Goal: Task Accomplishment & Management: Manage account settings

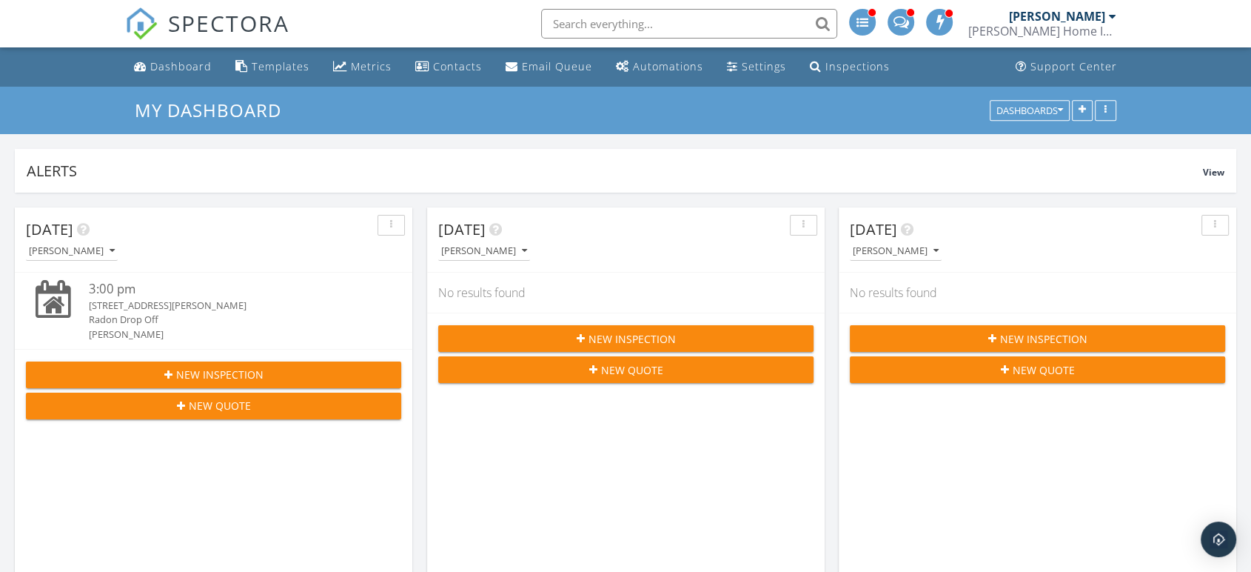
click at [679, 22] on input "text" at bounding box center [689, 24] width 296 height 30
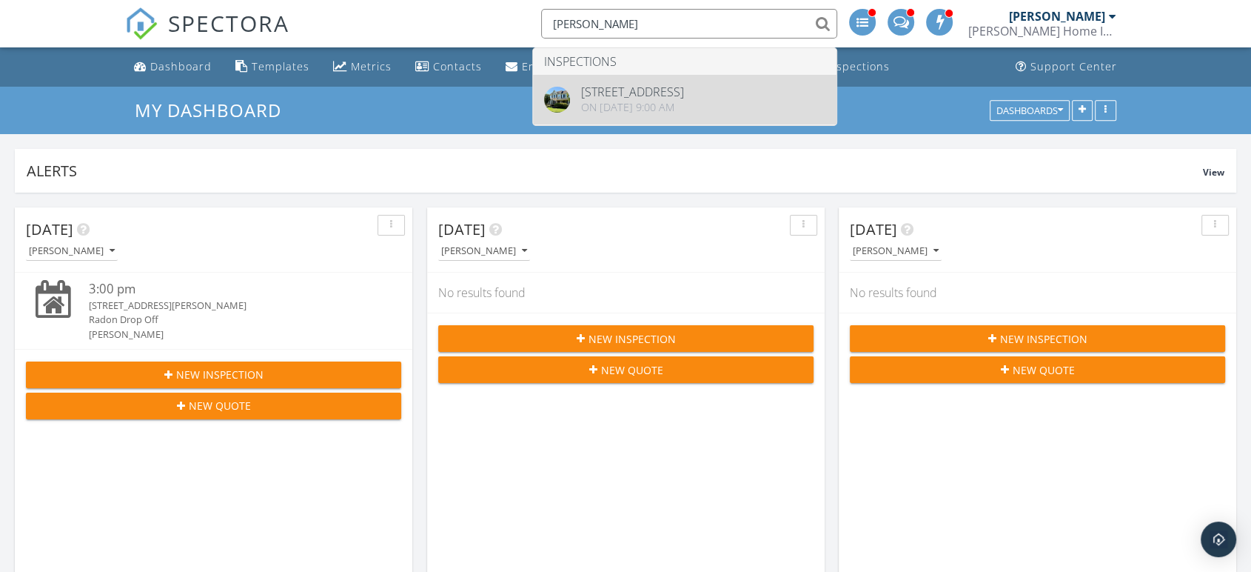
type input "sgro"
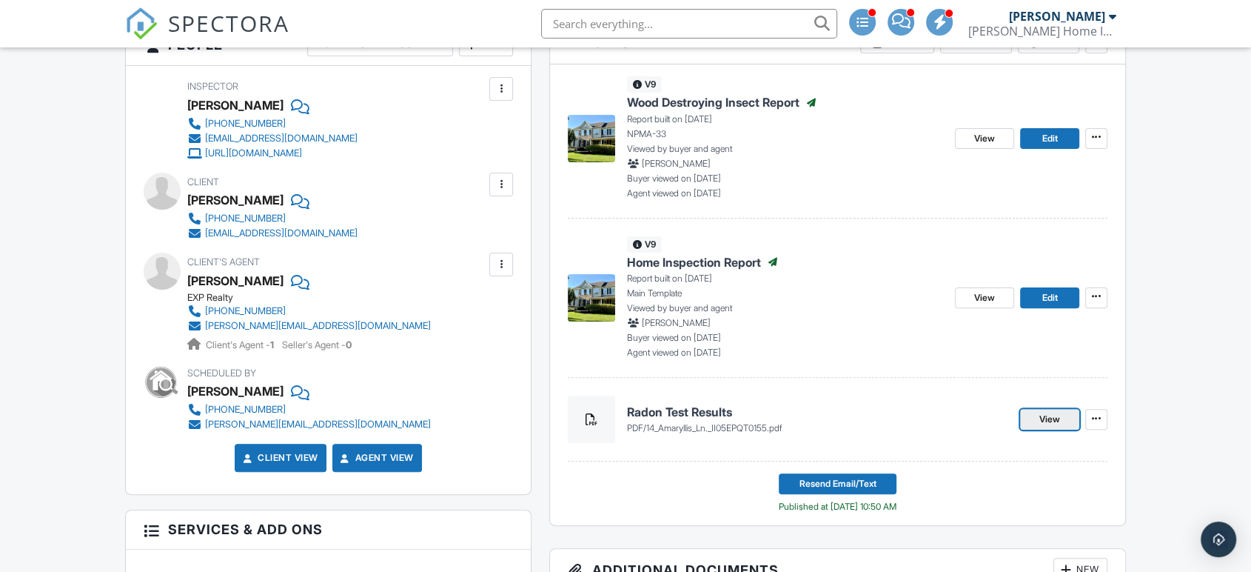
click at [1060, 423] on span "View" at bounding box center [1050, 419] width 21 height 15
click at [210, 24] on span "SPECTORA" at bounding box center [228, 22] width 121 height 31
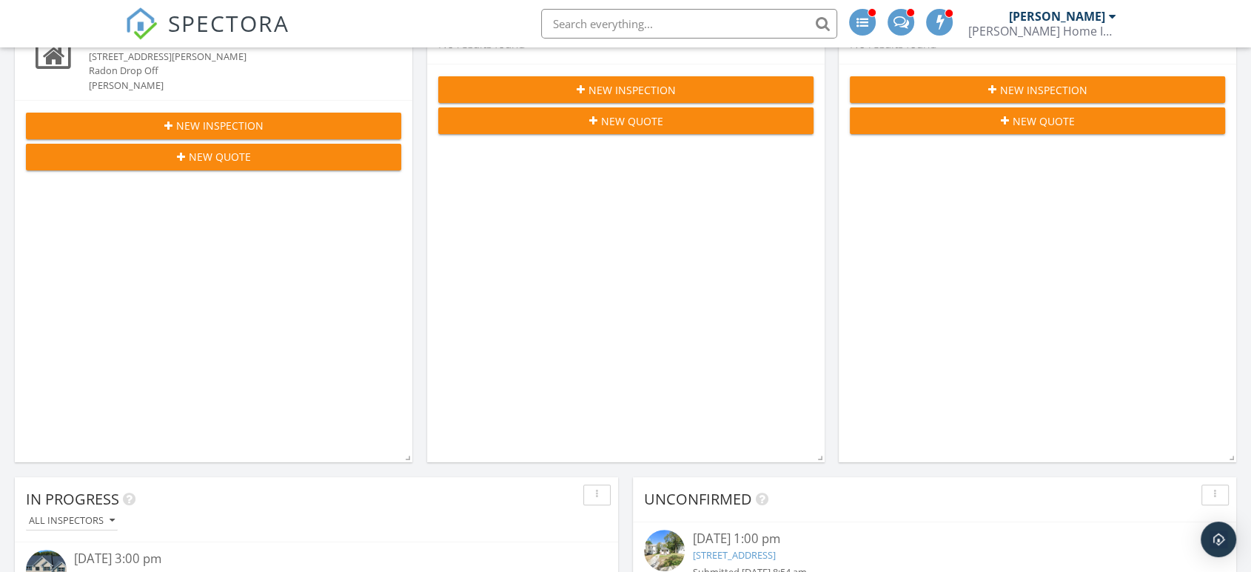
scroll to position [411, 0]
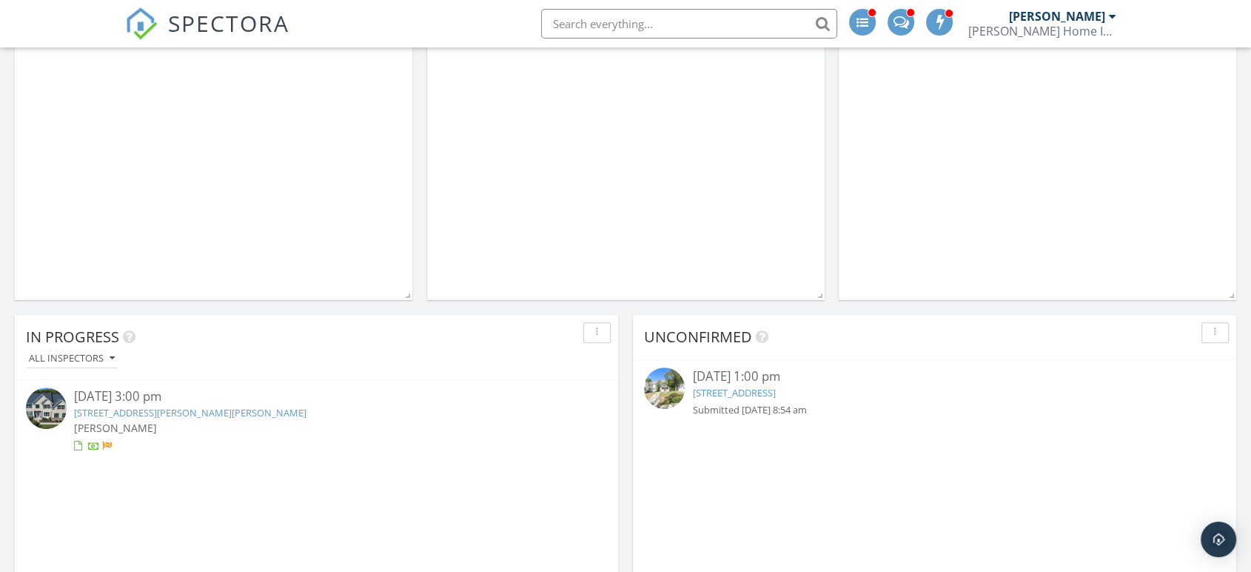
click at [137, 419] on div "09/26/25 3:00 pm 103 Wheatley Blvd, Harrison Township, NJ 08062 Rob Robinson" at bounding box center [316, 420] width 484 height 66
click at [137, 421] on span "[PERSON_NAME]" at bounding box center [115, 428] width 83 height 14
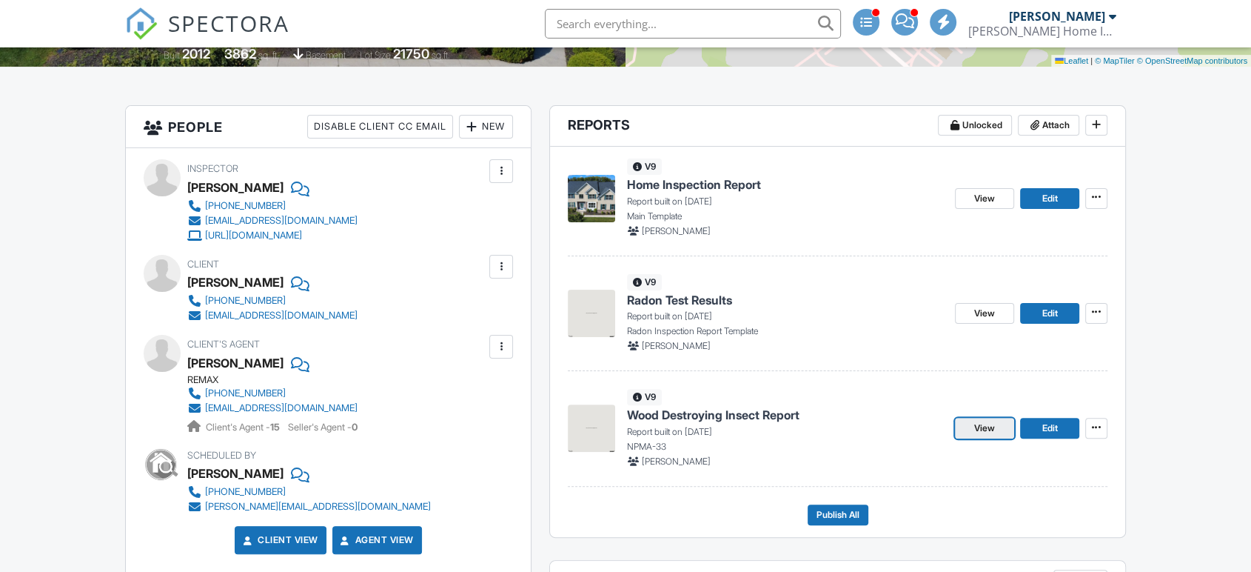
click at [985, 431] on span "View" at bounding box center [985, 428] width 21 height 15
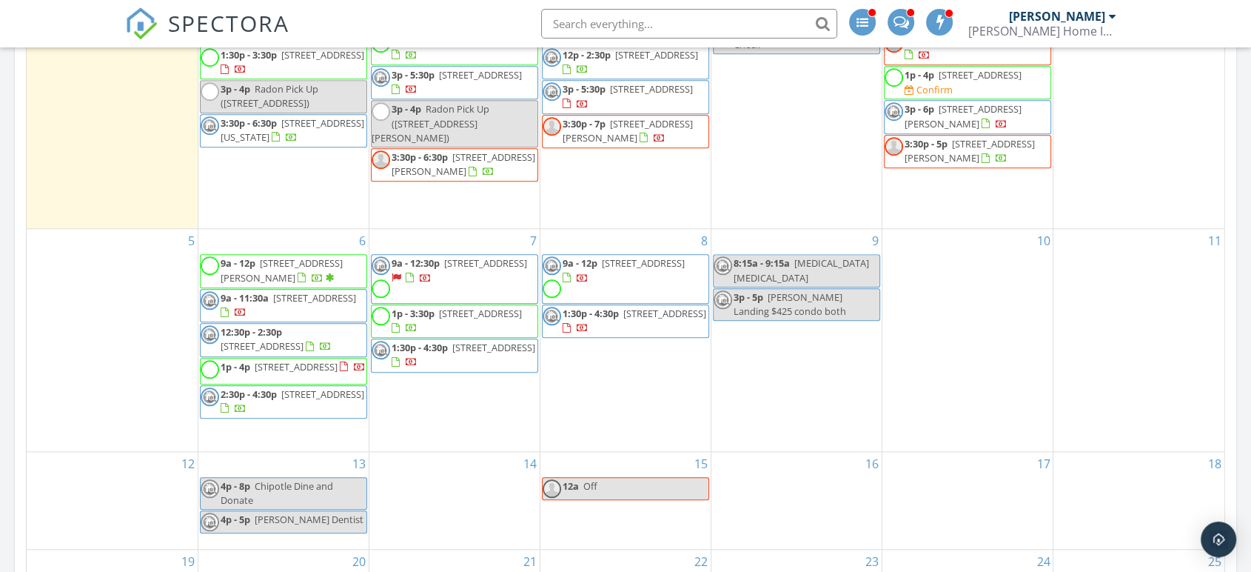
scroll to position [1234, 0]
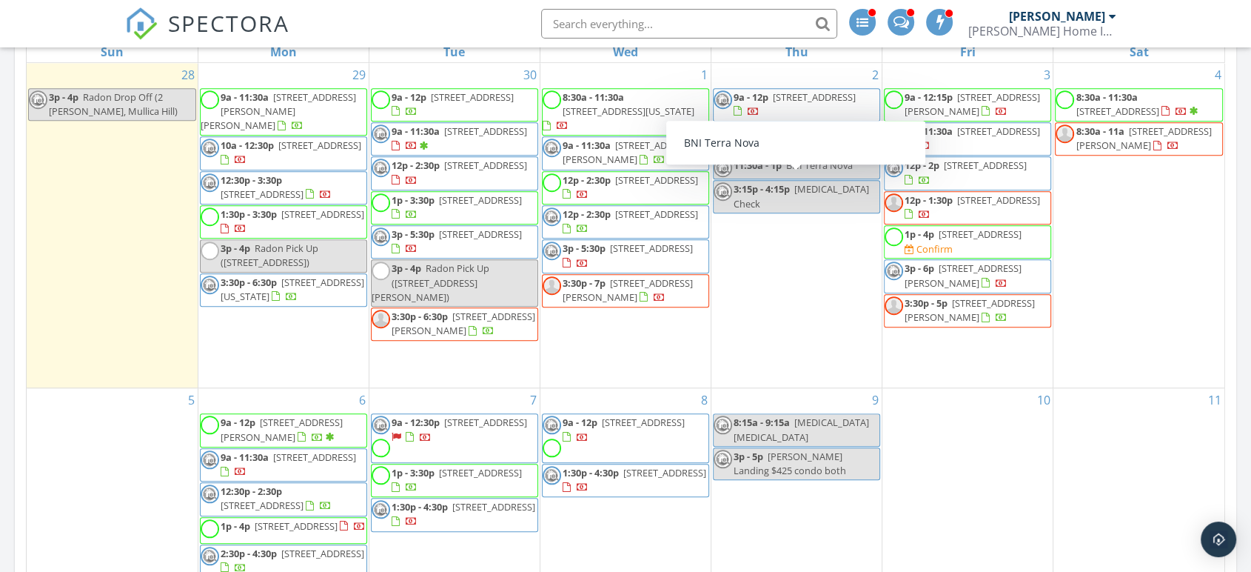
click at [570, 4] on li at bounding box center [685, 23] width 317 height 47
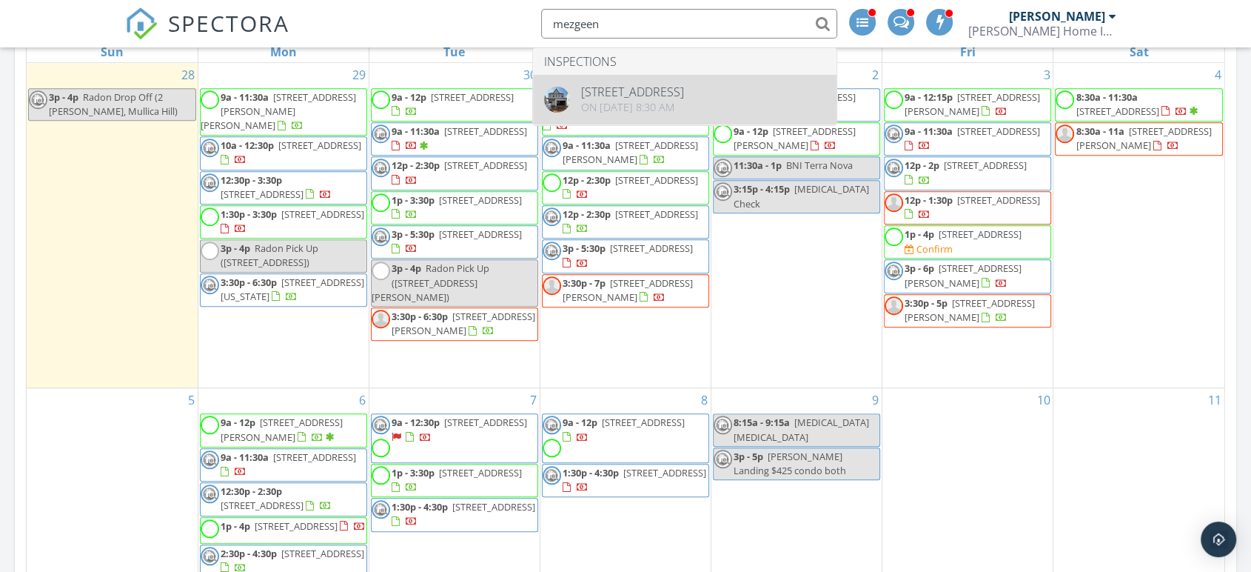
type input "mezgeen"
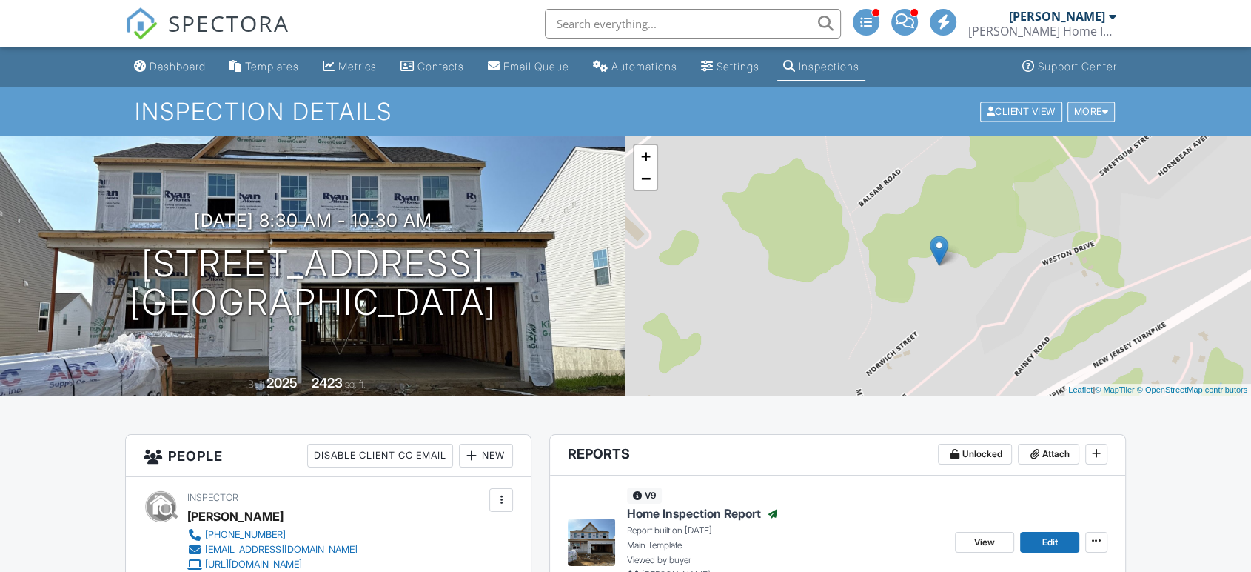
click at [1085, 109] on div "More" at bounding box center [1092, 111] width 48 height 20
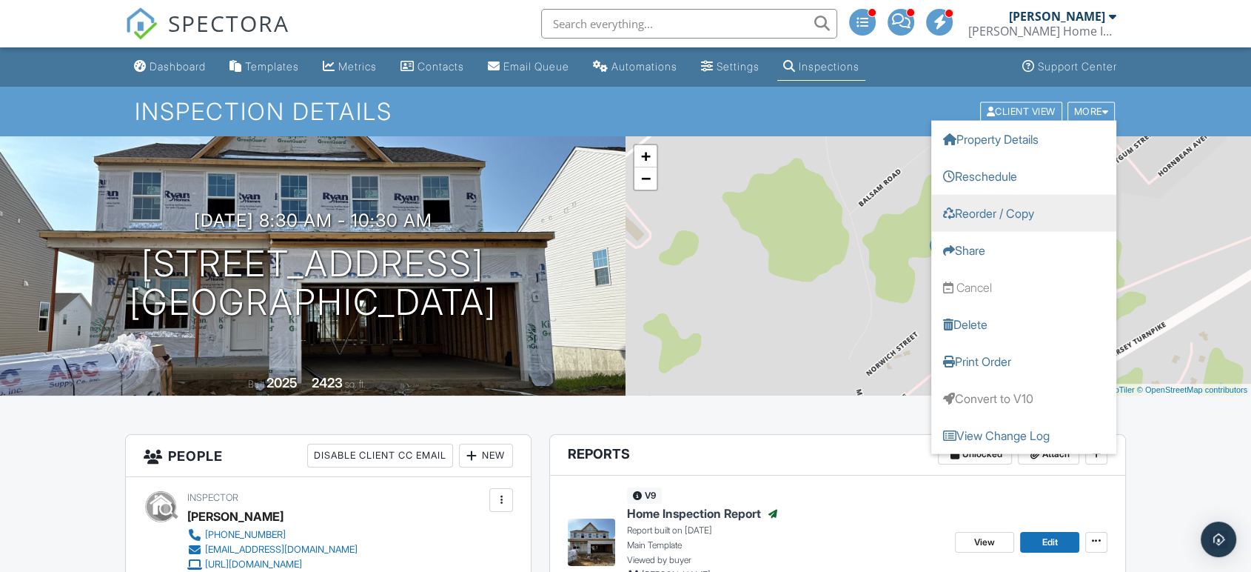
click at [1009, 213] on link "Reorder / Copy" at bounding box center [1024, 212] width 185 height 37
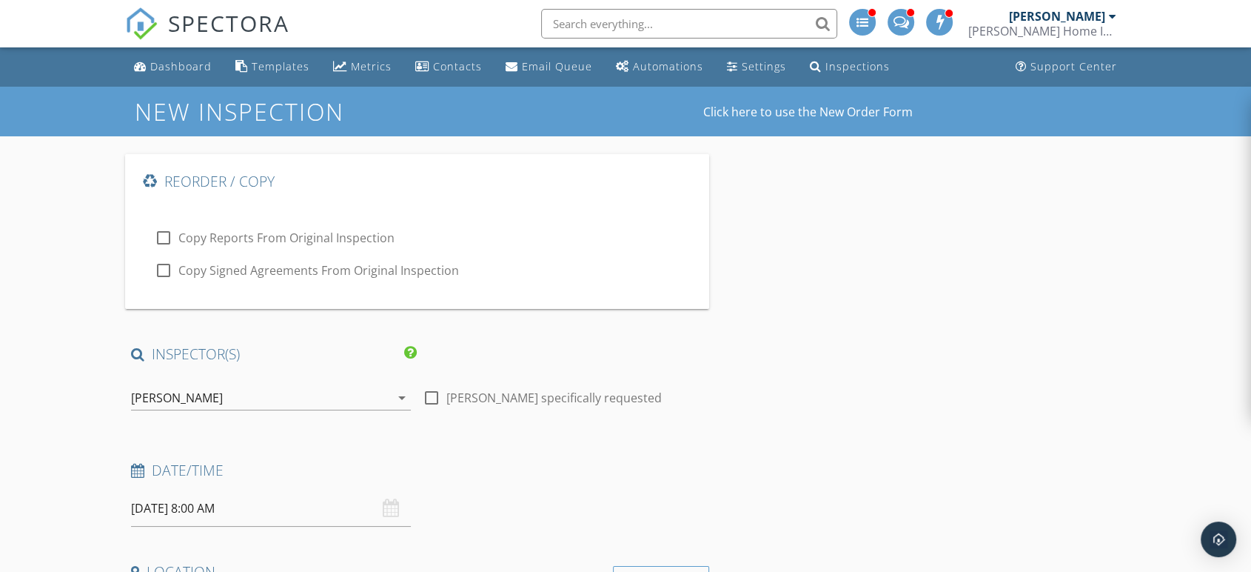
type input "Mezgeen"
type input "Rasol"
type input "[EMAIL_ADDRESS][DOMAIN_NAME]"
type input "[PHONE_NUMBER]"
type input "[STREET_ADDRESS][PERSON_NAME] C2"
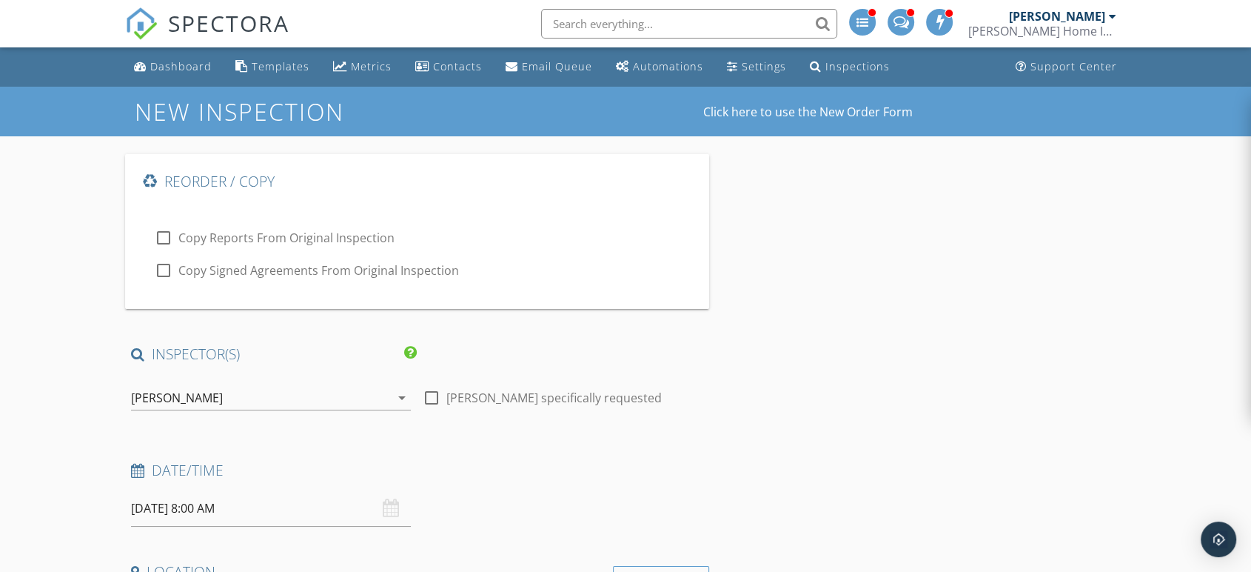
type input "[GEOGRAPHIC_DATA]"
type input "NJ"
type input "08691"
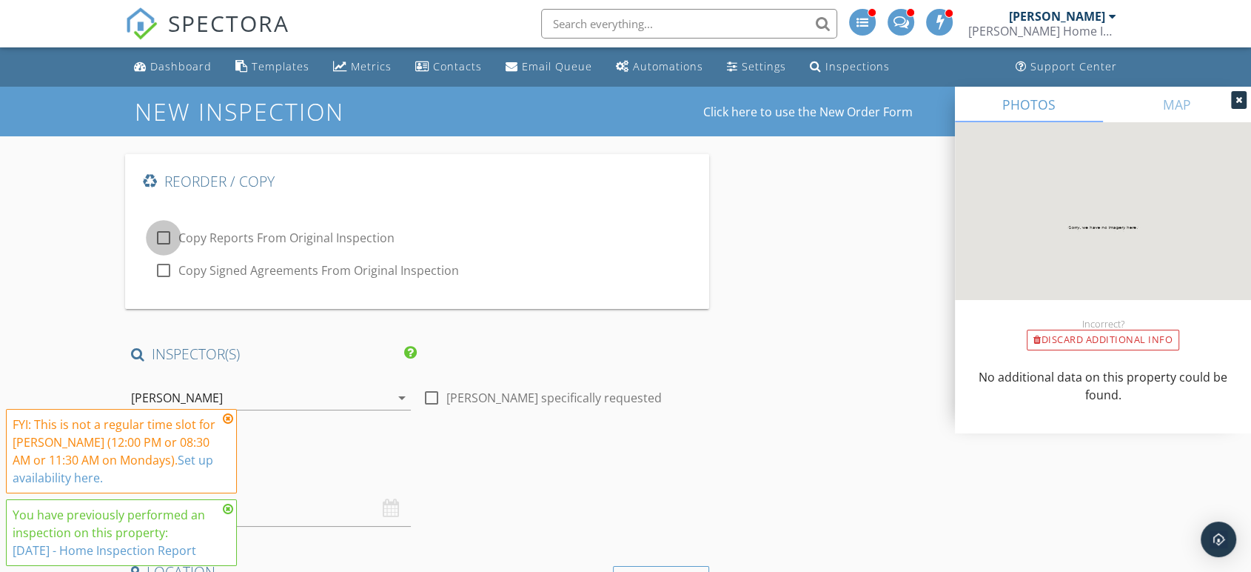
click at [167, 238] on div at bounding box center [163, 237] width 25 height 25
checkbox input "true"
click at [228, 421] on icon at bounding box center [228, 418] width 10 height 12
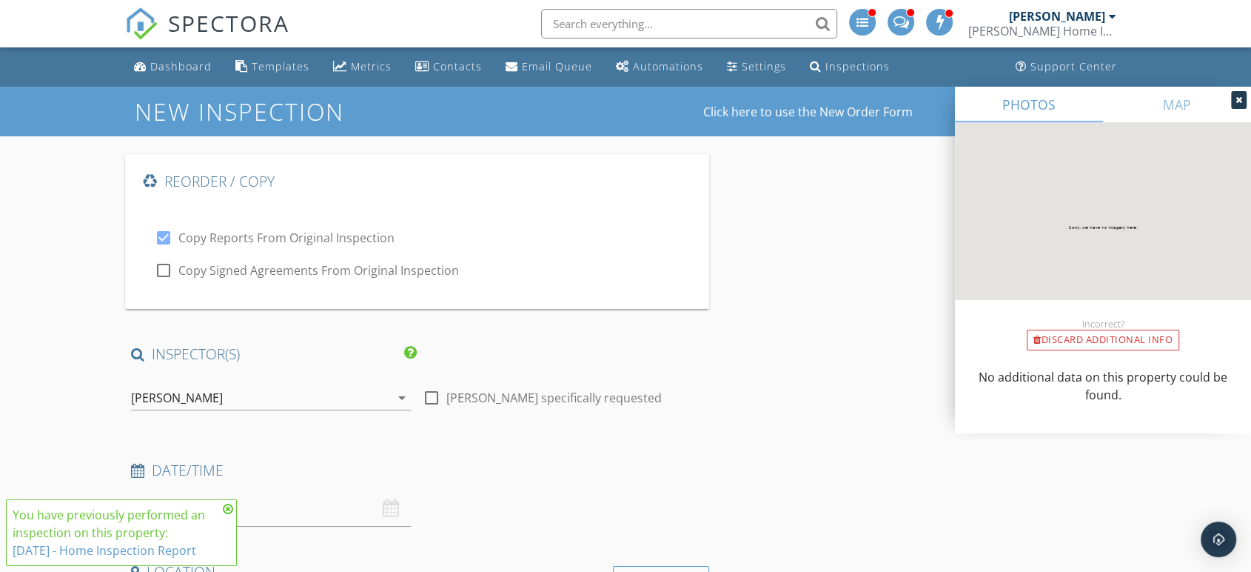
click at [228, 508] on icon at bounding box center [228, 509] width 10 height 12
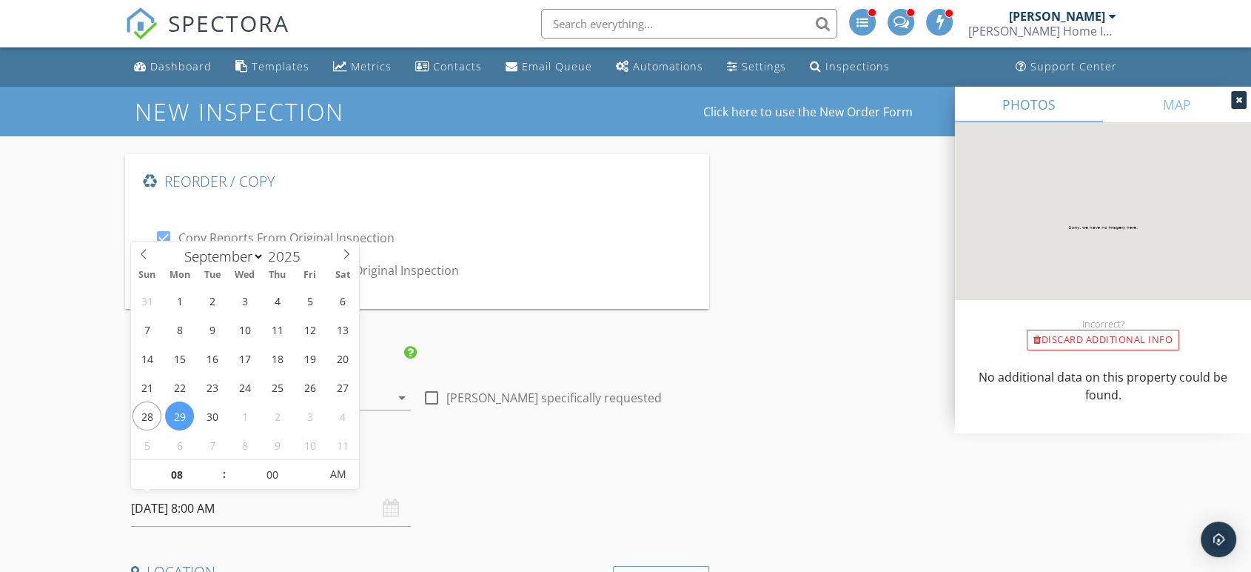
click at [211, 507] on input "09/29/2025 8:00 AM" at bounding box center [271, 508] width 280 height 36
select select "9"
type input "10/09/2025 8:00 AM"
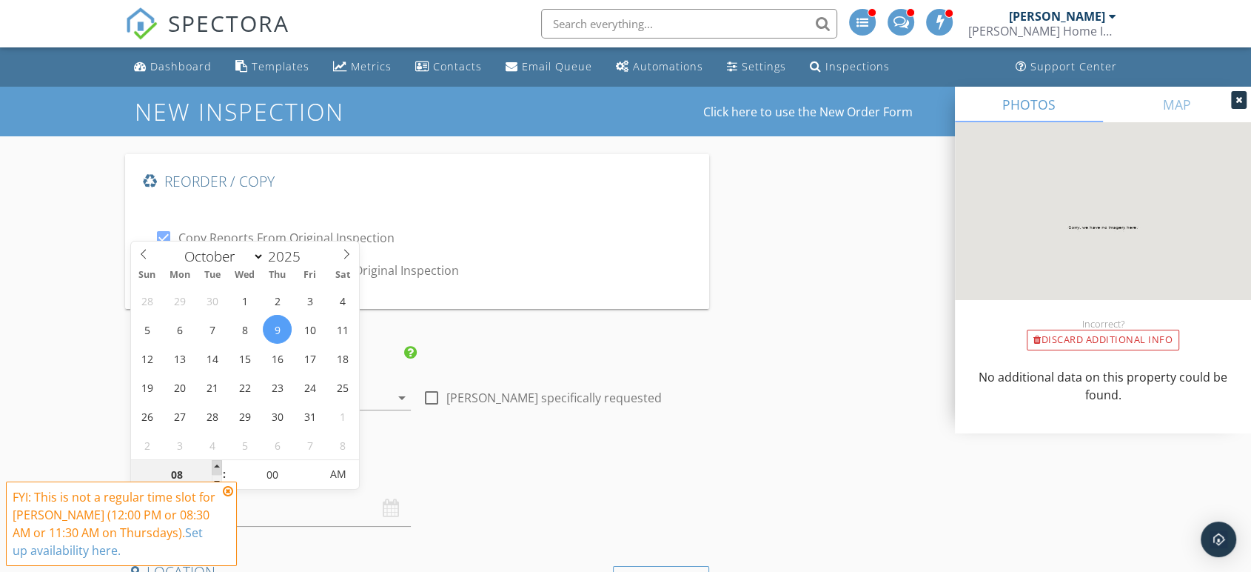
type input "09"
type input "10/09/2025 9:00 AM"
click at [214, 469] on span at bounding box center [217, 467] width 10 height 15
type input "10"
type input "[DATE] 10:00 AM"
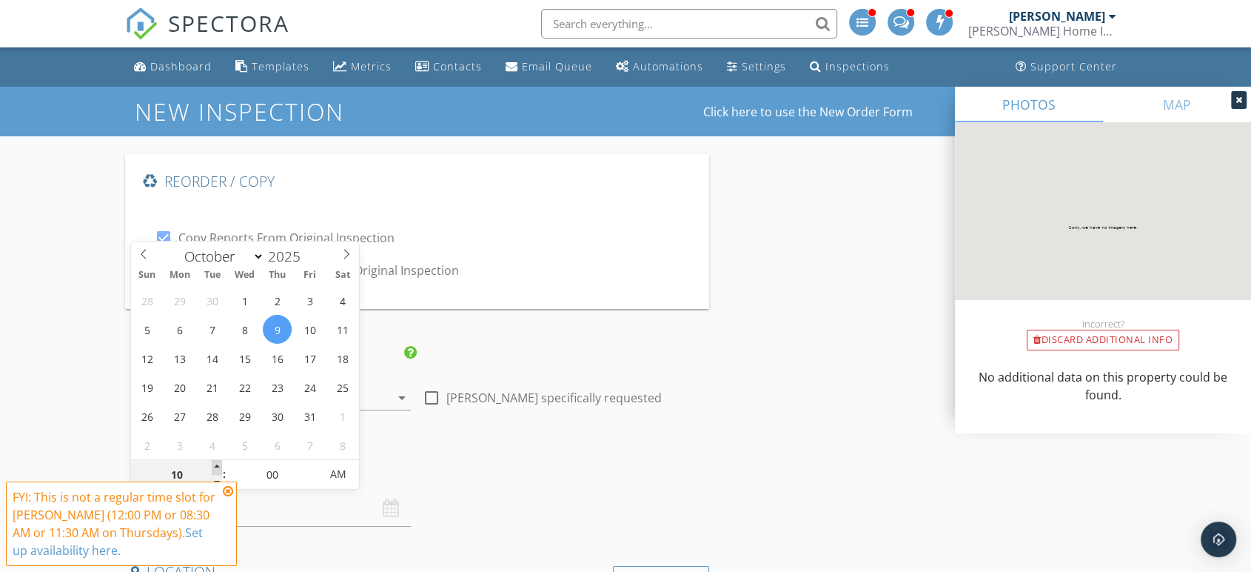
click at [214, 469] on span at bounding box center [217, 467] width 10 height 15
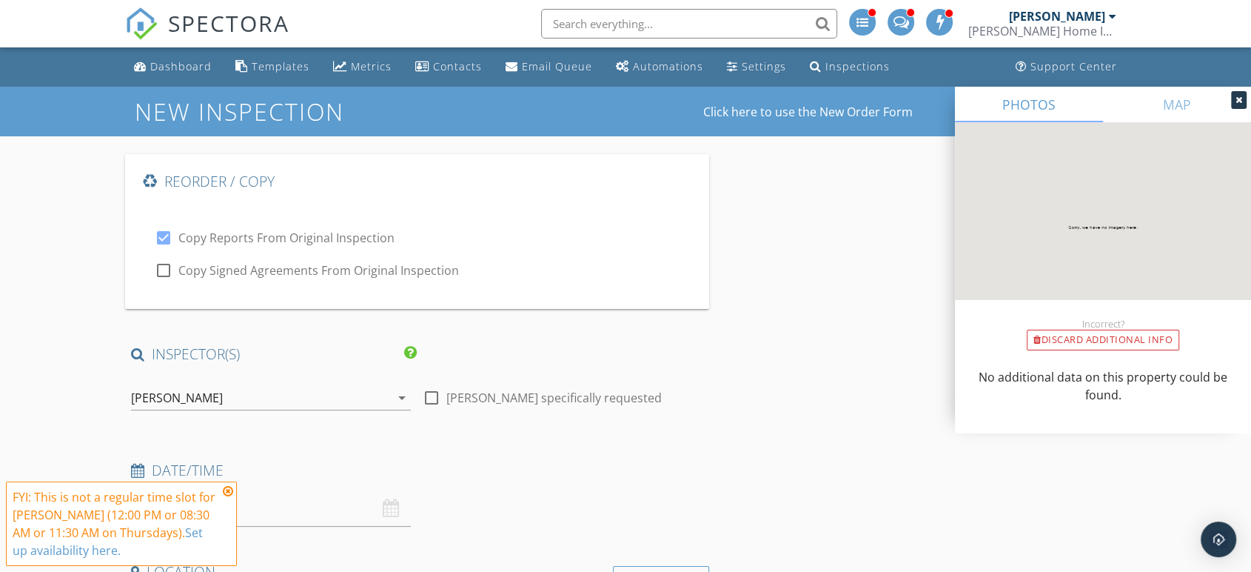
click at [231, 493] on icon at bounding box center [228, 491] width 10 height 12
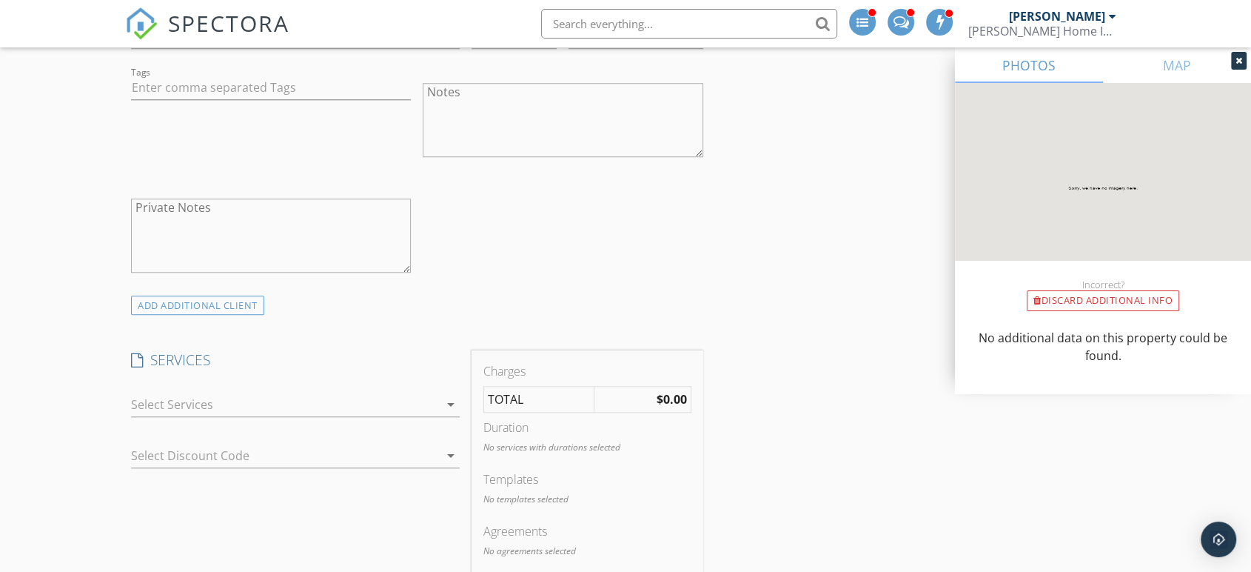
scroll to position [1316, 0]
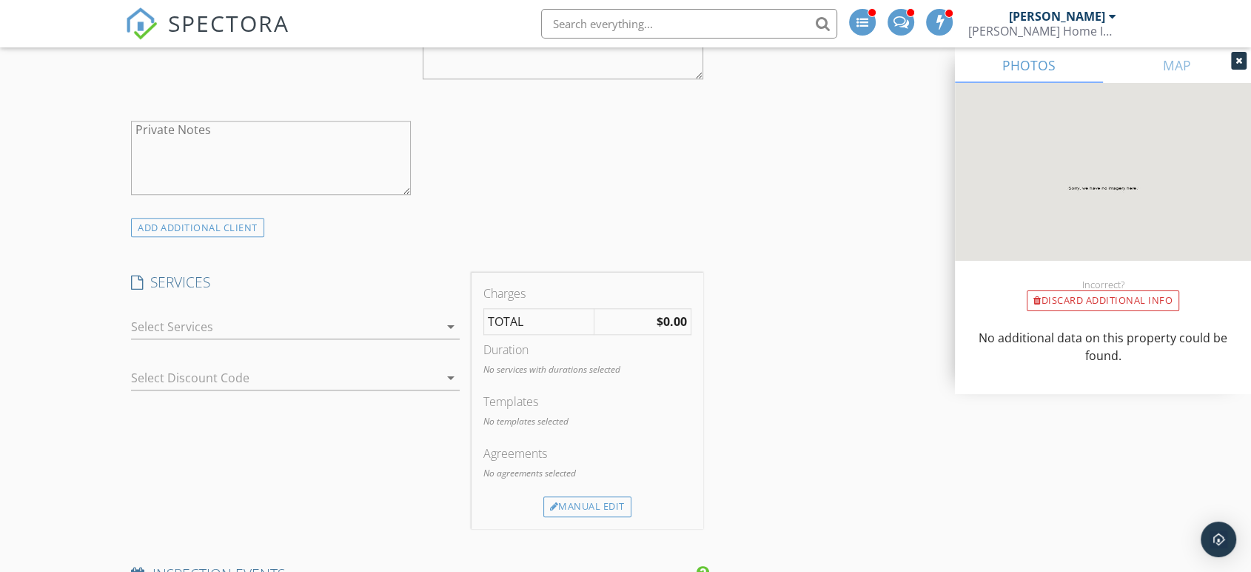
click at [293, 336] on div at bounding box center [285, 327] width 308 height 24
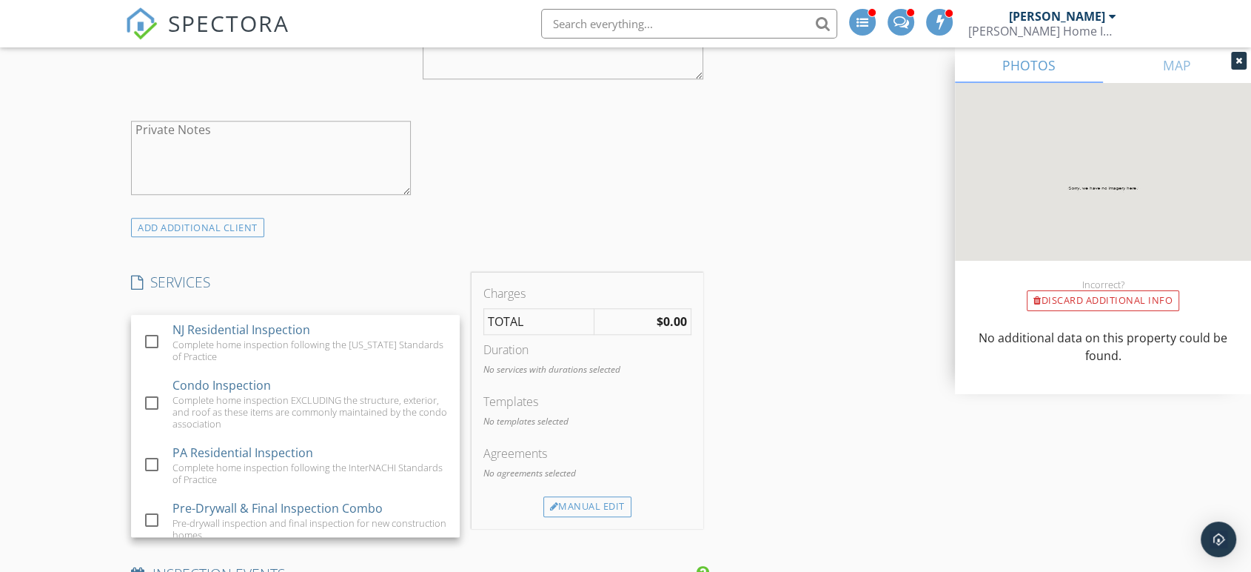
click at [293, 338] on div "Complete home inspection following the New Jersey Standards of Practice" at bounding box center [310, 350] width 275 height 24
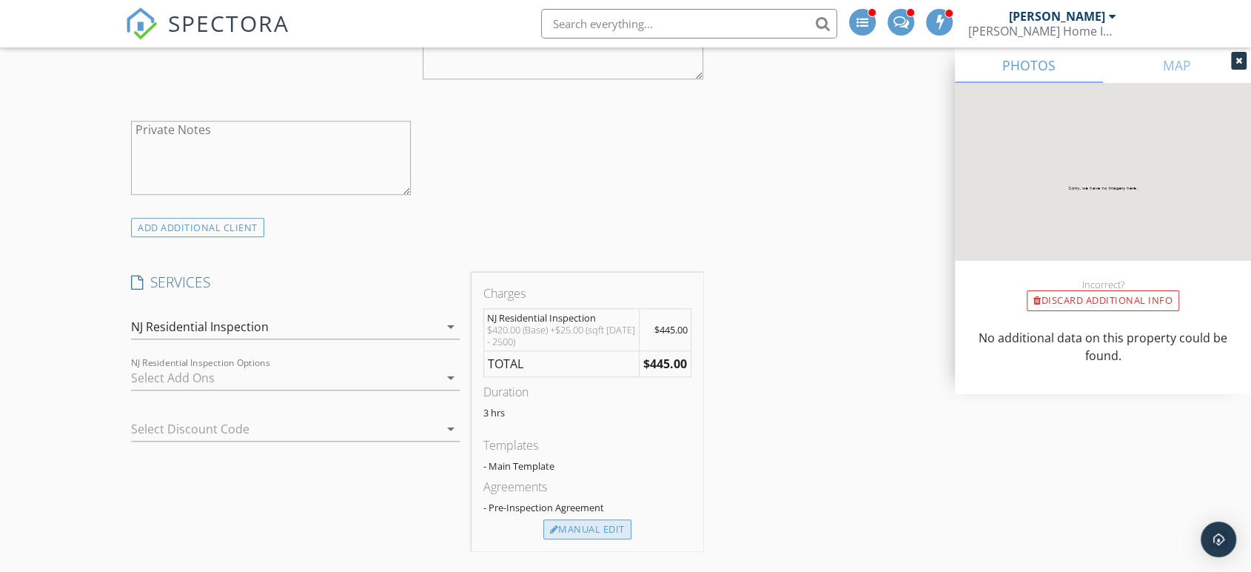
click at [607, 526] on div "Manual Edit" at bounding box center [588, 529] width 88 height 21
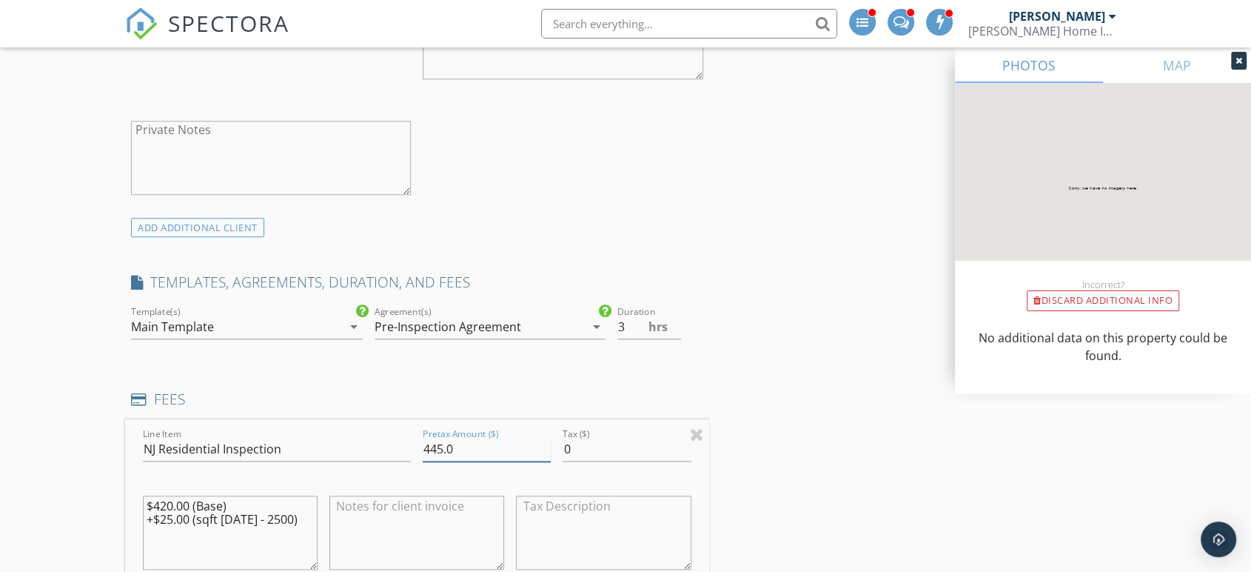
drag, startPoint x: 486, startPoint y: 449, endPoint x: 302, endPoint y: 419, distance: 186.1
click at [302, 419] on div "Line Item NJ Residential Inspection Pretax Amount ($) 445.0 Tax ($) 0 $420.00 (…" at bounding box center [417, 508] width 584 height 178
click at [675, 325] on input "2.5" at bounding box center [649, 327] width 63 height 24
type input "2"
click at [675, 327] on input "2" at bounding box center [649, 327] width 63 height 24
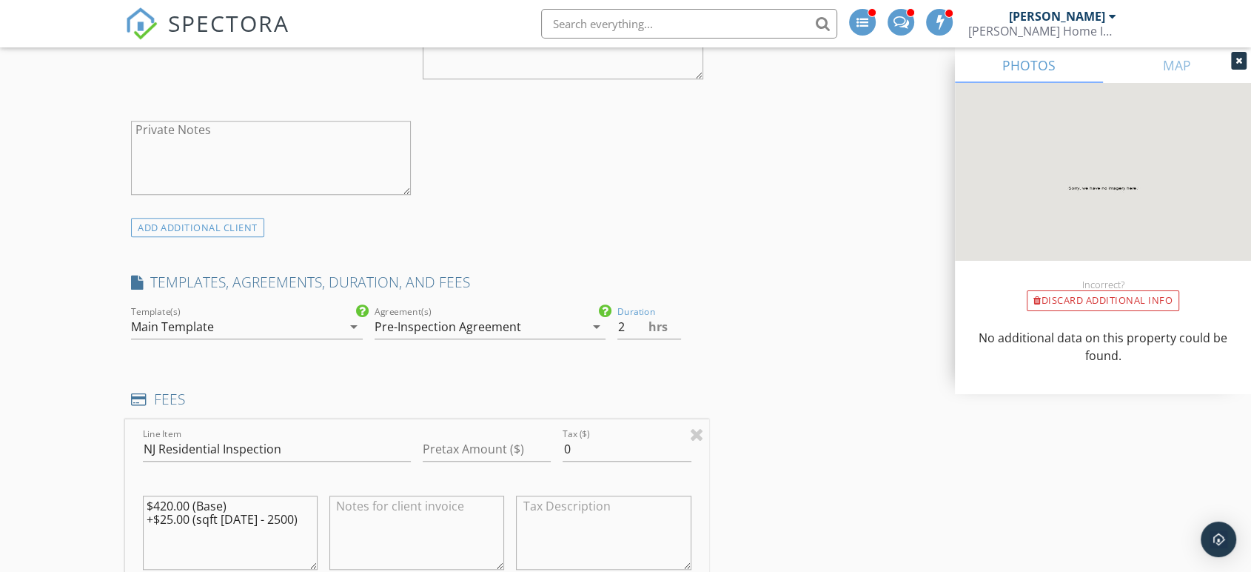
drag, startPoint x: 229, startPoint y: 551, endPoint x: 2, endPoint y: 460, distance: 244.2
click at [446, 448] on input "Pretax Amount ($)" at bounding box center [487, 449] width 128 height 24
type input "0"
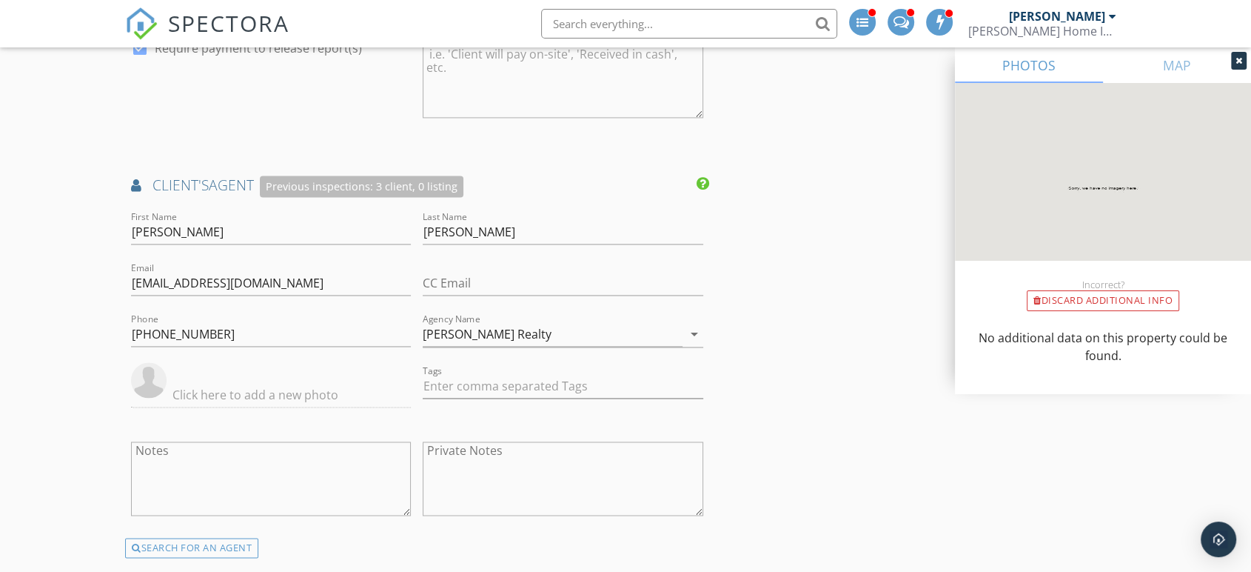
scroll to position [2222, 0]
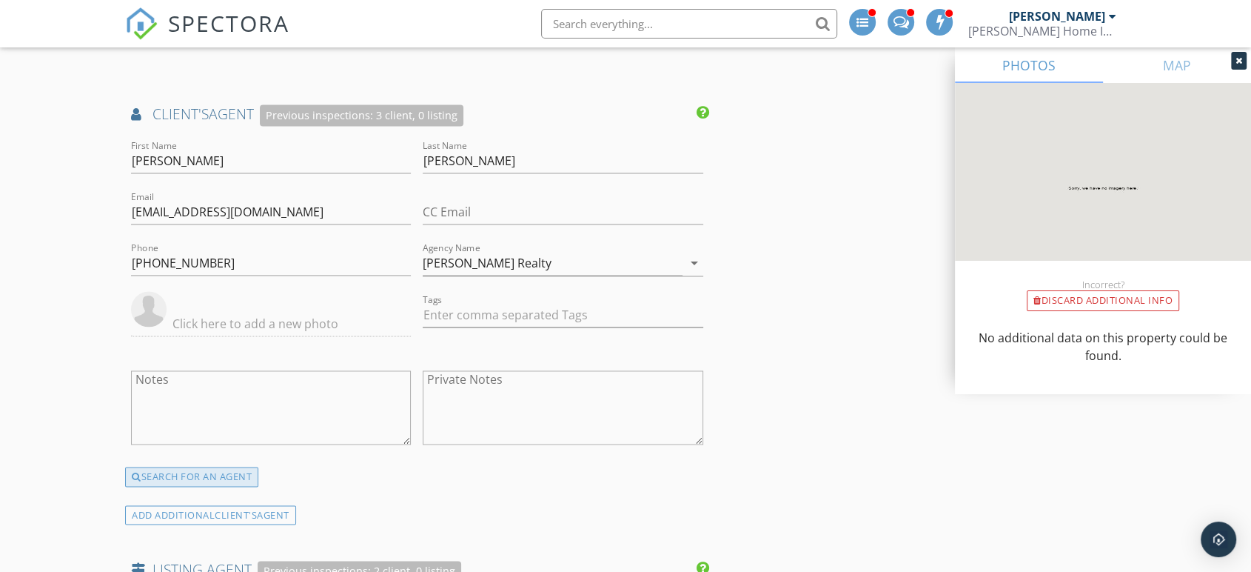
click at [213, 475] on div "SEARCH FOR AN AGENT" at bounding box center [191, 477] width 133 height 21
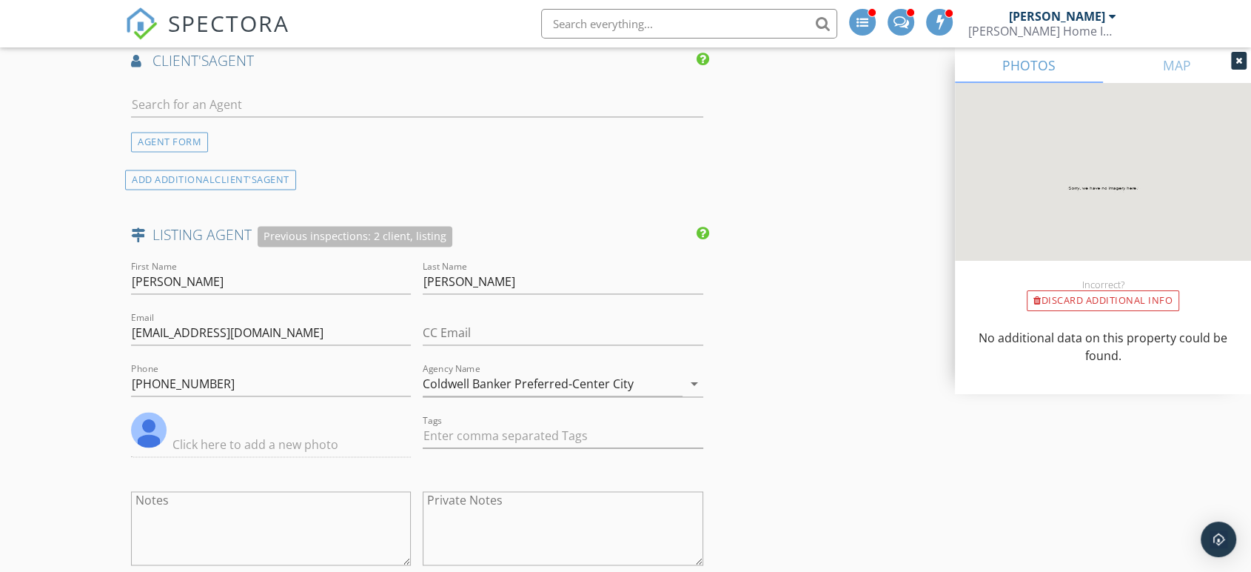
scroll to position [2386, 0]
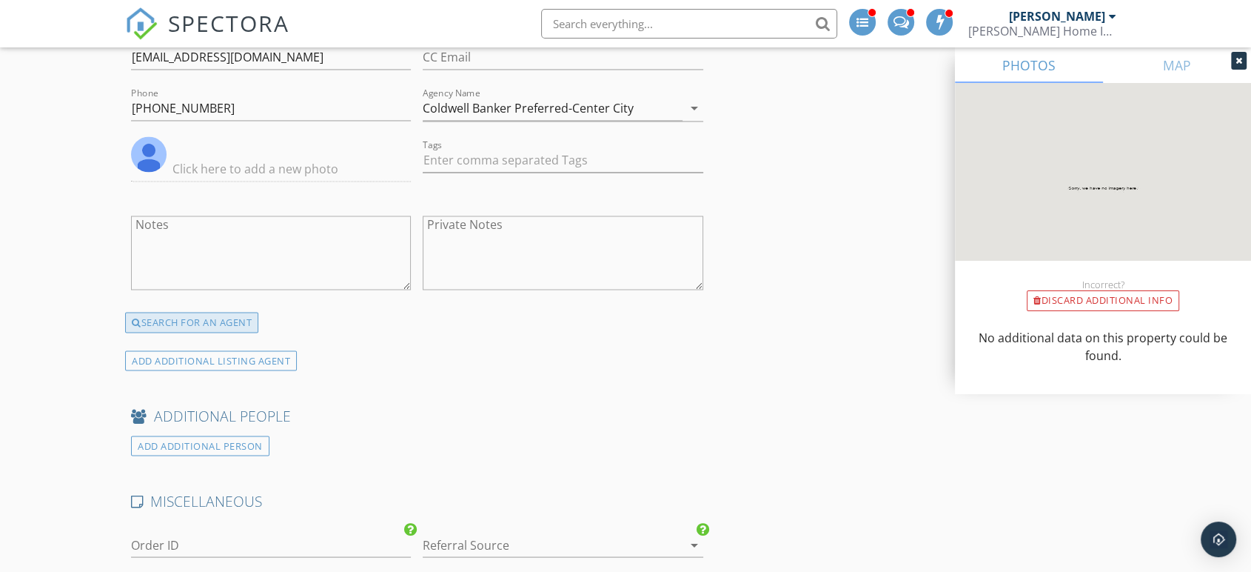
click at [224, 314] on div "SEARCH FOR AN AGENT" at bounding box center [191, 322] width 133 height 21
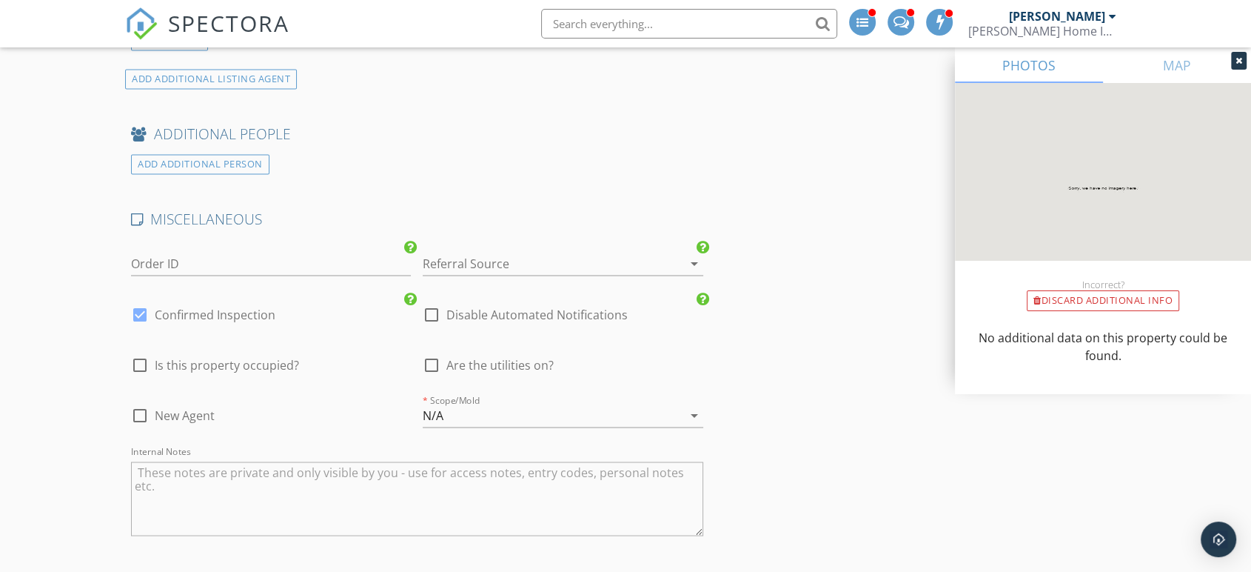
scroll to position [2618, 0]
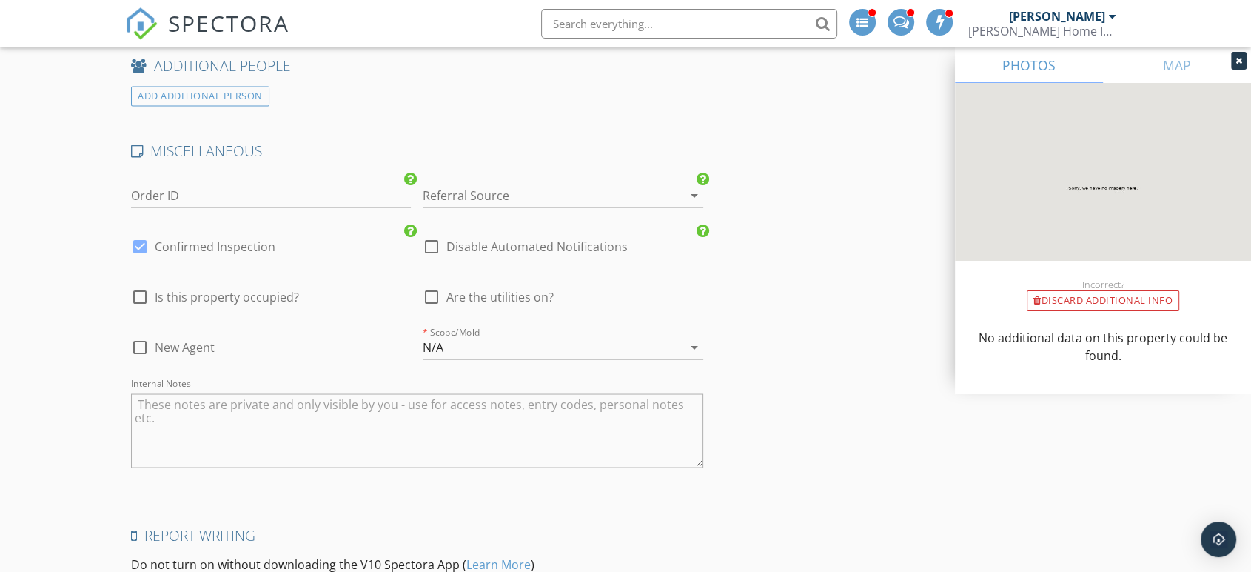
click at [570, 187] on div at bounding box center [542, 195] width 238 height 24
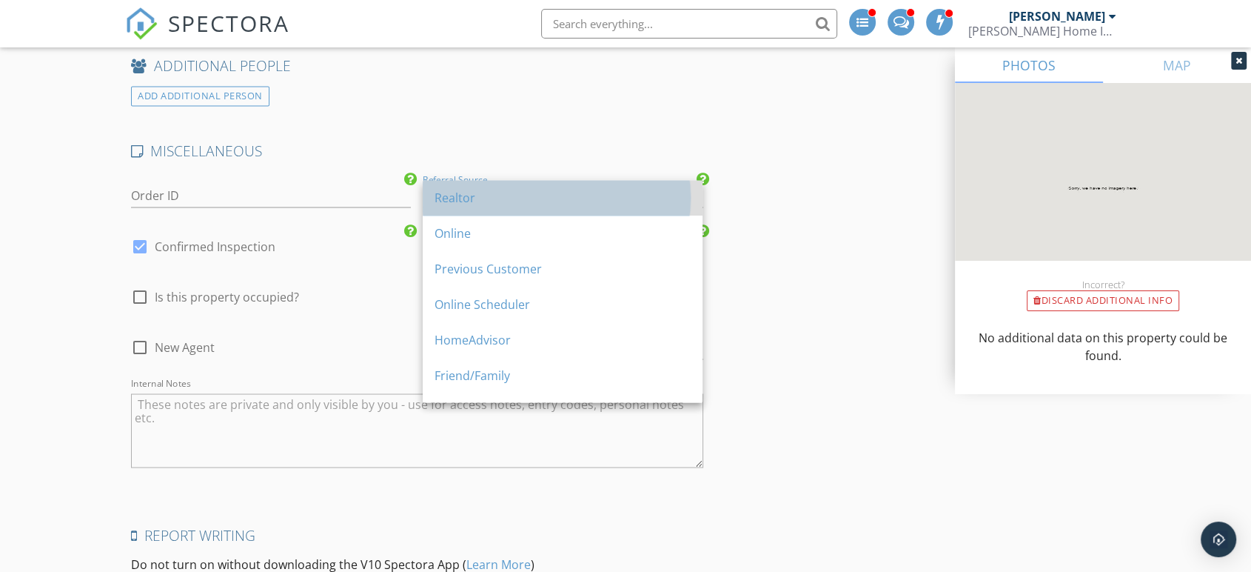
click at [565, 193] on div "Realtor" at bounding box center [563, 198] width 256 height 18
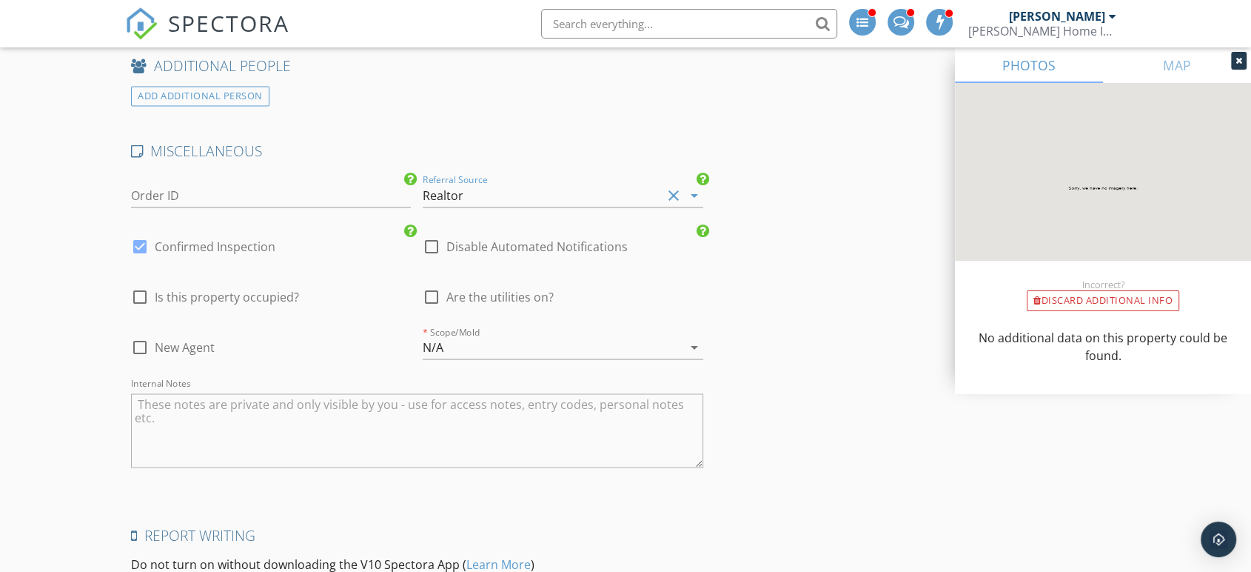
click at [487, 295] on span "Are the utilities on?" at bounding box center [500, 296] width 107 height 15
checkbox input "true"
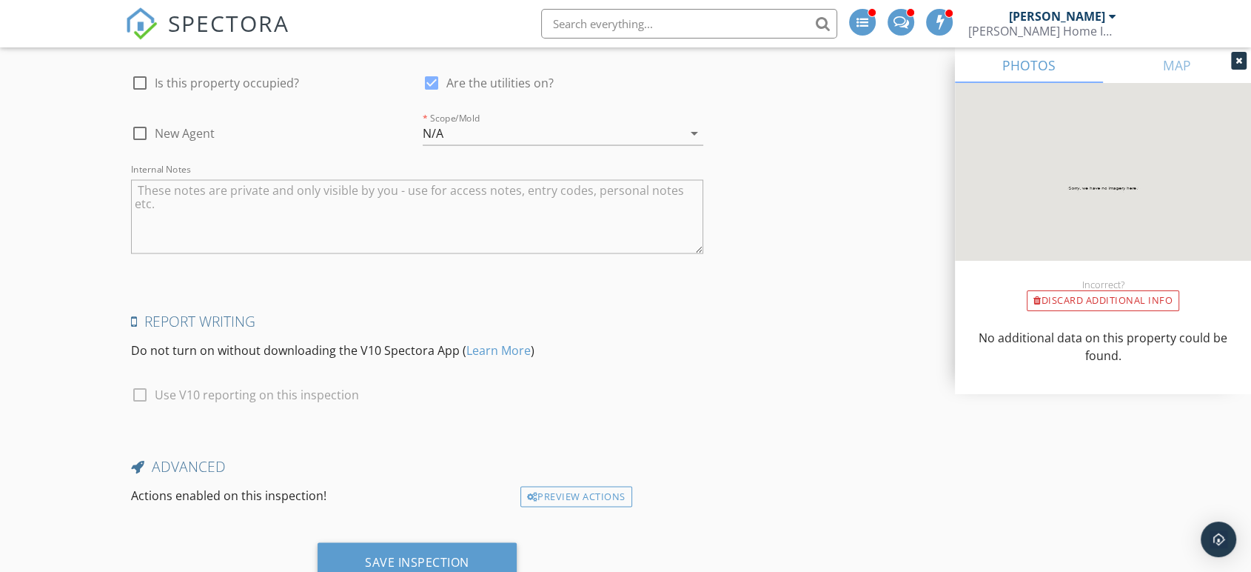
scroll to position [2885, 0]
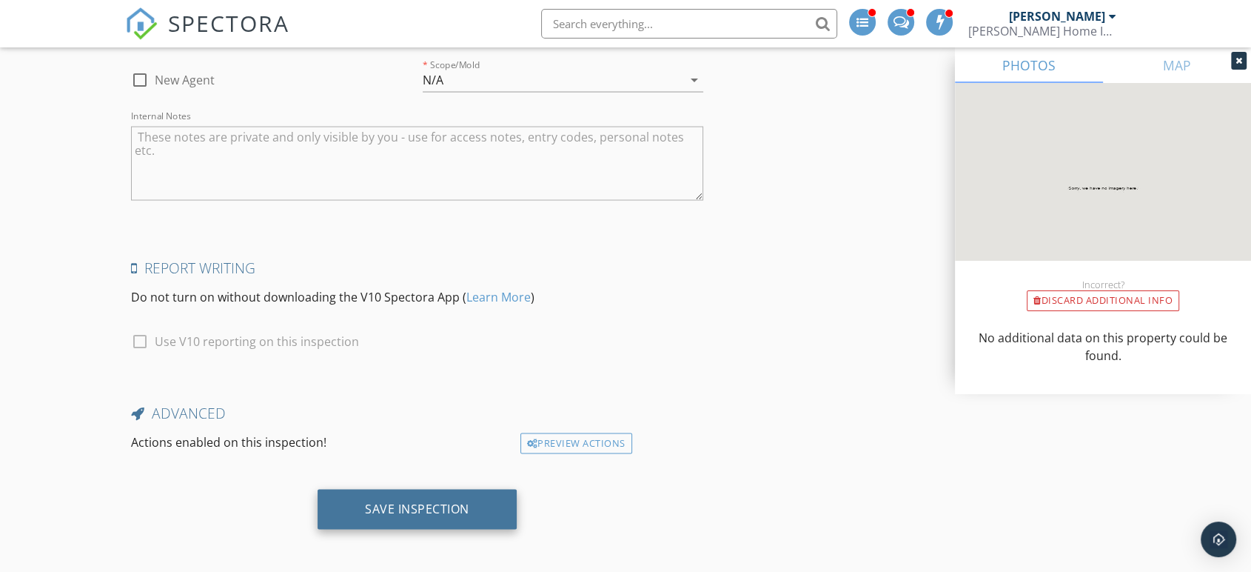
click at [396, 507] on div "Save Inspection" at bounding box center [417, 508] width 104 height 15
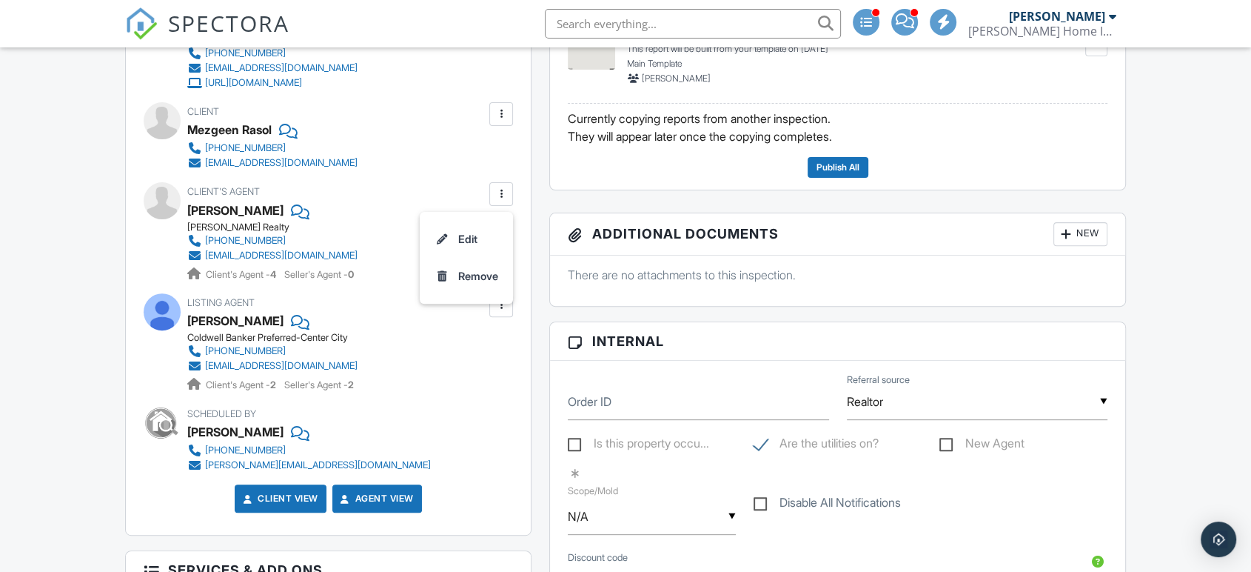
click at [0, 277] on div "Dashboard Templates Metrics Contacts Email Queue Automations Settings Inspectio…" at bounding box center [625, 571] width 1251 height 2010
click at [508, 304] on div at bounding box center [501, 305] width 15 height 15
click at [0, 398] on div "Dashboard Templates Metrics Contacts Email Queue Automations Settings Inspectio…" at bounding box center [625, 571] width 1251 height 2010
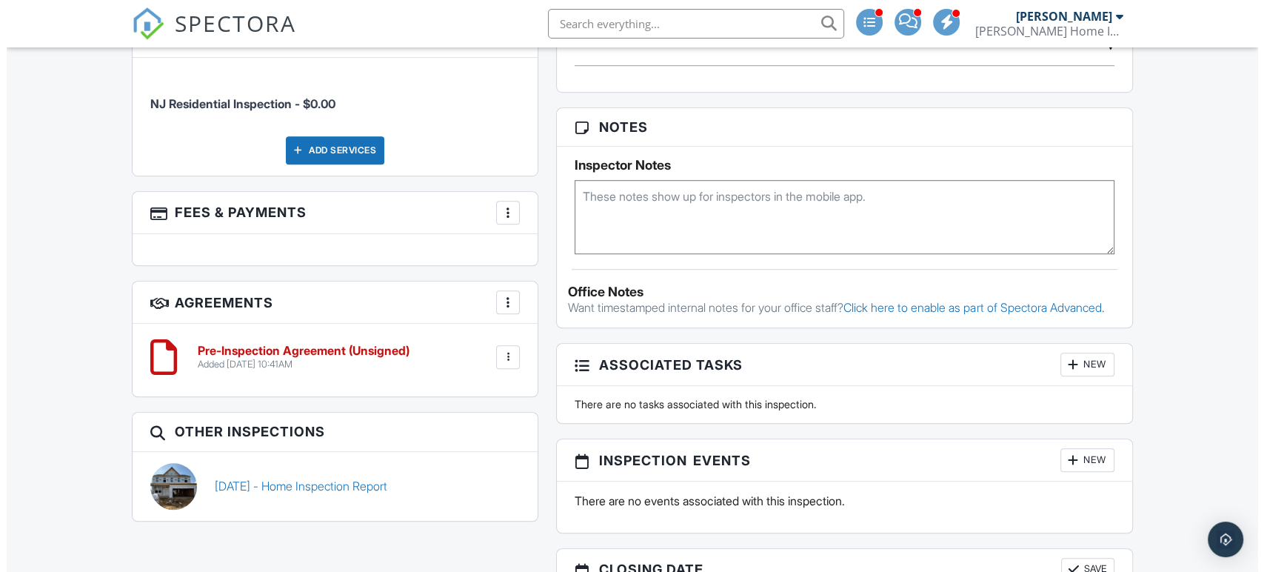
scroll to position [1222, 0]
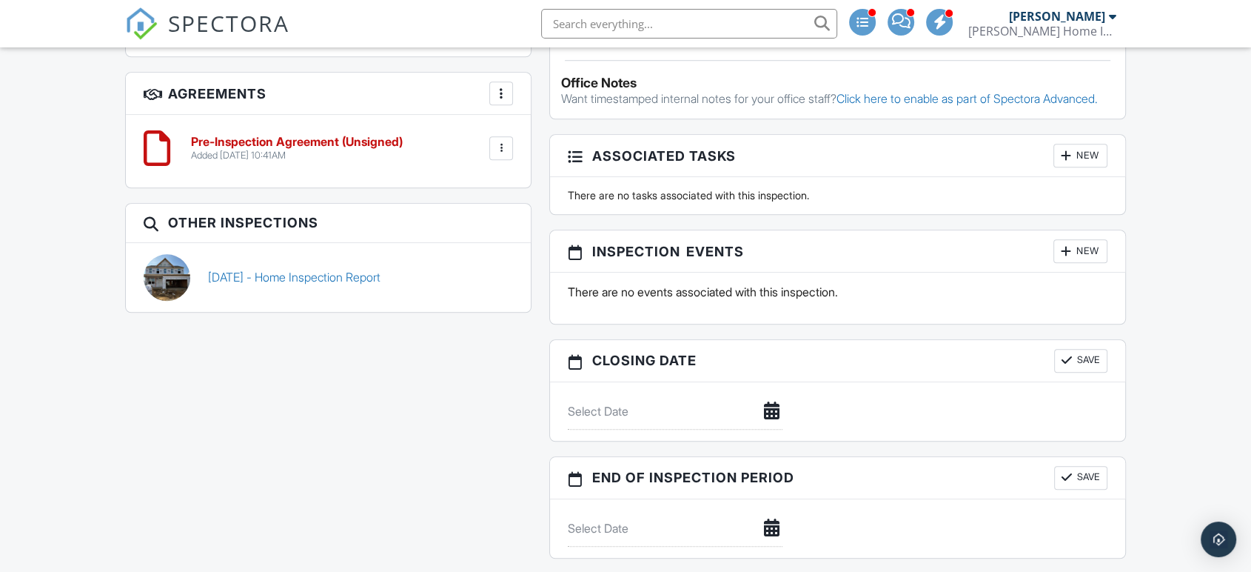
click at [504, 90] on div at bounding box center [501, 93] width 15 height 15
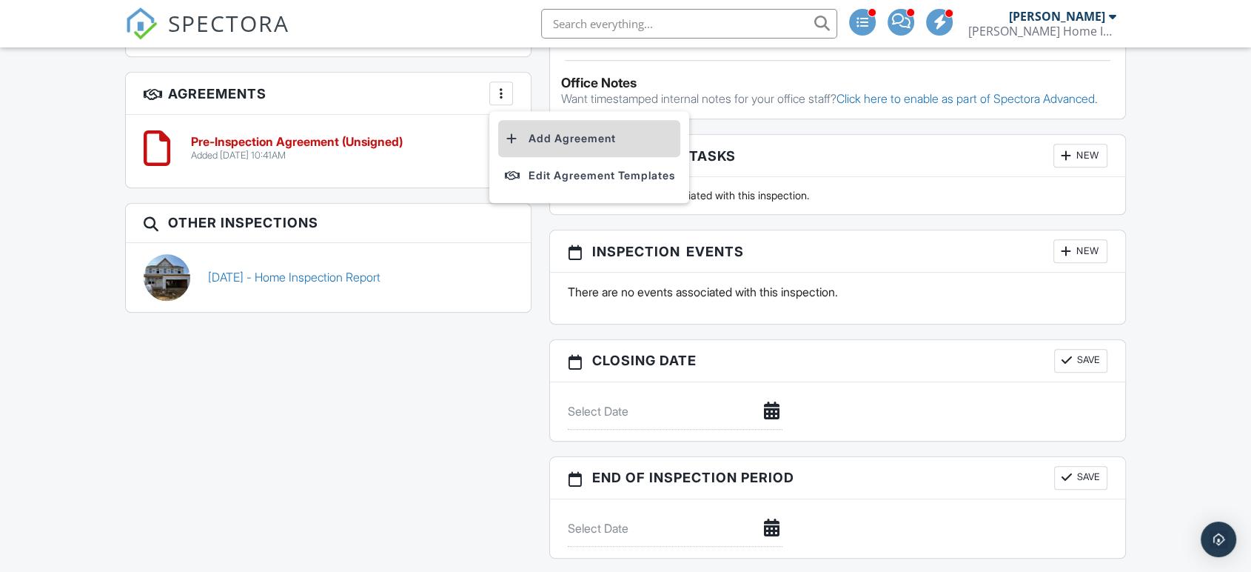
click at [528, 132] on li "Add Agreement" at bounding box center [589, 138] width 182 height 37
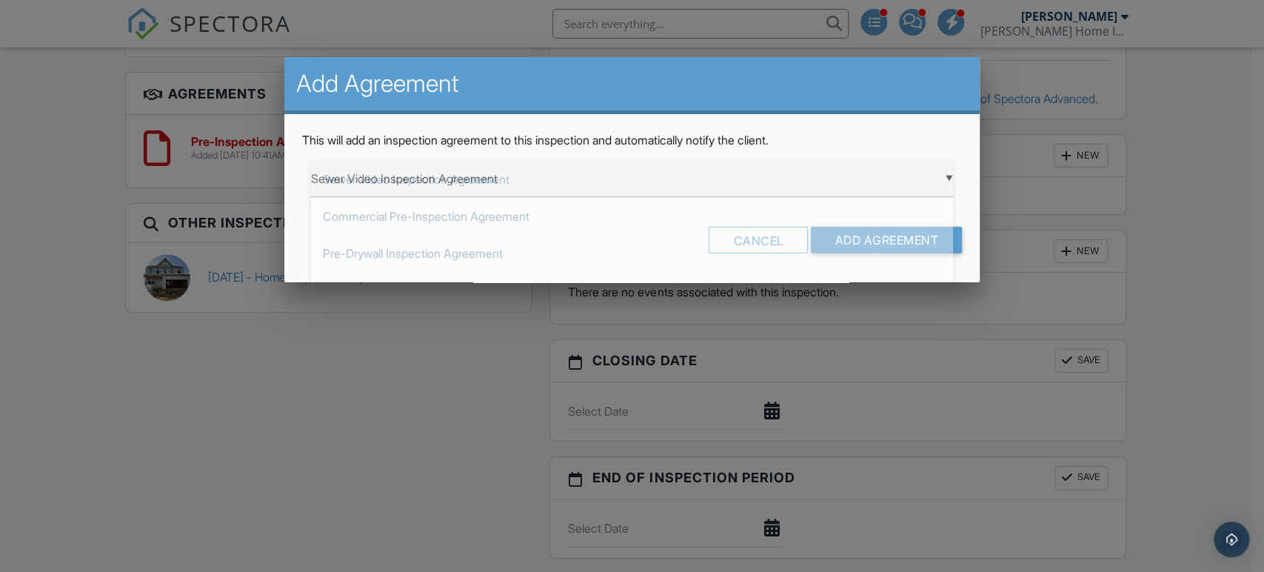
click at [501, 164] on div "▼ Sewer Video Inspection Agreement Sewer Video Inspection Agreement Commercial …" at bounding box center [632, 179] width 642 height 36
drag, startPoint x: 461, startPoint y: 241, endPoint x: 508, endPoint y: 239, distance: 47.4
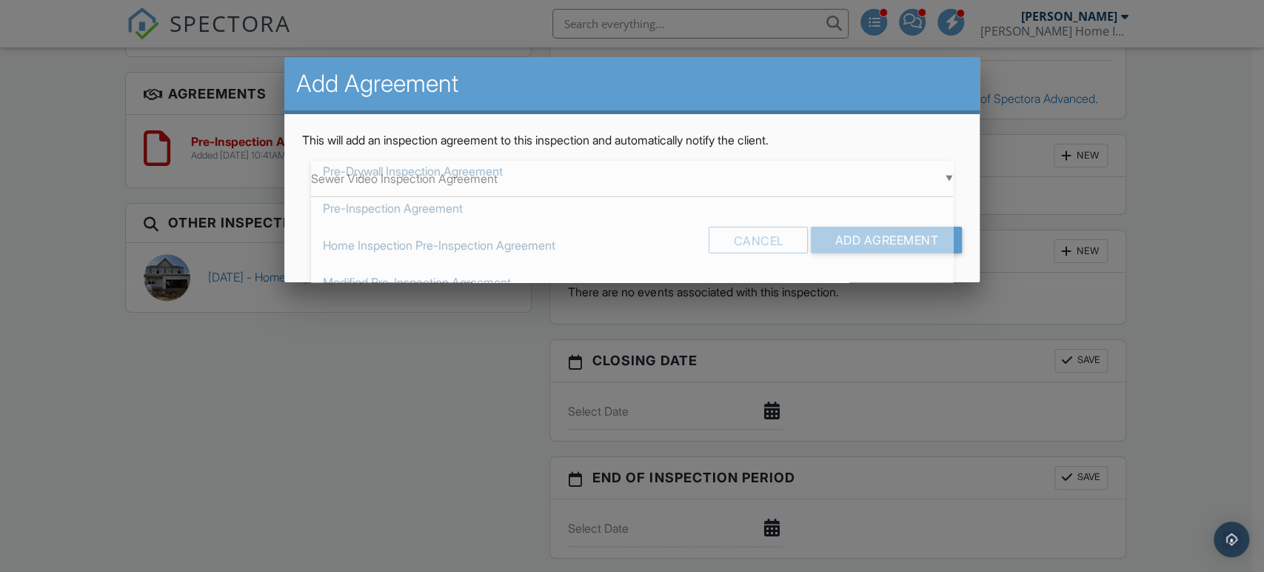
click at [462, 238] on span "Home Inspection Pre-Inspection Agreement" at bounding box center [632, 245] width 642 height 37
type input "Home Inspection Pre-Inspection Agreement"
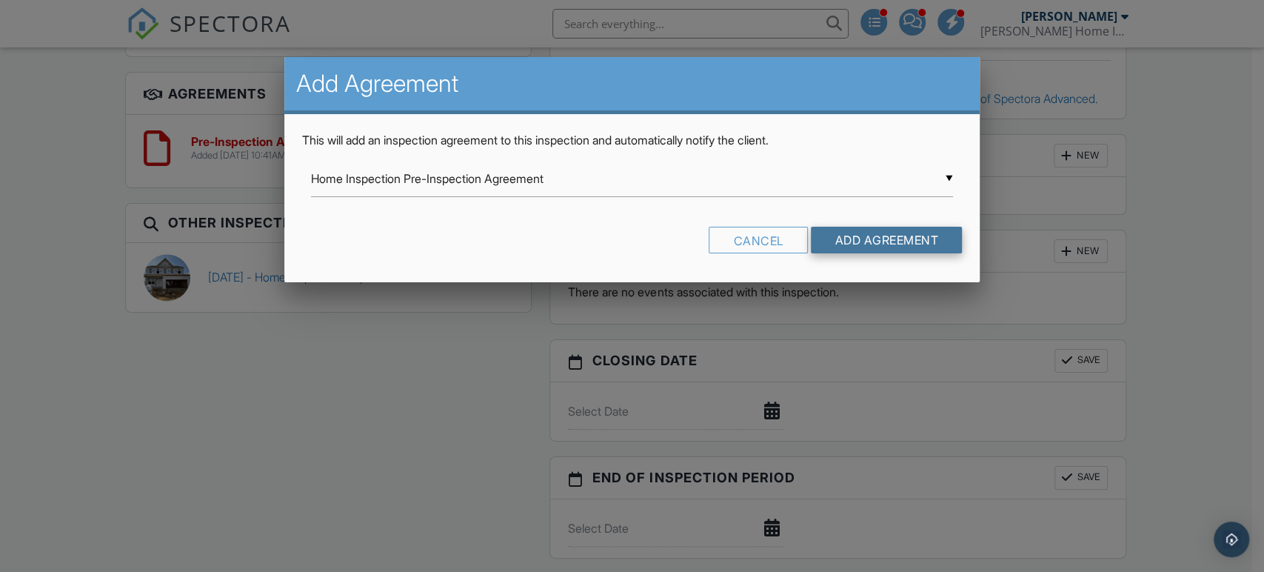
click at [852, 227] on input "Add Agreement" at bounding box center [886, 240] width 151 height 27
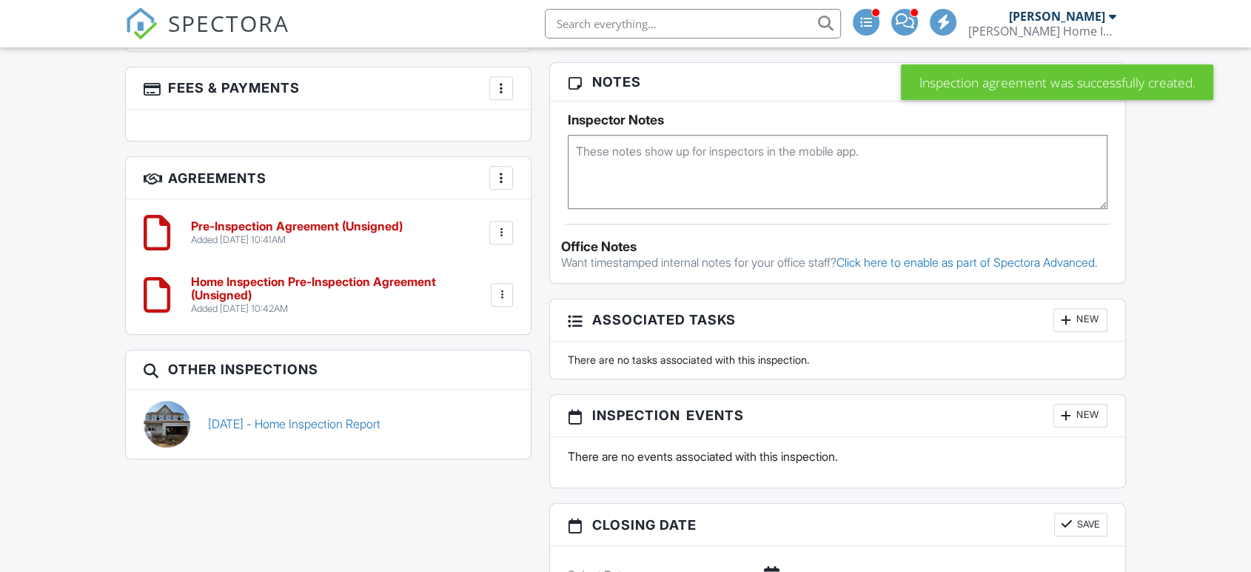
click at [504, 233] on div at bounding box center [501, 232] width 15 height 15
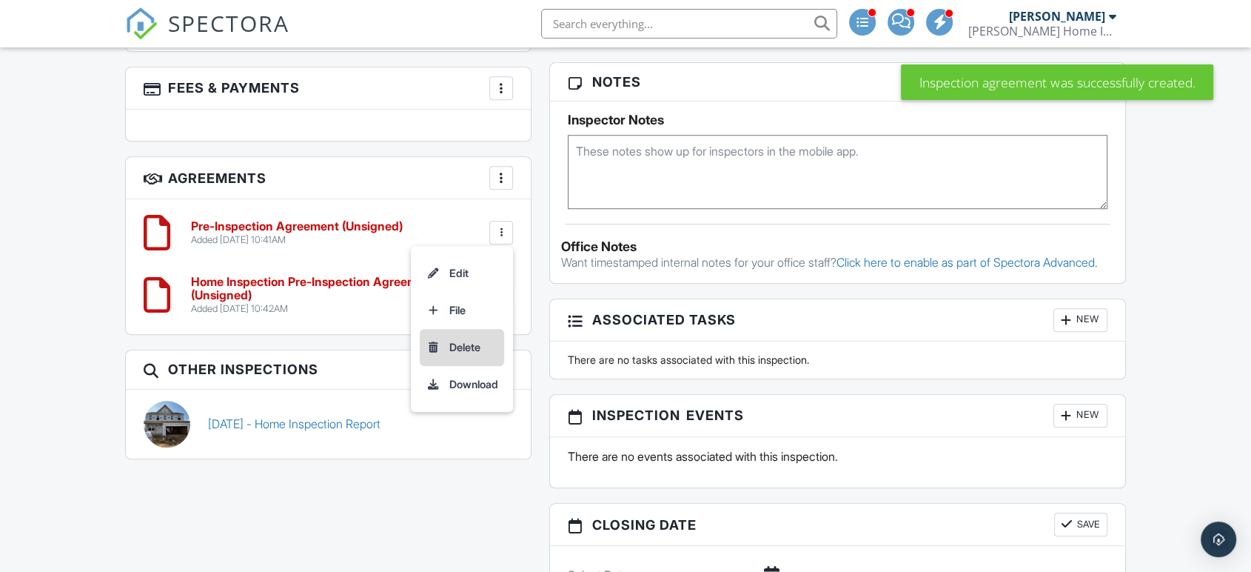
click at [467, 350] on li "Delete" at bounding box center [462, 347] width 84 height 37
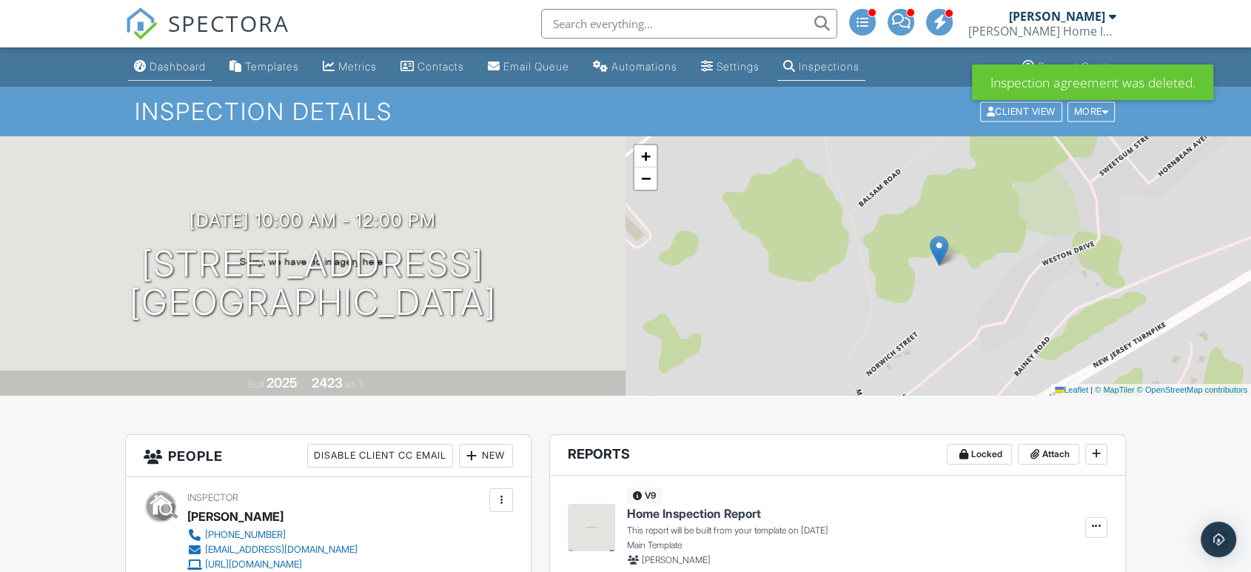
click at [193, 67] on div "Dashboard" at bounding box center [178, 66] width 56 height 13
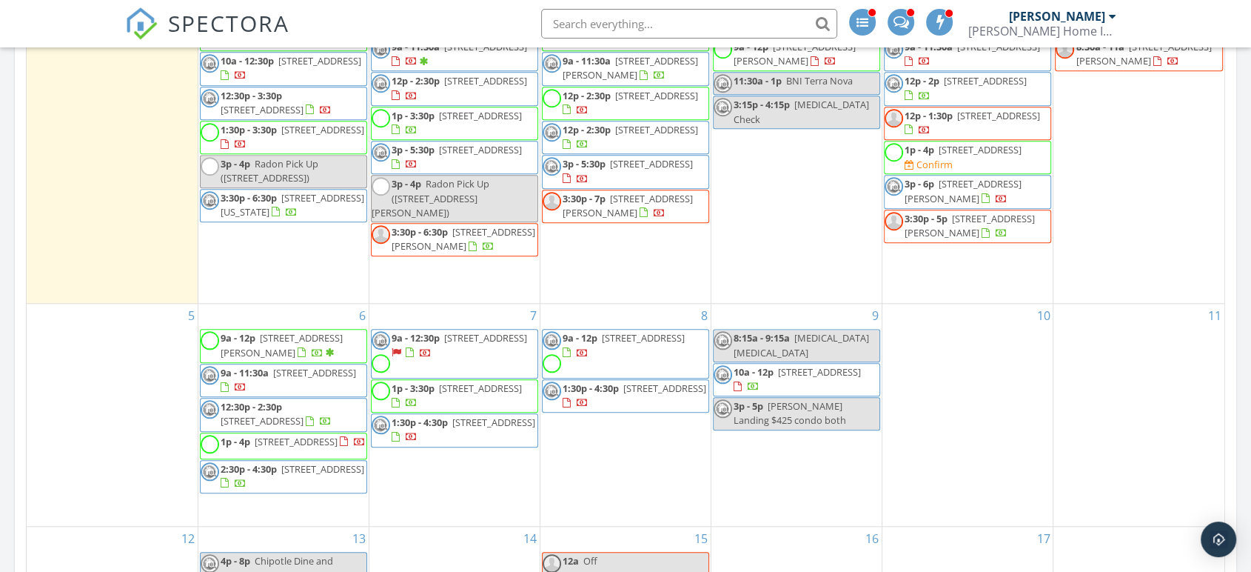
scroll to position [1234, 0]
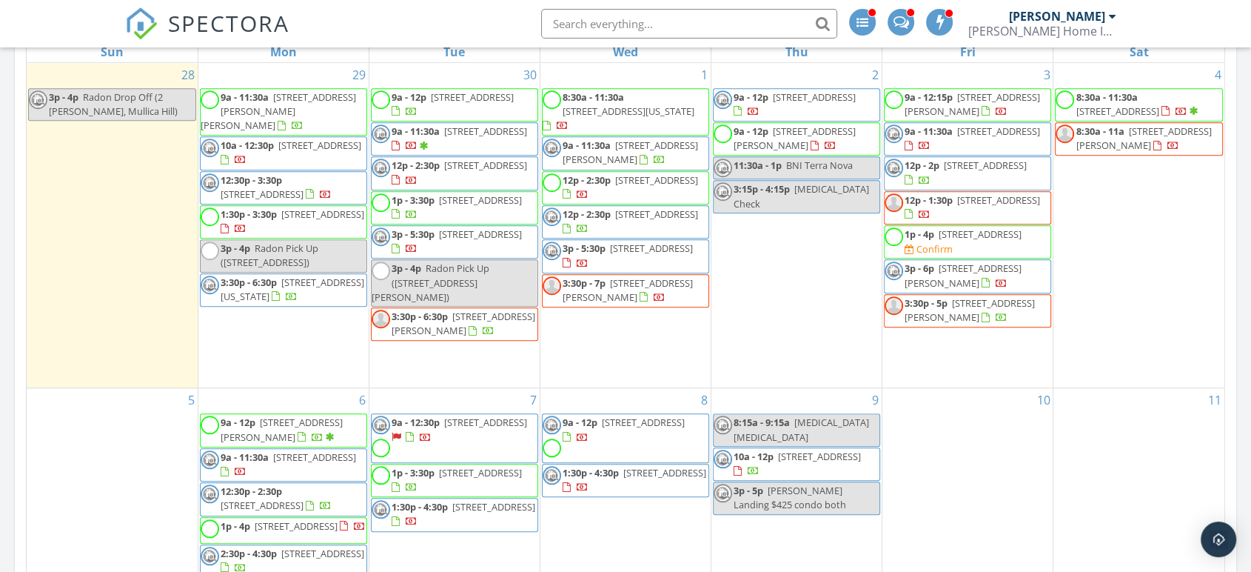
click at [279, 304] on span "3:30p - 6:30p [STREET_ADDRESS][US_STATE]" at bounding box center [284, 289] width 166 height 29
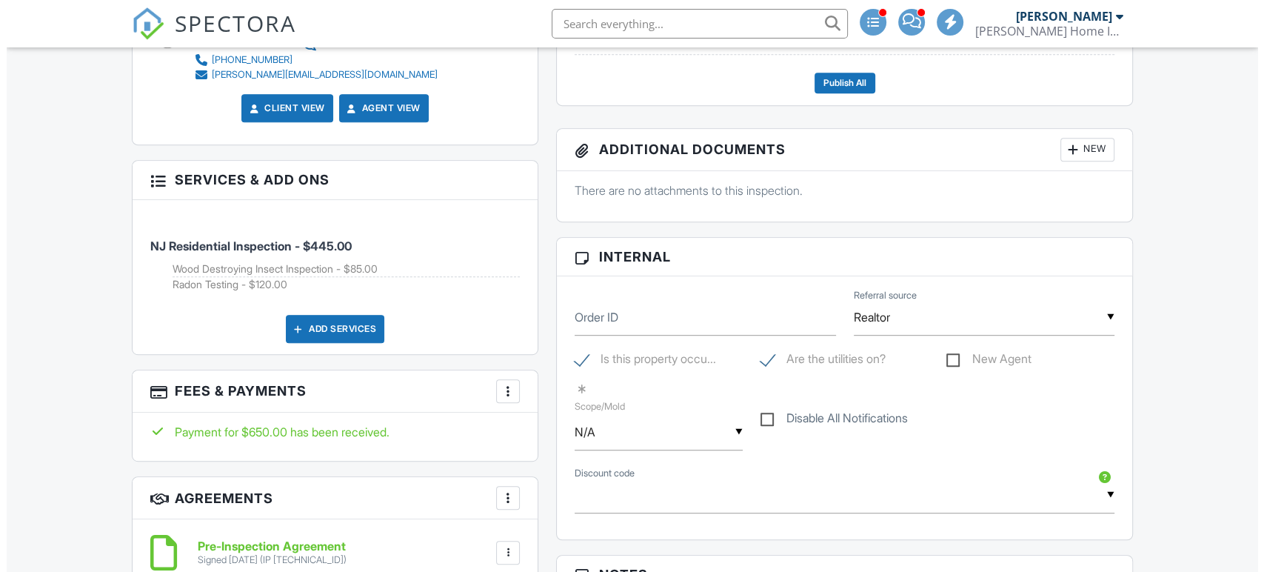
scroll to position [350, 0]
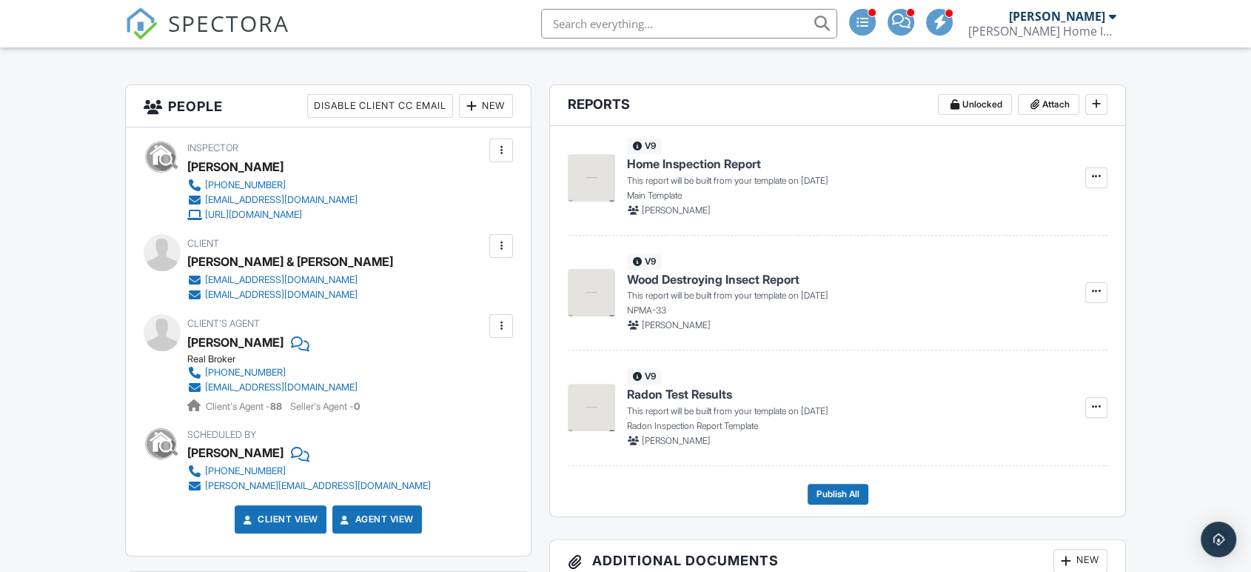
click at [498, 246] on div at bounding box center [501, 245] width 15 height 15
click at [472, 295] on li "Edit" at bounding box center [467, 291] width 76 height 37
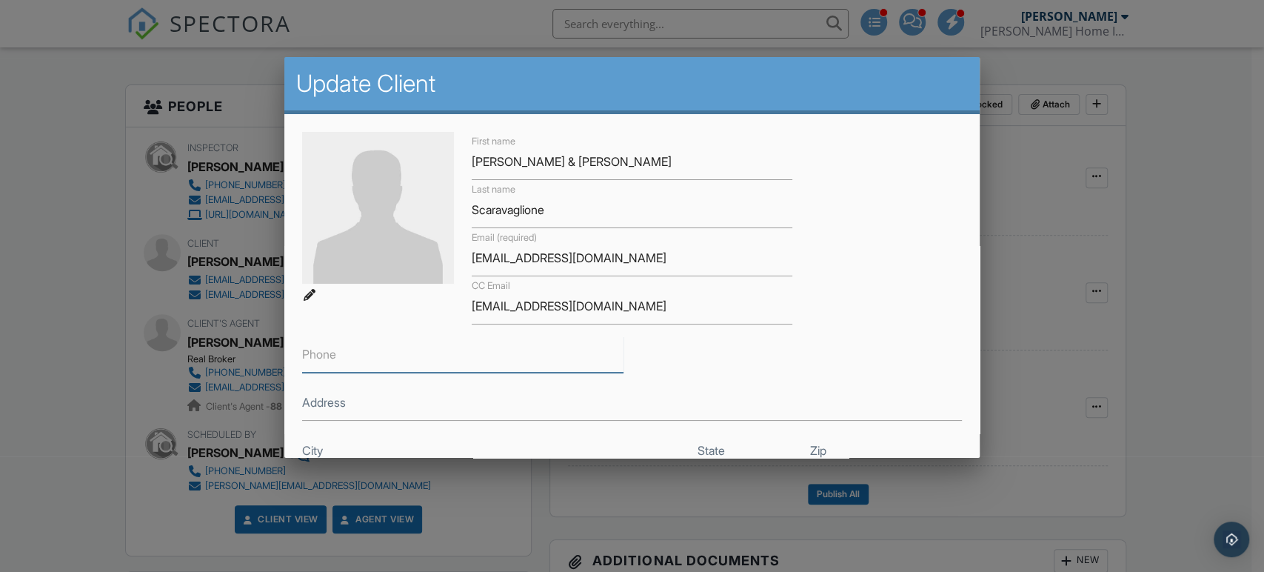
click at [441, 367] on input "Phone" at bounding box center [462, 354] width 321 height 36
paste input "610 505 2414"
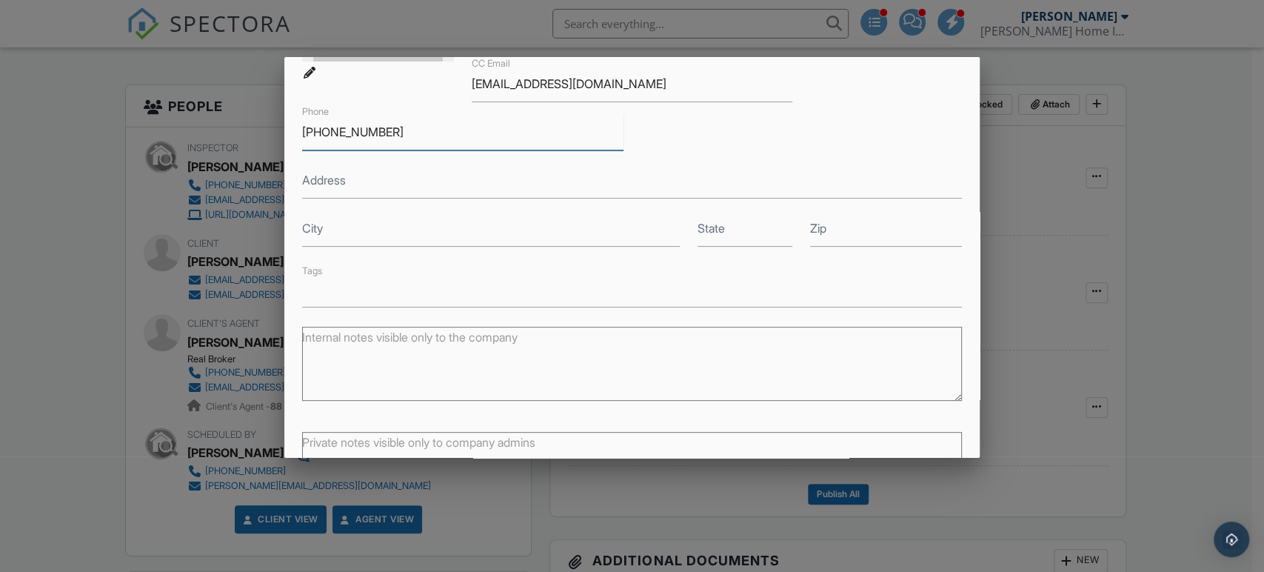
scroll to position [336, 0]
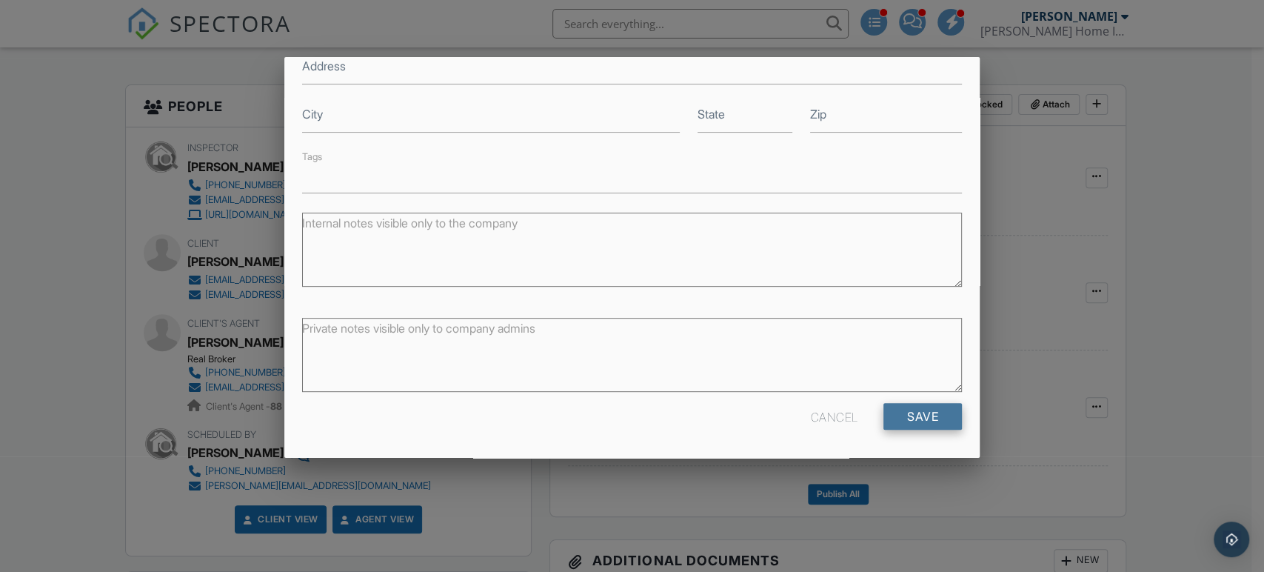
type input "610 505 2414"
click at [923, 424] on input "Save" at bounding box center [922, 416] width 78 height 27
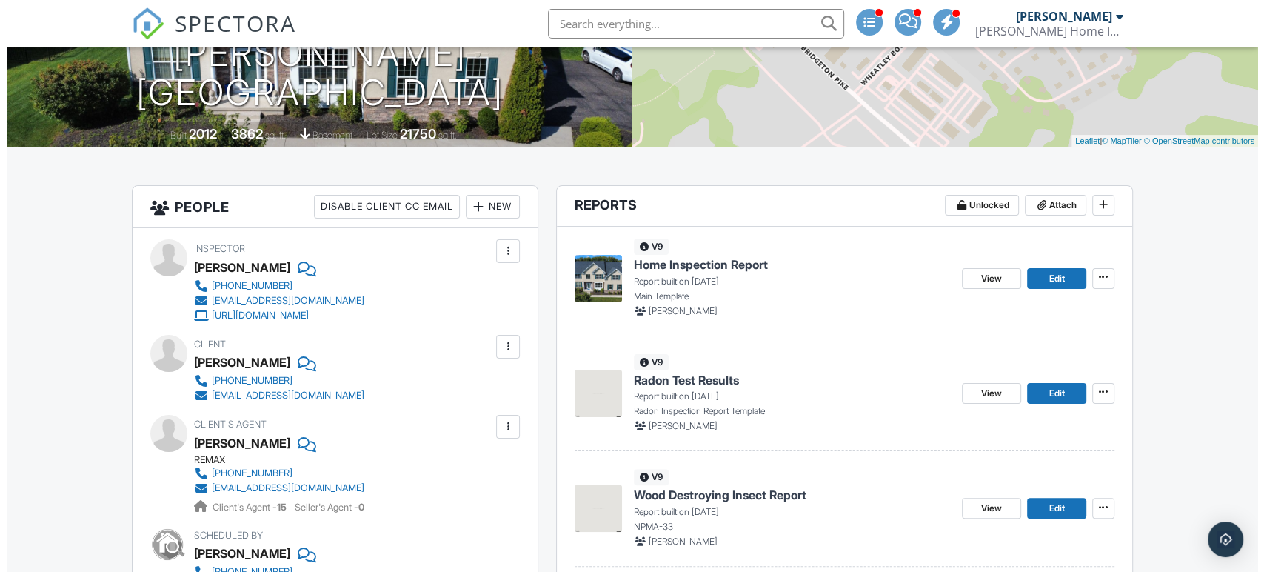
scroll to position [329, 0]
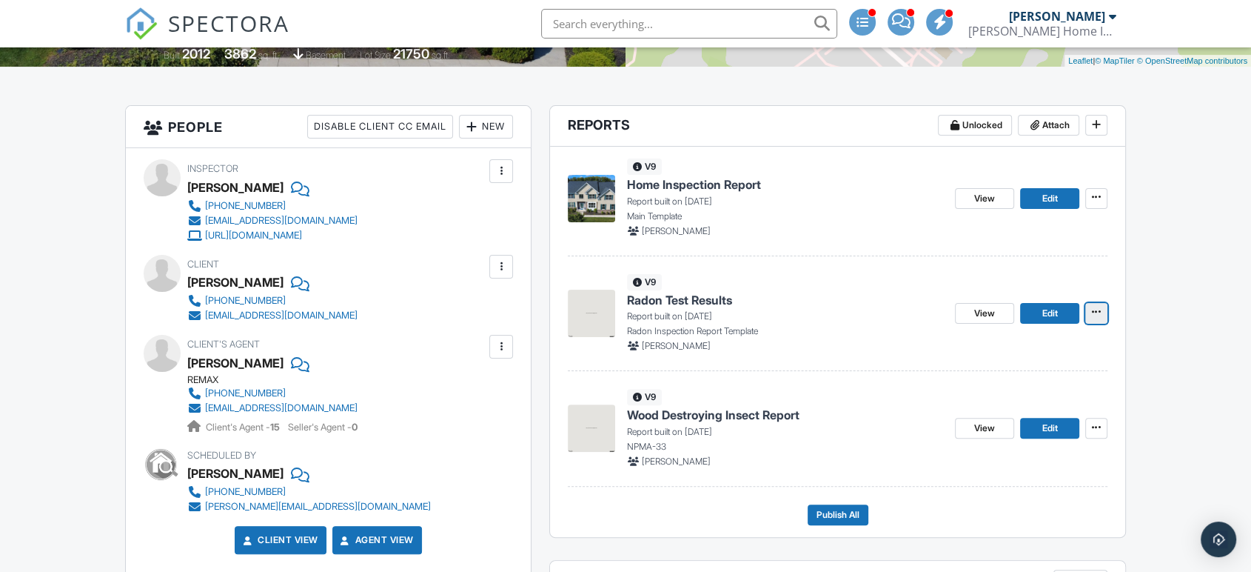
click at [1091, 307] on span at bounding box center [1096, 311] width 15 height 15
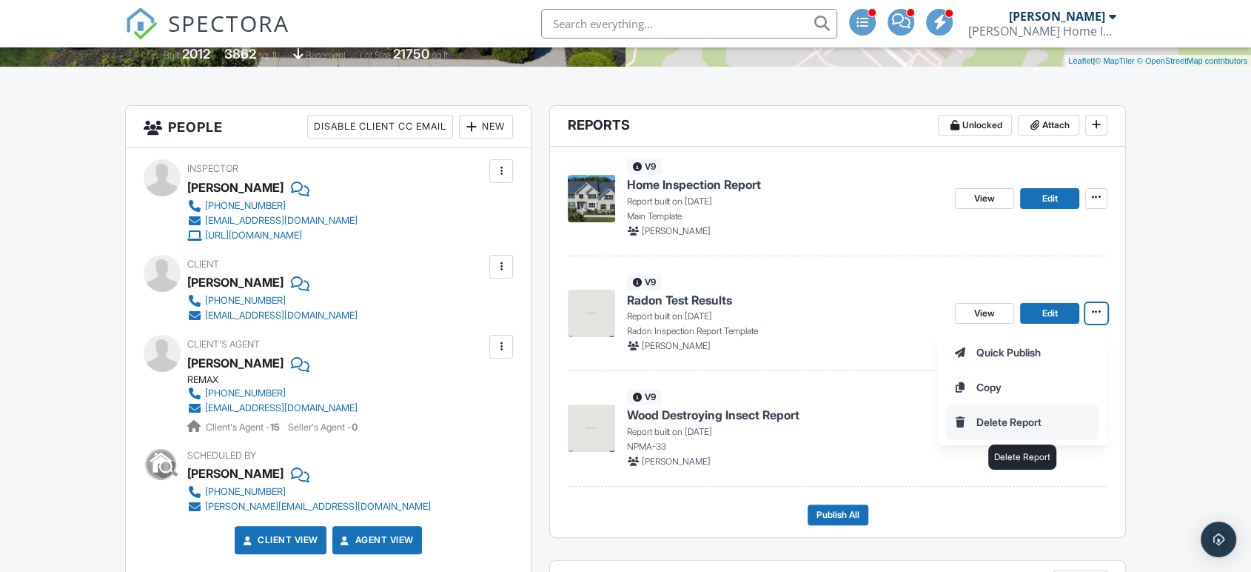
click at [997, 418] on input "Delete Report" at bounding box center [1022, 421] width 151 height 33
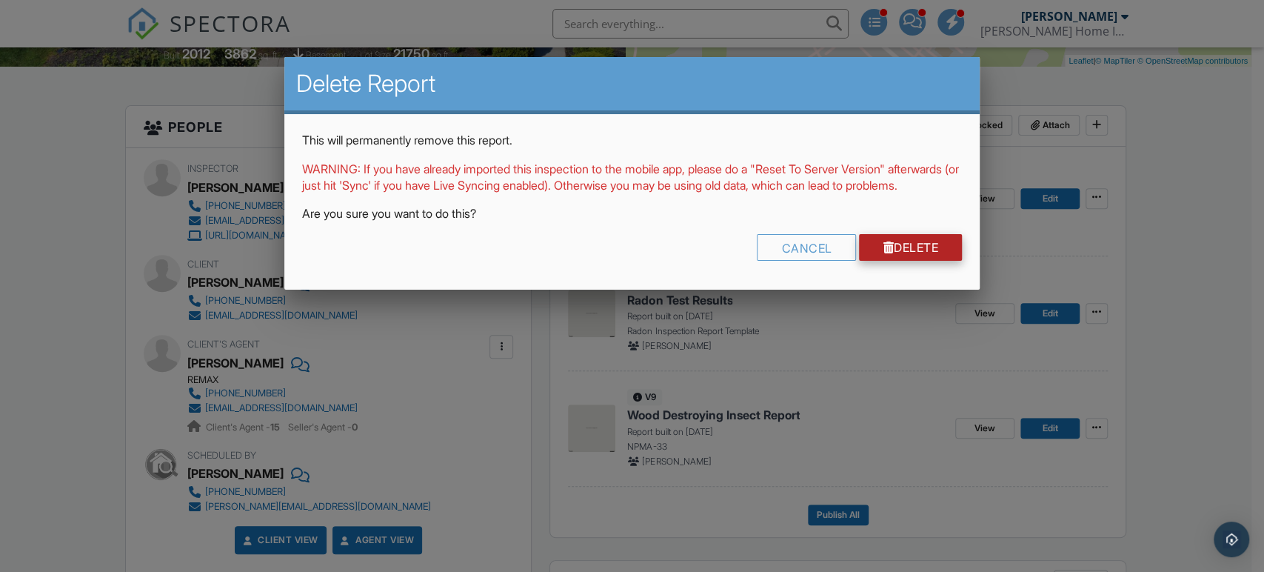
click at [884, 261] on link "Delete" at bounding box center [910, 247] width 103 height 27
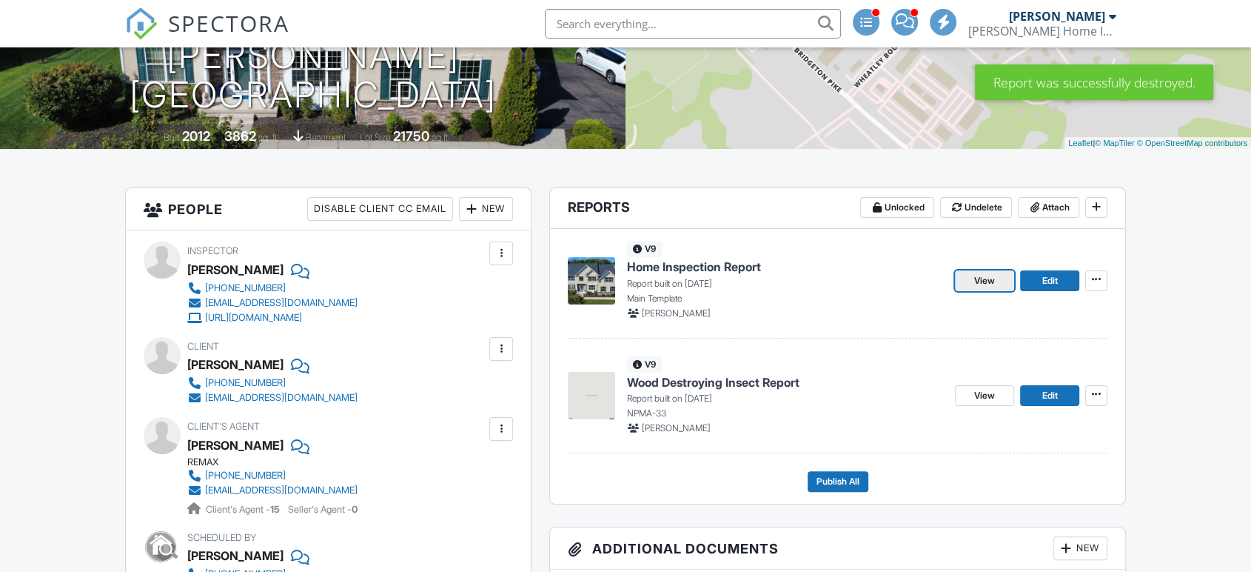
click at [989, 284] on span "View" at bounding box center [985, 280] width 21 height 15
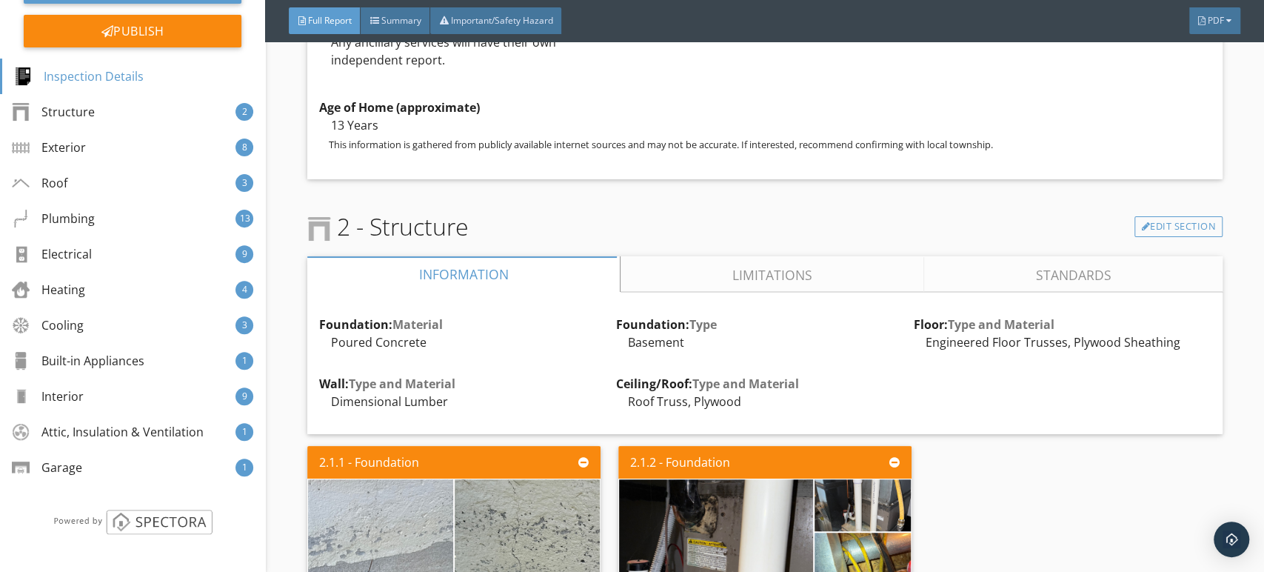
scroll to position [1810, 0]
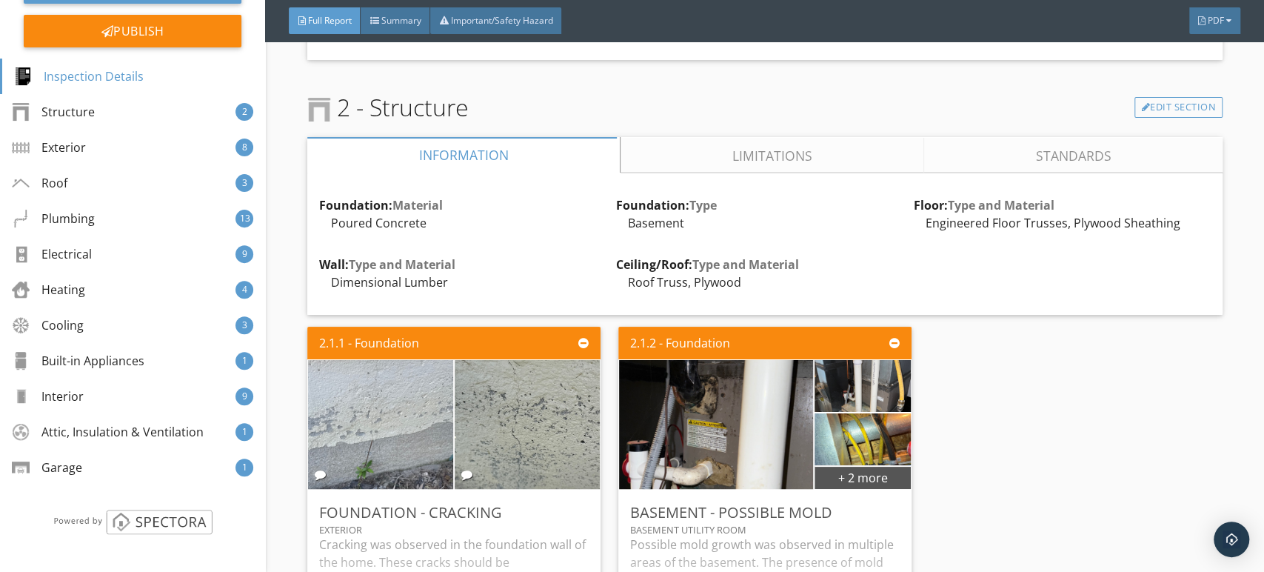
click at [729, 173] on link "Limitations" at bounding box center [773, 155] width 304 height 36
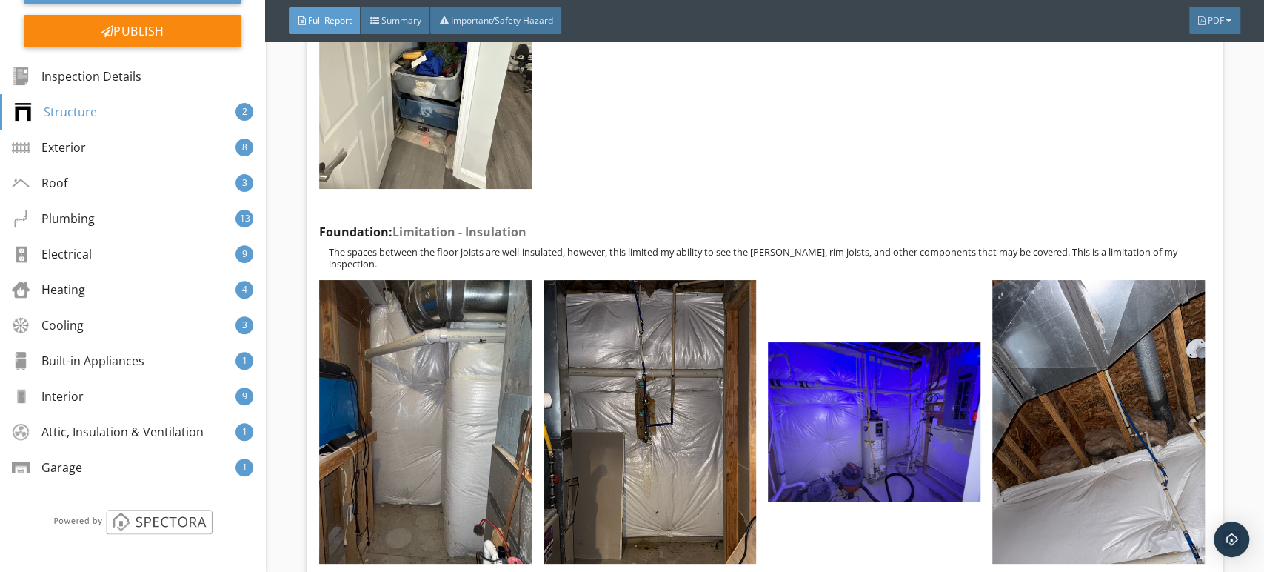
scroll to position [2797, 0]
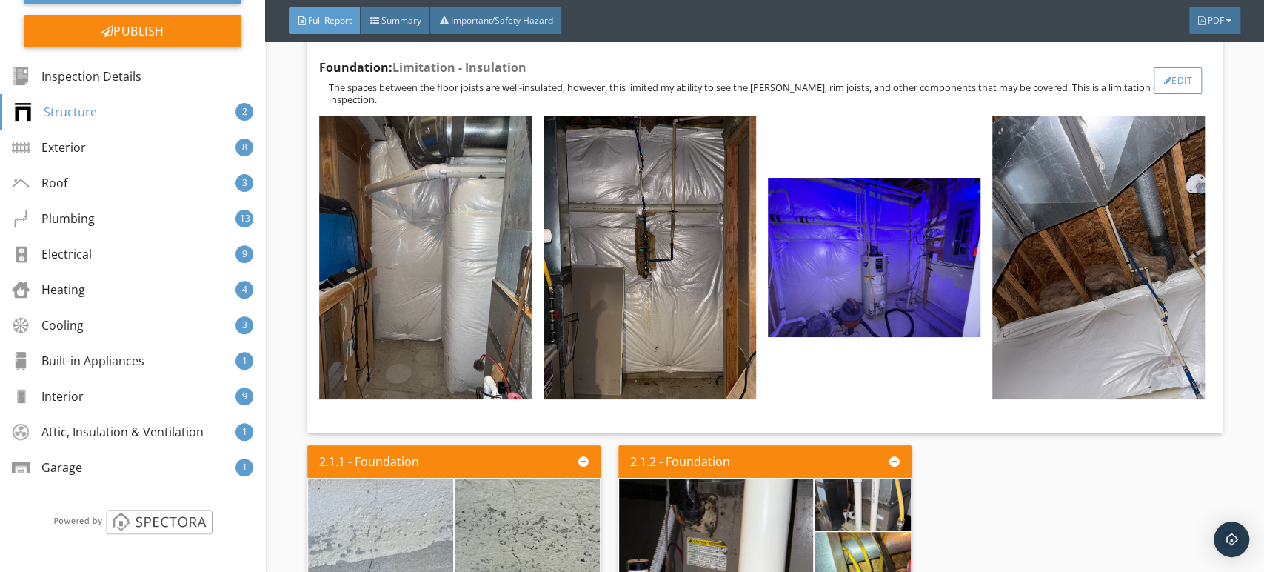
click at [1174, 94] on div "Edit" at bounding box center [1178, 80] width 48 height 27
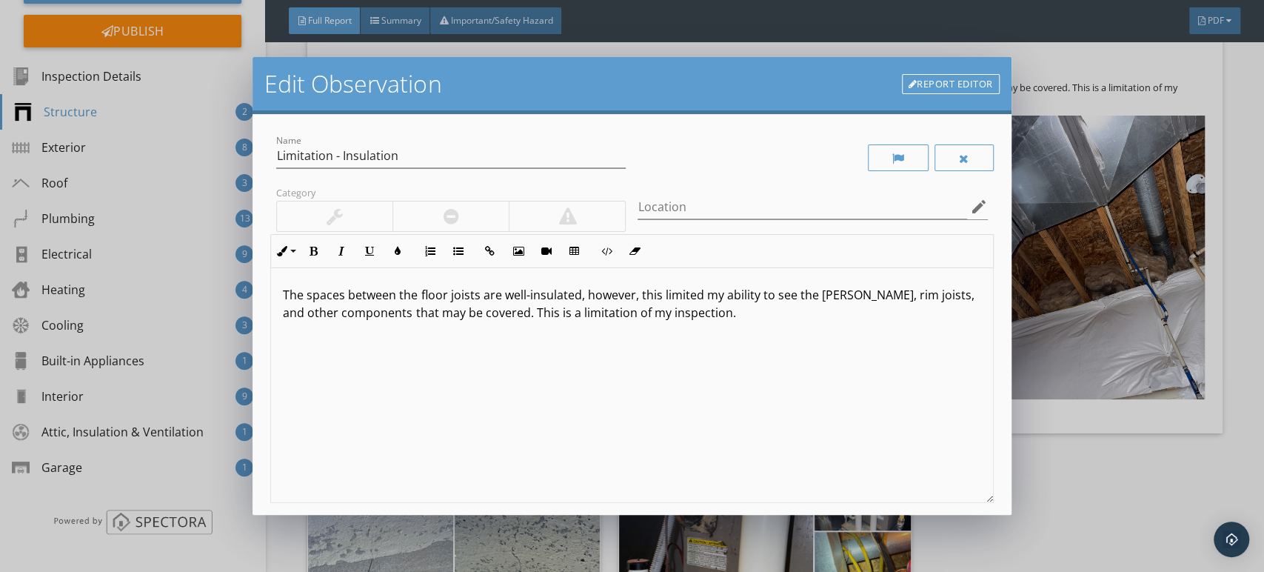
click at [305, 295] on p "The spaces between the floor joists are well-insulated, however, this limited m…" at bounding box center [632, 304] width 698 height 36
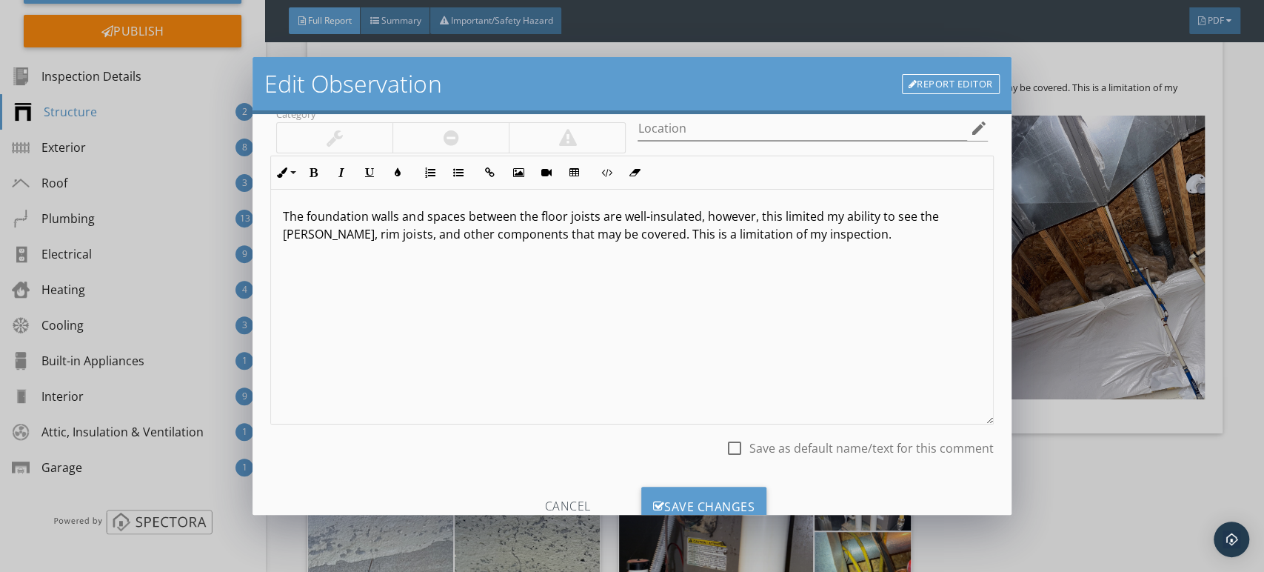
scroll to position [130, 0]
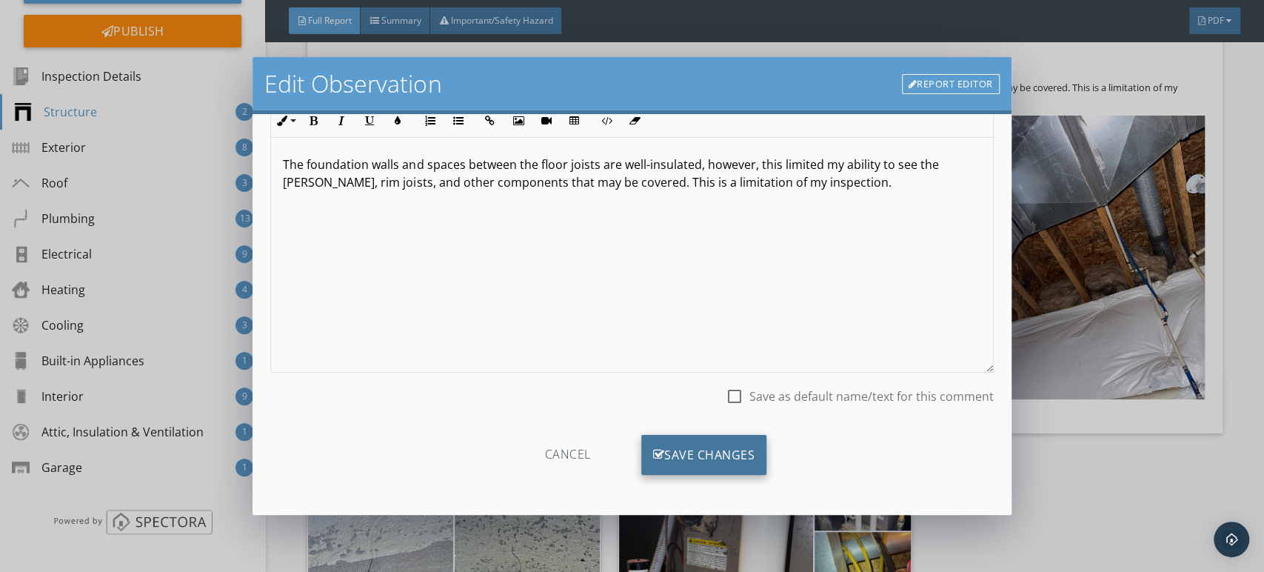
click at [662, 457] on div "Save Changes" at bounding box center [704, 455] width 126 height 40
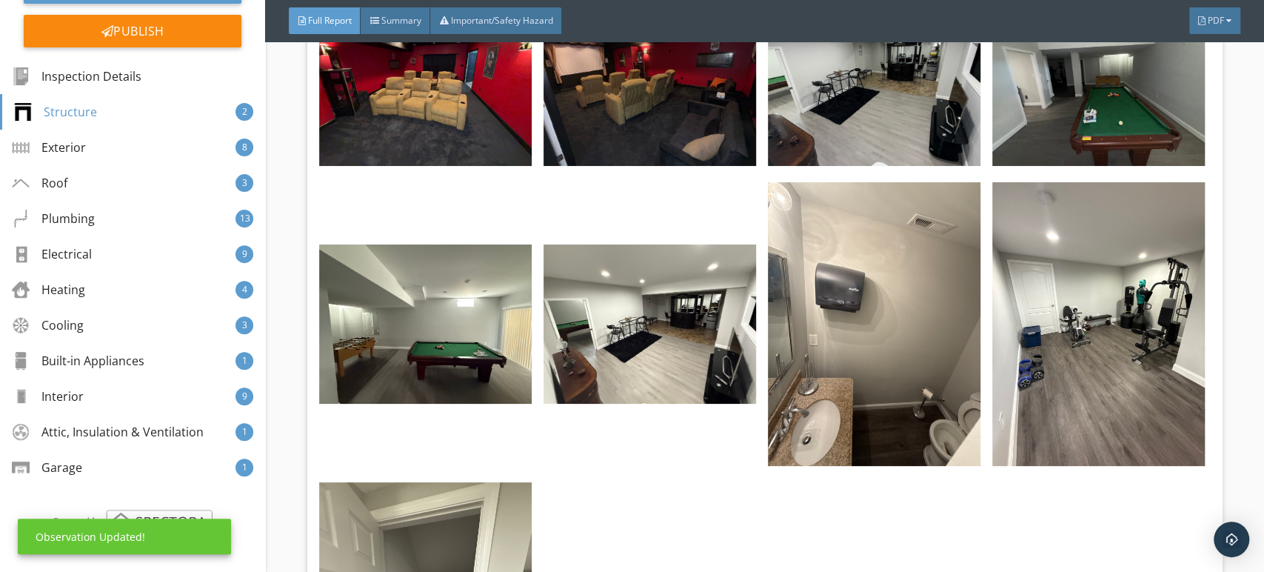
scroll to position [1728, 0]
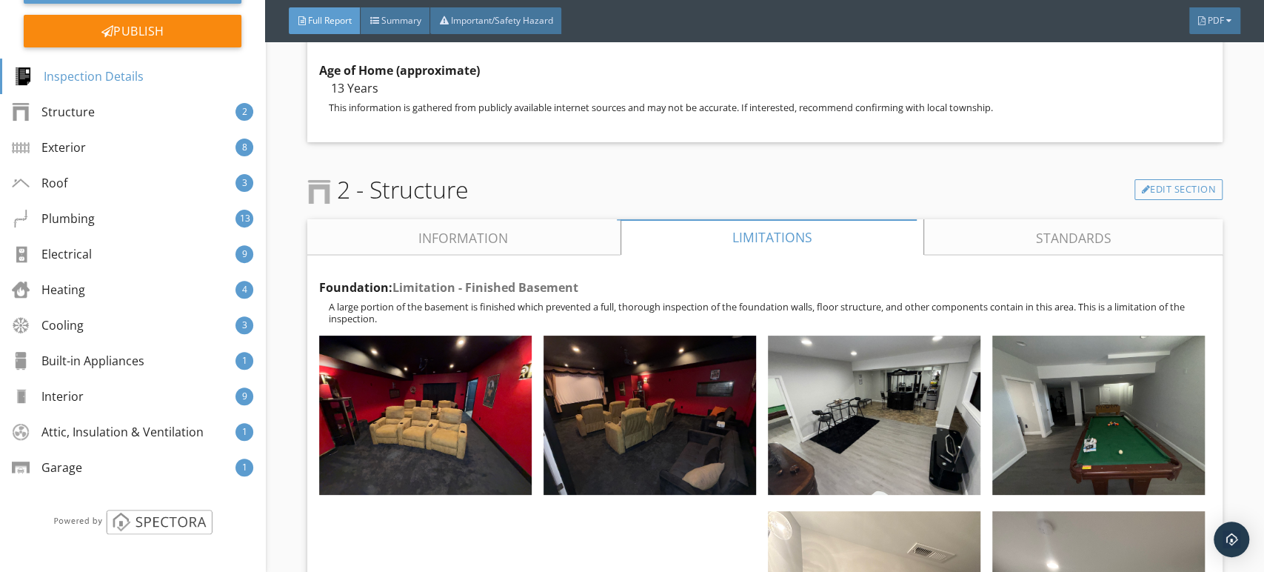
click at [478, 255] on link "Information" at bounding box center [463, 237] width 313 height 36
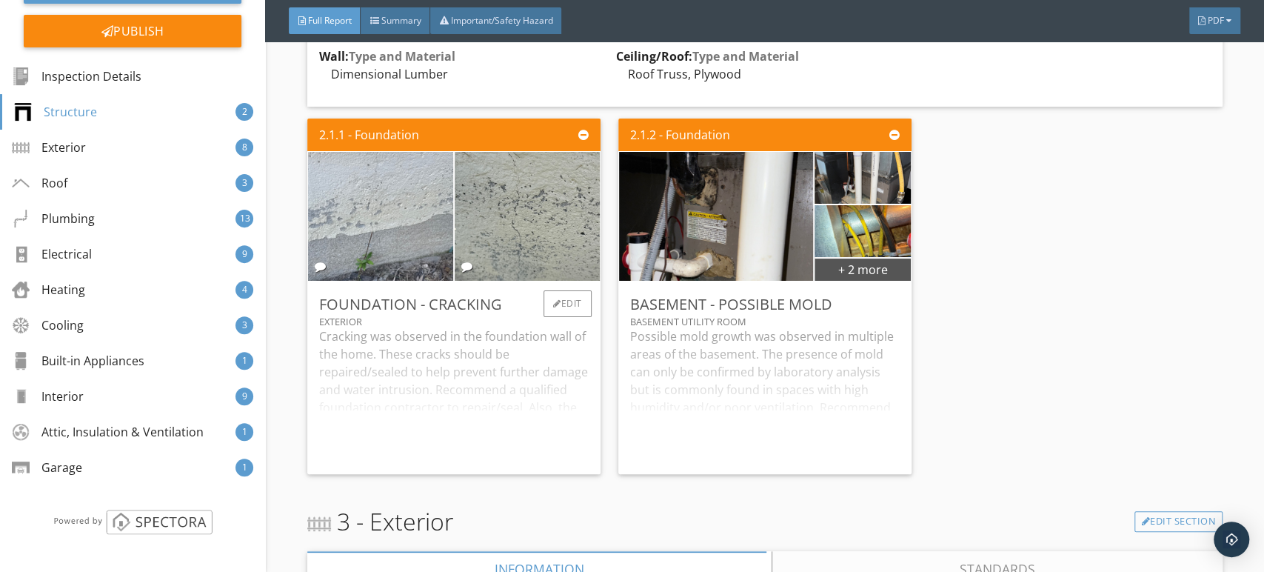
scroll to position [2139, 0]
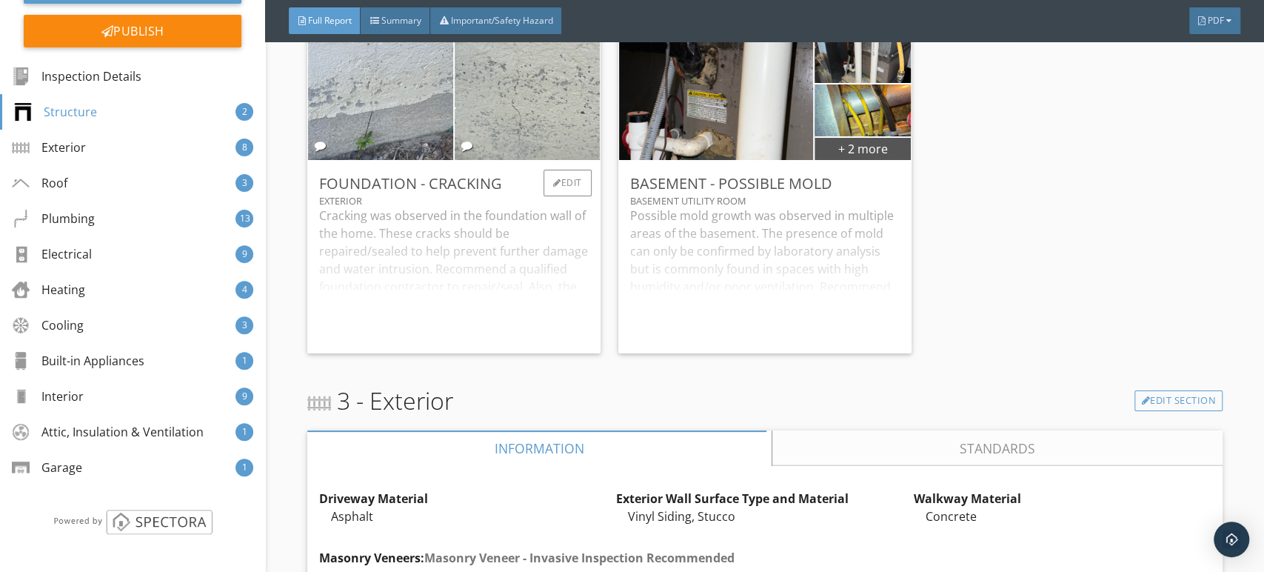
click at [502, 153] on img at bounding box center [527, 95] width 363 height 273
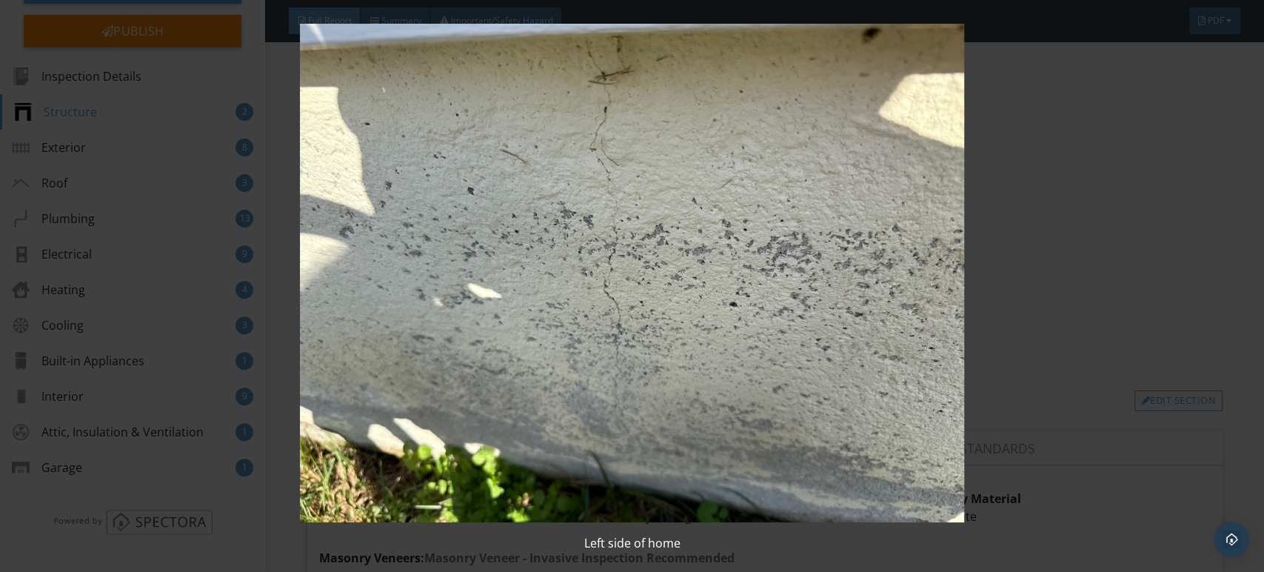
click at [503, 182] on img at bounding box center [632, 273] width 1156 height 498
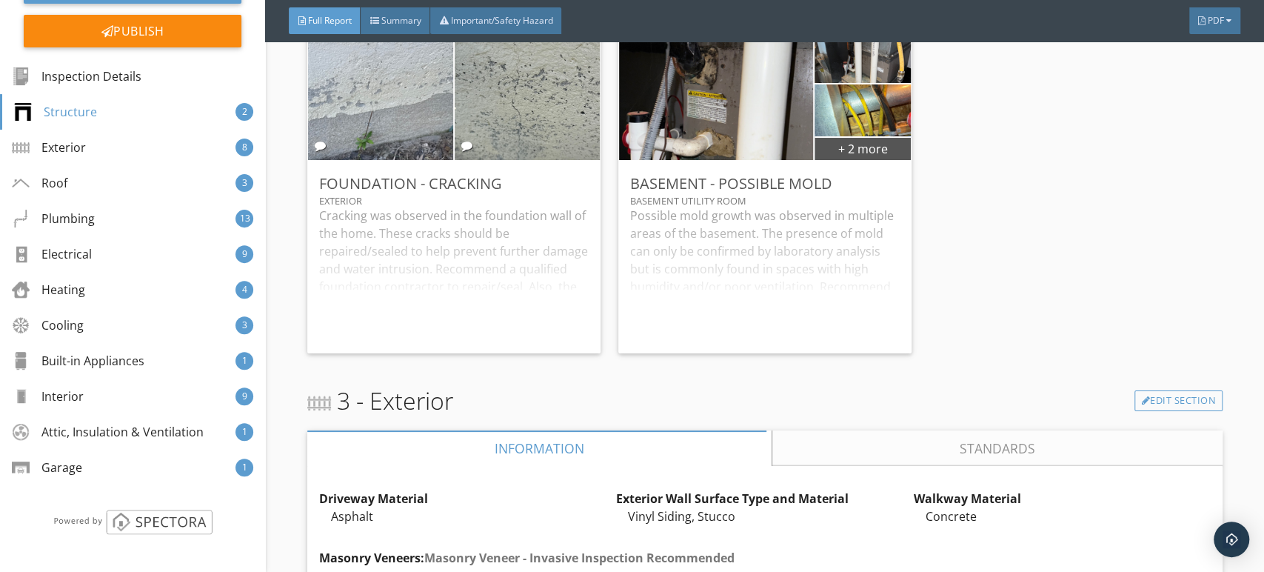
click at [438, 176] on img at bounding box center [380, 95] width 241 height 322
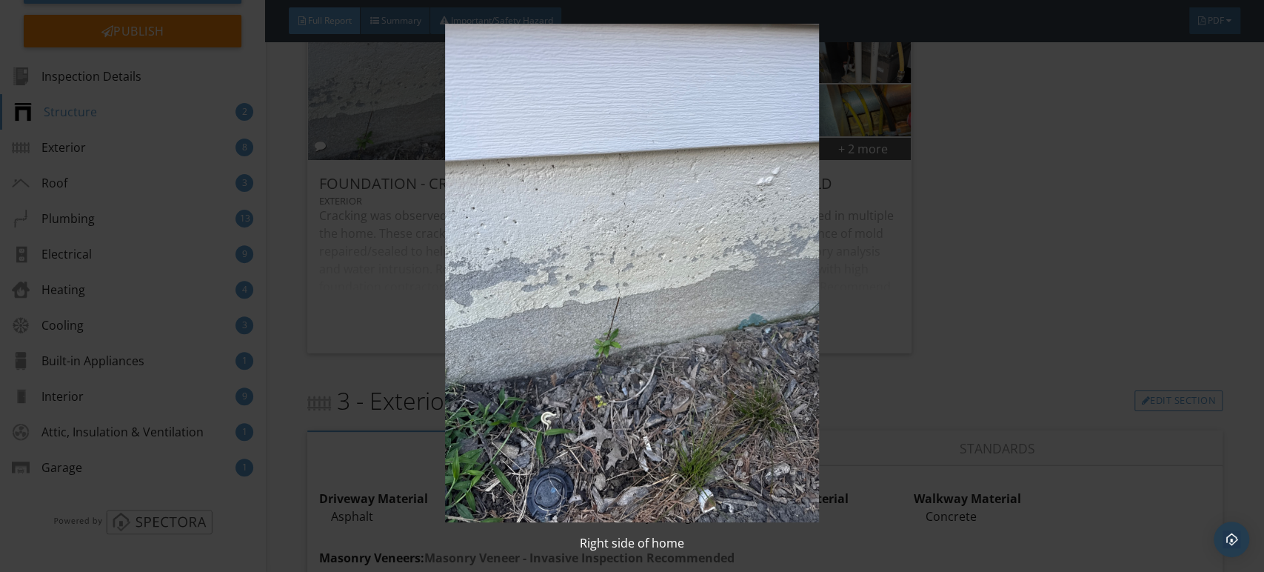
click at [438, 176] on img at bounding box center [632, 273] width 1156 height 498
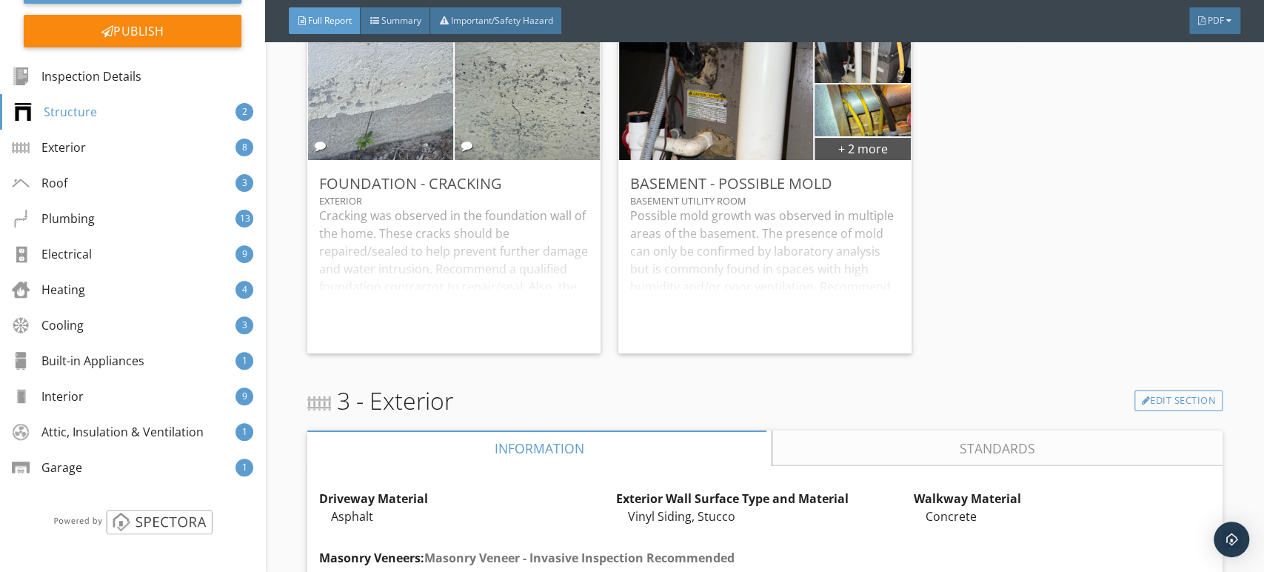
click at [746, 177] on img at bounding box center [715, 95] width 241 height 322
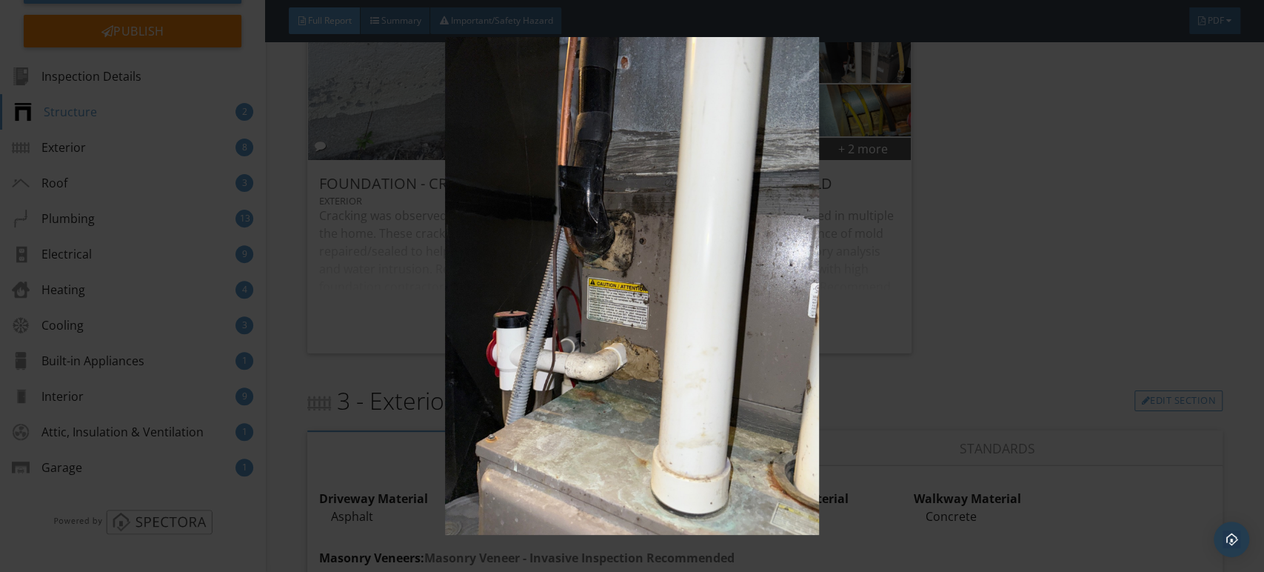
drag, startPoint x: 741, startPoint y: 187, endPoint x: 834, endPoint y: 167, distance: 95.4
click at [741, 188] on img at bounding box center [632, 286] width 1156 height 498
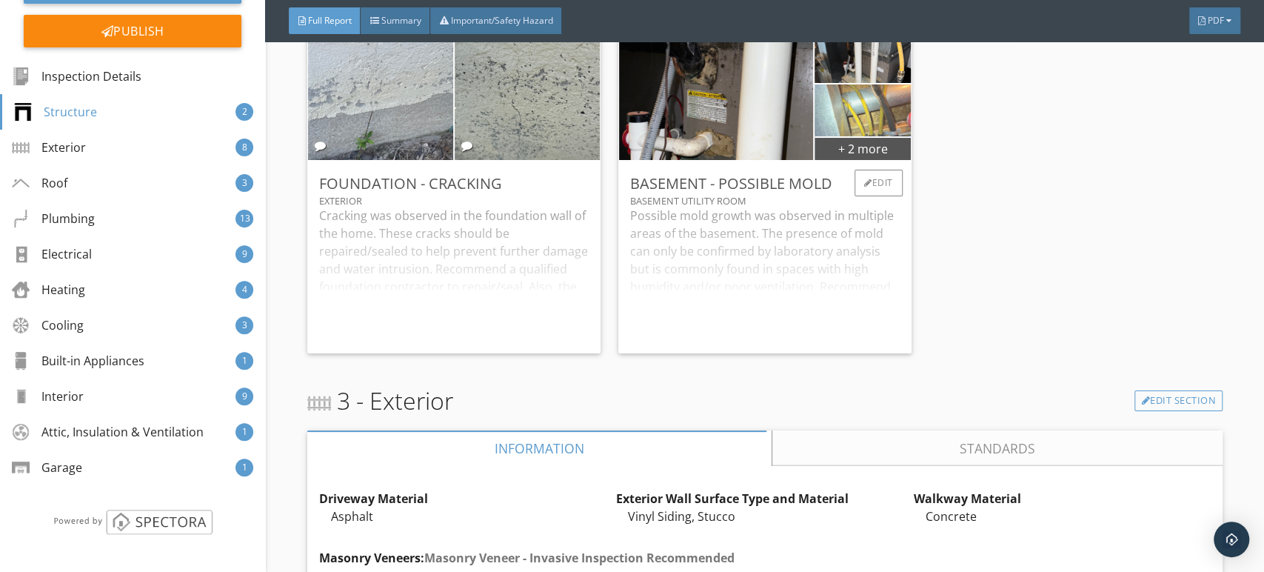
click at [878, 136] on img at bounding box center [862, 110] width 97 height 130
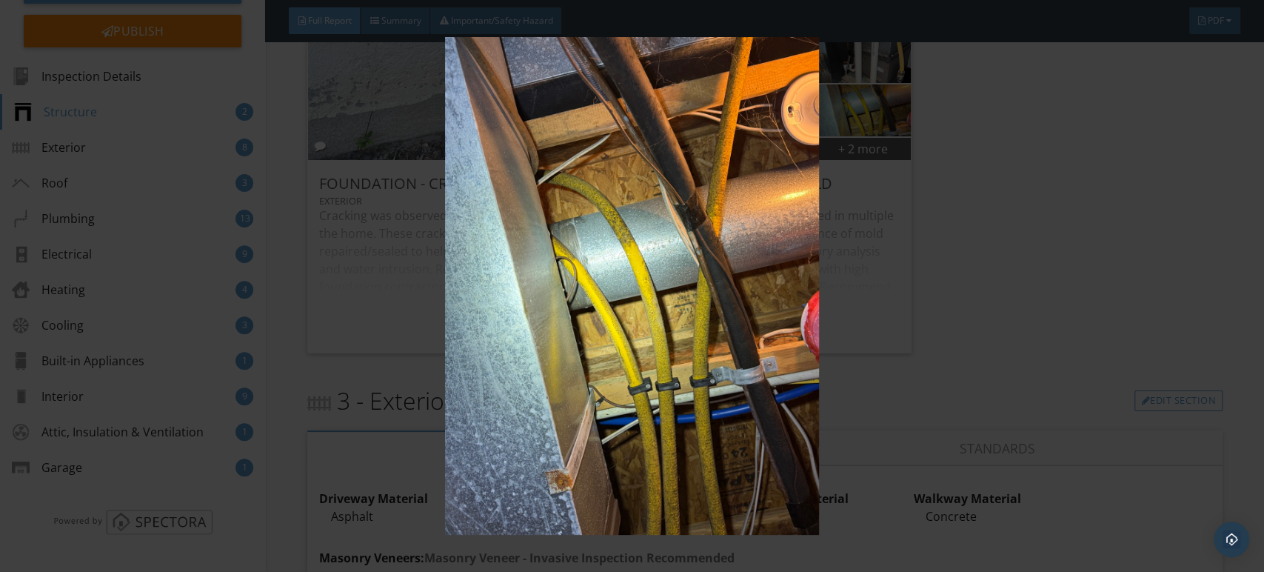
click at [772, 178] on img at bounding box center [632, 286] width 1156 height 498
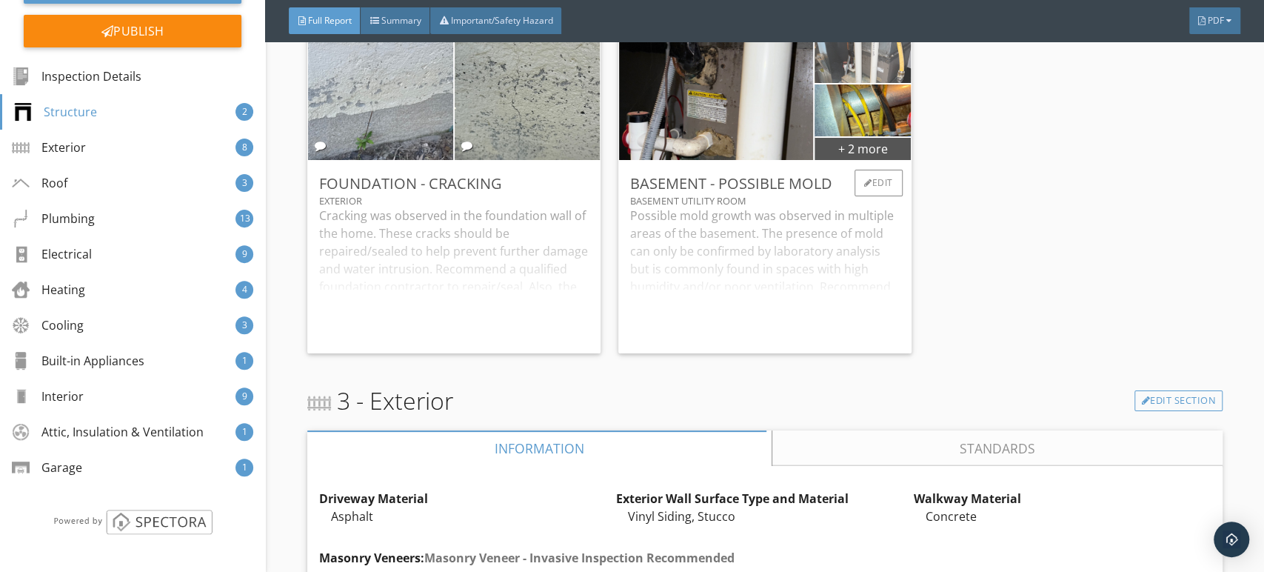
click at [877, 74] on img at bounding box center [862, 57] width 97 height 130
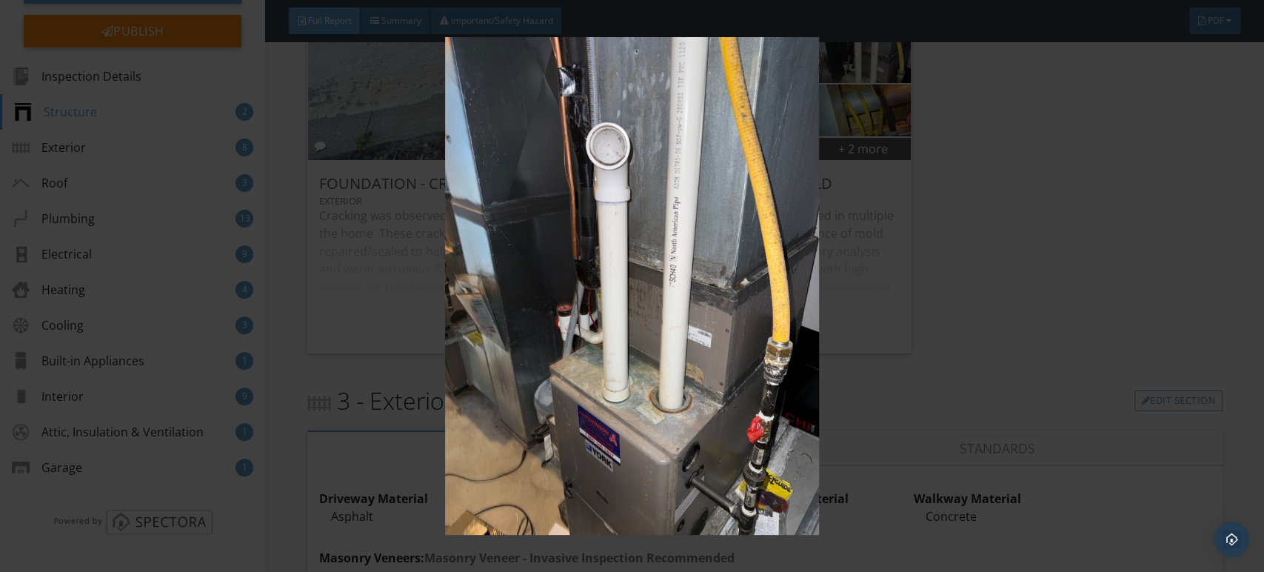
click at [735, 140] on img at bounding box center [632, 286] width 1156 height 498
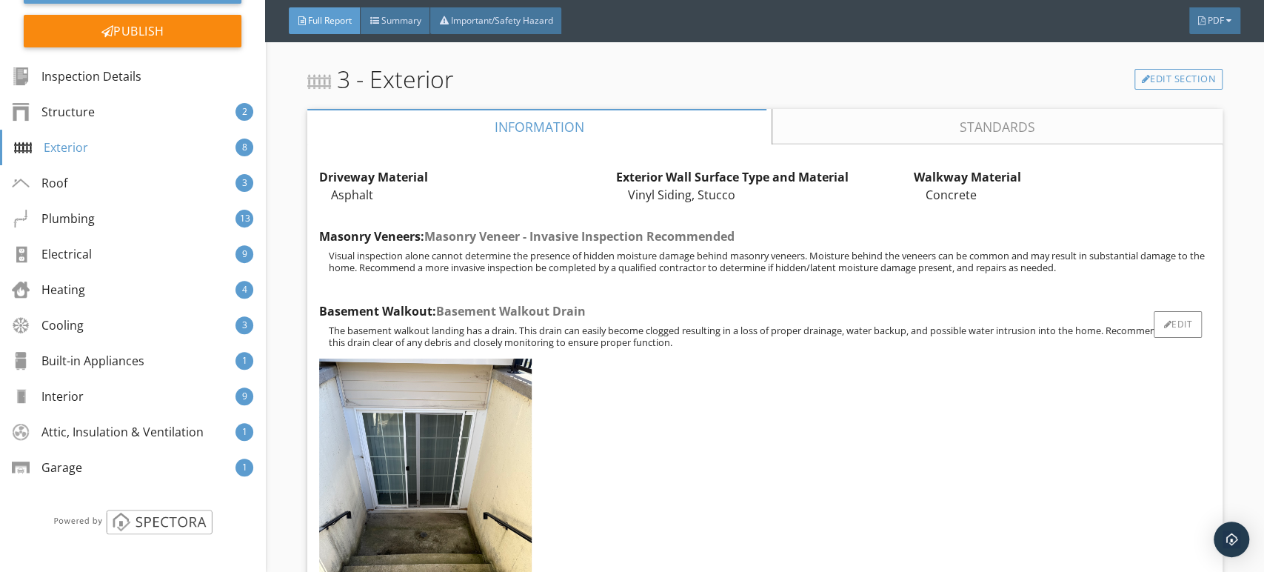
scroll to position [2633, 0]
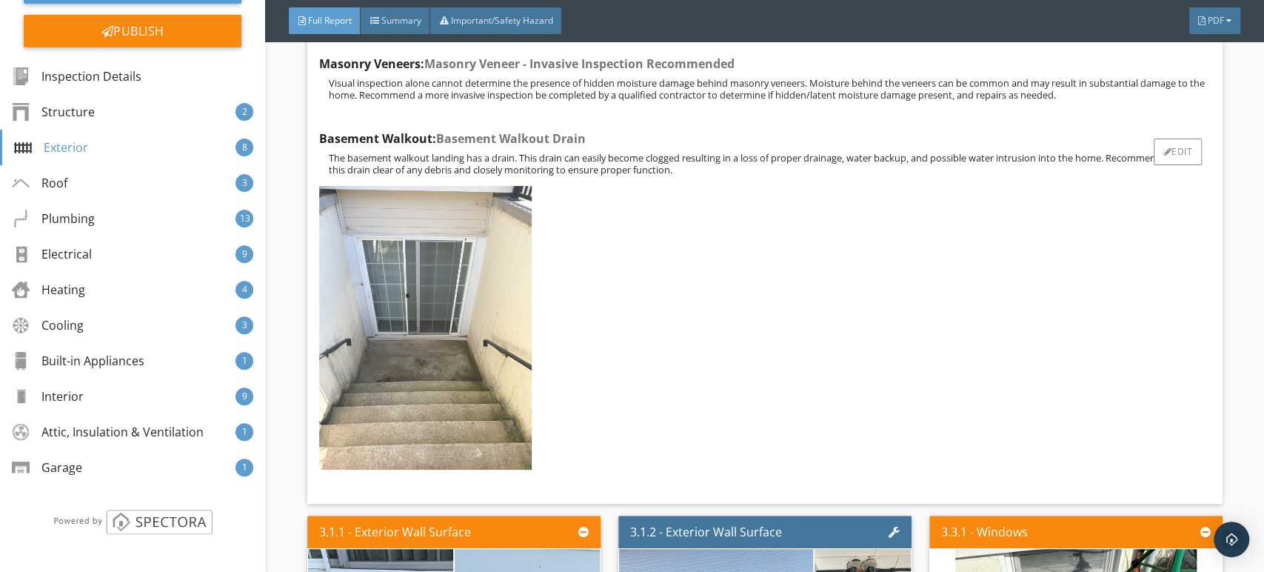
click at [461, 307] on img at bounding box center [425, 327] width 213 height 283
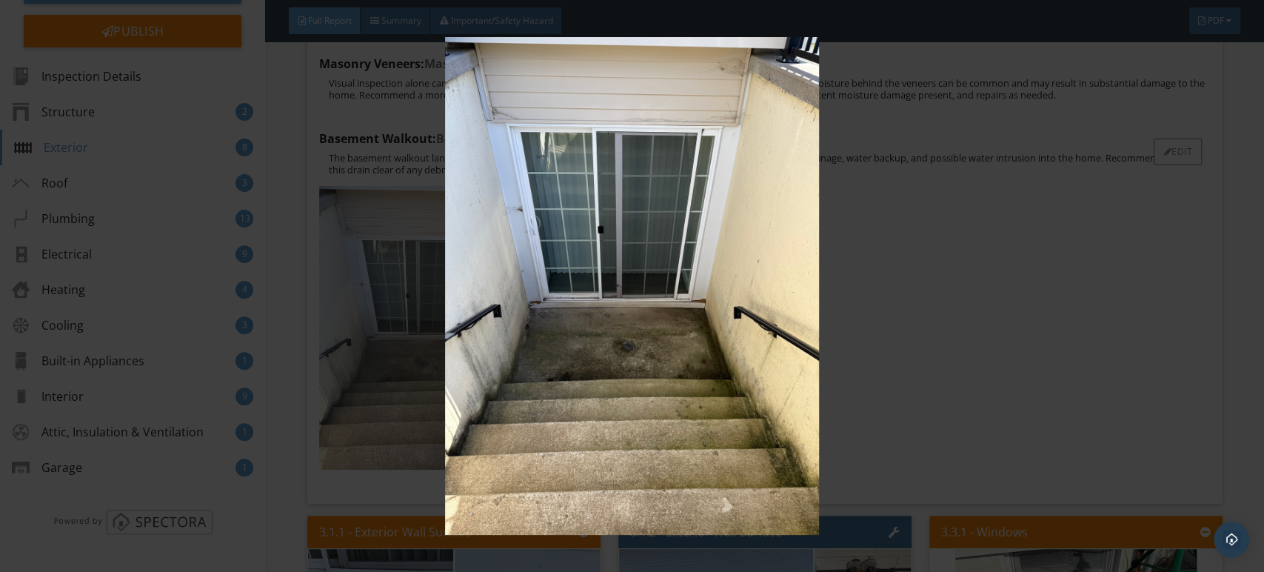
click at [461, 307] on img at bounding box center [632, 286] width 1156 height 498
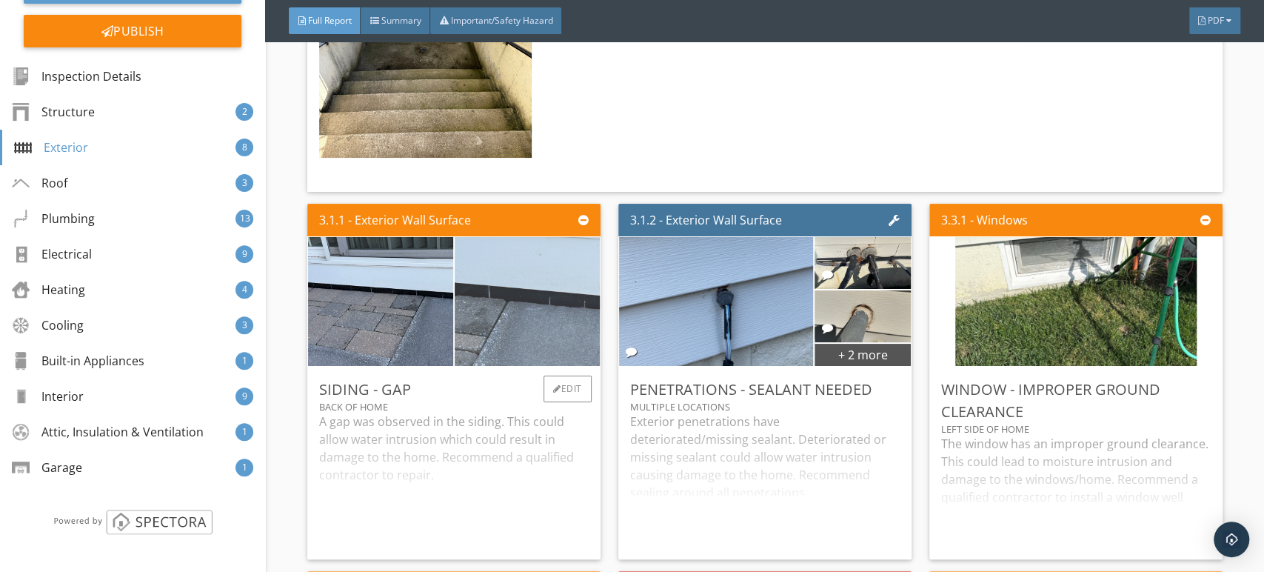
scroll to position [2962, 0]
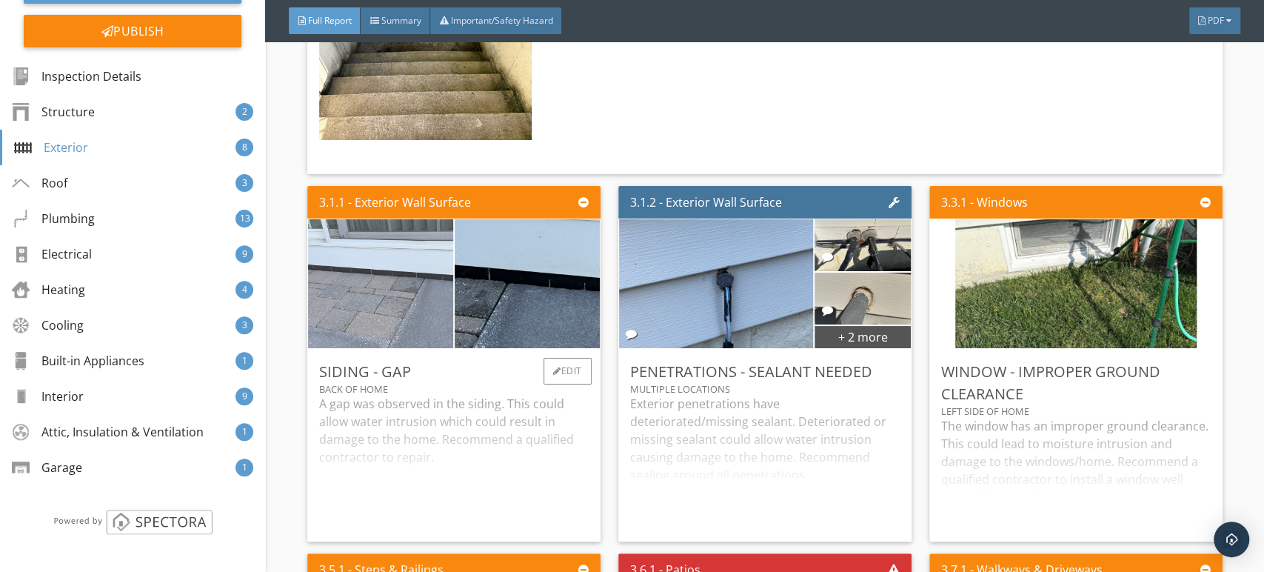
click at [437, 346] on img at bounding box center [380, 283] width 363 height 273
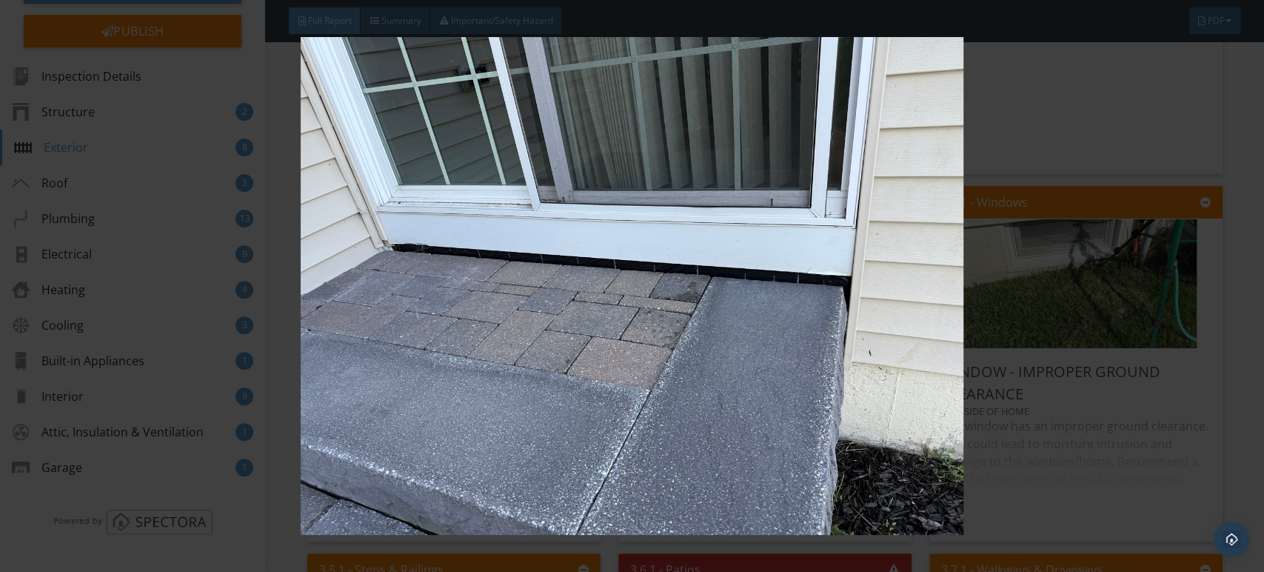
click at [528, 317] on img at bounding box center [632, 286] width 1156 height 498
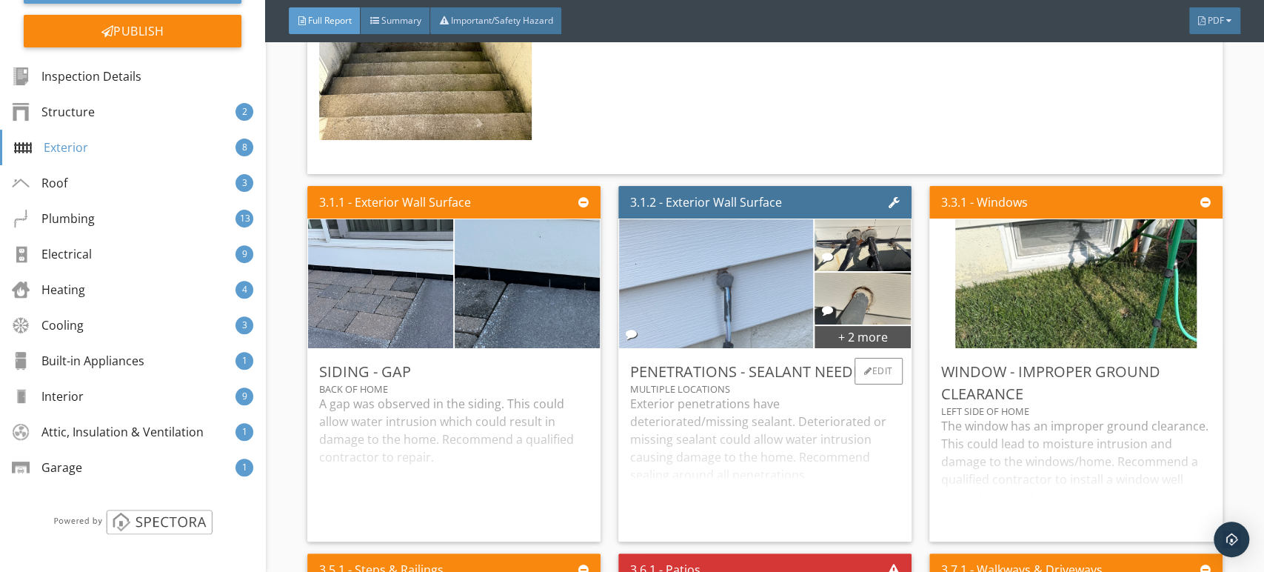
click at [765, 318] on img at bounding box center [715, 283] width 241 height 322
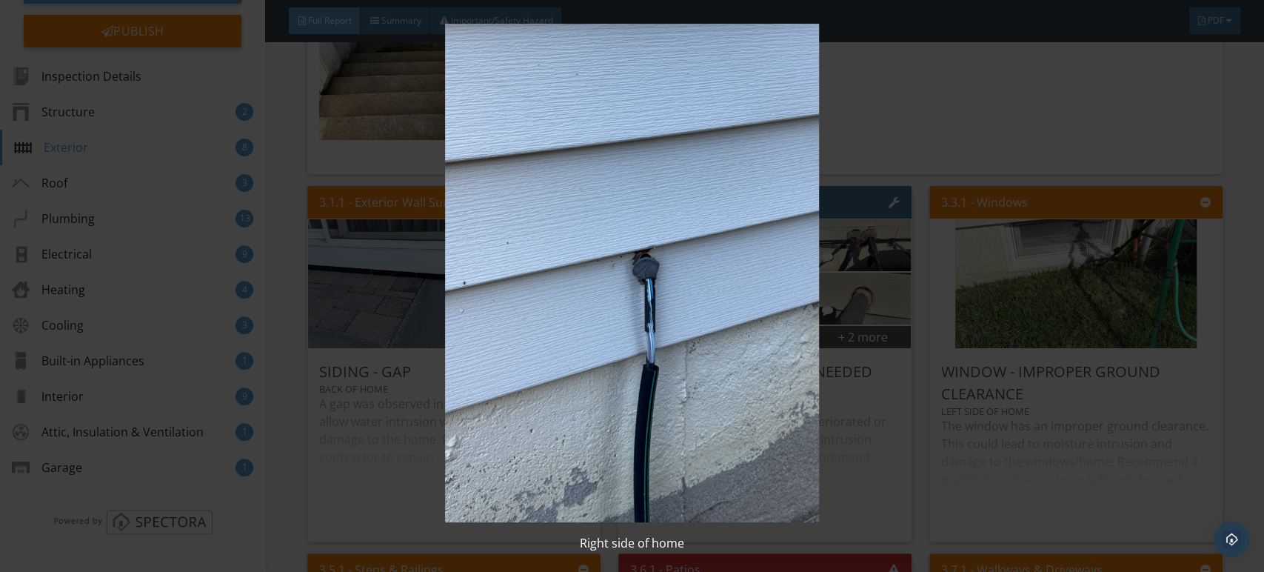
click at [721, 330] on img at bounding box center [632, 273] width 1156 height 498
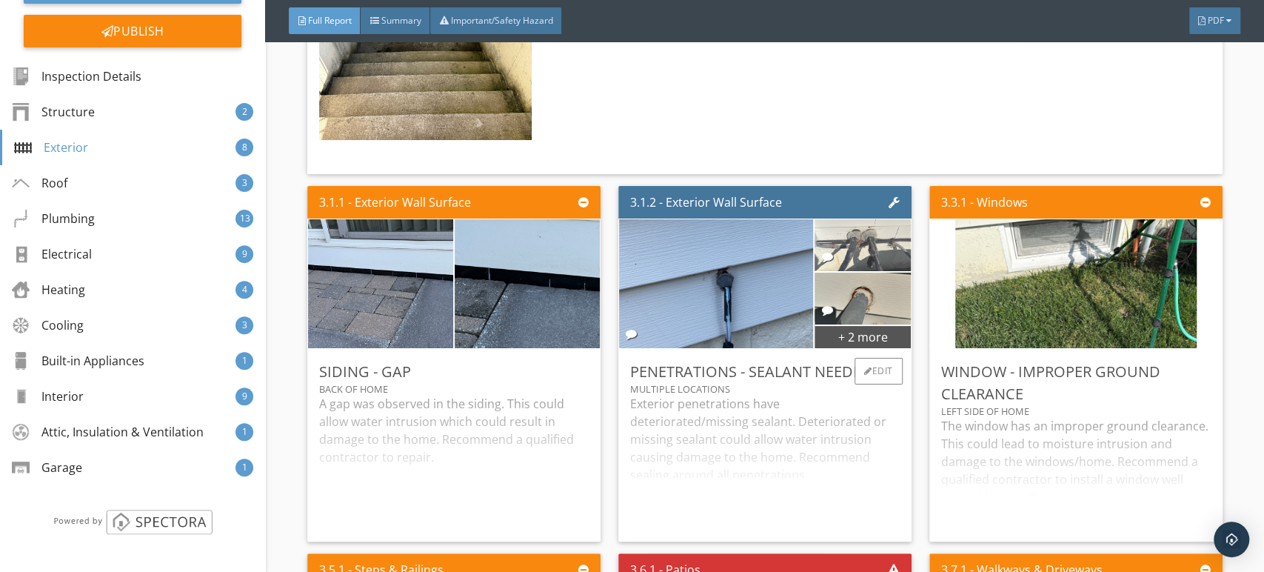
click at [866, 287] on img at bounding box center [862, 245] width 97 height 130
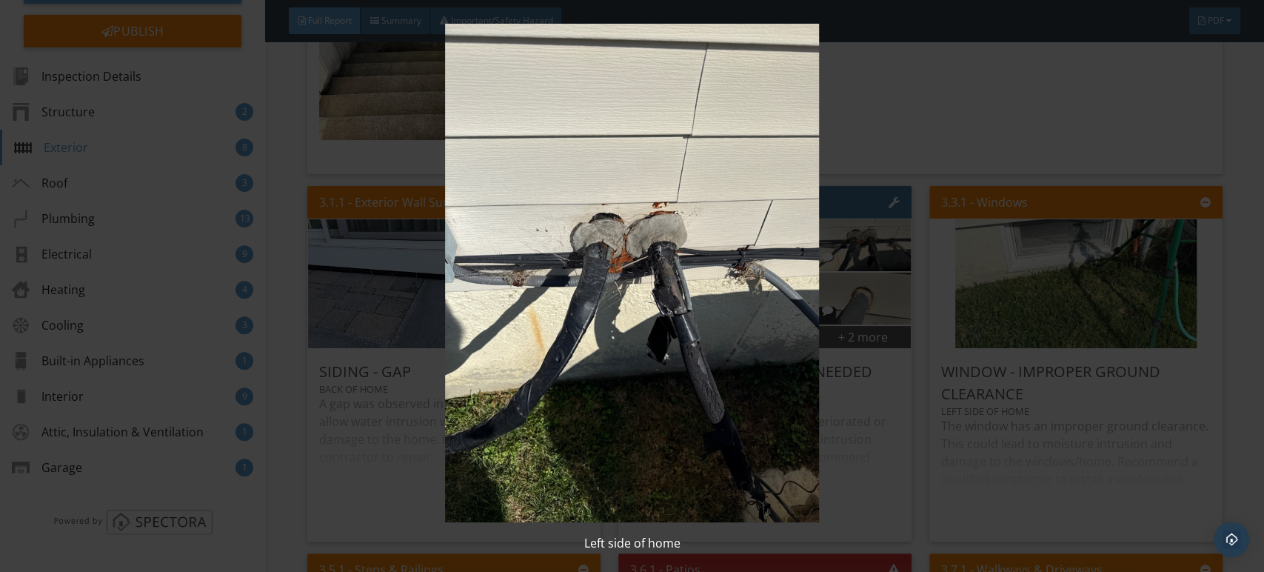
click at [766, 292] on img at bounding box center [632, 273] width 1156 height 498
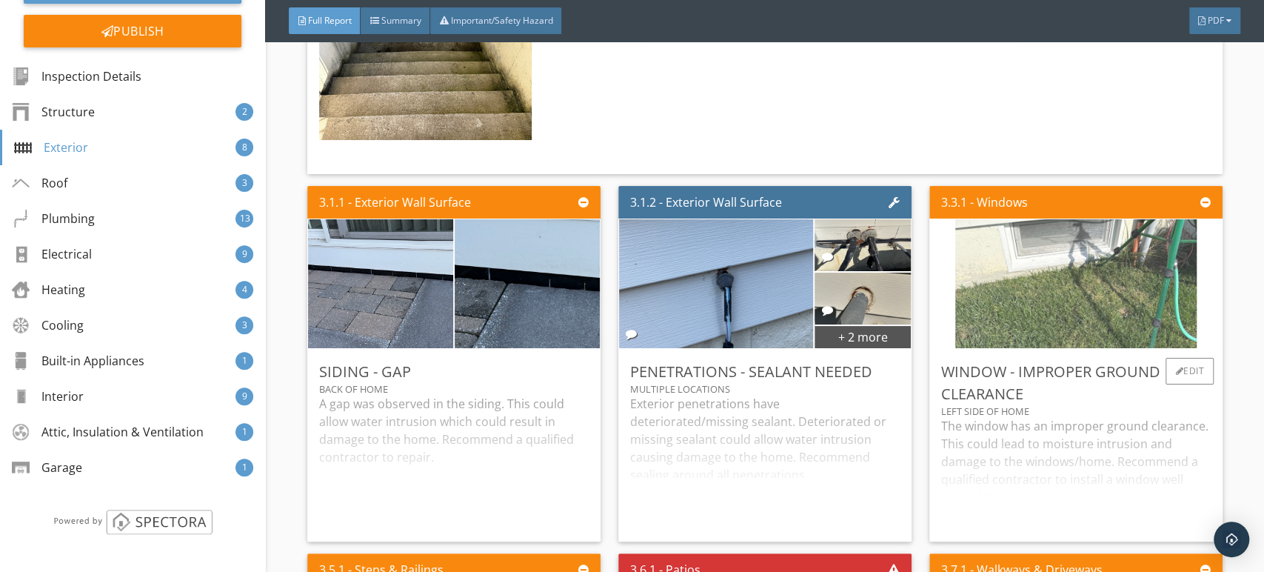
click at [1036, 274] on img at bounding box center [1075, 283] width 241 height 322
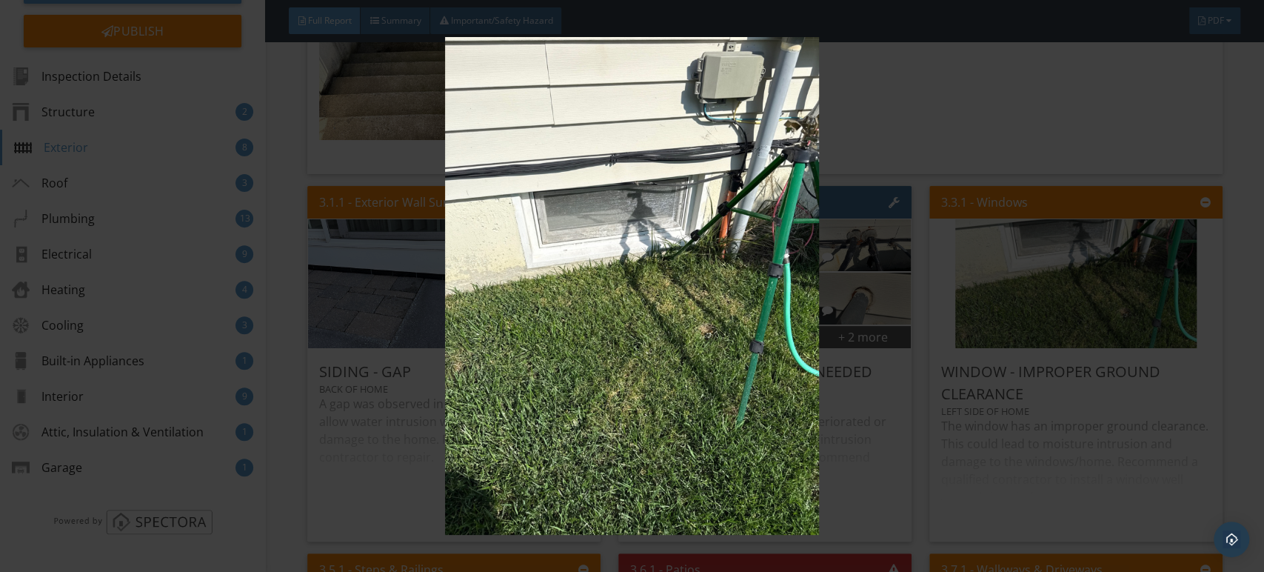
click at [797, 310] on img at bounding box center [632, 286] width 1156 height 498
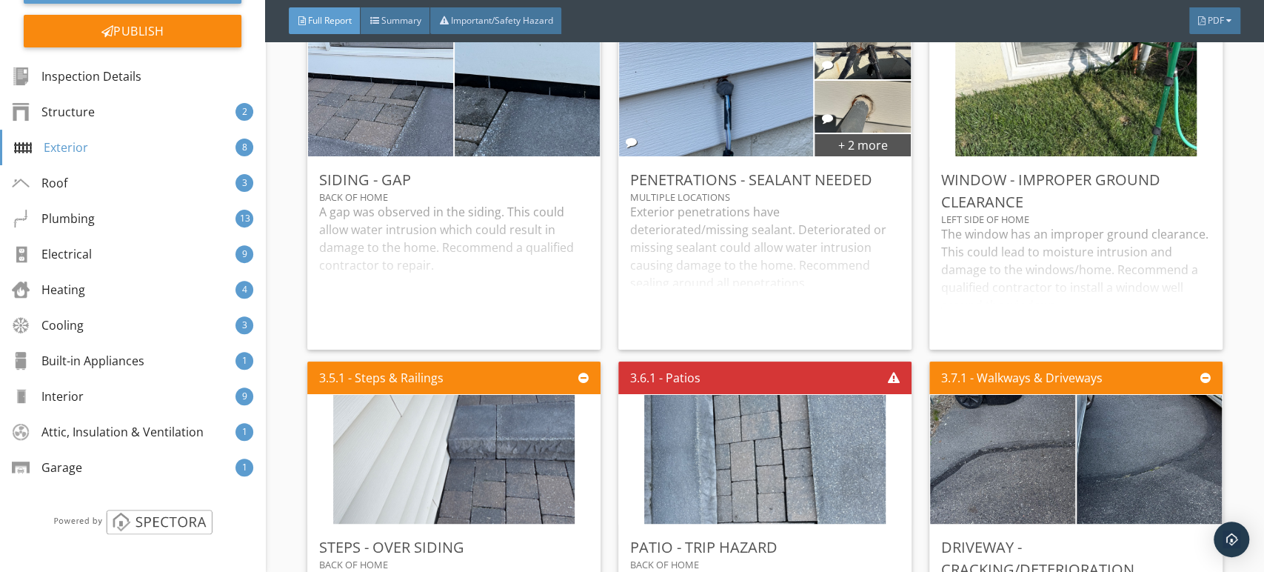
scroll to position [3291, 0]
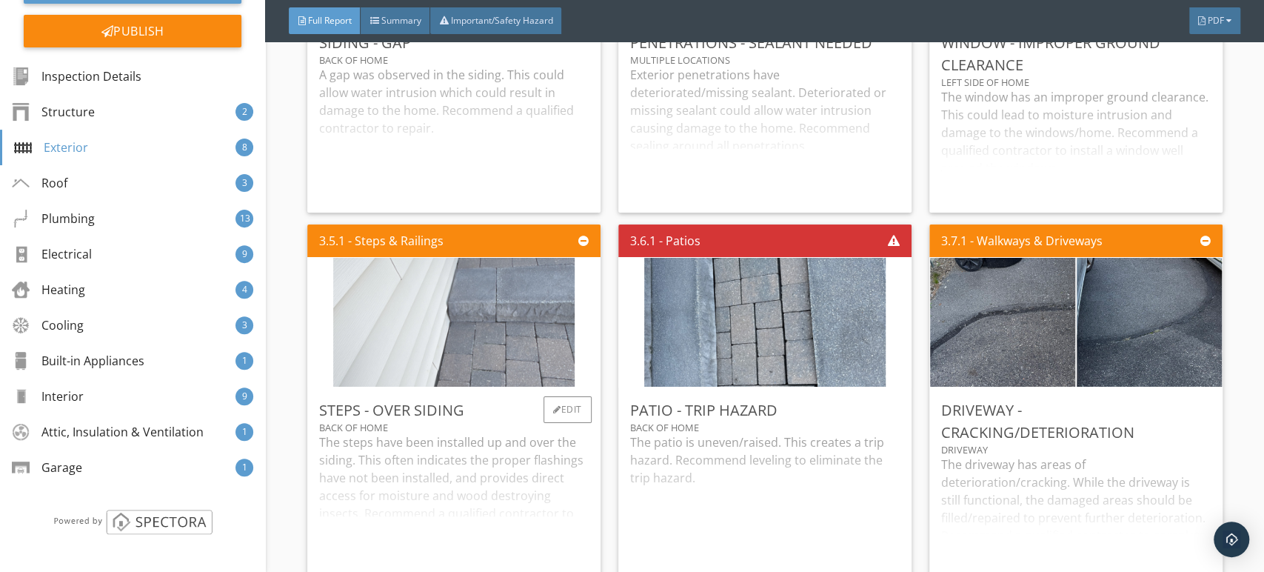
click at [486, 347] on img at bounding box center [453, 322] width 241 height 322
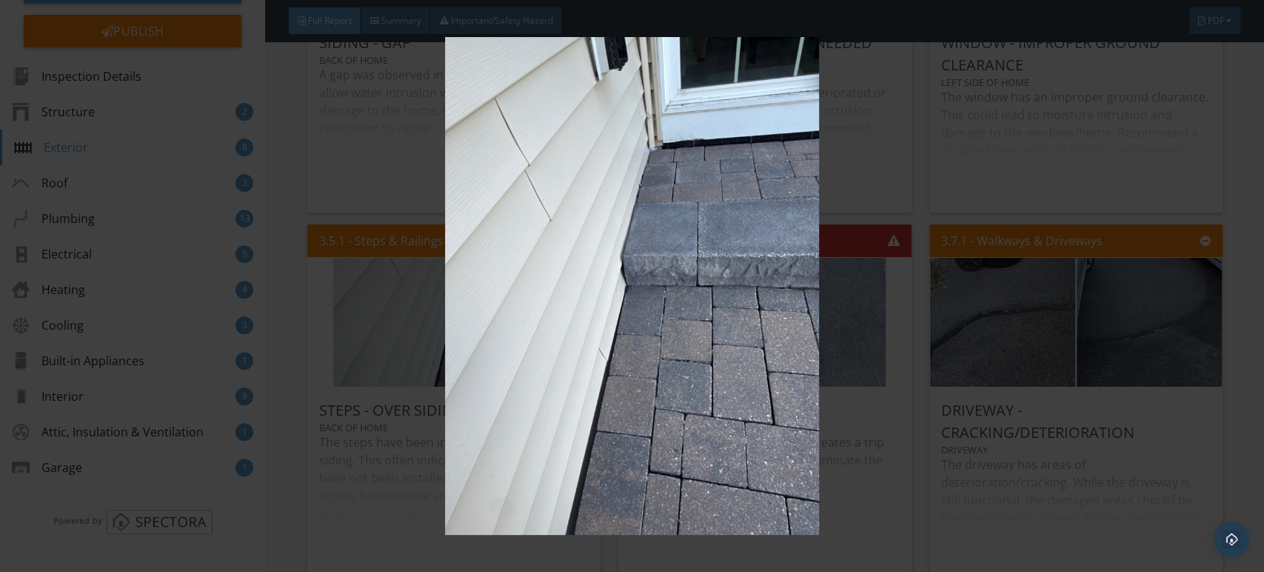
click at [559, 335] on img at bounding box center [632, 286] width 1156 height 498
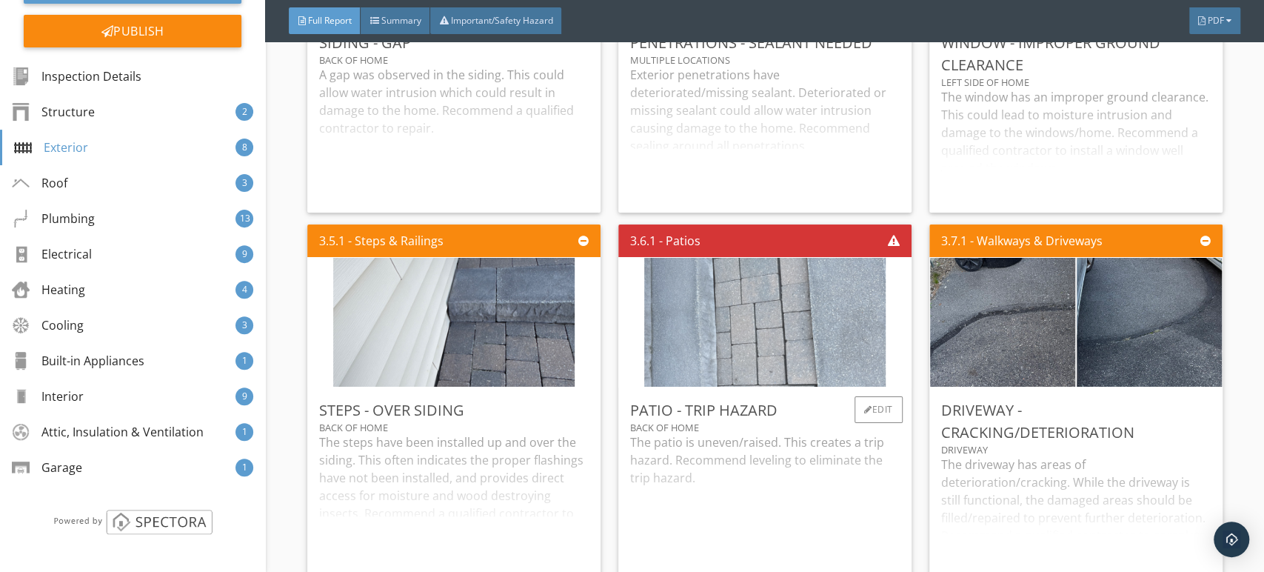
click at [748, 344] on img at bounding box center [764, 322] width 241 height 322
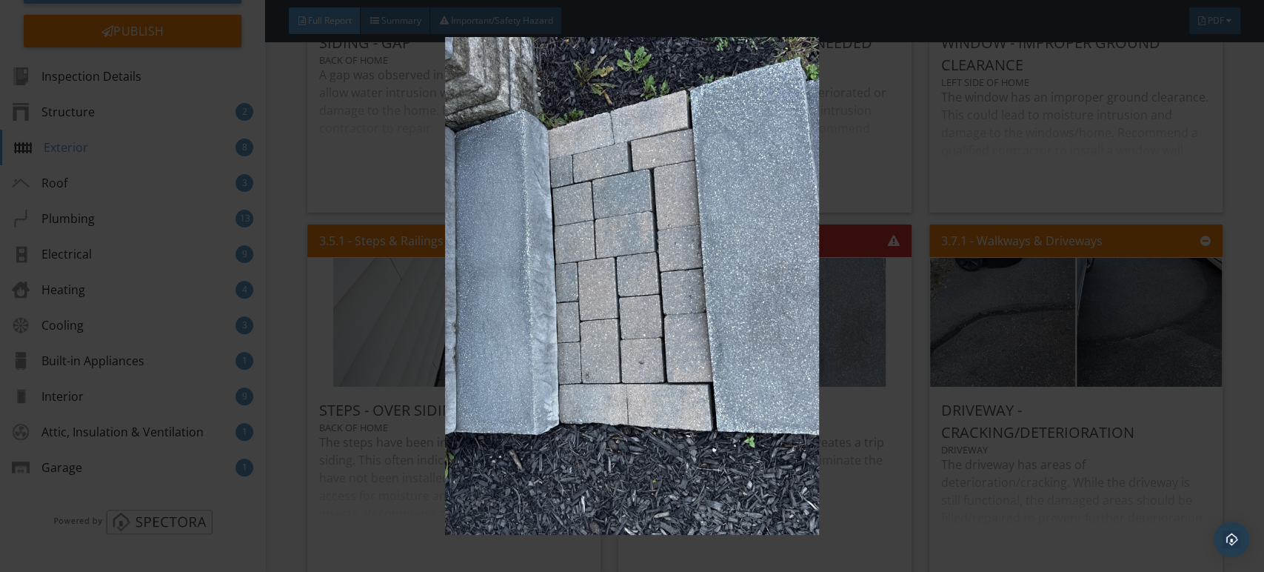
click at [645, 307] on img at bounding box center [632, 286] width 1156 height 498
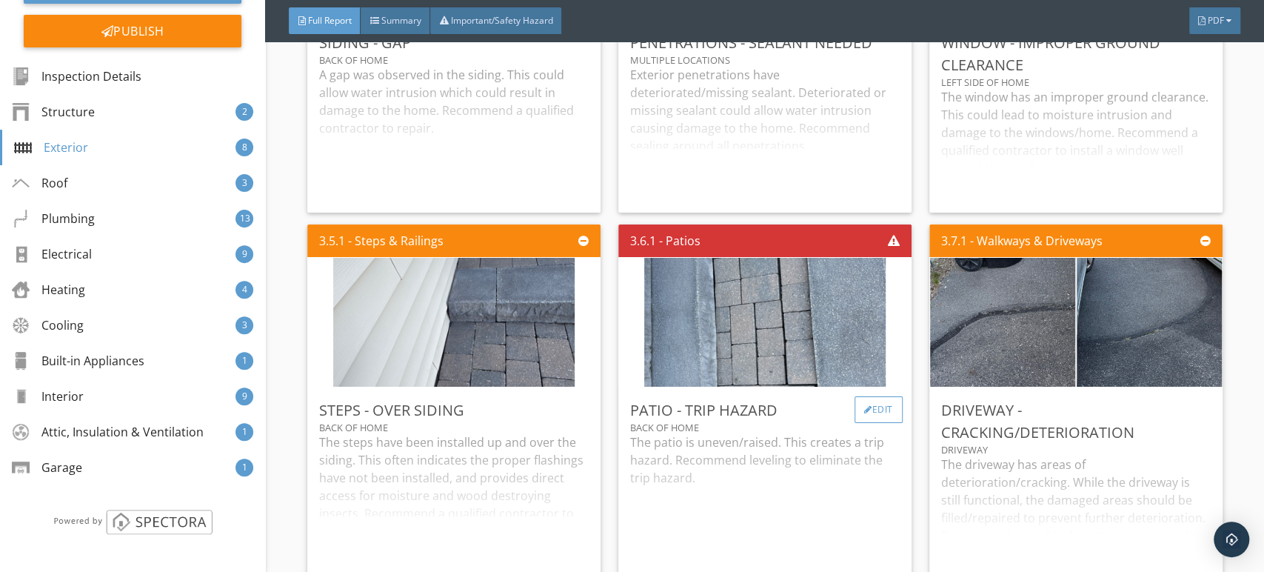
click at [863, 423] on div "Edit" at bounding box center [879, 409] width 48 height 27
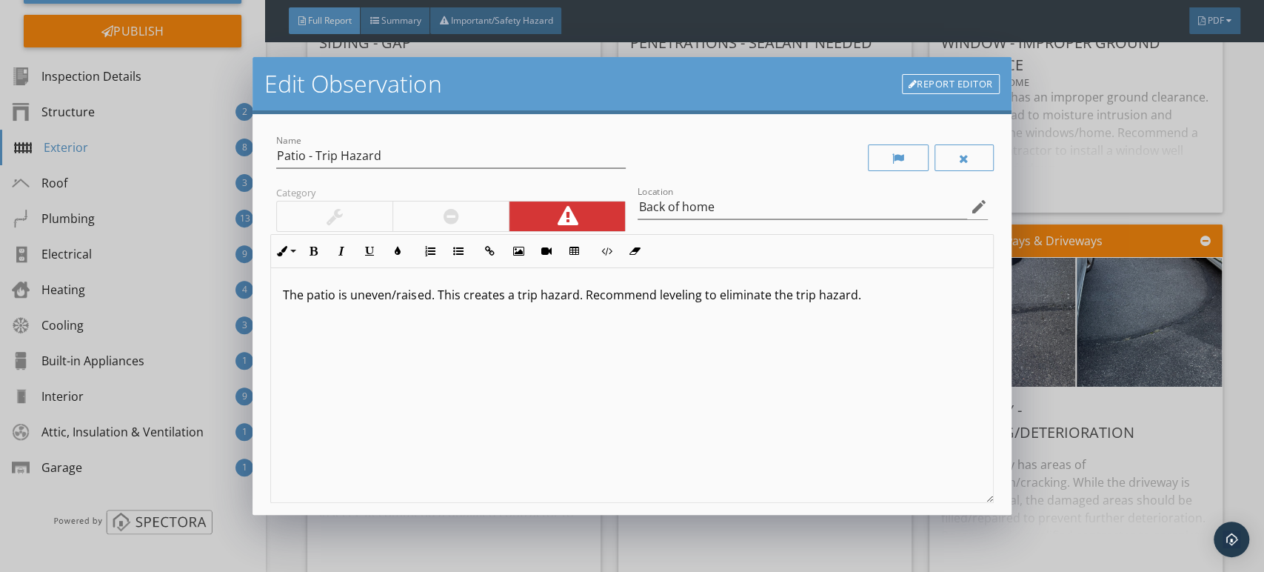
click at [932, 88] on link "Report Editor" at bounding box center [951, 84] width 98 height 21
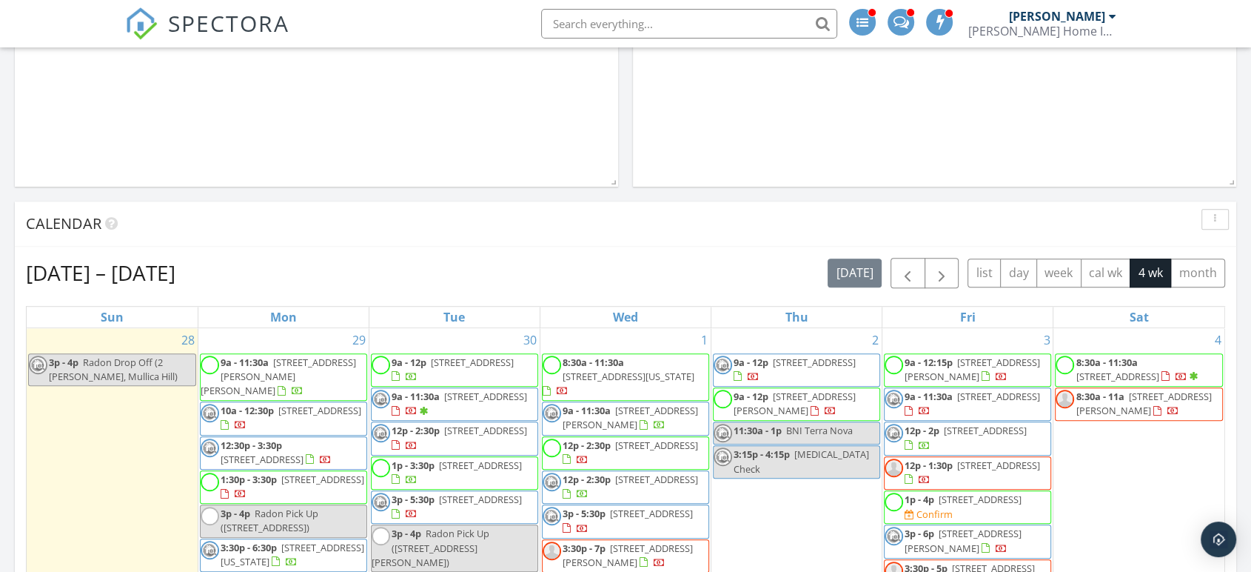
scroll to position [1234, 0]
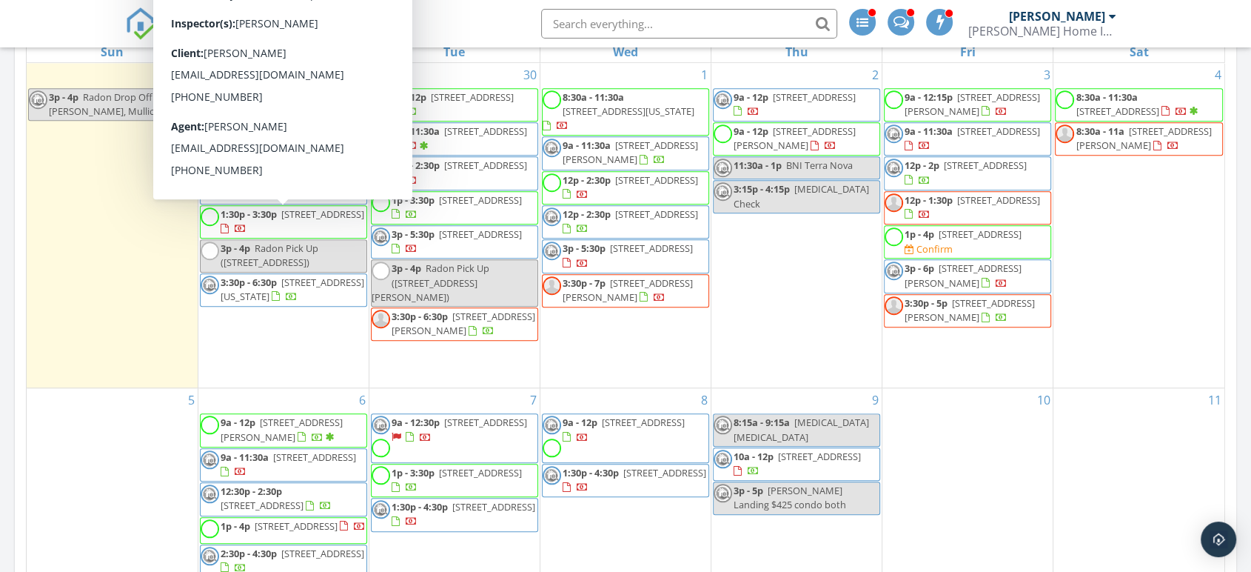
click at [281, 221] on span "[STREET_ADDRESS]" at bounding box center [322, 213] width 83 height 13
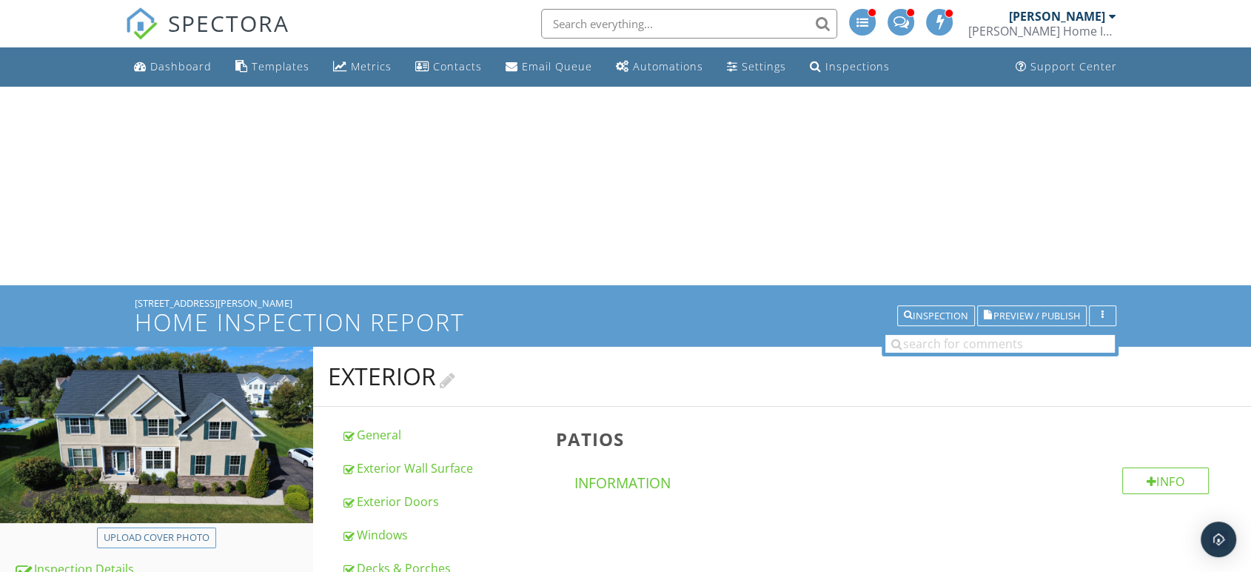
scroll to position [735, 0]
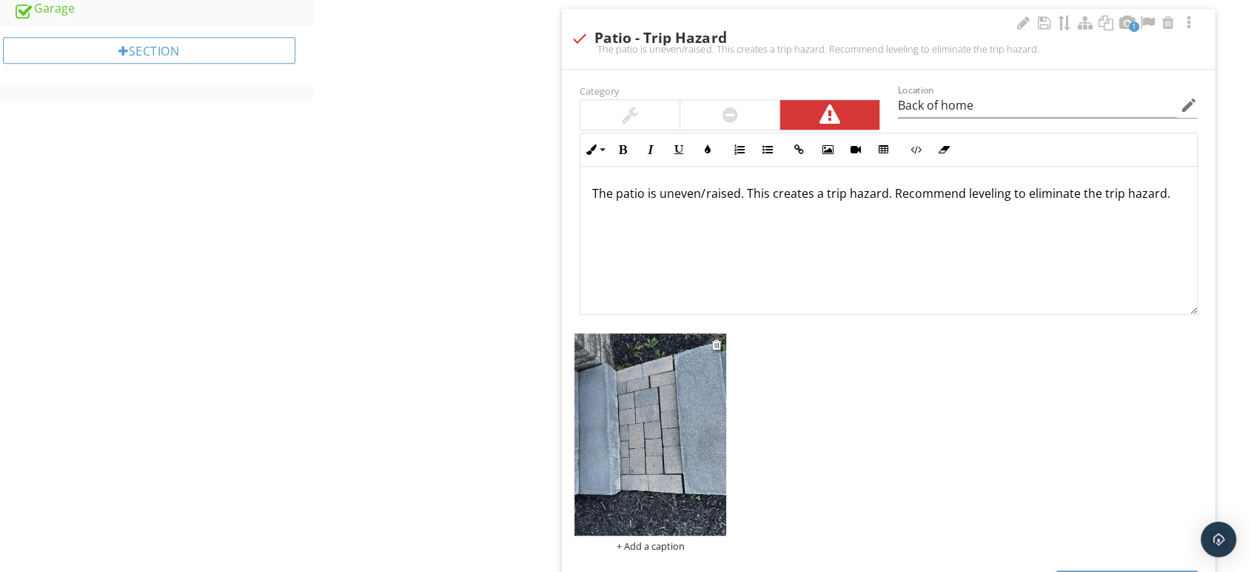
click at [632, 396] on img at bounding box center [651, 434] width 152 height 202
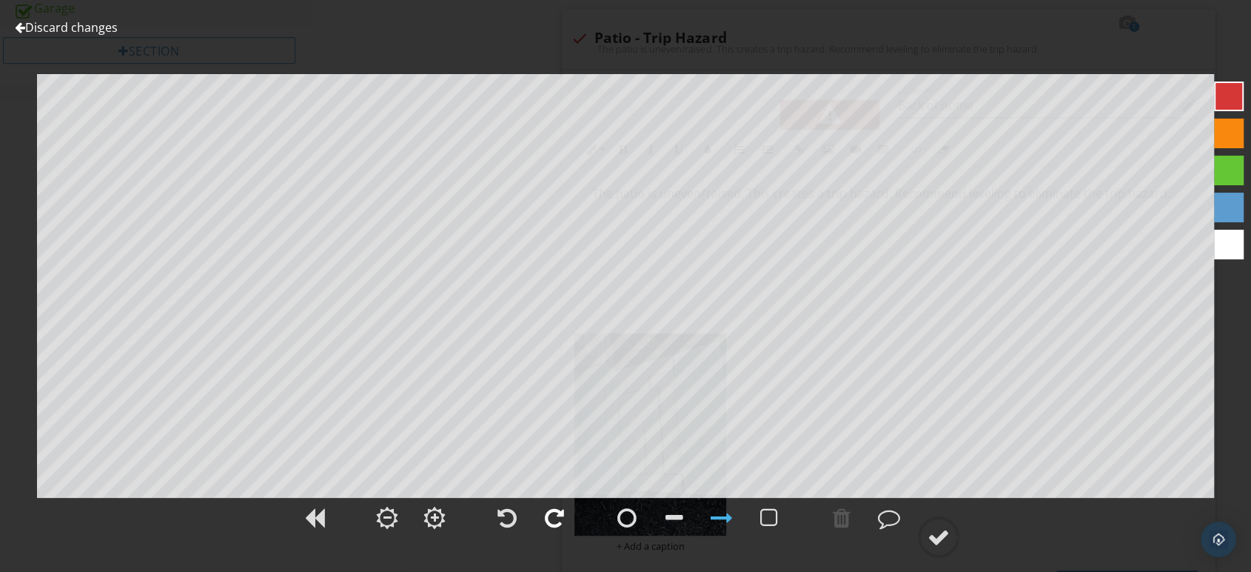
click at [569, 520] on div at bounding box center [554, 517] width 37 height 37
click at [949, 526] on div at bounding box center [939, 537] width 22 height 22
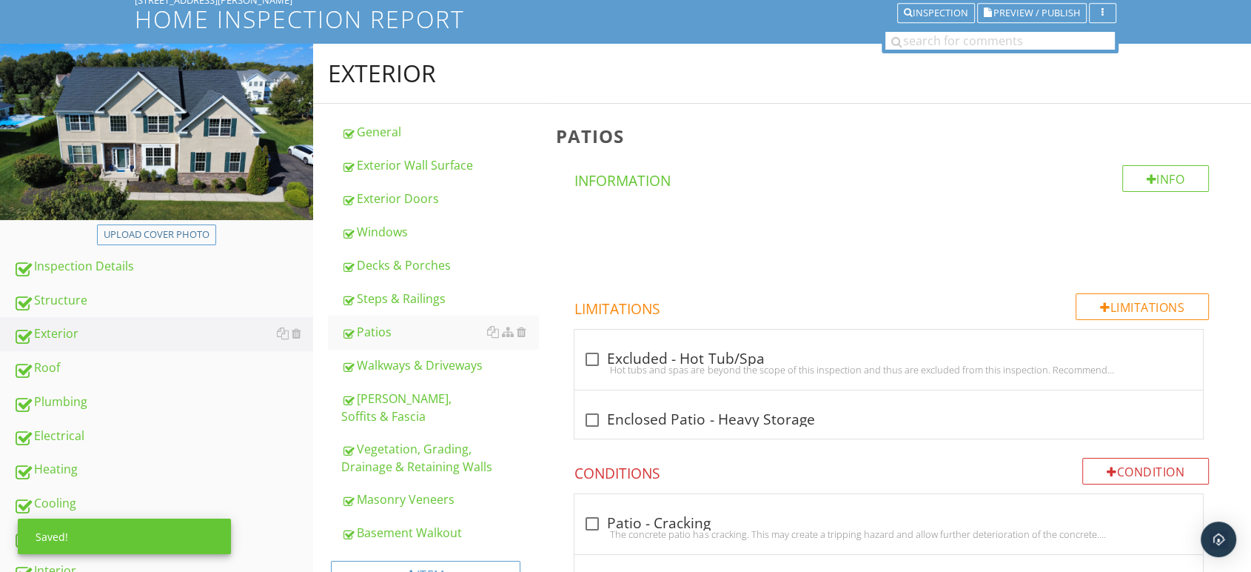
scroll to position [0, 0]
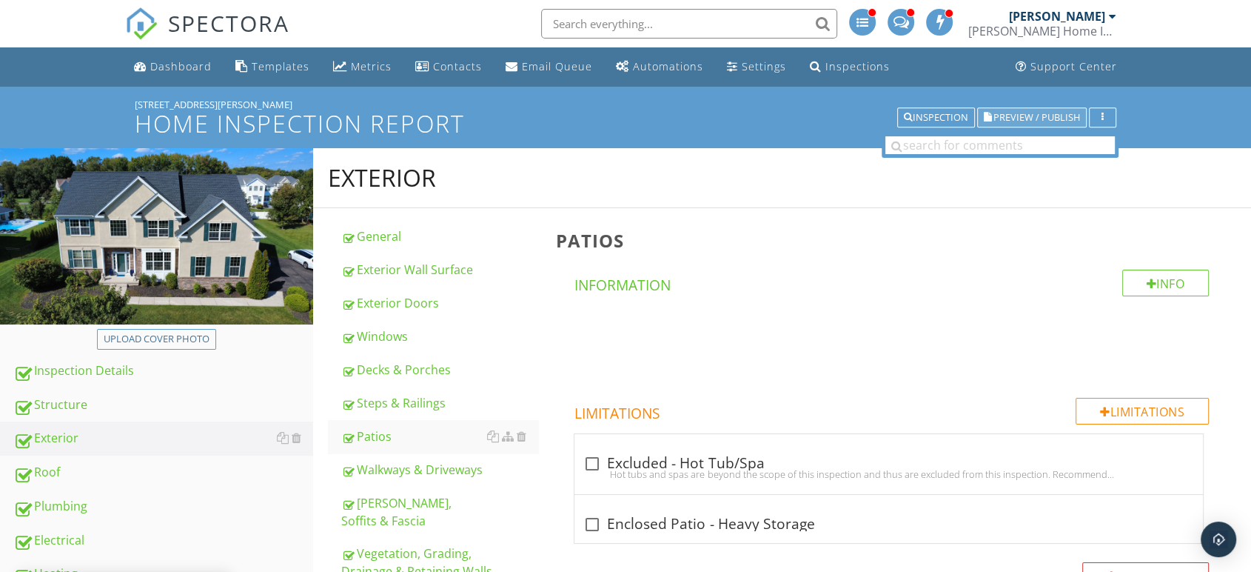
click at [1063, 116] on span "Preview / Publish" at bounding box center [1037, 118] width 87 height 10
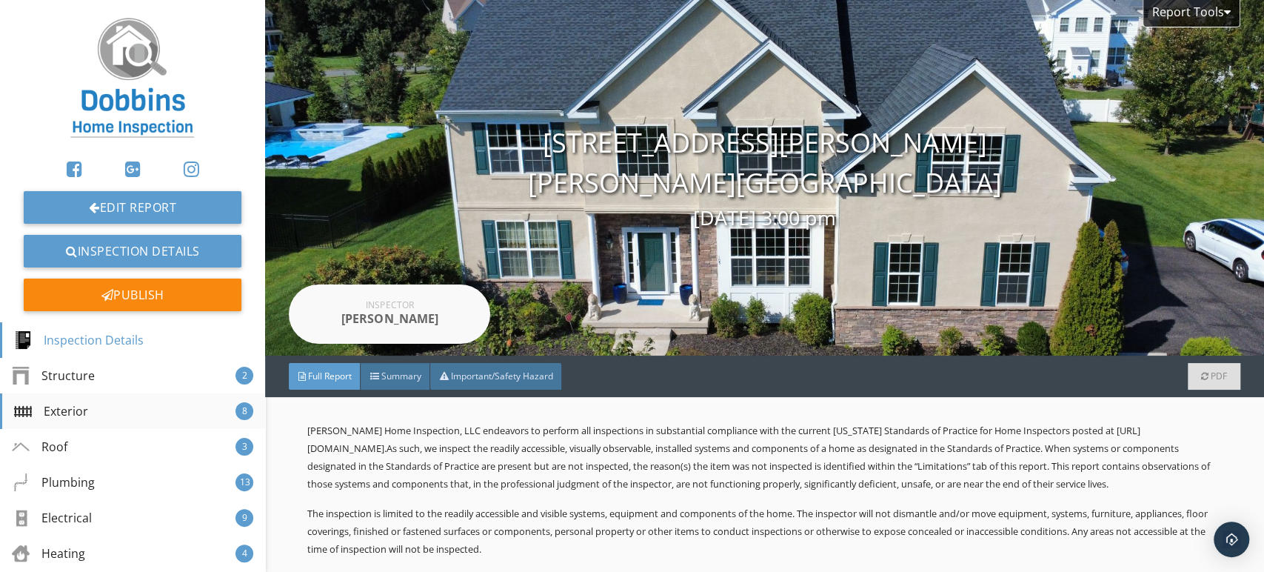
click at [53, 415] on div "Exterior" at bounding box center [51, 411] width 74 height 18
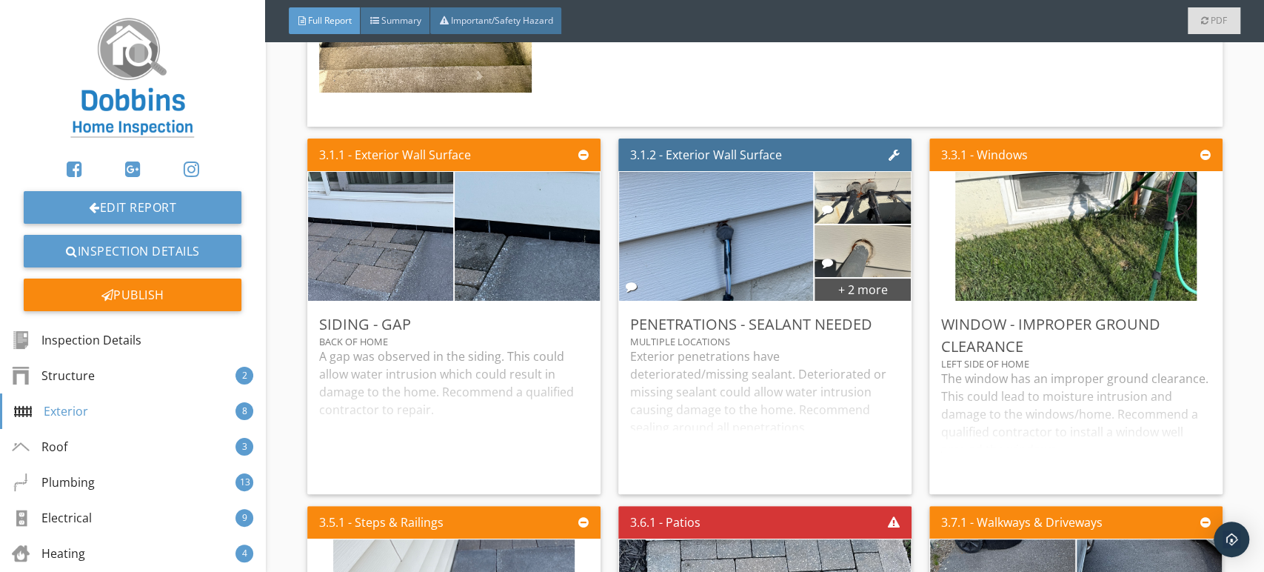
scroll to position [3338, 0]
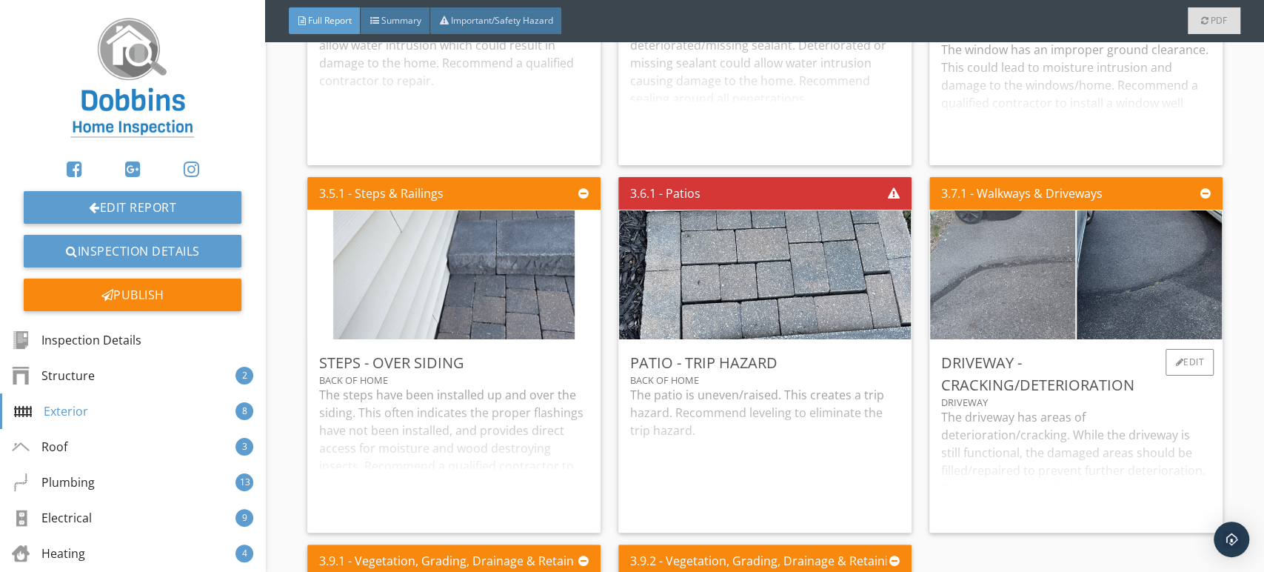
click at [1060, 312] on img at bounding box center [1002, 274] width 363 height 273
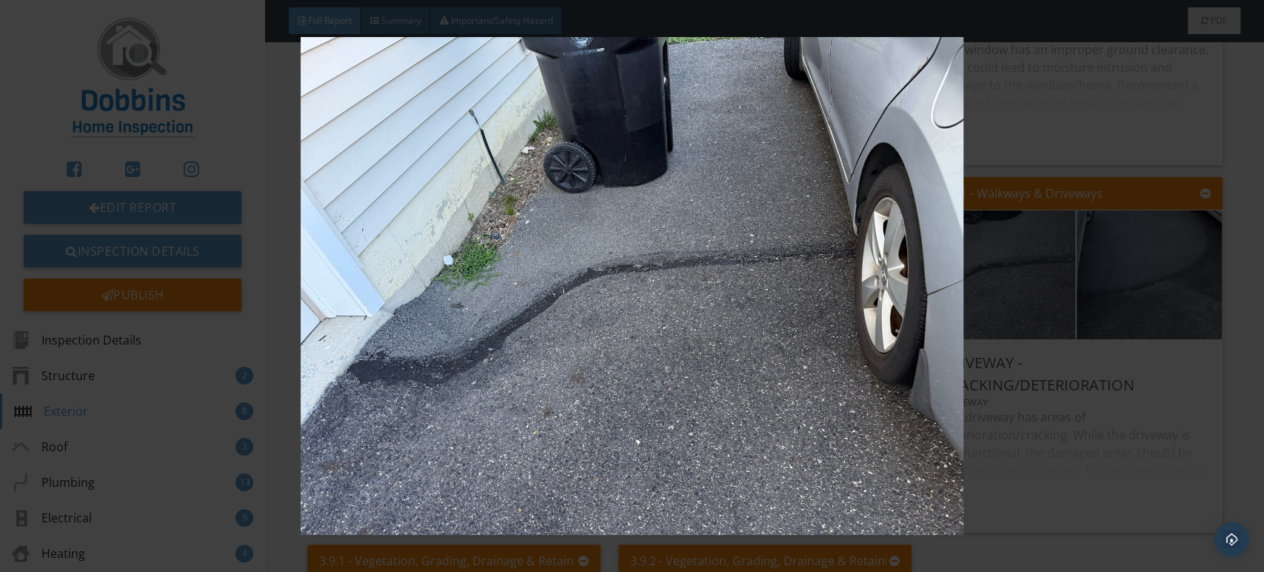
click at [880, 324] on img at bounding box center [632, 286] width 1156 height 498
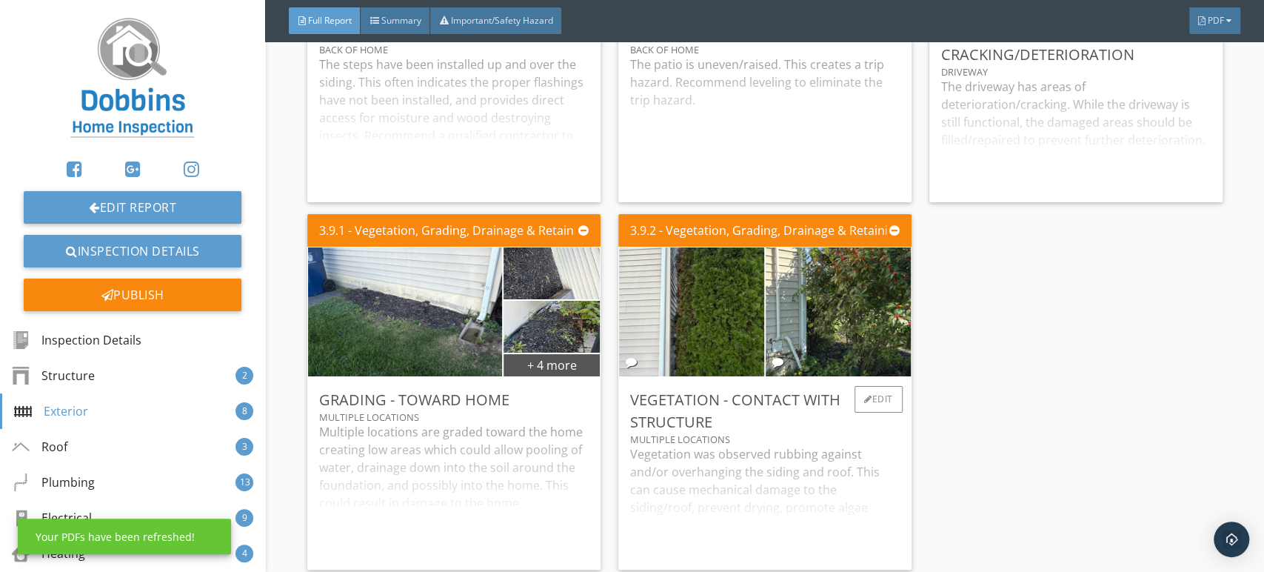
scroll to position [3750, 0]
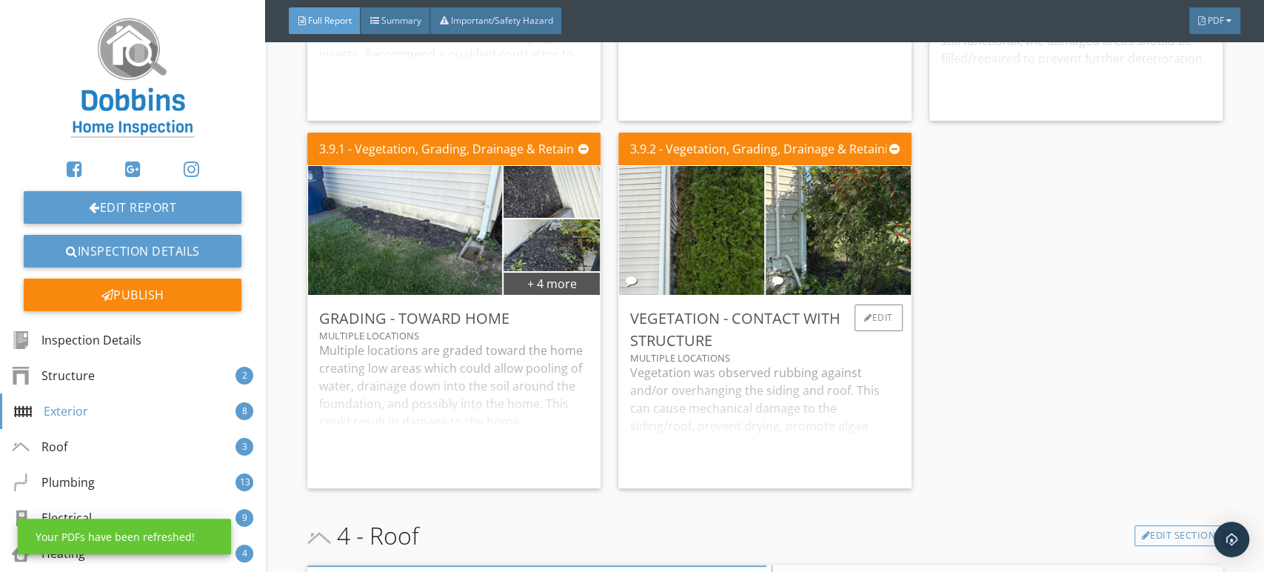
click at [772, 286] on div at bounding box center [777, 280] width 11 height 11
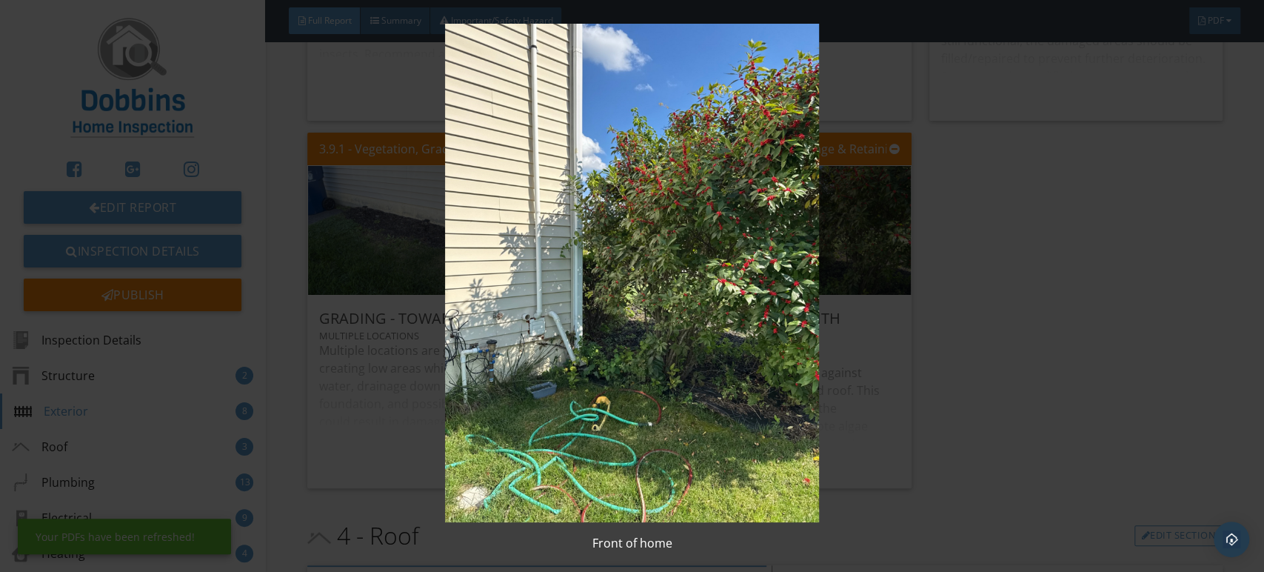
click at [714, 336] on img at bounding box center [632, 273] width 1156 height 498
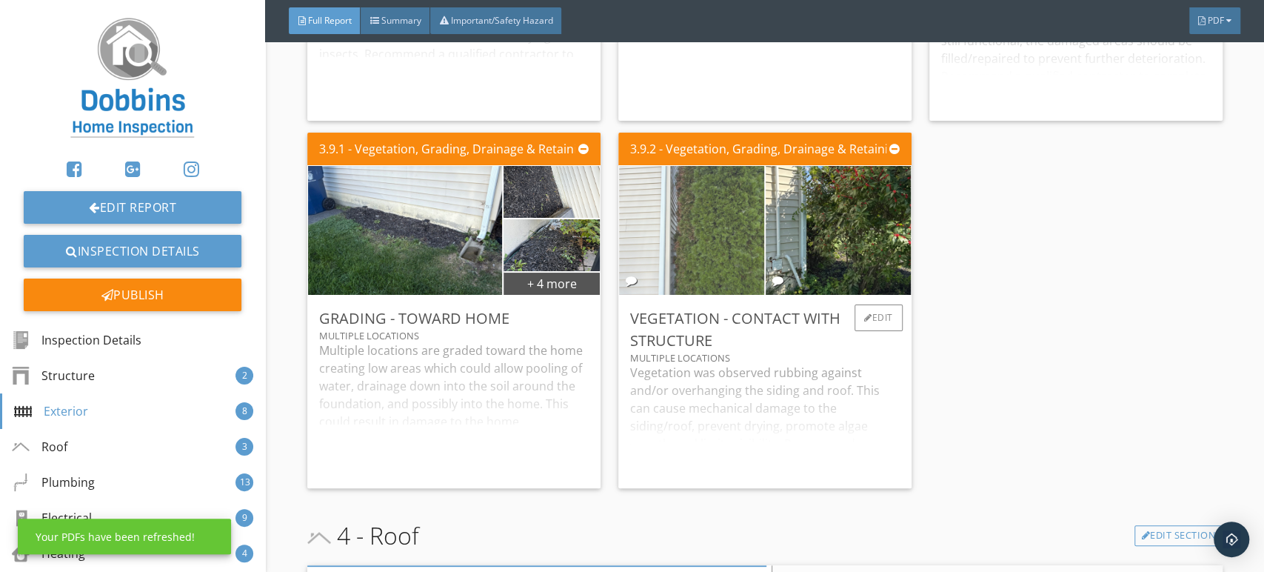
click at [701, 304] on img at bounding box center [691, 230] width 241 height 322
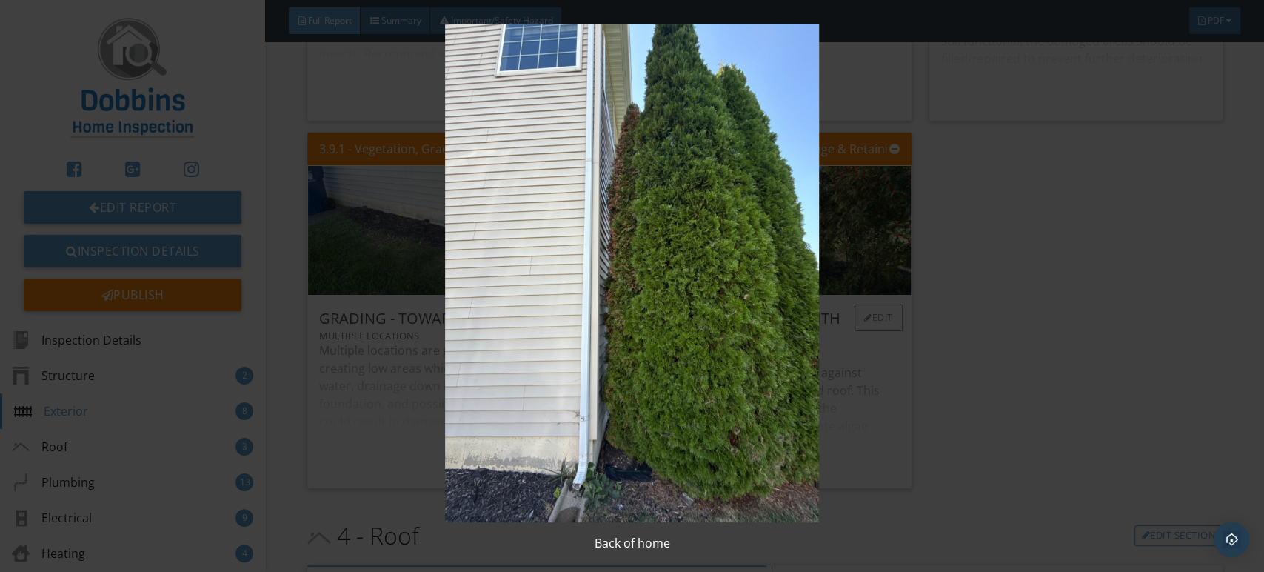
click at [701, 304] on img at bounding box center [632, 273] width 1156 height 498
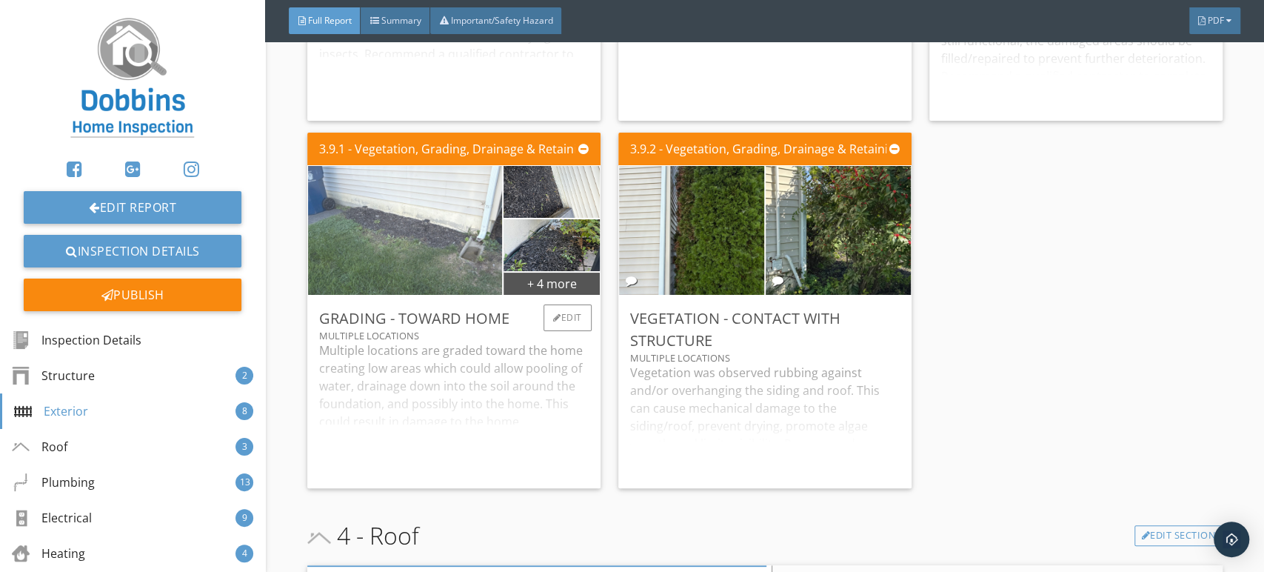
click at [428, 261] on img at bounding box center [404, 230] width 241 height 322
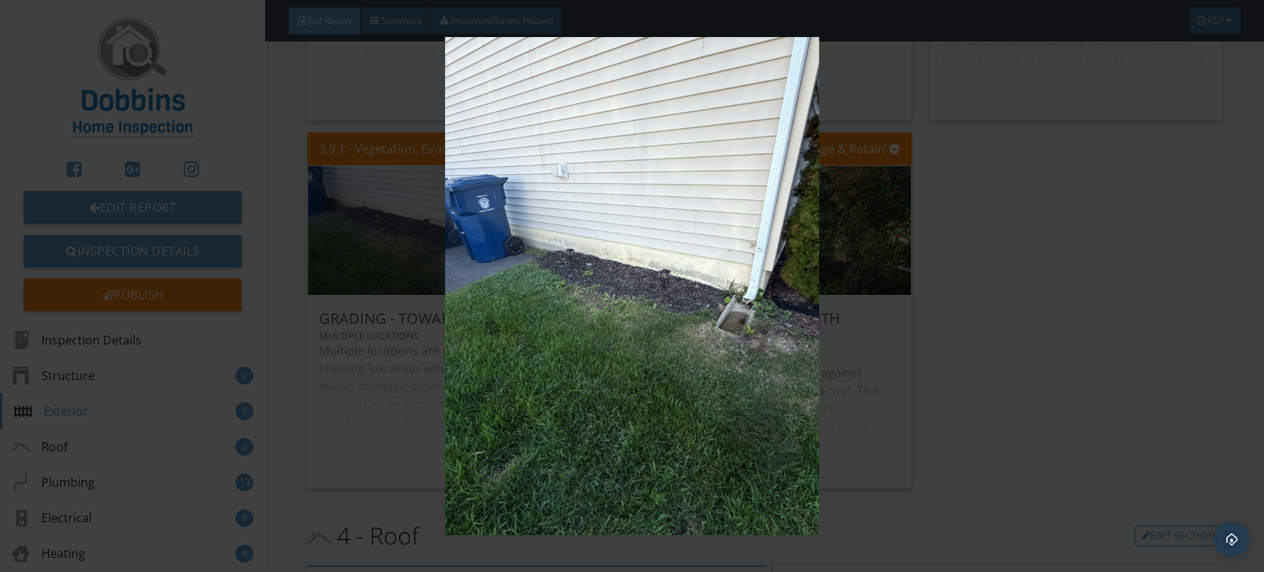
click at [450, 268] on img at bounding box center [632, 286] width 1156 height 498
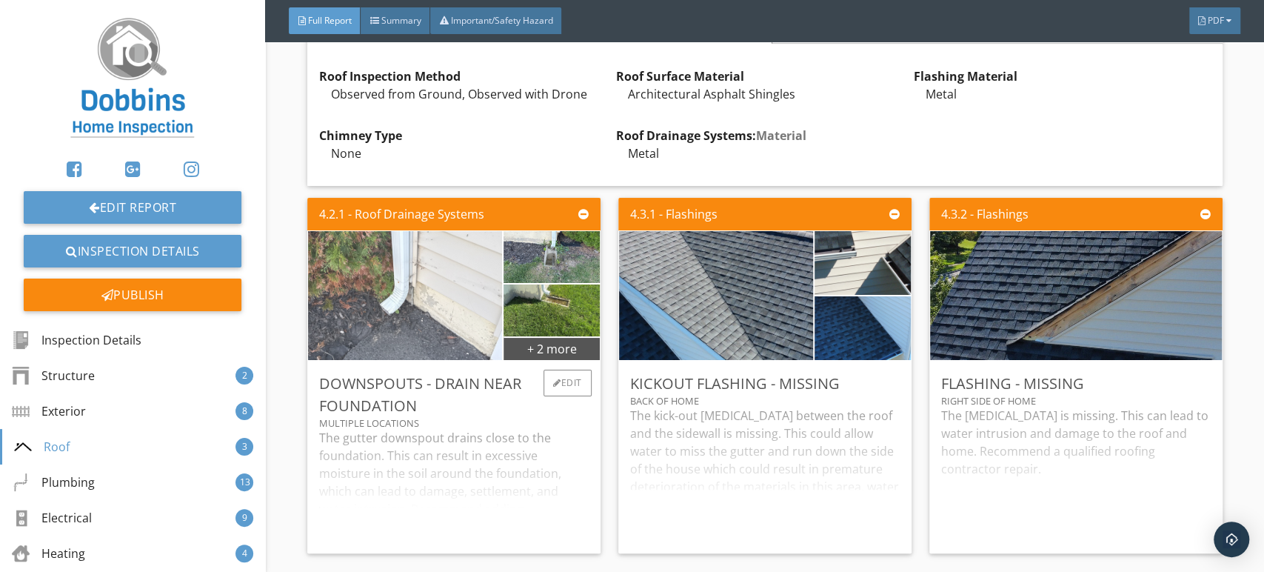
scroll to position [4408, 0]
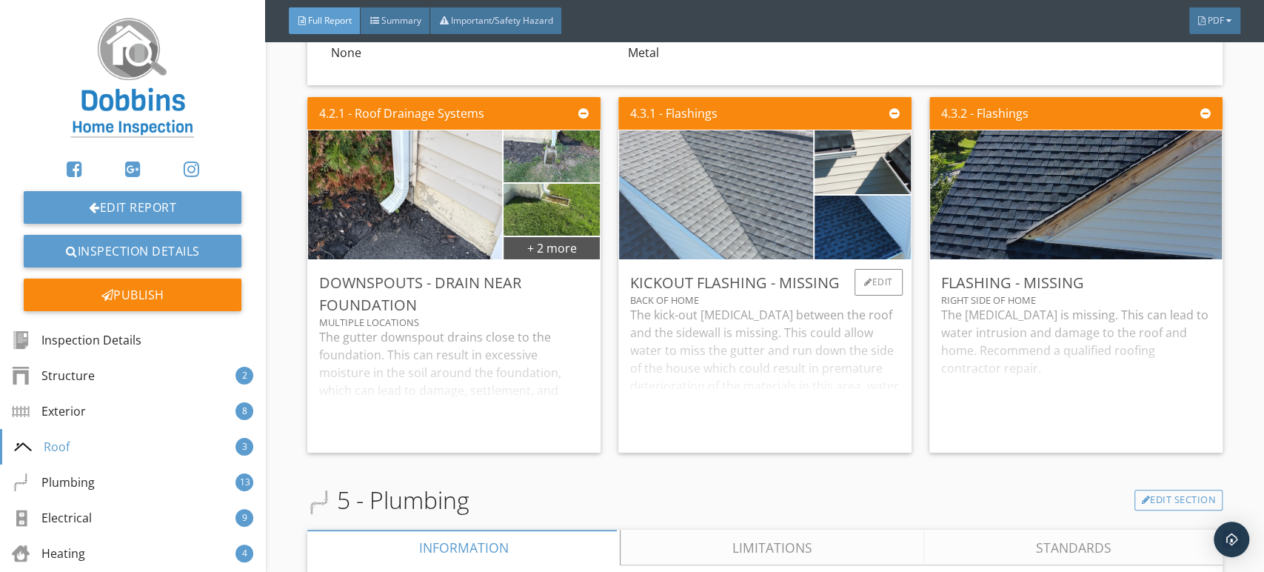
click at [733, 240] on img at bounding box center [716, 194] width 487 height 273
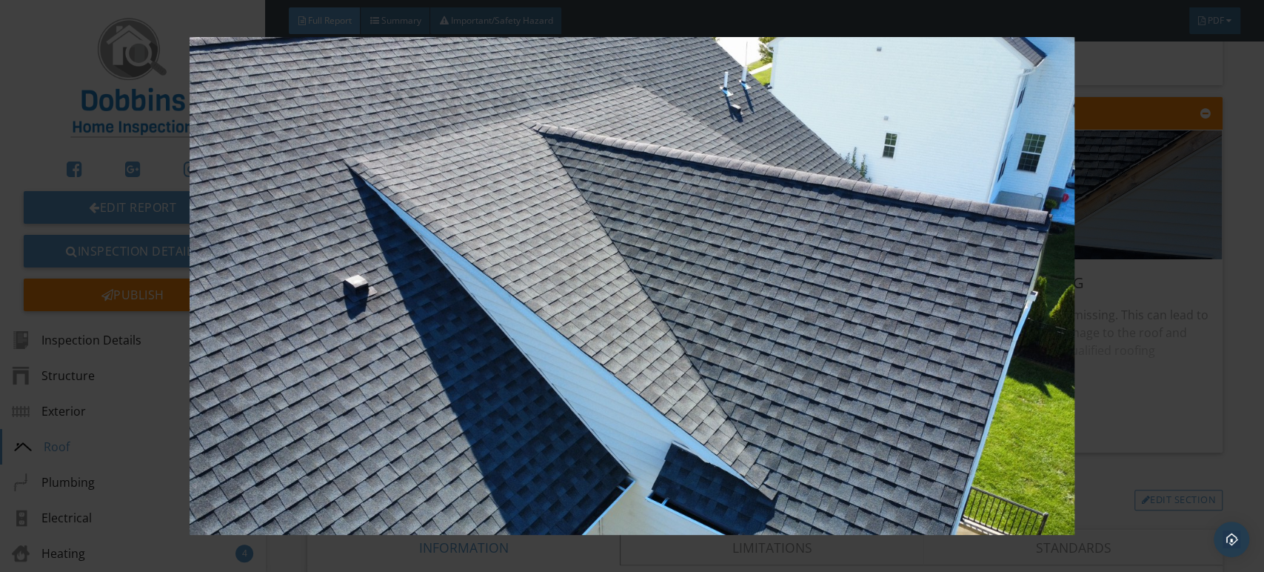
click at [659, 281] on img at bounding box center [632, 286] width 1156 height 498
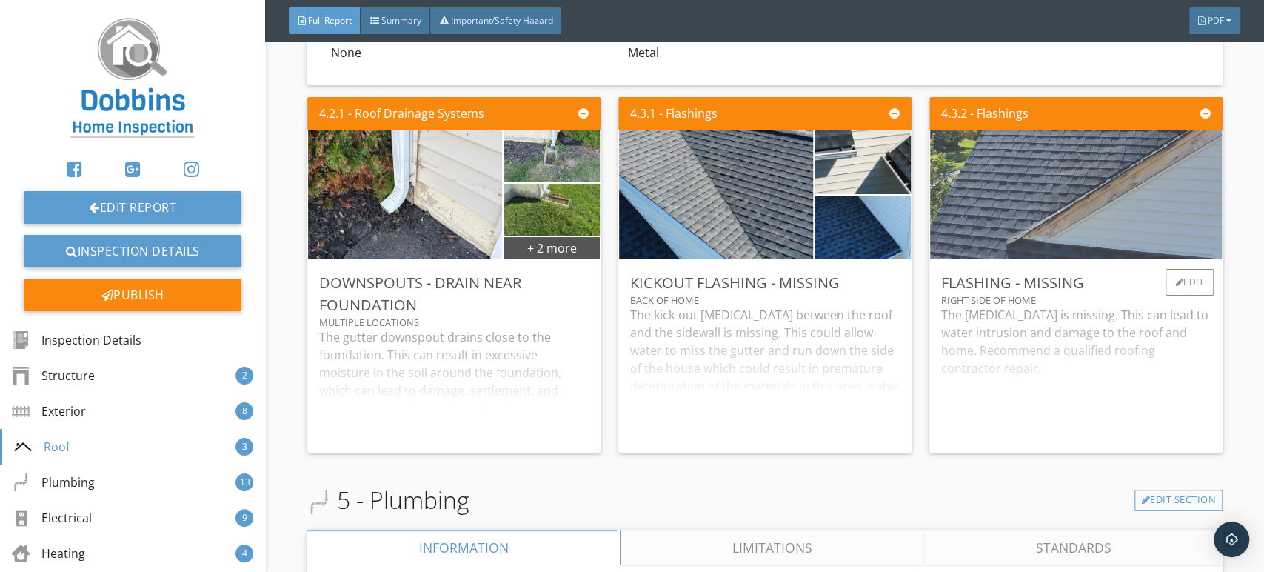
click at [1063, 271] on img at bounding box center [1075, 194] width 572 height 322
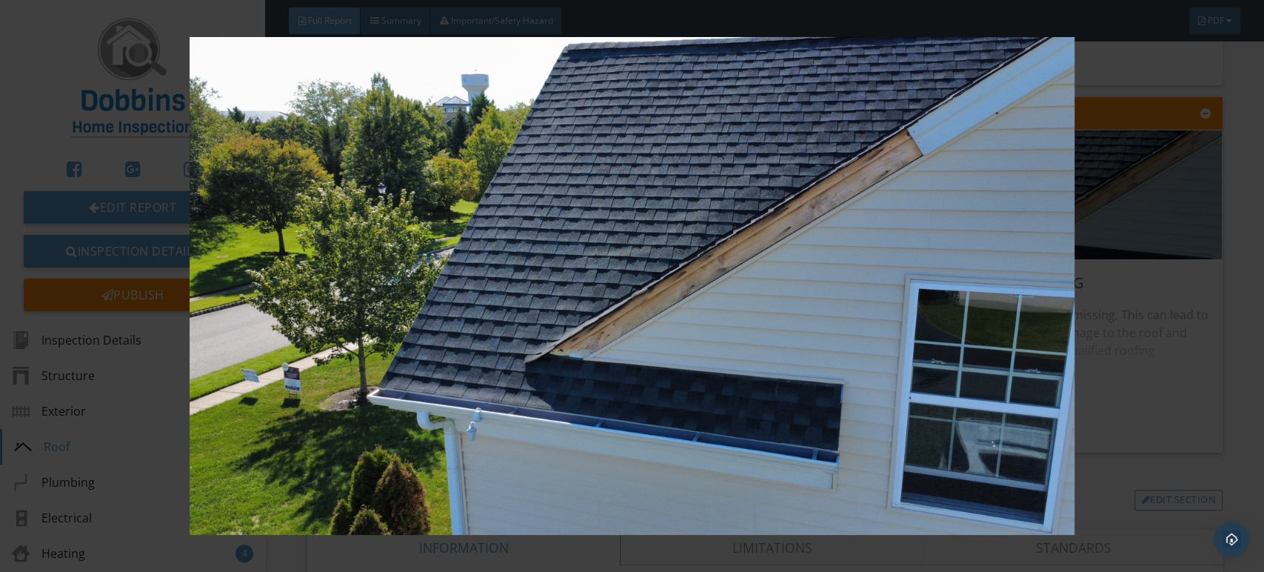
click at [957, 285] on img at bounding box center [632, 286] width 1156 height 498
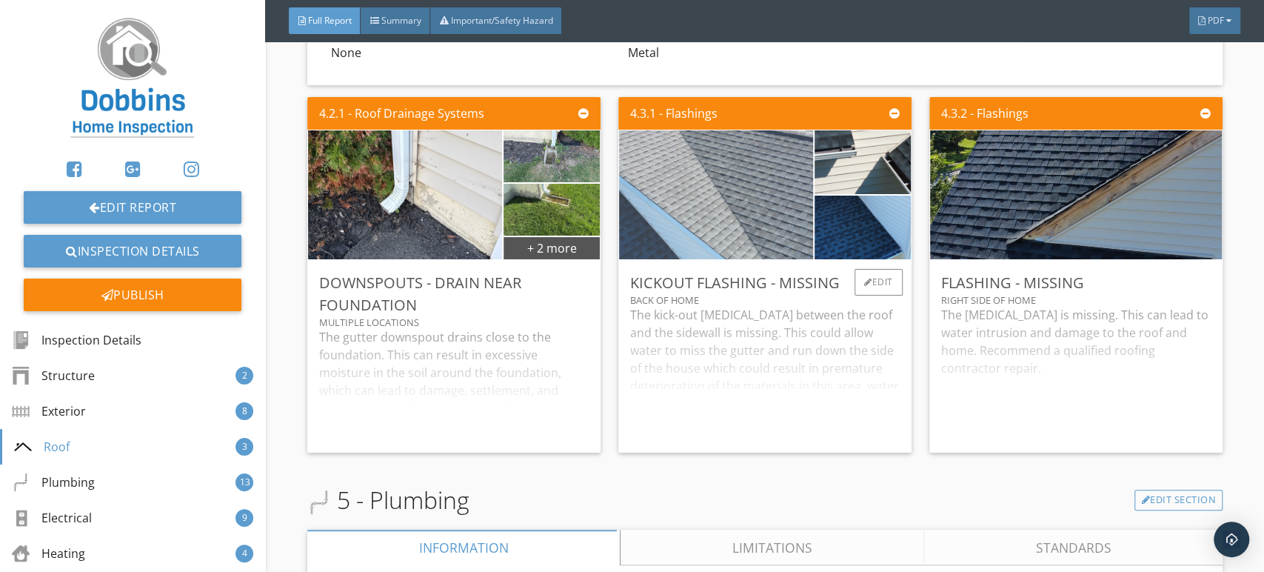
click at [734, 240] on img at bounding box center [716, 194] width 487 height 273
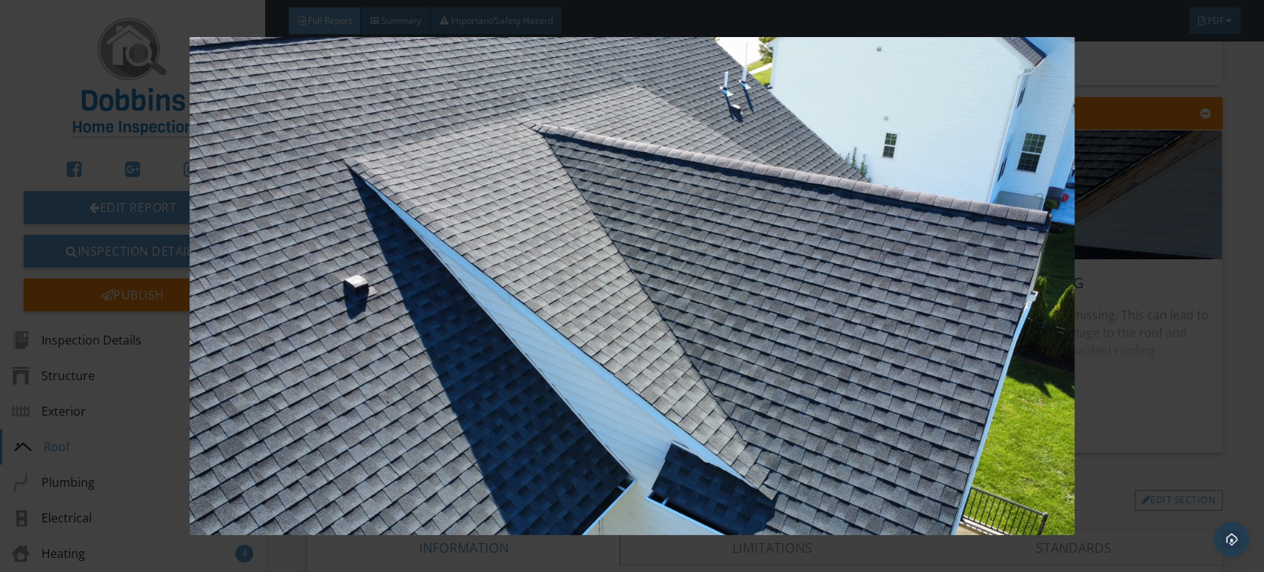
click at [734, 240] on img at bounding box center [632, 286] width 1156 height 498
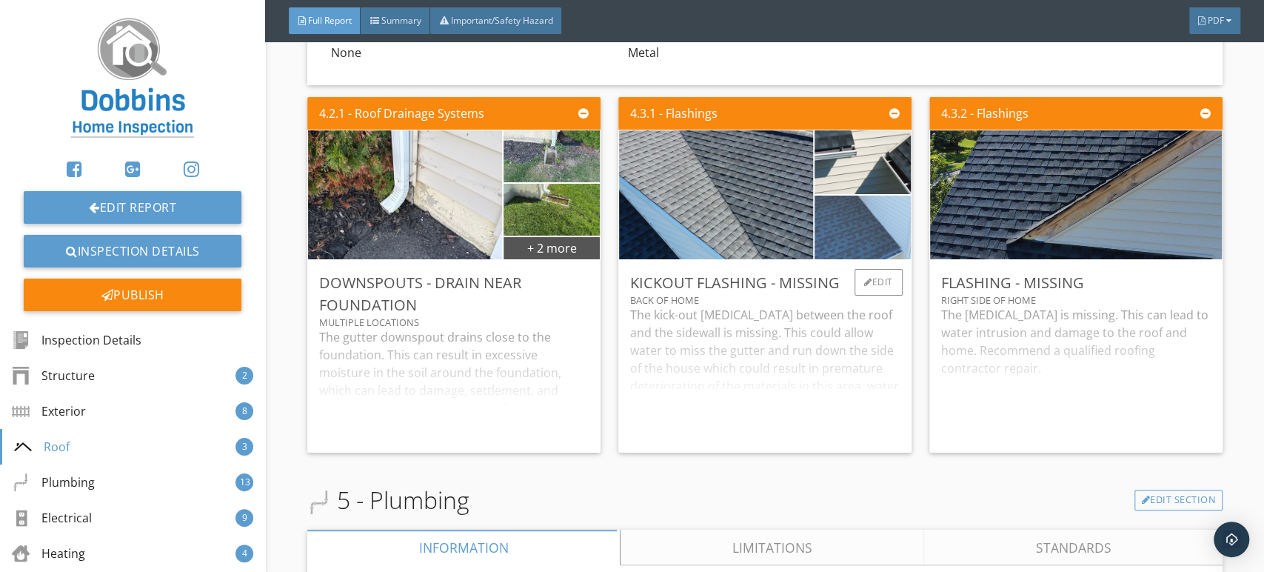
click at [866, 233] on img at bounding box center [862, 227] width 239 height 135
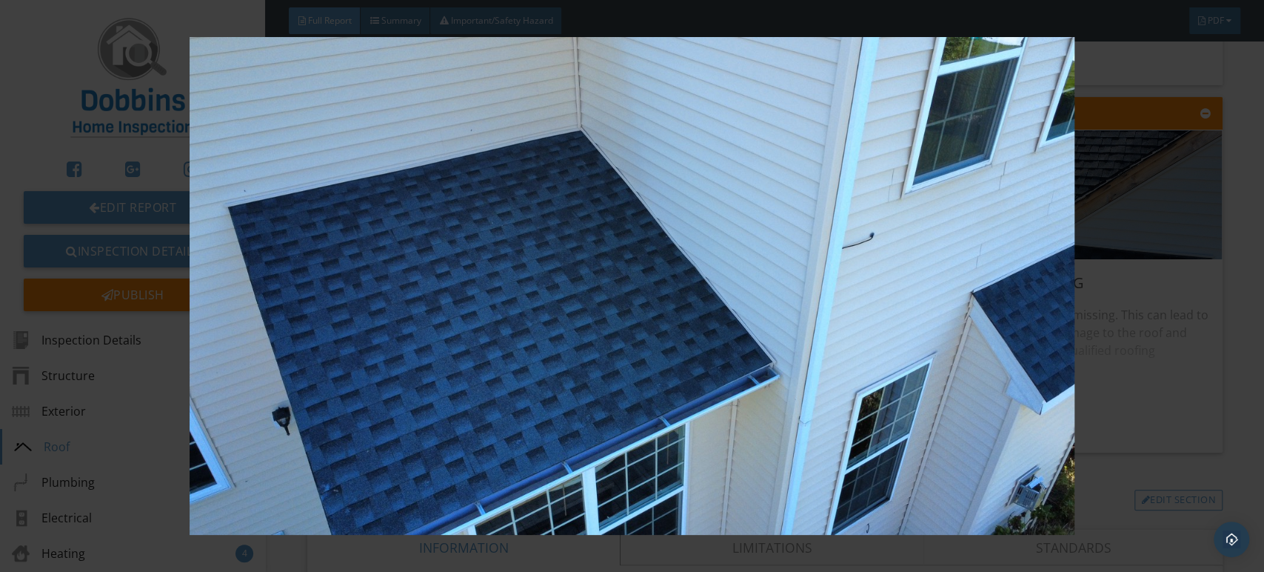
click at [806, 279] on img at bounding box center [632, 286] width 1156 height 498
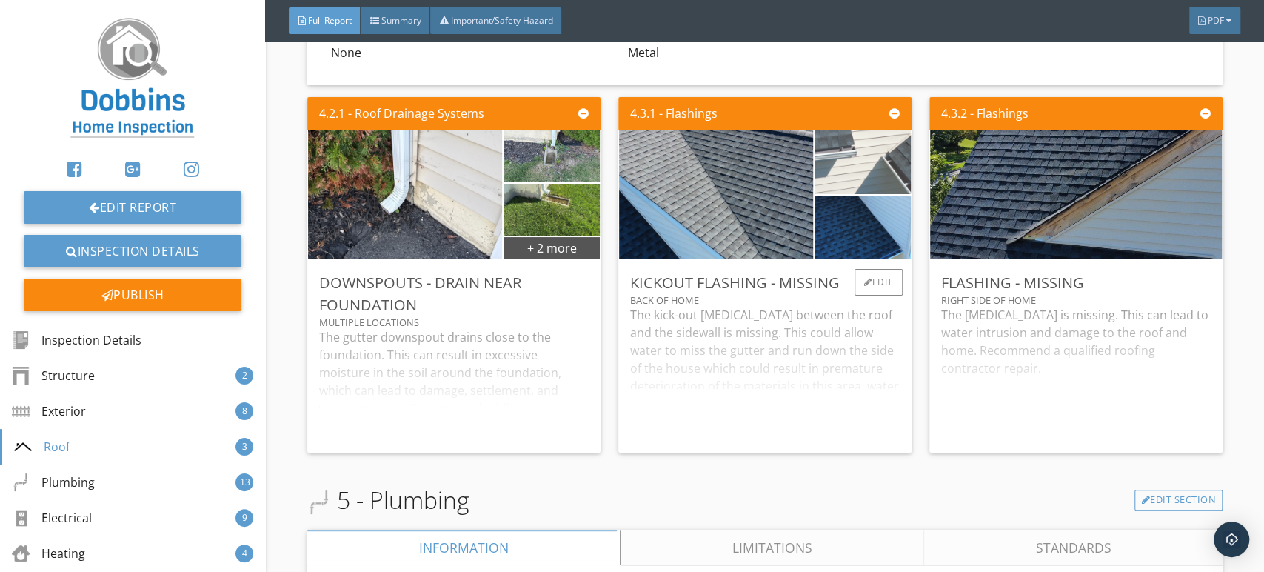
click at [849, 188] on img at bounding box center [862, 162] width 239 height 135
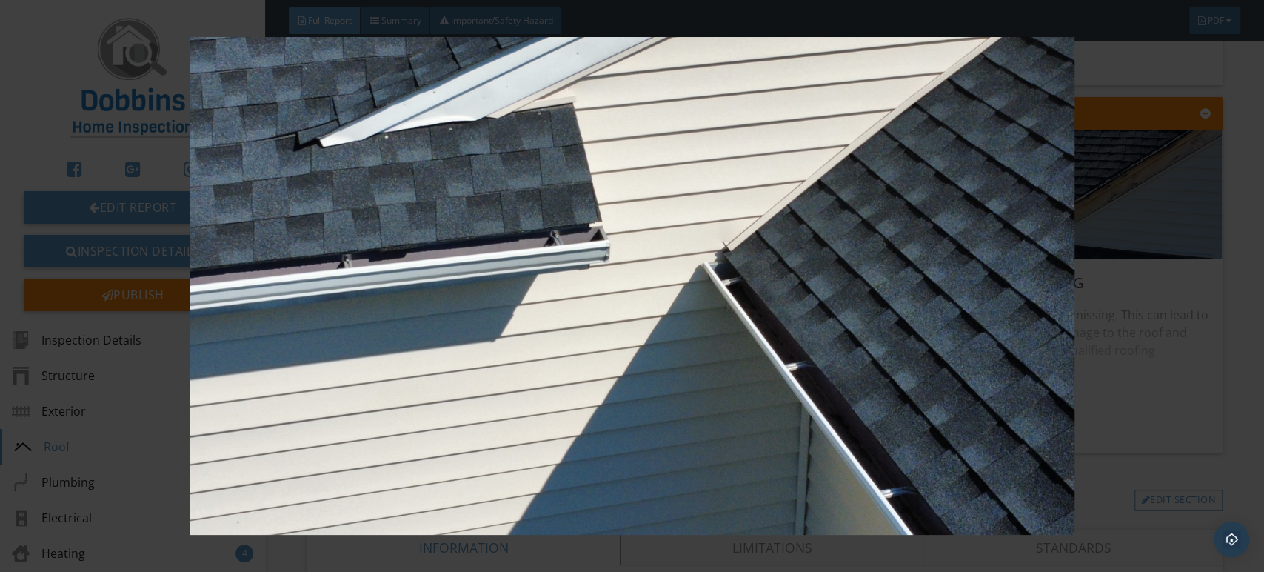
click at [837, 284] on img at bounding box center [632, 286] width 1156 height 498
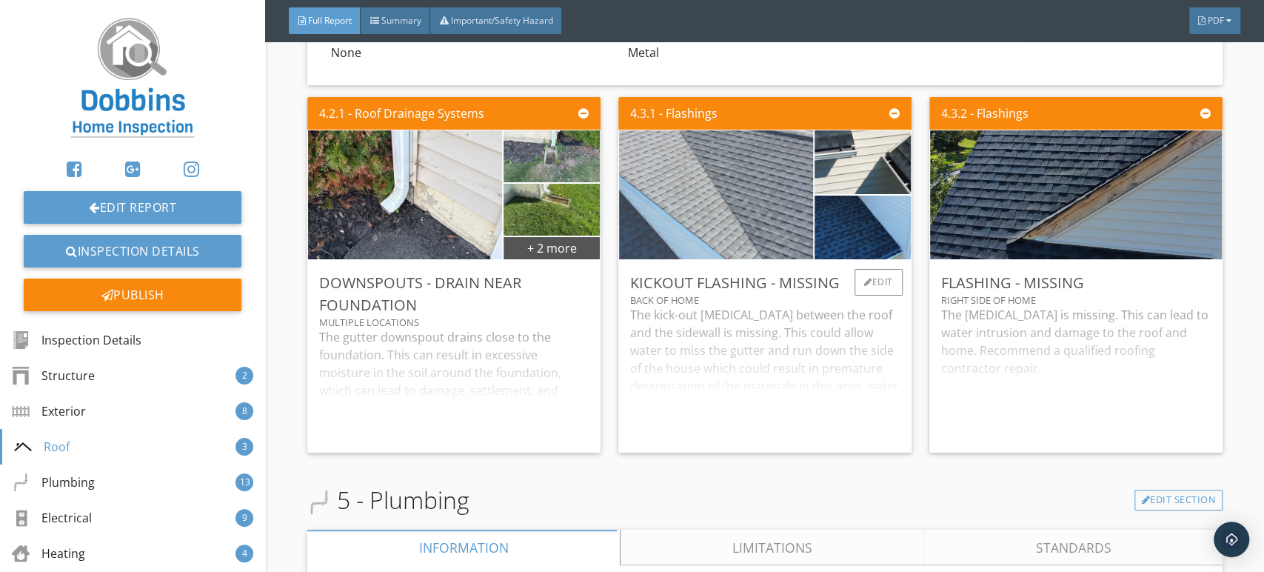
click at [783, 271] on img at bounding box center [716, 194] width 487 height 273
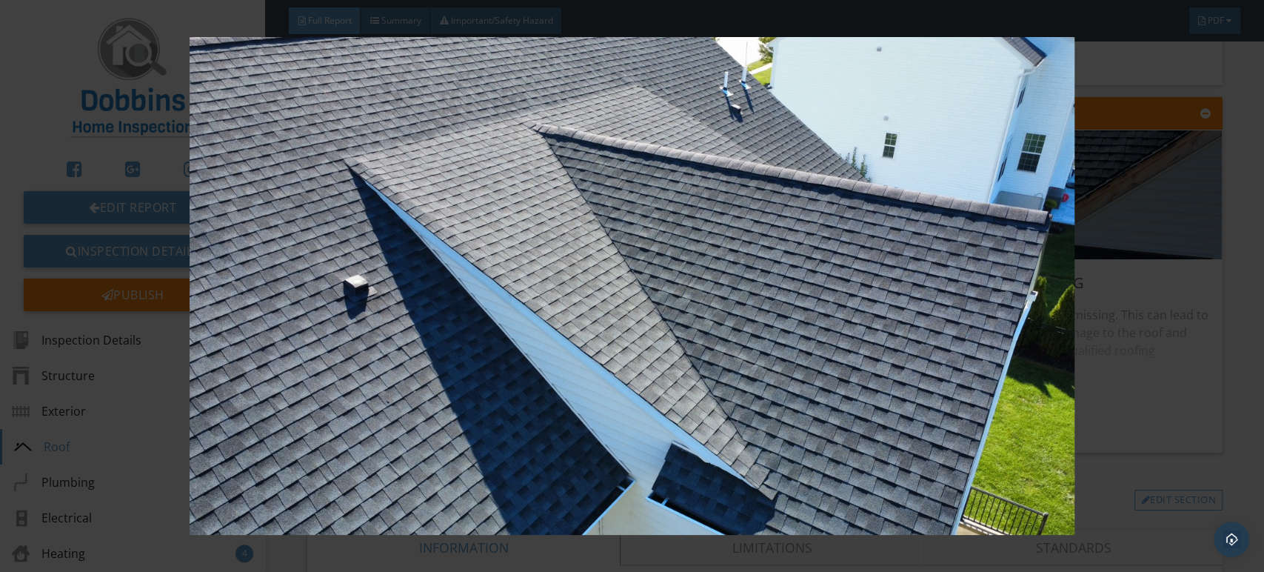
click at [666, 311] on img at bounding box center [632, 286] width 1156 height 498
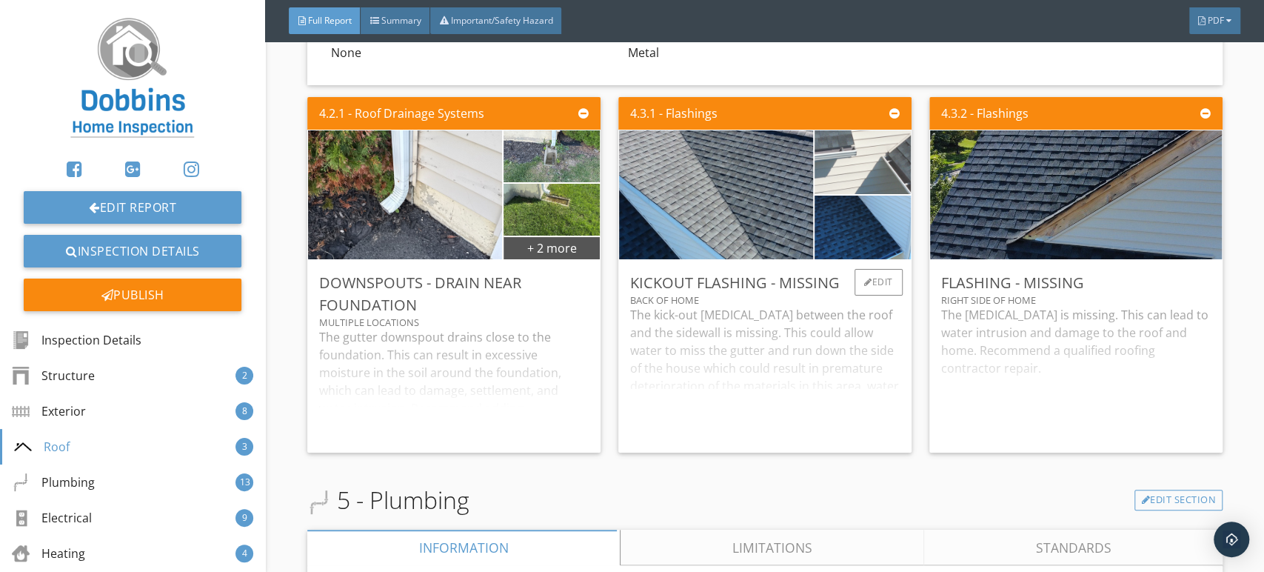
click at [889, 218] on img at bounding box center [862, 162] width 239 height 135
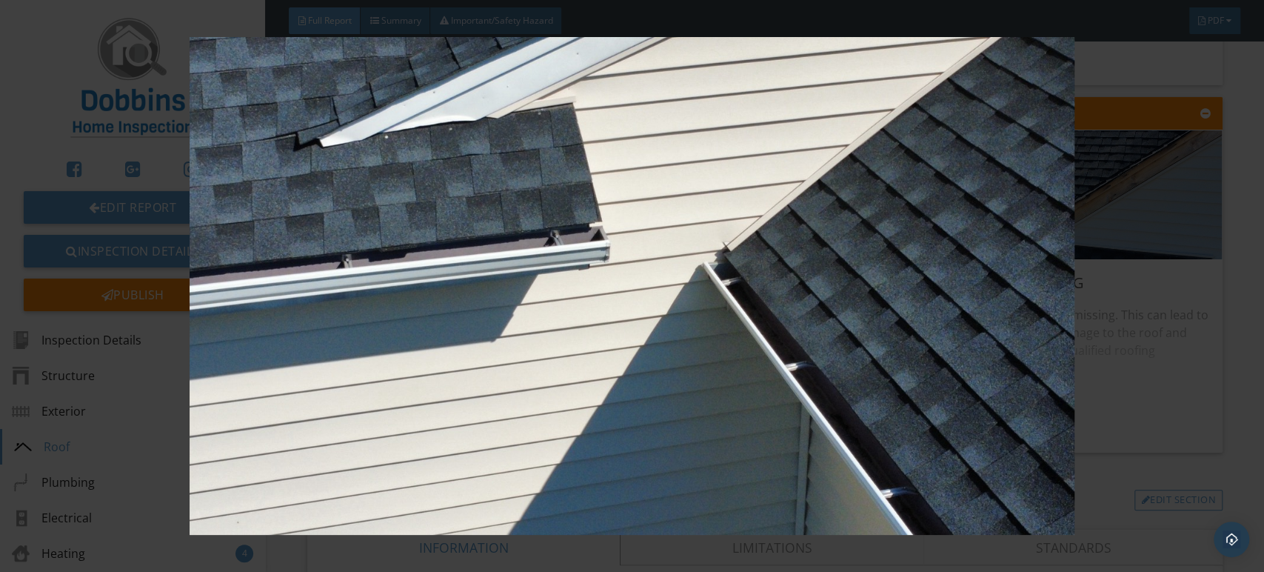
click at [675, 228] on img at bounding box center [632, 286] width 1156 height 498
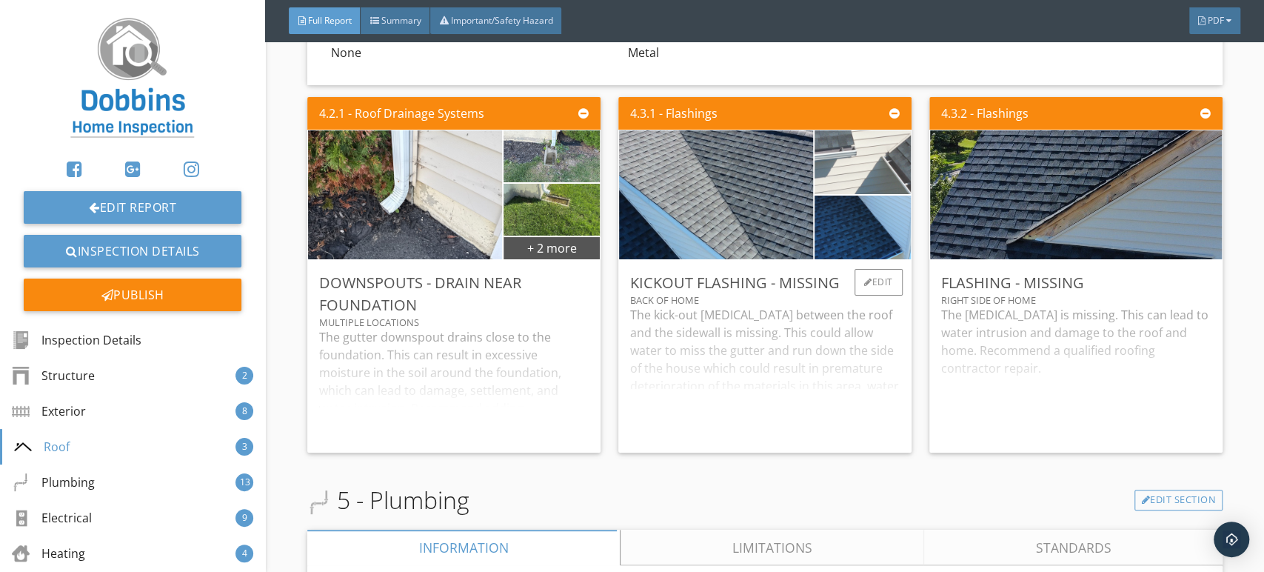
click at [843, 208] on img at bounding box center [862, 162] width 239 height 135
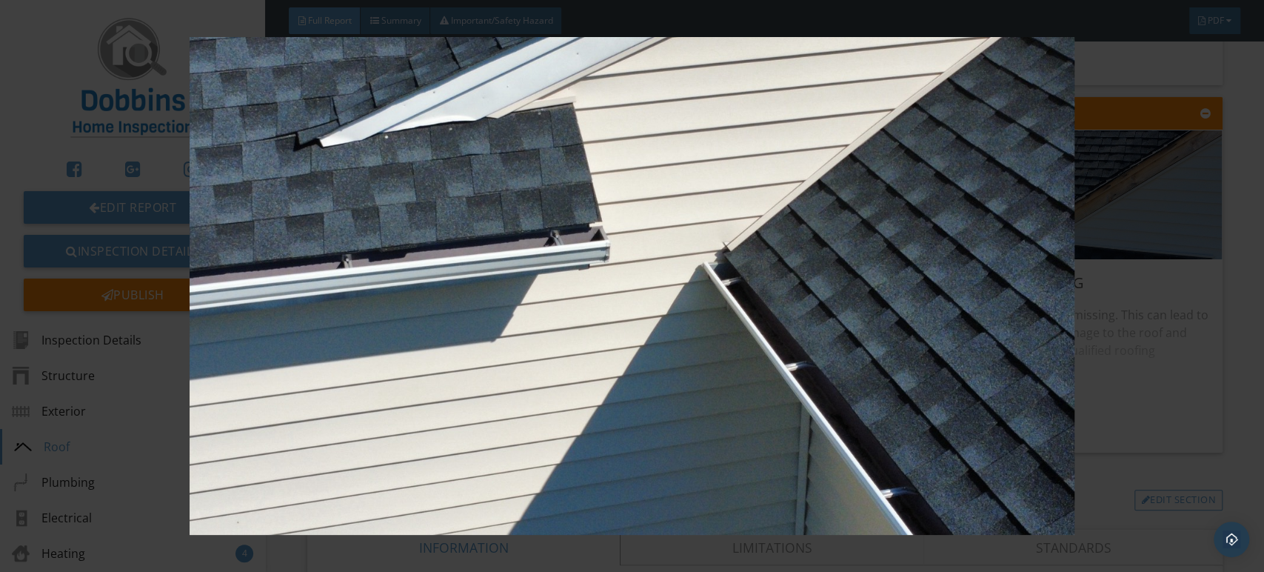
click at [999, 350] on img at bounding box center [632, 286] width 1156 height 498
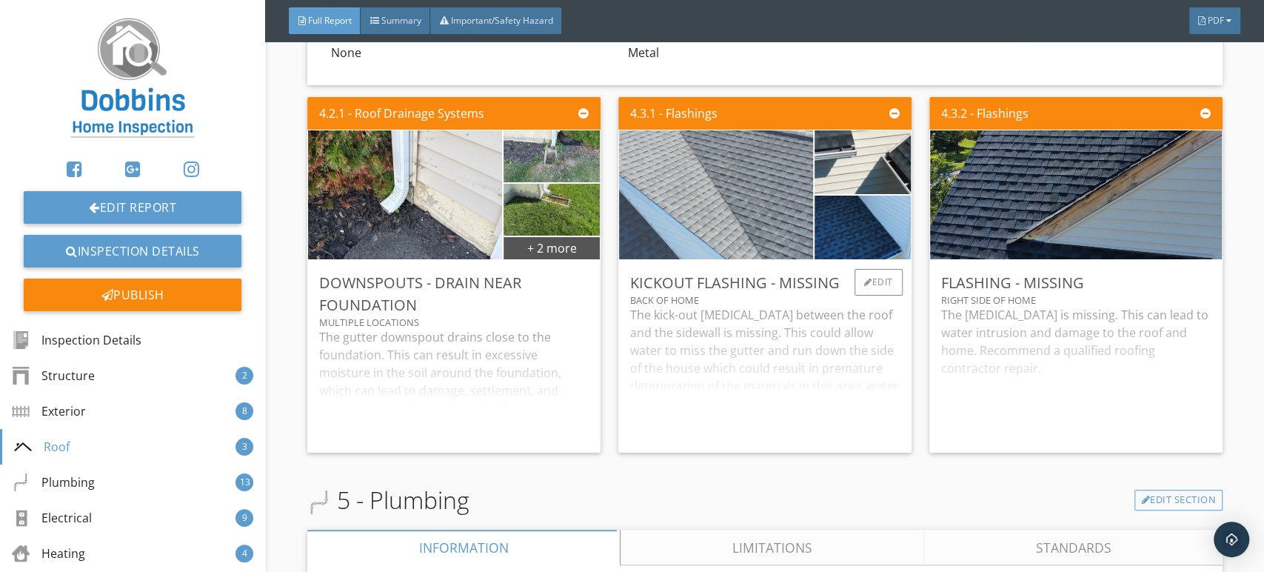
click at [769, 255] on img at bounding box center [716, 194] width 487 height 273
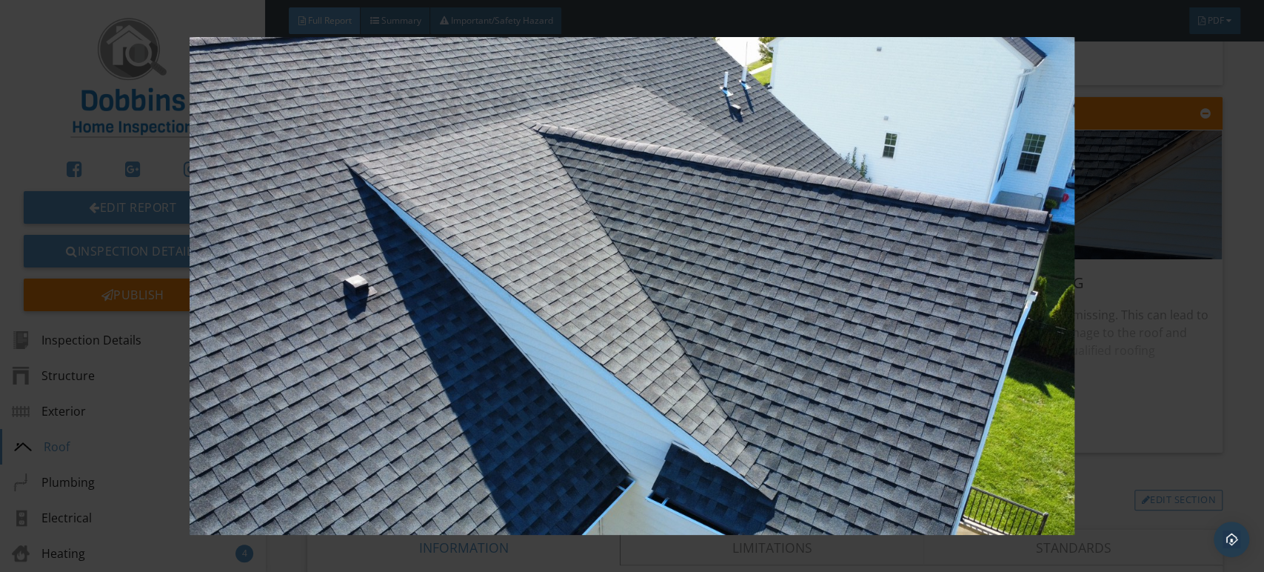
click at [959, 188] on img at bounding box center [632, 286] width 1156 height 498
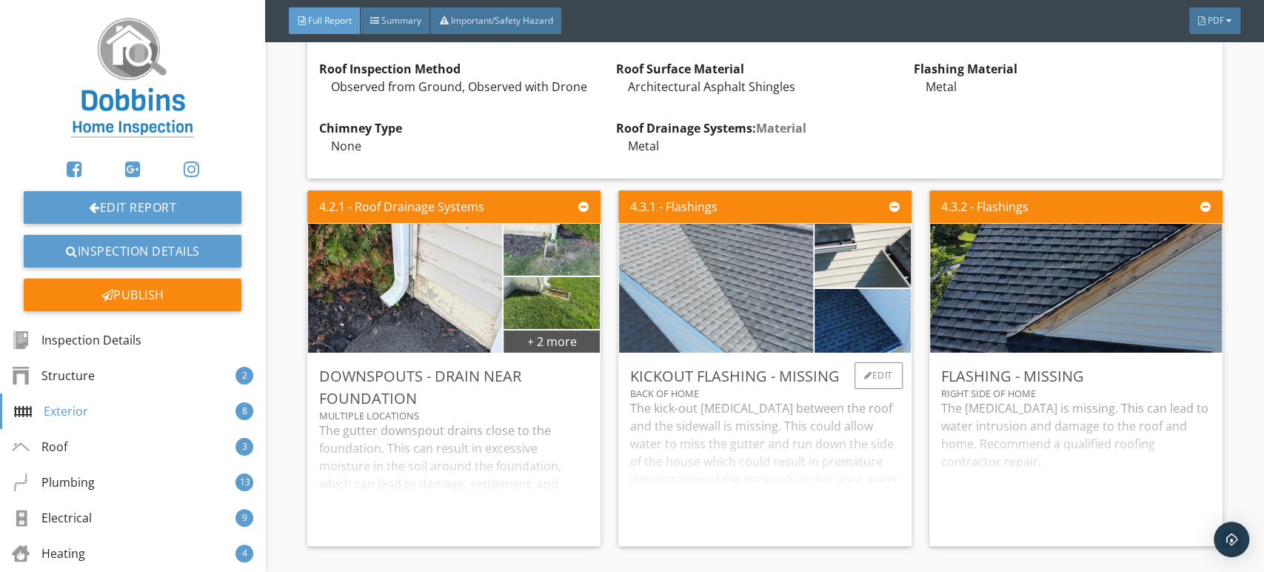
scroll to position [4243, 0]
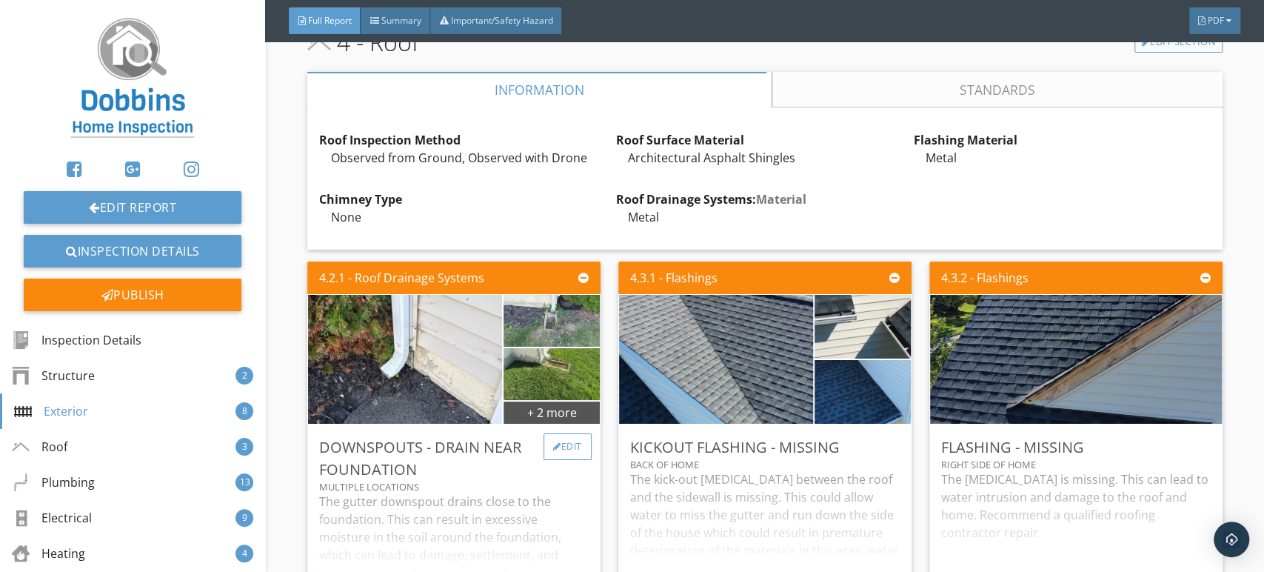
click at [560, 460] on div "Edit" at bounding box center [568, 446] width 48 height 27
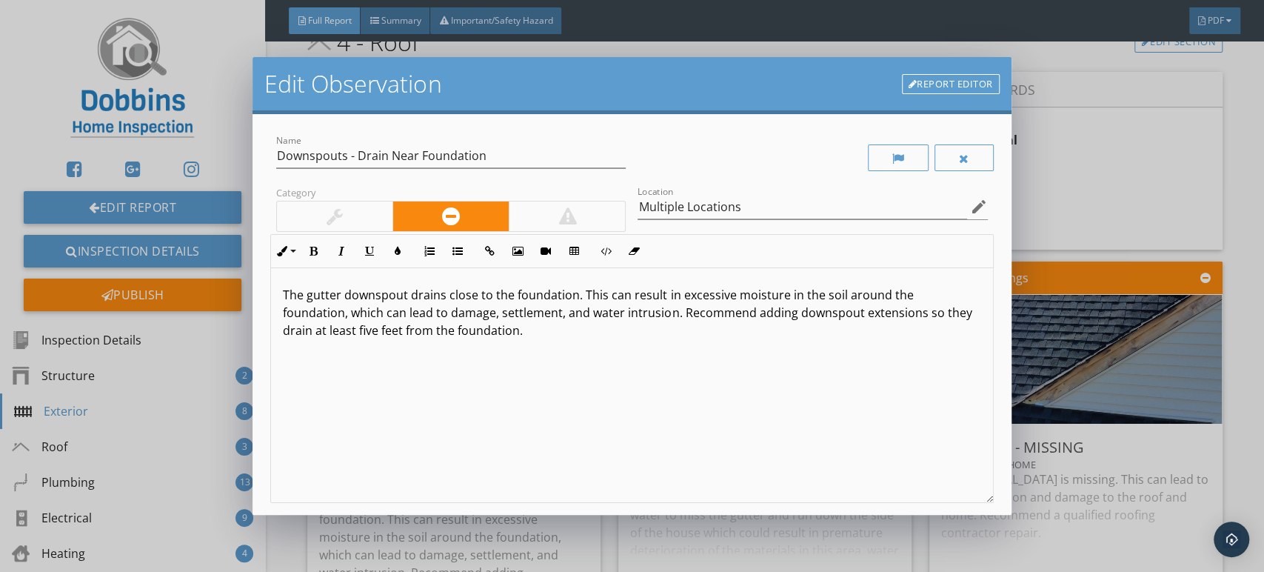
click at [957, 76] on link "Report Editor" at bounding box center [951, 84] width 98 height 21
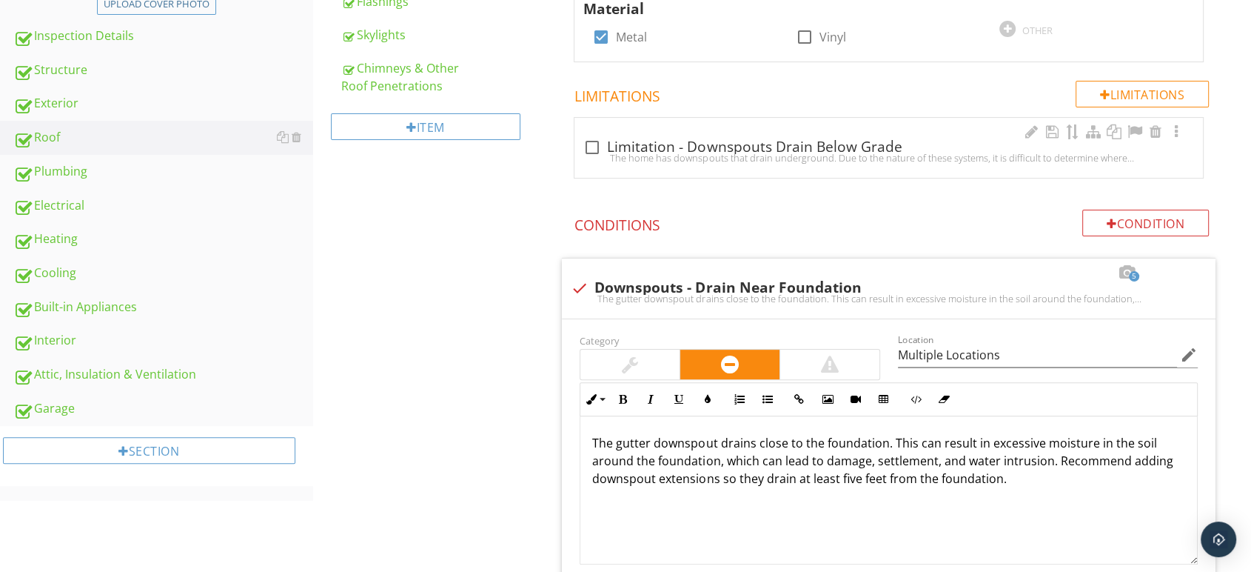
scroll to position [255, 0]
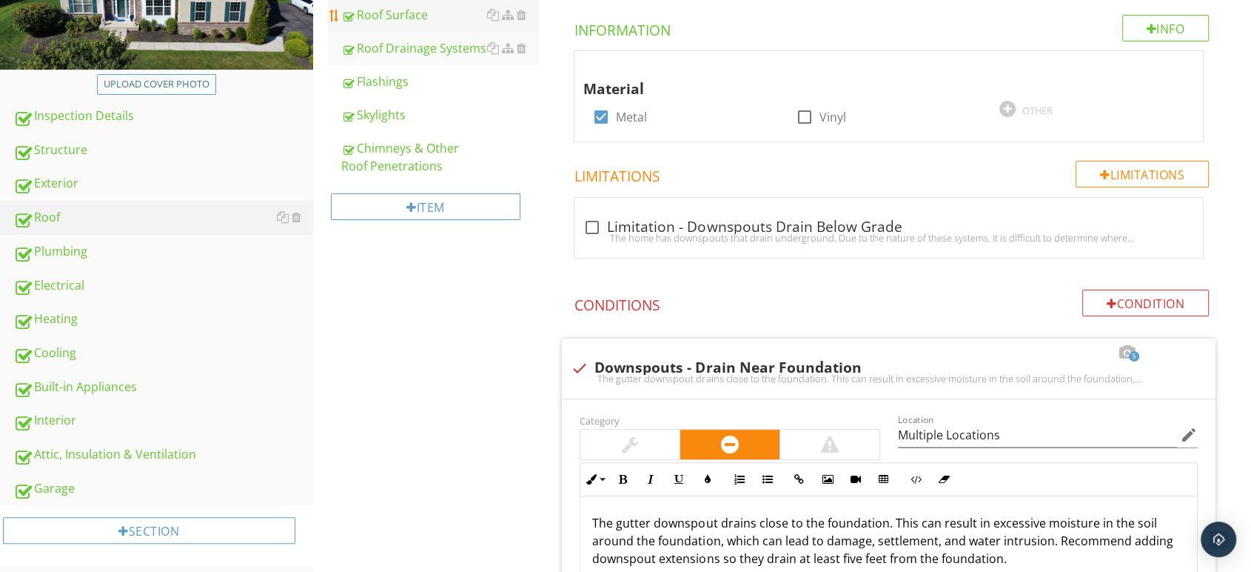
click at [409, 18] on div "Roof Surface" at bounding box center [440, 15] width 198 height 18
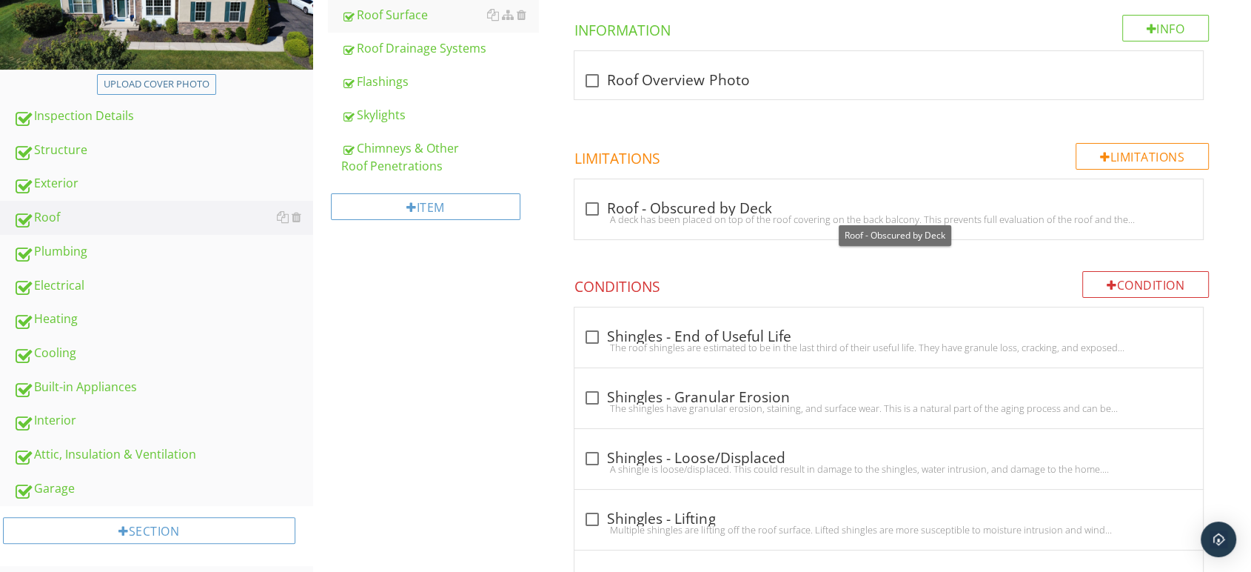
scroll to position [749, 0]
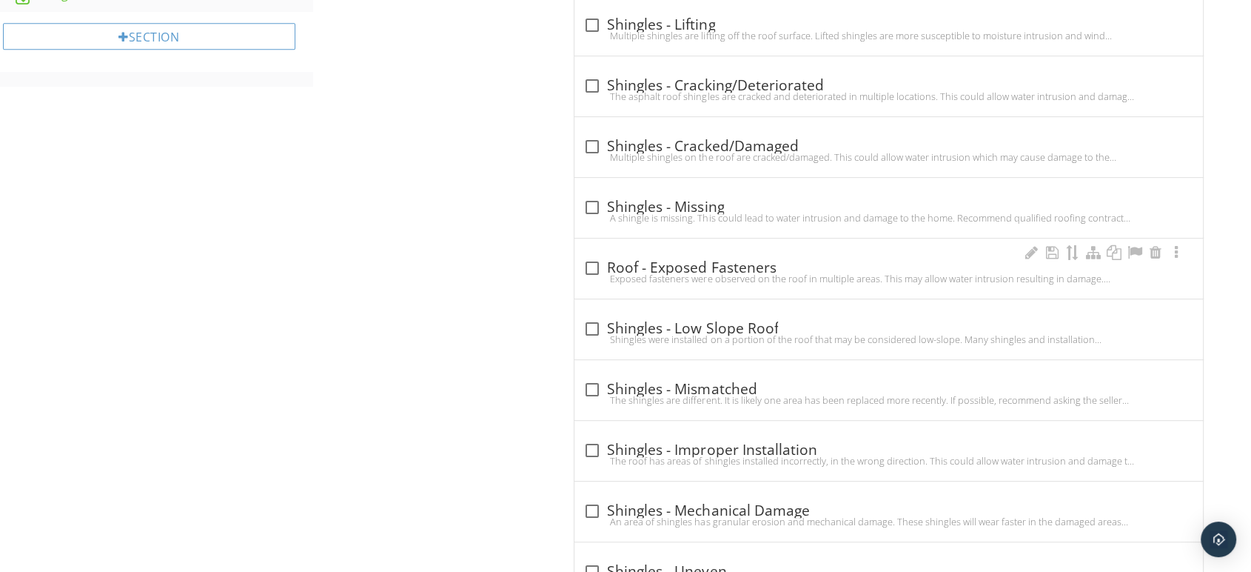
click at [598, 273] on div "Exposed fasteners were observed on the roof in multiple areas. This may allow w…" at bounding box center [889, 279] width 611 height 12
checkbox input "true"
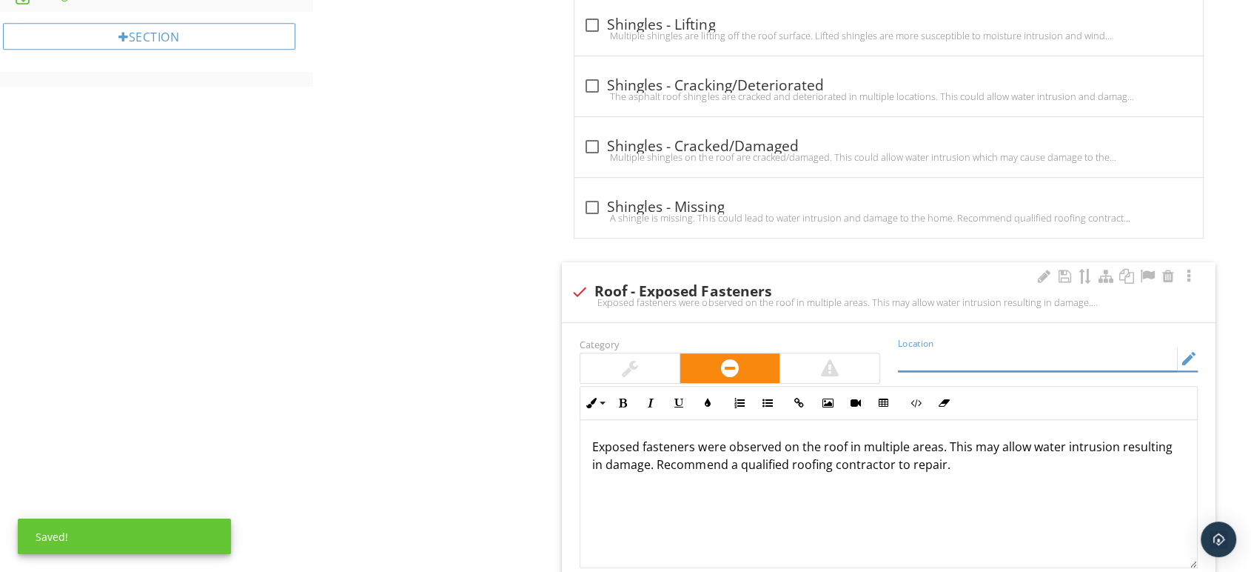
click at [989, 364] on input "Location" at bounding box center [1037, 359] width 279 height 24
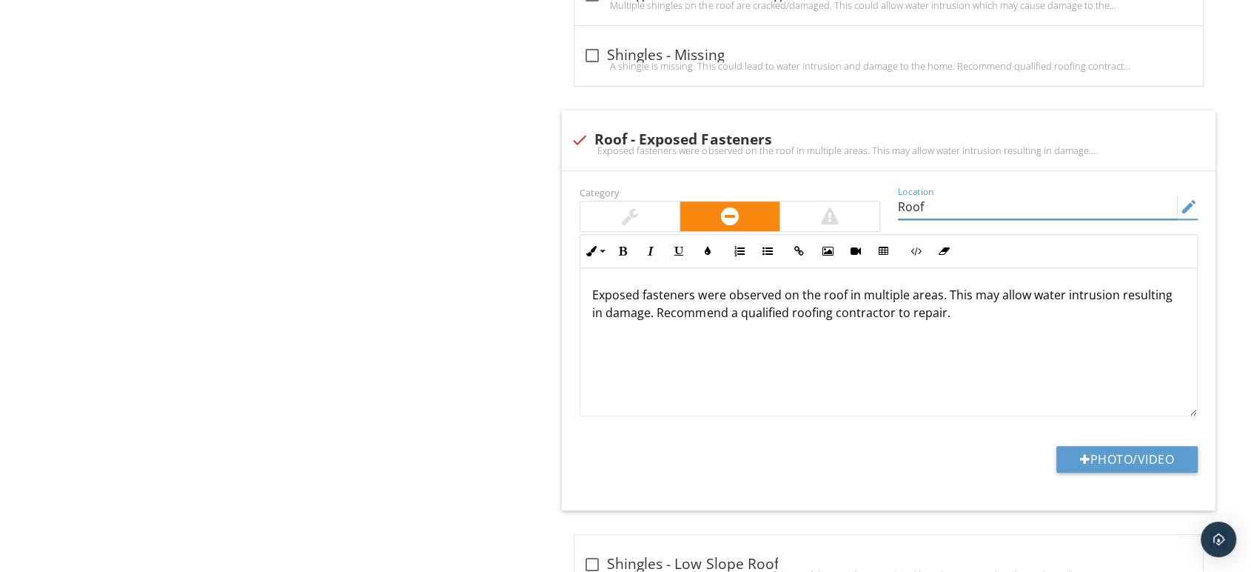
scroll to position [995, 0]
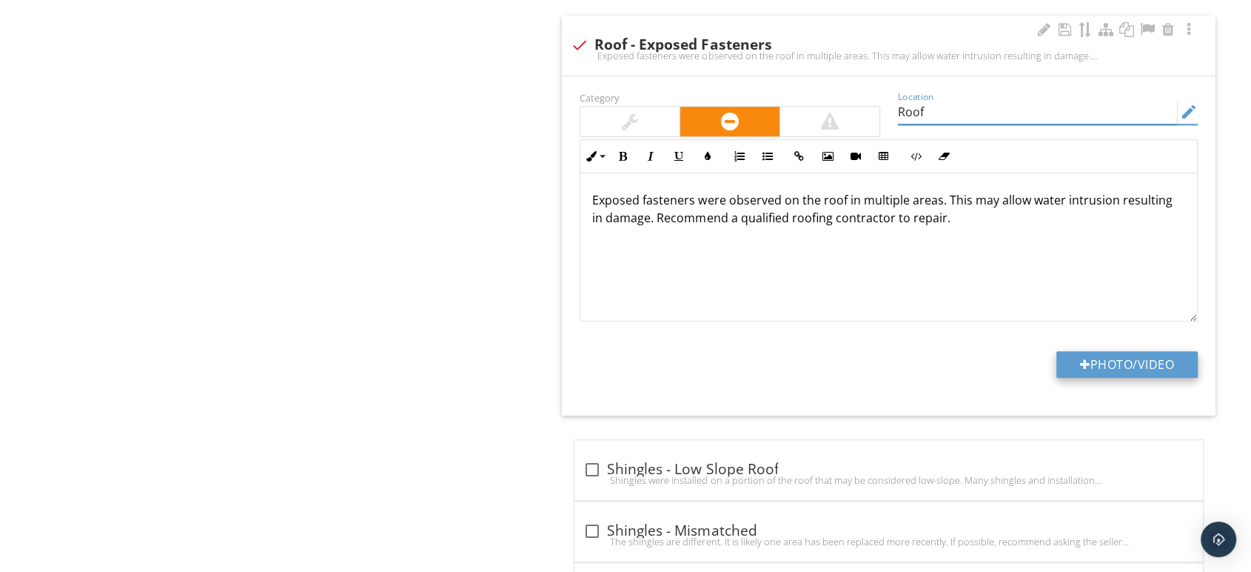
type input "Roof"
click at [1098, 360] on button "Photo/Video" at bounding box center [1127, 364] width 141 height 27
type input "C:\fakepath\Screenshot 2025-09-28 105635.png"
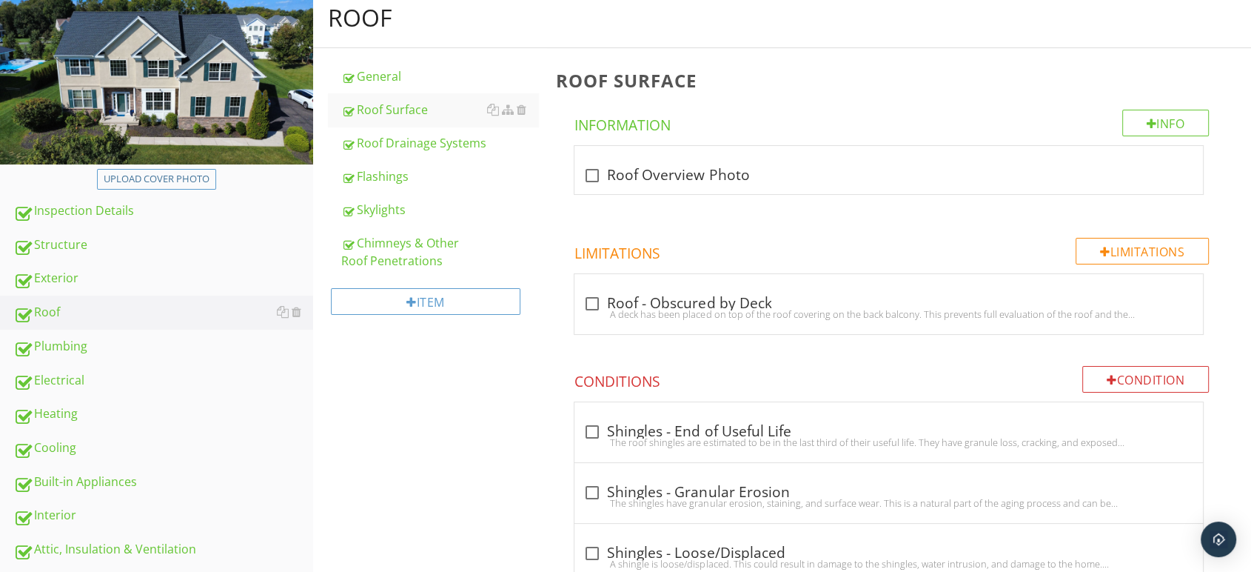
scroll to position [0, 0]
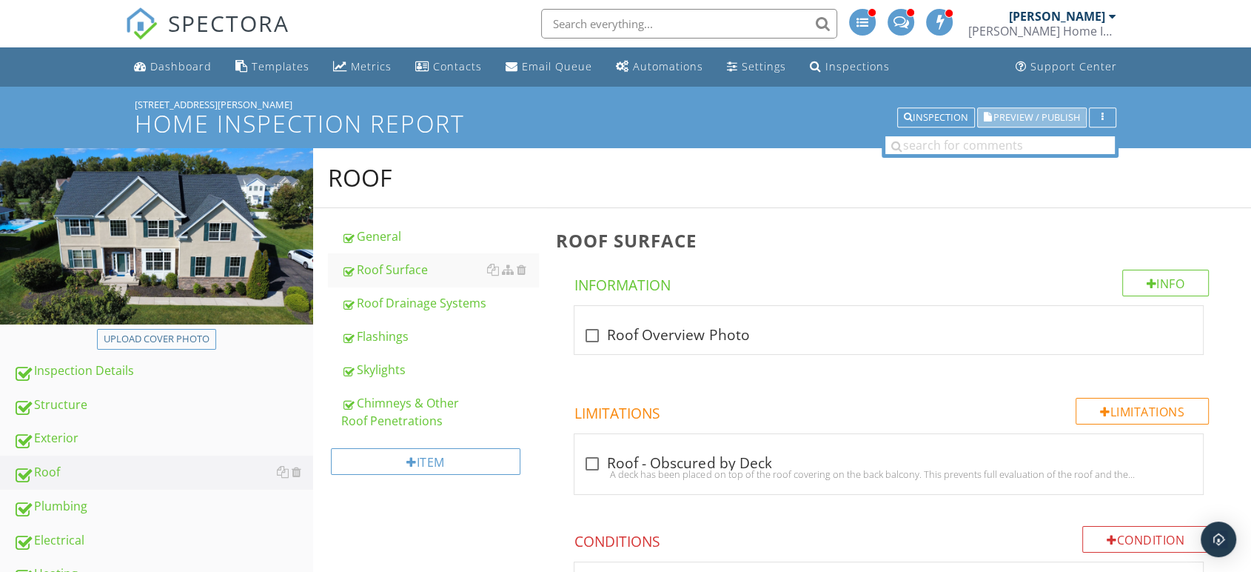
click at [1041, 117] on span "Preview / Publish" at bounding box center [1037, 118] width 87 height 10
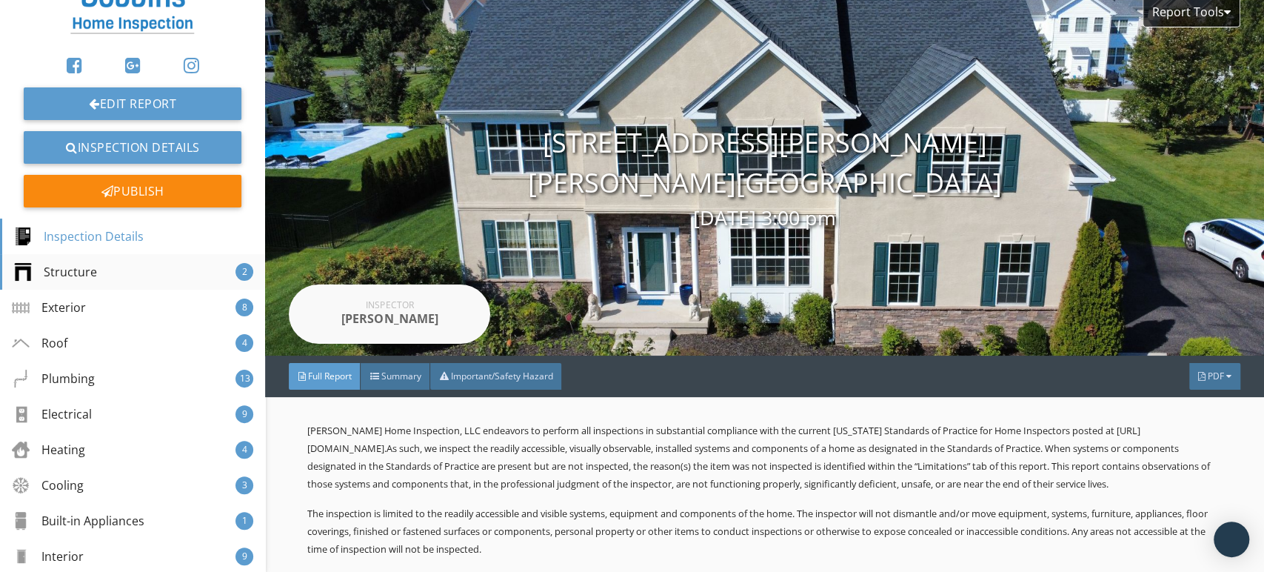
scroll to position [164, 0]
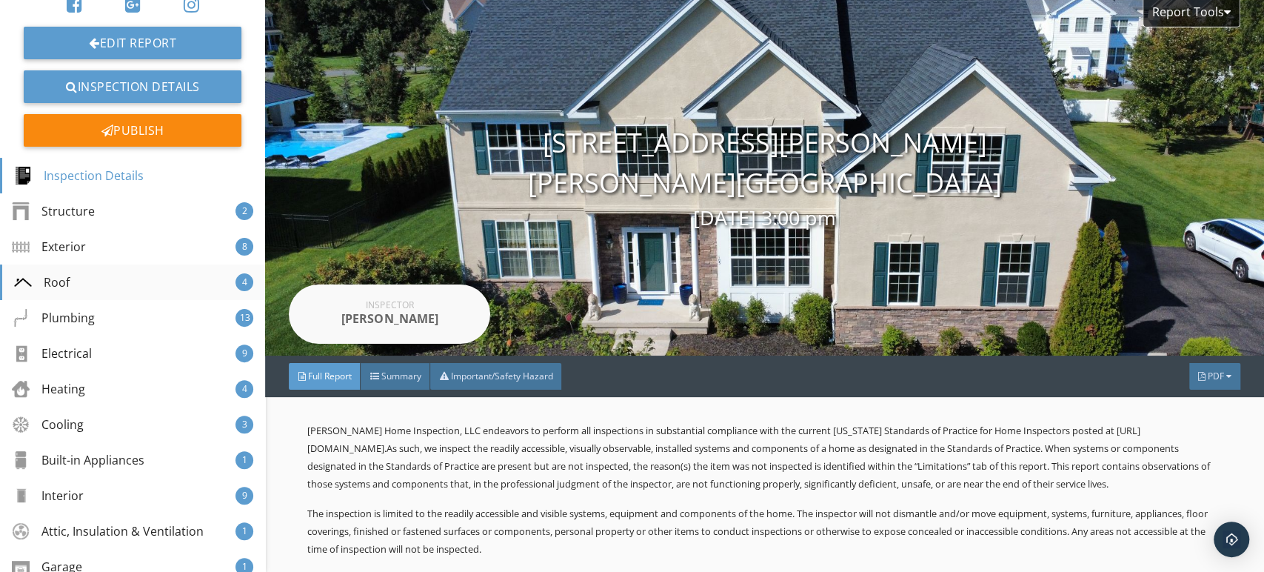
click at [63, 277] on div "Roof" at bounding box center [42, 282] width 56 height 18
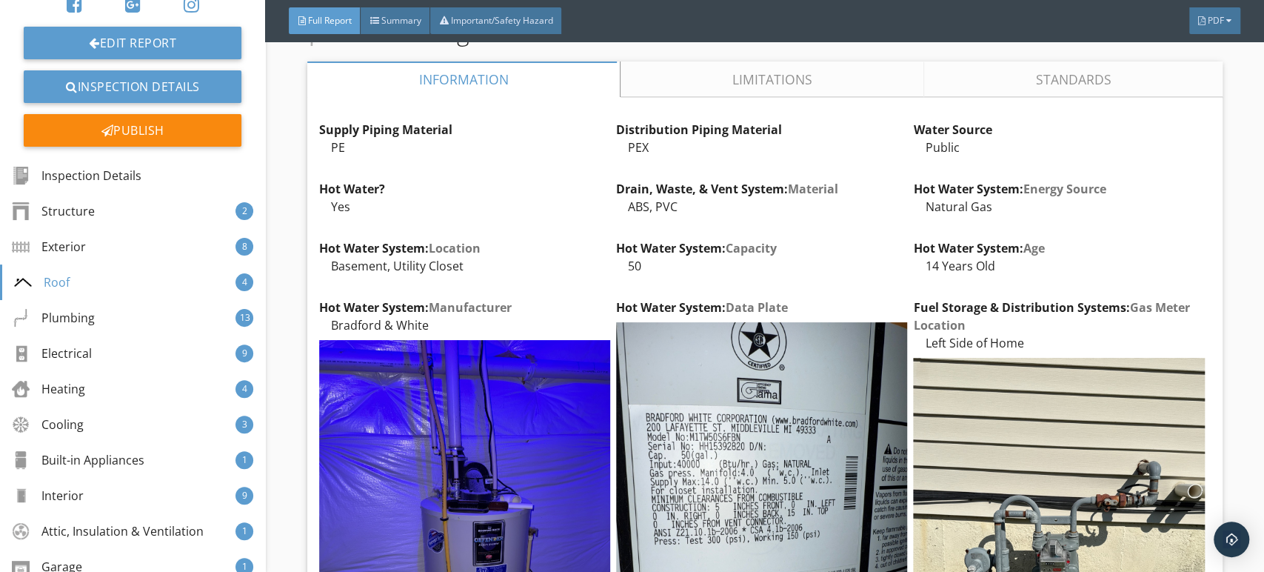
scroll to position [5215, 0]
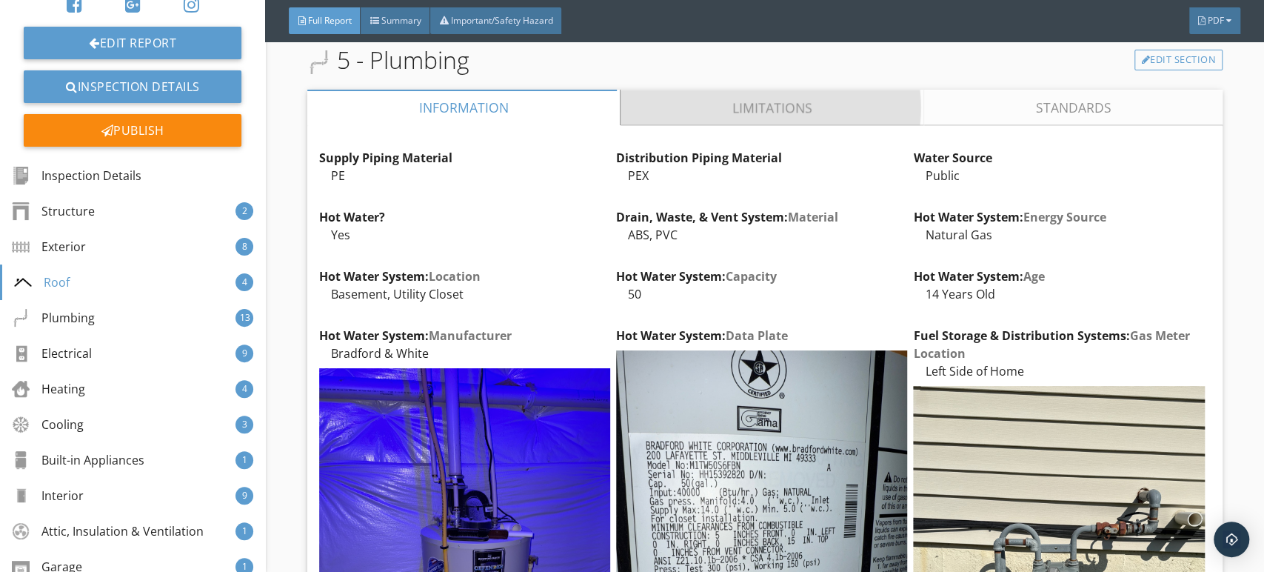
click at [767, 125] on link "Limitations" at bounding box center [773, 108] width 304 height 36
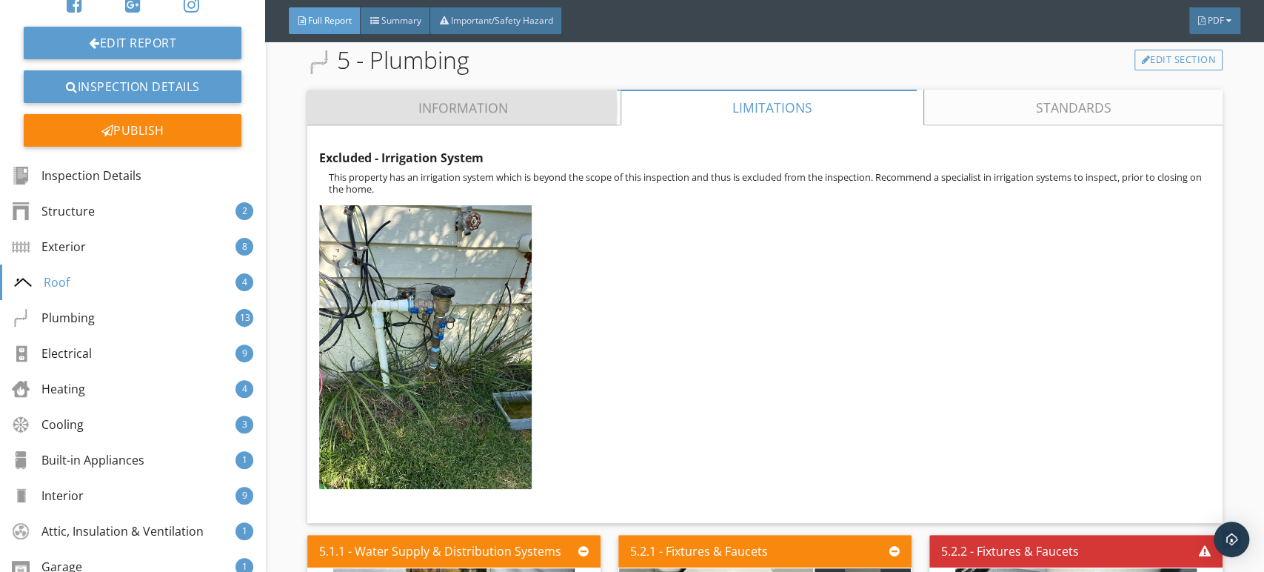
click at [427, 125] on link "Information" at bounding box center [463, 108] width 313 height 36
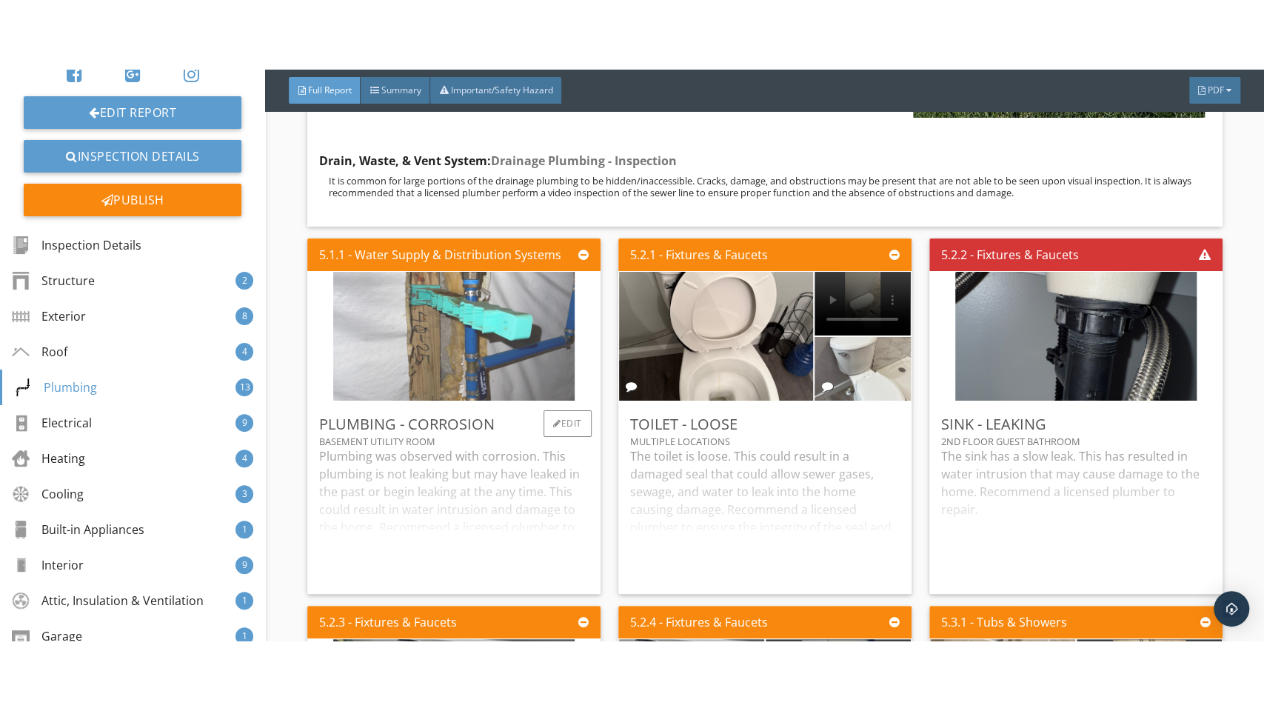
scroll to position [6037, 0]
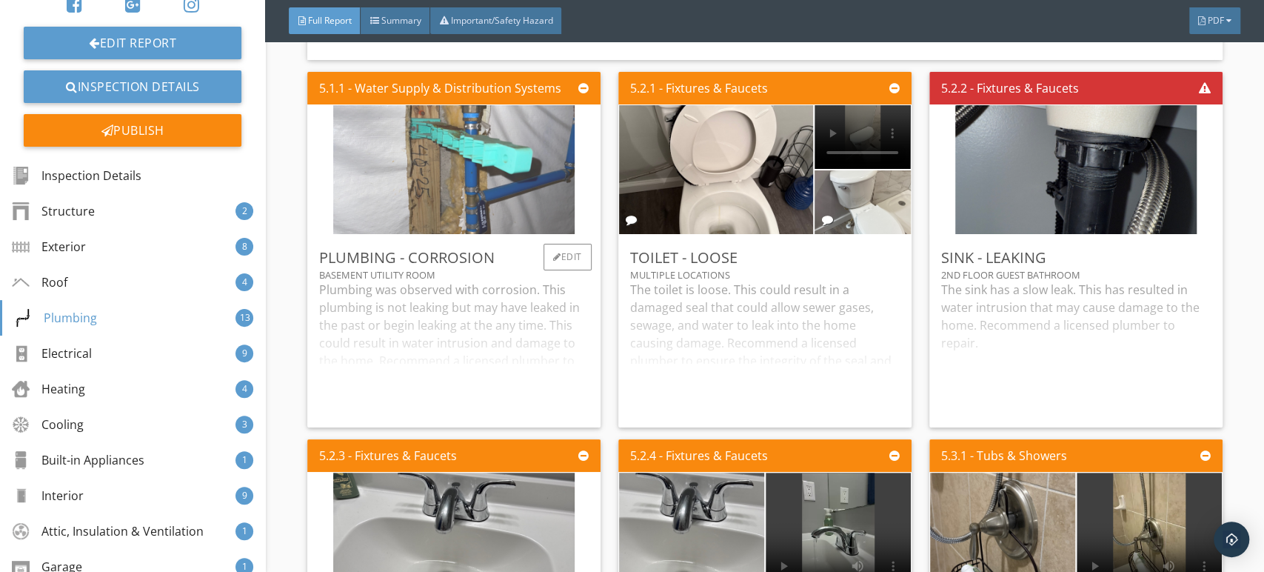
click at [513, 211] on img at bounding box center [453, 169] width 241 height 322
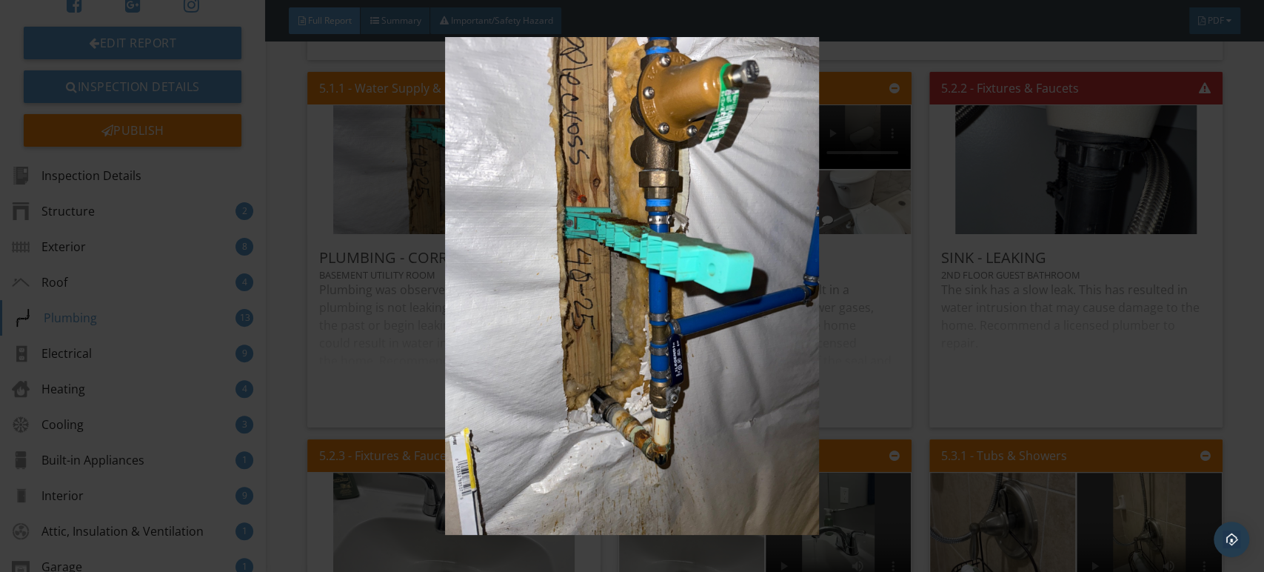
click at [536, 224] on img at bounding box center [632, 286] width 1156 height 498
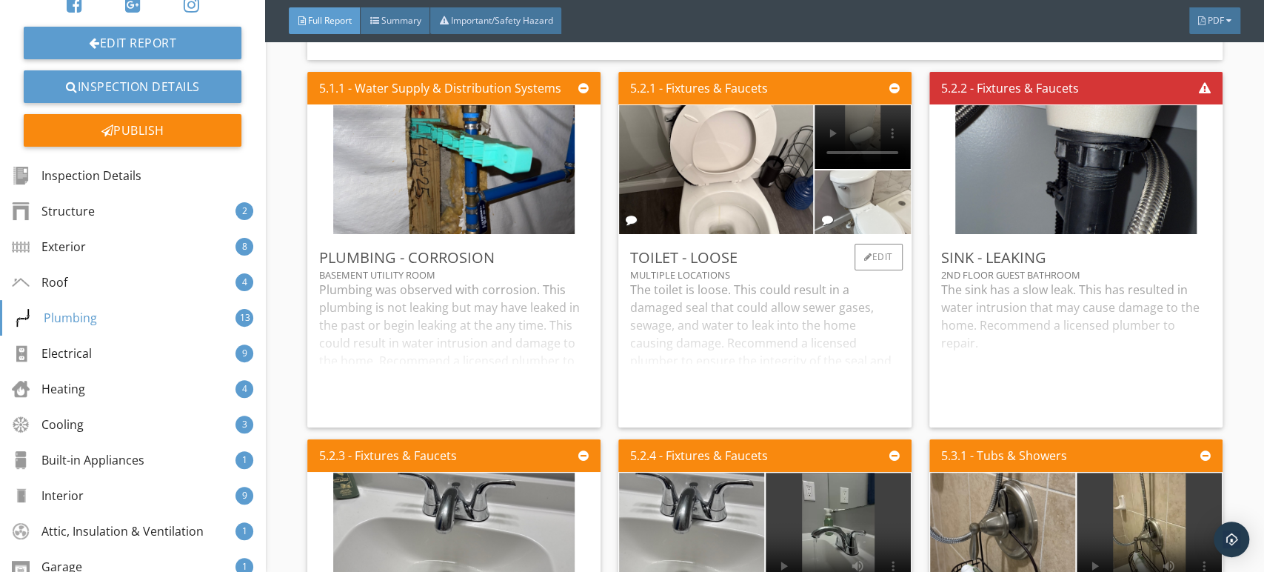
scroll to position [124, 0]
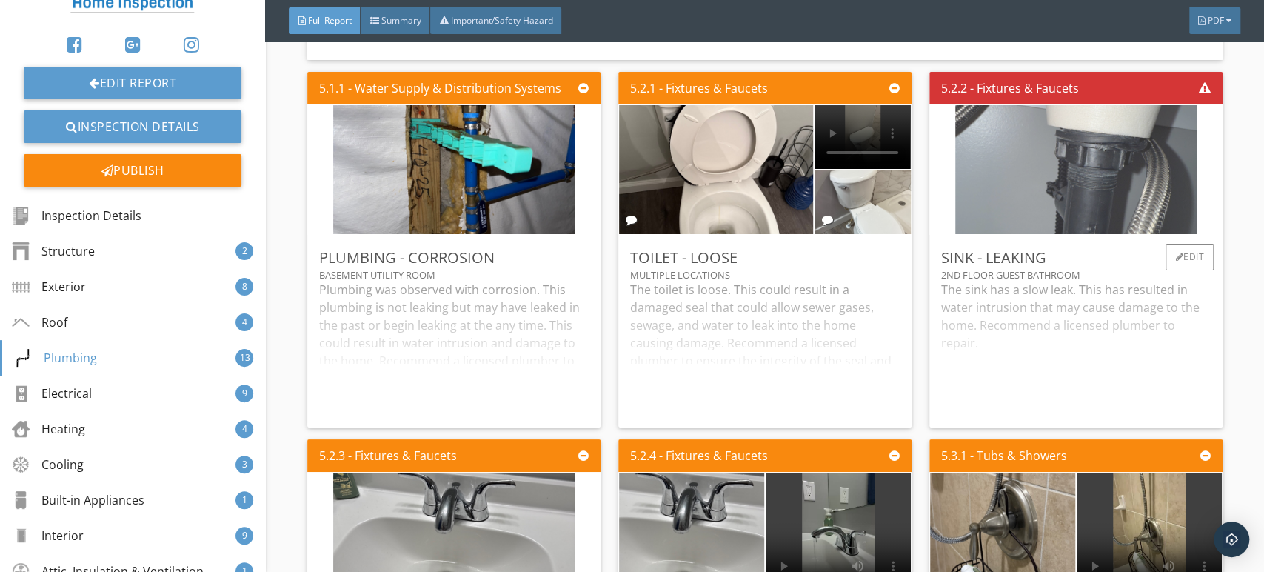
click at [992, 208] on img at bounding box center [1075, 169] width 241 height 322
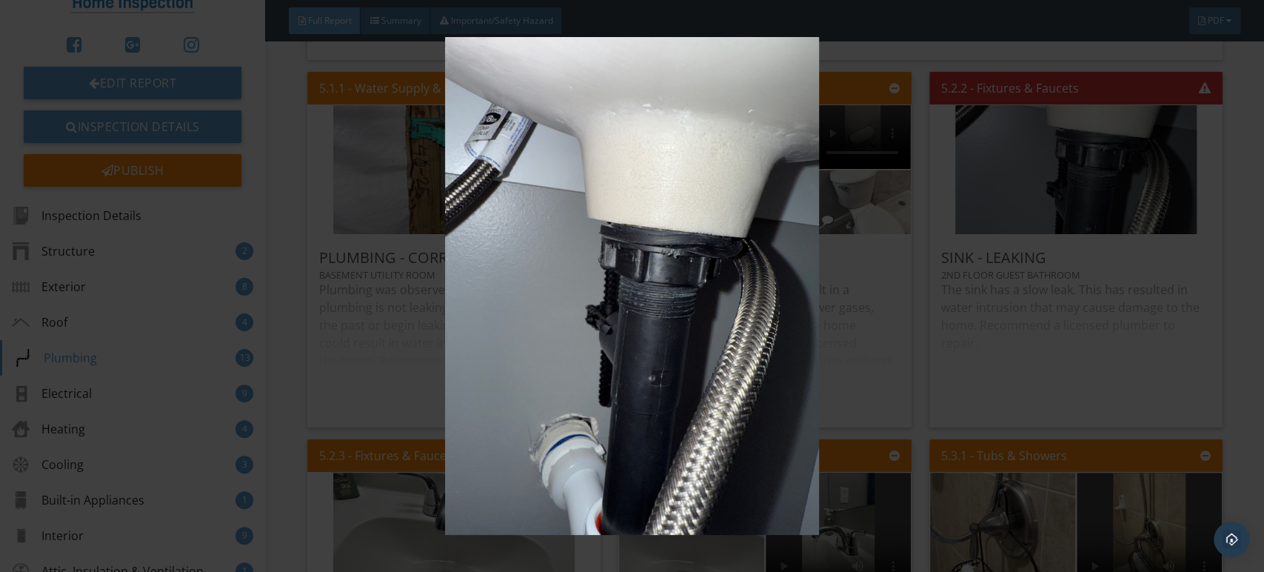
click at [876, 218] on img at bounding box center [632, 286] width 1156 height 498
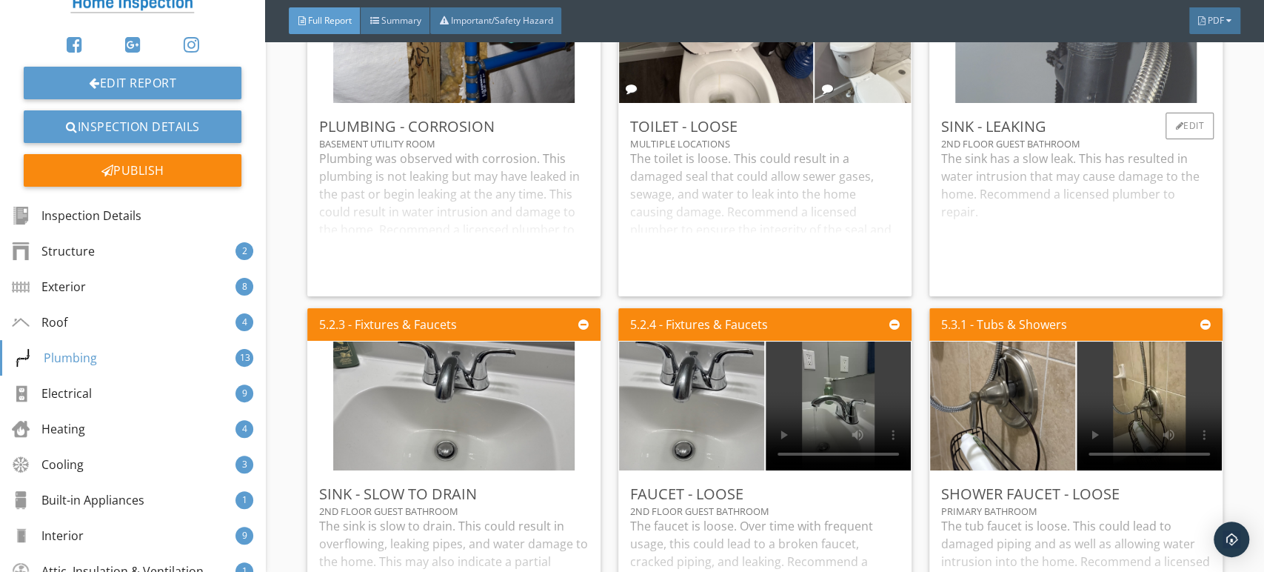
scroll to position [6120, 0]
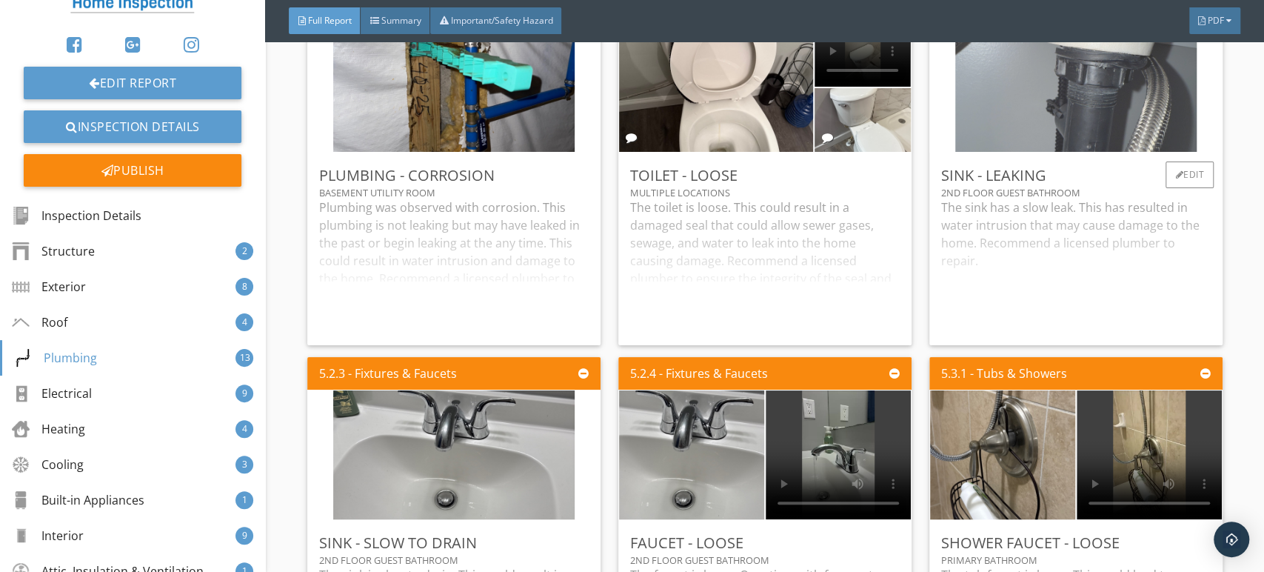
click at [1044, 124] on img at bounding box center [1075, 87] width 241 height 322
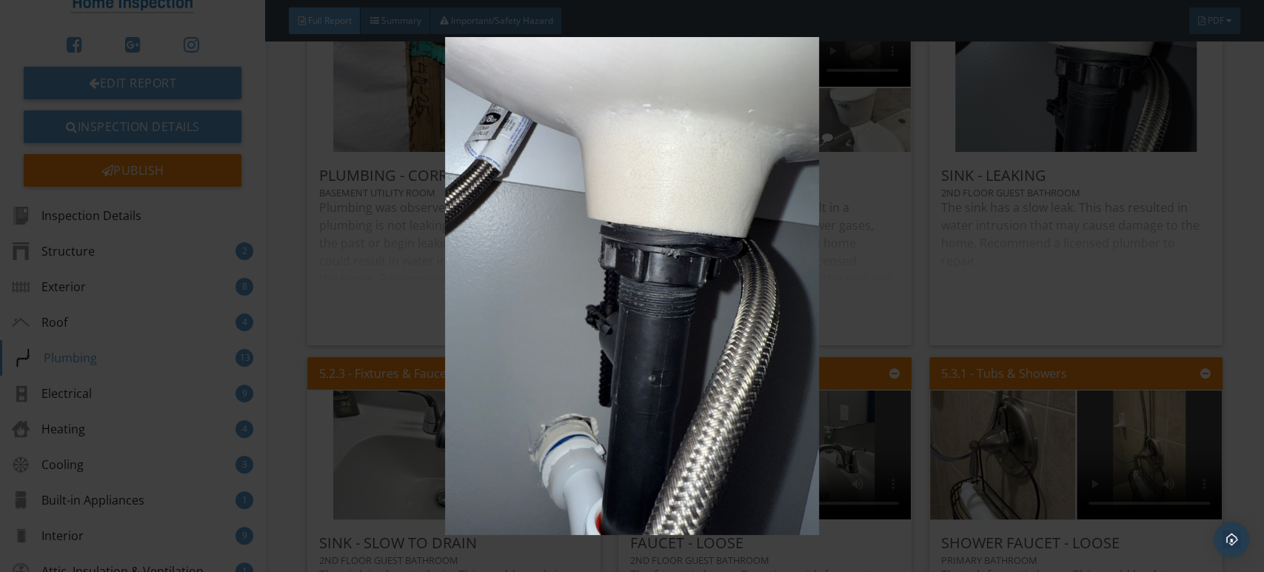
click at [894, 155] on img at bounding box center [632, 286] width 1156 height 498
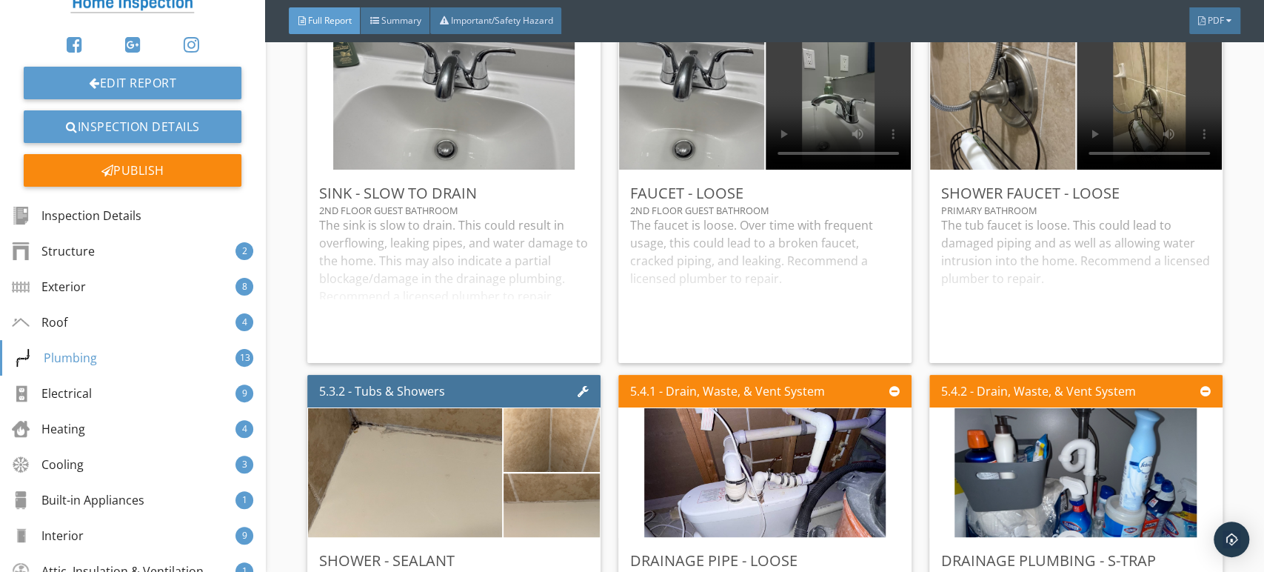
scroll to position [6614, 0]
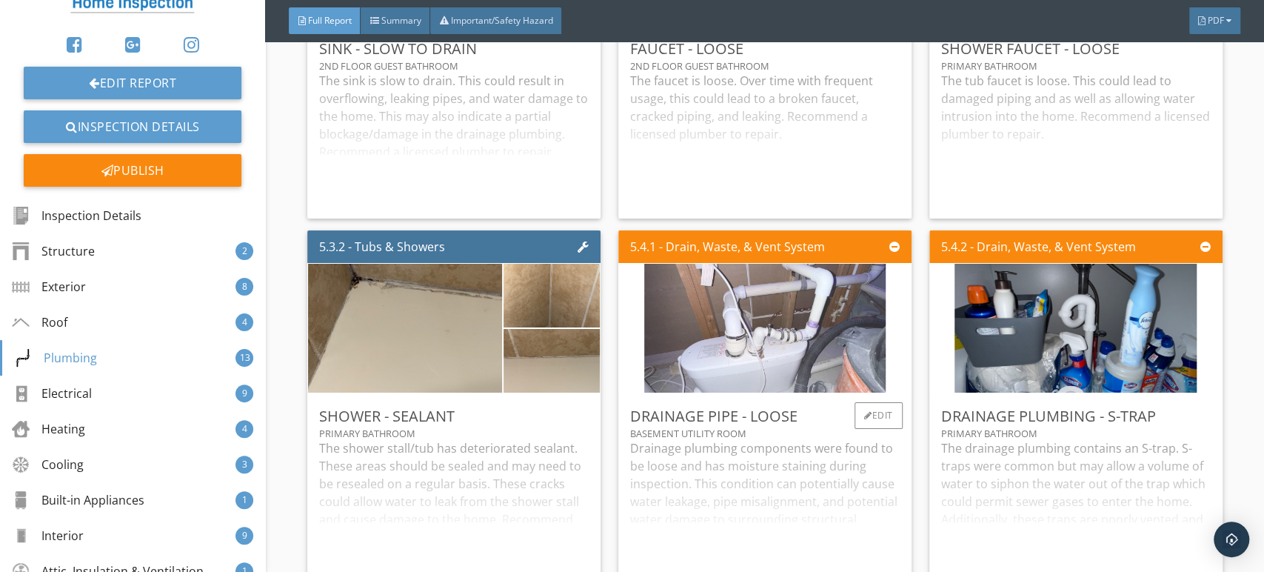
click at [814, 375] on img at bounding box center [764, 328] width 241 height 322
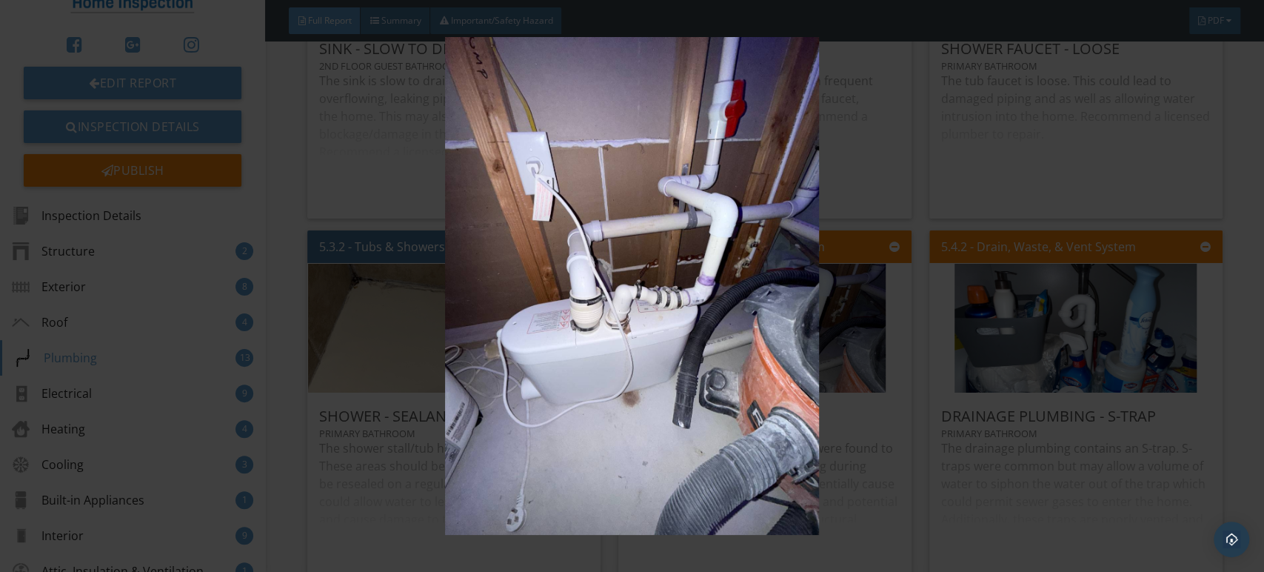
click at [738, 371] on img at bounding box center [632, 286] width 1156 height 498
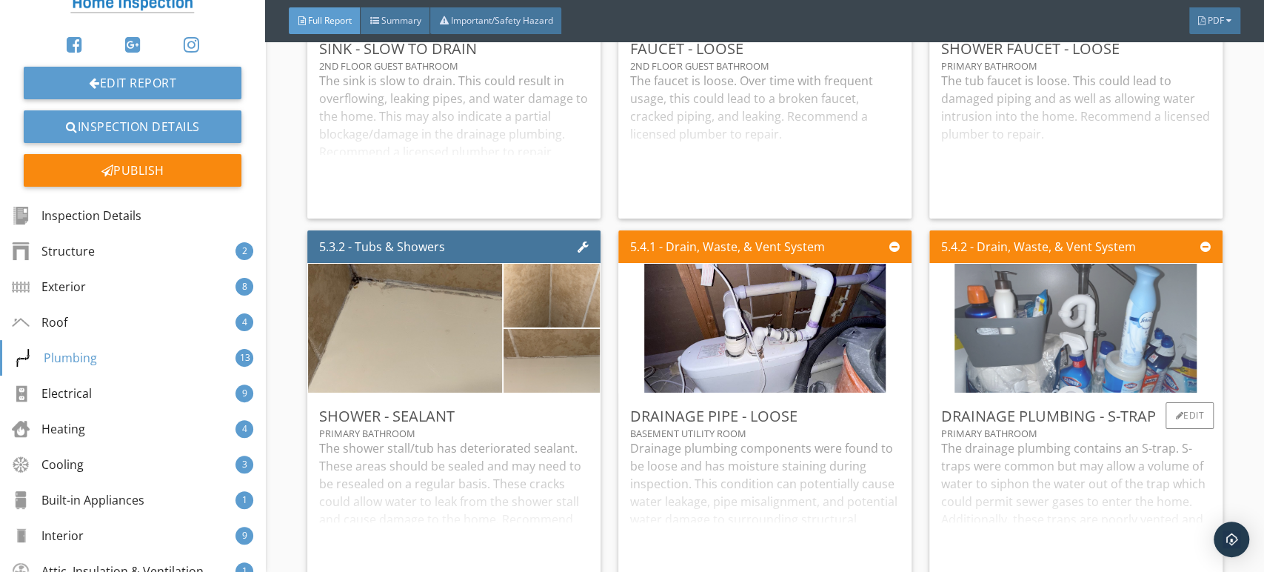
click at [1071, 354] on img at bounding box center [1076, 328] width 242 height 322
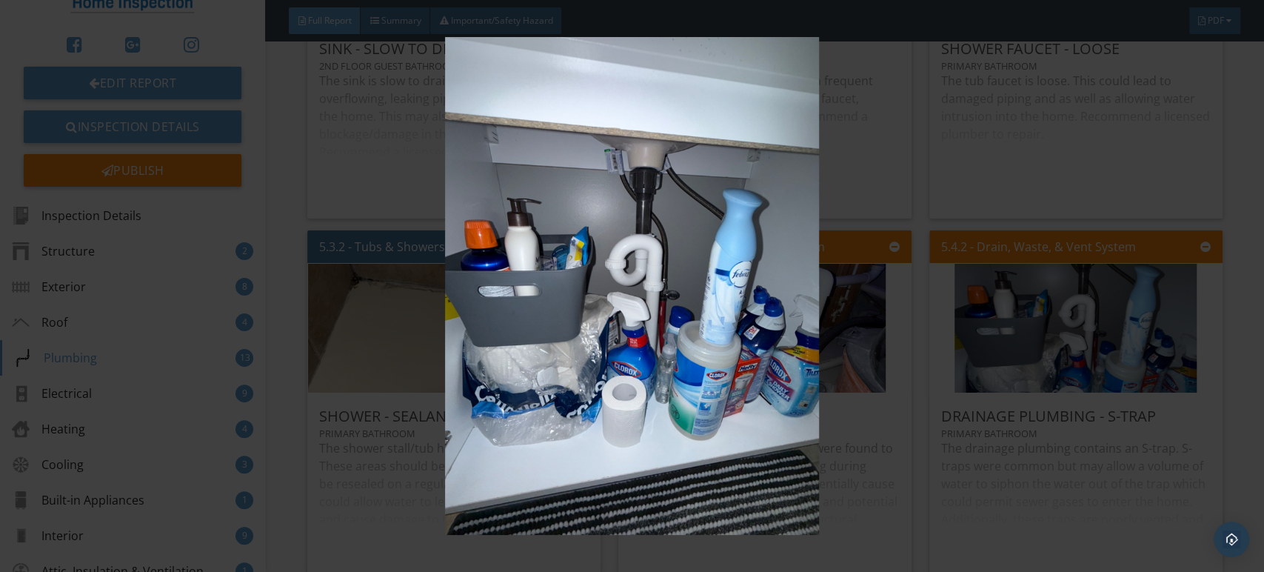
click at [893, 355] on img at bounding box center [632, 286] width 1156 height 498
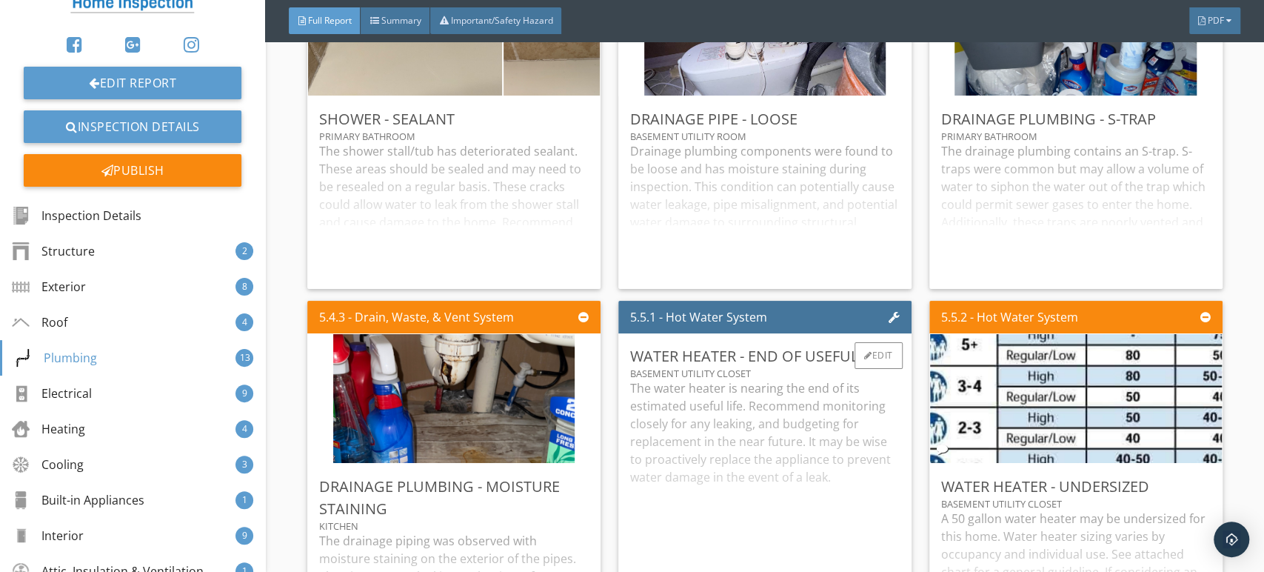
scroll to position [7025, 0]
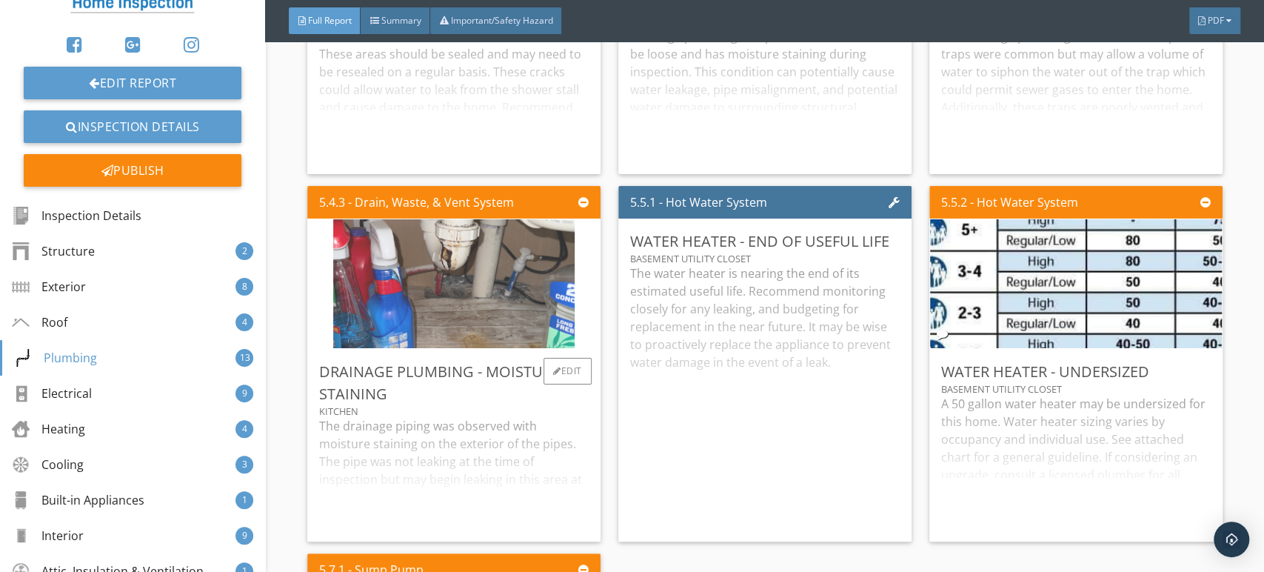
click at [515, 321] on img at bounding box center [453, 283] width 241 height 322
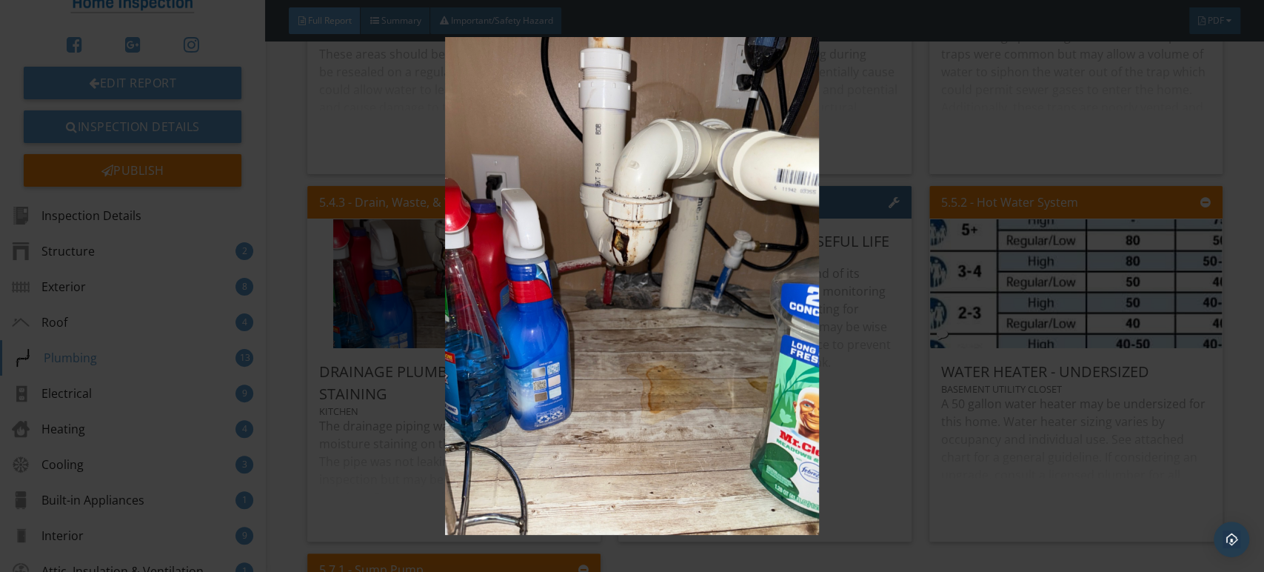
click at [524, 318] on img at bounding box center [632, 286] width 1156 height 498
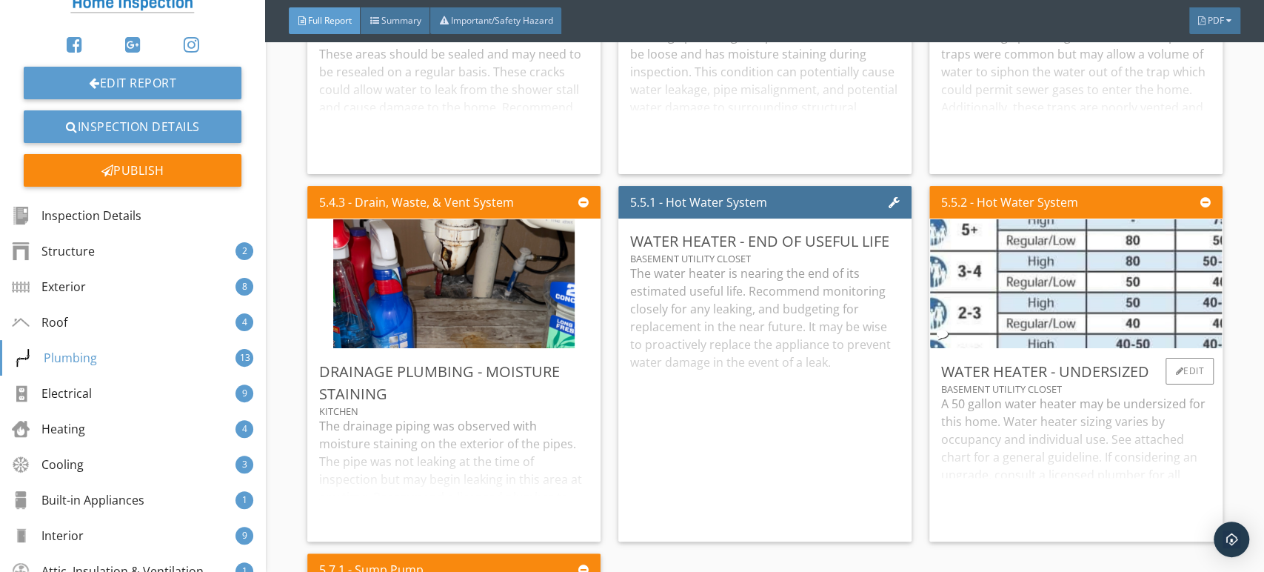
click at [1040, 336] on img at bounding box center [1076, 283] width 378 height 322
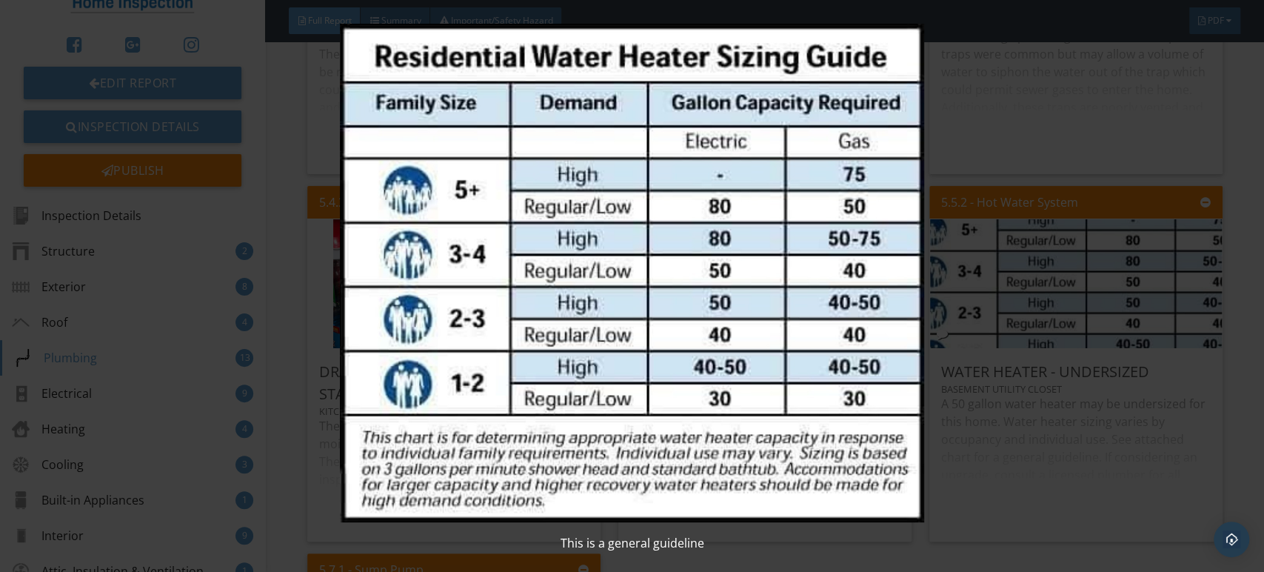
click at [973, 324] on img at bounding box center [632, 273] width 1156 height 498
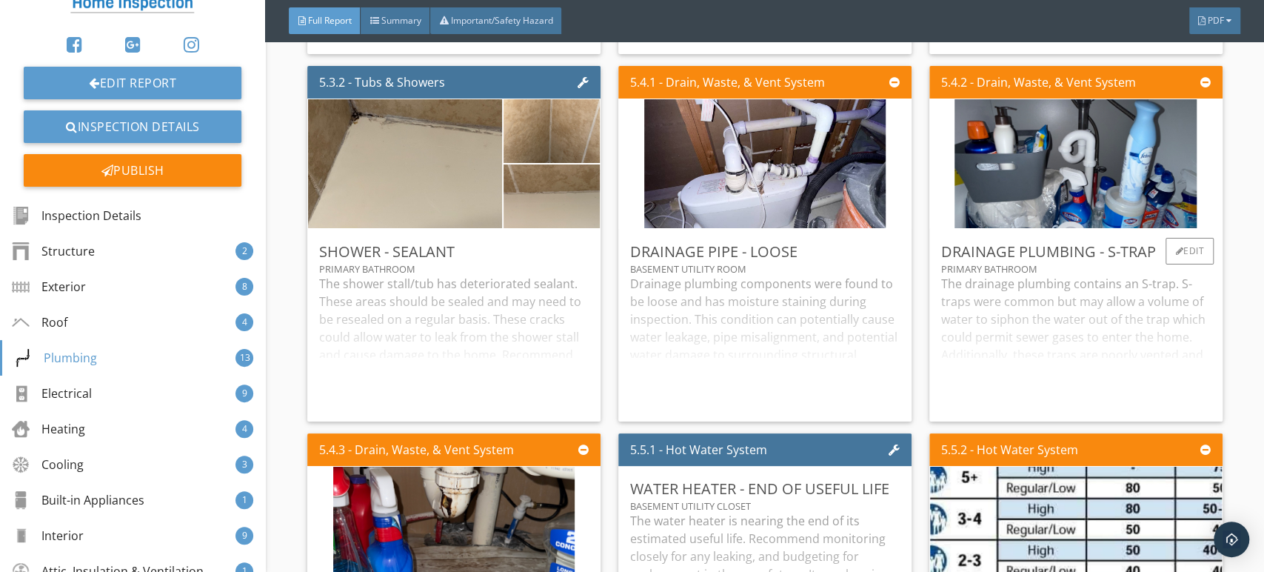
scroll to position [7190, 0]
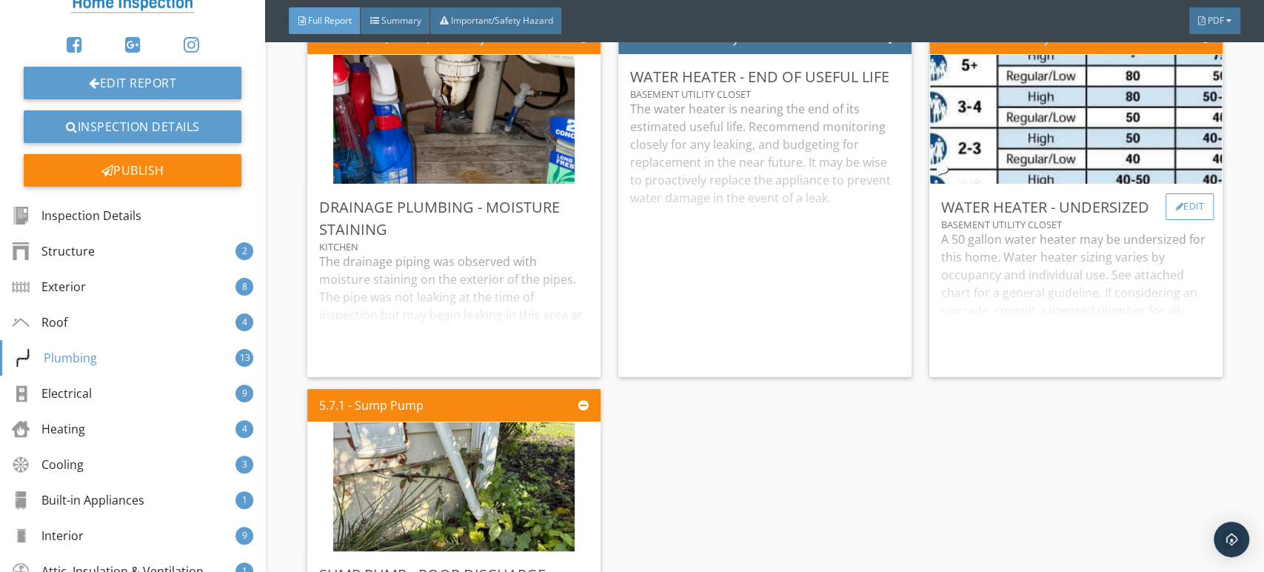
click at [1180, 220] on div "Edit" at bounding box center [1190, 206] width 48 height 27
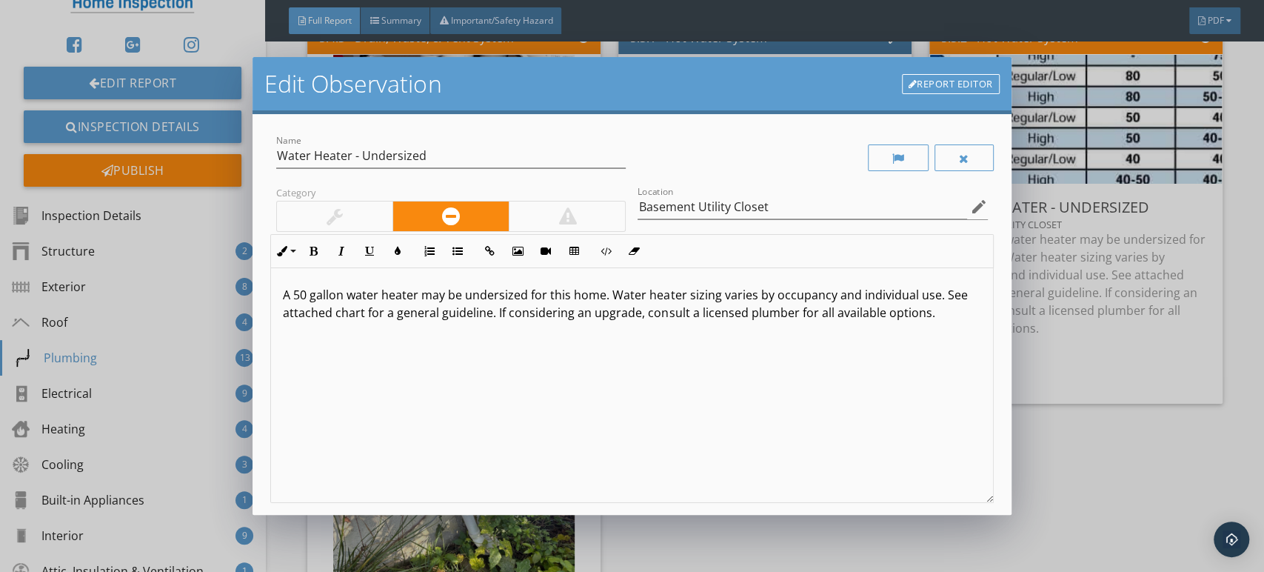
click at [982, 158] on div "Name Water Heater - Undersized Category Location Basement Utility Closet edit I…" at bounding box center [632, 314] width 758 height 400
click at [967, 158] on div at bounding box center [964, 157] width 59 height 27
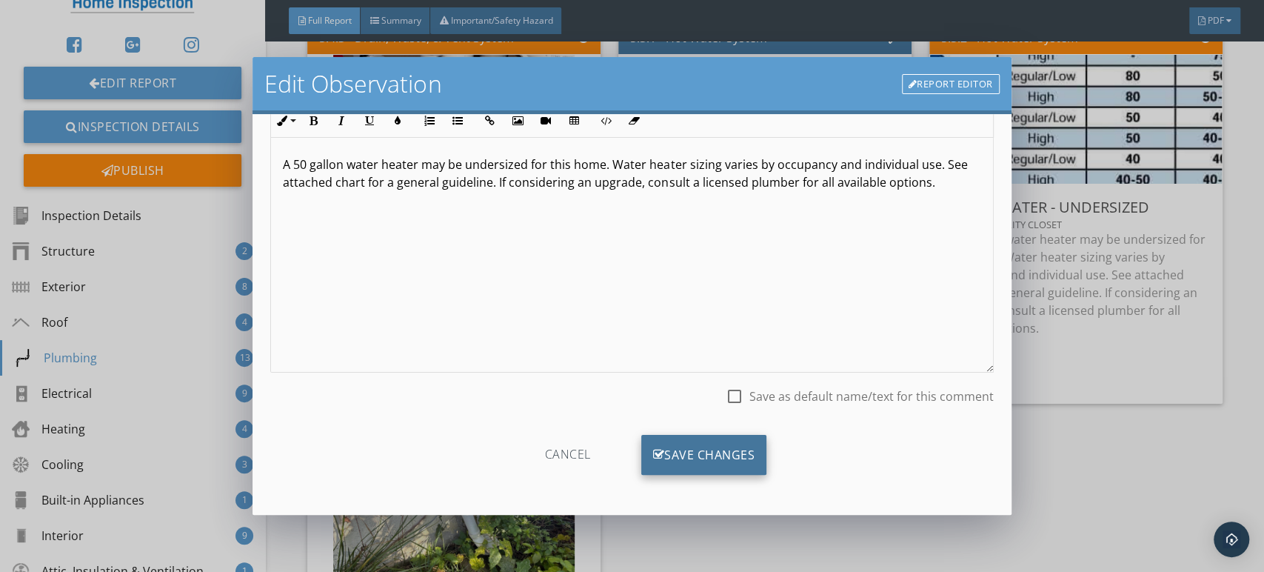
click at [666, 443] on div "Save Changes" at bounding box center [704, 455] width 126 height 40
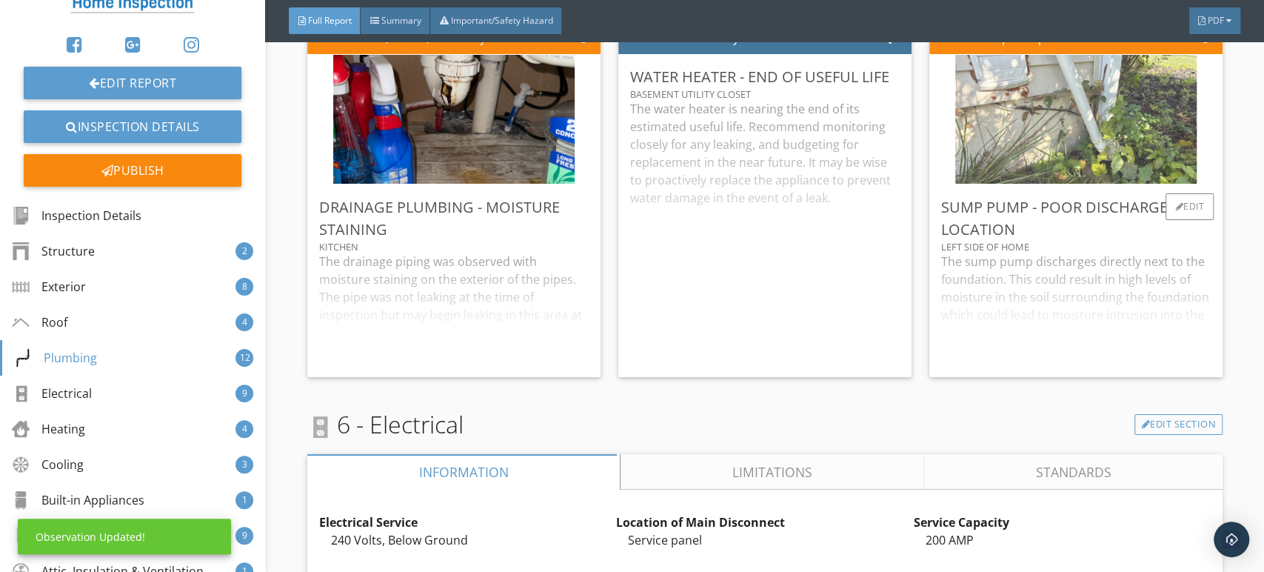
click at [1074, 176] on img at bounding box center [1075, 119] width 241 height 322
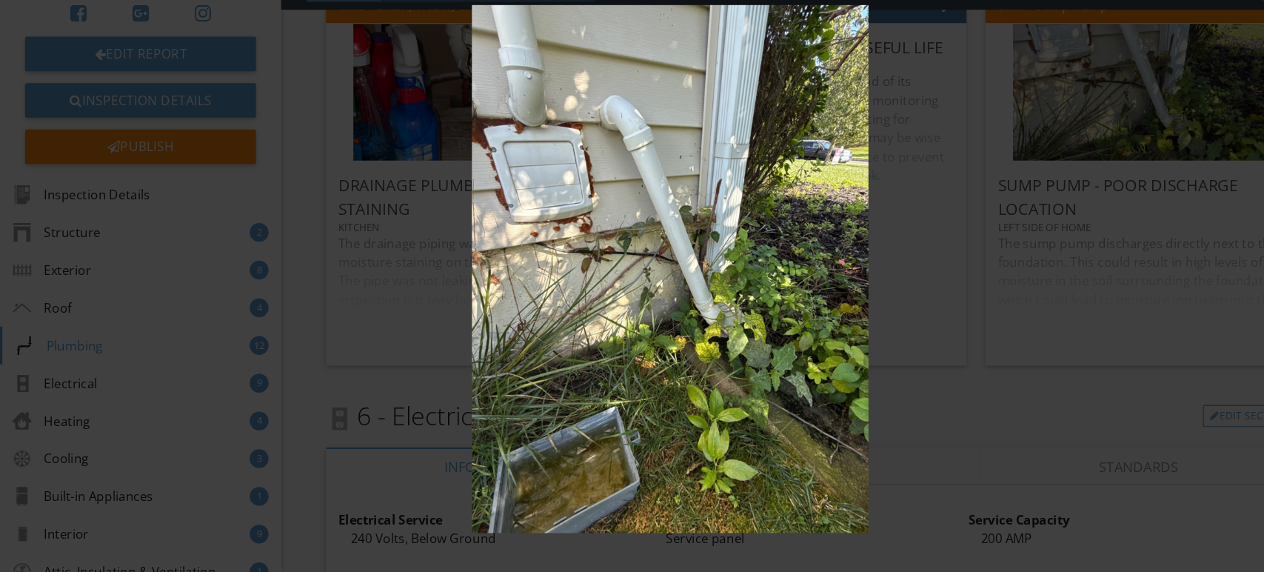
click at [708, 341] on img at bounding box center [632, 286] width 1156 height 498
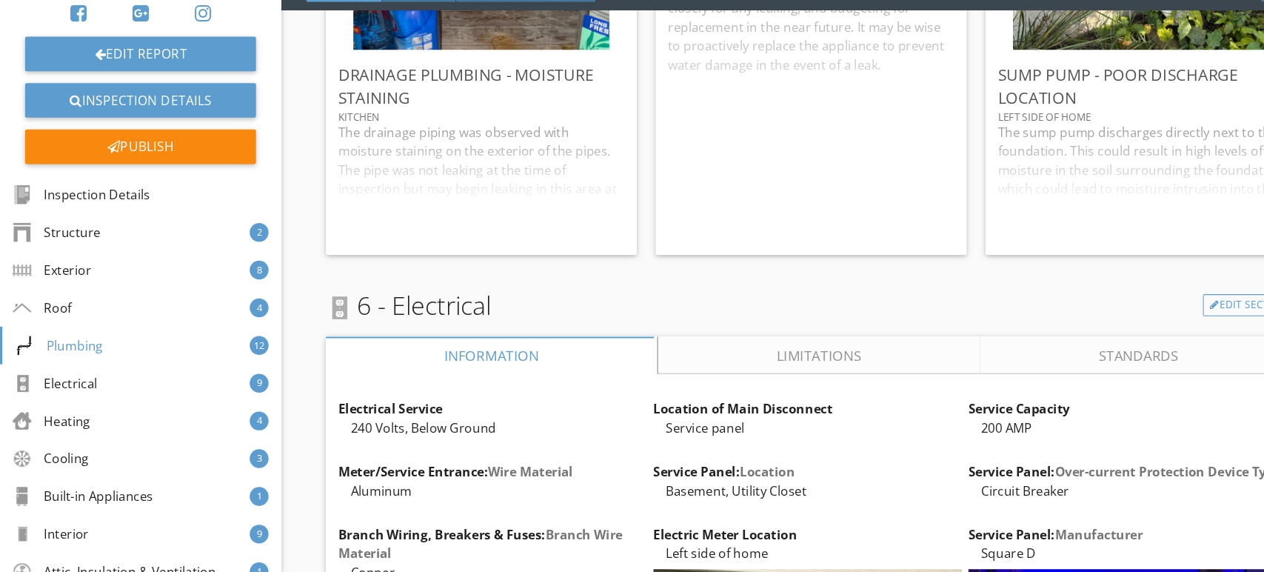
scroll to position [7577, 0]
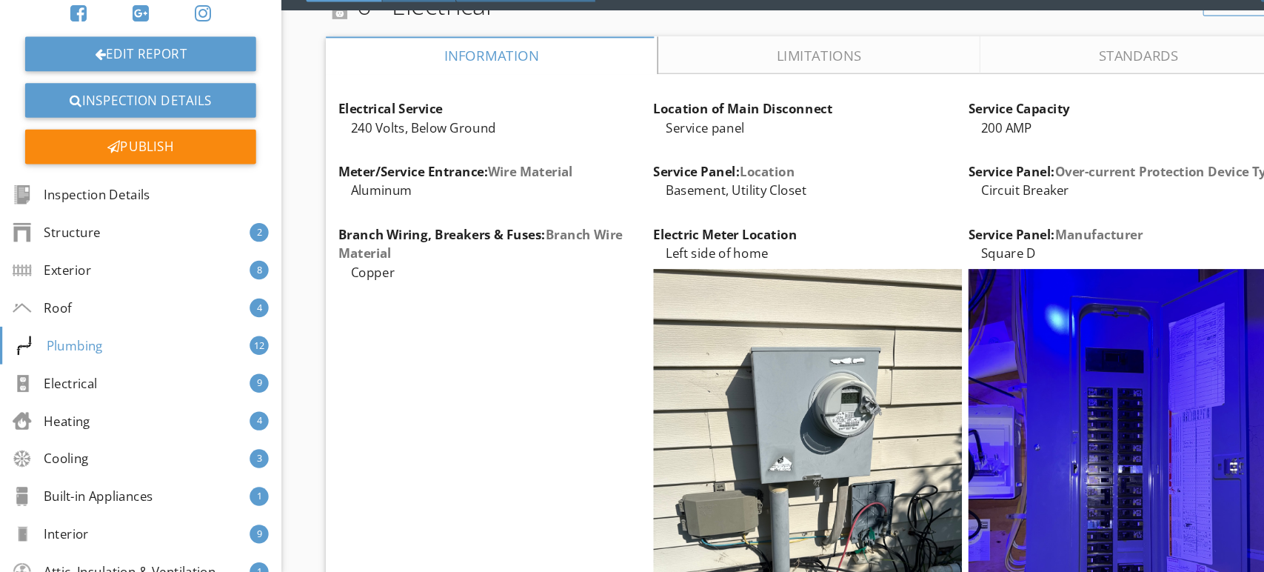
click at [761, 102] on link "Limitations" at bounding box center [773, 85] width 304 height 36
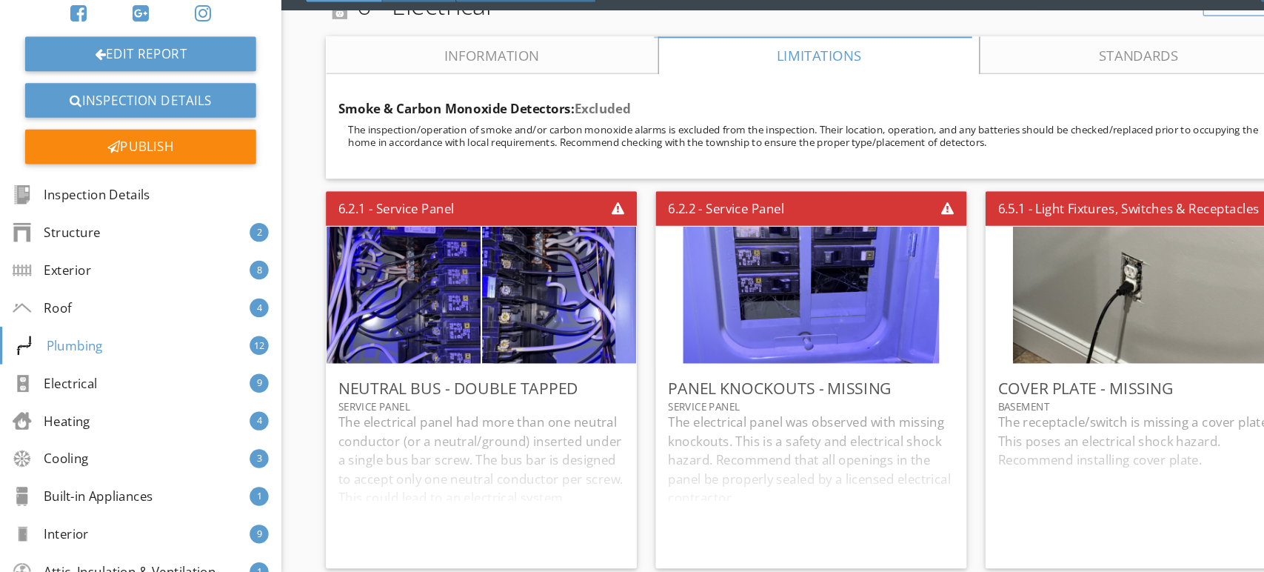
click at [453, 102] on link "Information" at bounding box center [463, 85] width 313 height 36
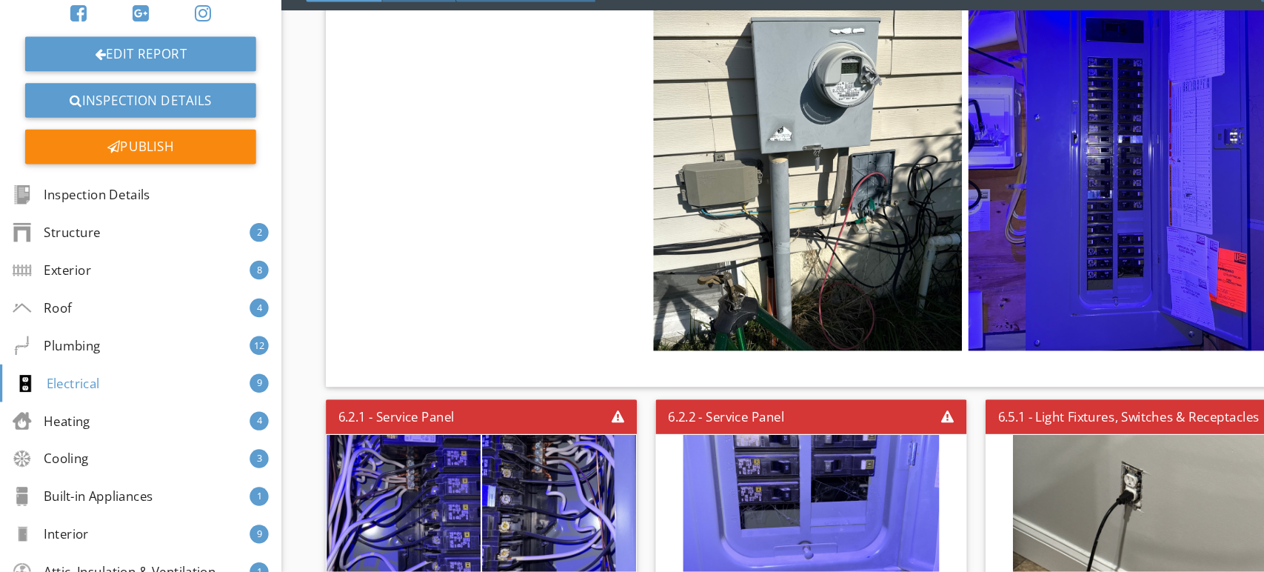
scroll to position [8198, 0]
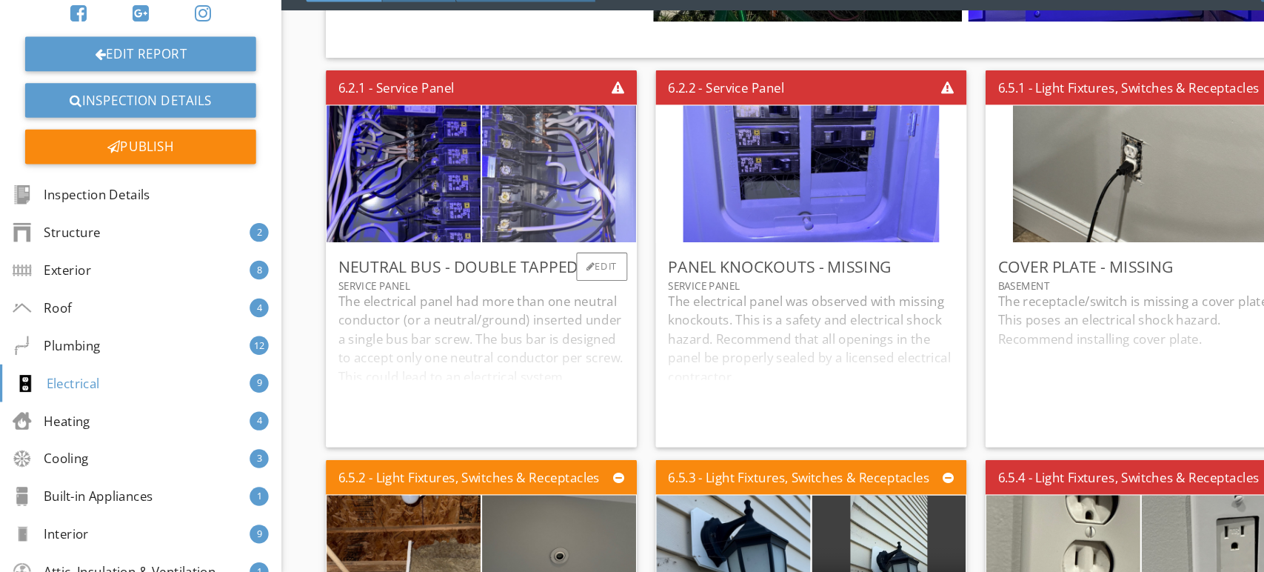
click at [540, 249] on img at bounding box center [527, 197] width 241 height 322
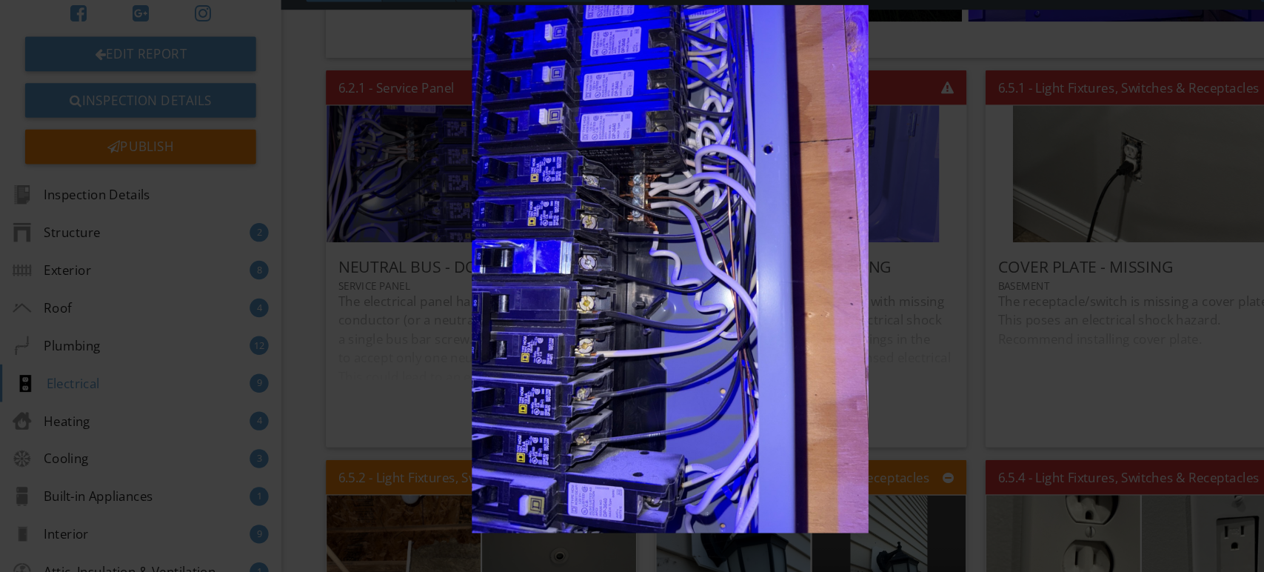
click at [589, 318] on img at bounding box center [632, 286] width 1156 height 498
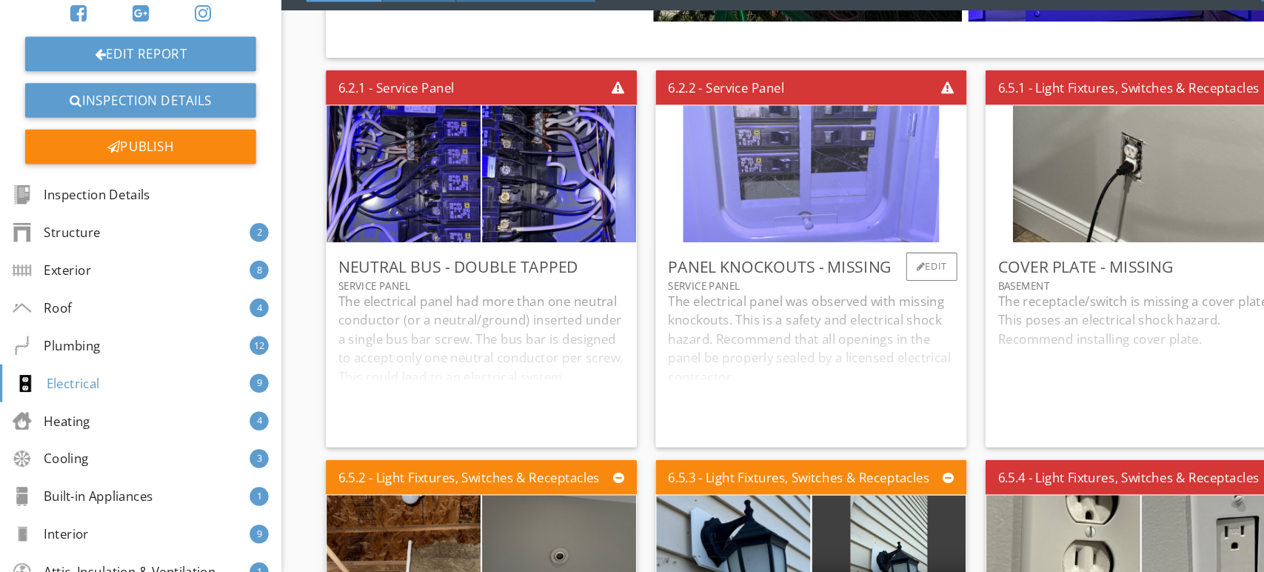
click at [729, 234] on img at bounding box center [764, 197] width 241 height 322
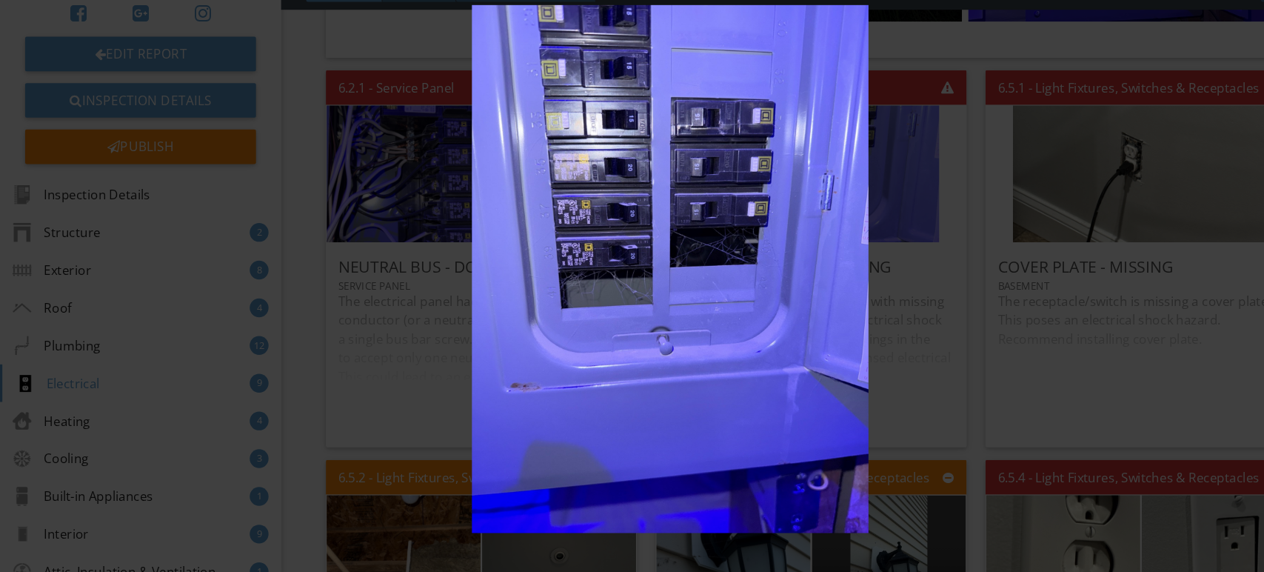
click at [725, 235] on img at bounding box center [632, 286] width 1156 height 498
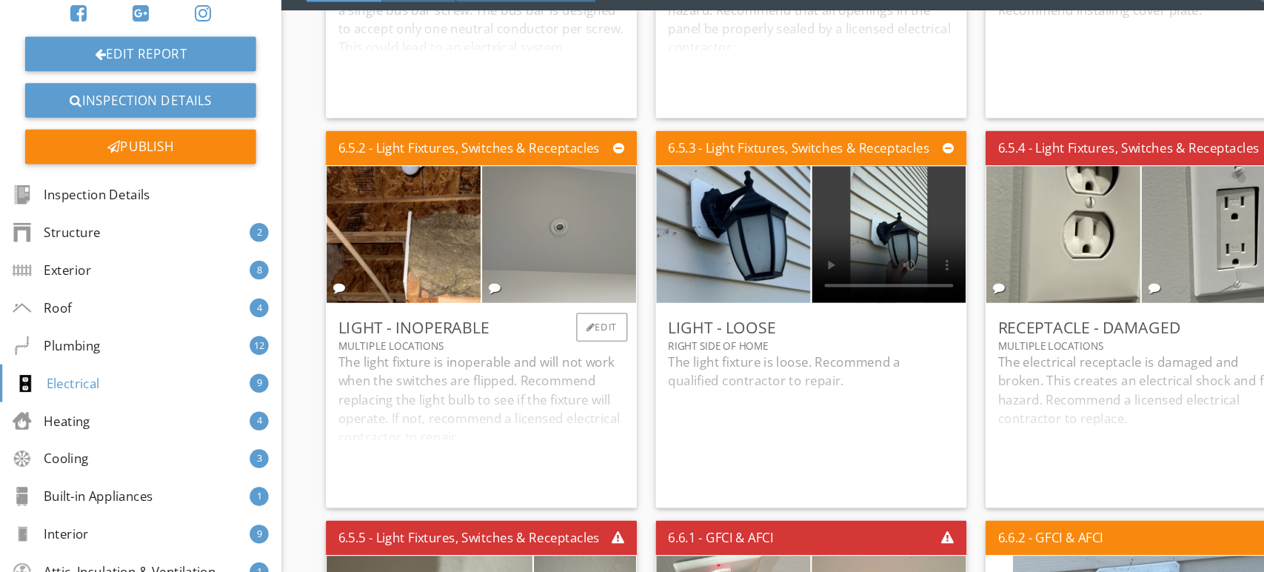
scroll to position [8497, 0]
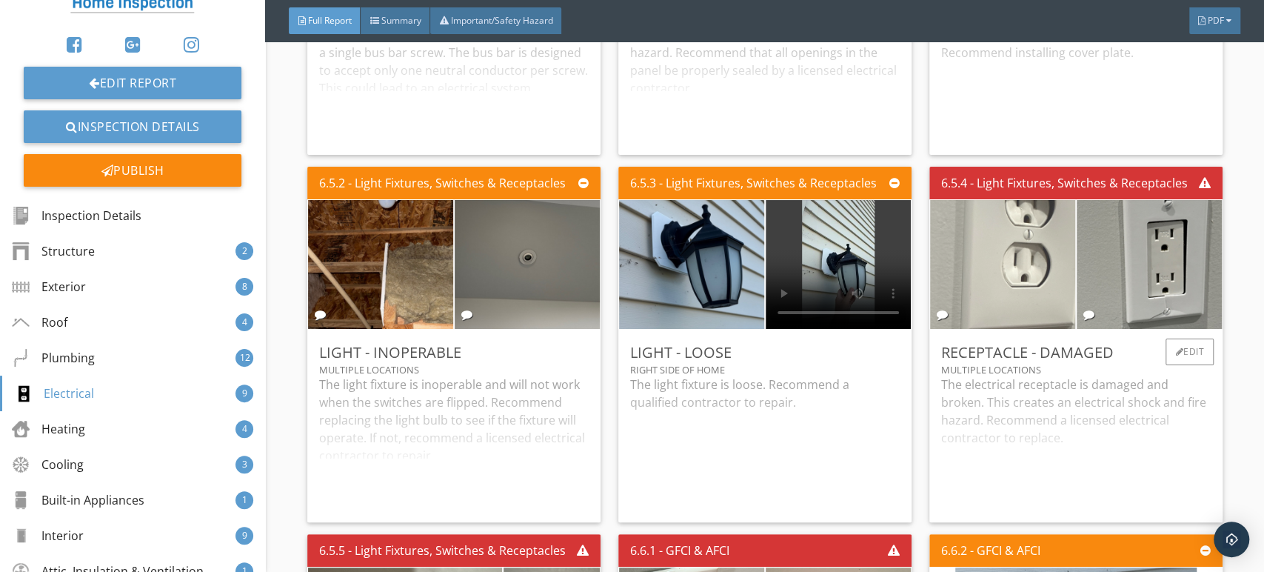
click at [1031, 307] on img at bounding box center [1002, 265] width 241 height 322
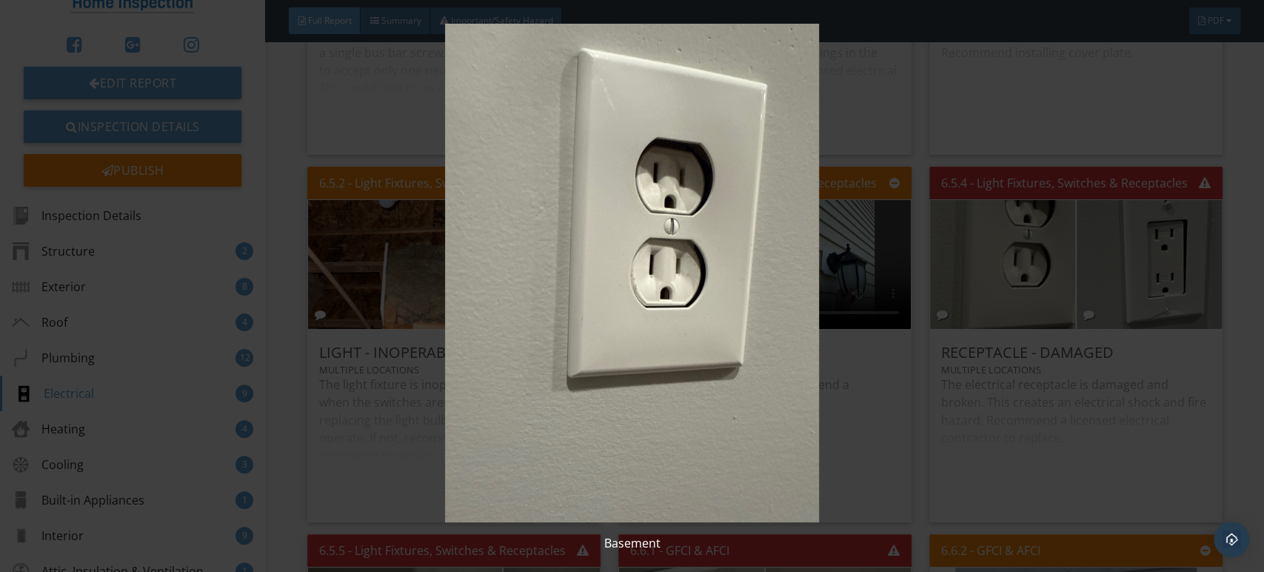
click at [870, 299] on img at bounding box center [632, 273] width 1156 height 498
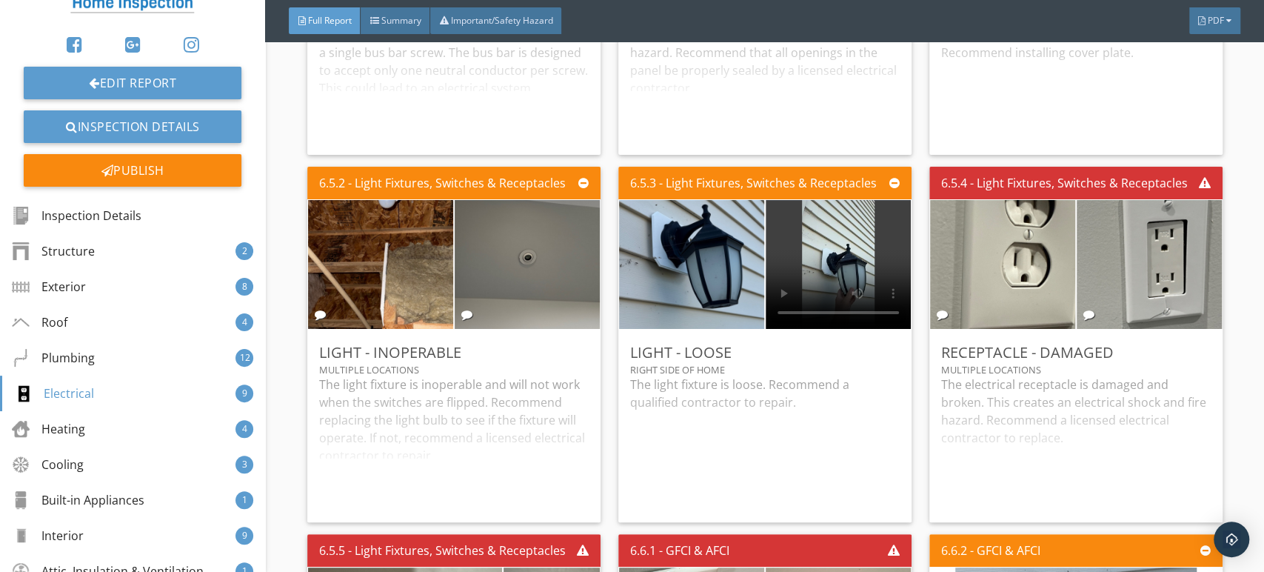
click at [1142, 284] on img at bounding box center [1149, 265] width 241 height 322
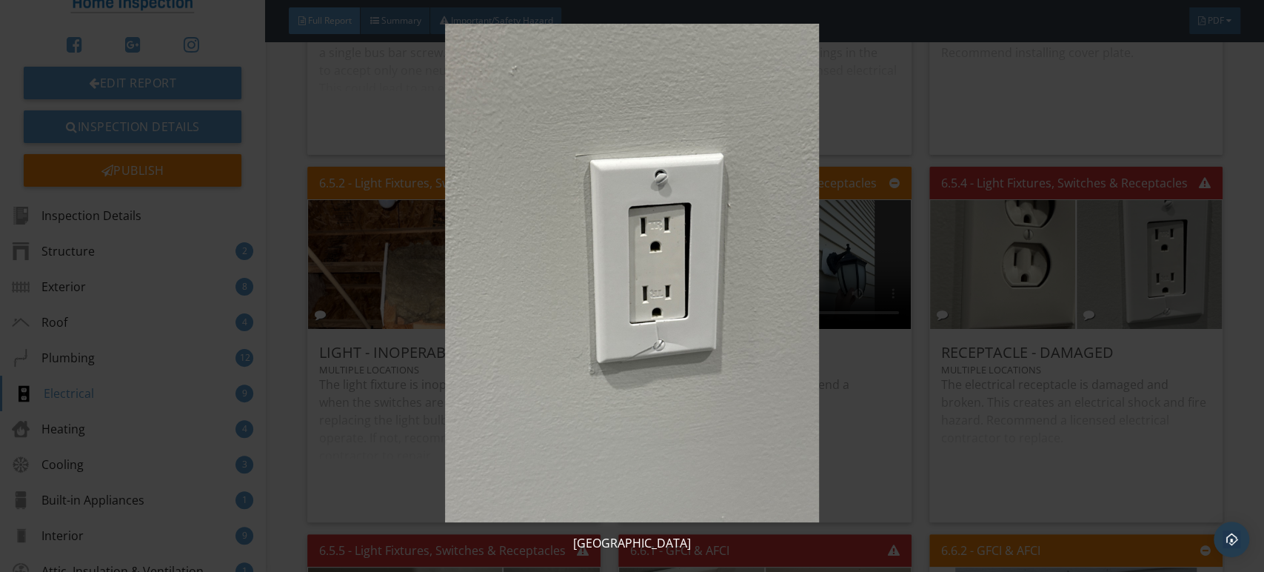
click at [963, 310] on img at bounding box center [632, 273] width 1156 height 498
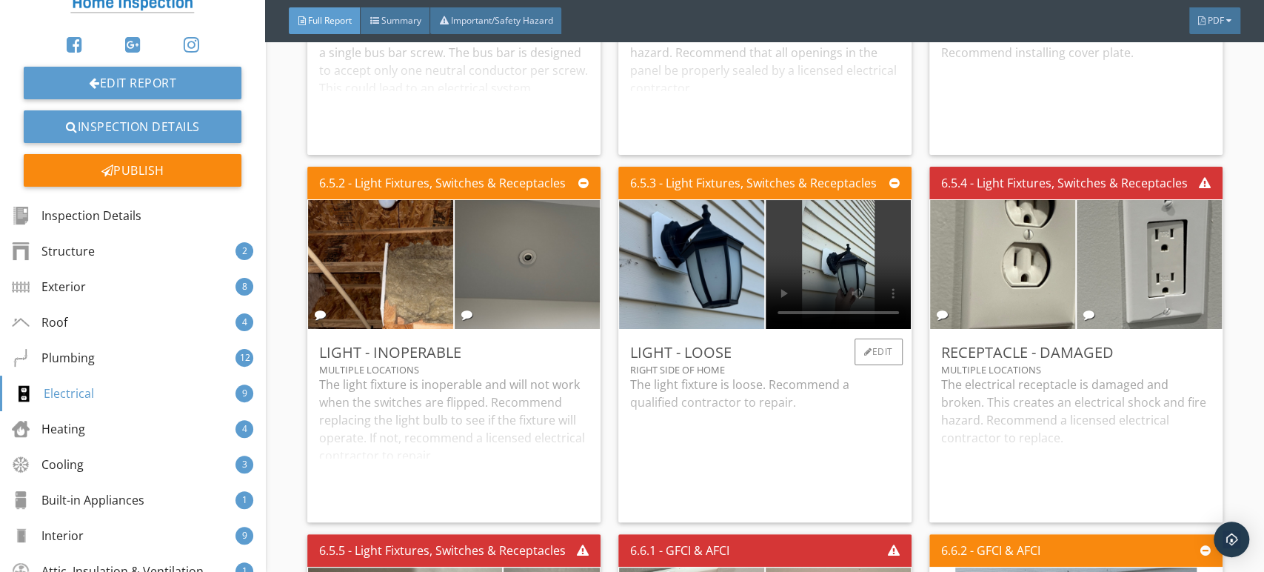
click at [846, 295] on video at bounding box center [838, 264] width 145 height 129
click at [841, 293] on video at bounding box center [838, 264] width 145 height 129
drag, startPoint x: 767, startPoint y: 469, endPoint x: 750, endPoint y: 443, distance: 31.0
click at [763, 464] on div "The light fixture is loose. Recommend a qualified contractor to repair." at bounding box center [765, 442] width 270 height 135
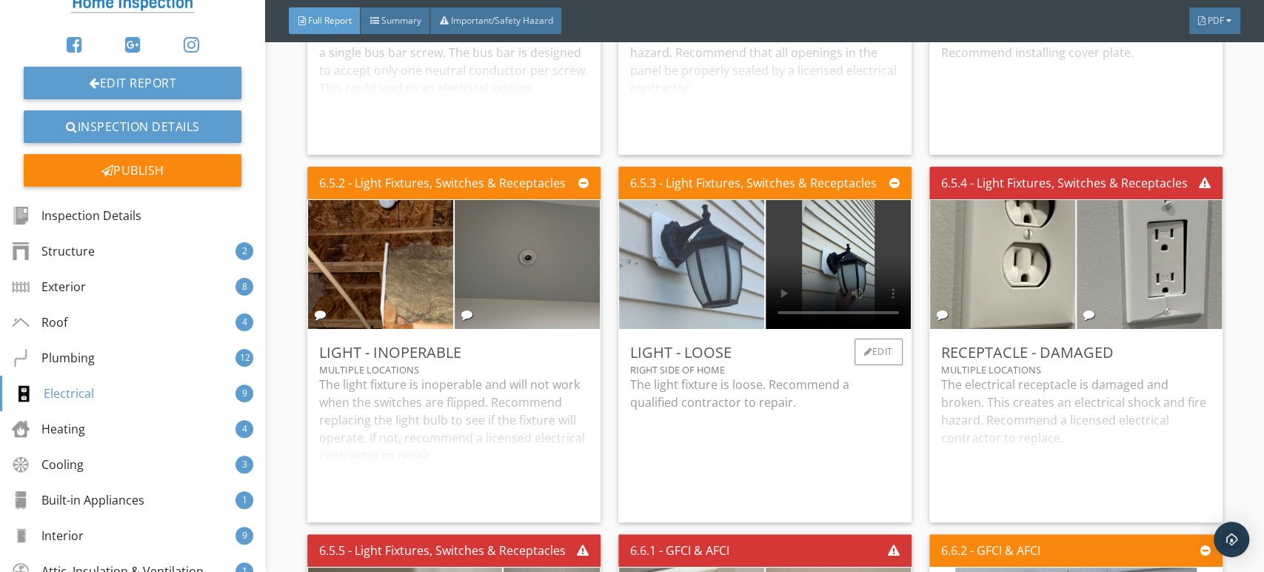
click at [705, 317] on img at bounding box center [691, 265] width 241 height 322
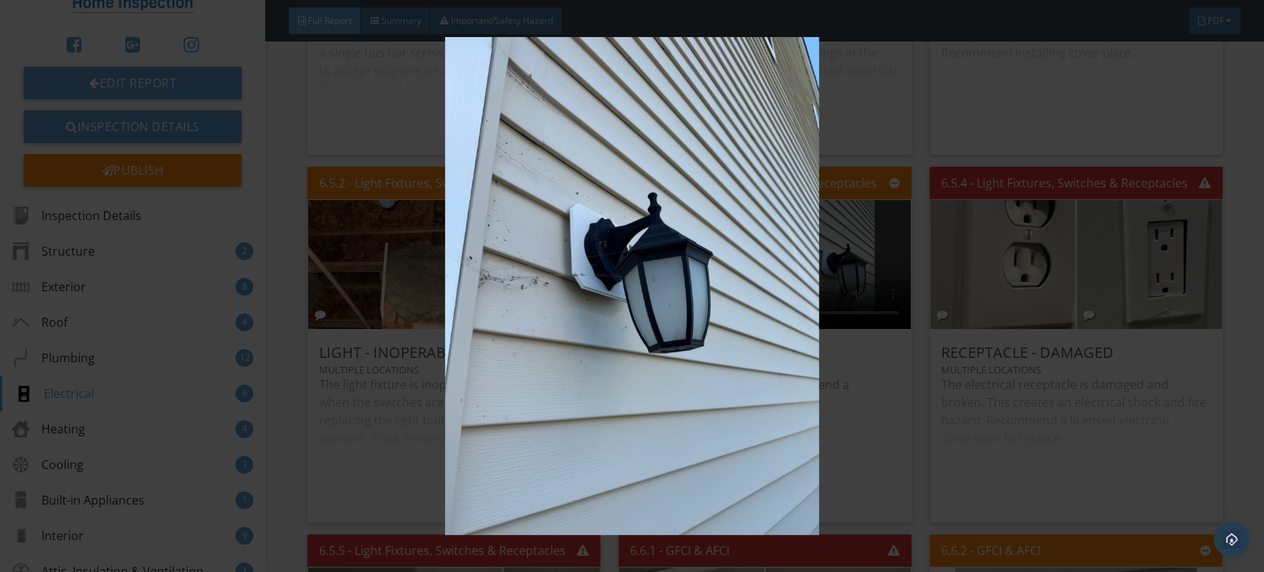
drag, startPoint x: 747, startPoint y: 429, endPoint x: 792, endPoint y: 393, distance: 57.9
click at [746, 428] on img at bounding box center [632, 286] width 1156 height 498
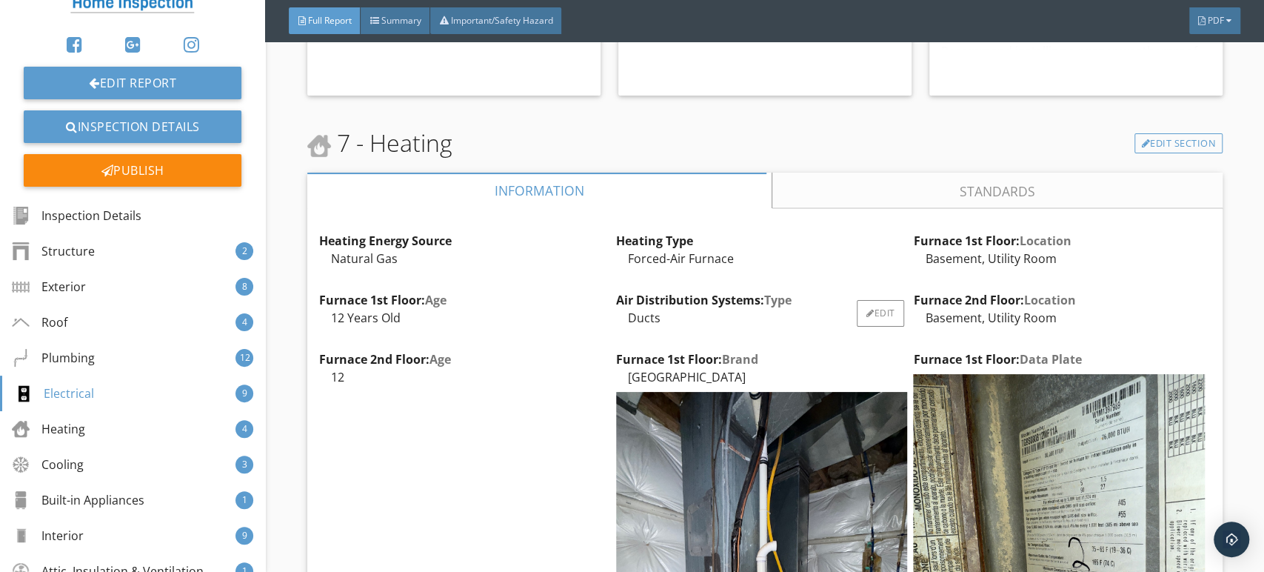
scroll to position [9320, 0]
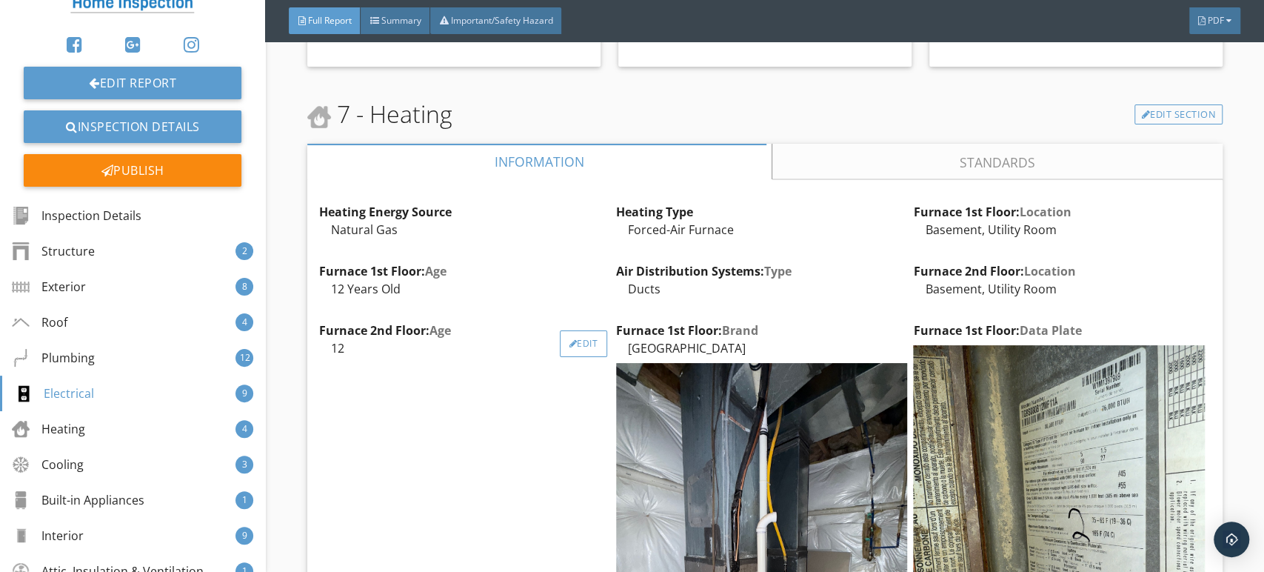
click at [560, 357] on div "Edit" at bounding box center [584, 343] width 48 height 27
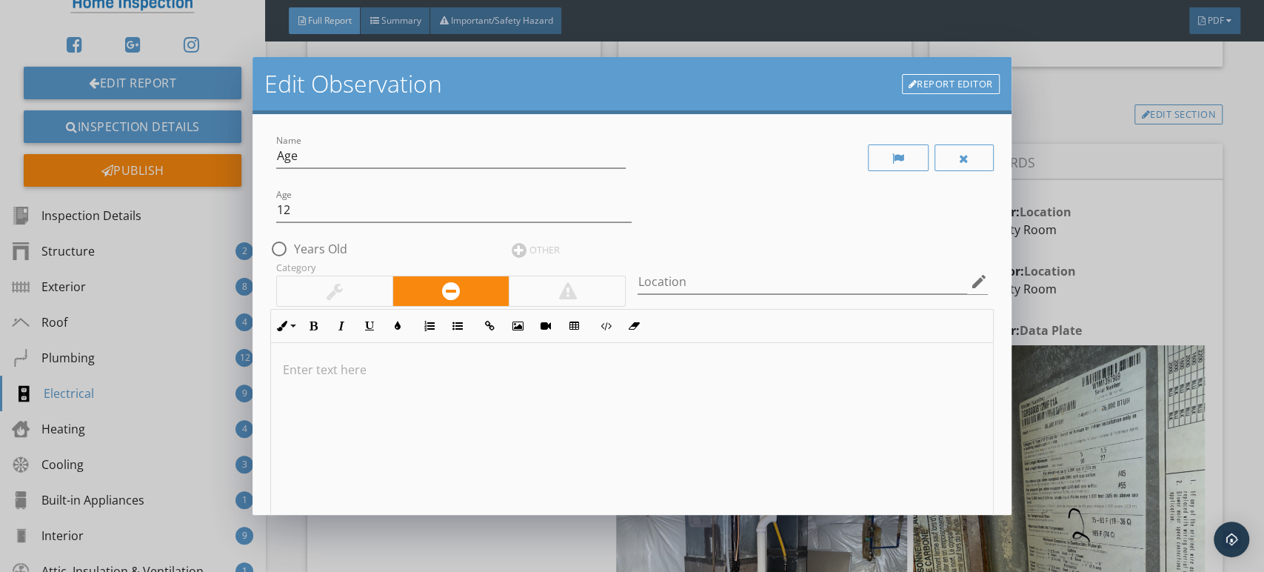
click at [336, 251] on label "Years Old" at bounding box center [320, 248] width 53 height 15
radio input "true"
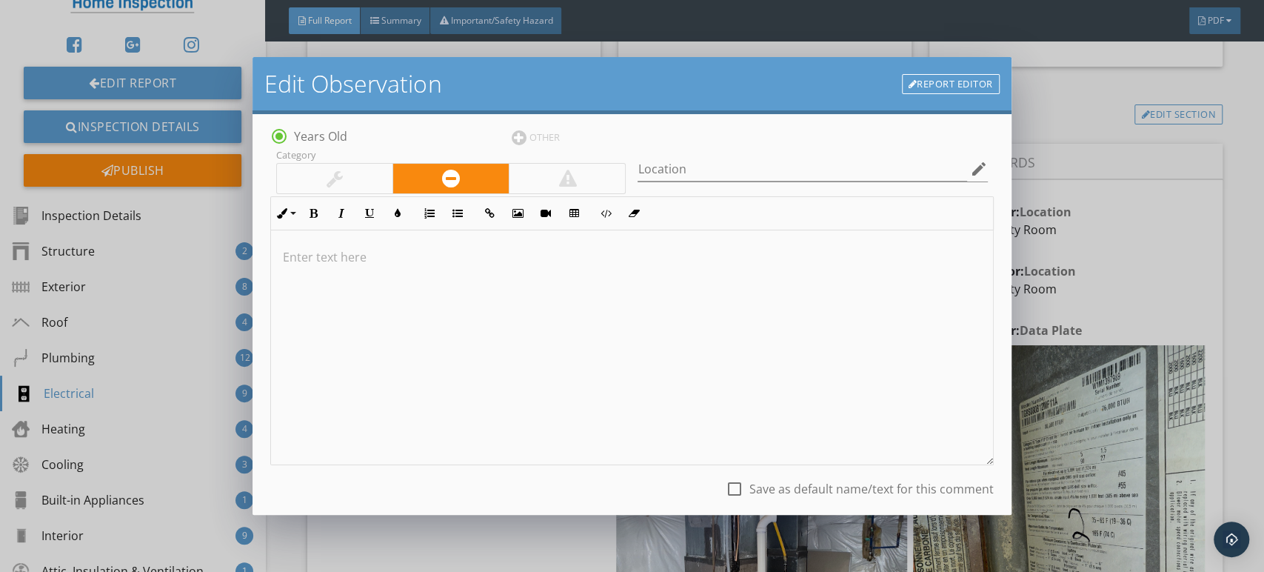
scroll to position [206, 0]
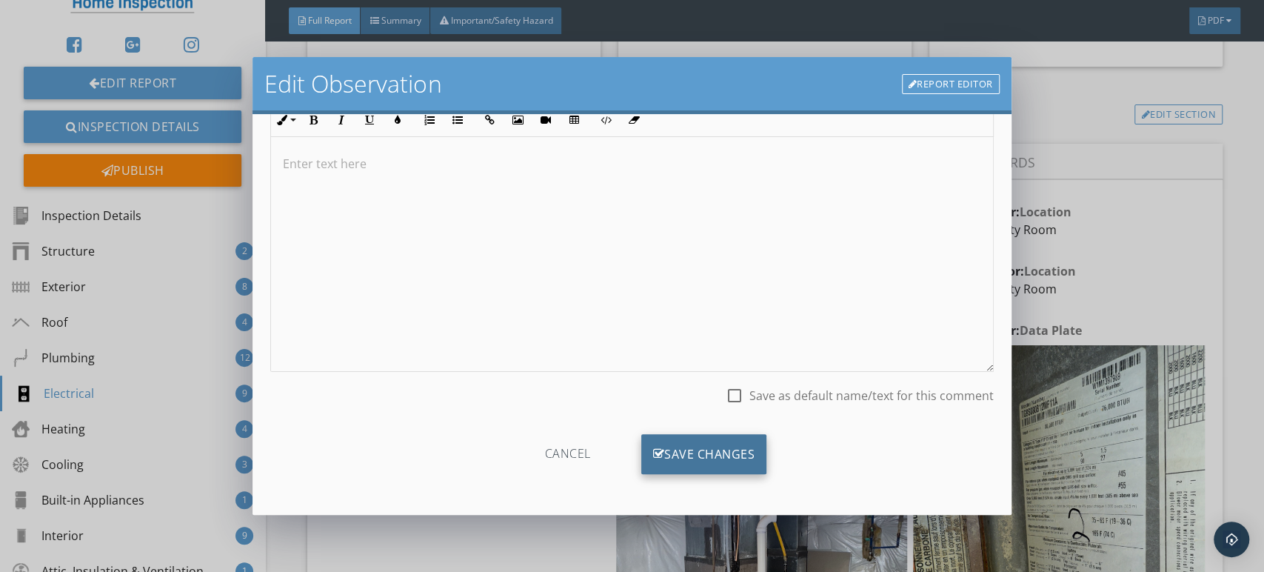
click at [734, 461] on div "Save Changes" at bounding box center [704, 454] width 126 height 40
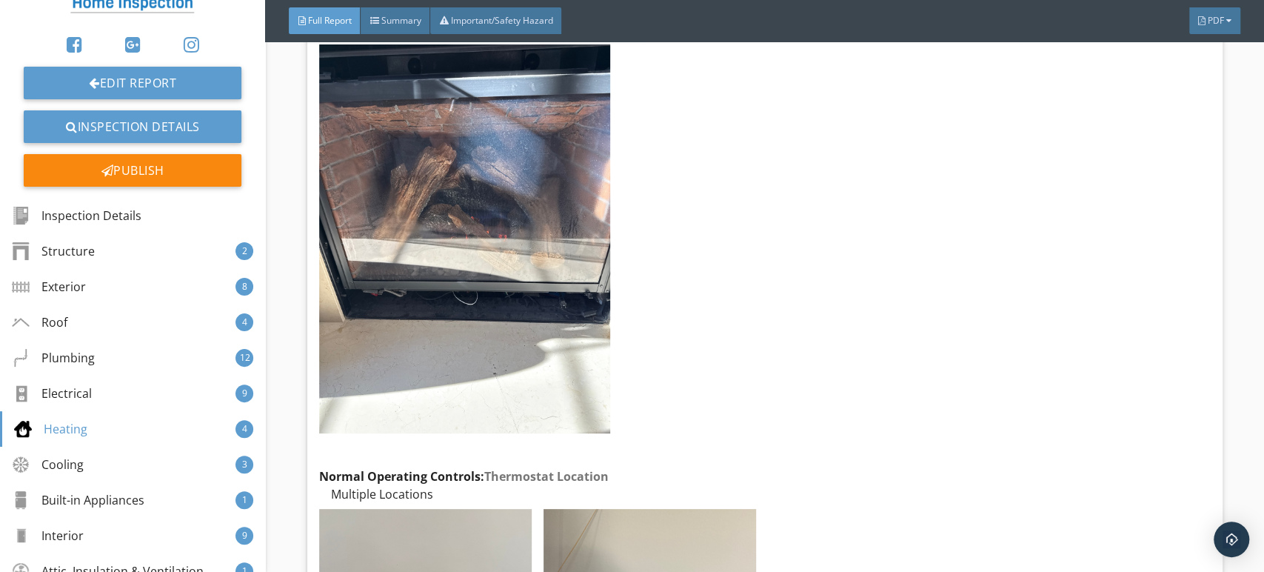
scroll to position [10472, 0]
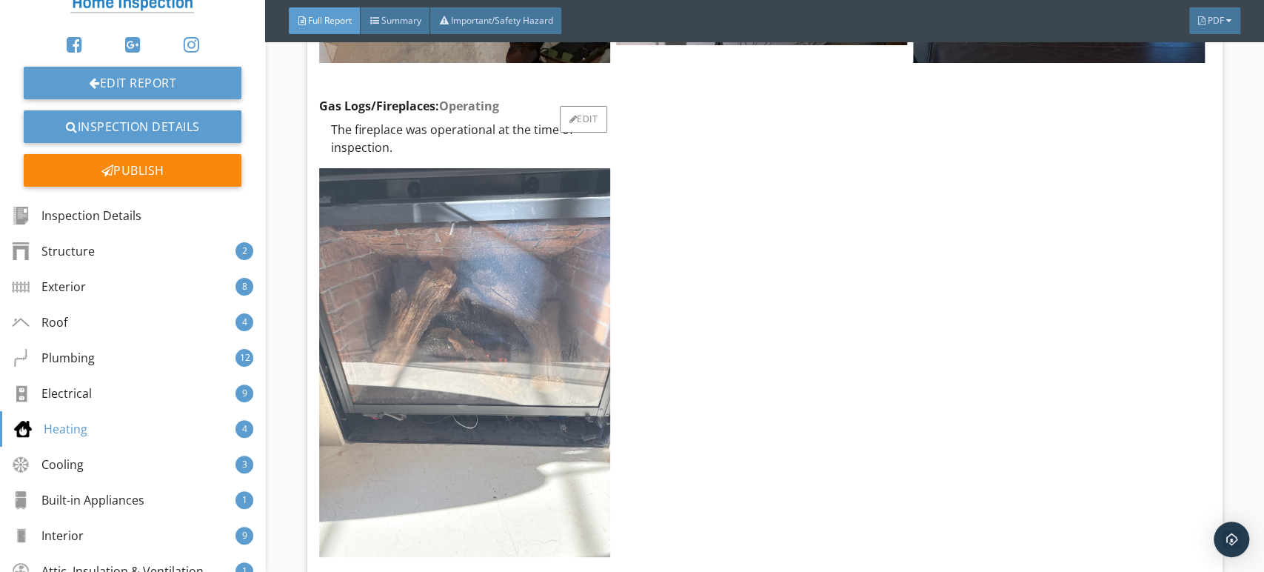
click at [529, 306] on img at bounding box center [464, 362] width 291 height 389
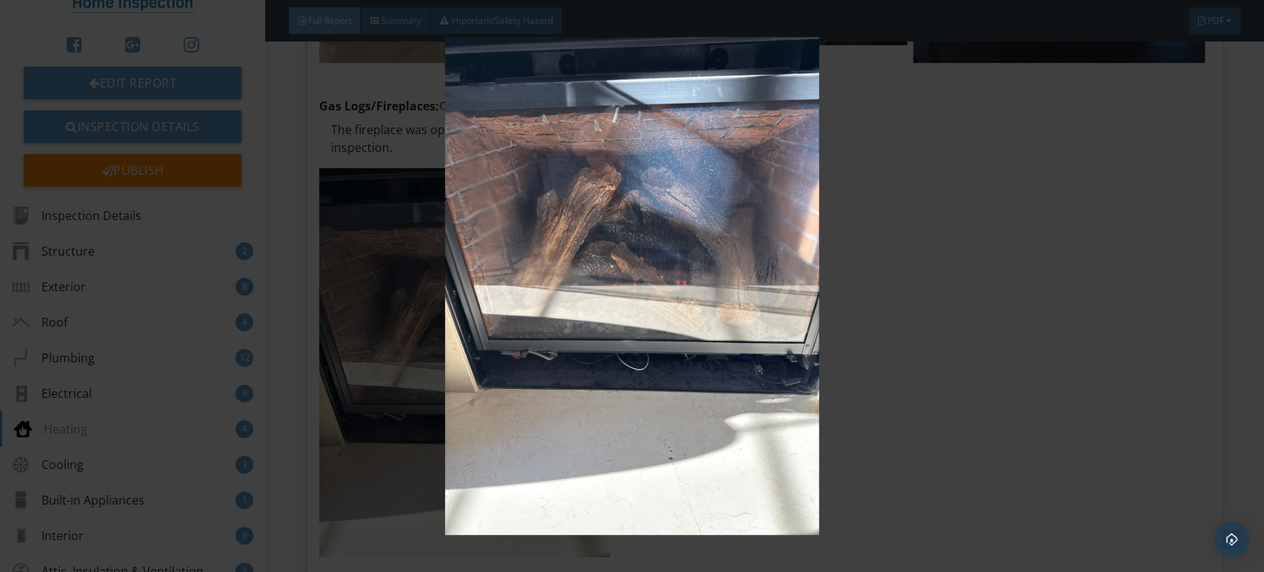
click at [604, 248] on img at bounding box center [632, 286] width 1156 height 498
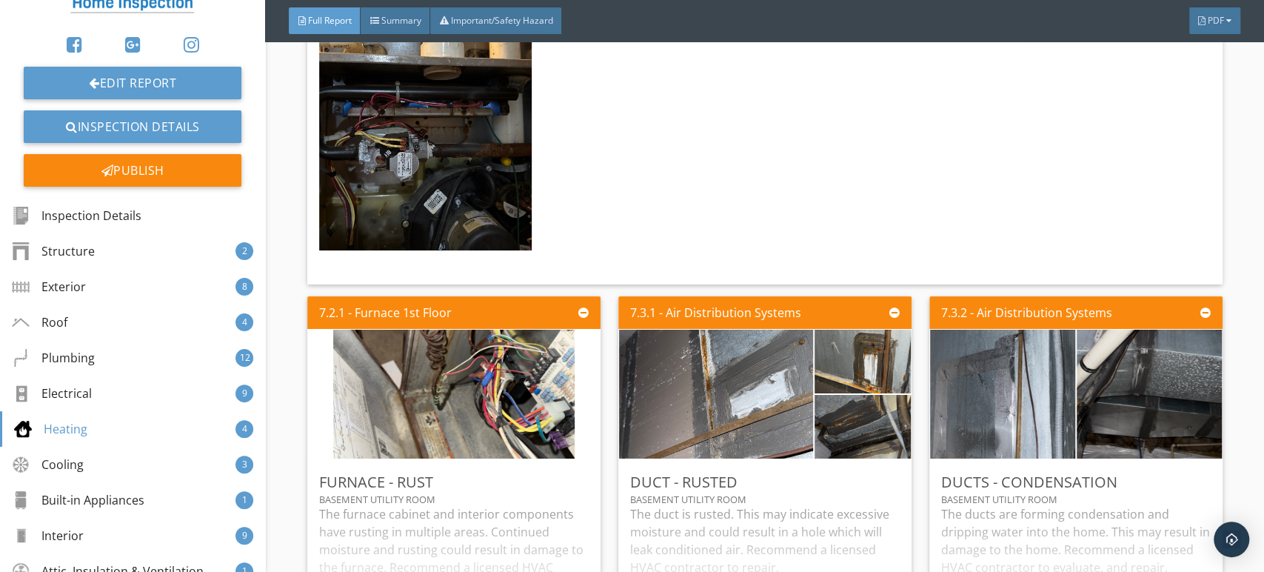
scroll to position [12776, 0]
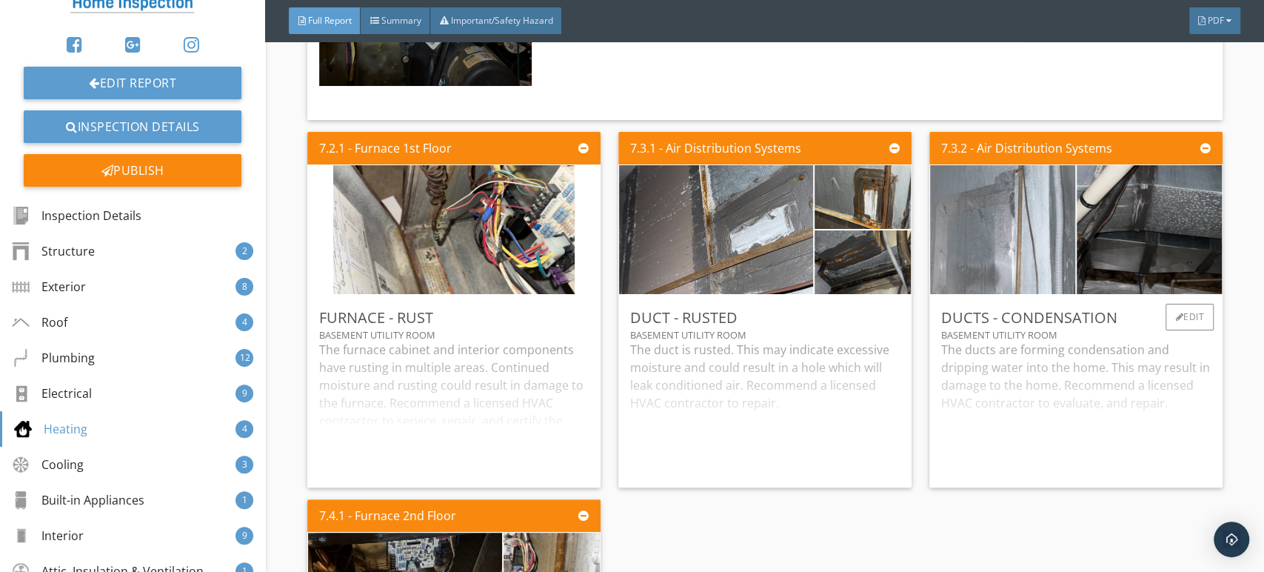
click at [1010, 250] on img at bounding box center [1002, 229] width 241 height 322
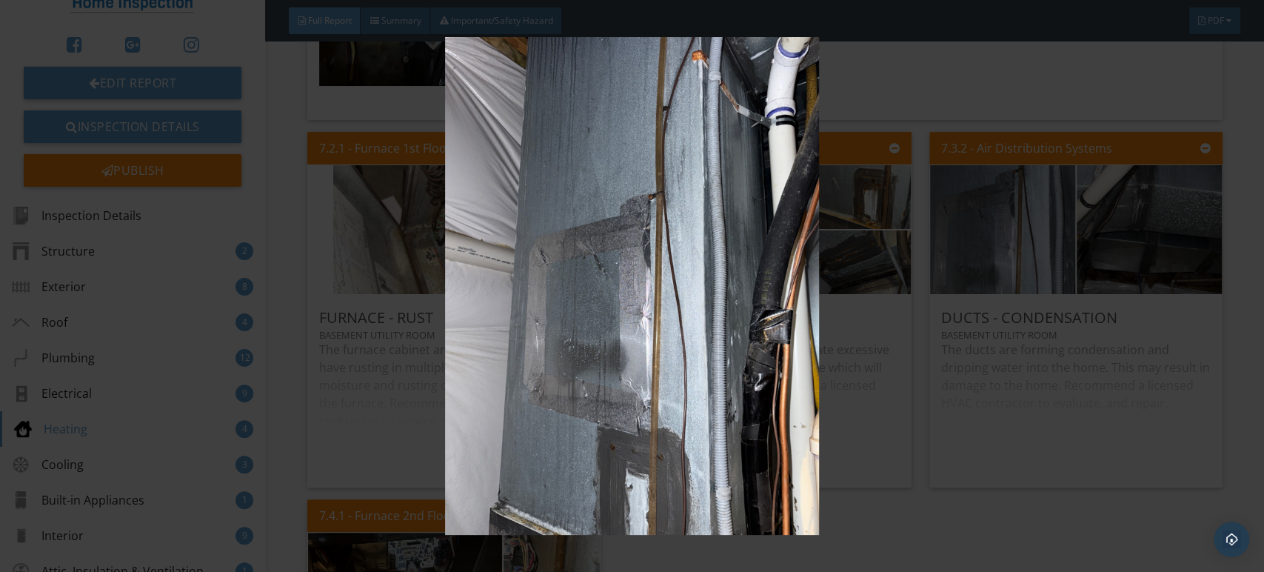
click at [829, 263] on img at bounding box center [632, 286] width 1156 height 498
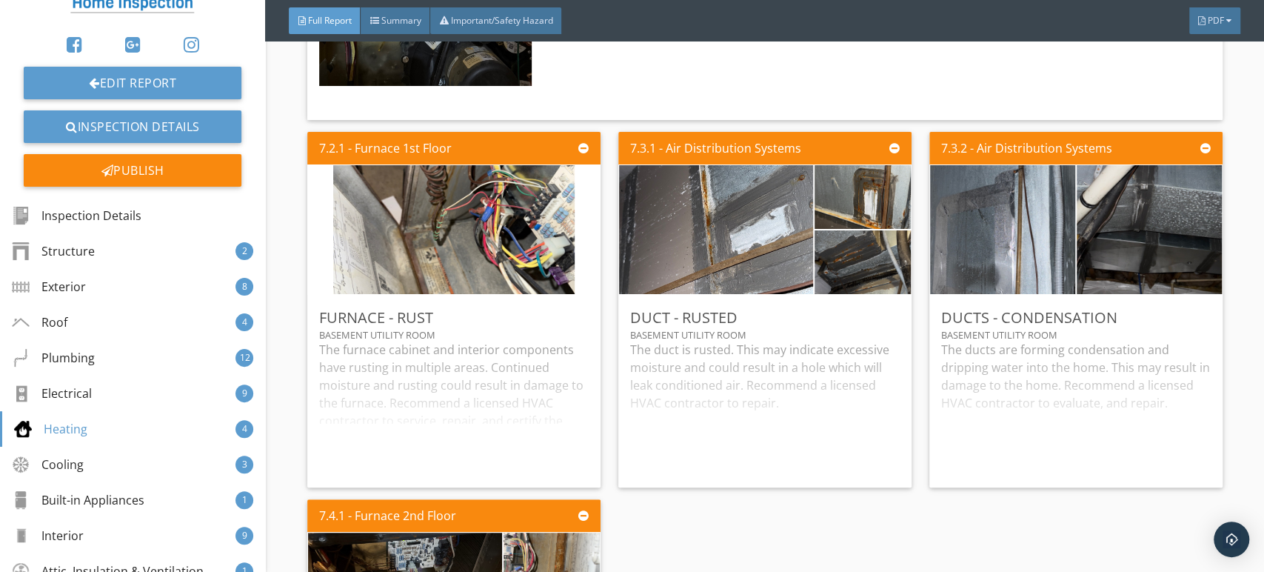
click at [1161, 236] on img at bounding box center [1149, 229] width 241 height 322
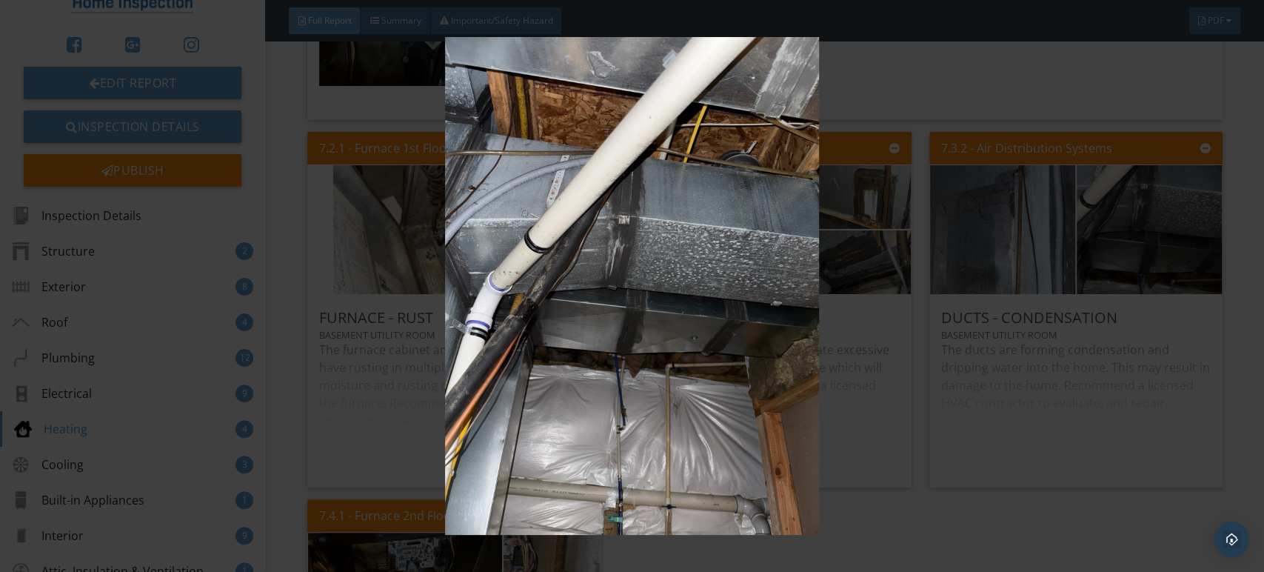
click at [788, 271] on img at bounding box center [632, 286] width 1156 height 498
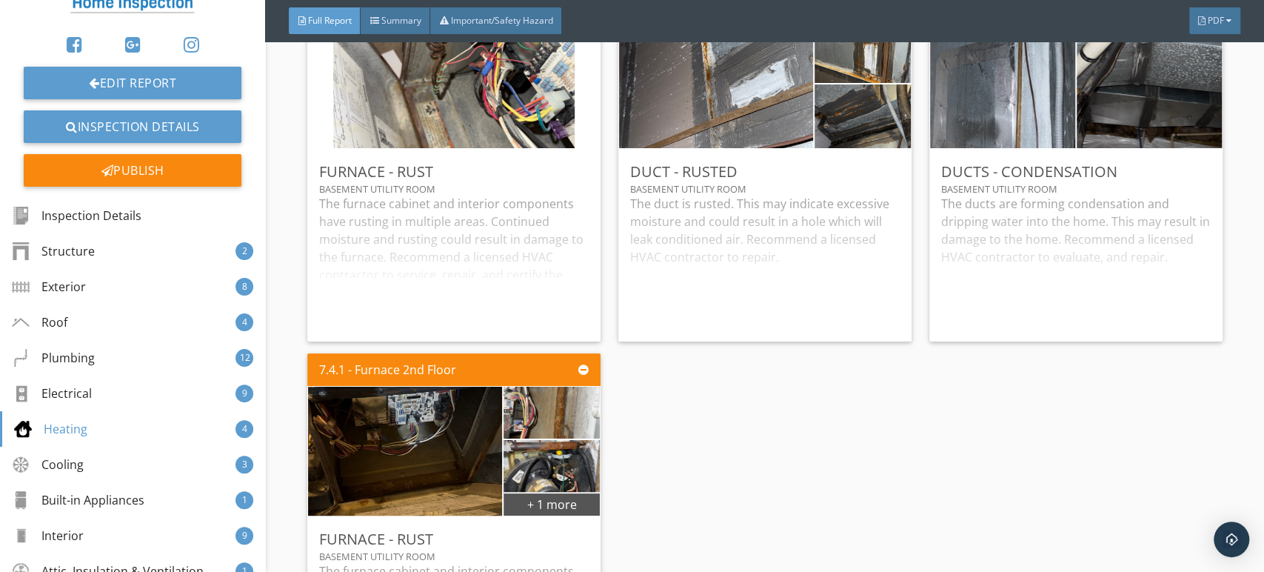
scroll to position [13187, 0]
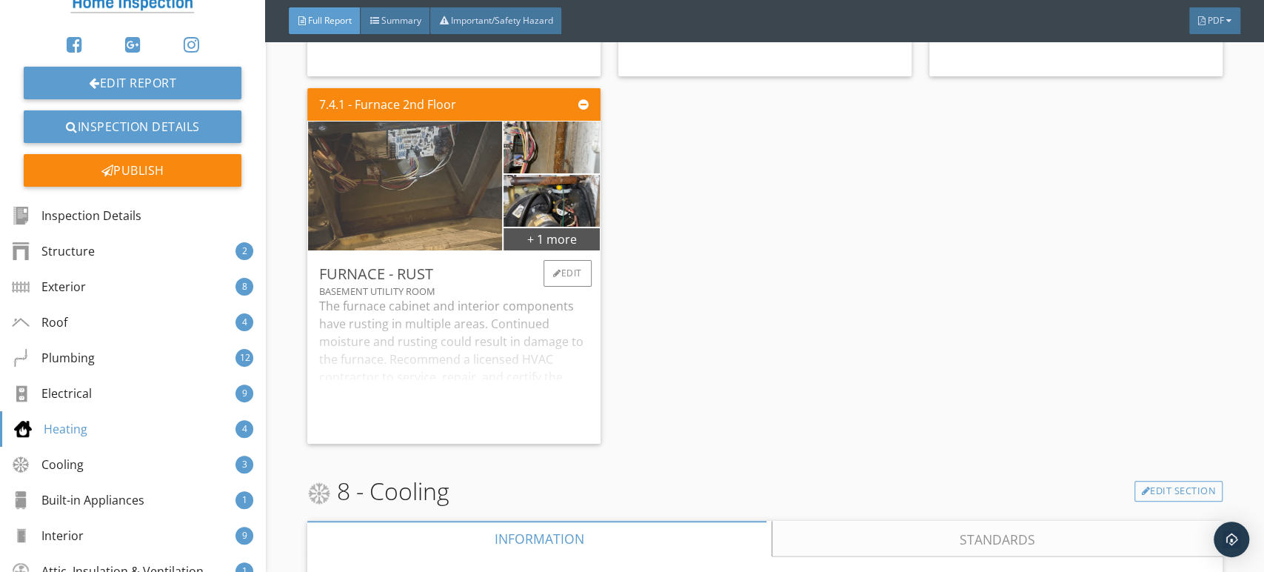
click at [408, 184] on img at bounding box center [404, 185] width 241 height 322
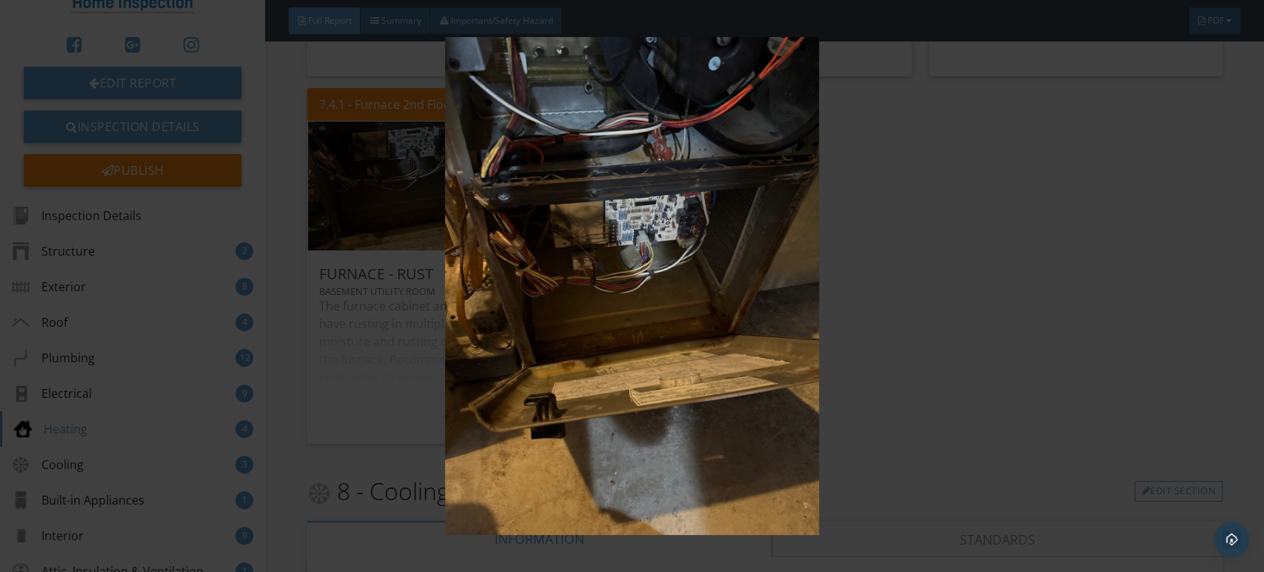
drag, startPoint x: 434, startPoint y: 227, endPoint x: 452, endPoint y: 227, distance: 17.8
click at [435, 227] on img at bounding box center [632, 286] width 1156 height 498
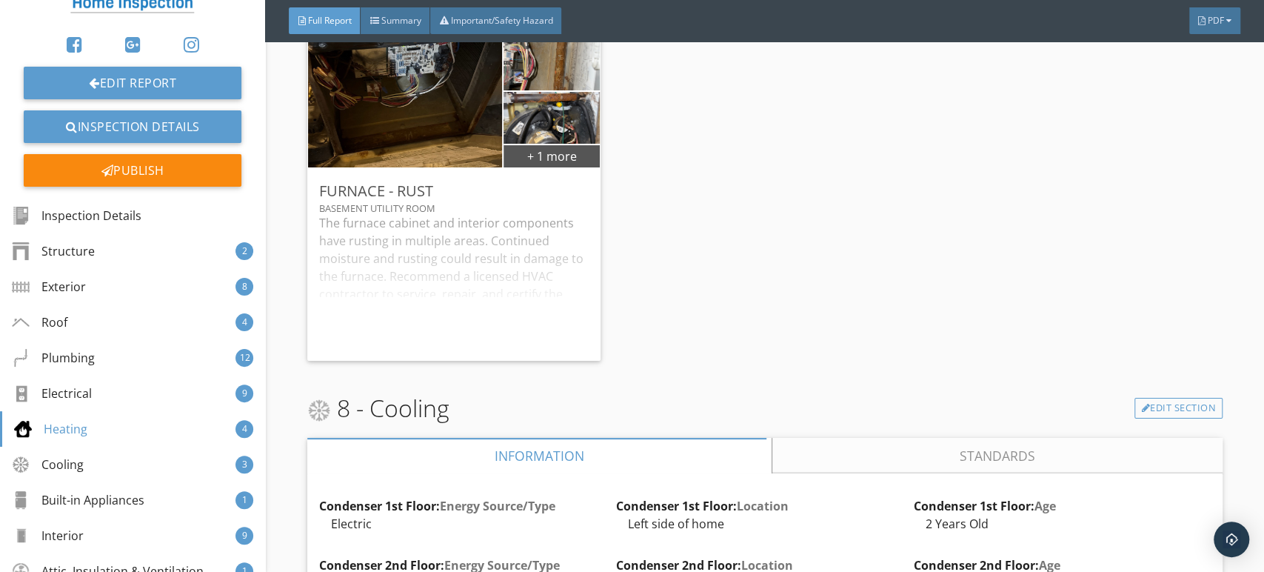
scroll to position [13681, 0]
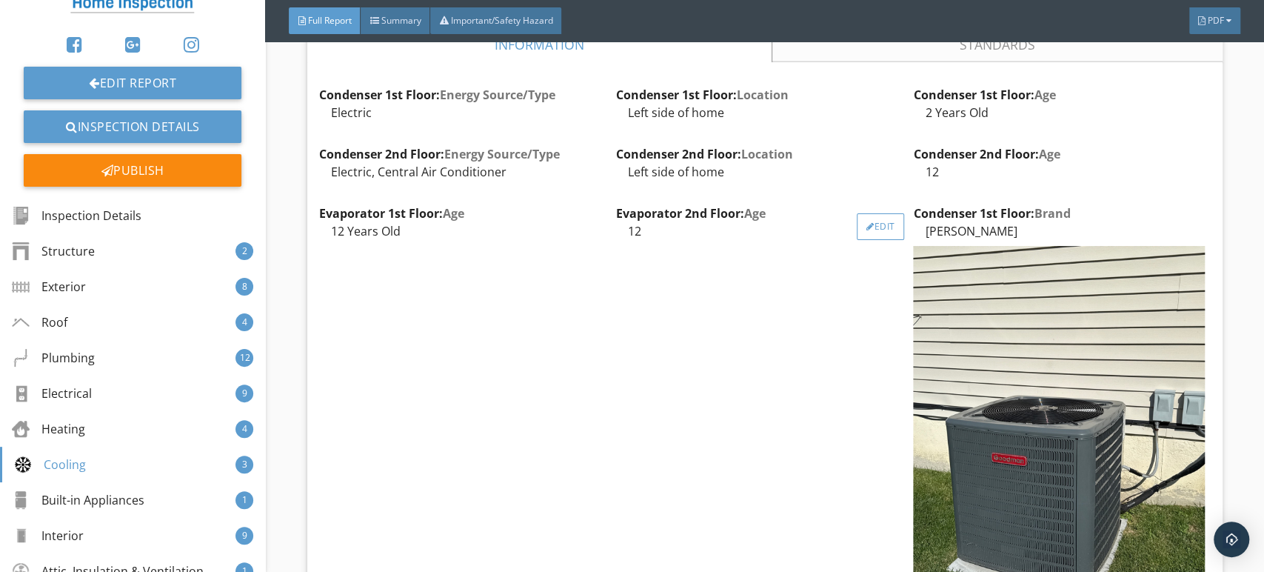
click at [857, 230] on div "Edit" at bounding box center [881, 226] width 48 height 27
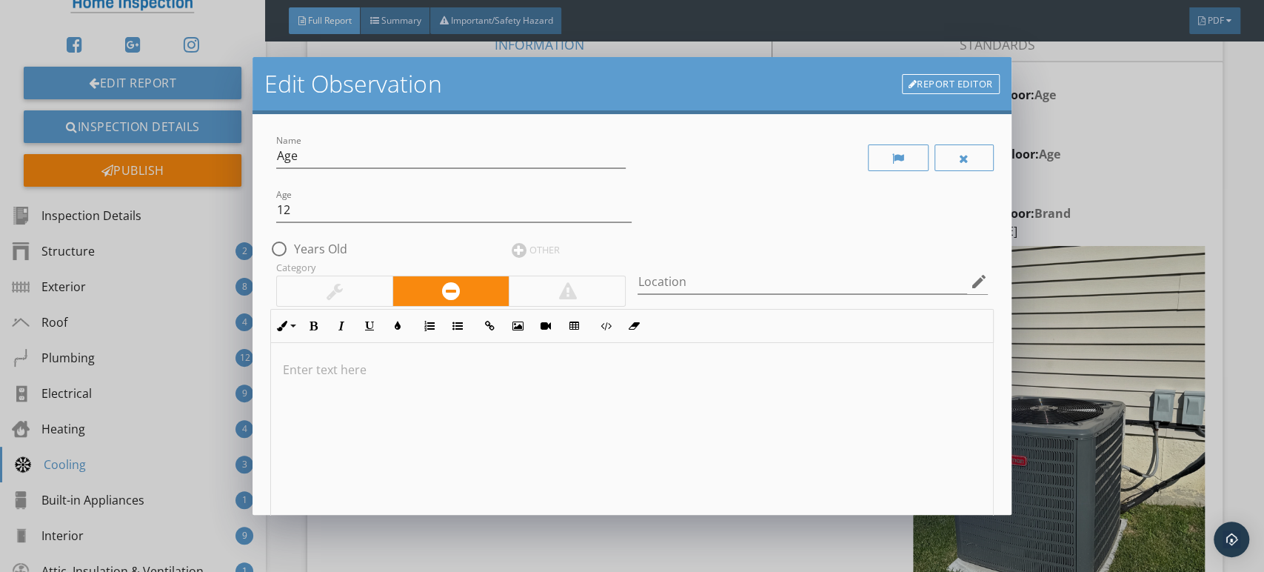
click at [348, 252] on div "radio_button_unchecked Years Old" at bounding box center [314, 249] width 89 height 18
click at [342, 250] on label "Years Old" at bounding box center [320, 248] width 53 height 15
radio input "true"
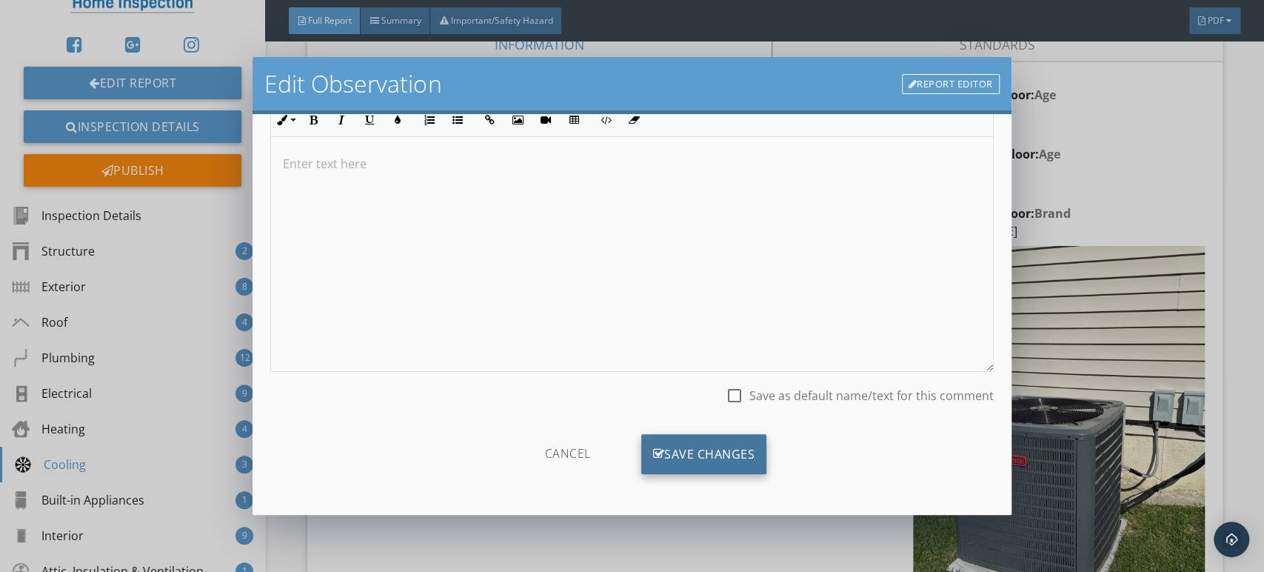
click at [643, 445] on div "Save Changes" at bounding box center [704, 454] width 126 height 40
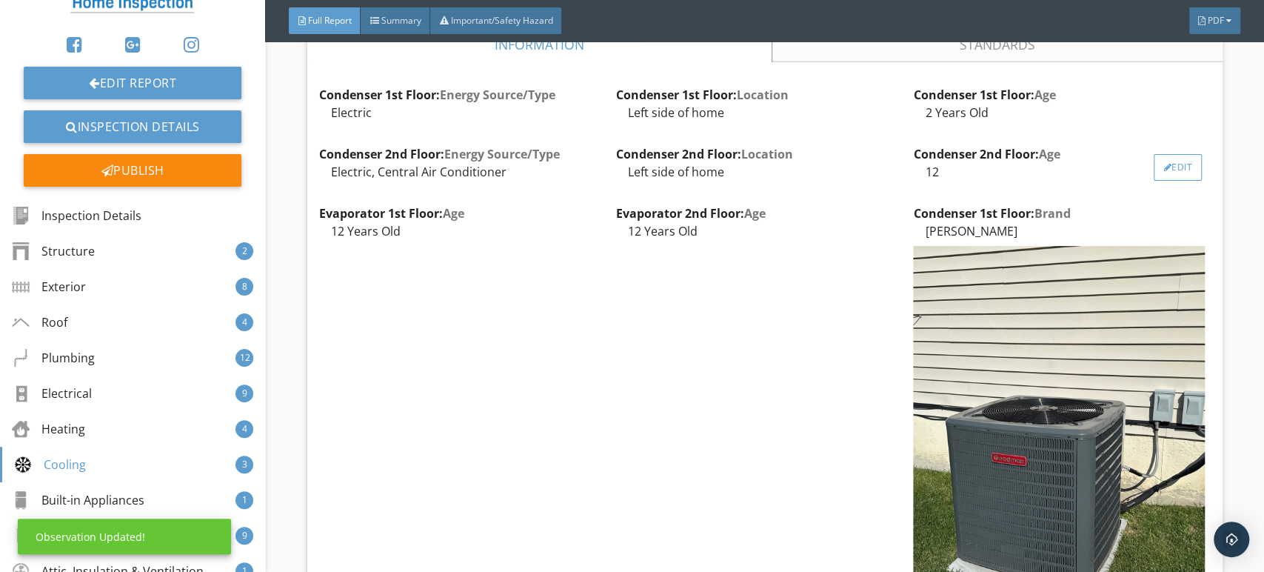
click at [1160, 170] on div "Edit" at bounding box center [1178, 167] width 48 height 27
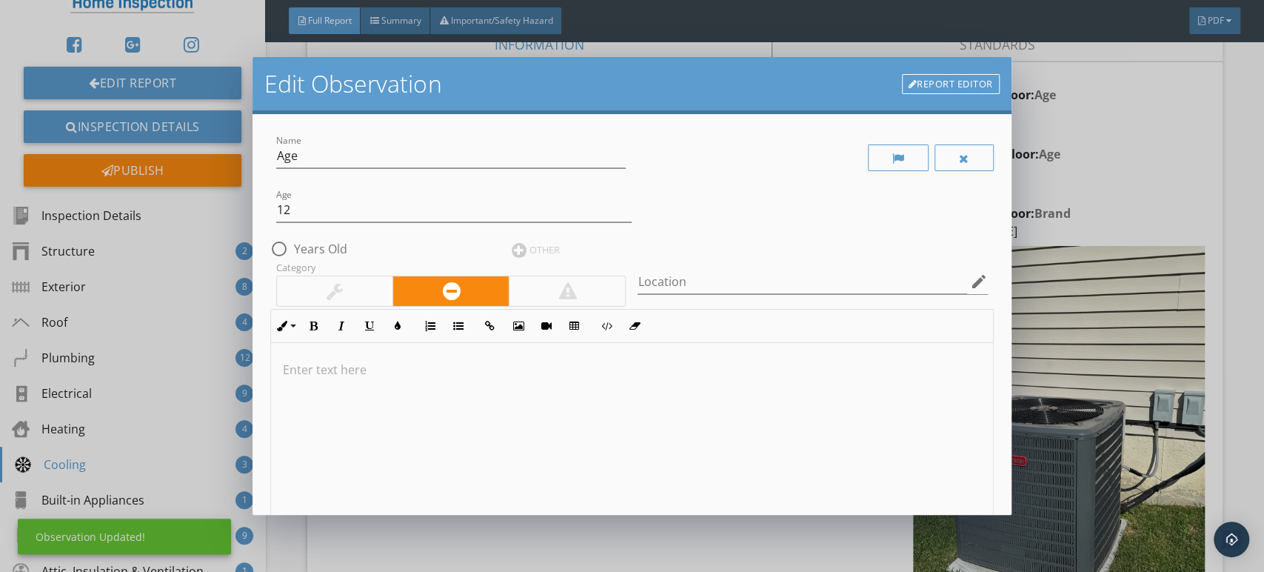
click at [321, 242] on label "Years Old" at bounding box center [320, 248] width 53 height 15
radio input "true"
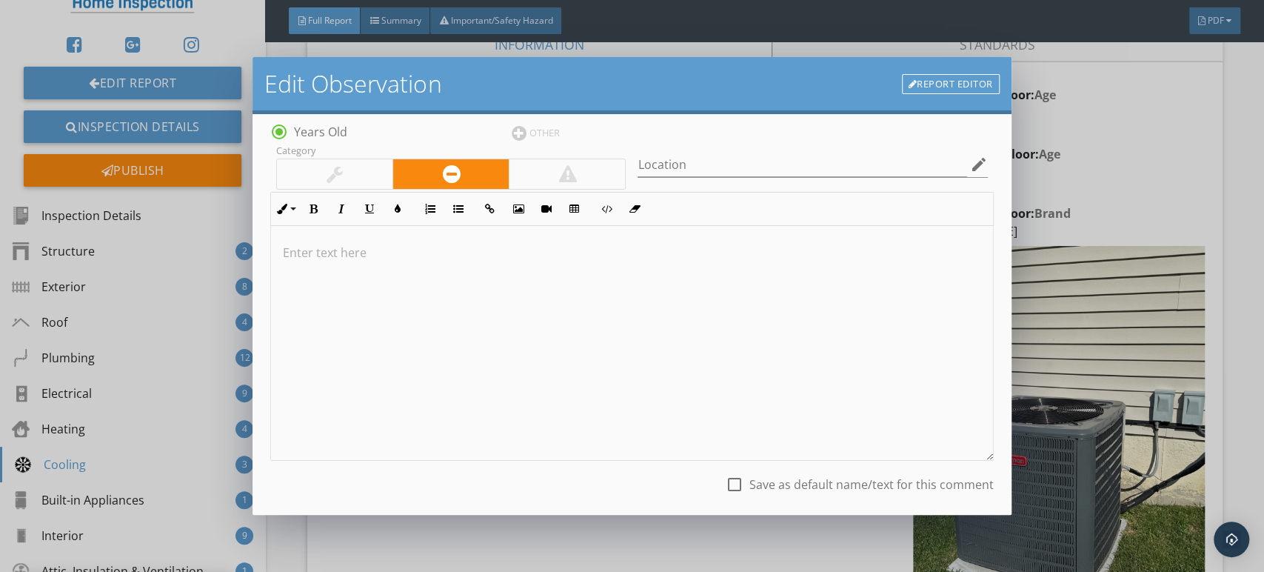
scroll to position [206, 0]
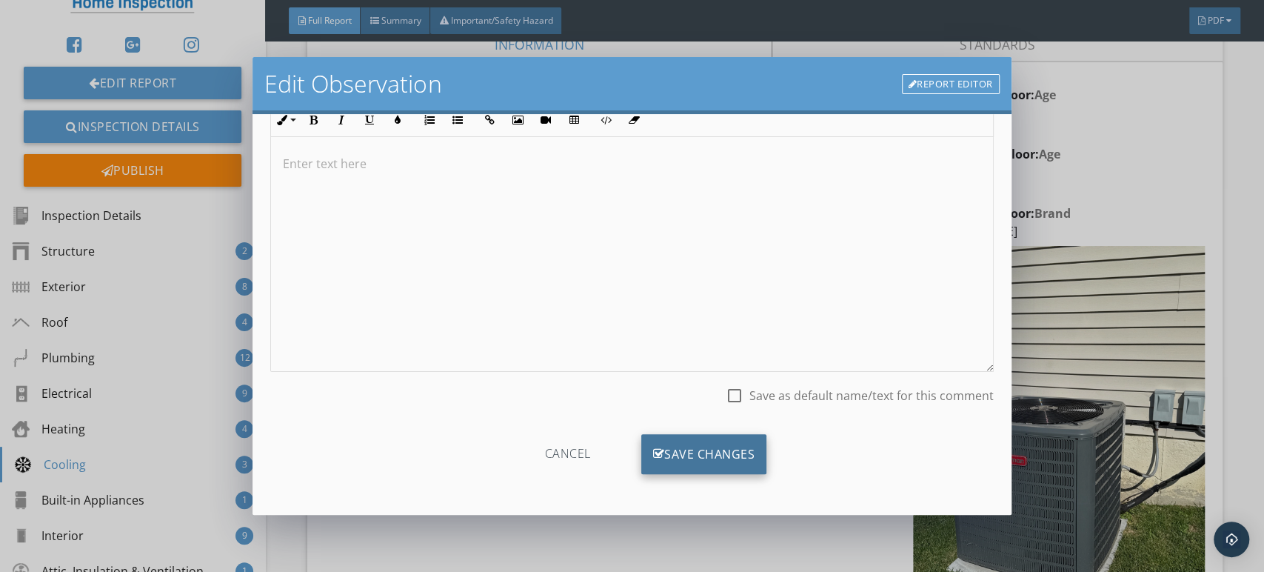
click at [675, 455] on div "Save Changes" at bounding box center [704, 454] width 126 height 40
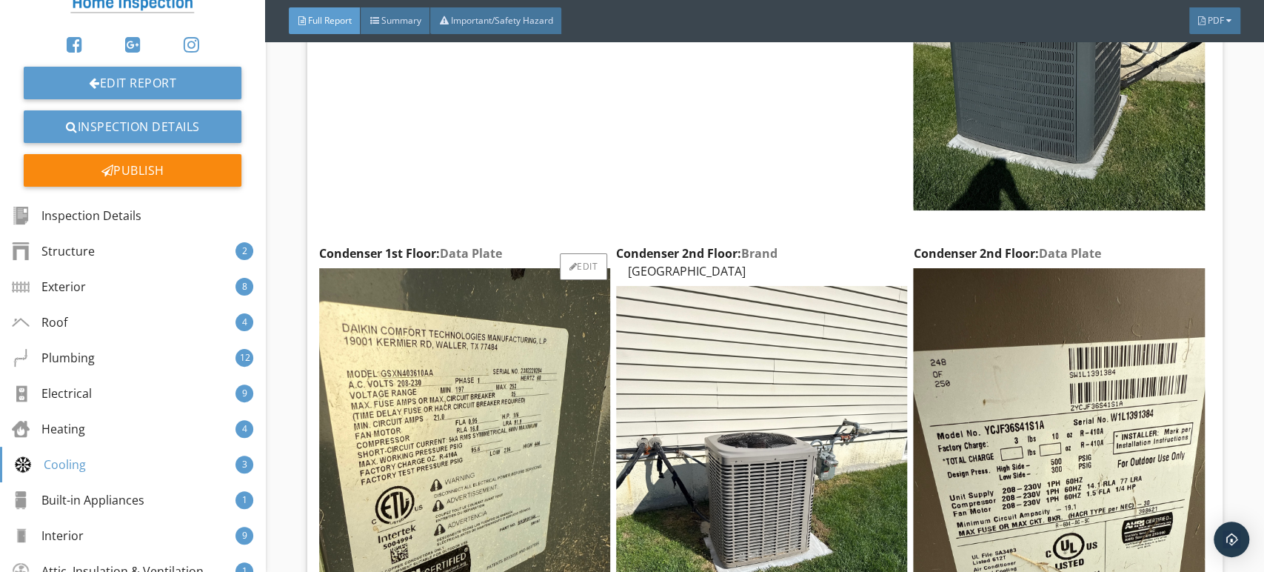
scroll to position [14175, 0]
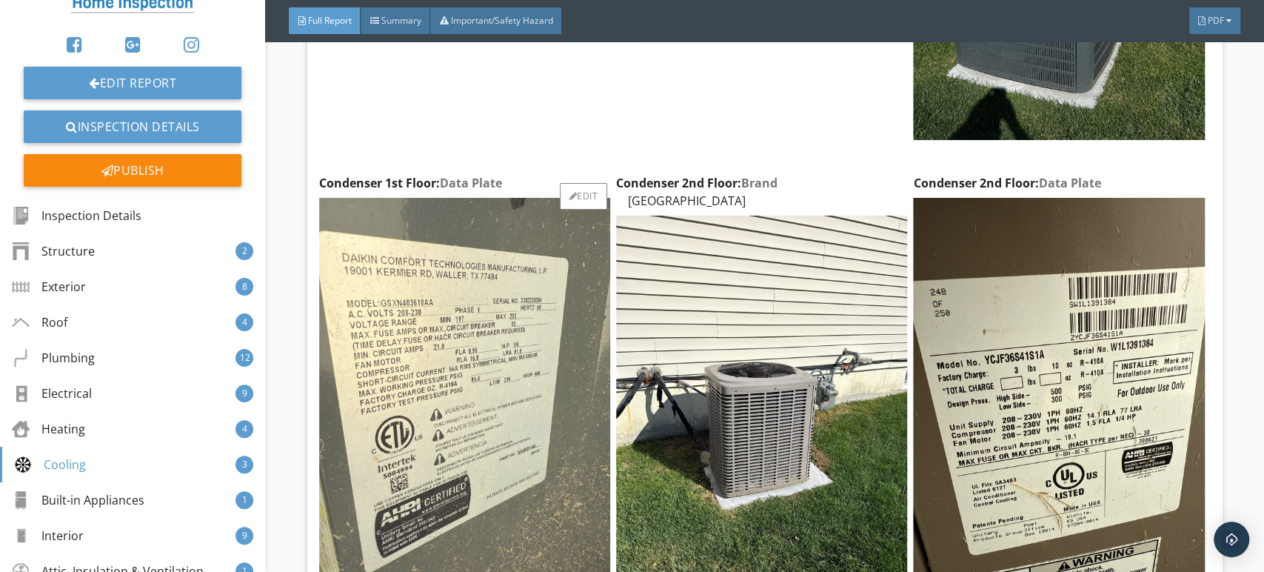
click at [546, 329] on img at bounding box center [464, 392] width 291 height 389
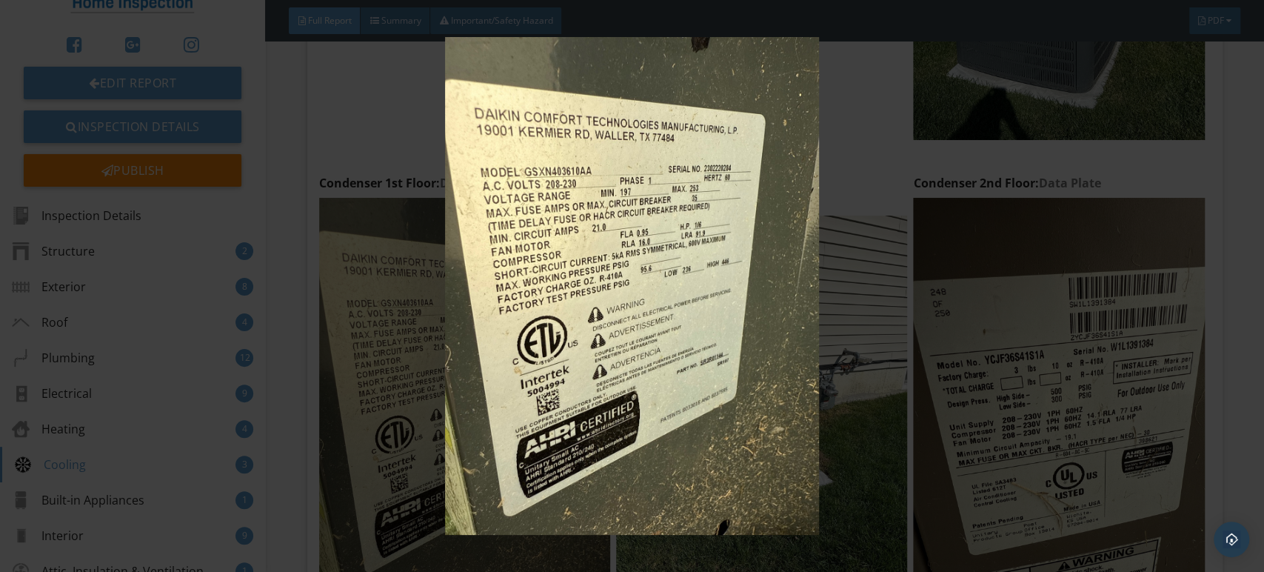
click at [569, 301] on img at bounding box center [632, 286] width 1156 height 498
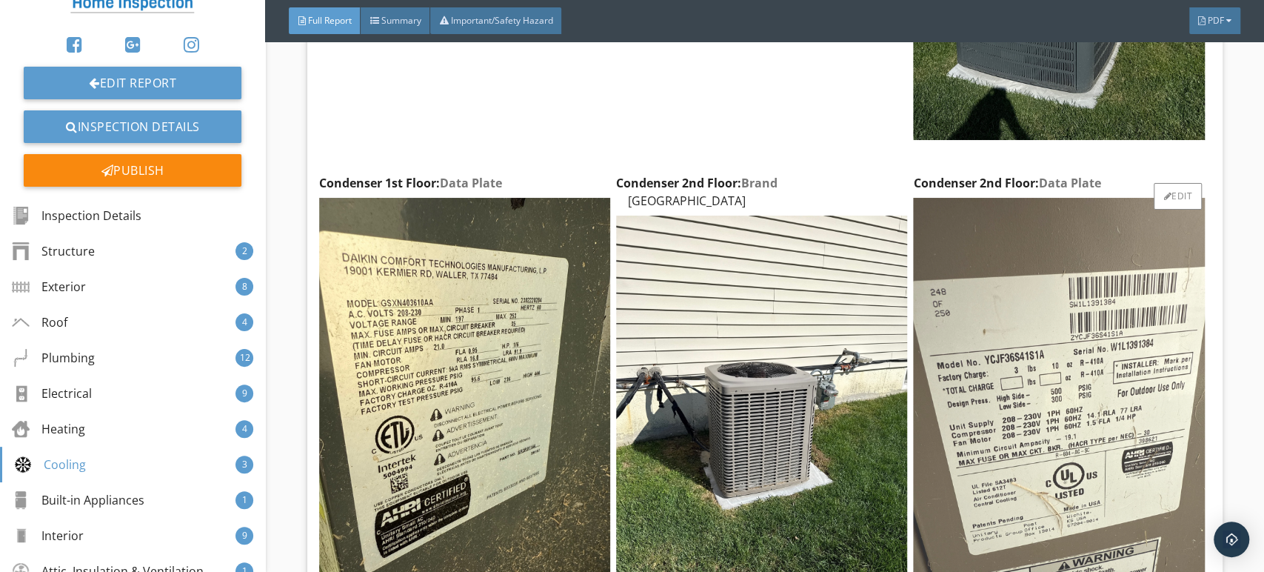
click at [918, 246] on img at bounding box center [1058, 392] width 291 height 389
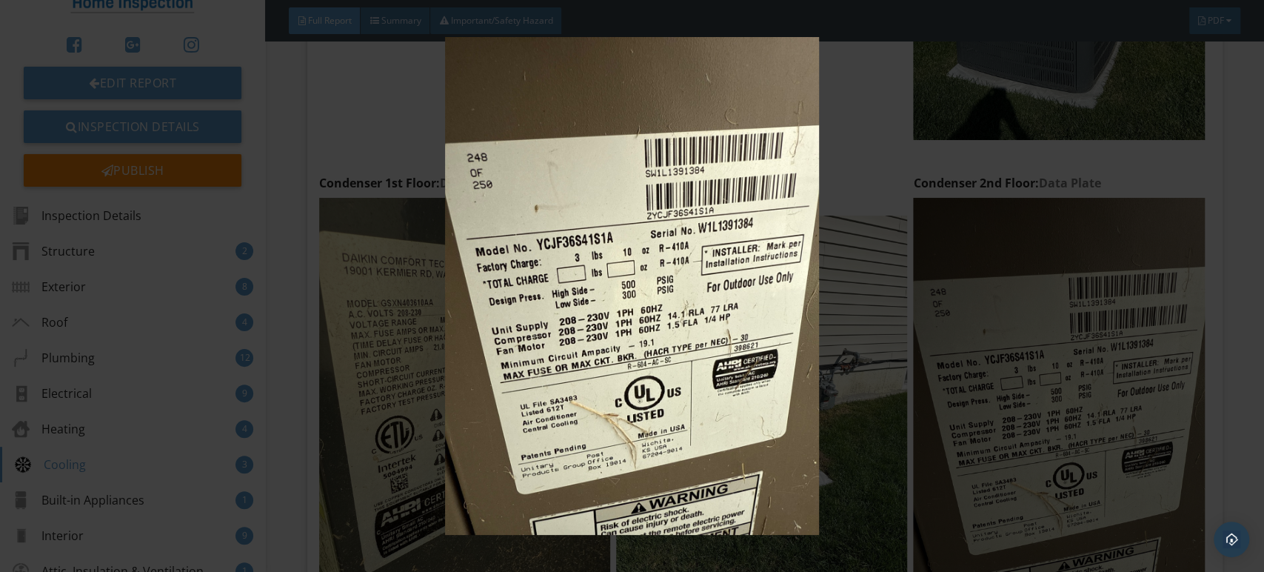
click at [803, 267] on img at bounding box center [632, 286] width 1156 height 498
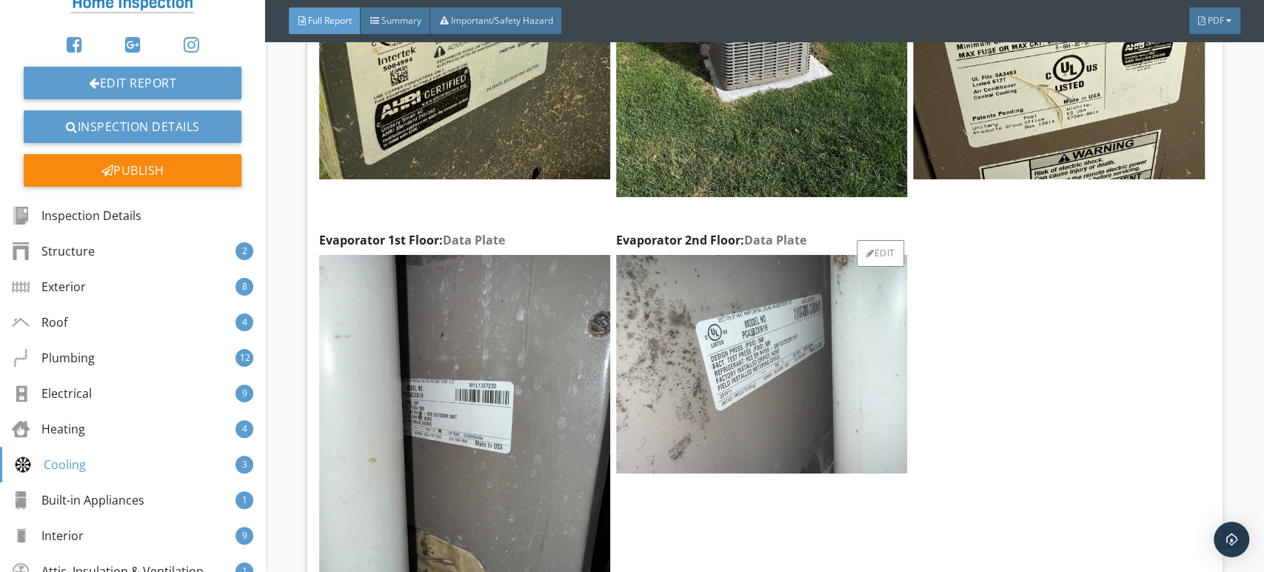
scroll to position [14668, 0]
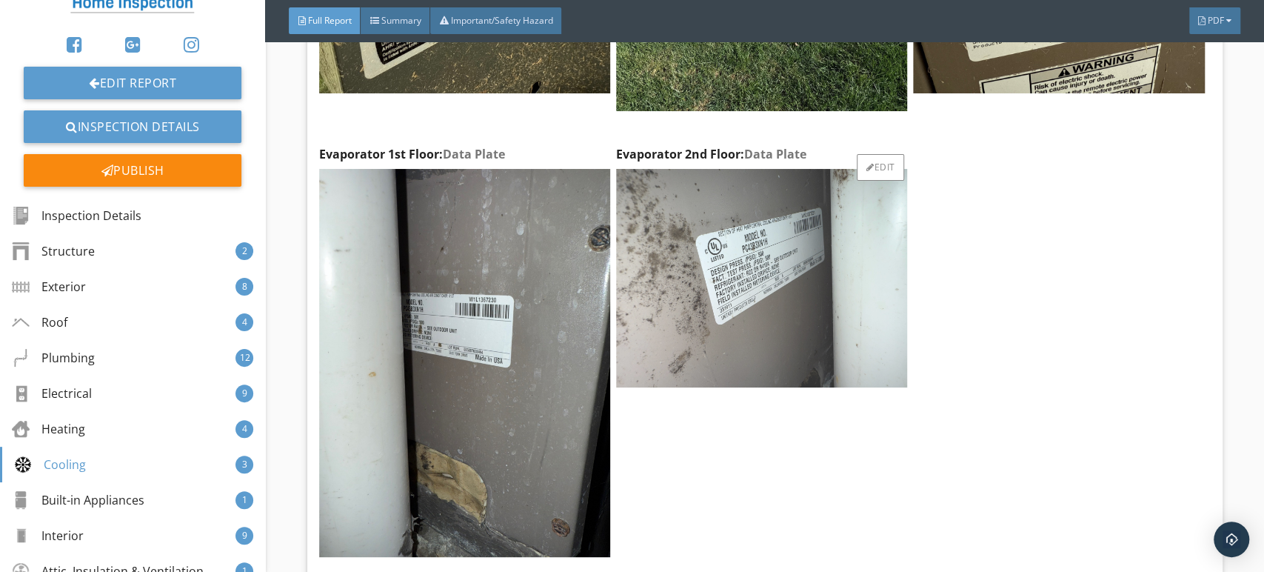
click at [769, 324] on img at bounding box center [761, 278] width 291 height 218
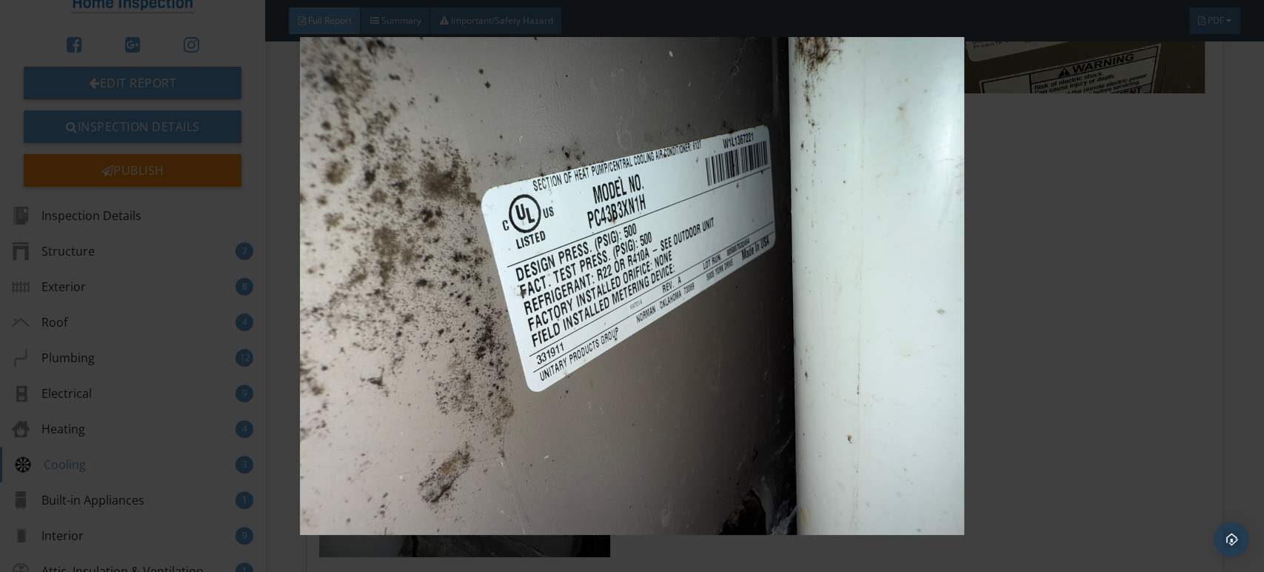
click at [695, 307] on img at bounding box center [632, 286] width 1156 height 498
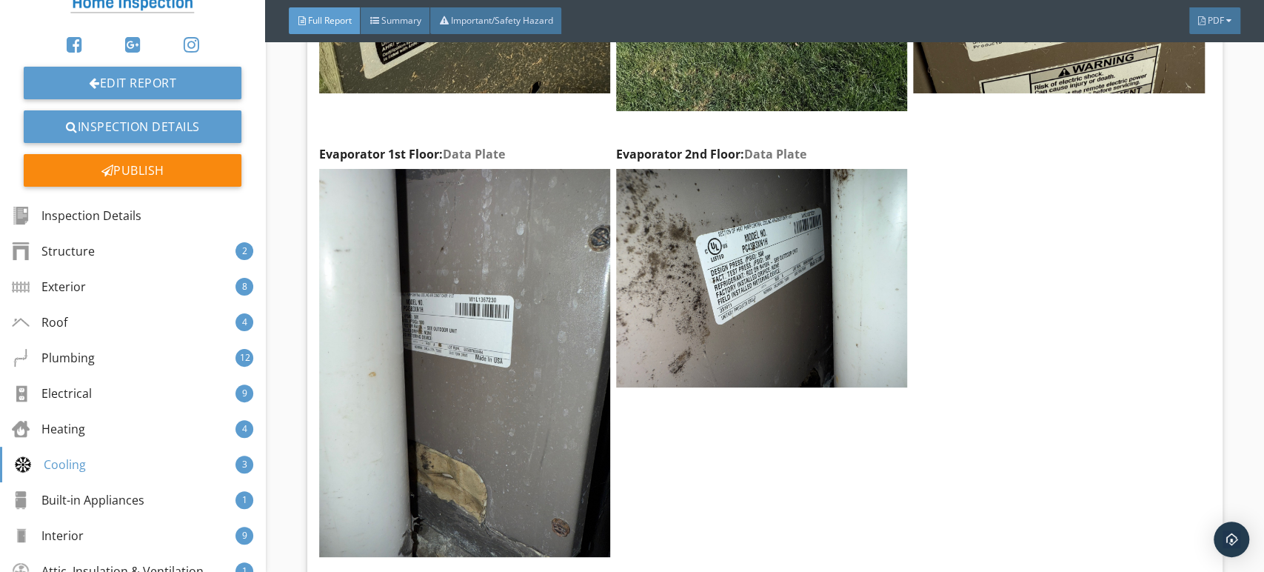
click at [487, 290] on img at bounding box center [464, 363] width 291 height 389
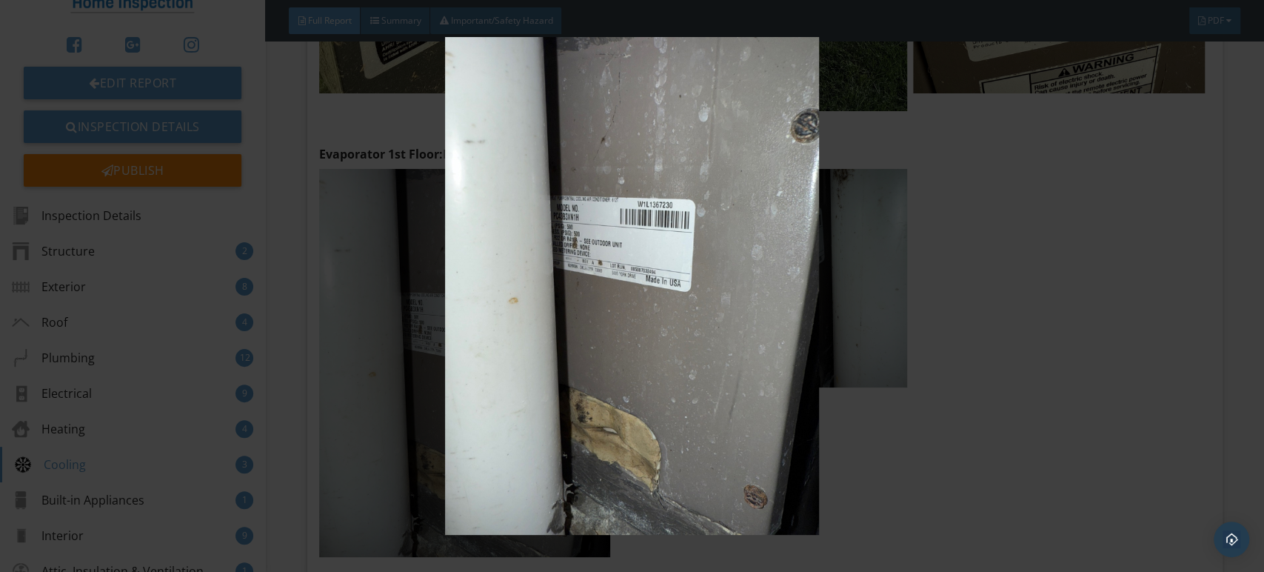
click at [536, 296] on img at bounding box center [632, 286] width 1156 height 498
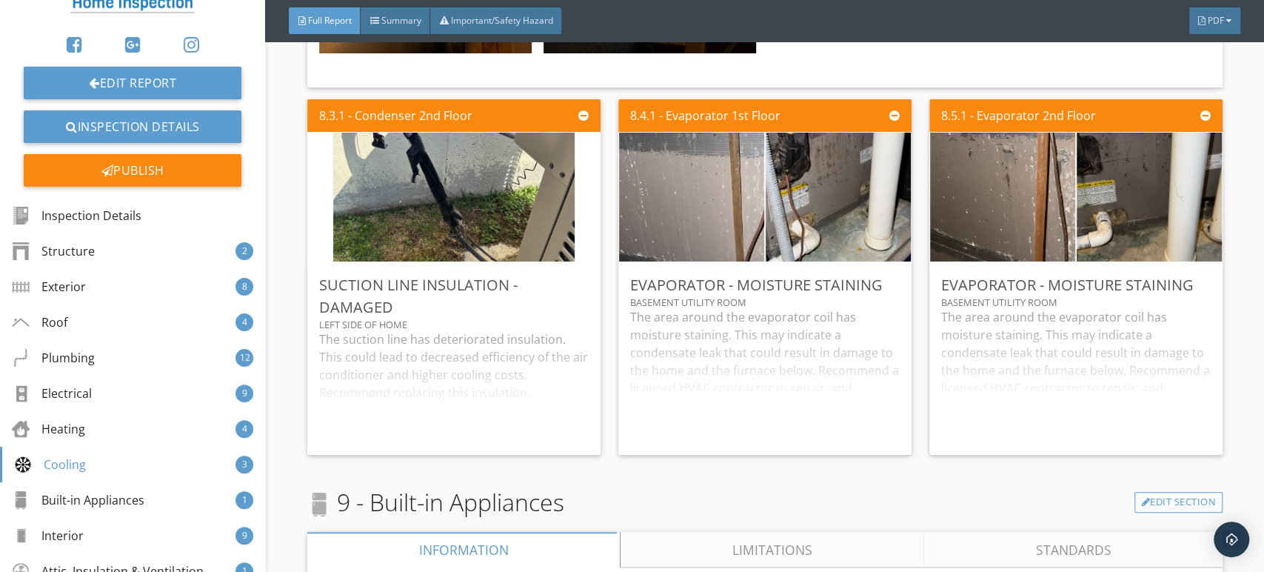
scroll to position [16149, 0]
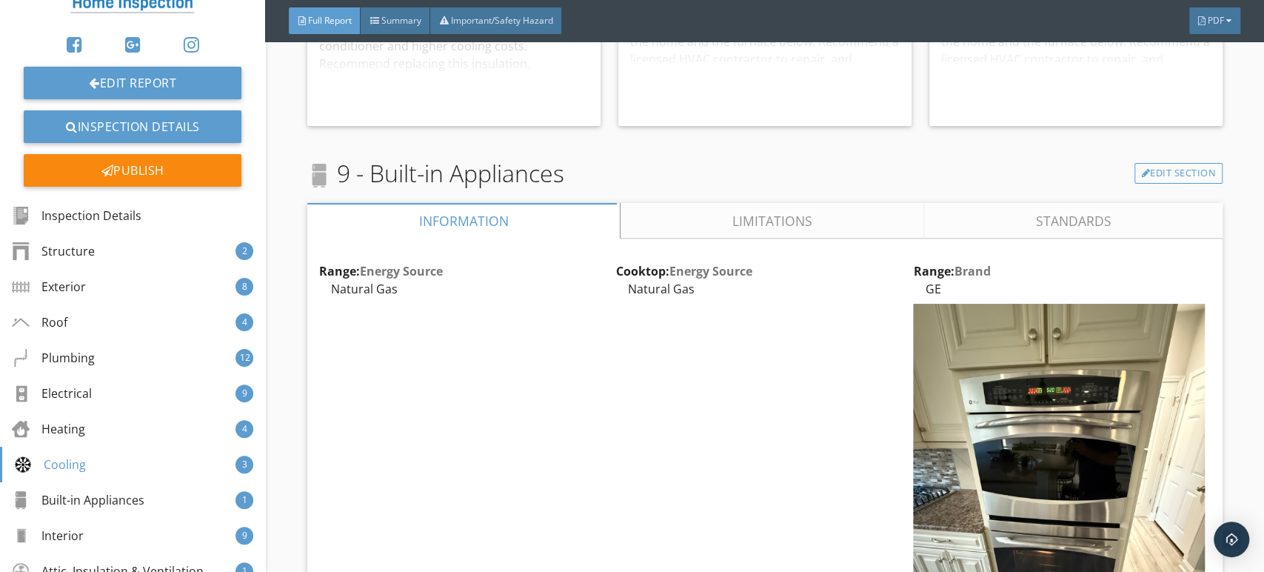
click at [777, 210] on link "Limitations" at bounding box center [773, 221] width 304 height 36
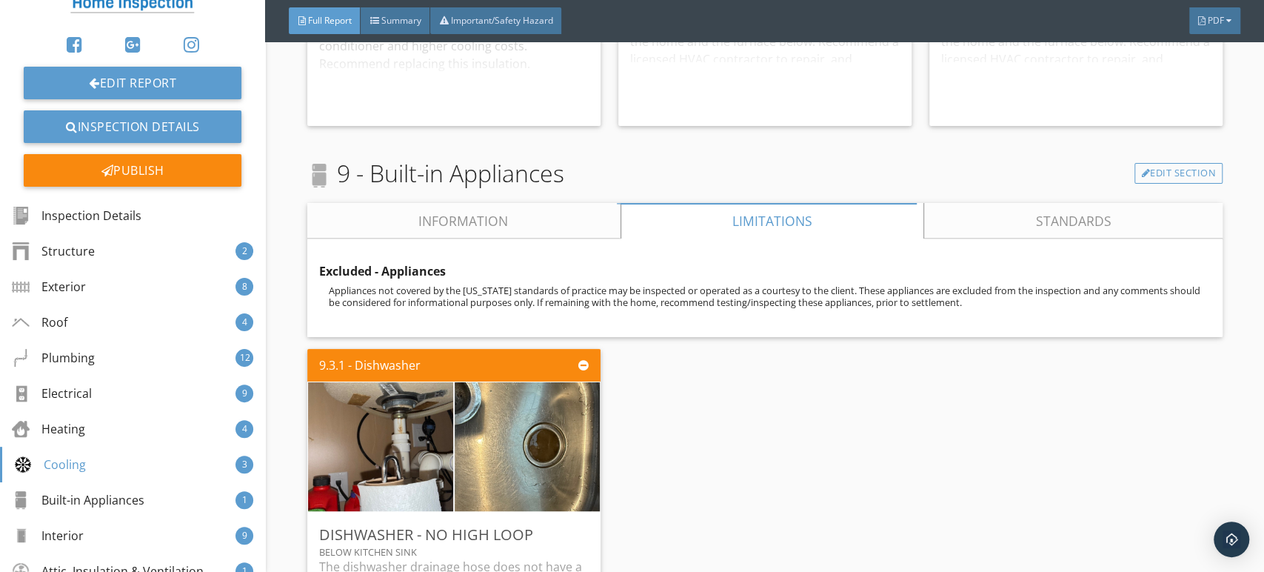
click at [432, 213] on link "Information" at bounding box center [463, 221] width 313 height 36
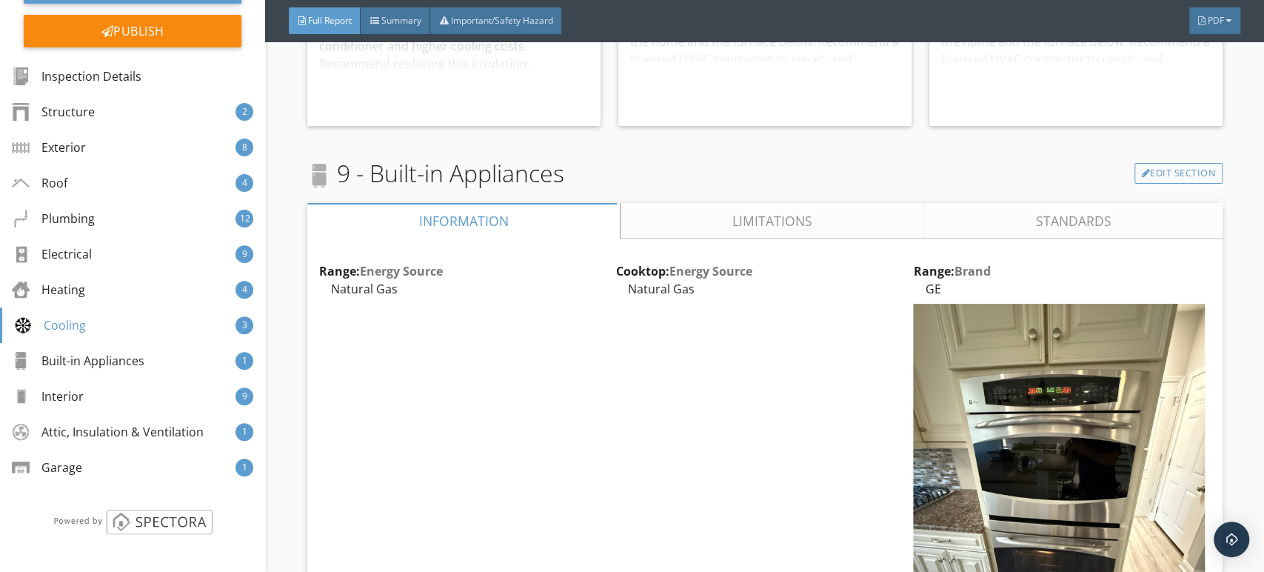
click at [749, 212] on link "Limitations" at bounding box center [773, 221] width 304 height 36
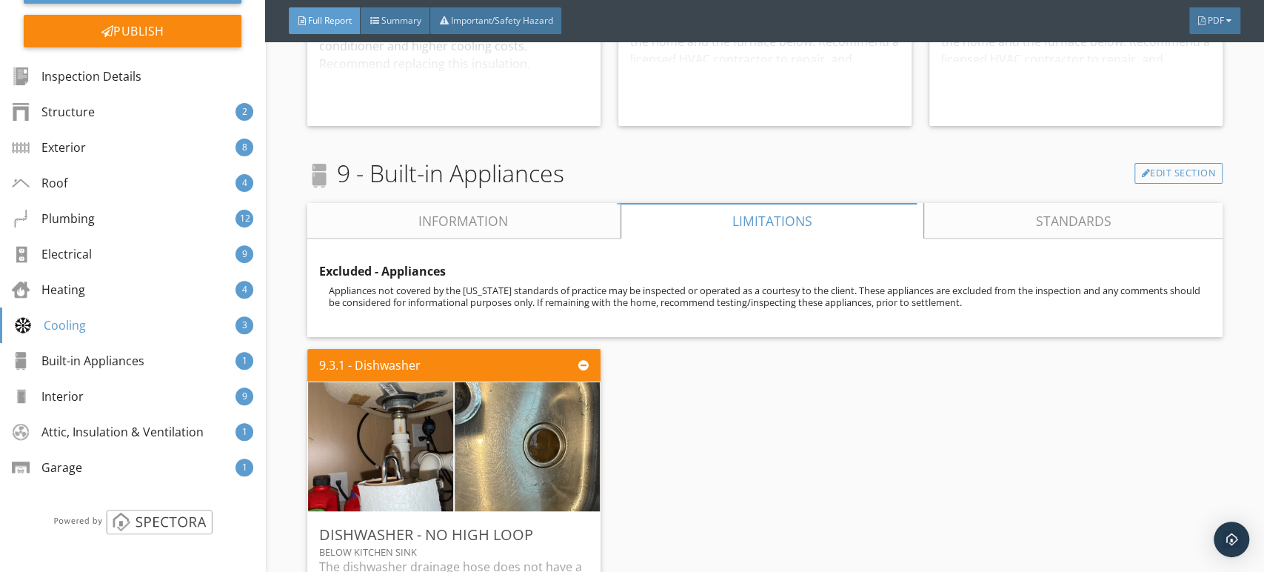
drag, startPoint x: 459, startPoint y: 207, endPoint x: 470, endPoint y: 225, distance: 21.6
click at [461, 207] on link "Information" at bounding box center [463, 221] width 313 height 36
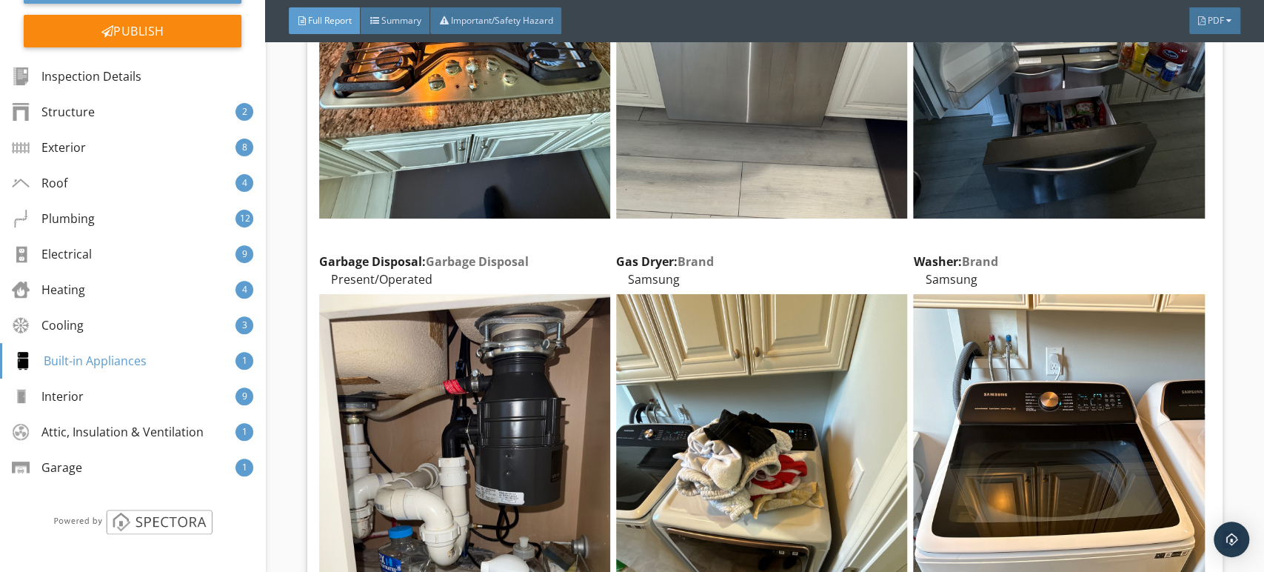
scroll to position [17219, 0]
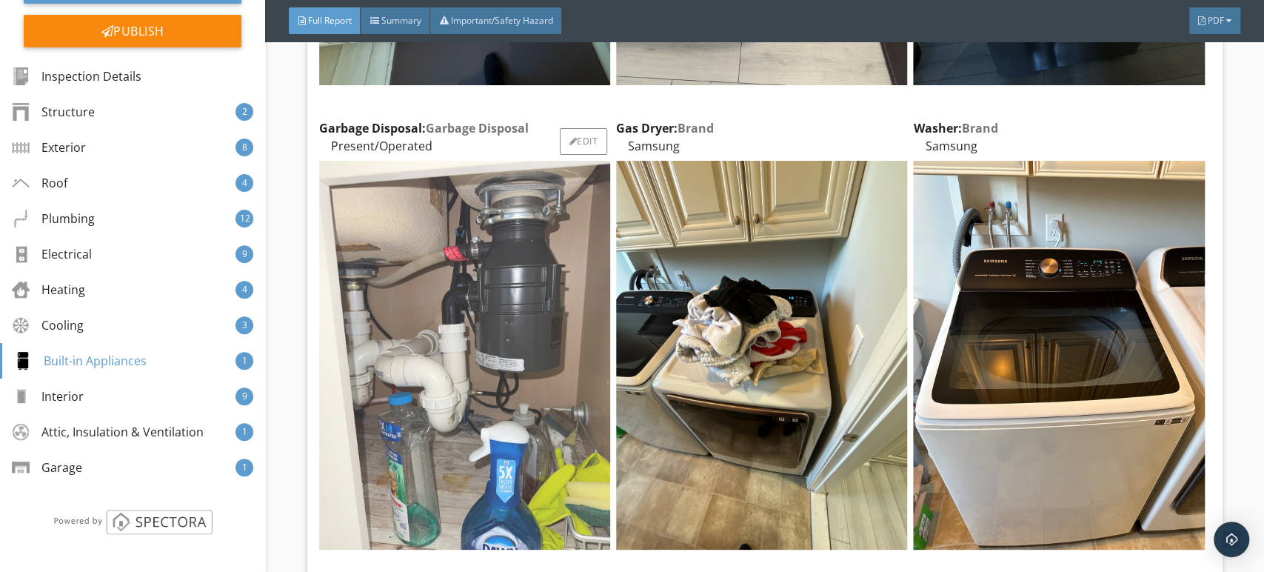
click at [393, 318] on img at bounding box center [464, 355] width 291 height 389
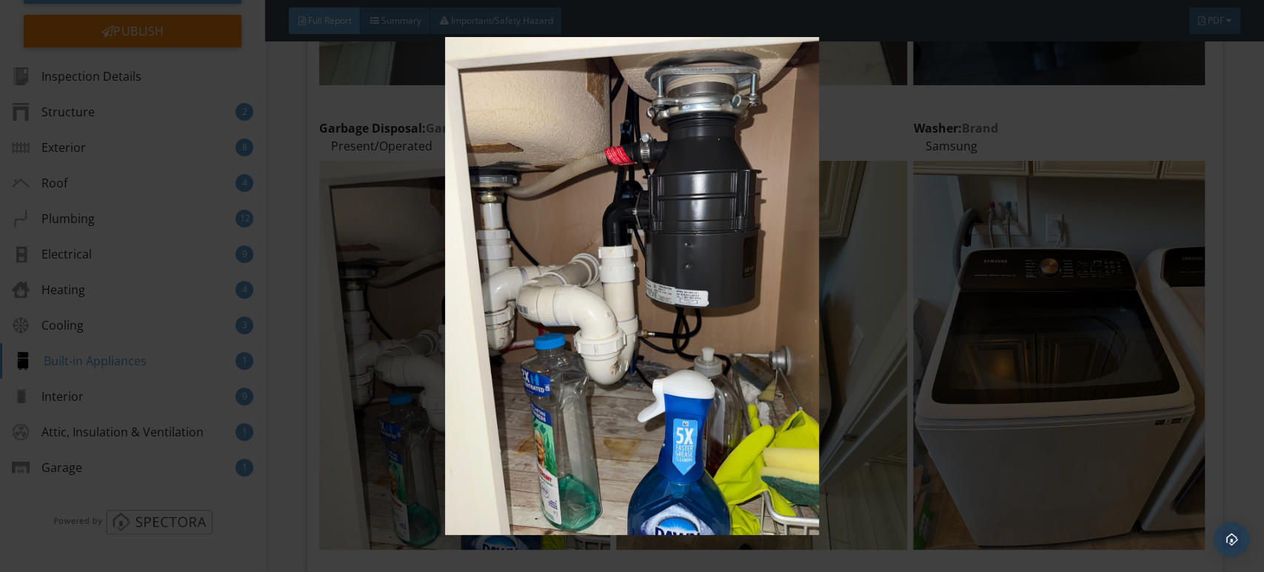
click at [550, 232] on img at bounding box center [632, 286] width 1156 height 498
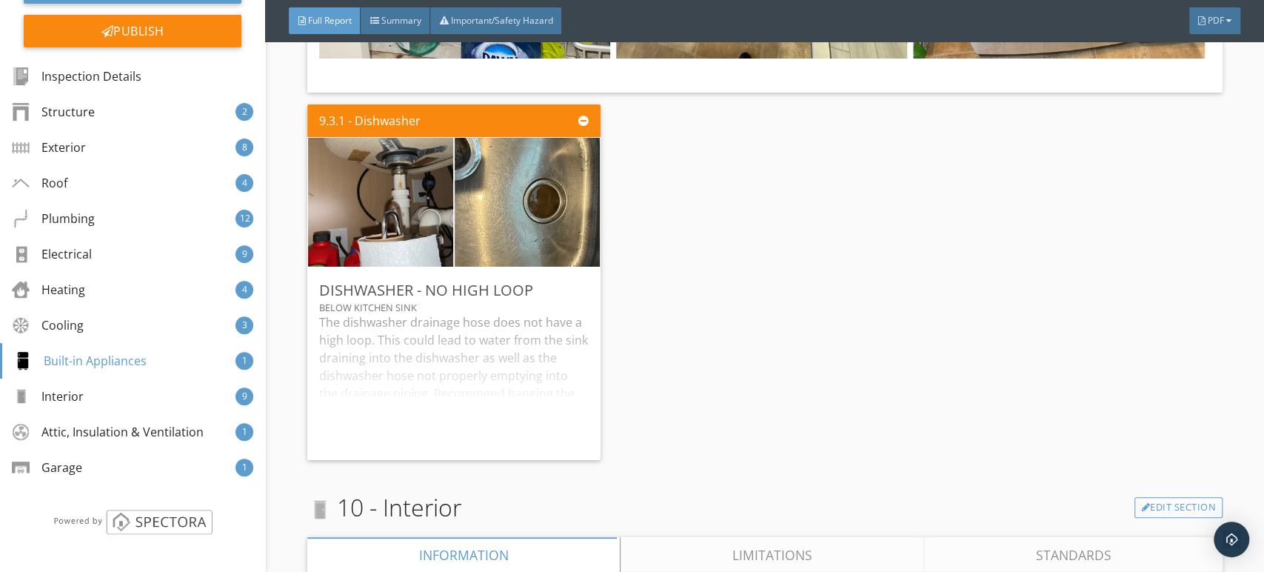
scroll to position [17795, 0]
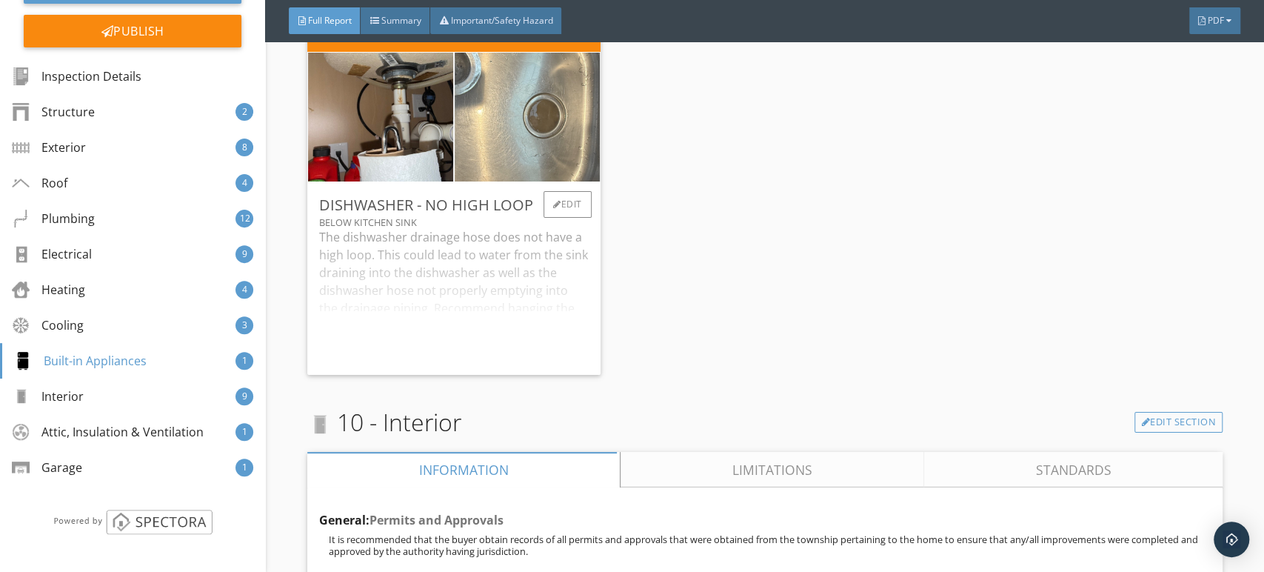
click at [534, 123] on img at bounding box center [527, 117] width 363 height 273
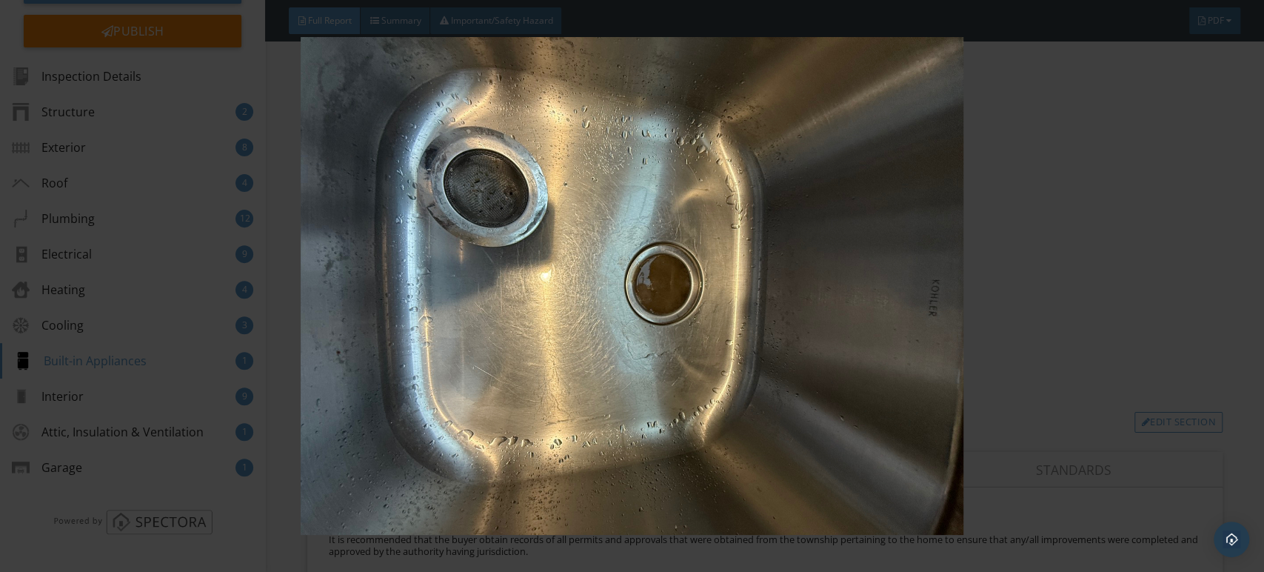
click at [562, 152] on img at bounding box center [632, 286] width 1156 height 498
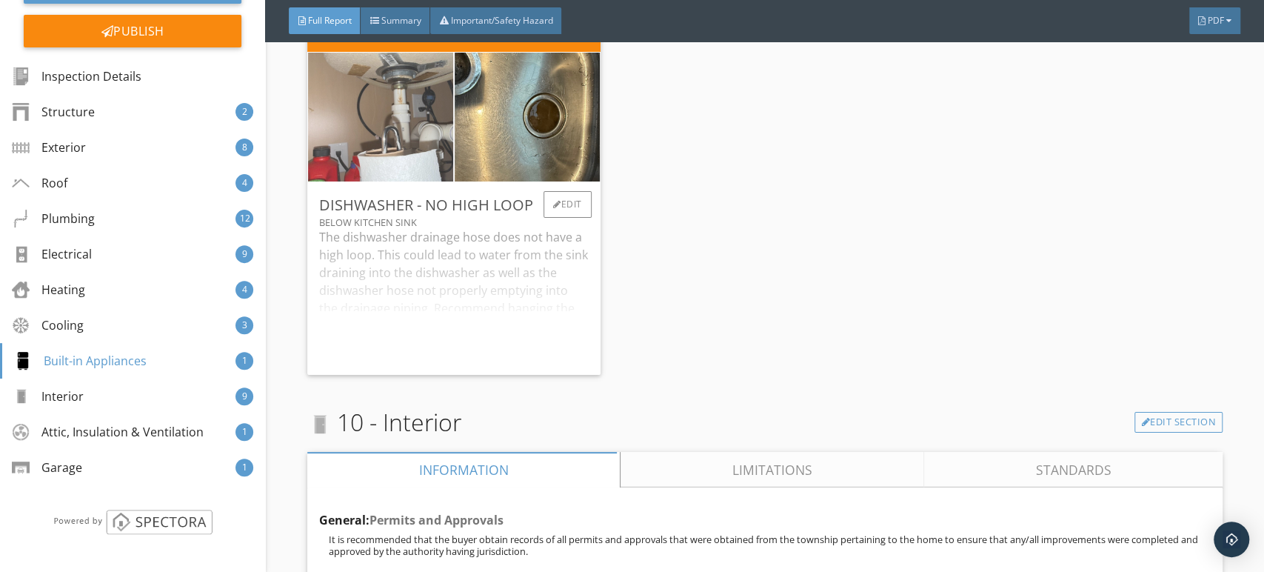
click at [398, 118] on img at bounding box center [380, 117] width 363 height 273
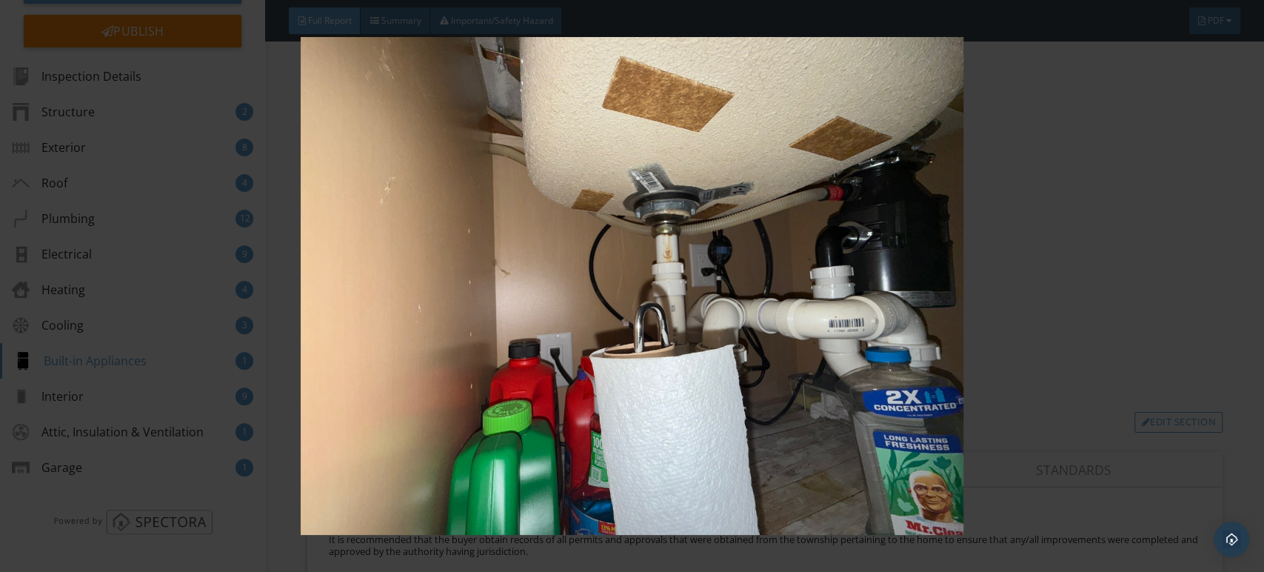
click at [495, 117] on img at bounding box center [632, 286] width 1156 height 498
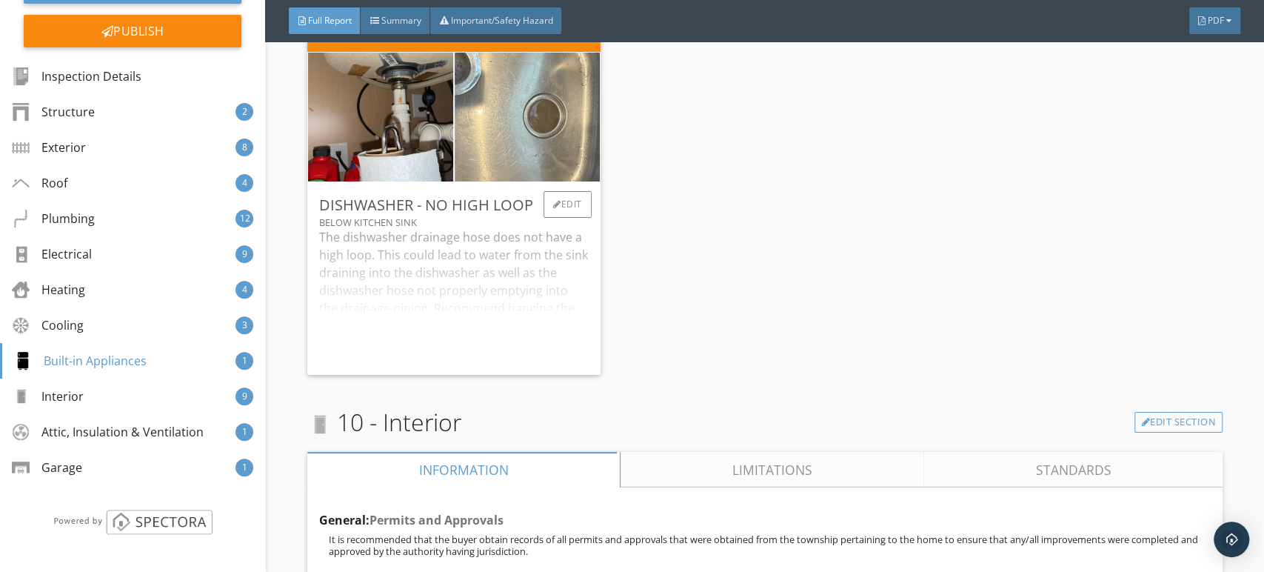
click at [540, 128] on img at bounding box center [527, 117] width 363 height 273
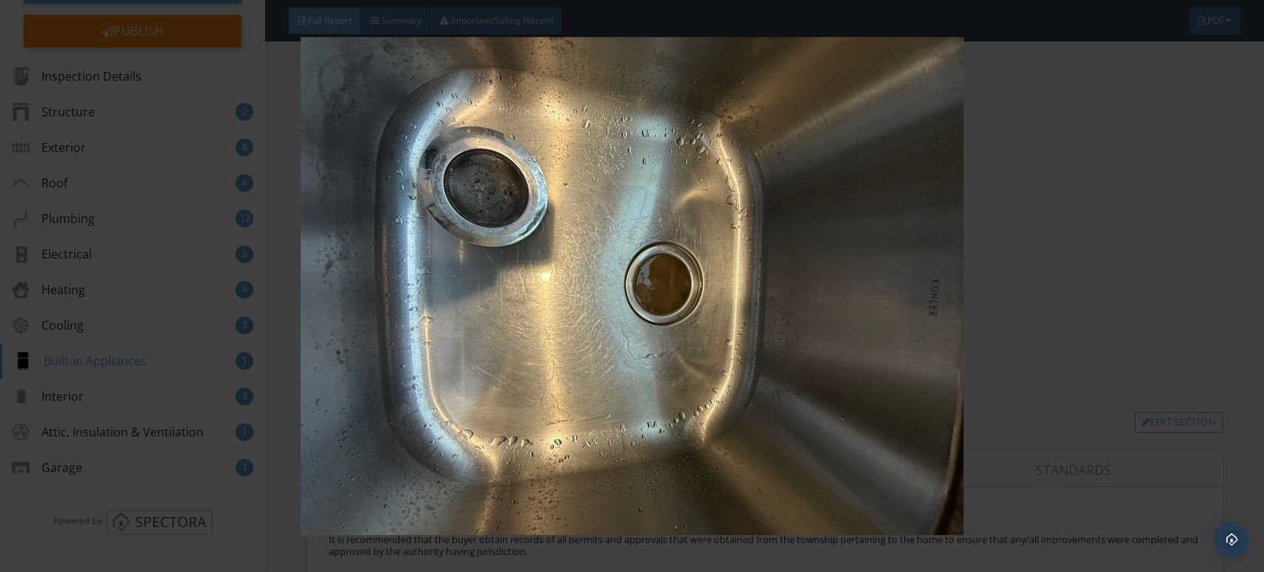
click at [577, 266] on img at bounding box center [632, 286] width 1156 height 498
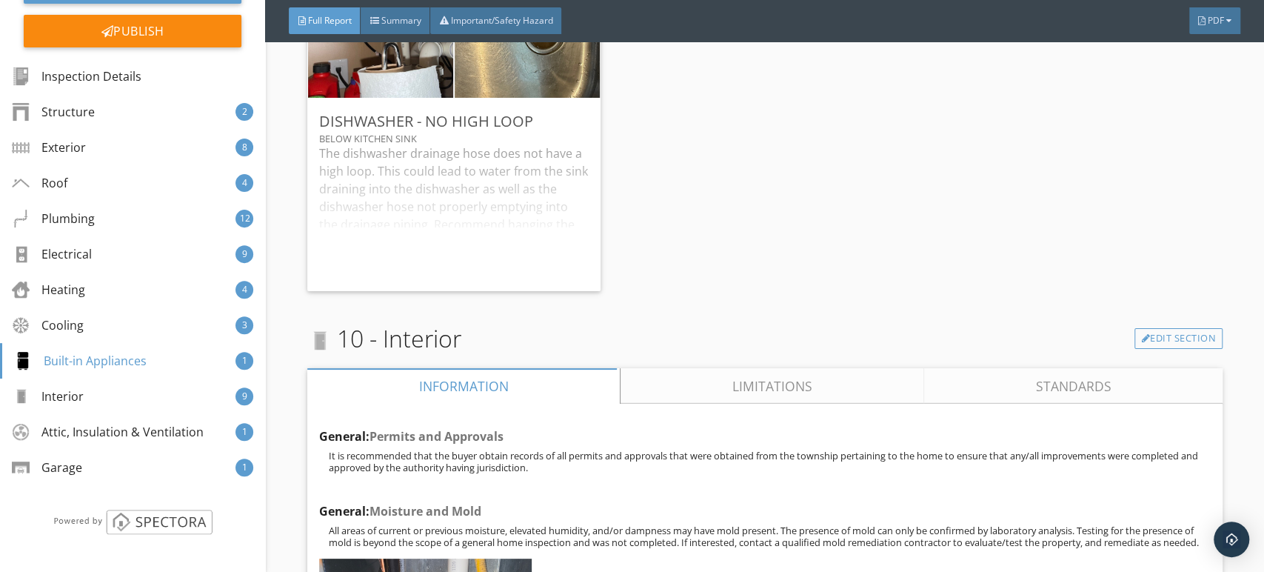
scroll to position [17960, 0]
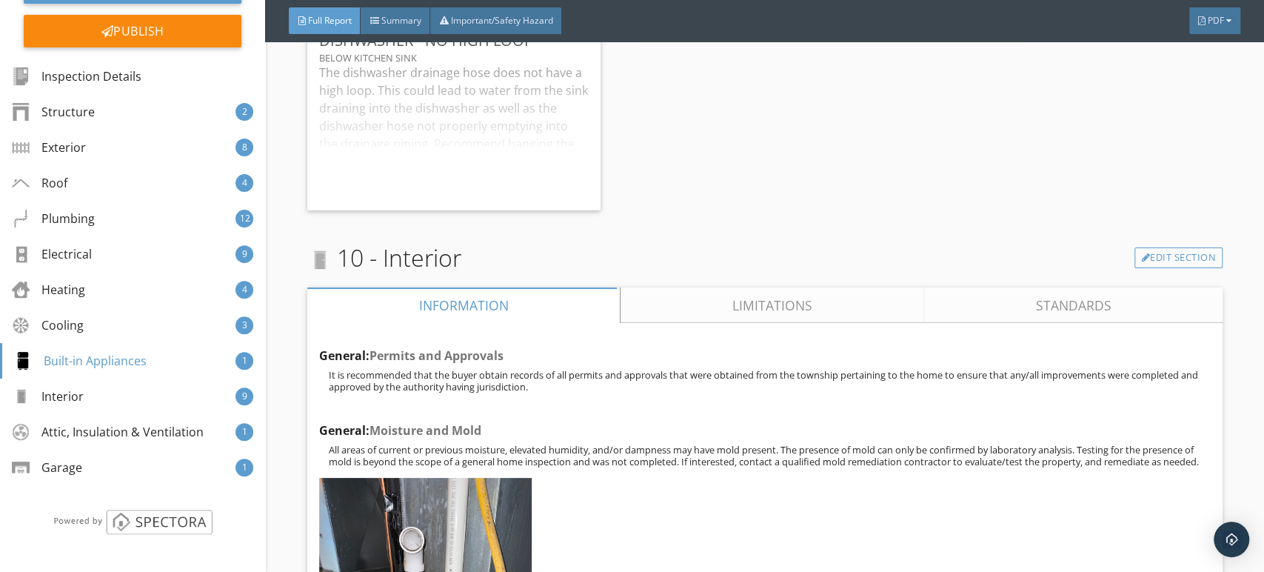
click at [760, 287] on link "Limitations" at bounding box center [773, 305] width 304 height 36
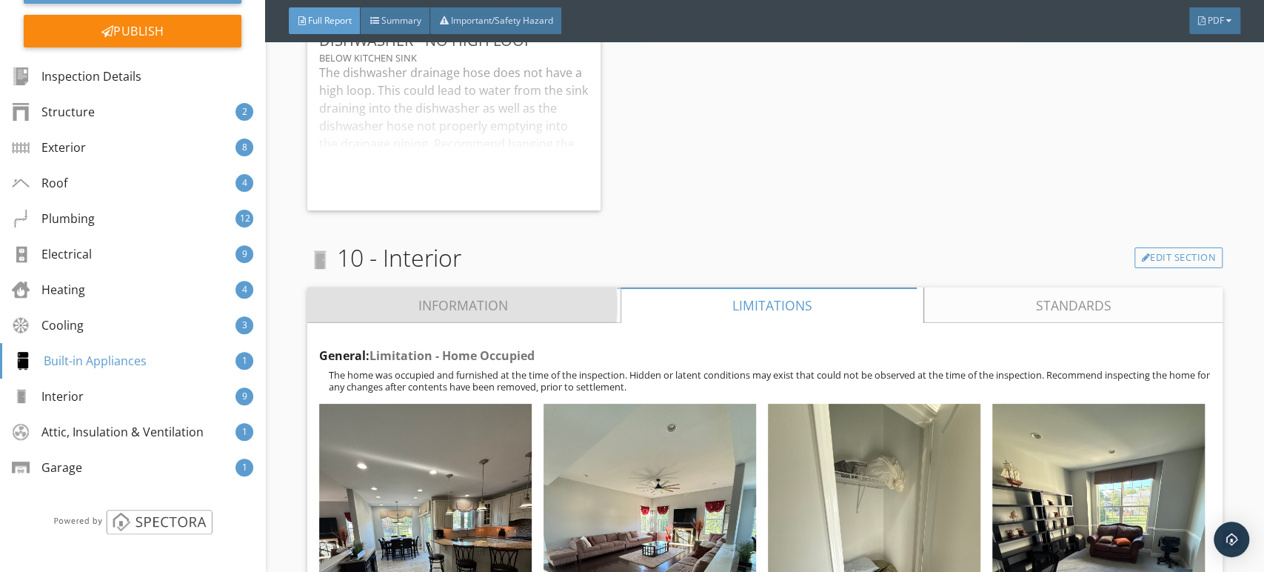
click at [496, 287] on link "Information" at bounding box center [463, 305] width 313 height 36
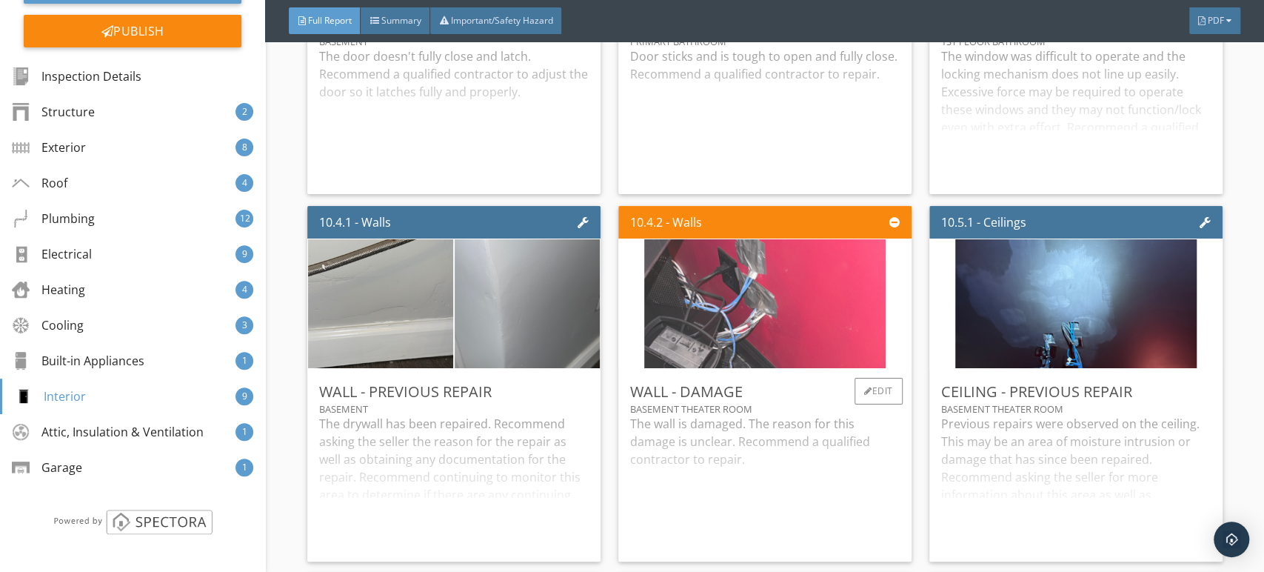
scroll to position [19111, 0]
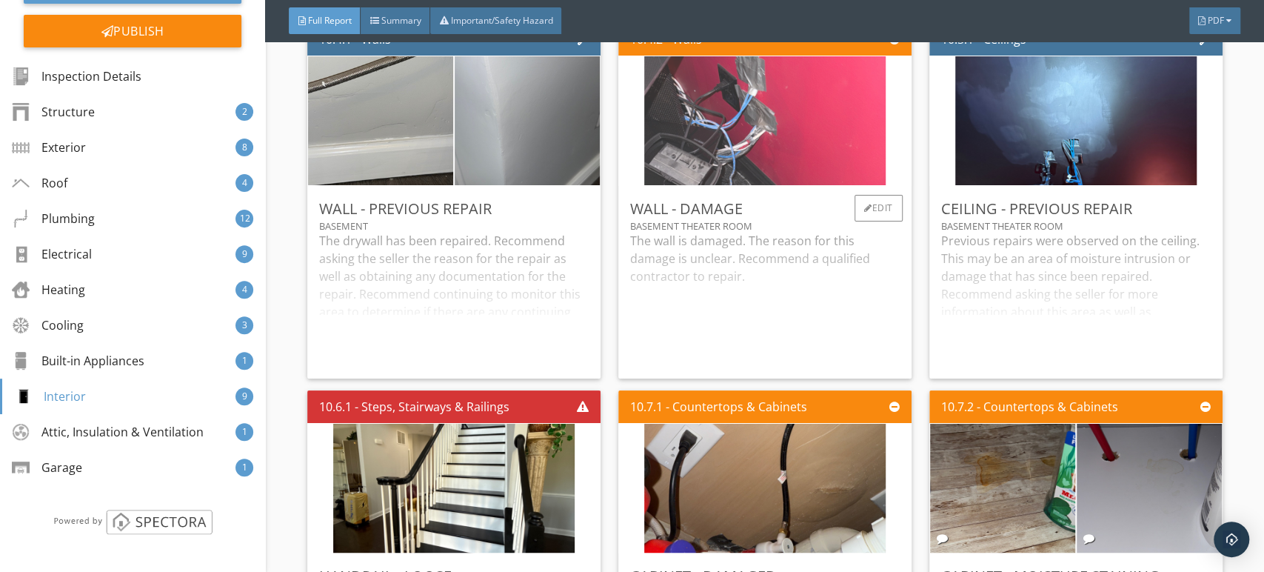
click at [802, 107] on img at bounding box center [764, 121] width 241 height 322
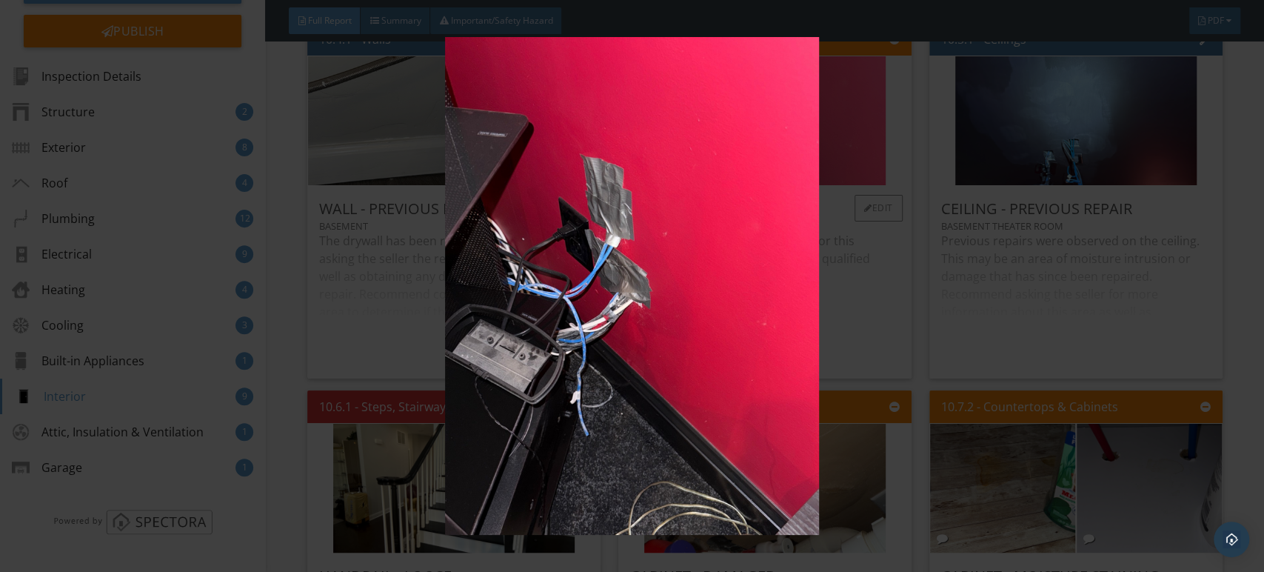
click at [802, 107] on img at bounding box center [632, 286] width 1156 height 498
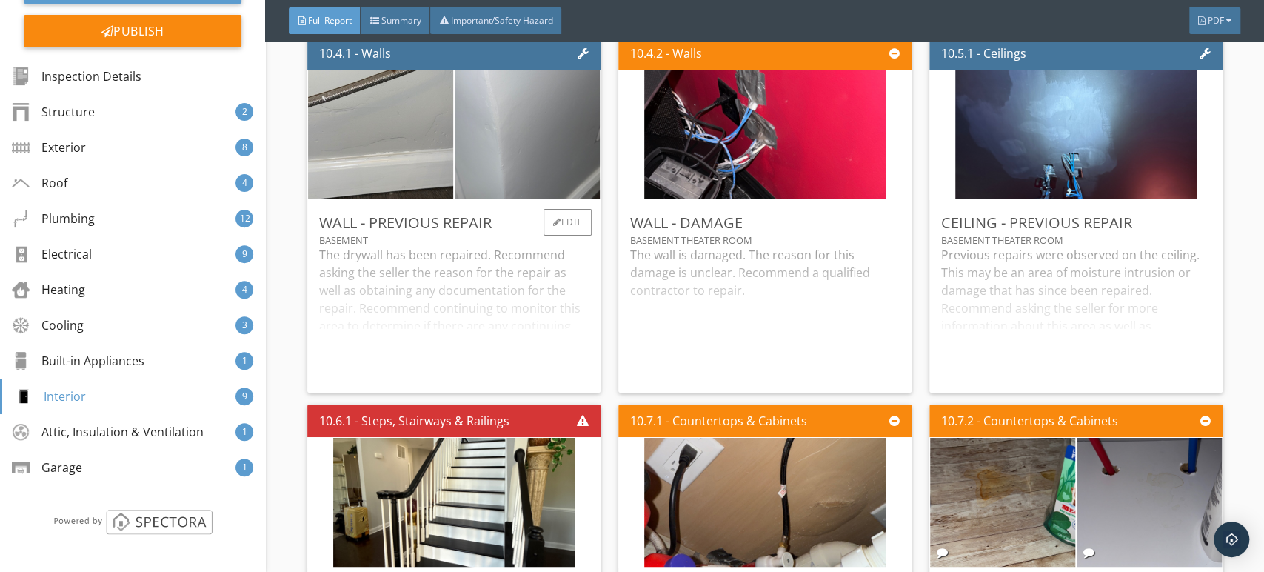
scroll to position [19194, 0]
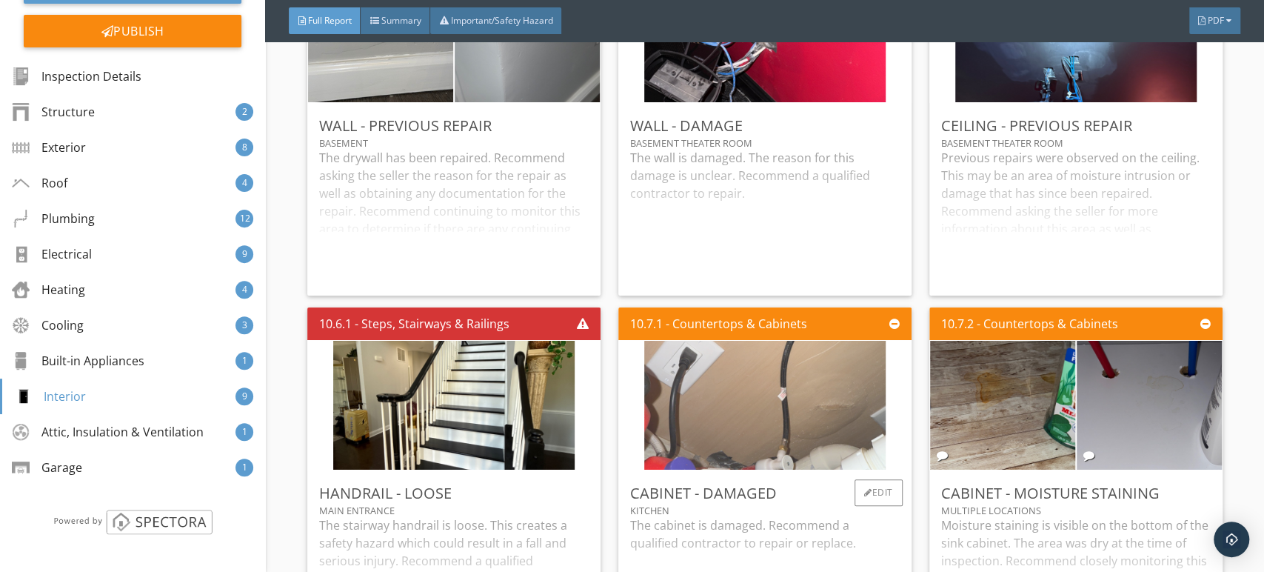
click at [731, 391] on img at bounding box center [764, 405] width 241 height 322
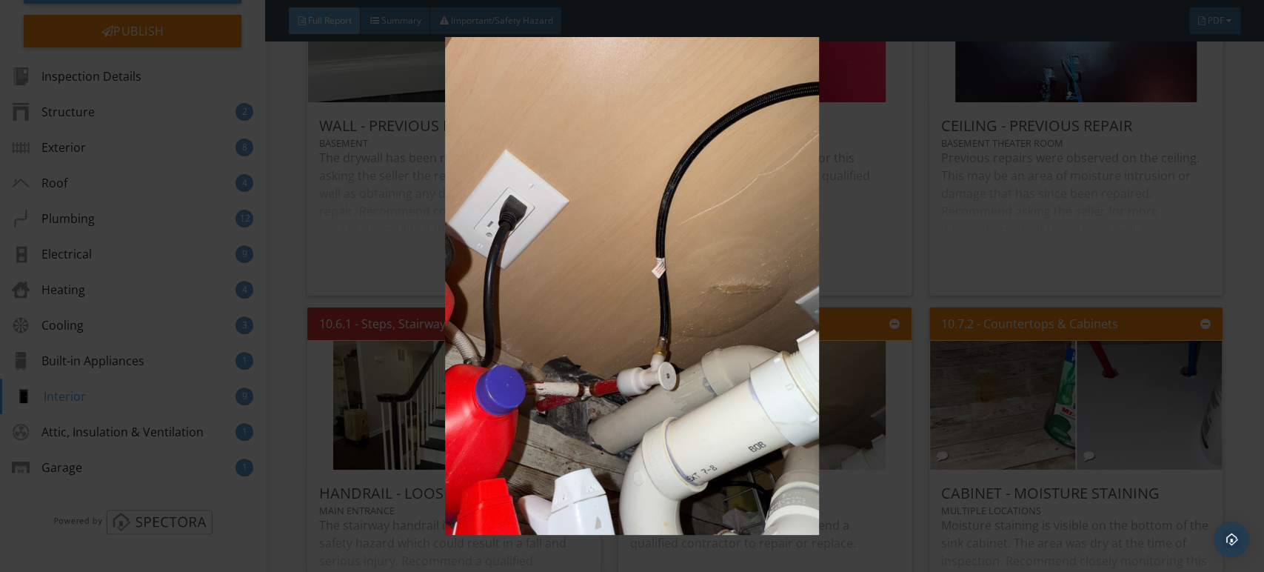
click at [639, 339] on img at bounding box center [632, 286] width 1156 height 498
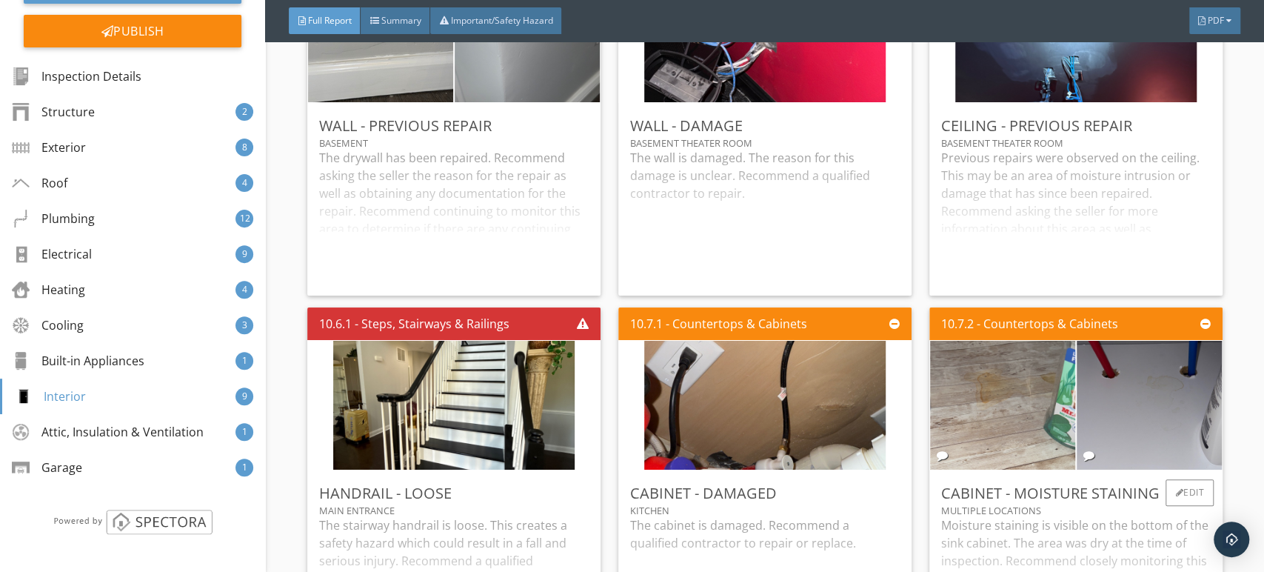
scroll to position [19605, 0]
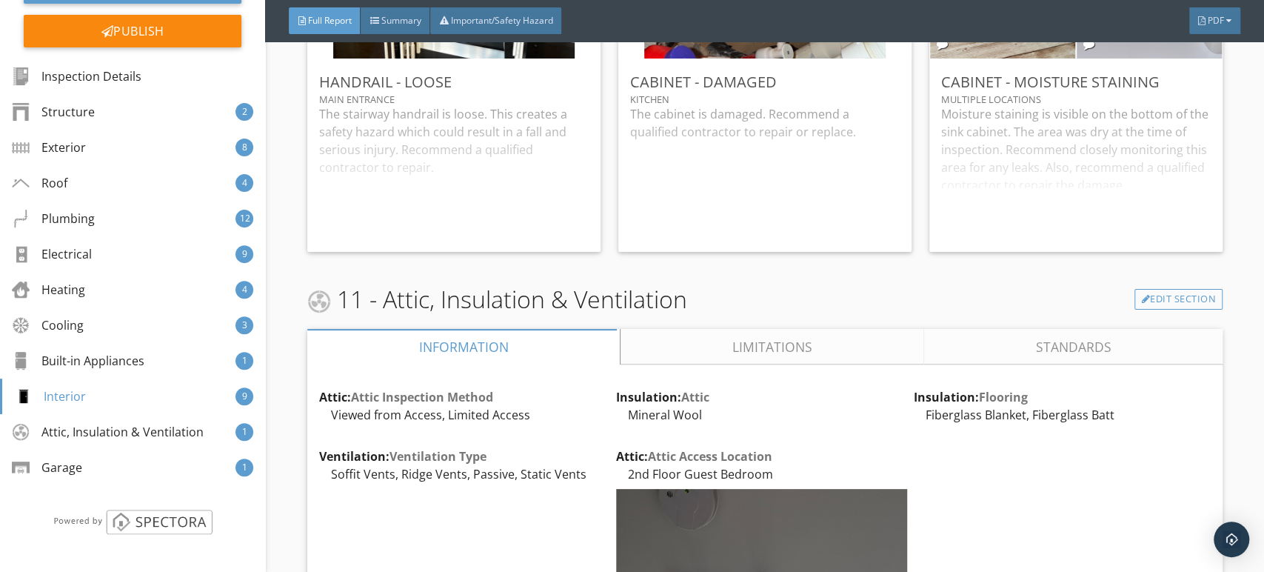
click at [787, 329] on link "Limitations" at bounding box center [773, 347] width 304 height 36
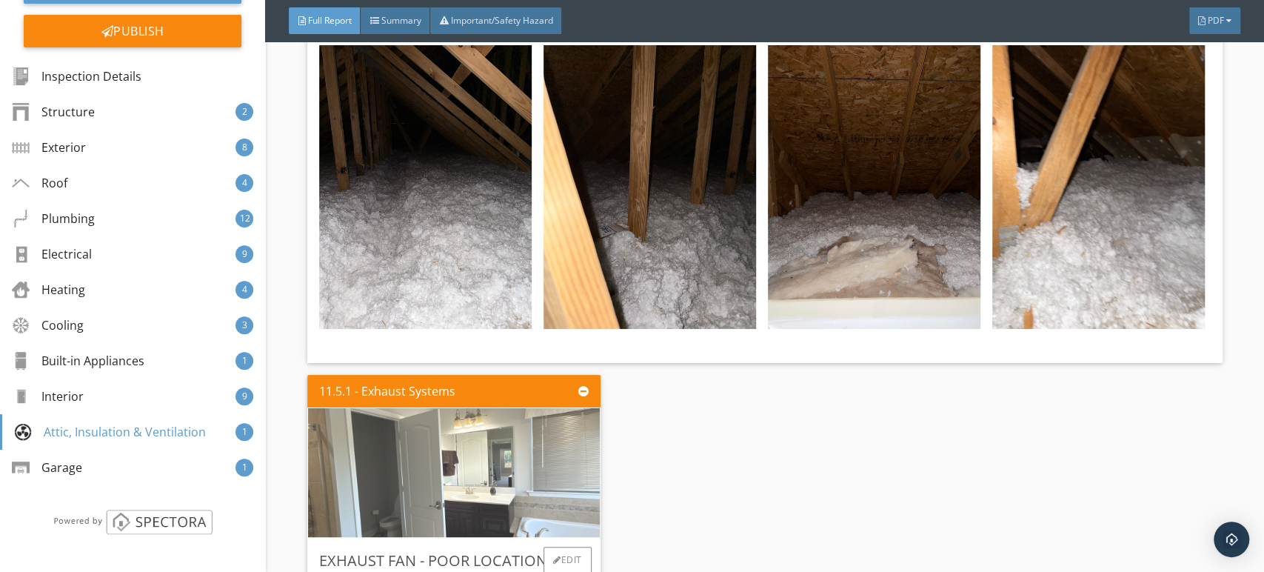
scroll to position [20428, 0]
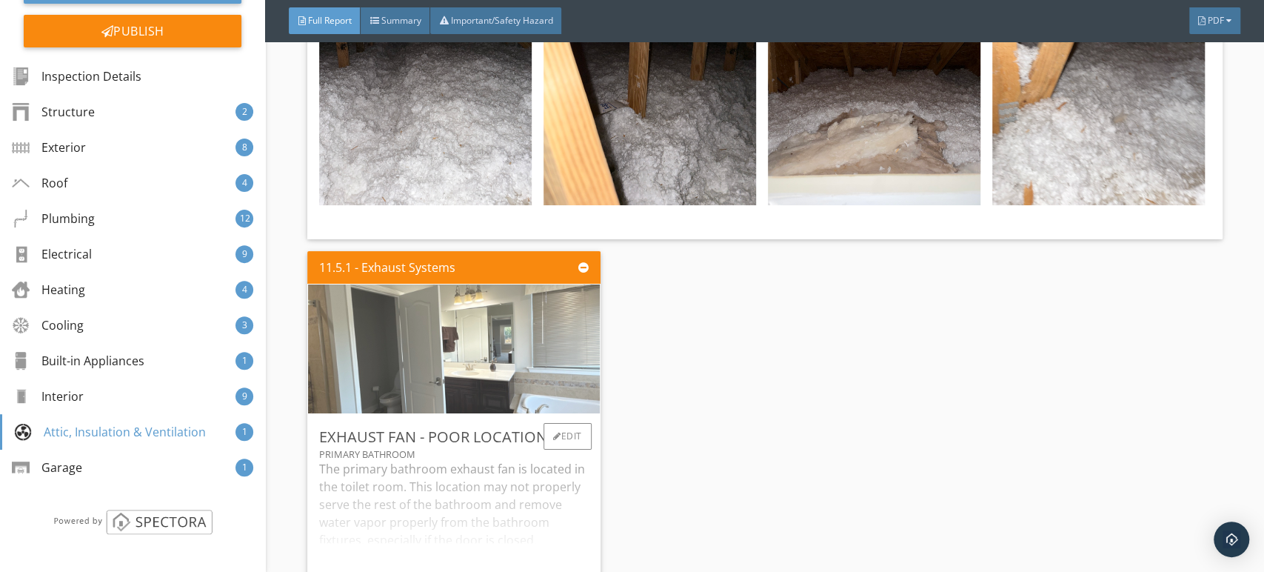
click at [514, 336] on img at bounding box center [453, 348] width 429 height 322
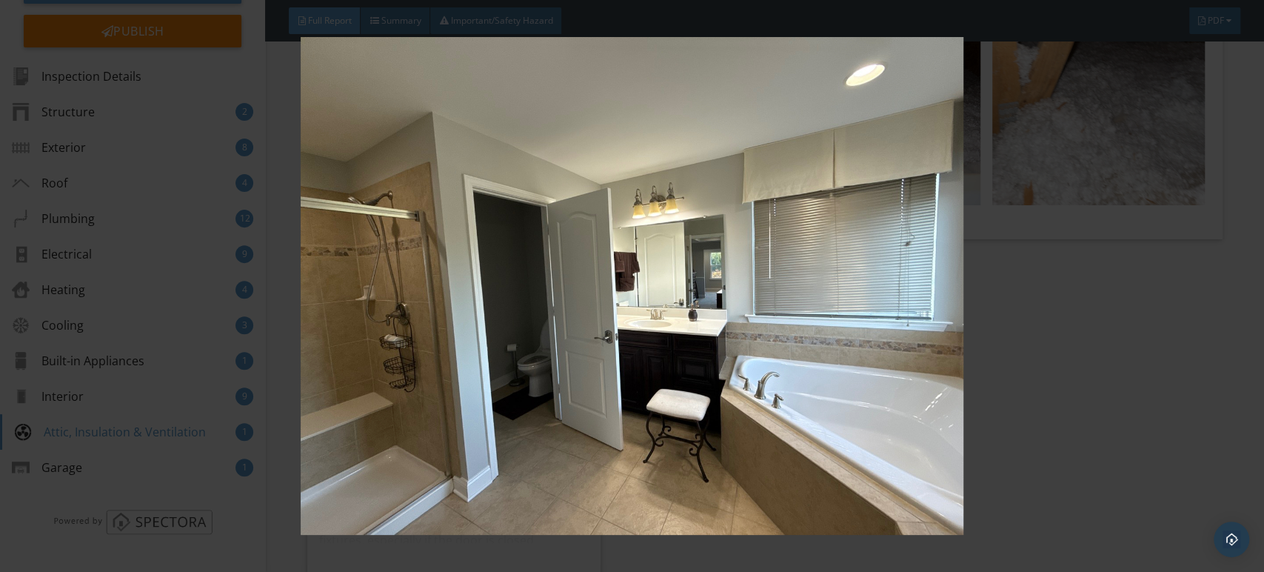
click at [506, 342] on img at bounding box center [632, 286] width 1156 height 498
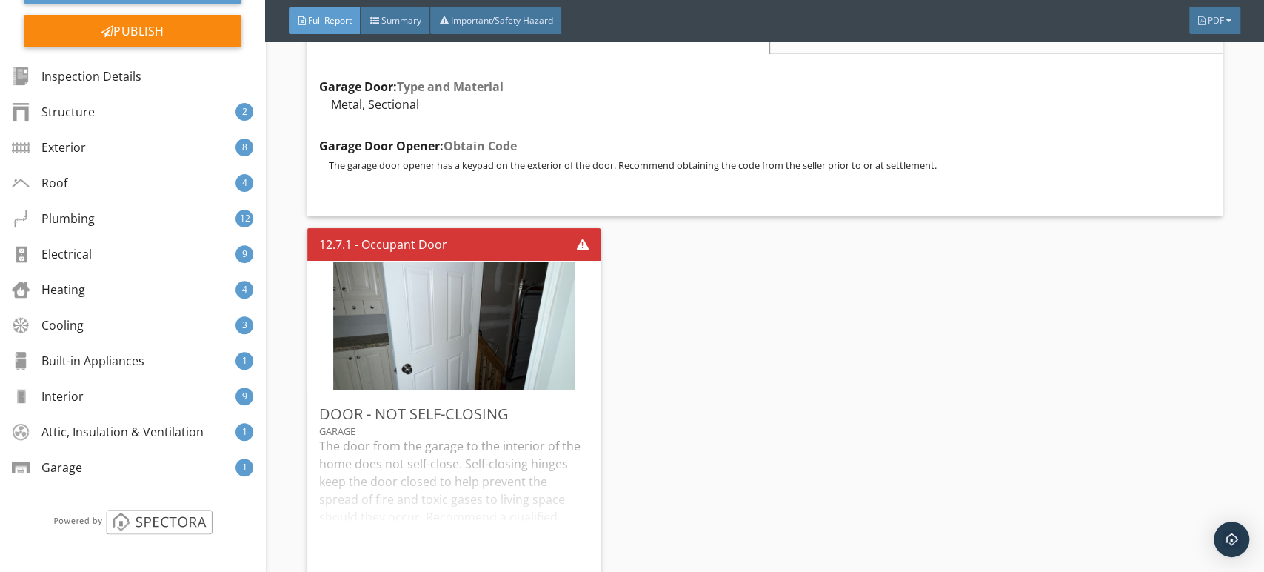
scroll to position [17, 0]
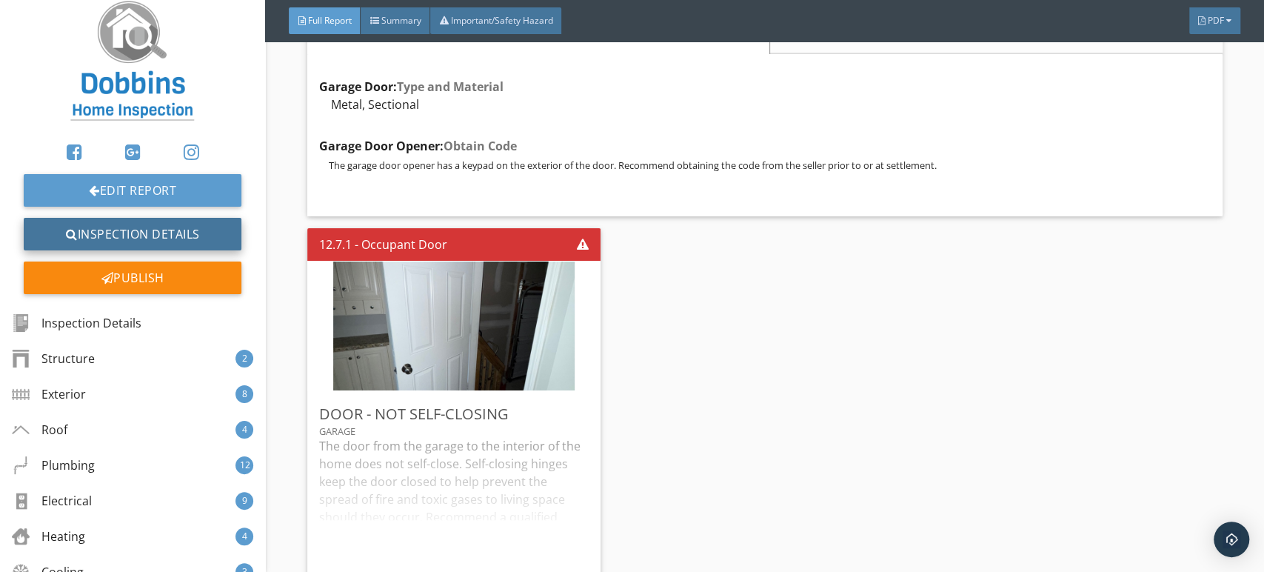
click at [149, 236] on link "Inspection Details" at bounding box center [133, 234] width 218 height 33
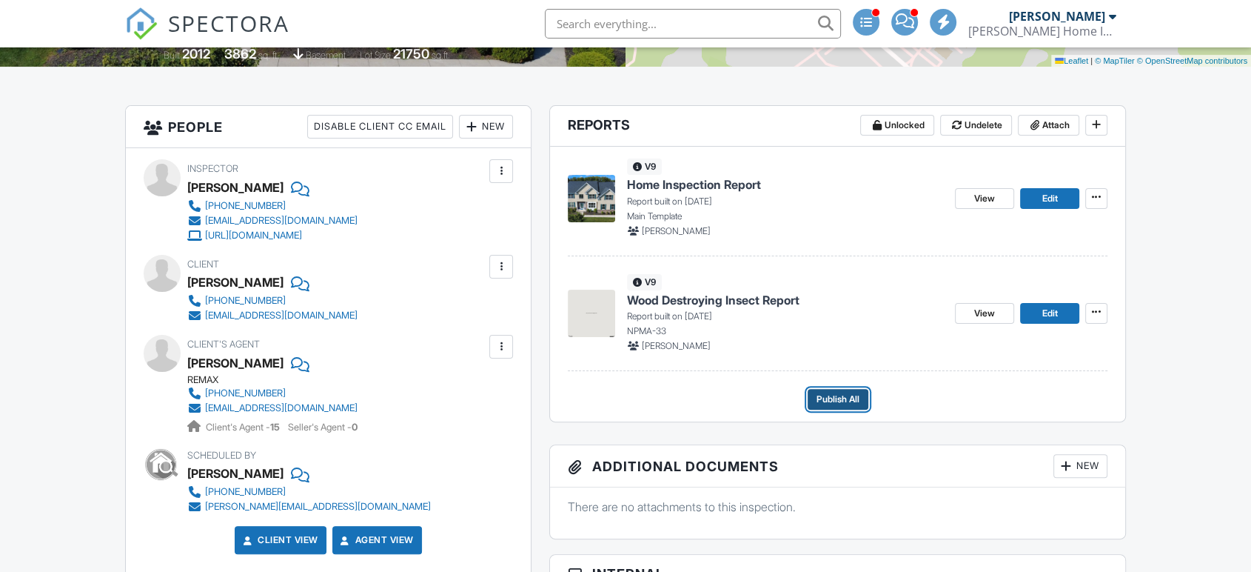
click at [829, 405] on span "Publish All" at bounding box center [838, 399] width 43 height 15
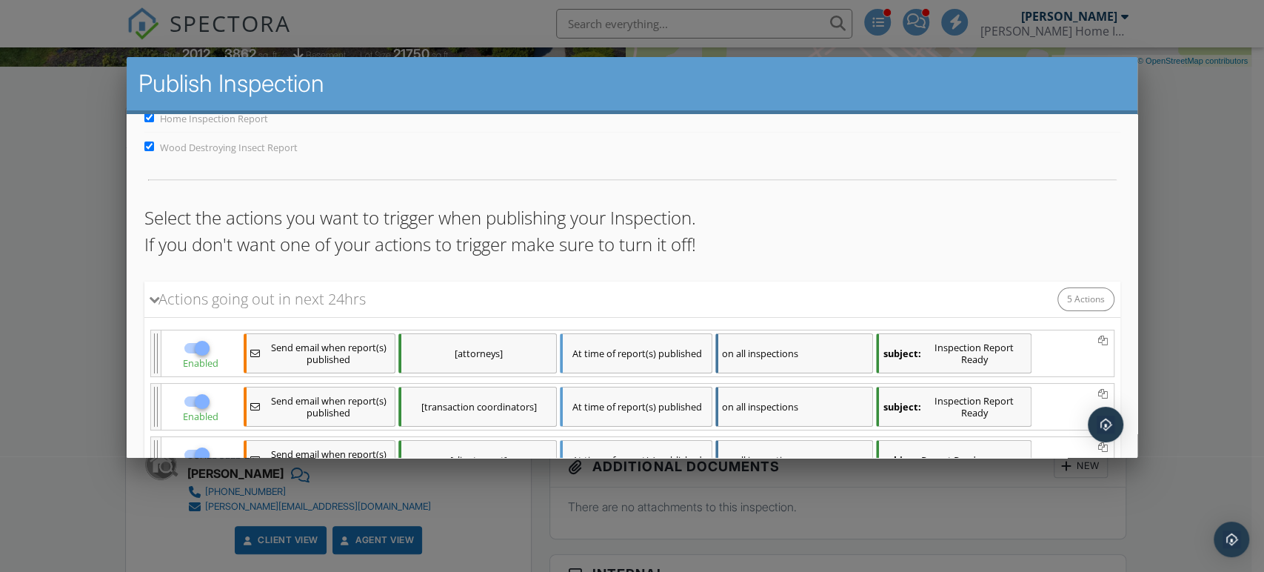
scroll to position [283, 0]
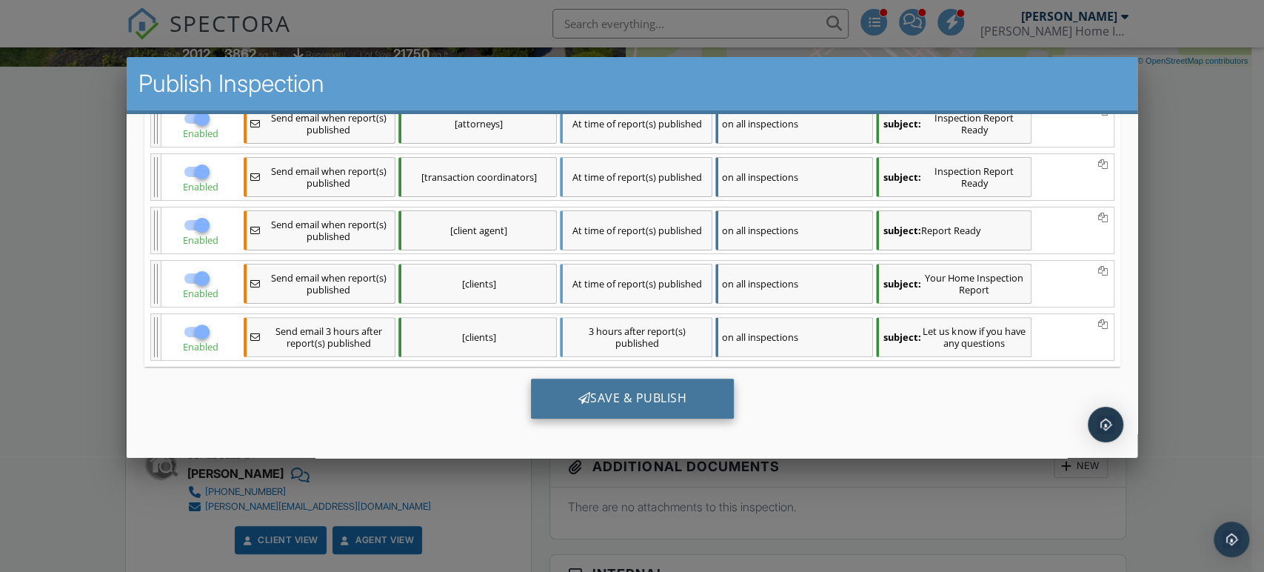
click at [635, 399] on div "Save & Publish" at bounding box center [632, 398] width 204 height 40
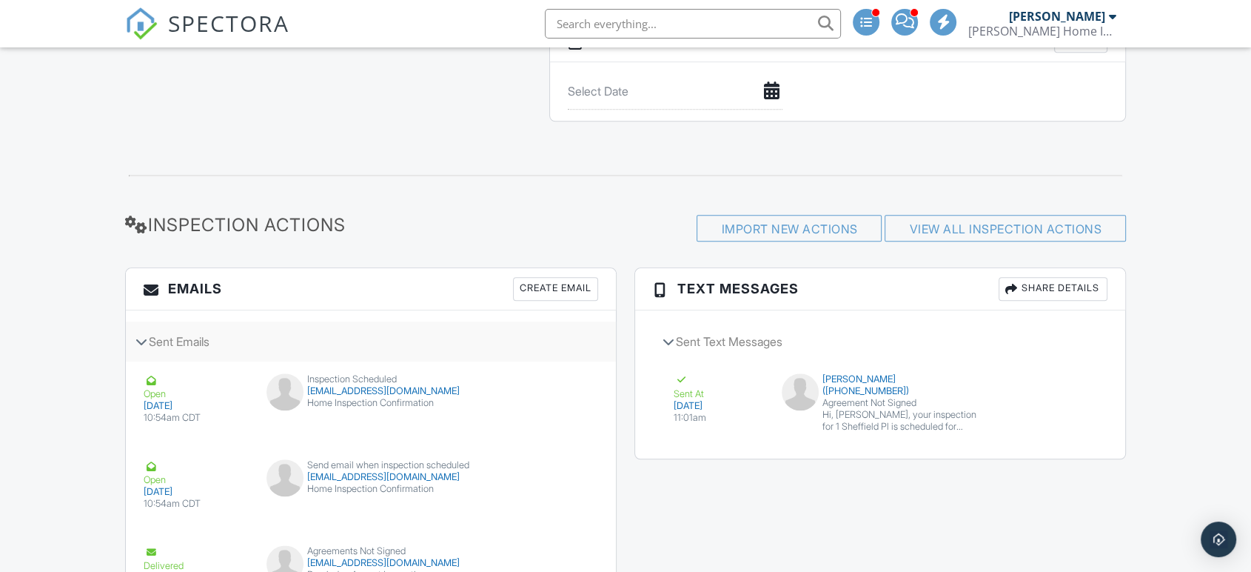
scroll to position [1810, 0]
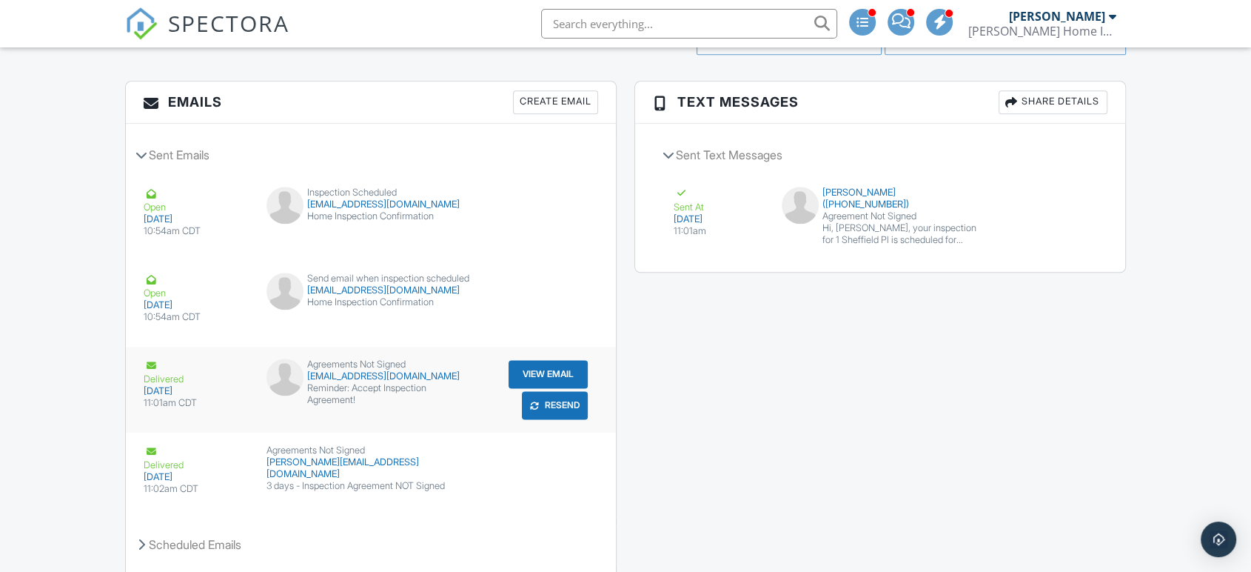
click at [561, 419] on button "Resend" at bounding box center [555, 405] width 66 height 28
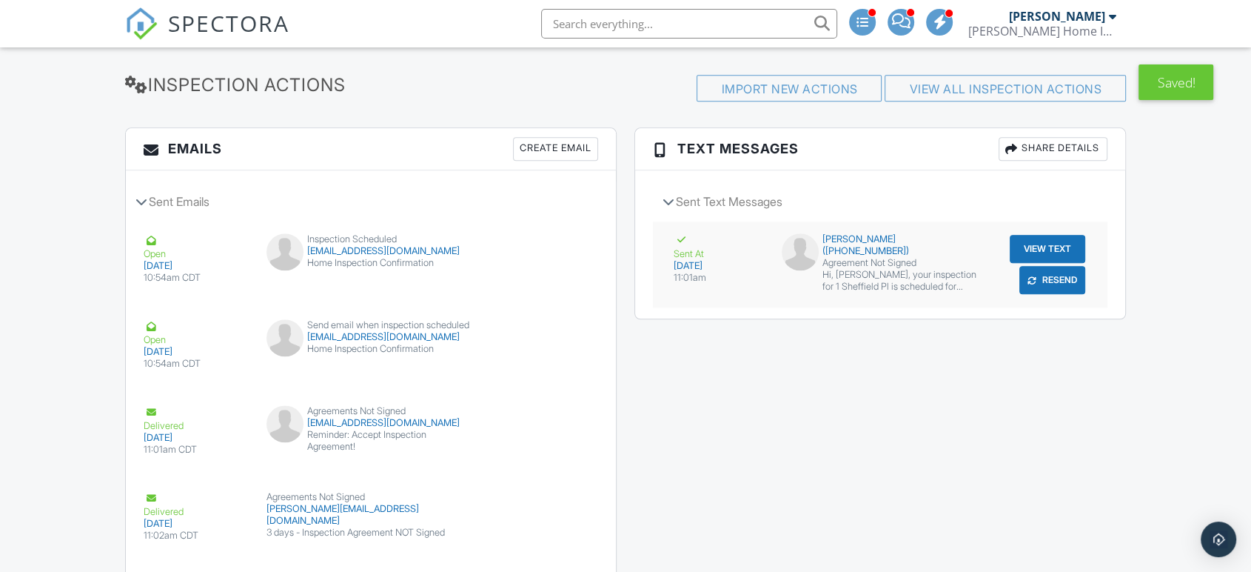
click at [1061, 294] on button "Resend" at bounding box center [1053, 280] width 66 height 28
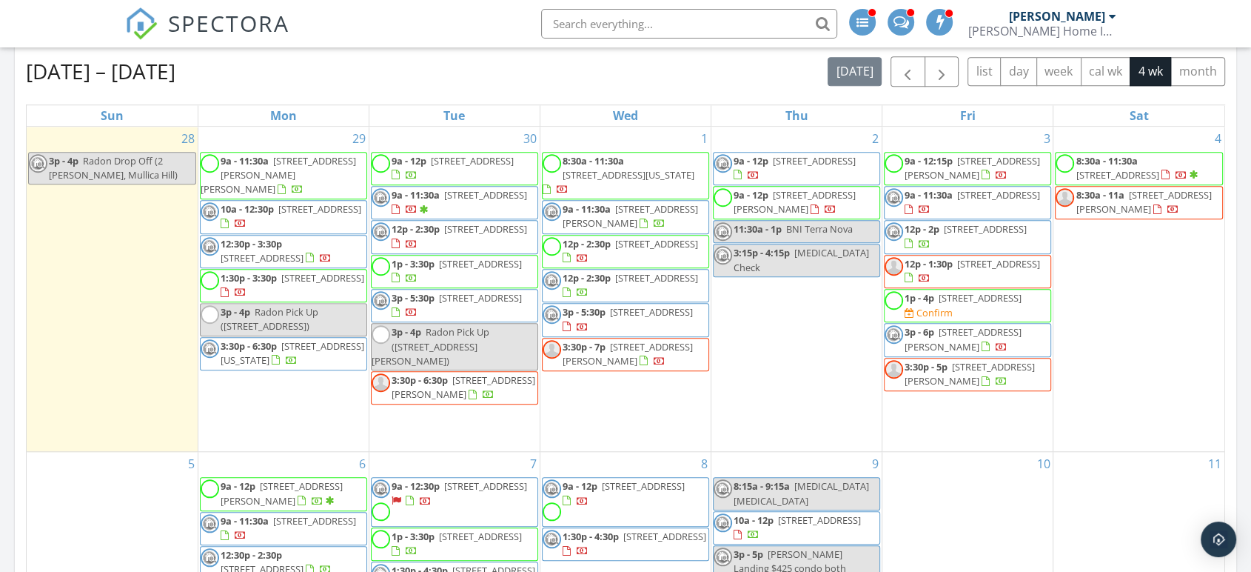
scroll to position [1234, 0]
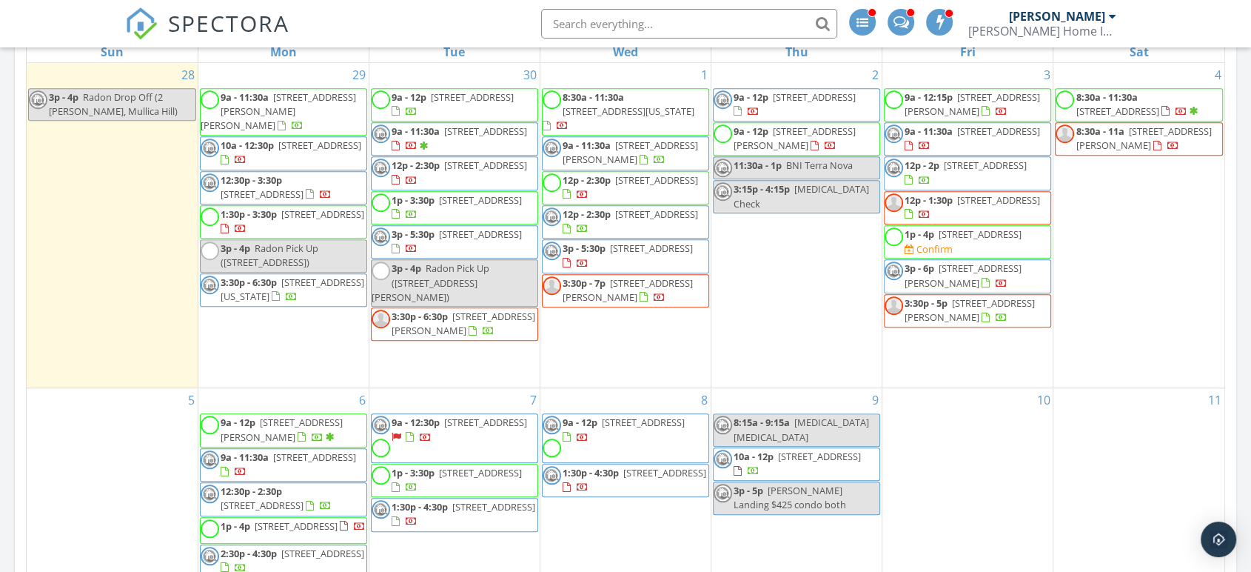
click at [462, 138] on span "78 S Poplar Ave, Maple Shade 08052" at bounding box center [485, 130] width 83 height 13
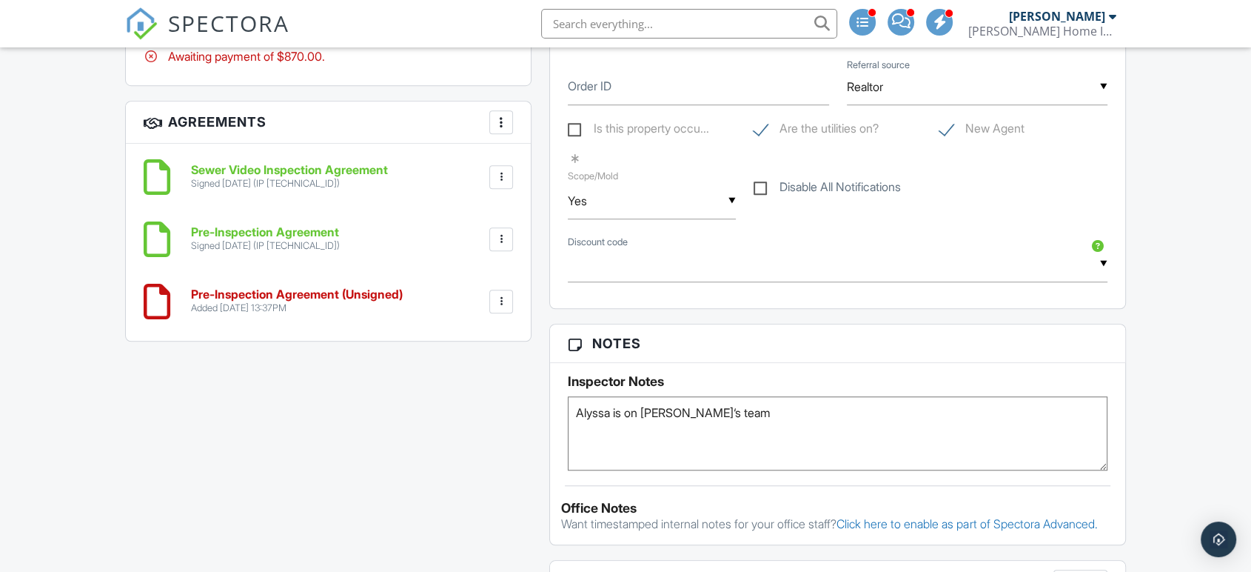
scroll to position [1039, 0]
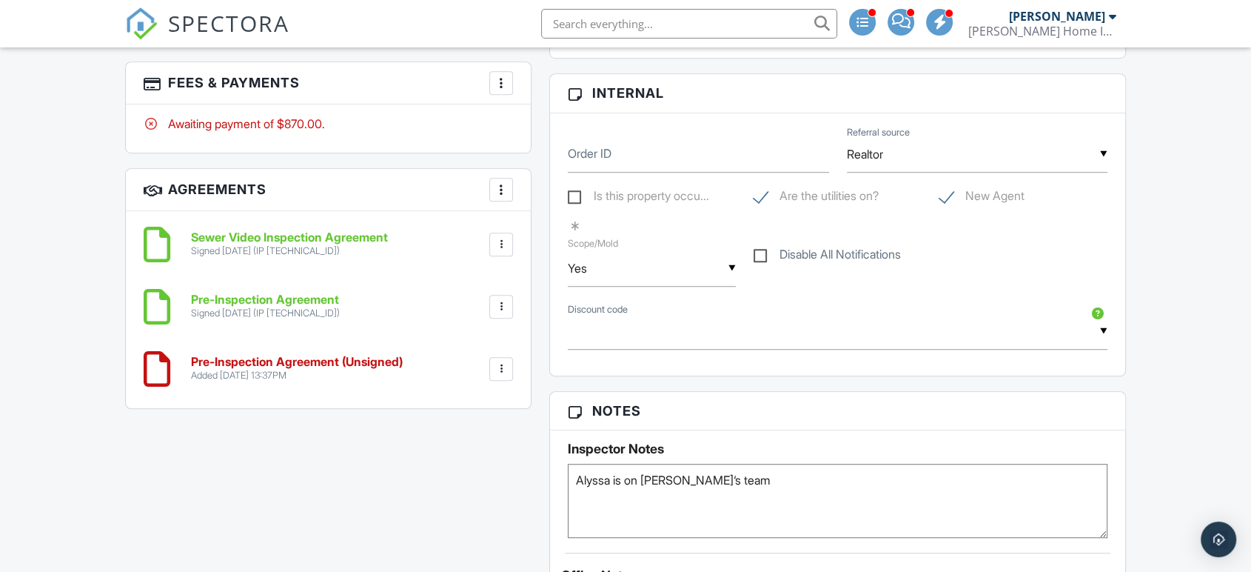
click at [498, 361] on div at bounding box center [501, 368] width 15 height 15
click at [467, 478] on li "Delete" at bounding box center [462, 483] width 84 height 37
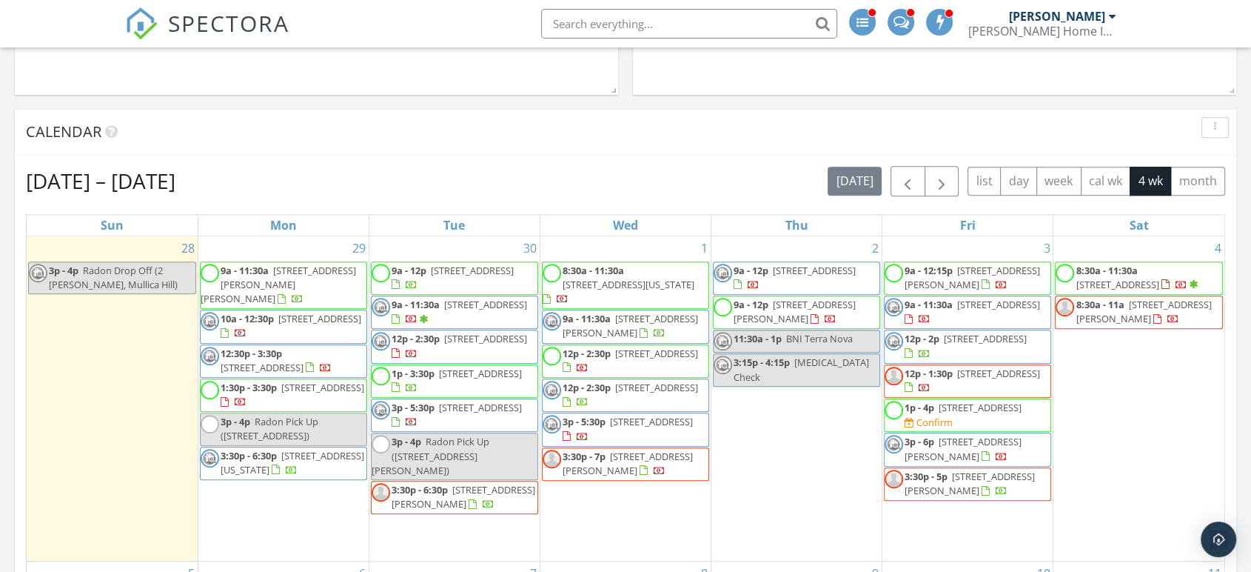
scroll to position [1234, 0]
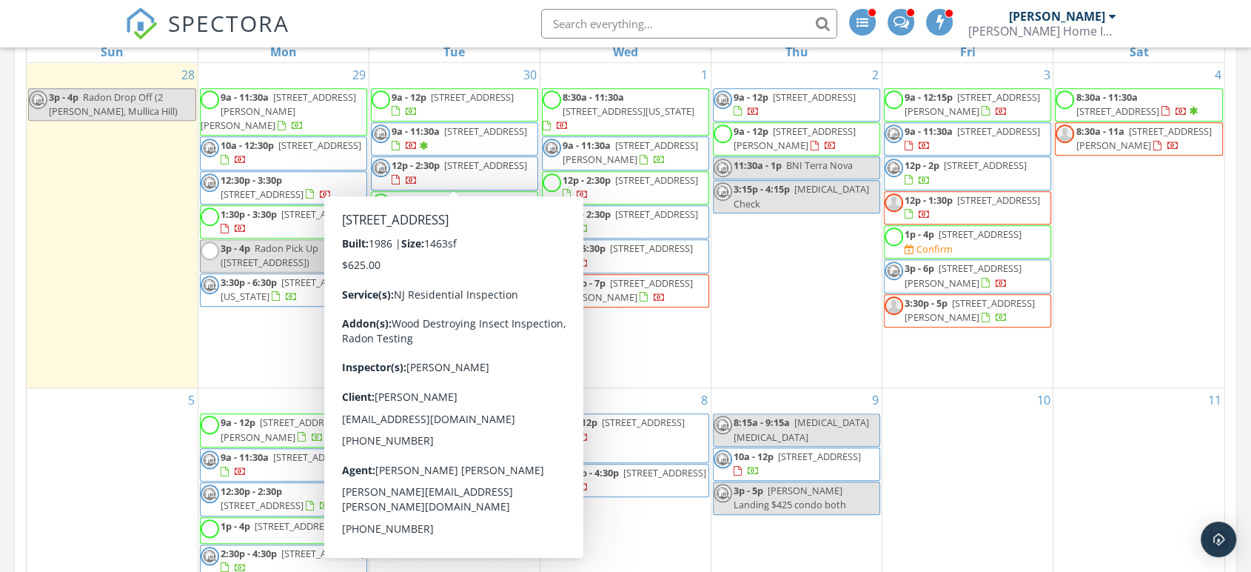
click at [418, 174] on div at bounding box center [405, 181] width 26 height 14
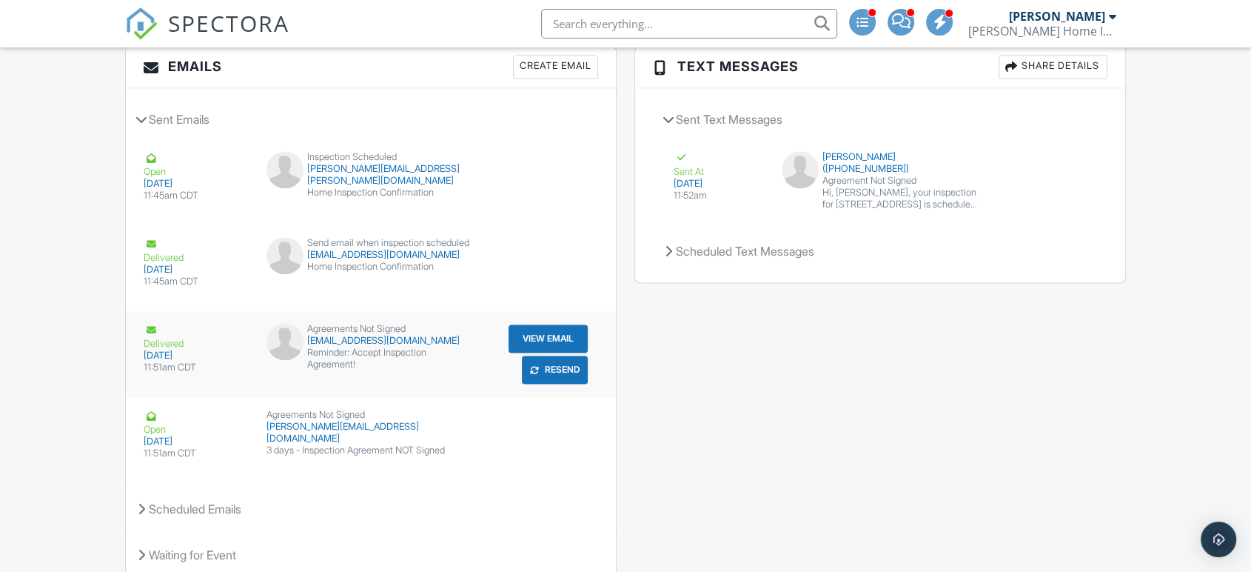
click at [557, 384] on button "Resend" at bounding box center [555, 369] width 66 height 28
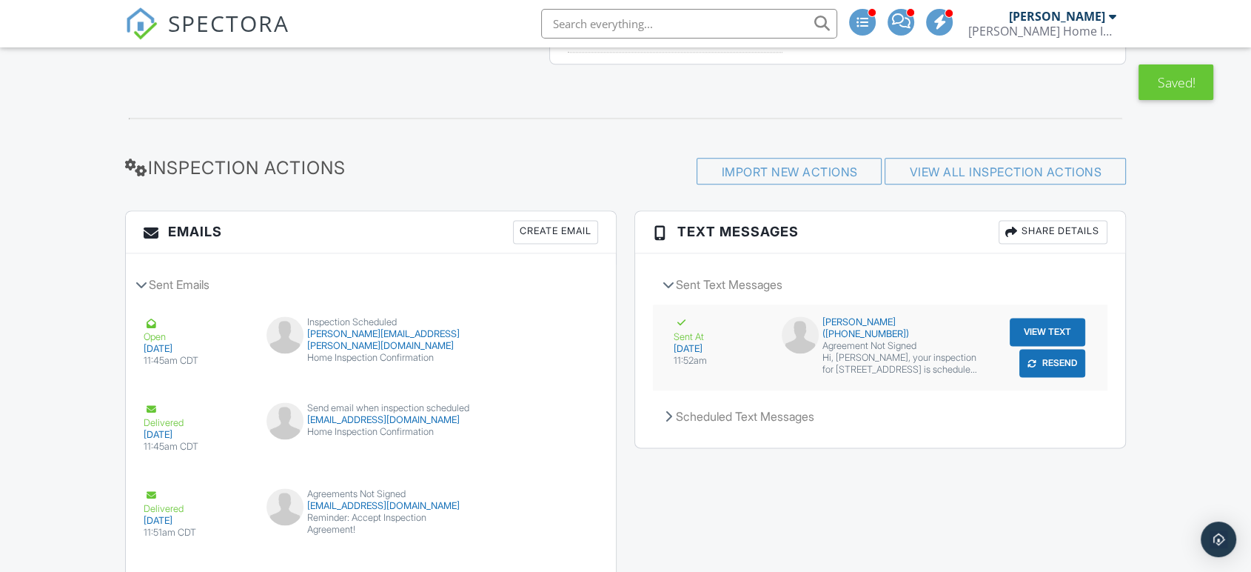
click at [1054, 377] on button "Resend" at bounding box center [1053, 363] width 66 height 28
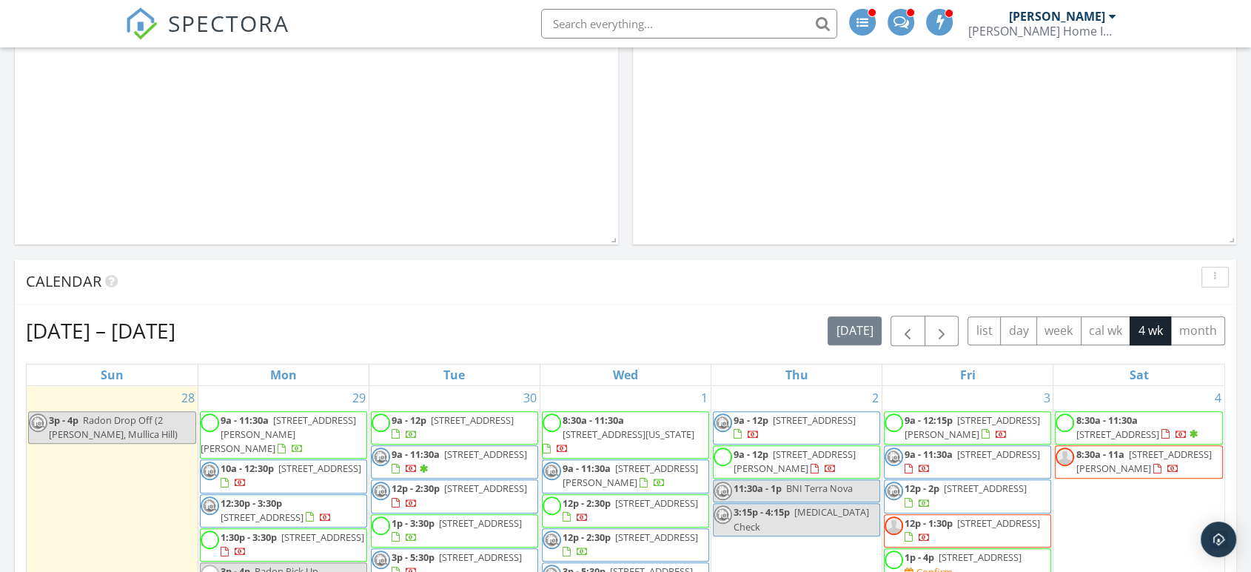
scroll to position [987, 0]
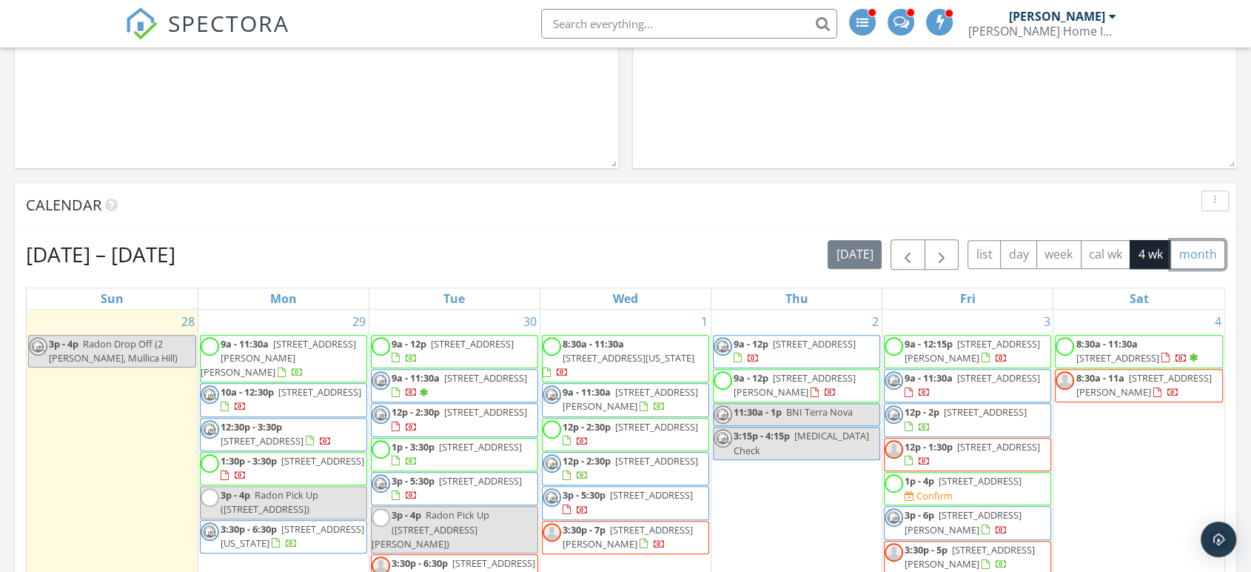
click at [1213, 258] on button "month" at bounding box center [1198, 254] width 55 height 29
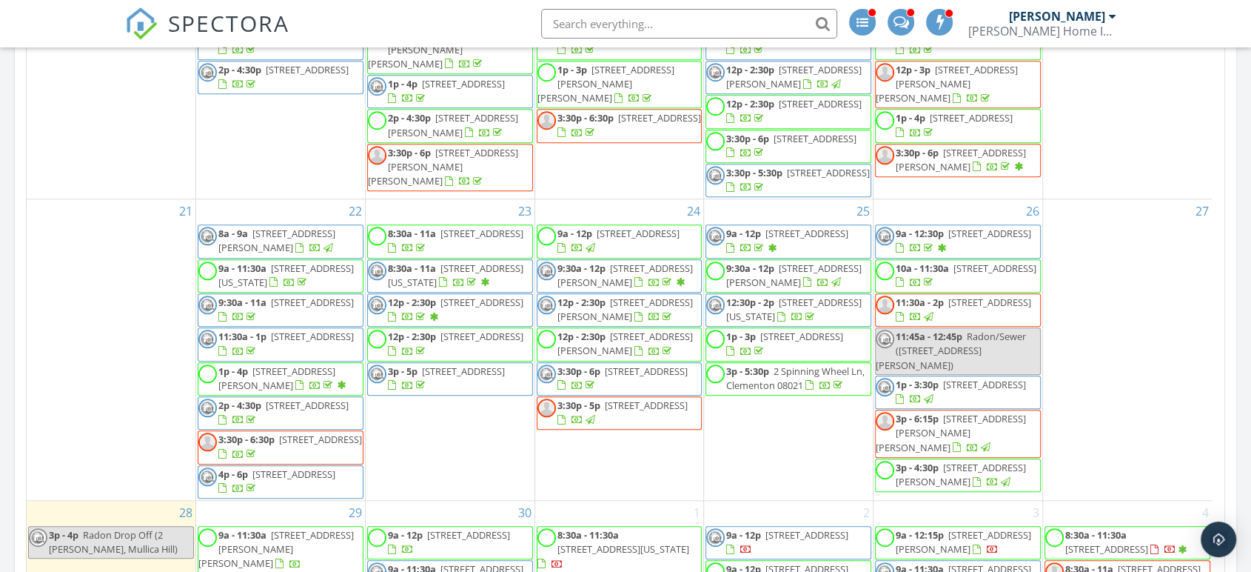
scroll to position [493, 0]
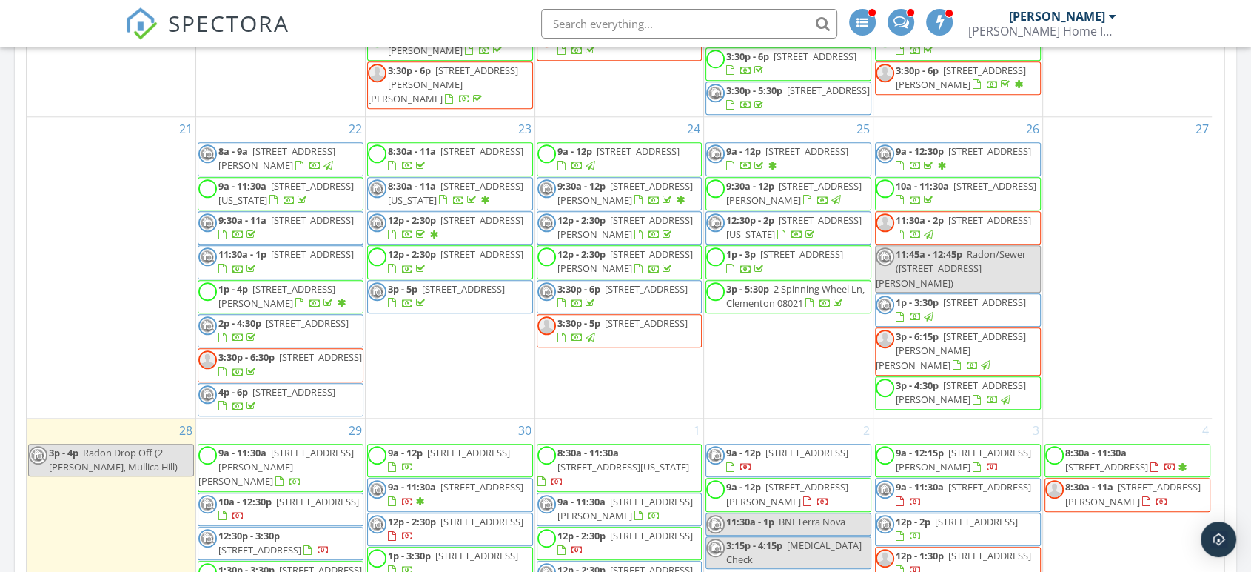
click at [290, 345] on span "2p - 4:30p 33 Cranberry Ct, Medford 08055" at bounding box center [280, 330] width 164 height 29
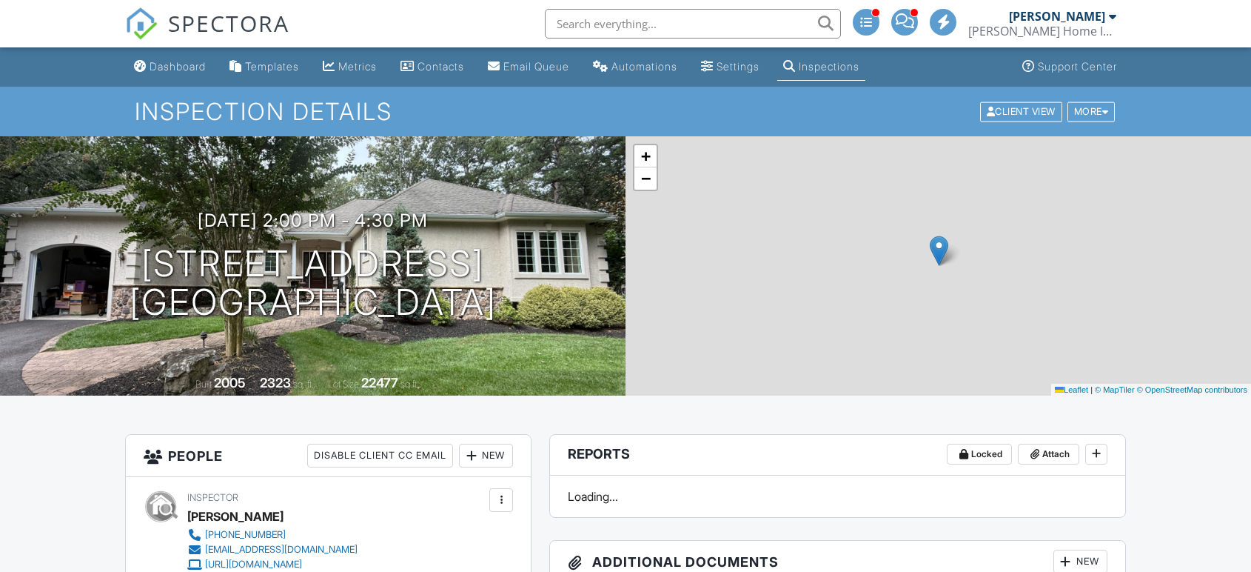
click at [169, 67] on div "Dashboard" at bounding box center [178, 66] width 56 height 13
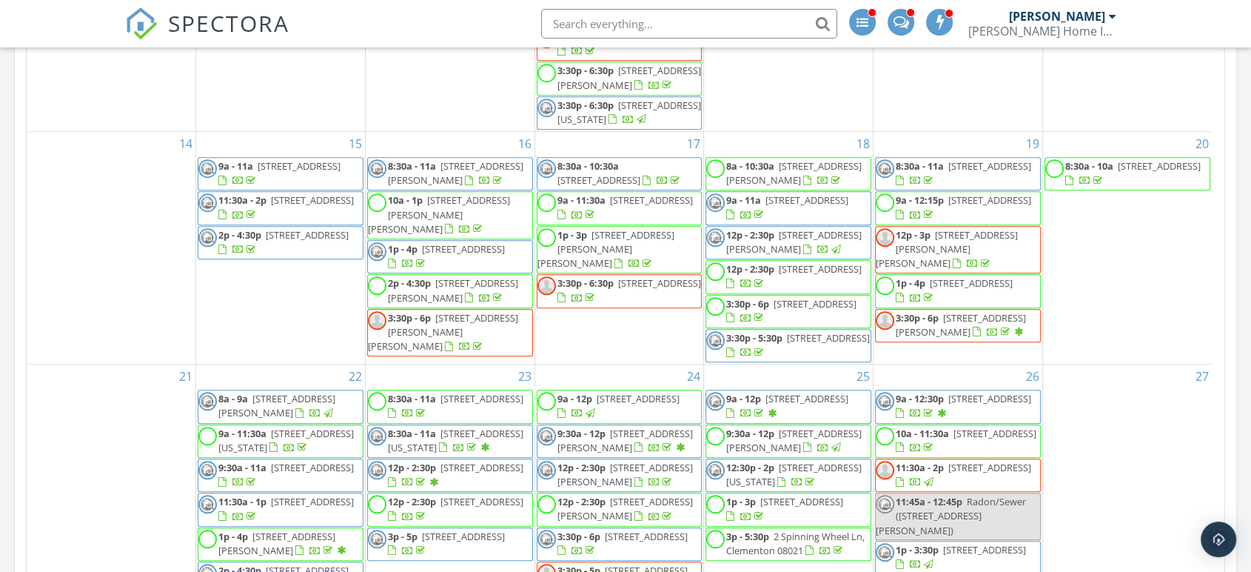
scroll to position [575, 0]
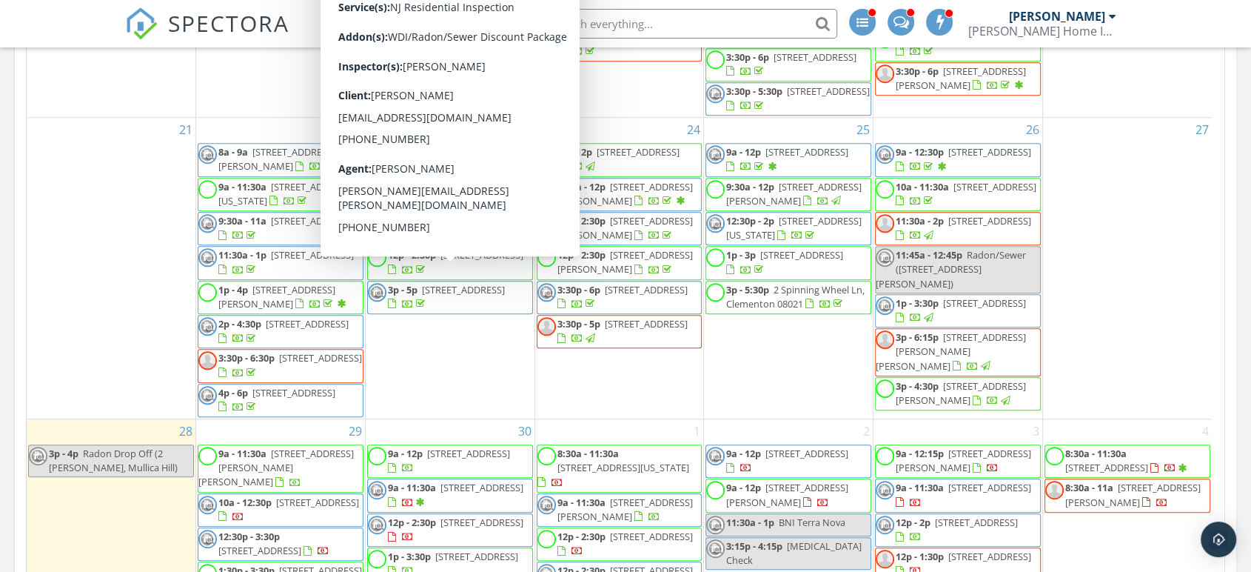
click at [0, 284] on div "[DATE] [PERSON_NAME] 3:00 pm [STREET_ADDRESS][PERSON_NAME] Radon Drop Off [PERS…" at bounding box center [625, 208] width 1251 height 2829
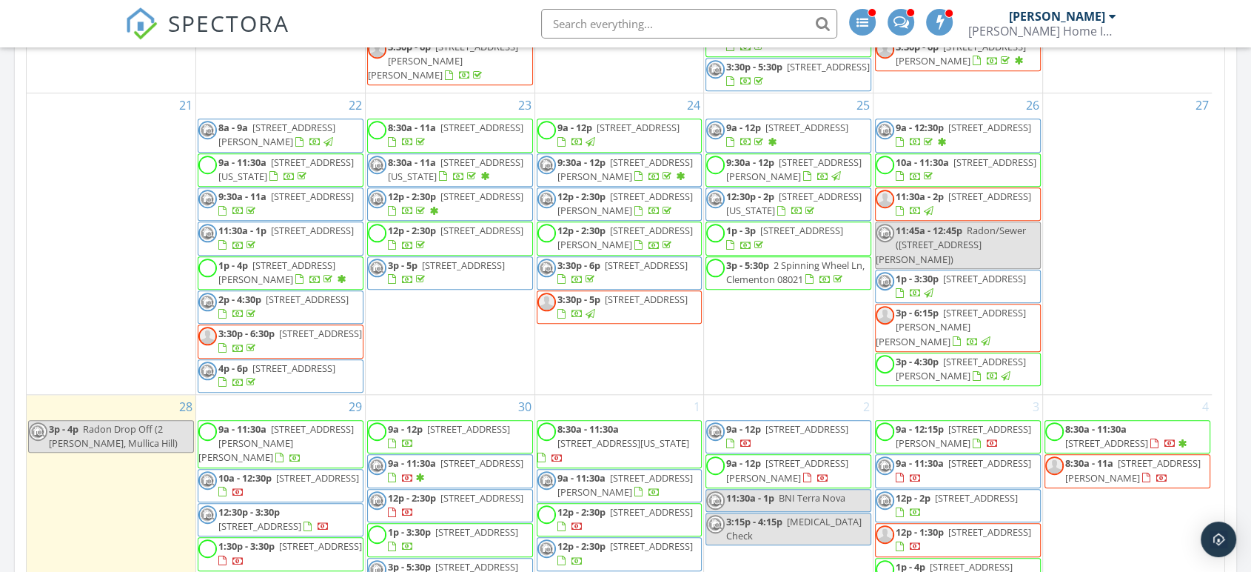
scroll to position [493, 0]
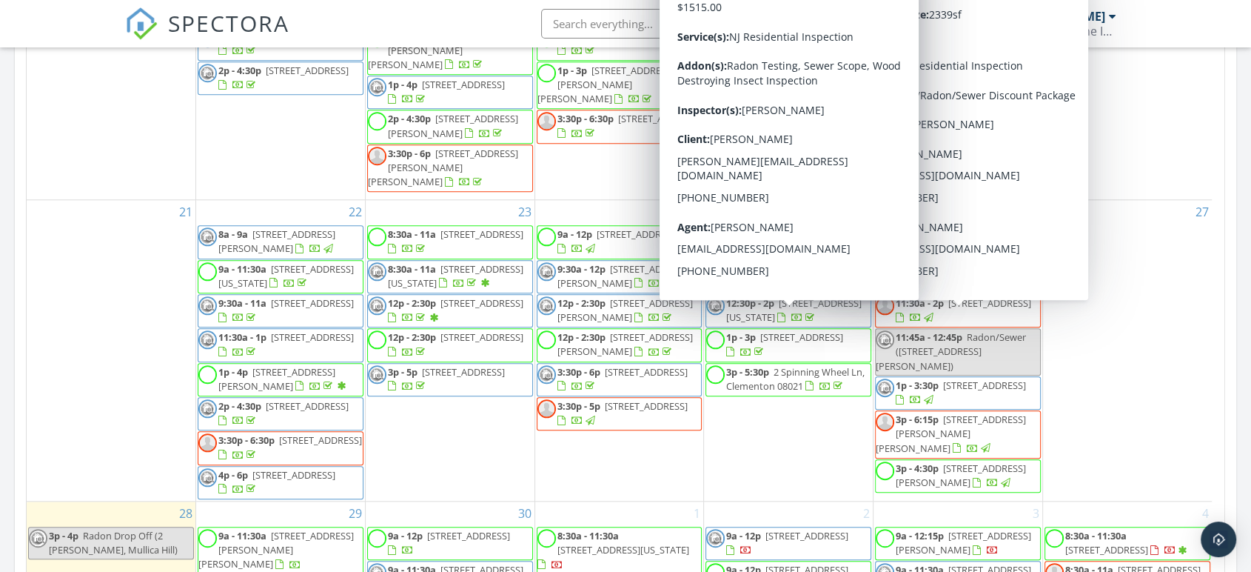
click at [735, 254] on div at bounding box center [730, 249] width 8 height 10
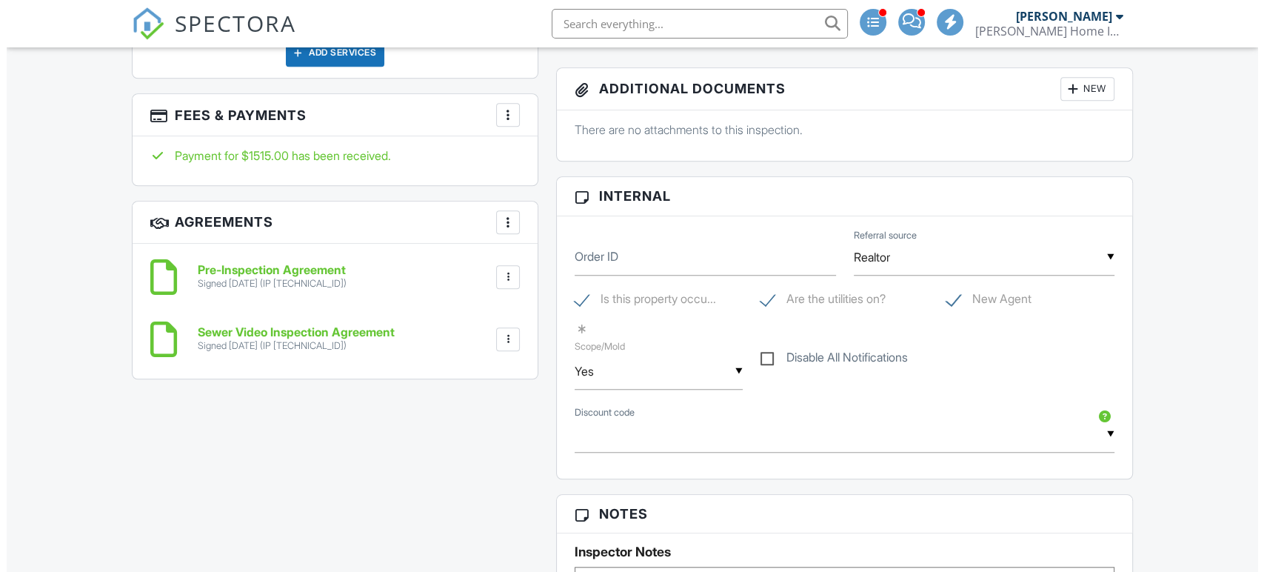
scroll to position [1748, 0]
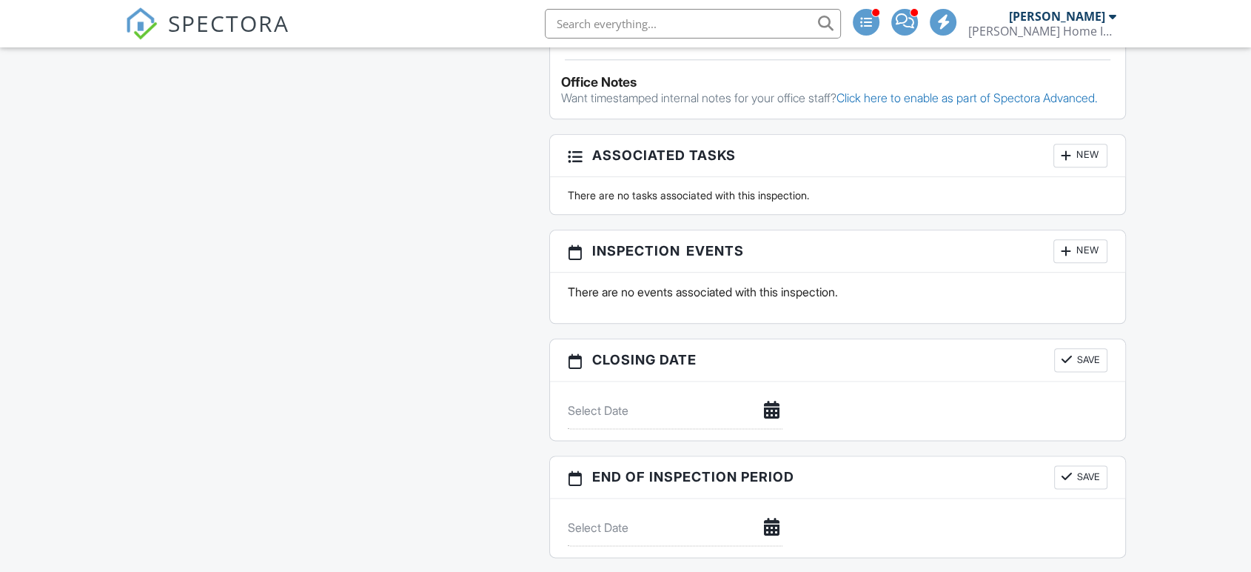
click at [1077, 263] on div "New" at bounding box center [1081, 251] width 54 height 24
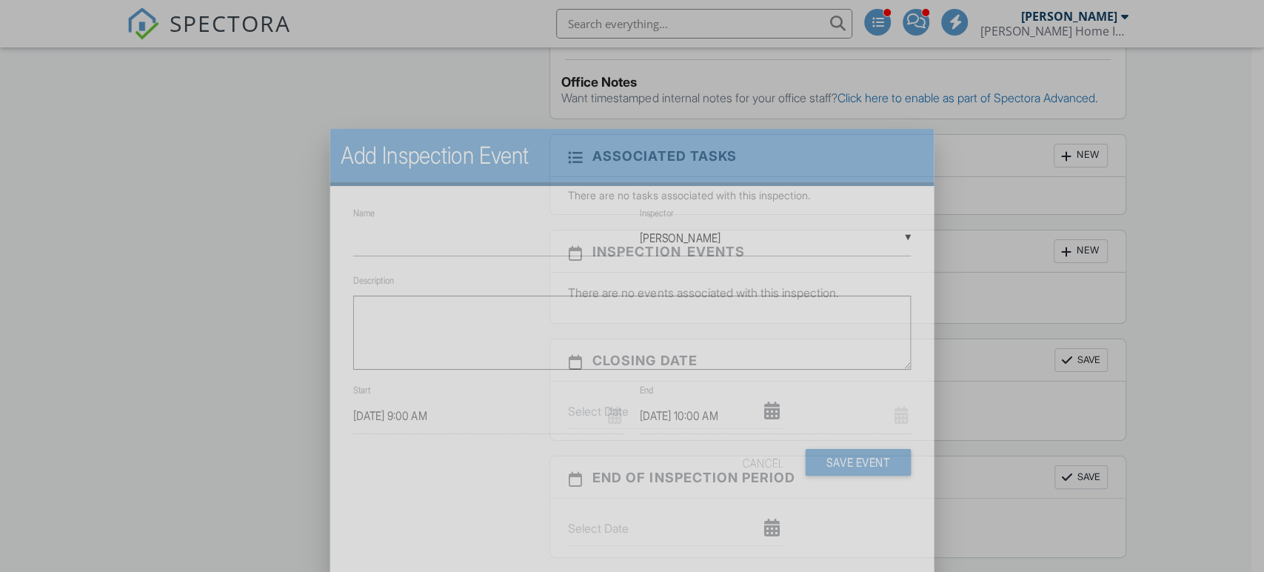
scroll to position [0, 0]
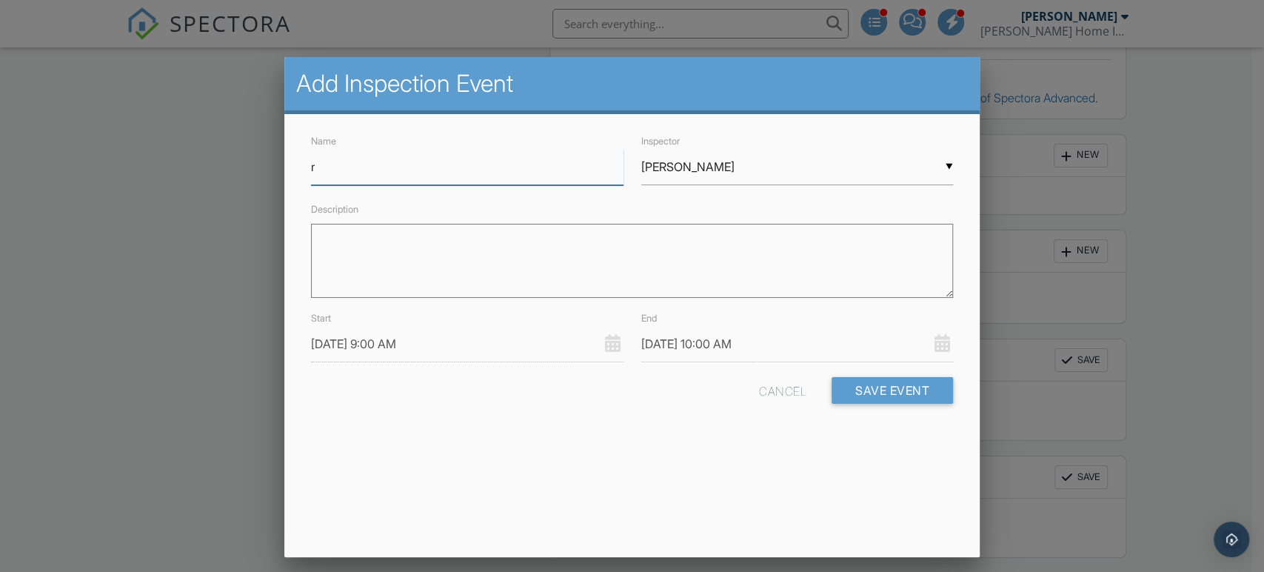
type input "Radon Pick Up"
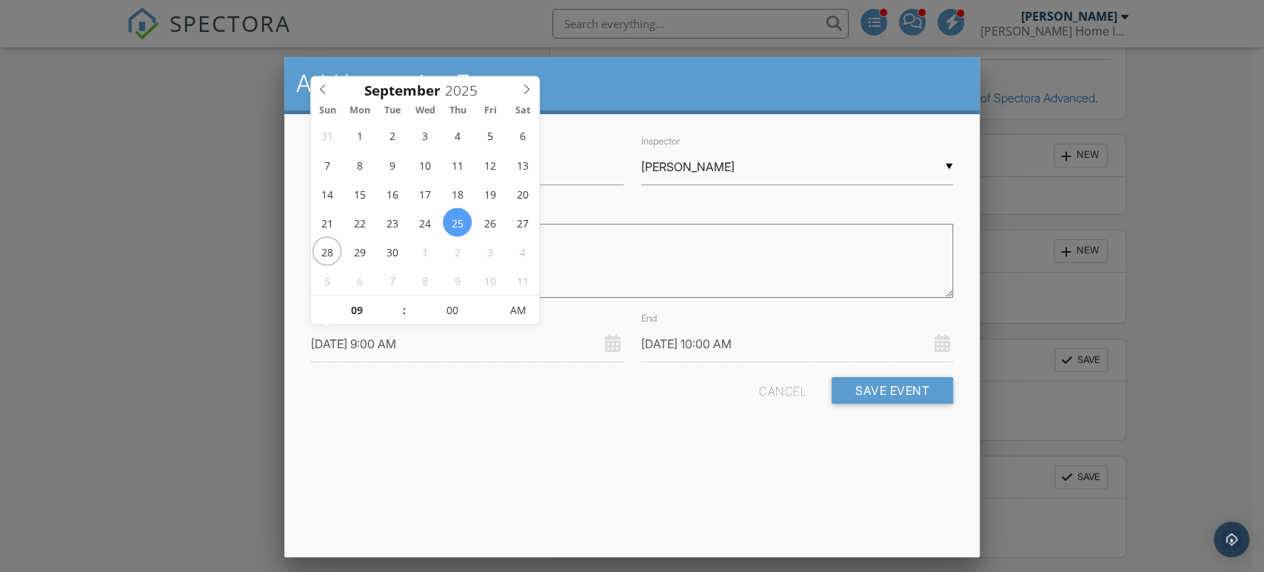
click at [394, 351] on input "09/25/2025 9:00 AM" at bounding box center [467, 344] width 312 height 36
type input "09/28/2025 9:00 AM"
type input "09/28/2025 10:00 AM"
click at [892, 395] on button "Save Event" at bounding box center [892, 390] width 121 height 27
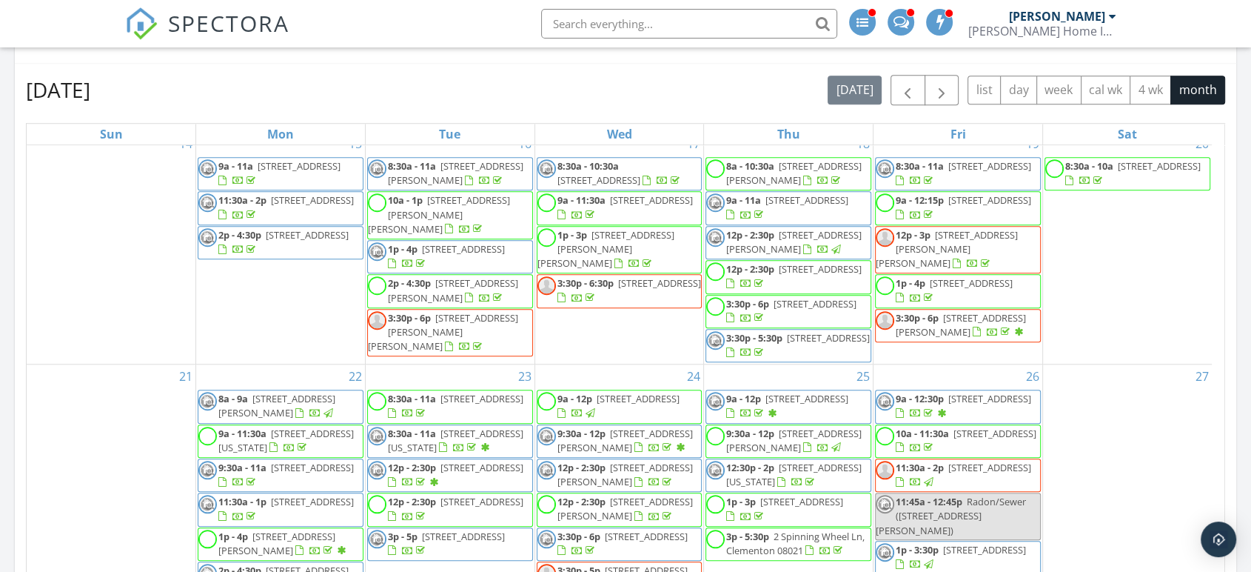
scroll to position [723, 0]
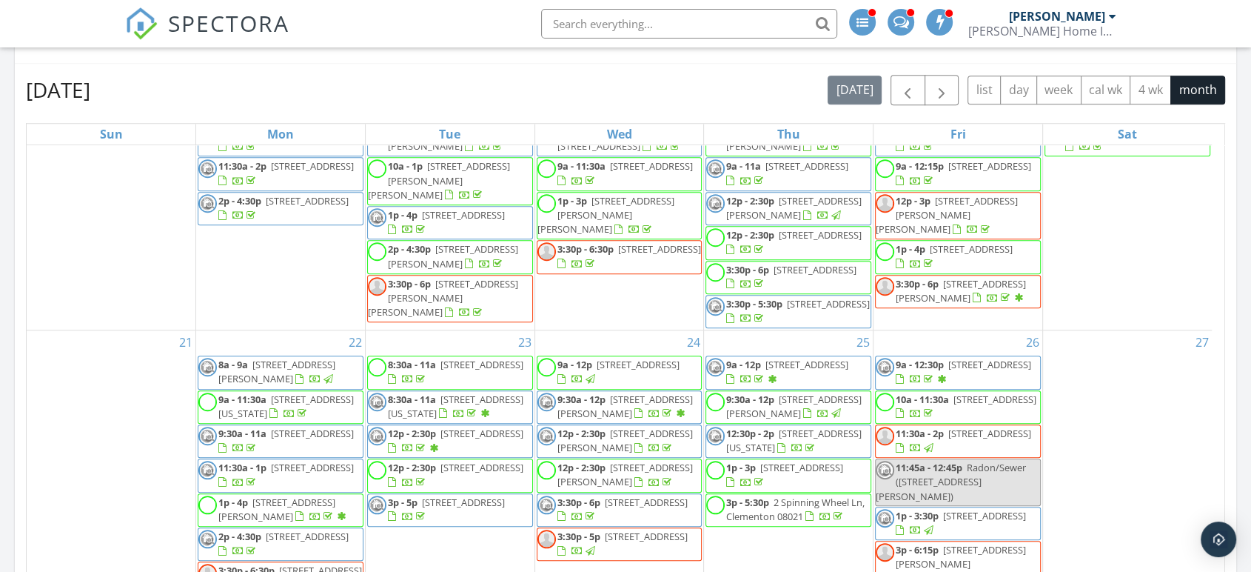
click at [0, 274] on div "Today Andrew Dobbins 9:00 am 1554 Good Intent Rd, Deptford, NJ 08096 Radon Pick…" at bounding box center [625, 455] width 1251 height 2829
click at [795, 495] on span "2 Spinning Wheel Ln, Clementon 08021" at bounding box center [795, 508] width 138 height 27
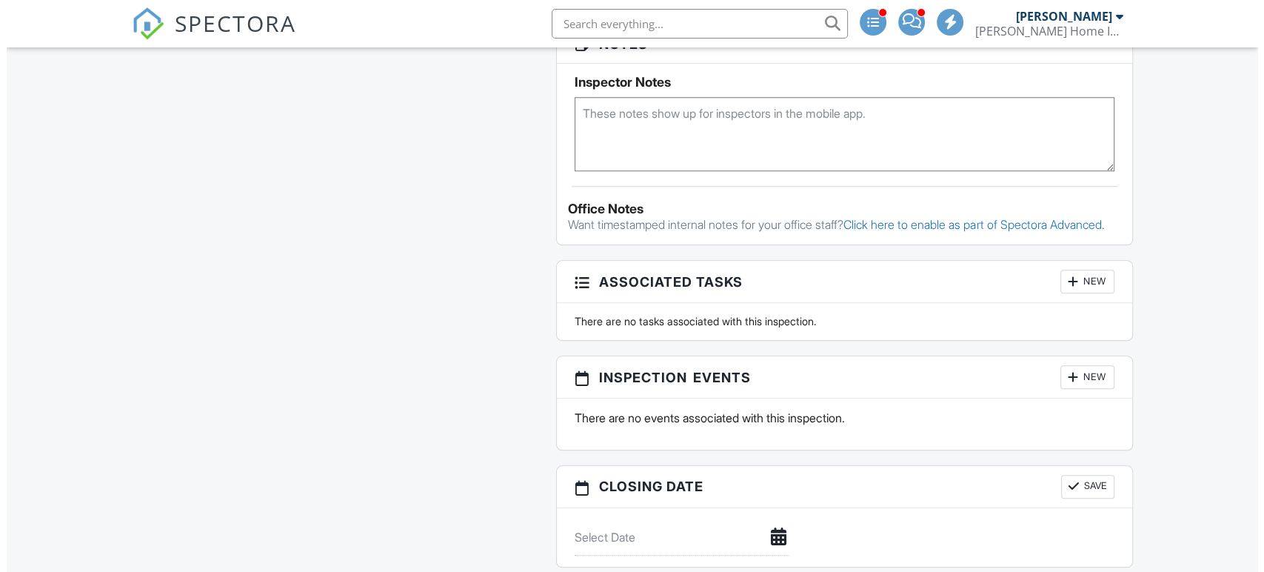
scroll to position [1481, 0]
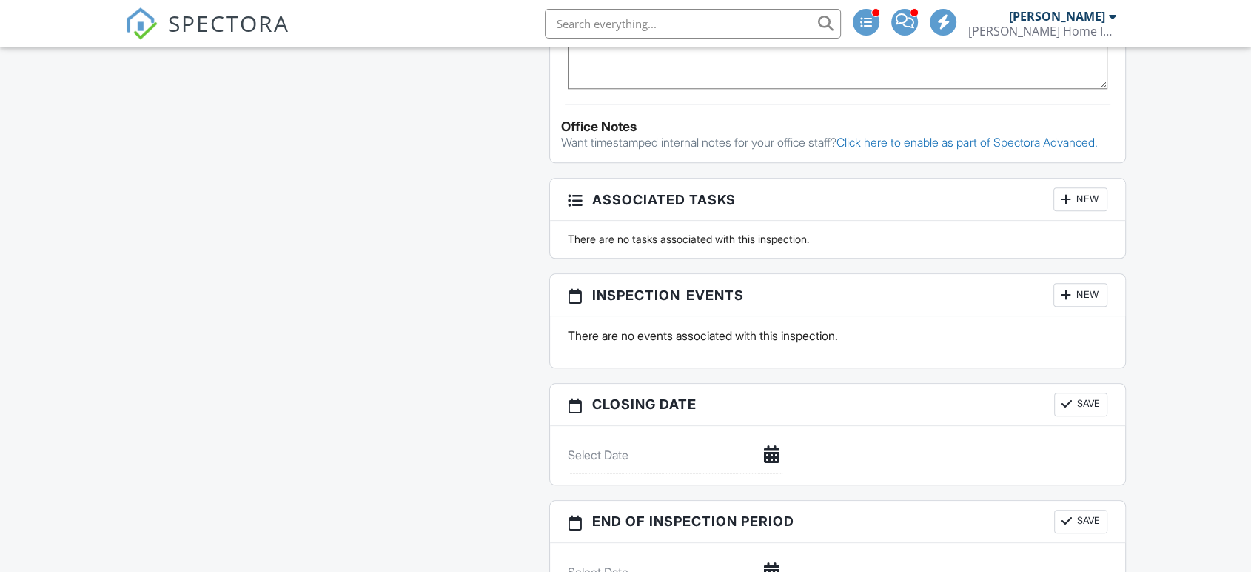
click at [1074, 305] on div "New" at bounding box center [1081, 295] width 54 height 24
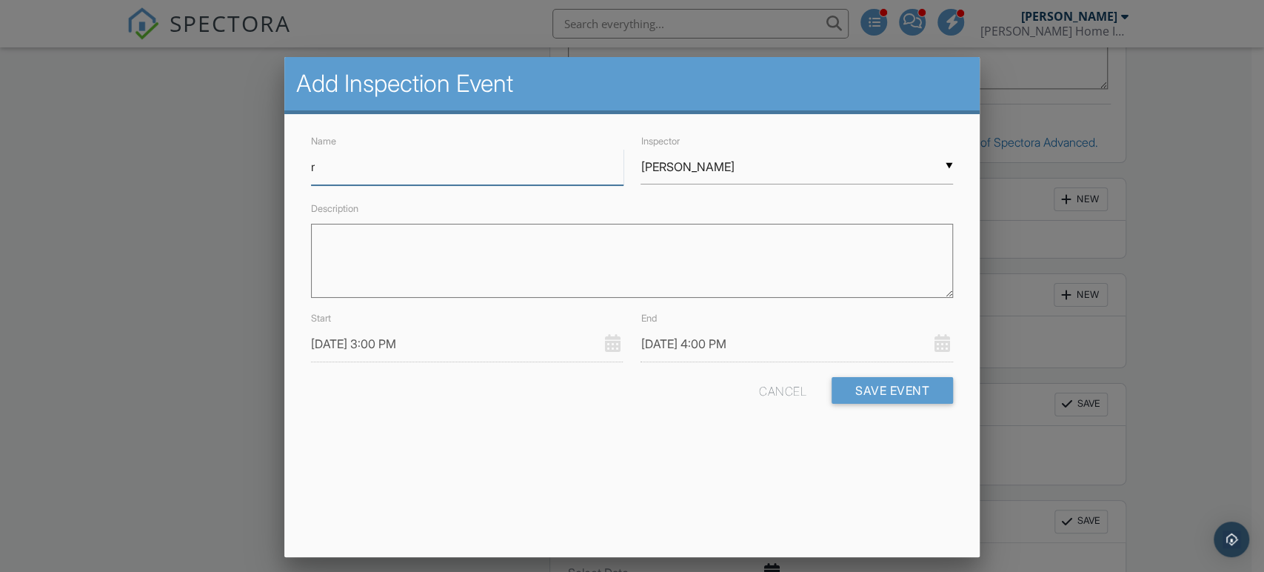
type input "Radon Pick Up"
click at [383, 355] on input "09/25/2025 3:00 PM" at bounding box center [467, 344] width 312 height 36
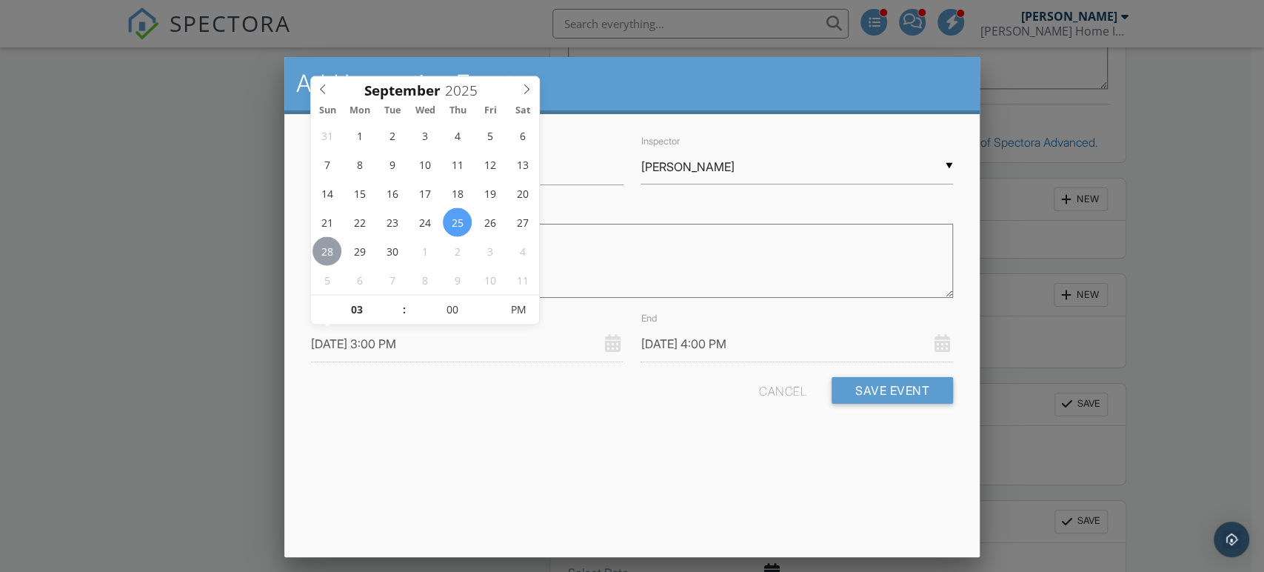
type input "09/28/2025 3:00 PM"
type input "09/28/2025 4:00 PM"
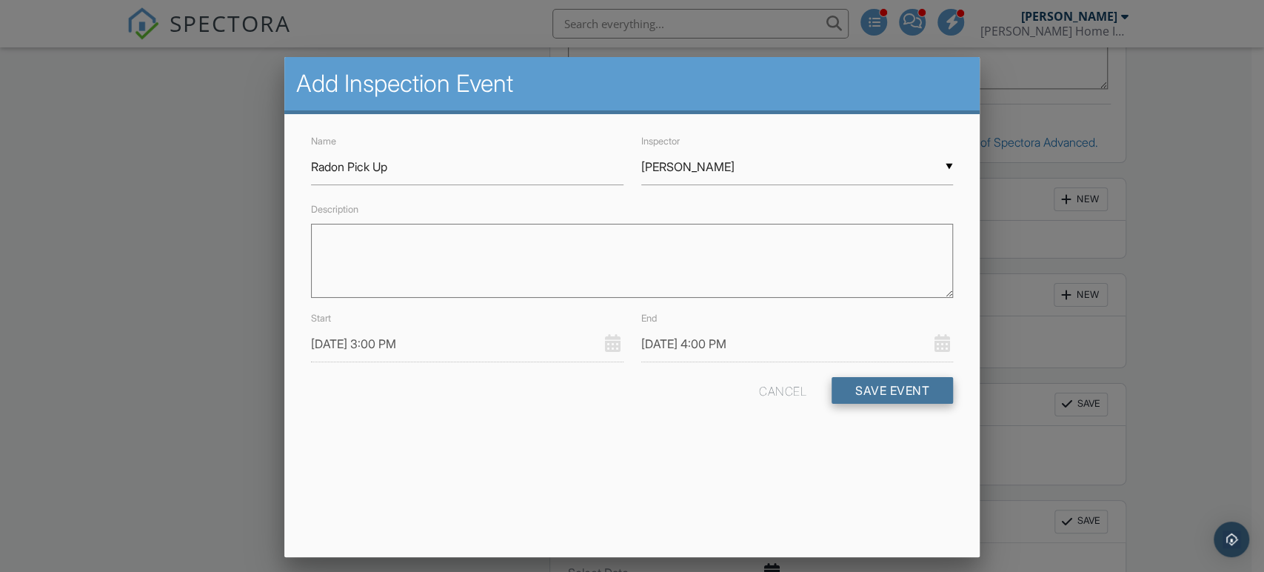
click at [916, 390] on button "Save Event" at bounding box center [892, 390] width 121 height 27
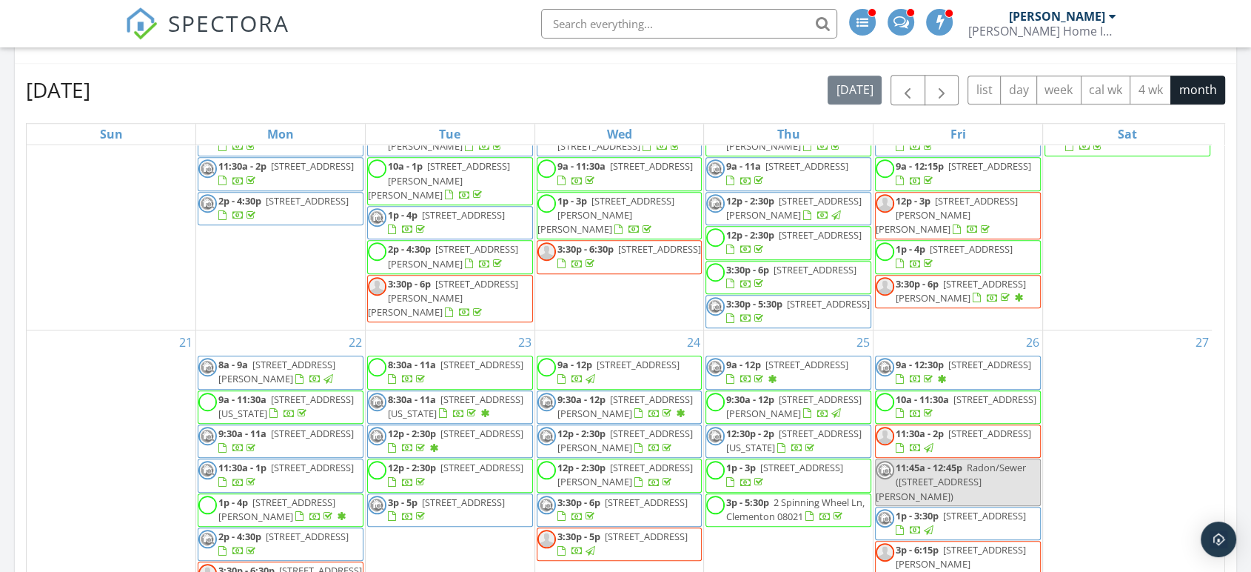
scroll to position [723, 0]
click at [943, 358] on span "9a - 12:30p" at bounding box center [920, 364] width 48 height 13
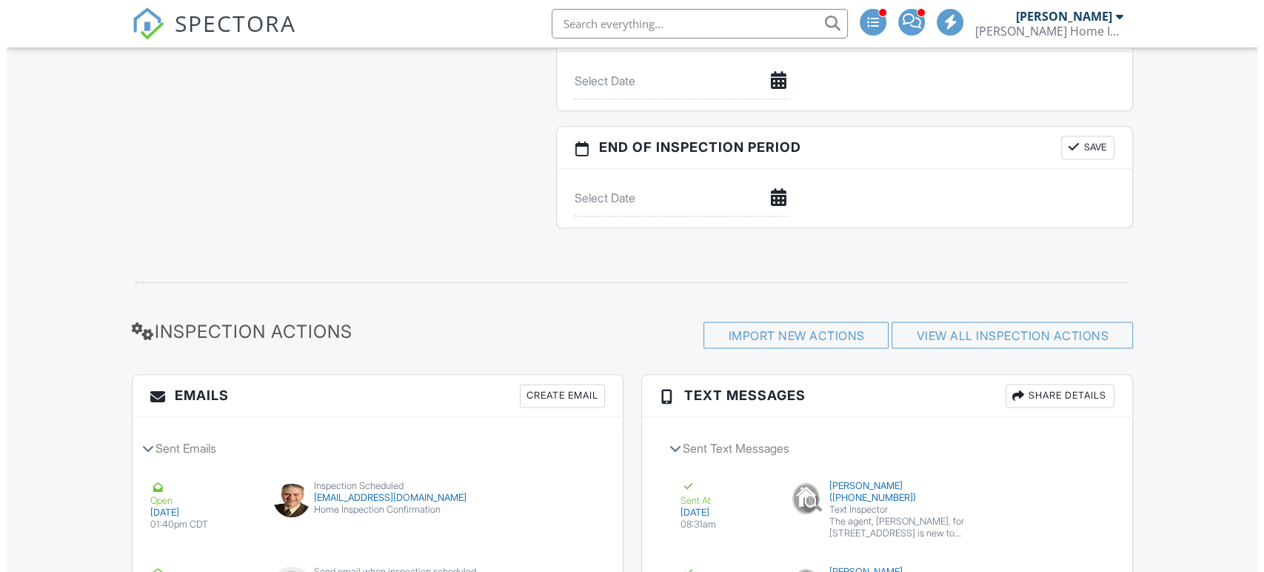
scroll to position [1505, 0]
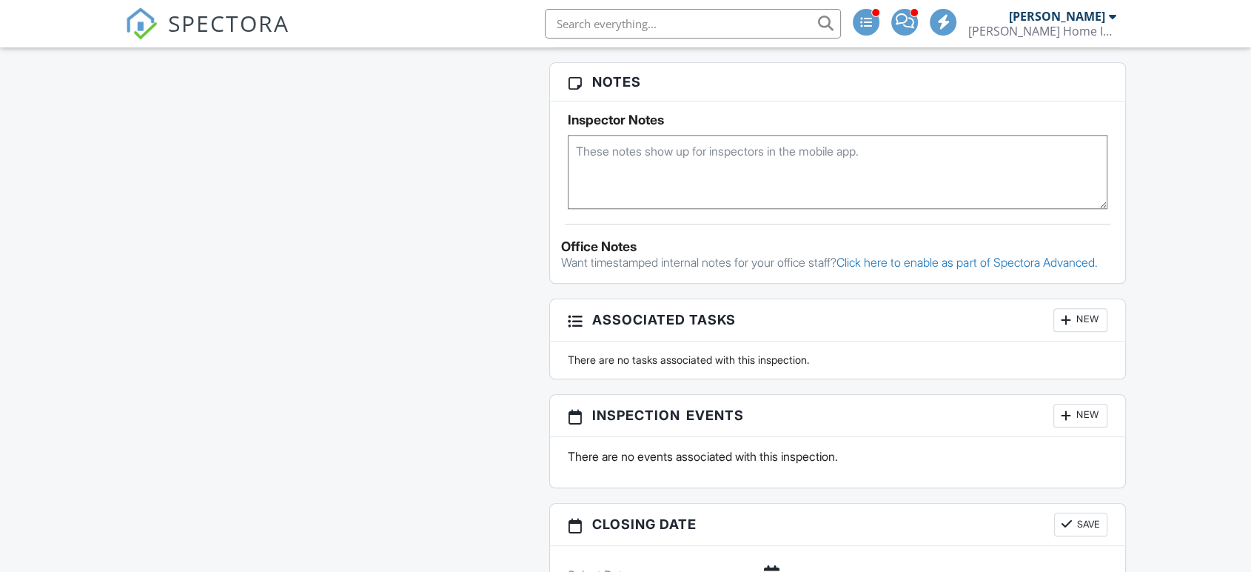
click at [1096, 427] on div "New" at bounding box center [1081, 416] width 54 height 24
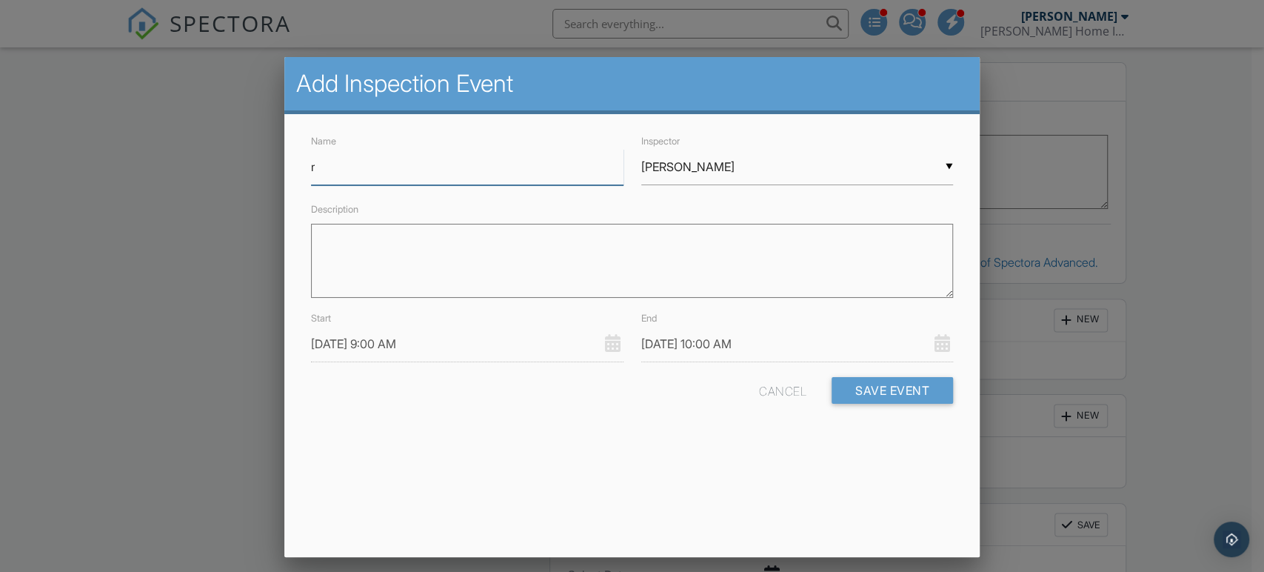
type input "Radon Pick Up"
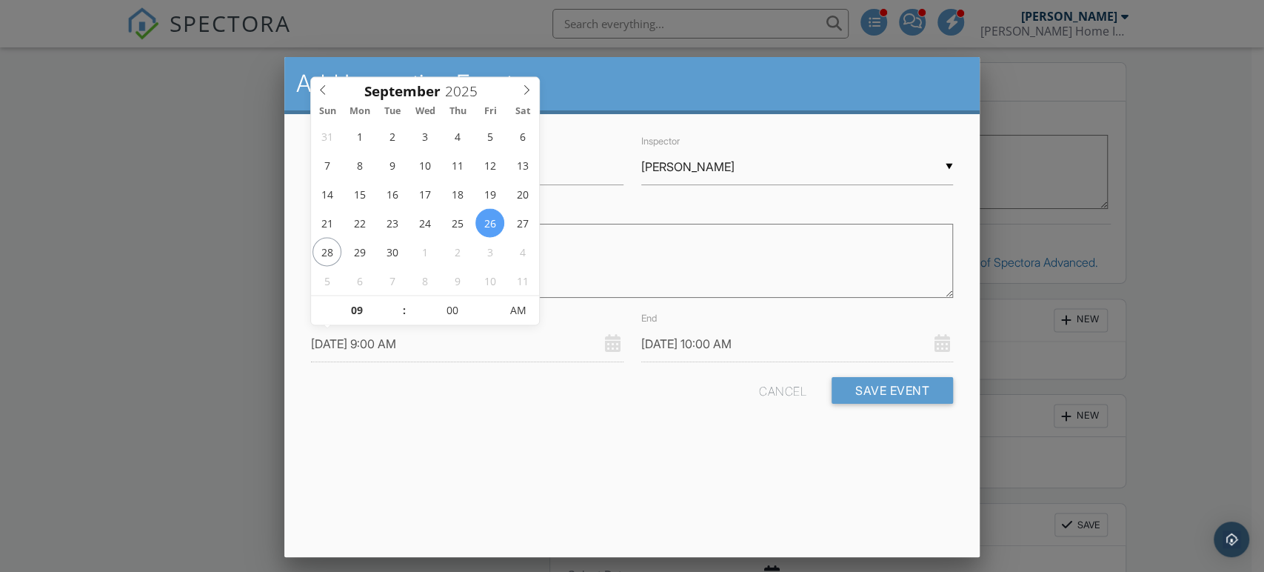
click at [419, 333] on input "[DATE] 9:00 AM" at bounding box center [467, 344] width 312 height 36
type input "09/28/2025 9:00 AM"
type input "09/28/2025 10:00 AM"
click at [866, 392] on button "Save Event" at bounding box center [892, 390] width 121 height 27
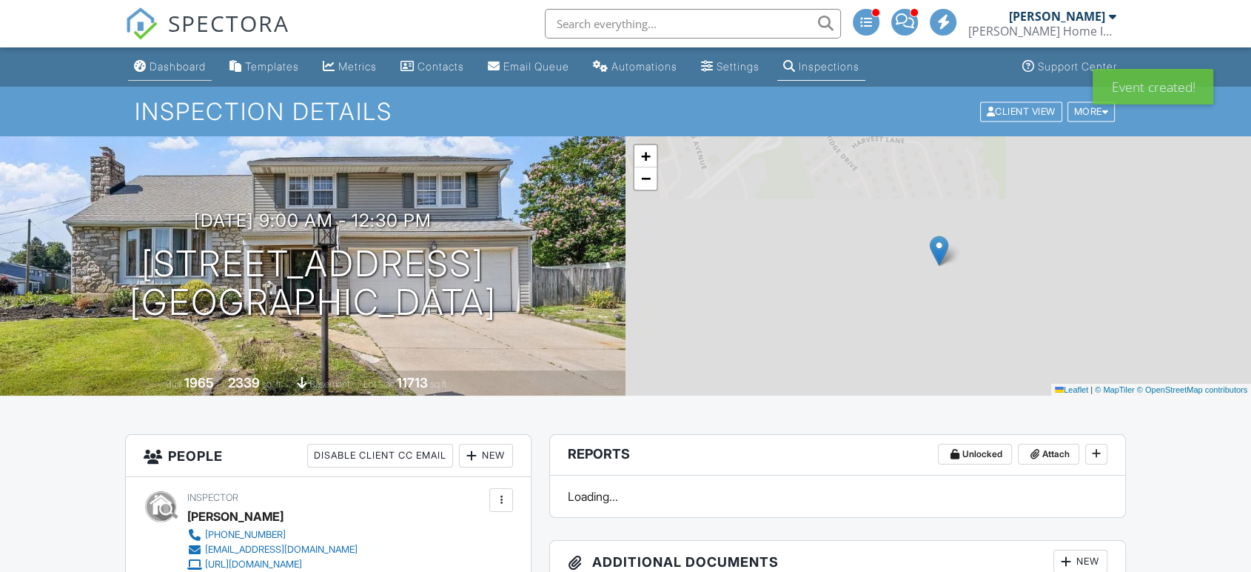
click at [167, 72] on div "Dashboard" at bounding box center [178, 66] width 56 height 13
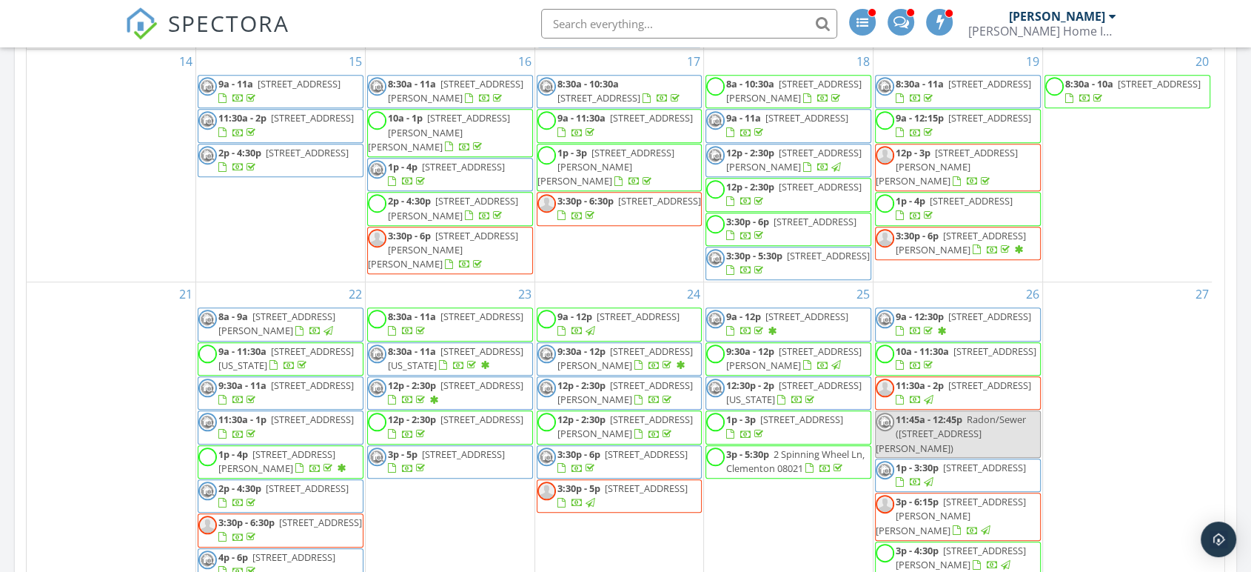
scroll to position [575, 0]
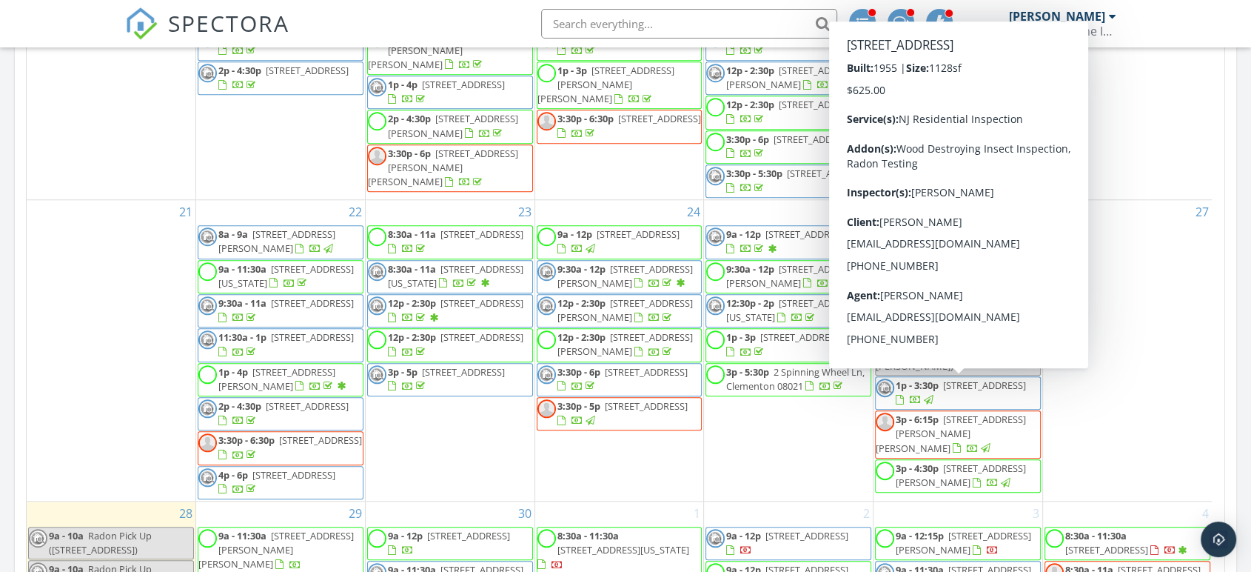
click at [954, 310] on span "[STREET_ADDRESS]" at bounding box center [990, 302] width 83 height 13
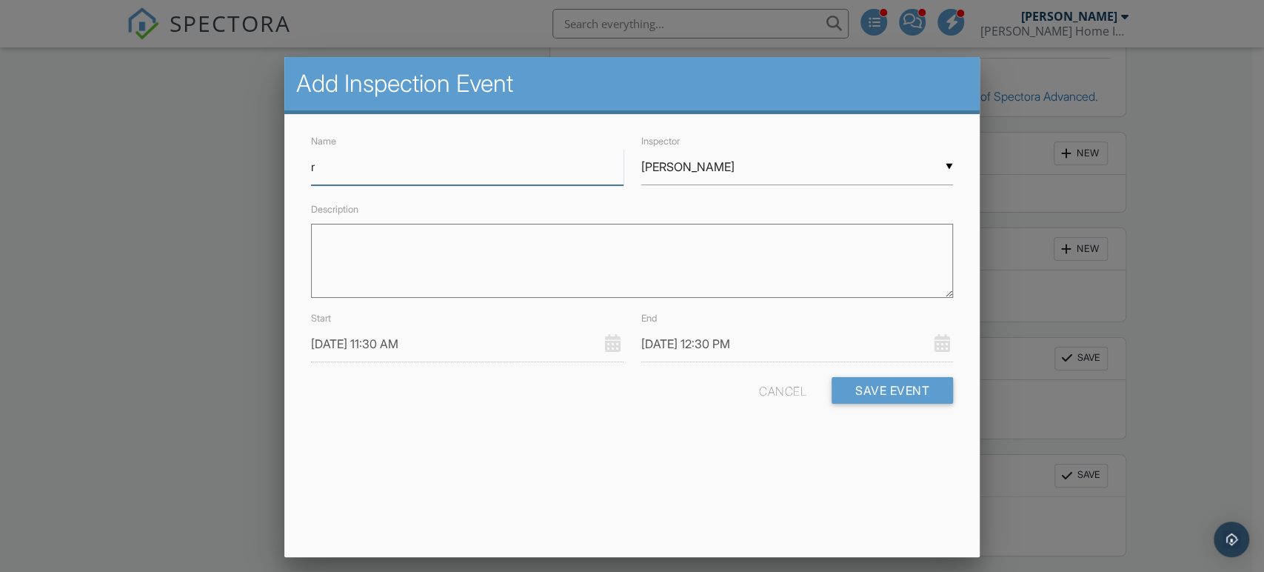
type input "Radon Pick Up"
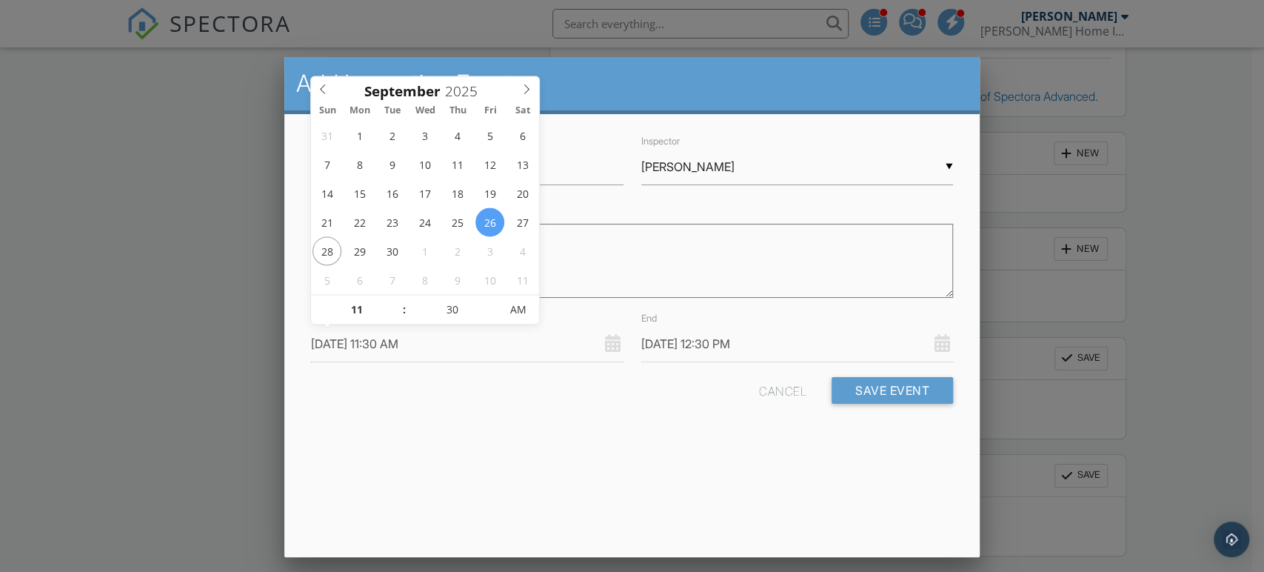
click at [403, 347] on input "09/26/2025 11:30 AM" at bounding box center [467, 344] width 312 height 36
type input "09/28/2025 11:30 AM"
type input "09/28/2025 12:30 PM"
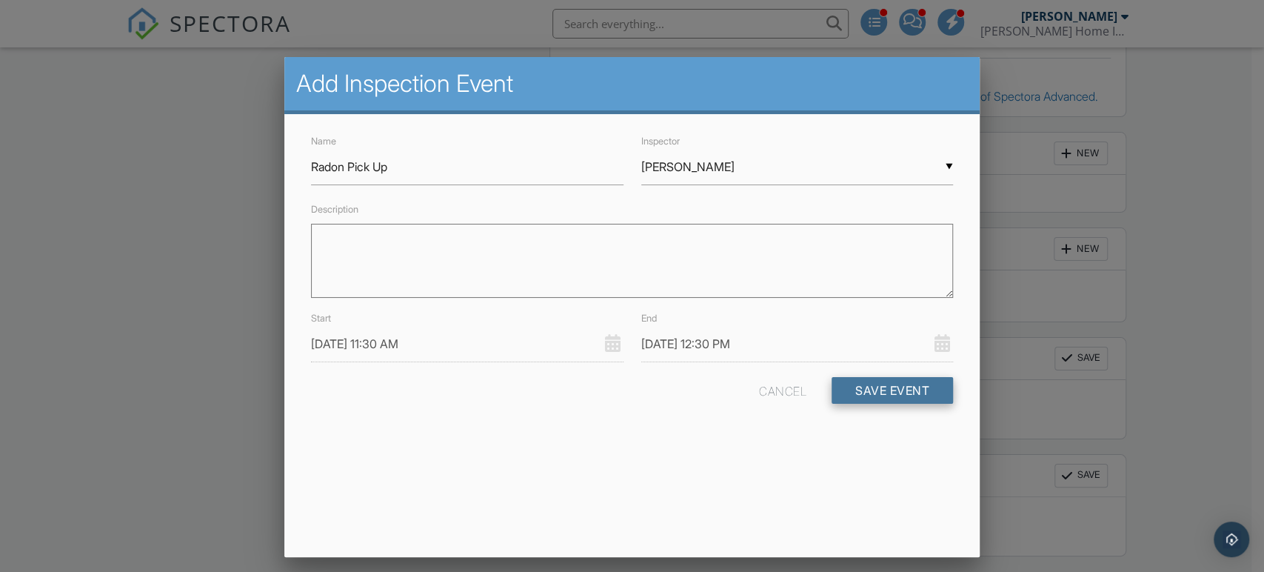
click at [854, 401] on button "Save Event" at bounding box center [892, 390] width 121 height 27
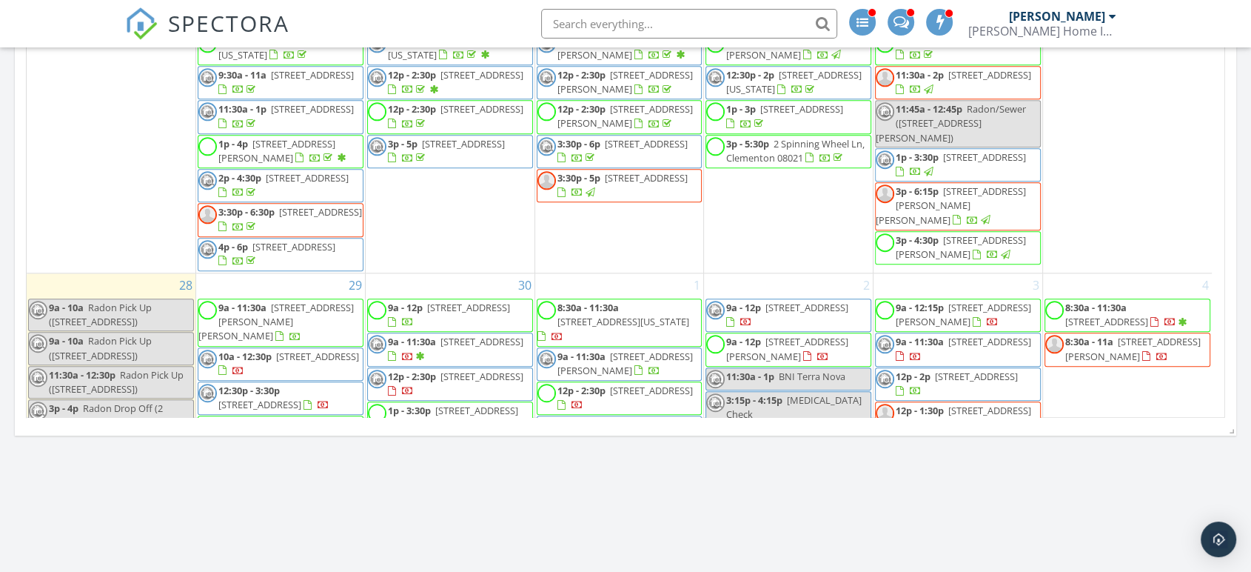
scroll to position [395, 0]
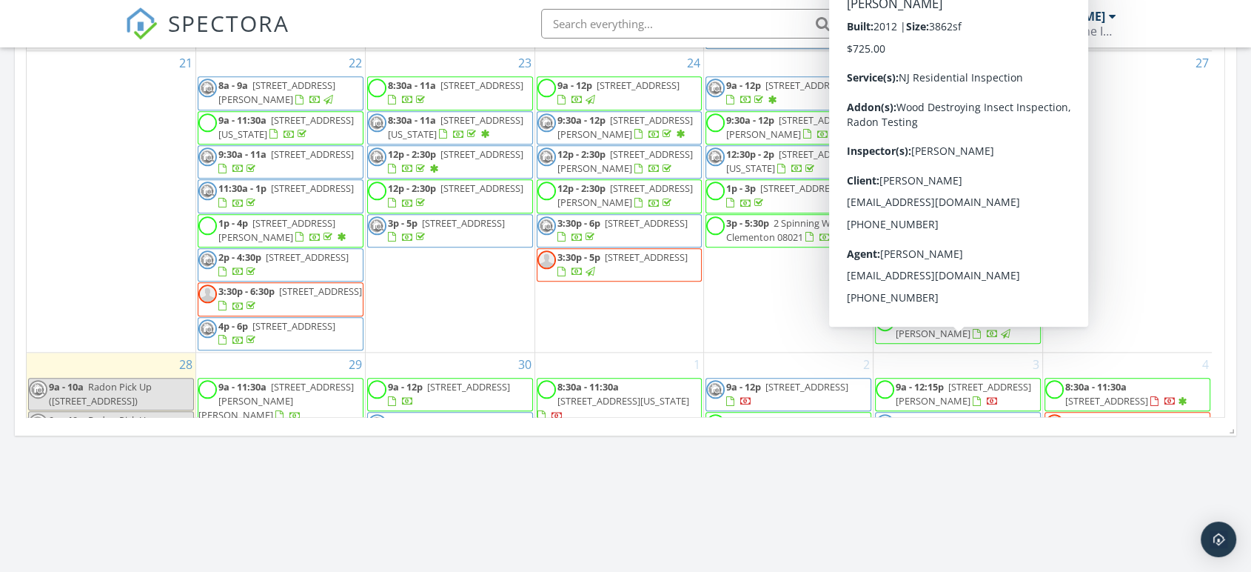
click at [969, 305] on span "103 Wheatley Blvd, Harrison Township 08062" at bounding box center [951, 284] width 150 height 41
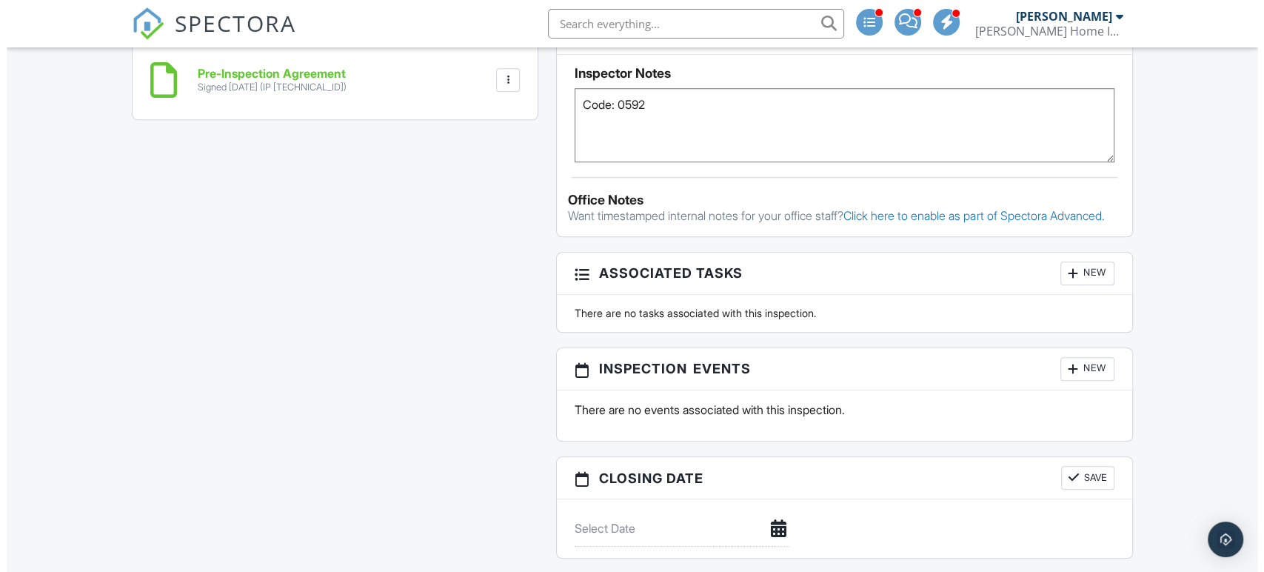
scroll to position [1351, 0]
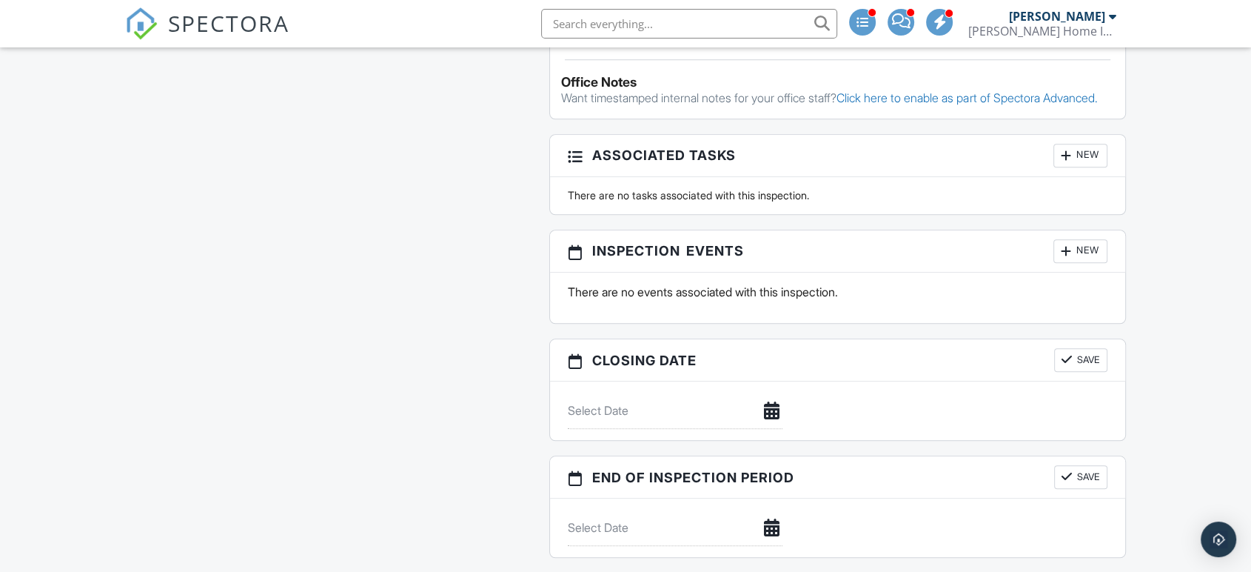
click at [1097, 259] on div "New" at bounding box center [1081, 251] width 54 height 24
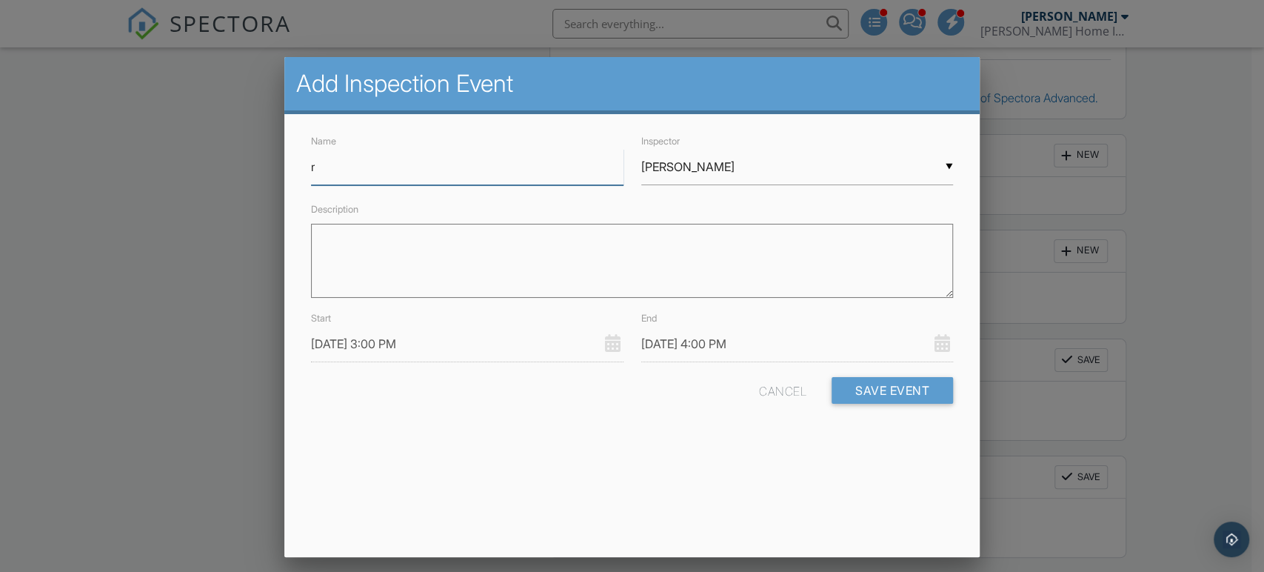
type input "Radon Pick Up"
click at [413, 344] on input "09/26/2025 3:00 PM" at bounding box center [467, 344] width 312 height 36
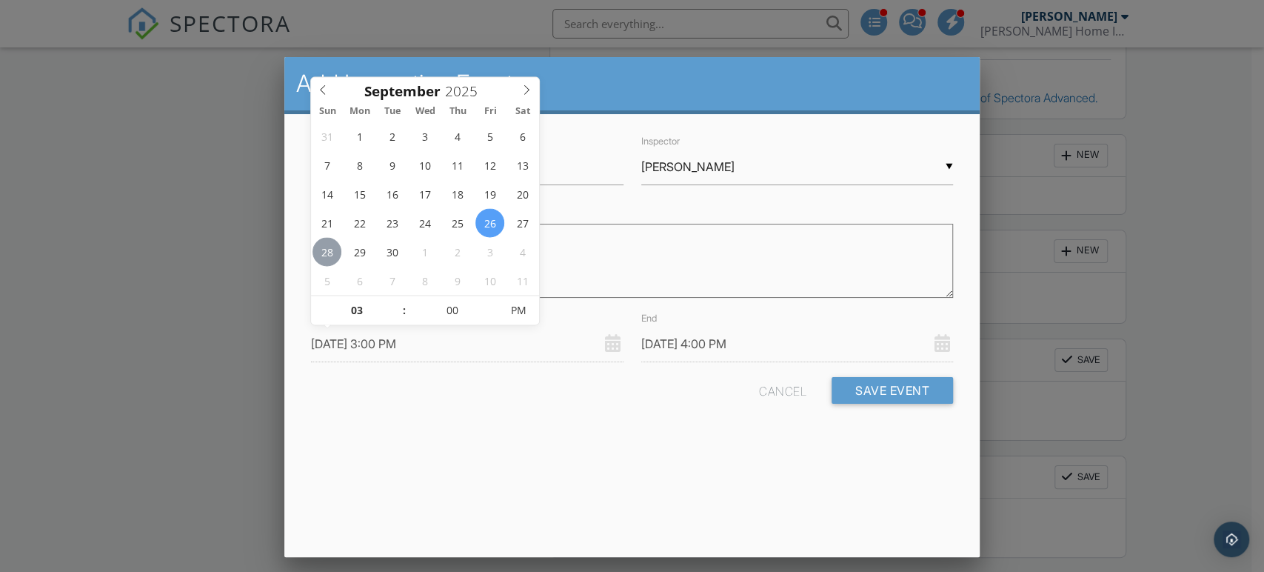
type input "09/28/2025 3:00 PM"
type input "09/28/2025 4:00 PM"
click at [888, 389] on button "Save Event" at bounding box center [892, 390] width 121 height 27
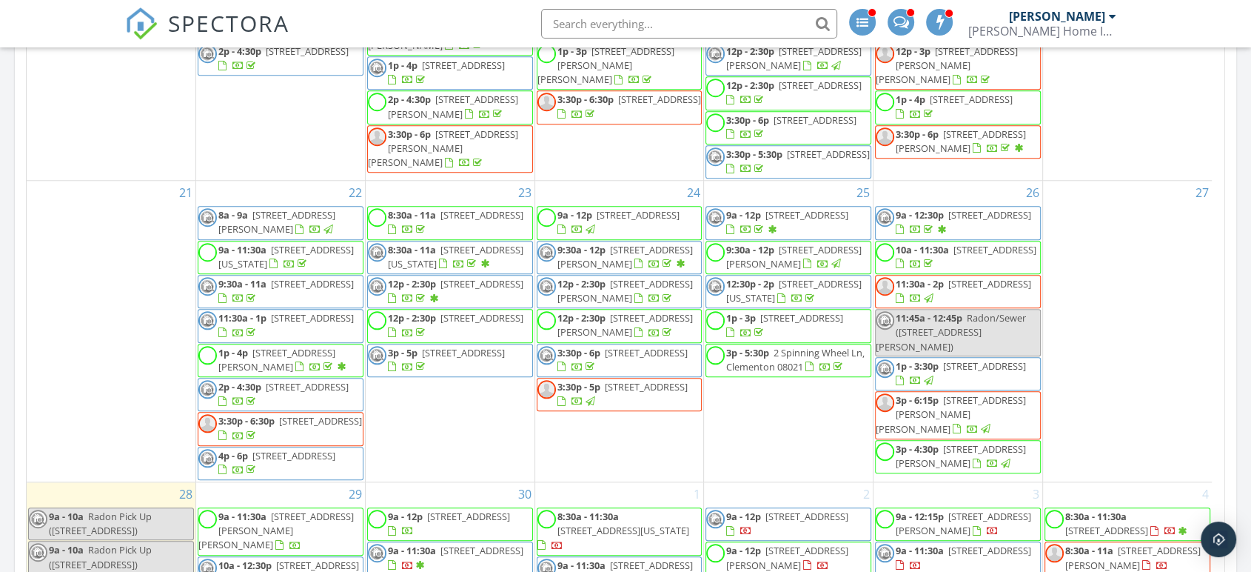
scroll to position [1398, 0]
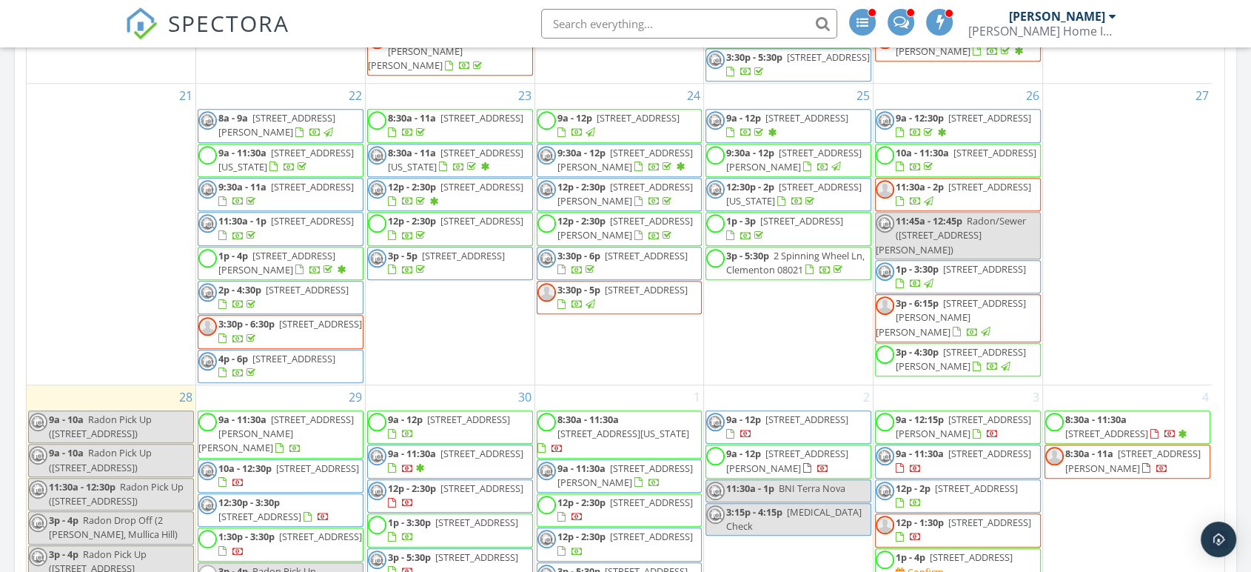
click at [701, 24] on input "text" at bounding box center [689, 24] width 296 height 30
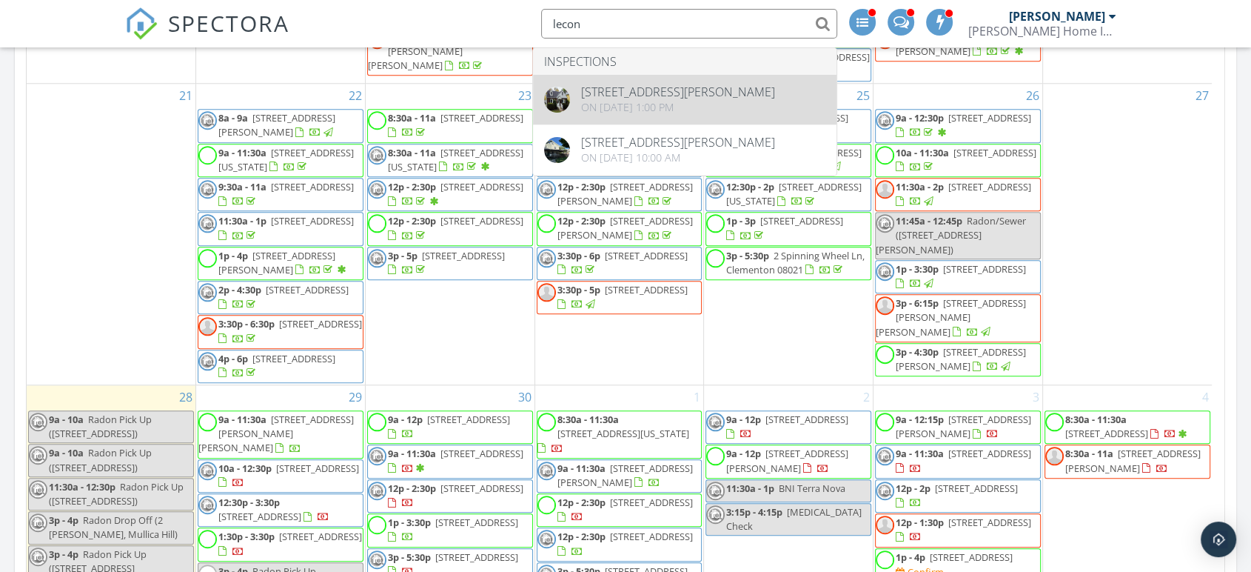
type input "lecon"
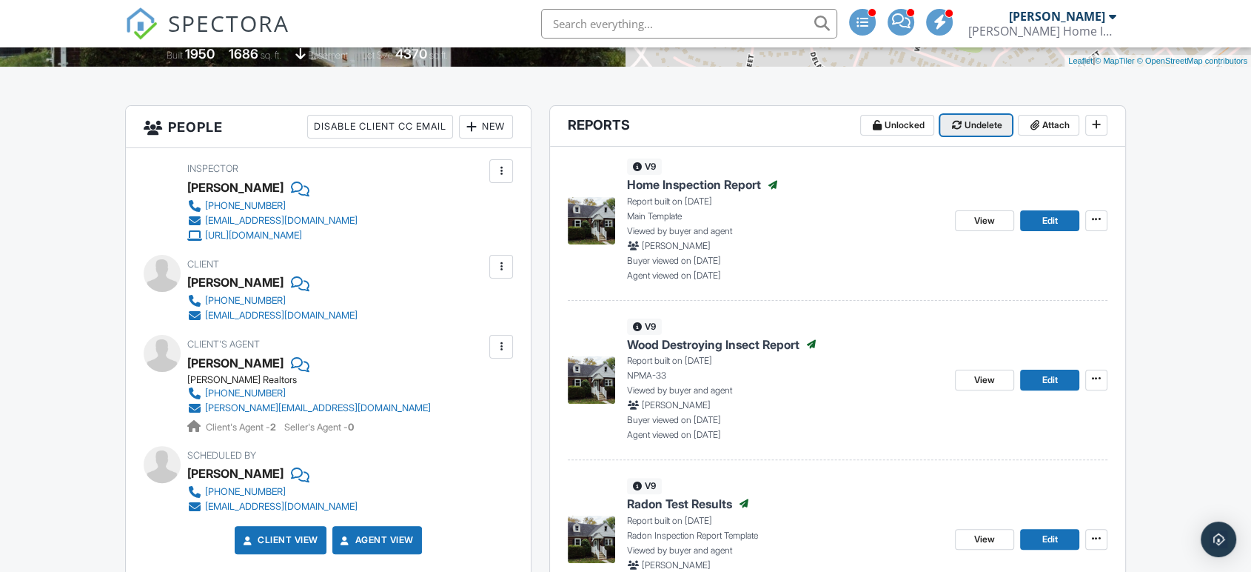
click at [991, 127] on span "Undelete" at bounding box center [984, 125] width 38 height 15
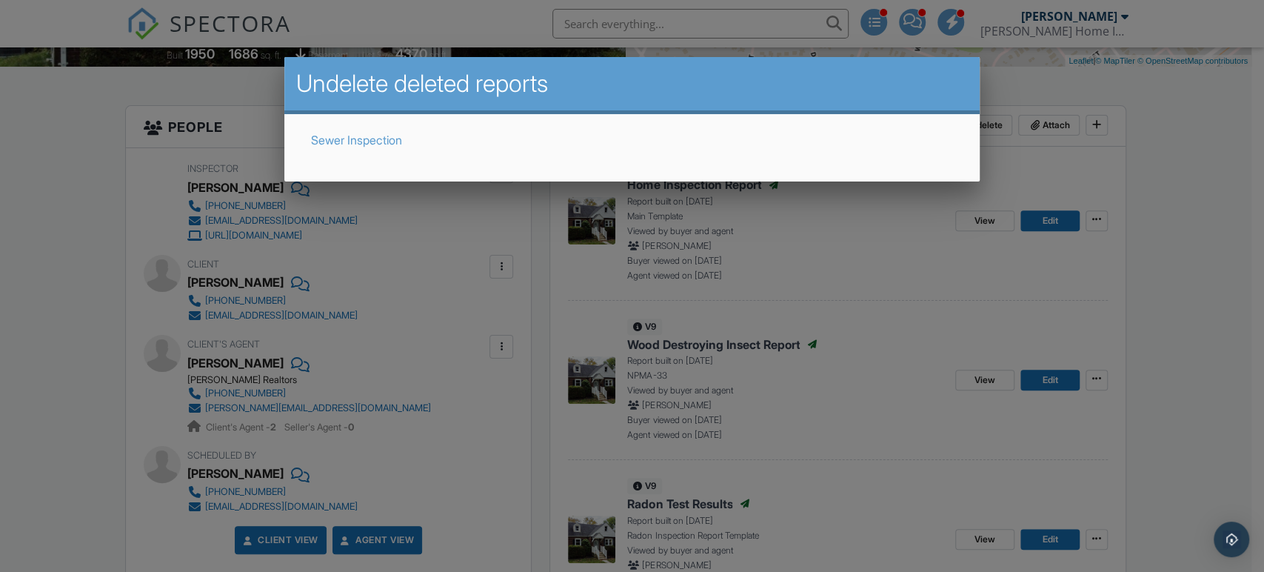
click at [373, 139] on link "Sewer Inspection" at bounding box center [356, 140] width 91 height 15
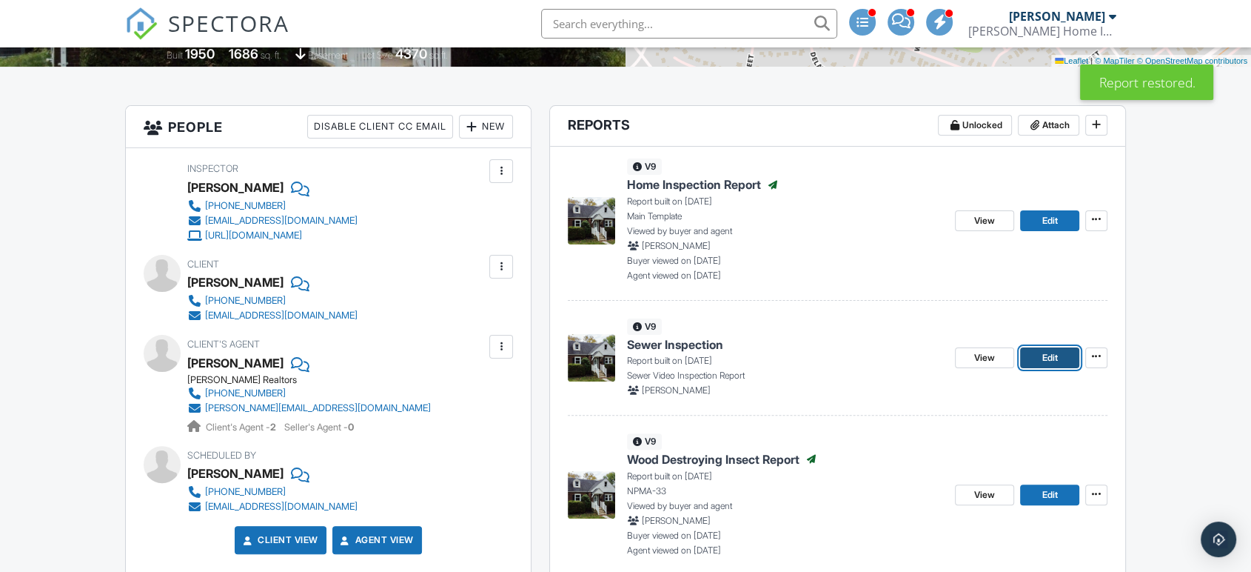
click at [1053, 355] on span "Edit" at bounding box center [1050, 357] width 16 height 15
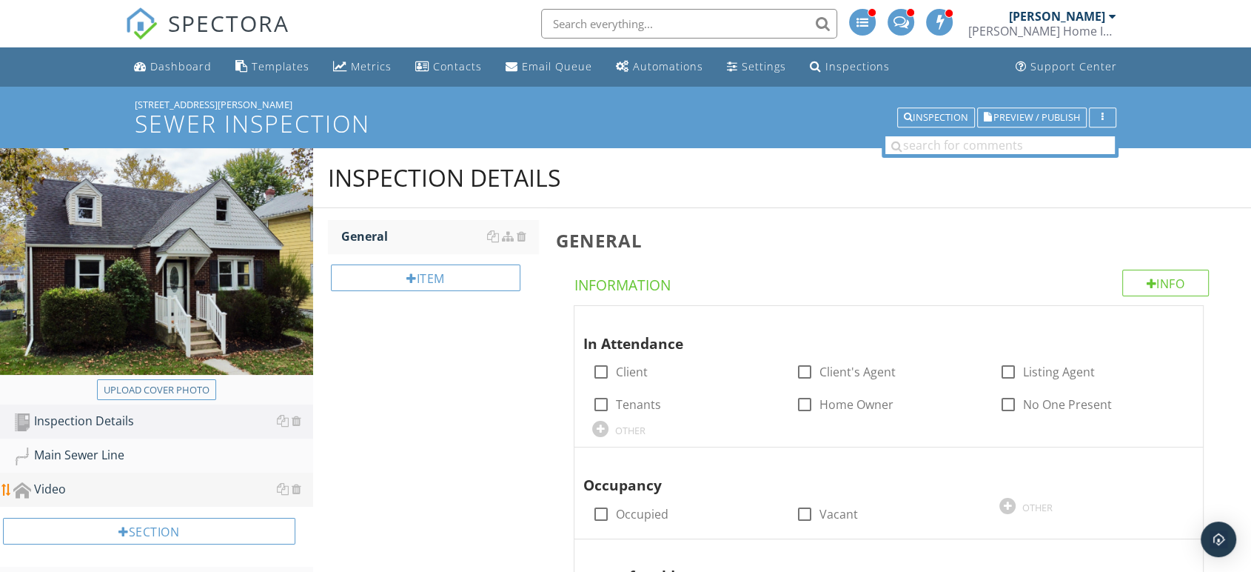
click at [95, 484] on div "Video" at bounding box center [163, 489] width 300 height 19
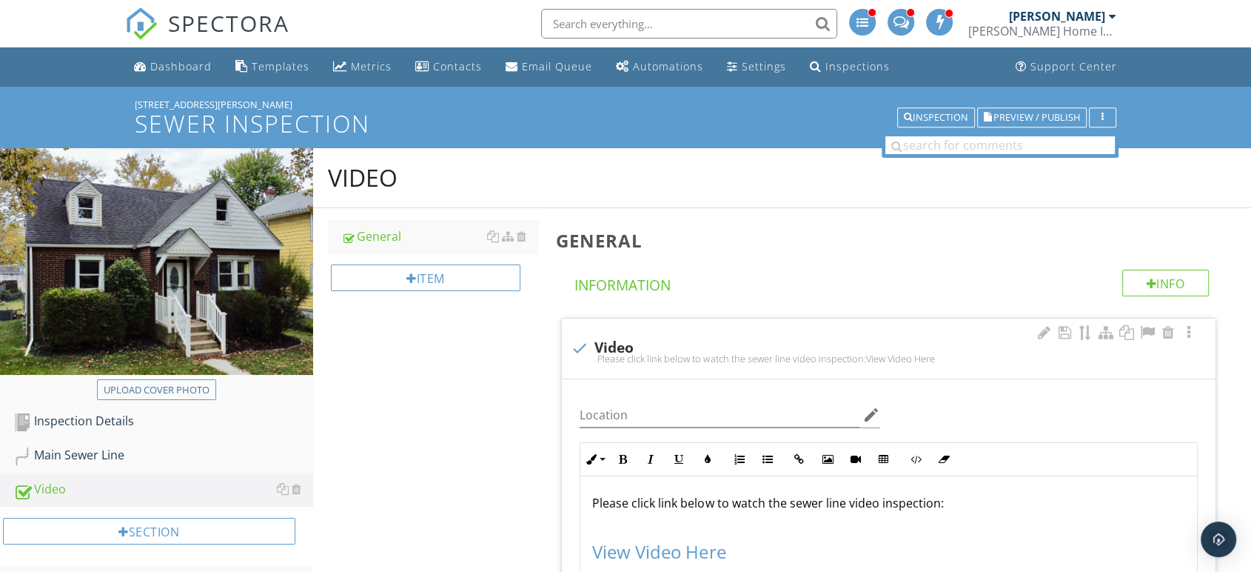
click at [656, 555] on span "View Video Here" at bounding box center [658, 551] width 133 height 24
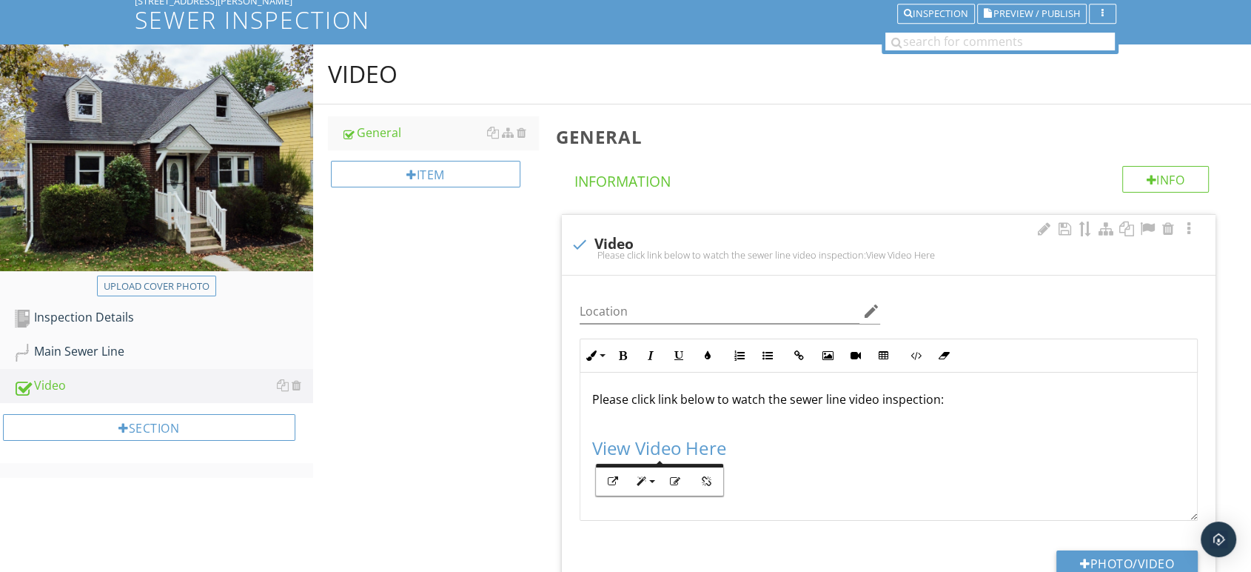
scroll to position [247, 0]
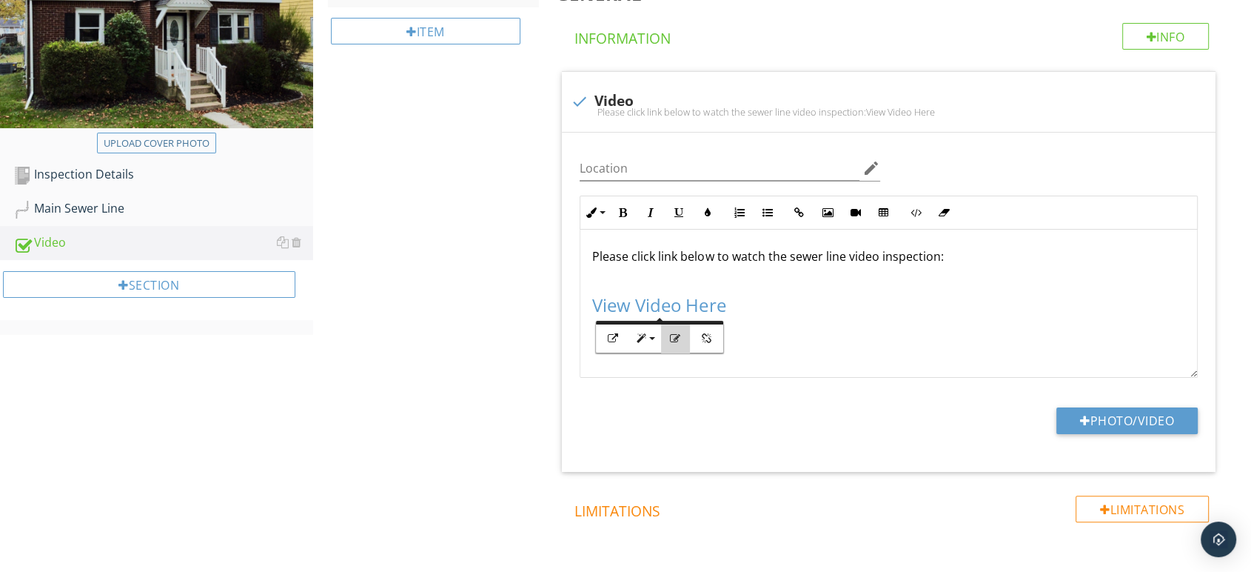
click at [676, 336] on icon "button" at bounding box center [675, 338] width 10 height 10
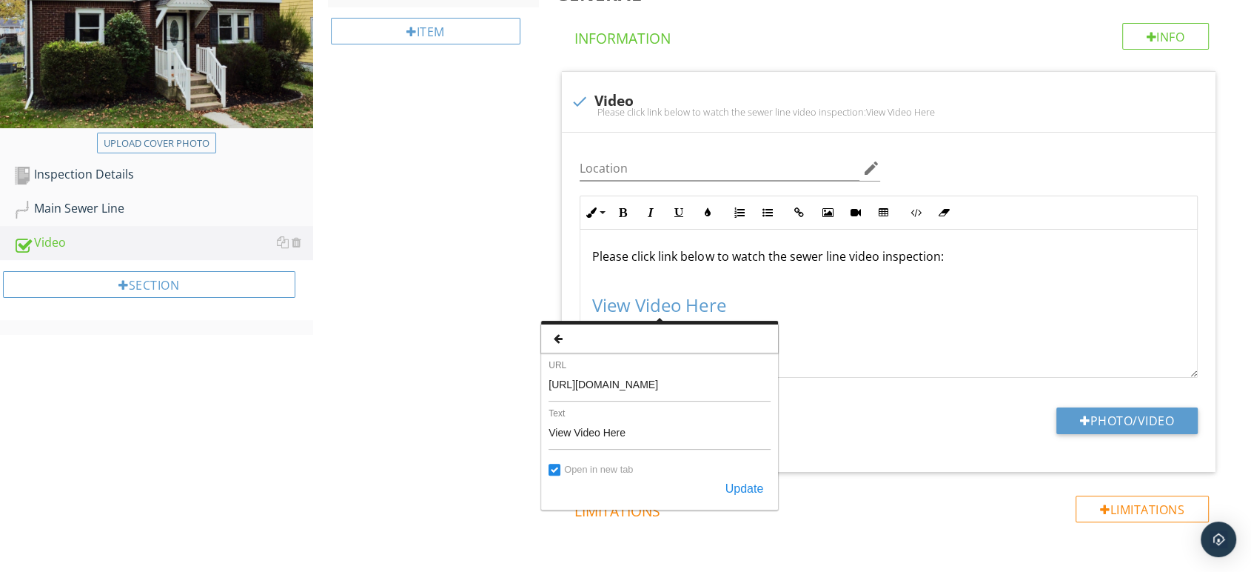
type input "https://youtu.be/KFTthc9GAHw"
click at [746, 484] on button "Update" at bounding box center [744, 488] width 53 height 27
type textarea "<p>Please click link below to watch the sewer line video inspection:</p><p><br>…"
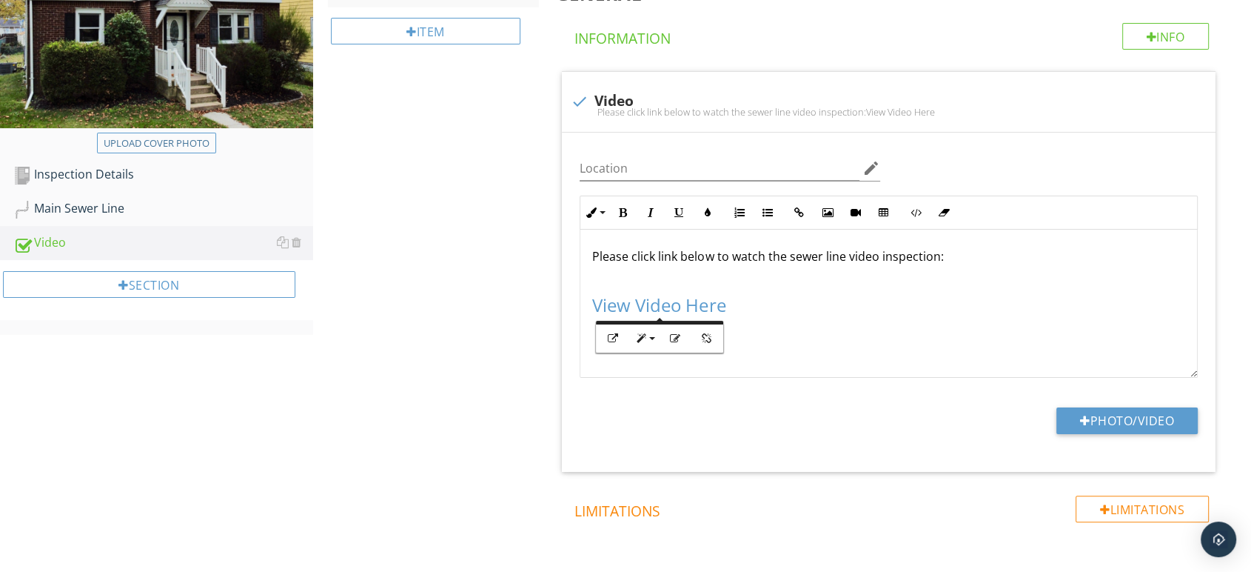
click at [464, 351] on div "Video General Item General Info Information check Video Please click link below…" at bounding box center [782, 272] width 939 height 741
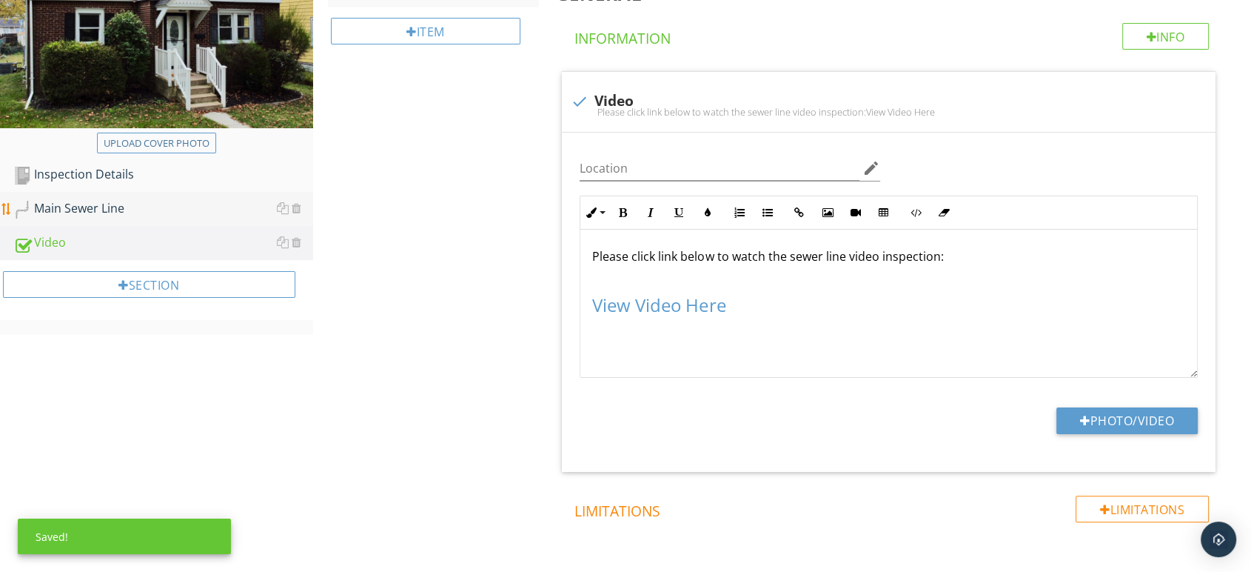
click at [121, 212] on div "Main Sewer Line" at bounding box center [163, 208] width 300 height 19
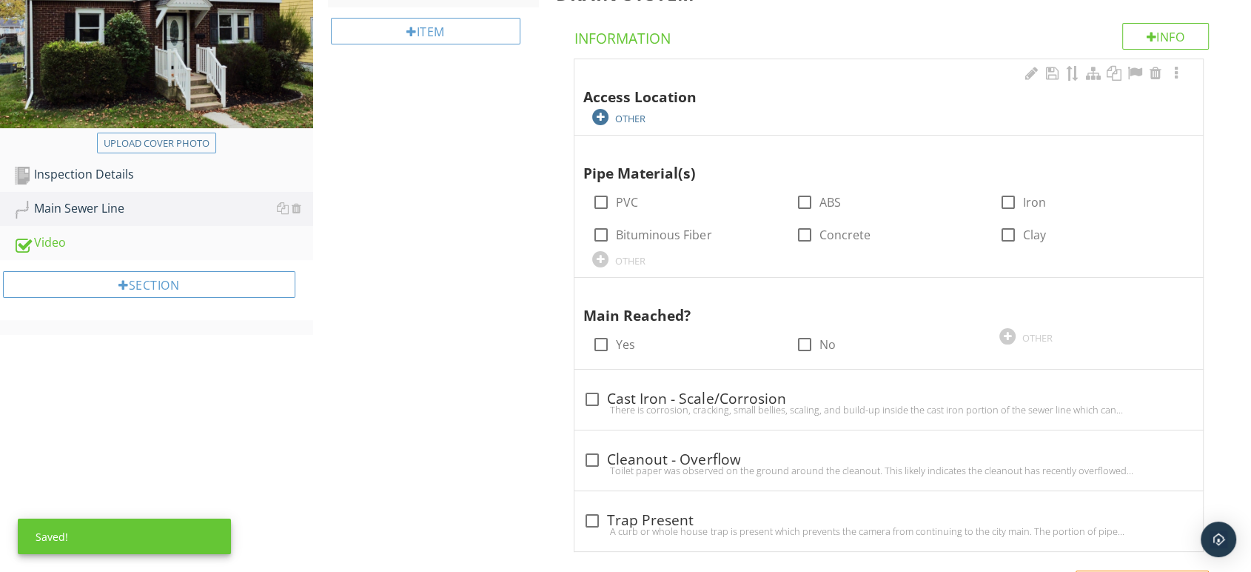
click at [619, 123] on div "OTHER" at bounding box center [630, 119] width 30 height 12
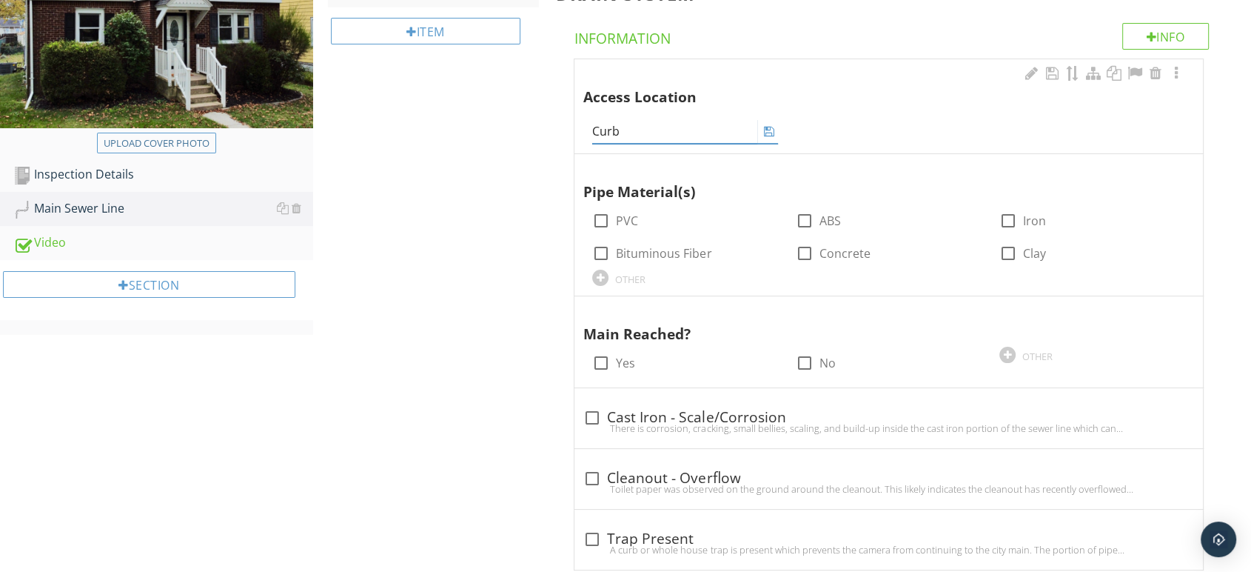
type input "Curb"
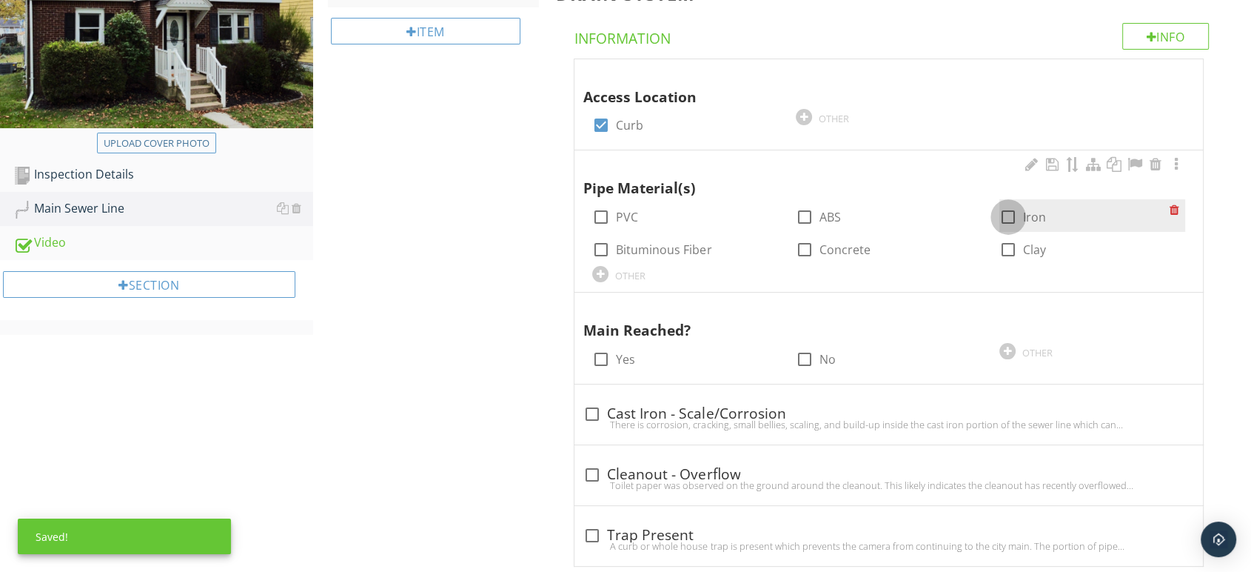
click at [1009, 219] on div at bounding box center [1008, 216] width 25 height 25
checkbox input "true"
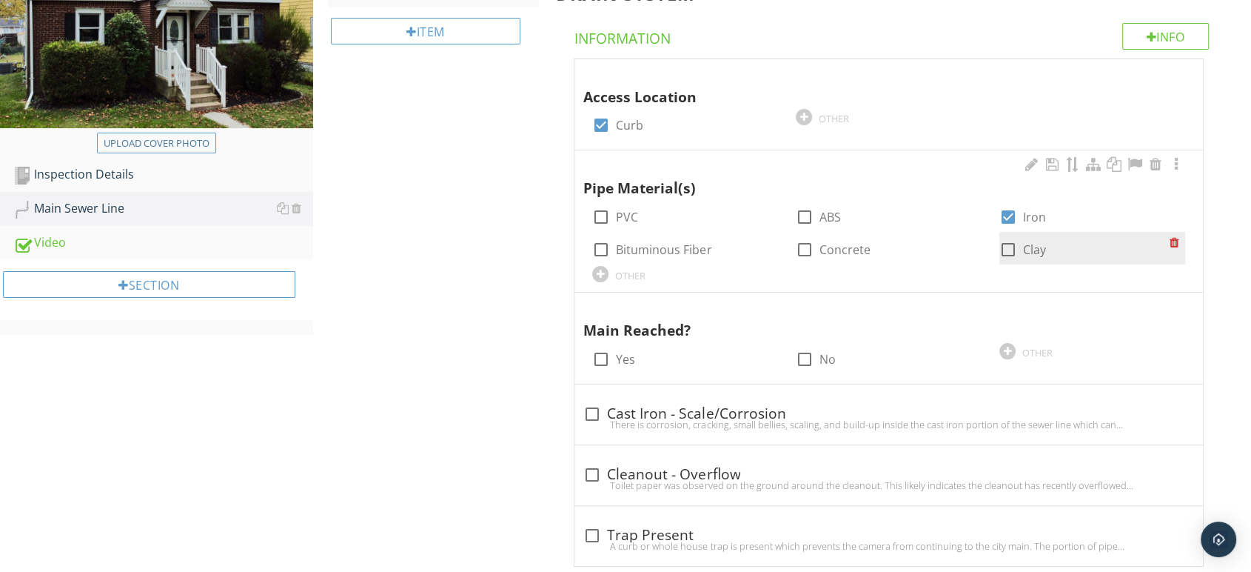
click at [1006, 247] on div at bounding box center [1008, 249] width 25 height 25
checkbox input "true"
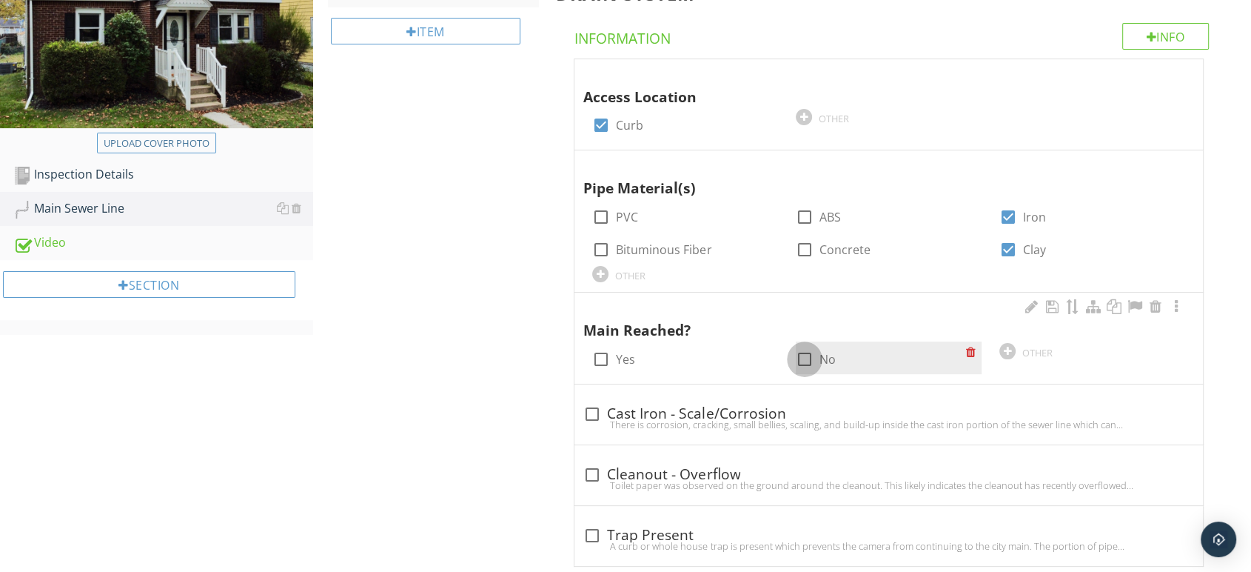
click at [812, 360] on div at bounding box center [804, 359] width 25 height 25
checkbox input "true"
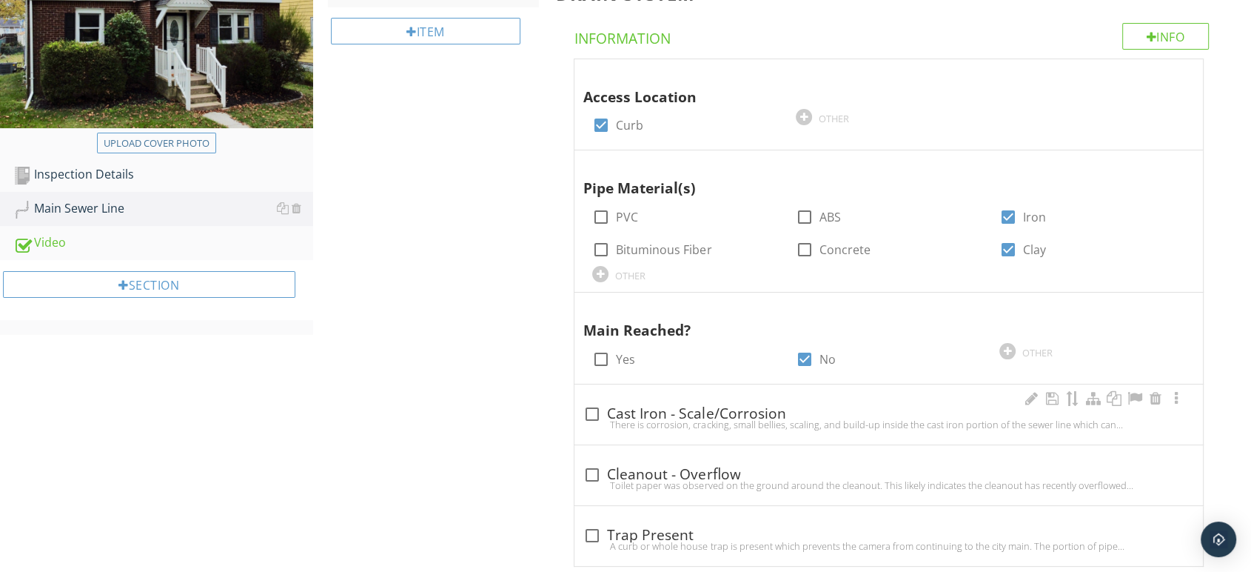
click at [608, 424] on div "There is corrosion, cracking, small bellies, scaling, and build-up inside the c…" at bounding box center [889, 424] width 611 height 12
checkbox input "true"
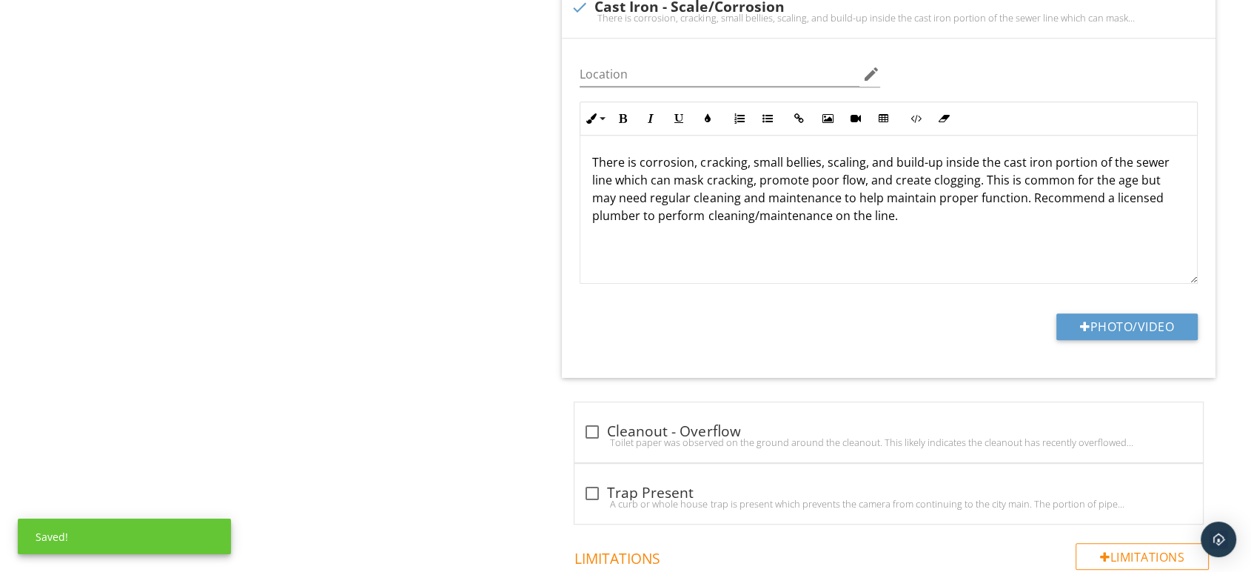
scroll to position [741, 0]
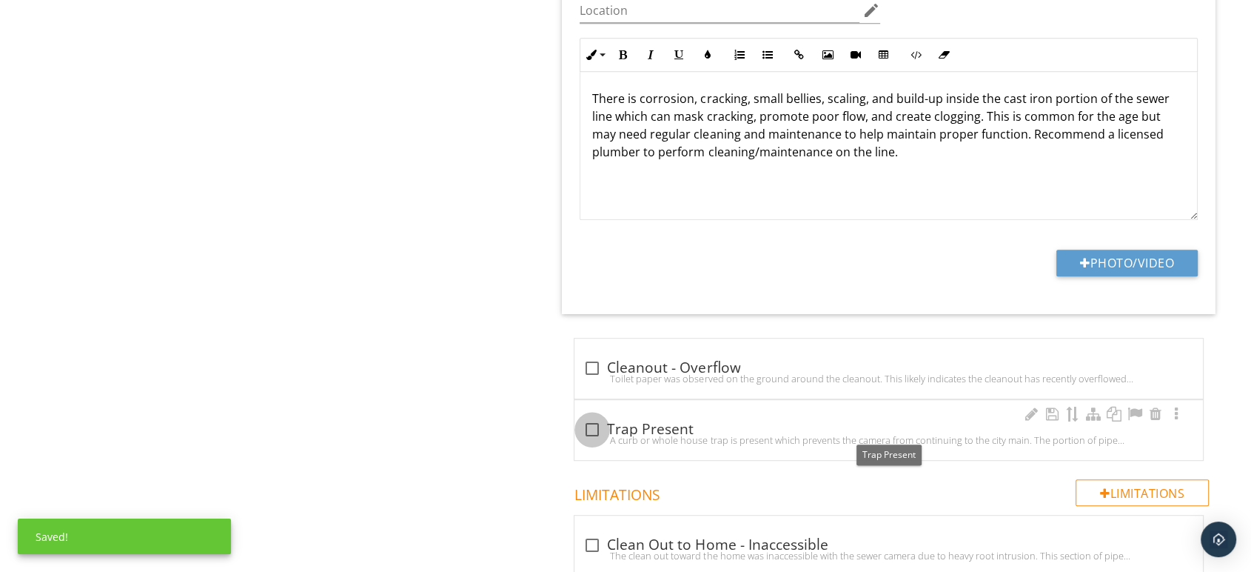
click at [599, 430] on div at bounding box center [592, 429] width 25 height 25
checkbox input "true"
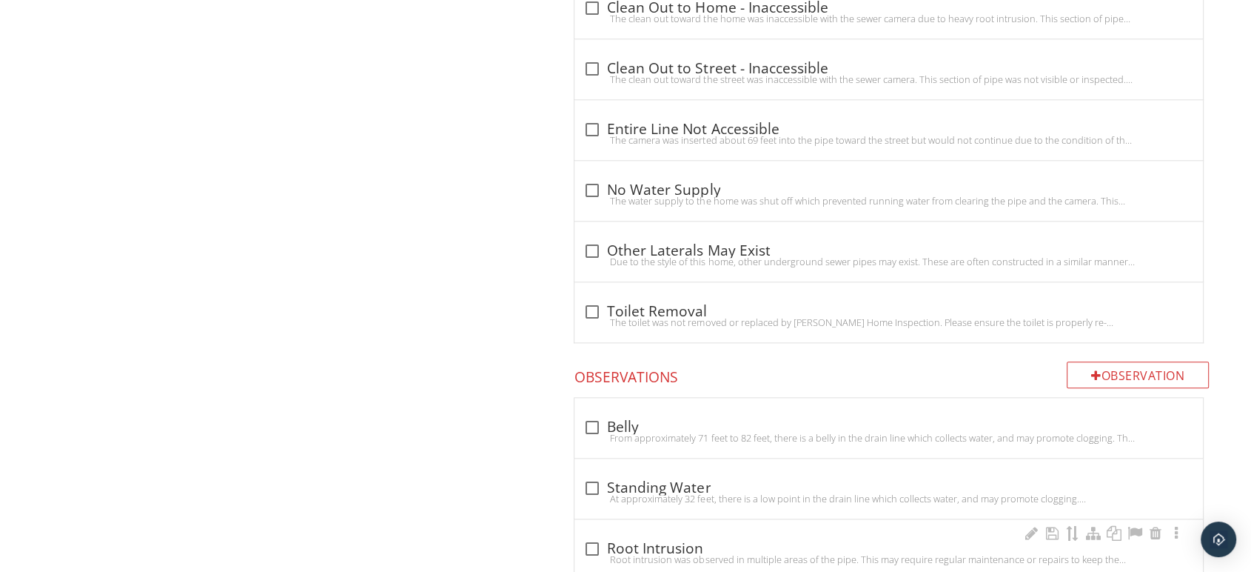
scroll to position [1974, 0]
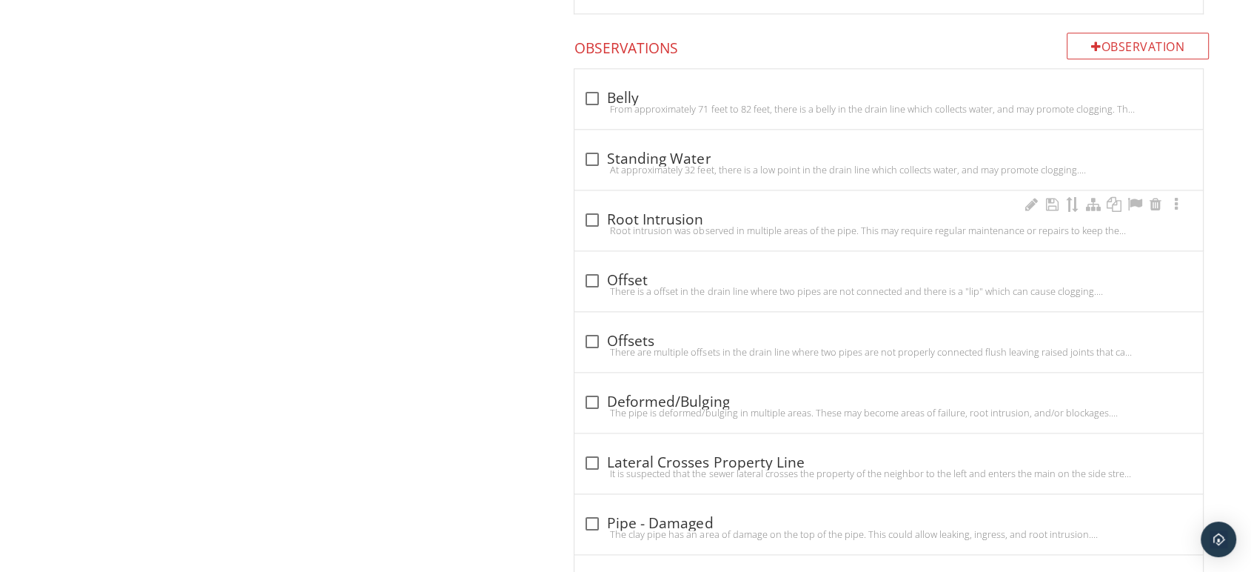
click at [592, 224] on div "Root intrusion was observed in multiple areas of the pipe. This may require reg…" at bounding box center [889, 230] width 611 height 12
checkbox input "true"
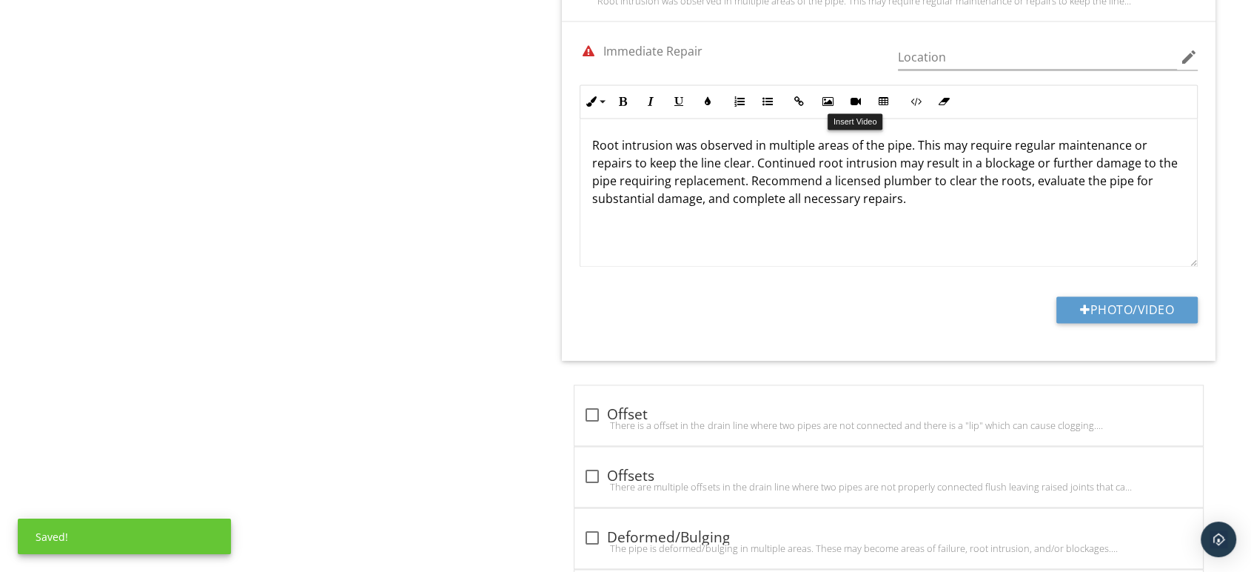
scroll to position [2304, 0]
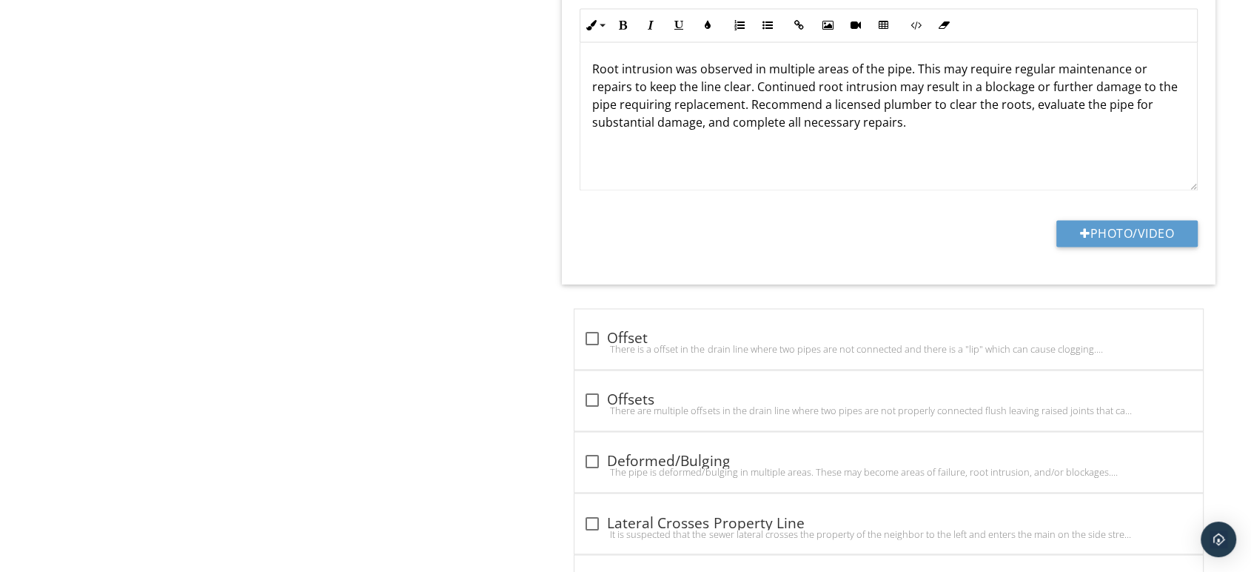
drag, startPoint x: 850, startPoint y: 227, endPoint x: 874, endPoint y: 227, distance: 23.7
click at [850, 227] on div "Photo/Video" at bounding box center [889, 239] width 636 height 38
click at [1098, 233] on button "Photo/Video" at bounding box center [1127, 233] width 141 height 27
type input "C:\fakepath\20250926_123146_1.jpeg"
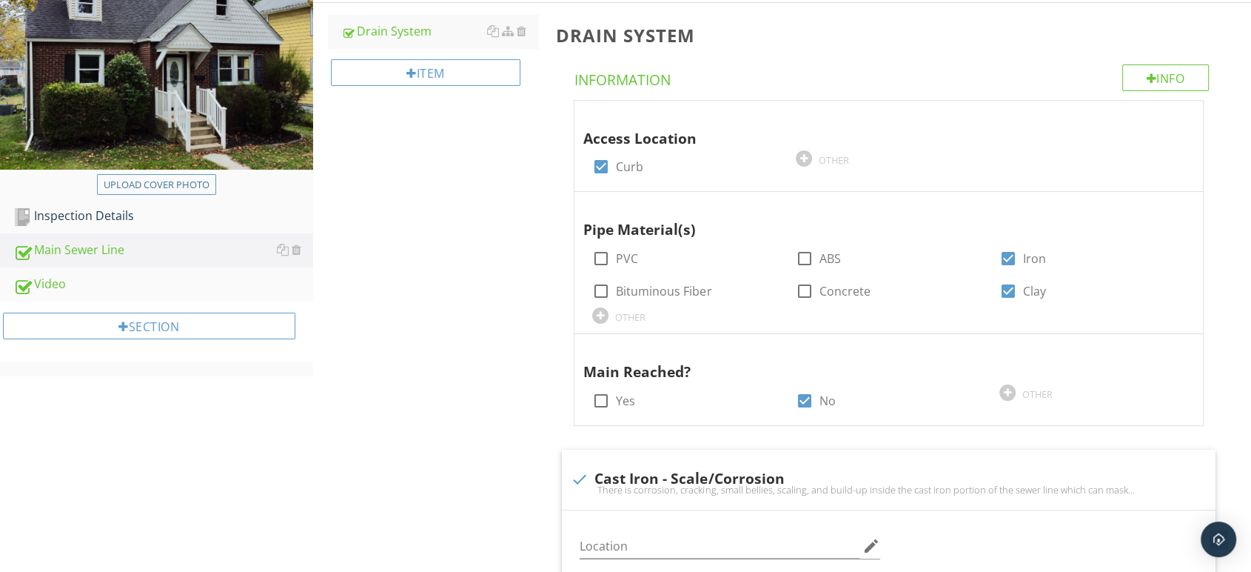
scroll to position [0, 0]
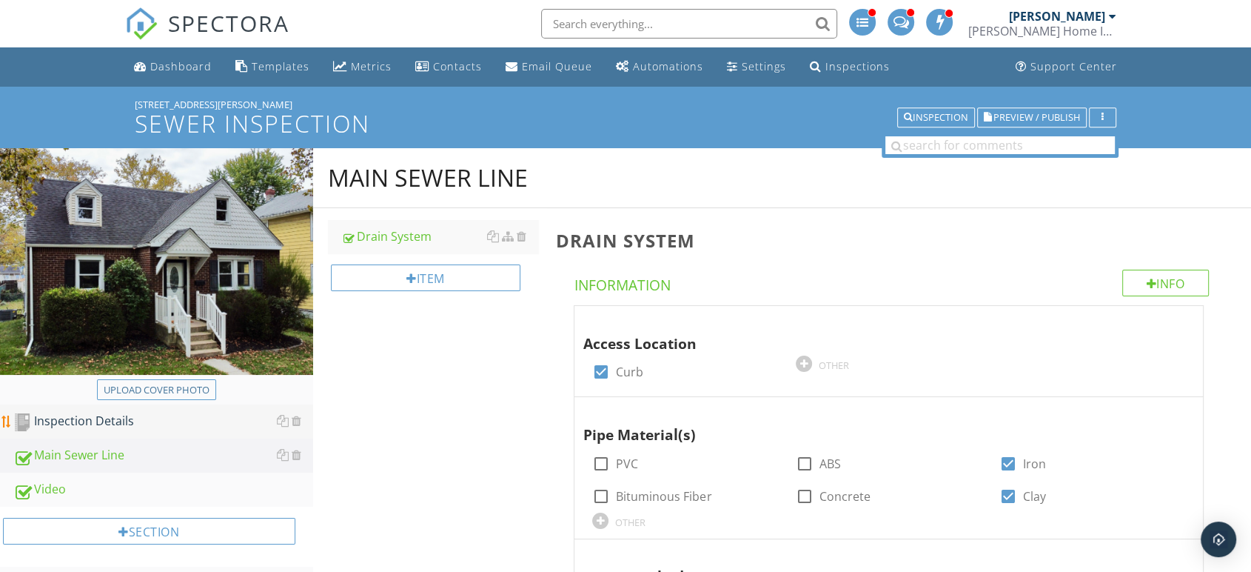
click at [118, 421] on div "Inspection Details" at bounding box center [163, 421] width 300 height 19
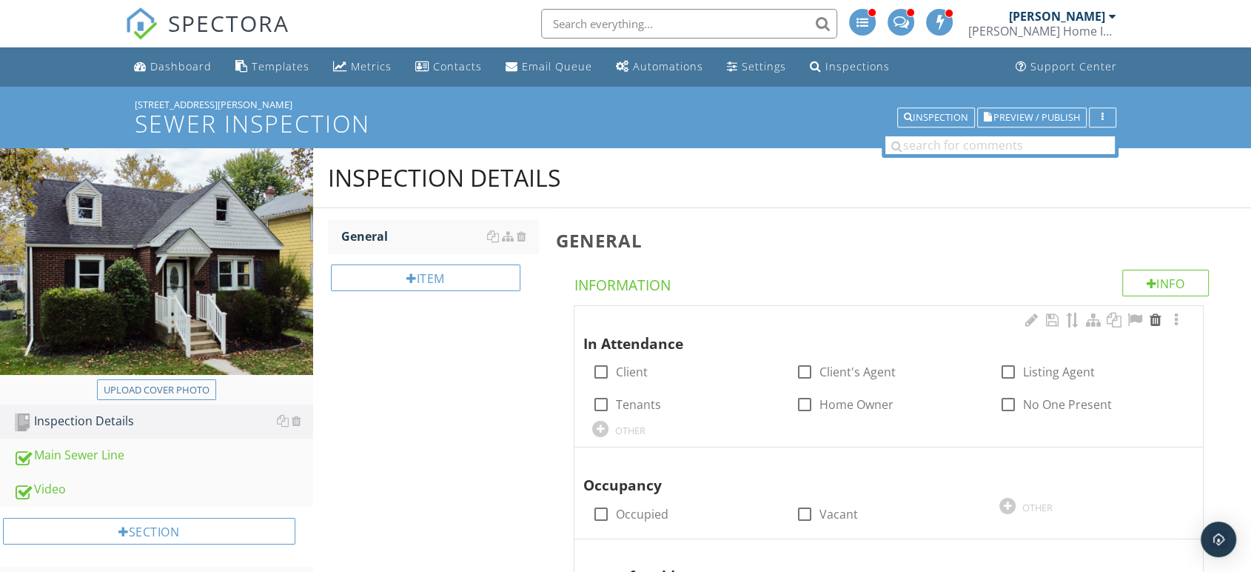
click at [1149, 319] on div at bounding box center [1156, 319] width 18 height 15
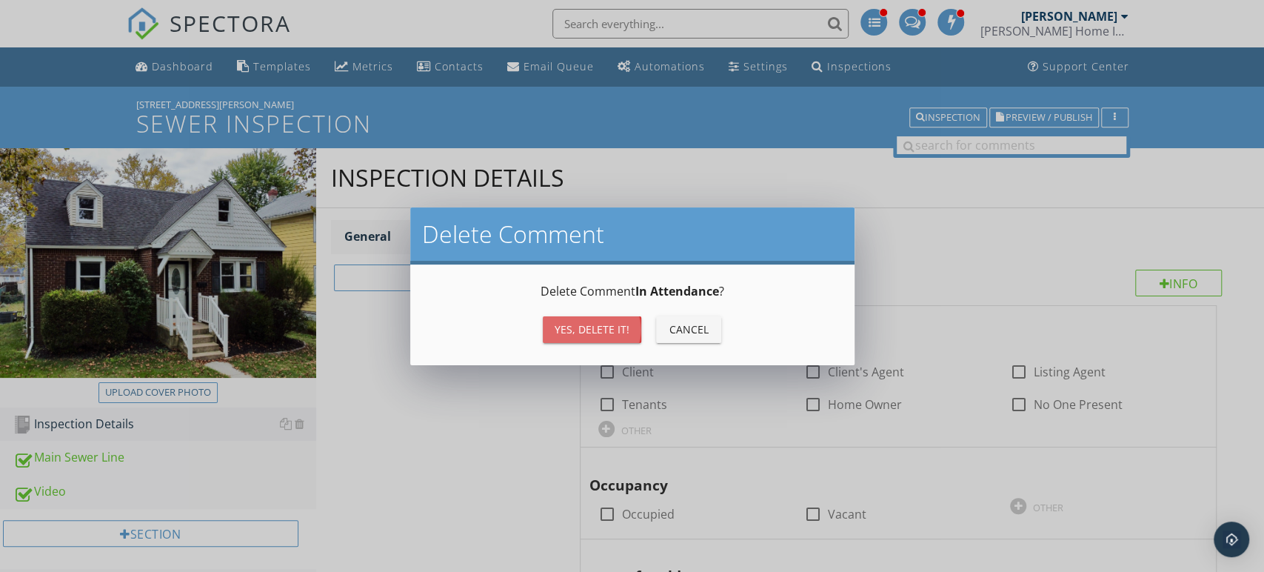
click at [581, 332] on div "Yes, Delete it!" at bounding box center [592, 329] width 75 height 16
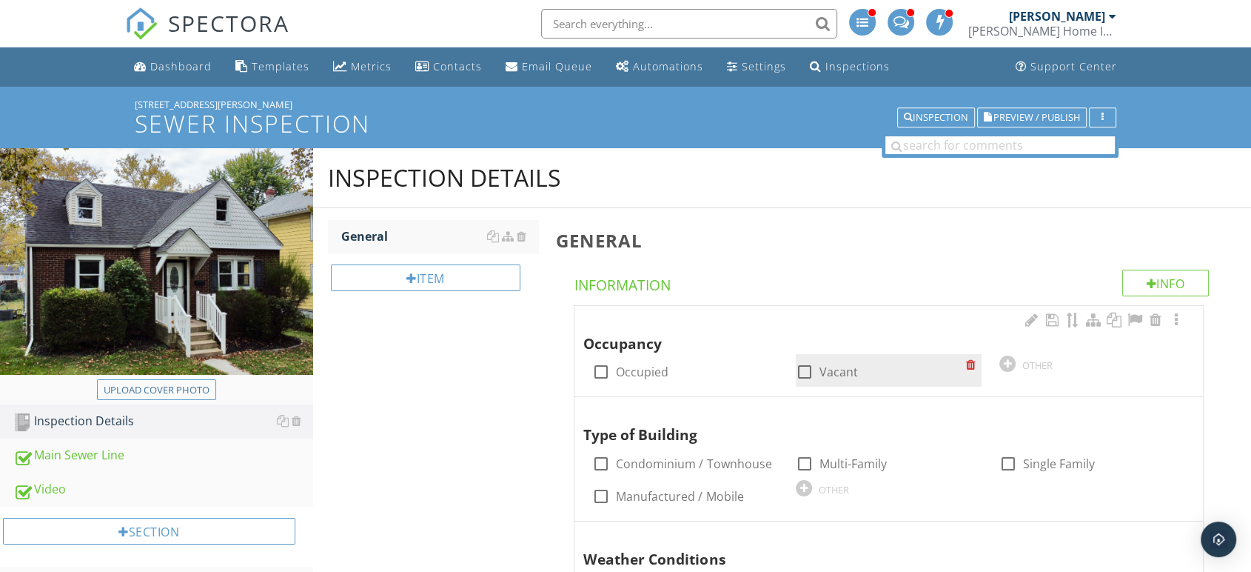
click at [849, 372] on label "Vacant" at bounding box center [839, 371] width 39 height 15
checkbox input "true"
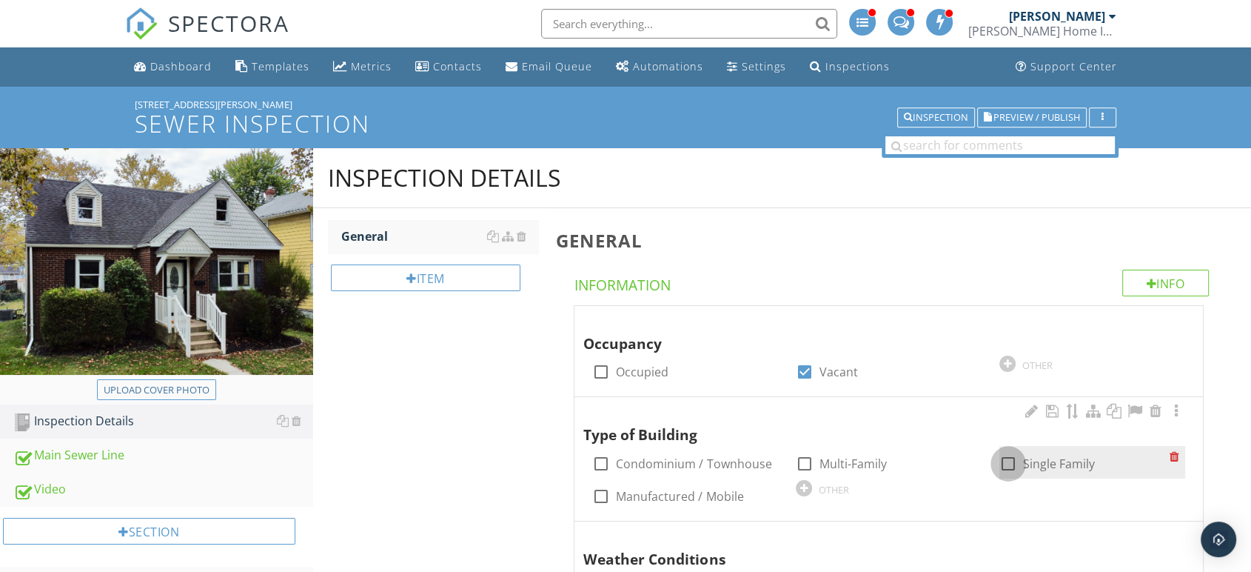
click at [1015, 461] on div at bounding box center [1008, 463] width 25 height 25
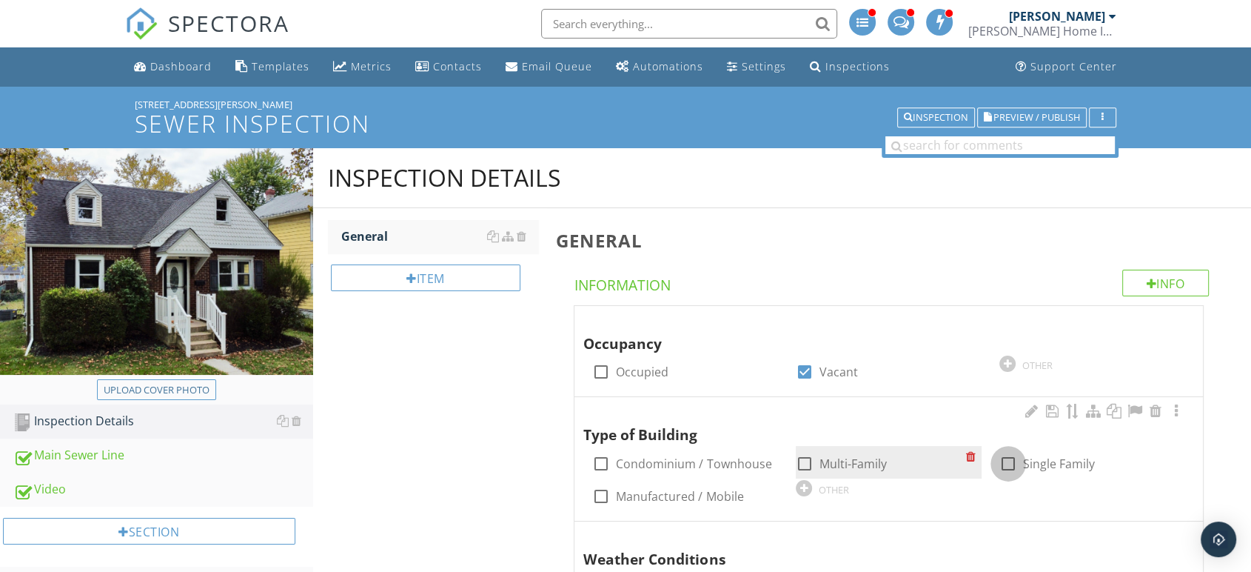
checkbox input "true"
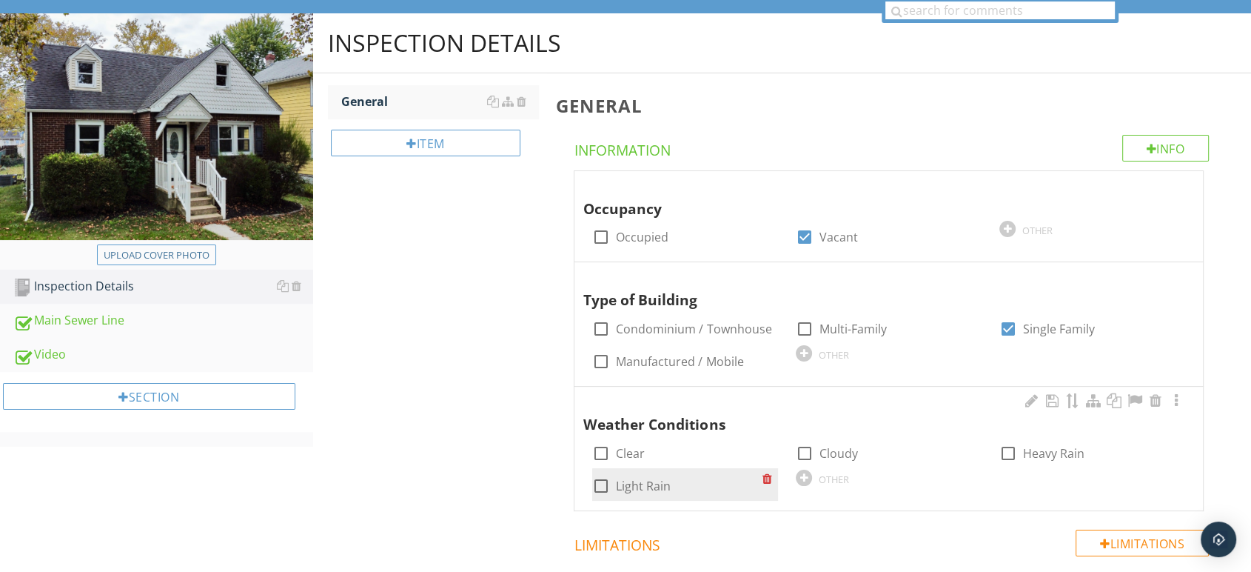
scroll to position [238, 0]
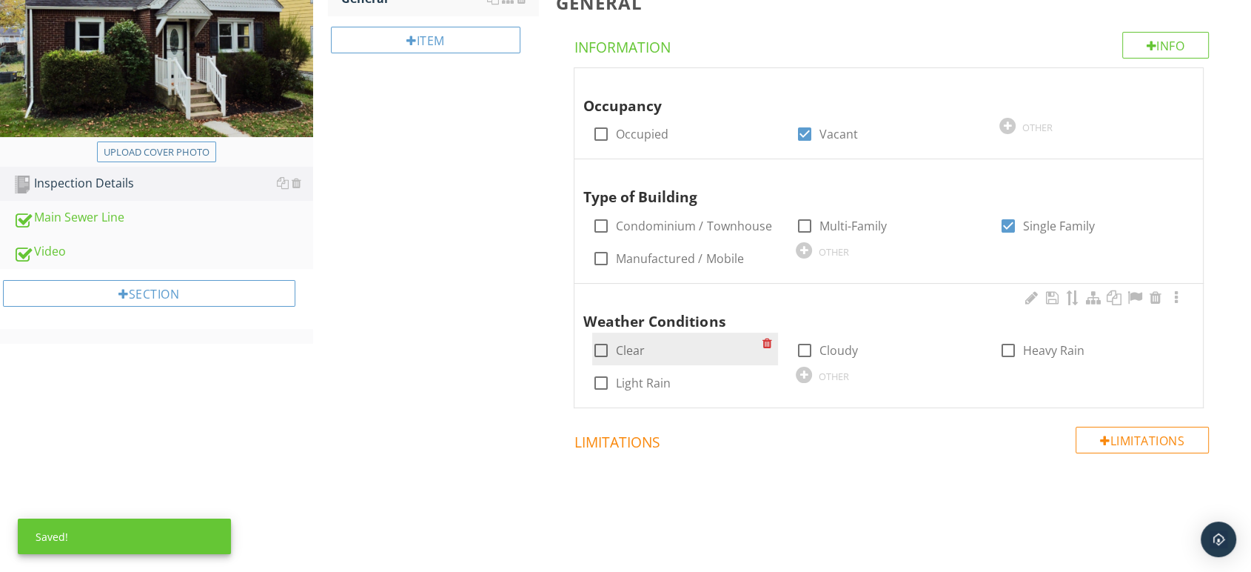
click at [637, 348] on label "Clear" at bounding box center [630, 350] width 29 height 15
checkbox input "true"
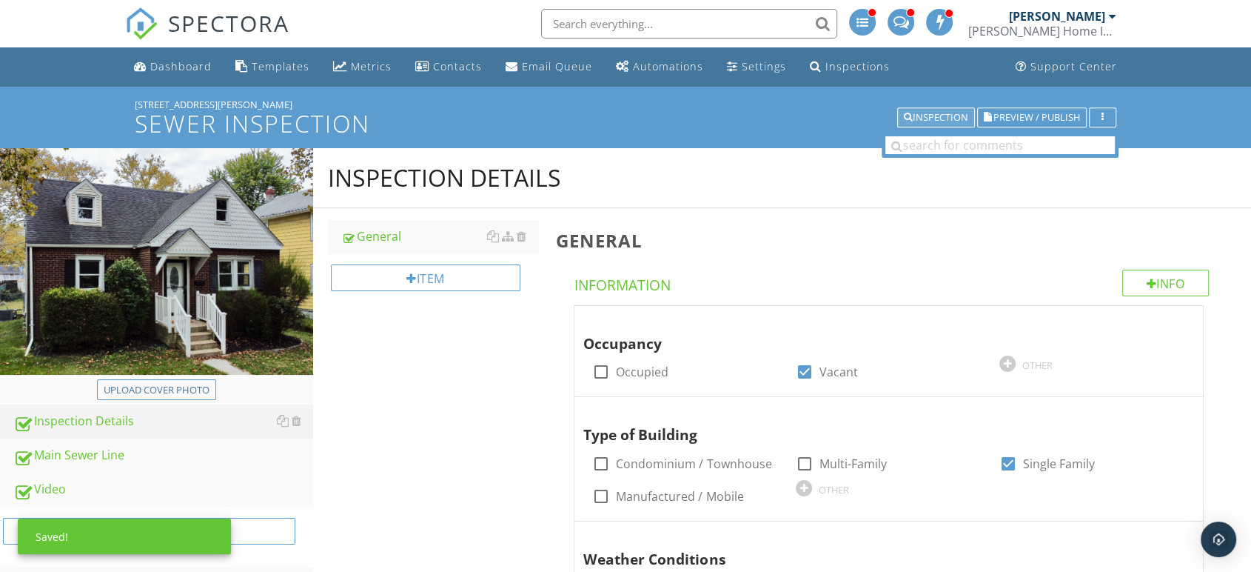
click at [955, 116] on div "Inspection" at bounding box center [936, 118] width 64 height 10
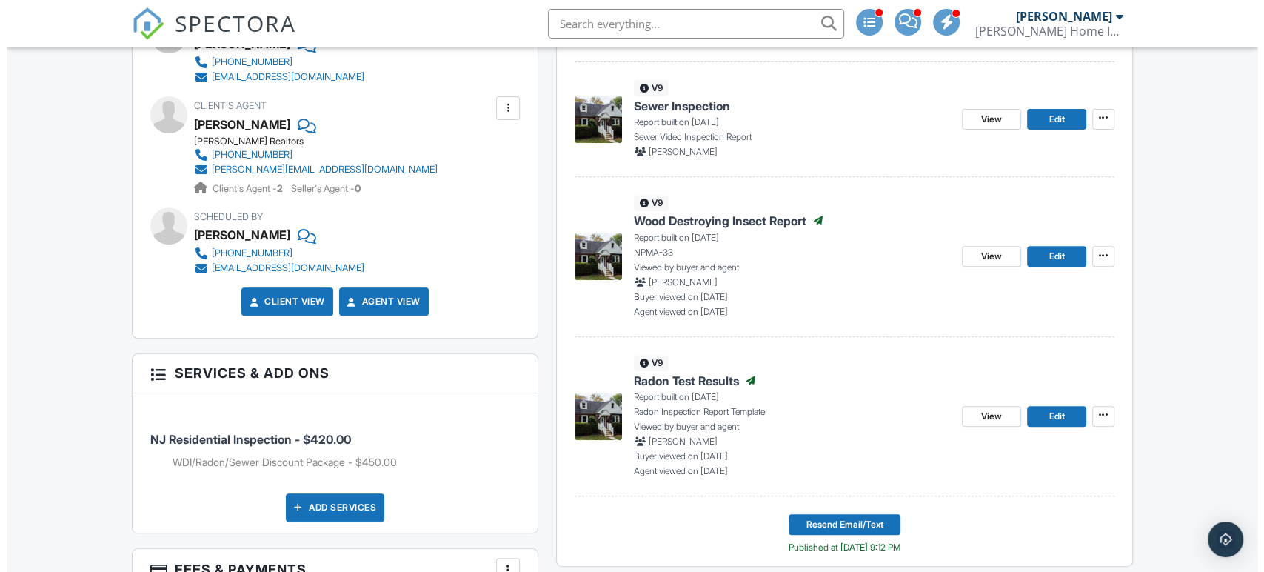
scroll to position [577, 0]
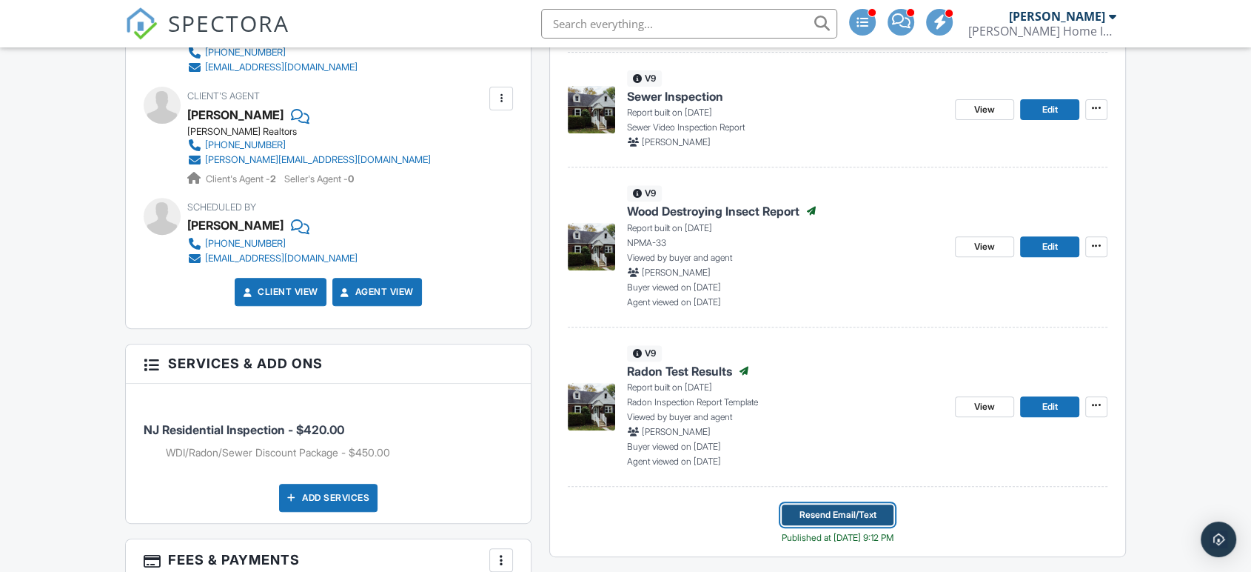
click at [836, 509] on span "Resend Email/Text" at bounding box center [838, 514] width 77 height 15
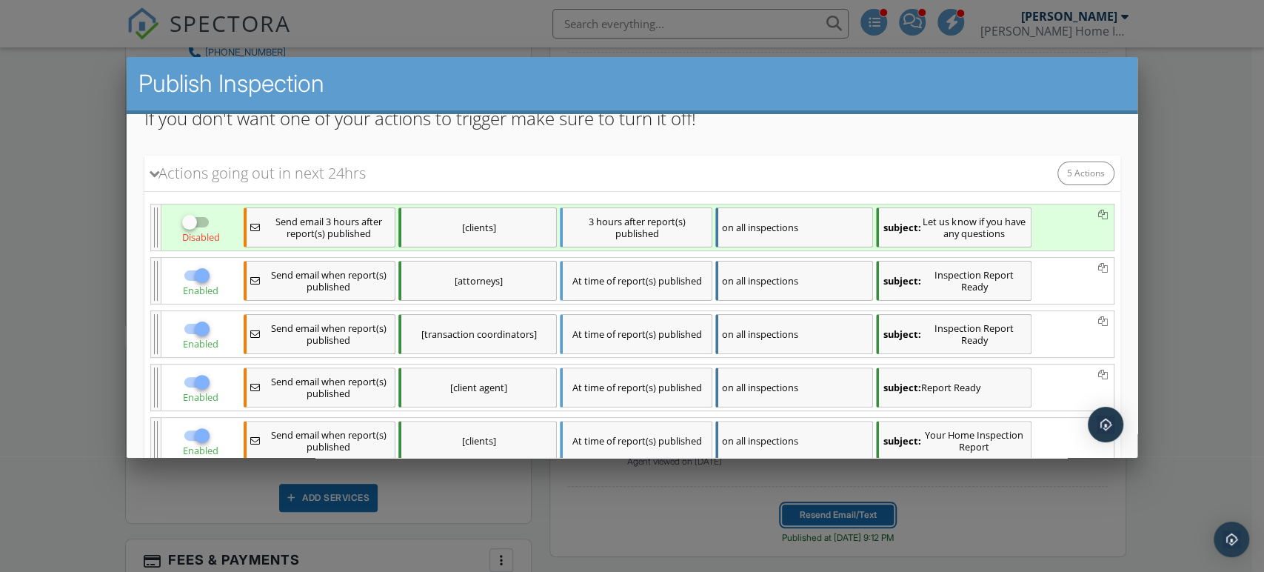
scroll to position [329, 0]
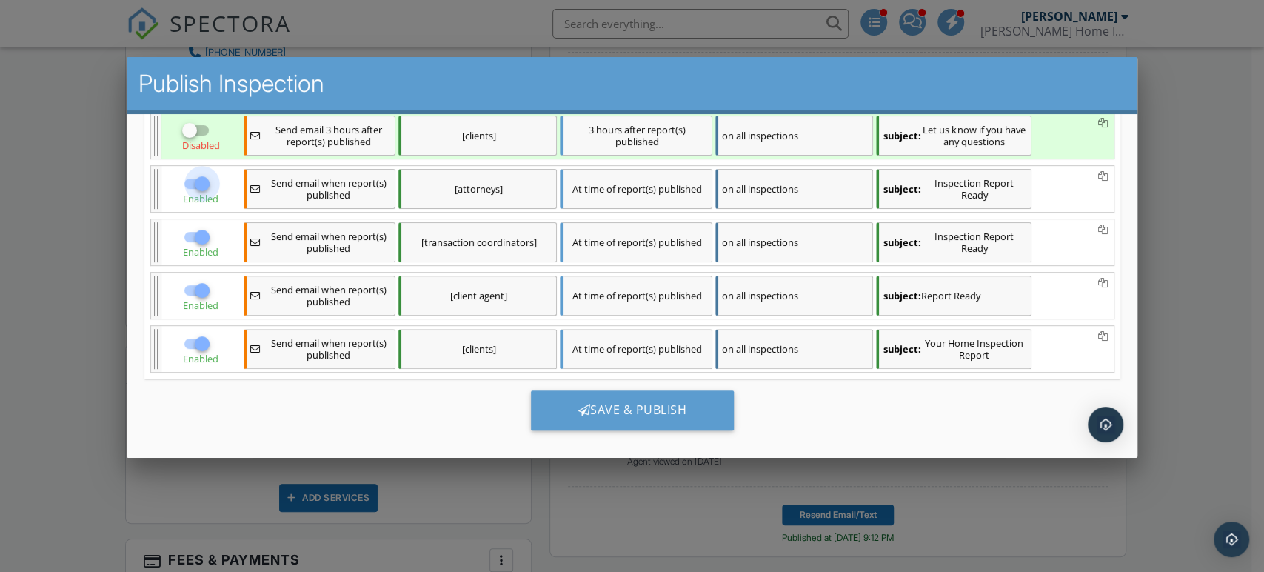
click at [201, 178] on div at bounding box center [201, 183] width 25 height 25
checkbox input "false"
click at [190, 227] on div at bounding box center [201, 236] width 25 height 25
checkbox input "false"
click at [966, 295] on div "subject: Report Ready" at bounding box center [953, 295] width 156 height 40
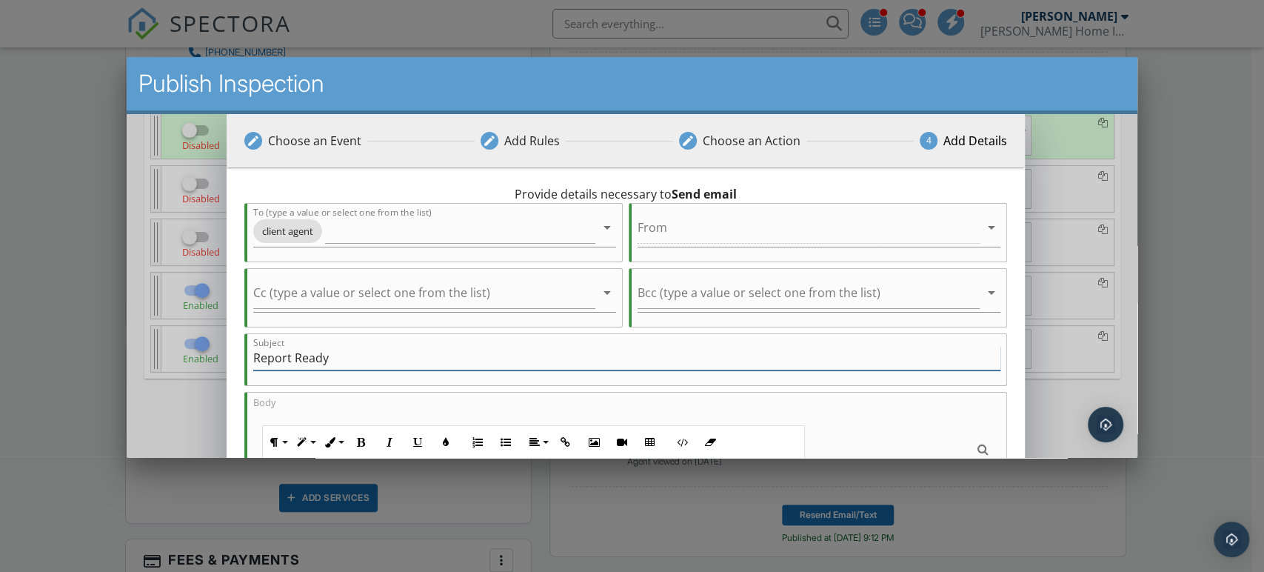
click at [263, 357] on input "Report Ready" at bounding box center [626, 358] width 747 height 24
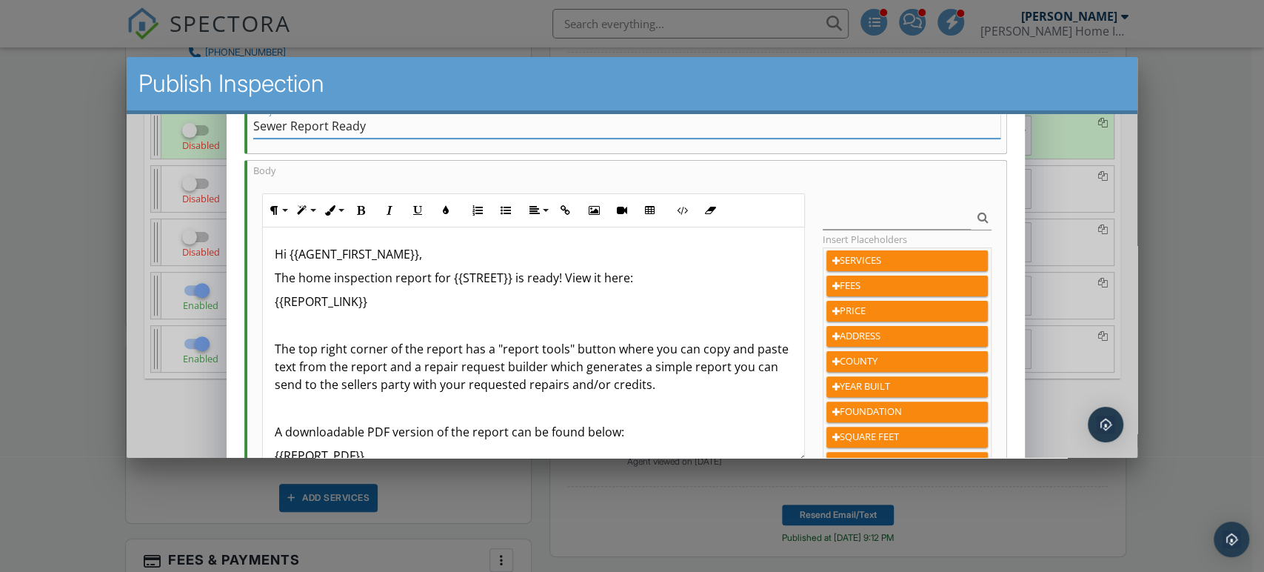
scroll to position [247, 0]
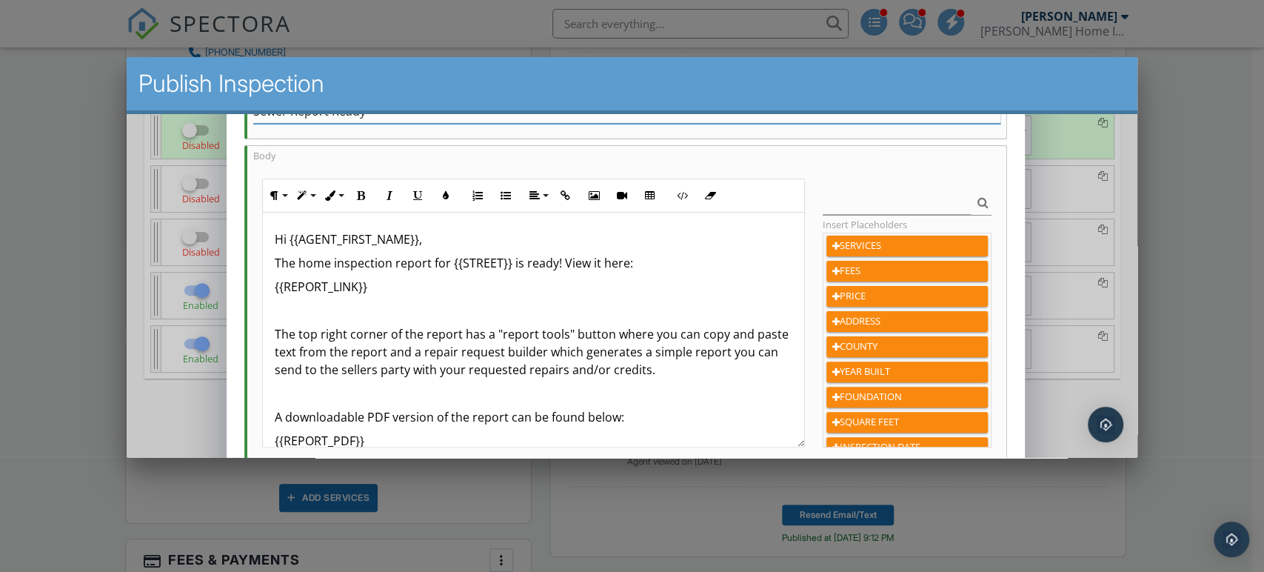
type input "Sewer Report Ready"
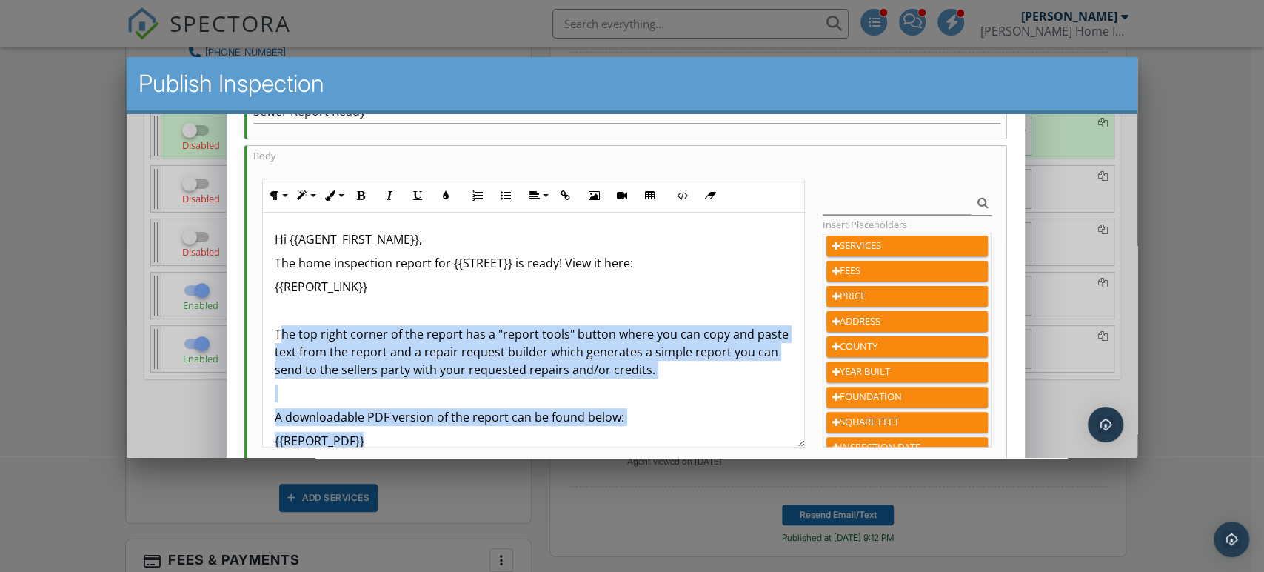
drag, startPoint x: 374, startPoint y: 438, endPoint x: 280, endPoint y: 327, distance: 145.5
click at [280, 327] on div "Hi {{AGENT_FIRST_NAME}}, The home inspection report for {{STREET}} is ready! Vi…" at bounding box center [532, 376] width 541 height 326
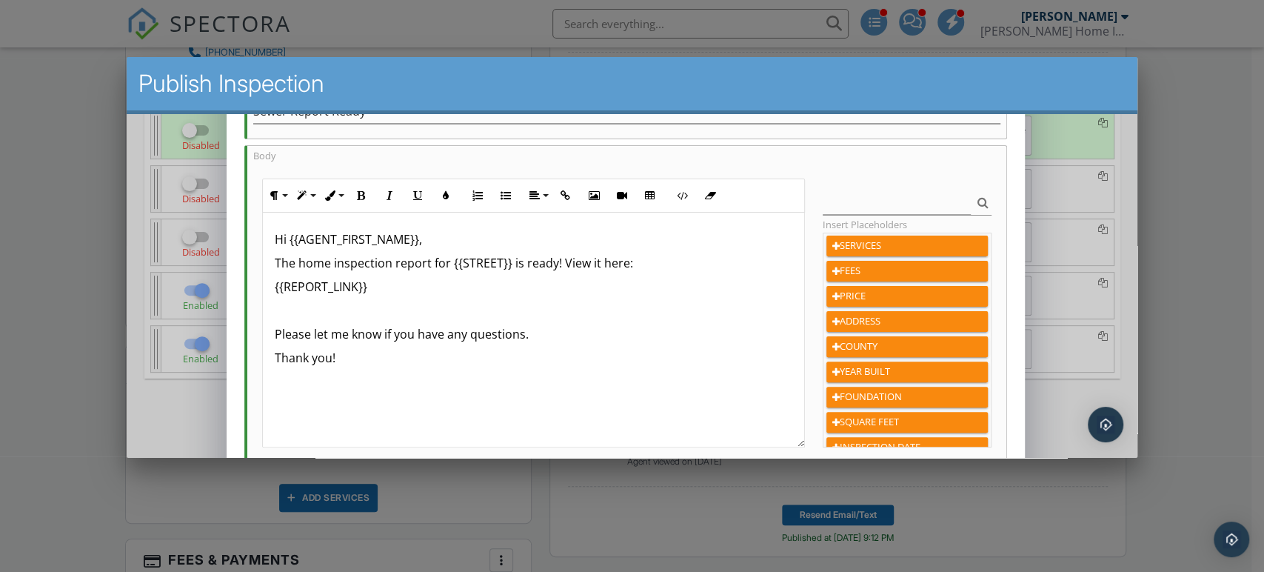
click at [327, 261] on p "The home inspection report for {{STREET}} is ready! View it here:" at bounding box center [533, 263] width 518 height 18
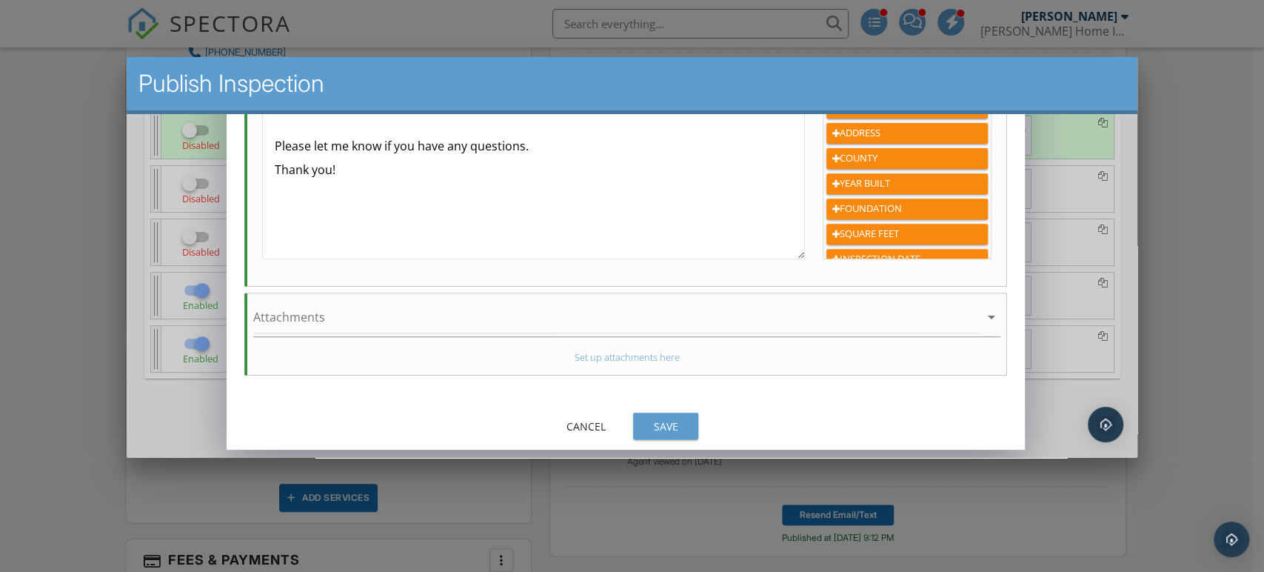
click at [667, 430] on div "Save" at bounding box center [664, 426] width 41 height 16
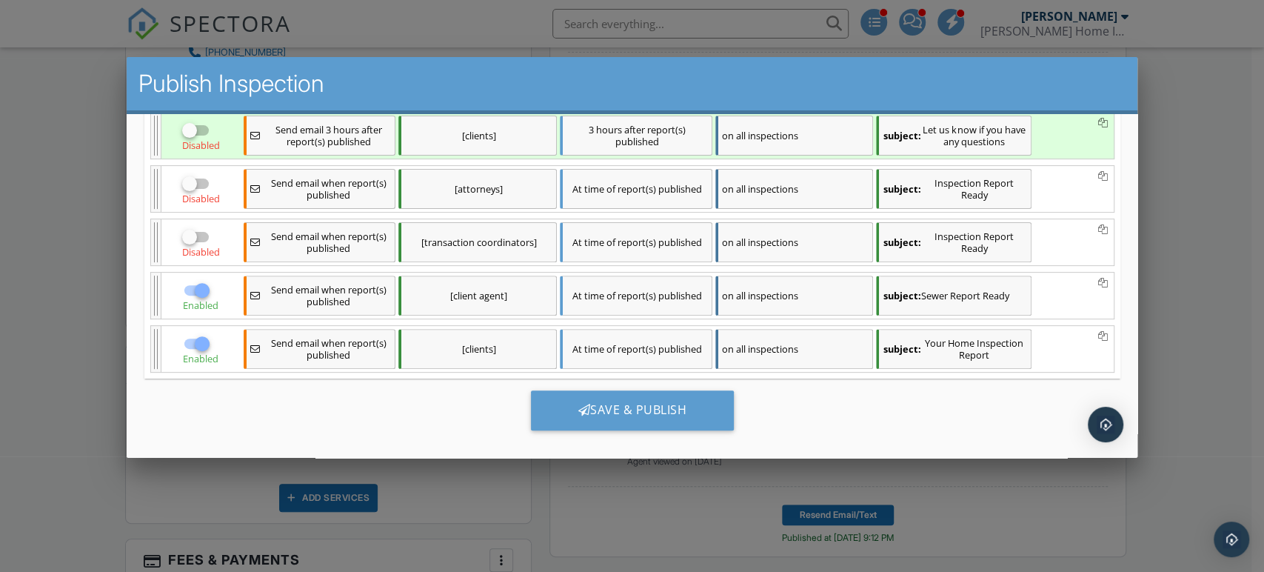
click at [958, 340] on div "subject: Your Home Inspection Report" at bounding box center [953, 349] width 156 height 40
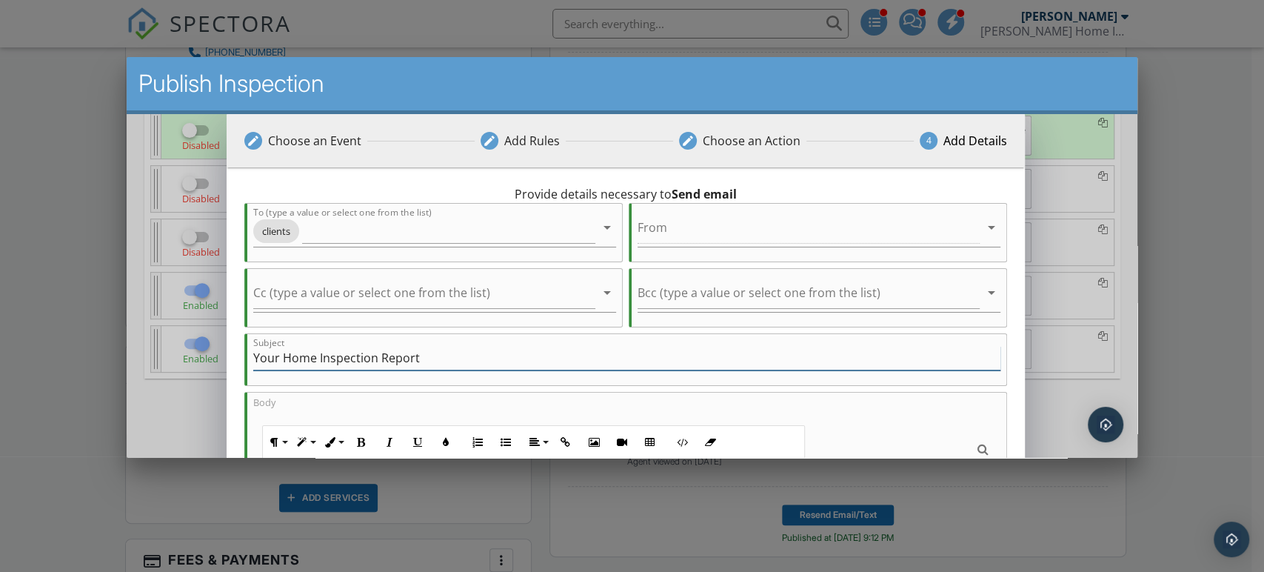
click at [305, 355] on input "Your Home Inspection Report" at bounding box center [626, 358] width 747 height 24
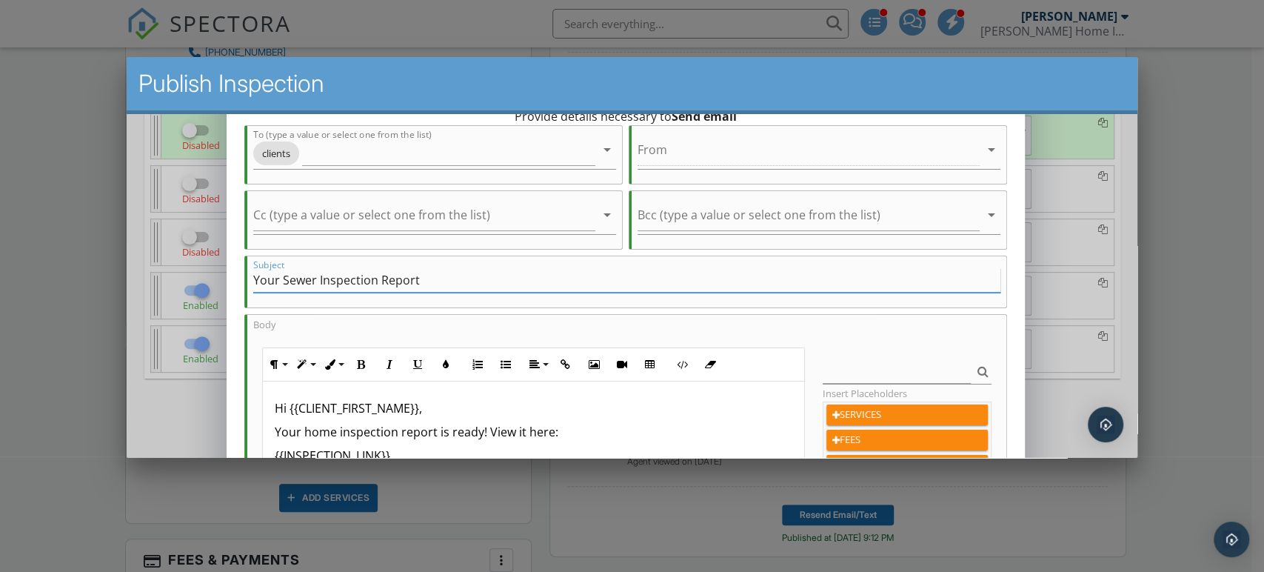
scroll to position [164, 0]
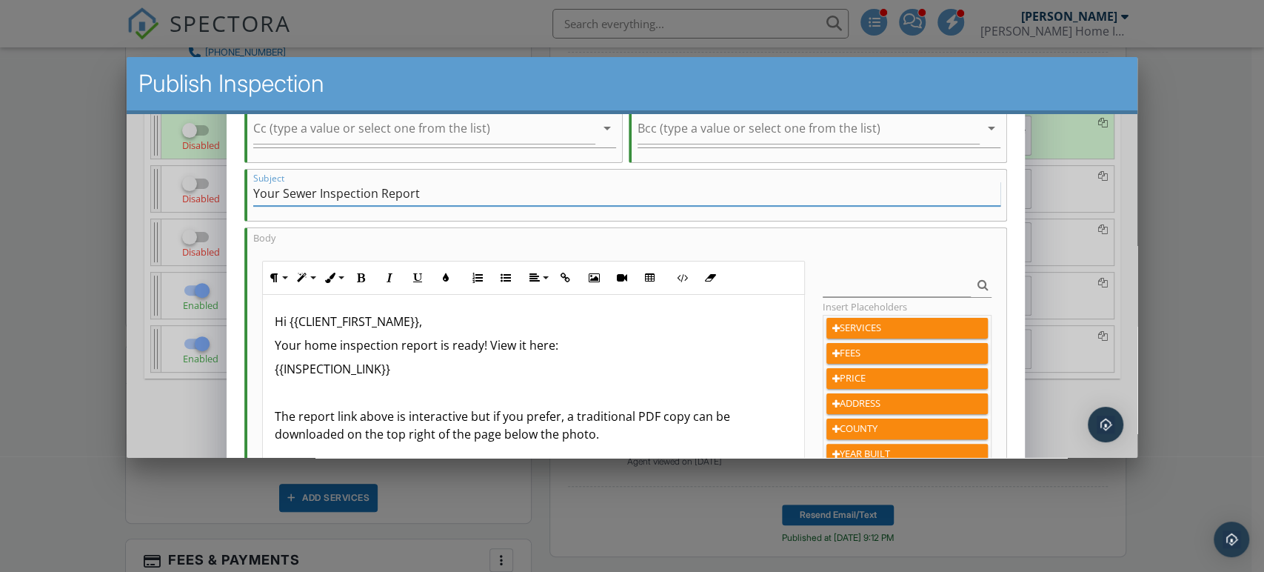
type input "Your Sewer Inspection Report"
click at [330, 347] on p "Your home inspection report is ready! View it here:" at bounding box center [533, 345] width 518 height 18
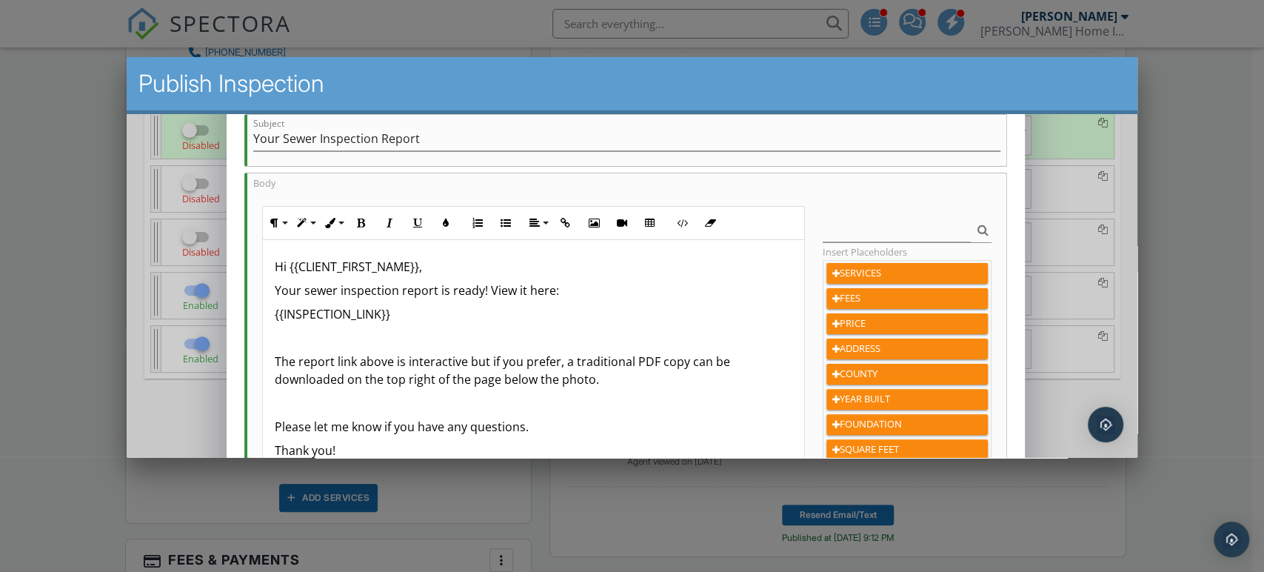
scroll to position [247, 0]
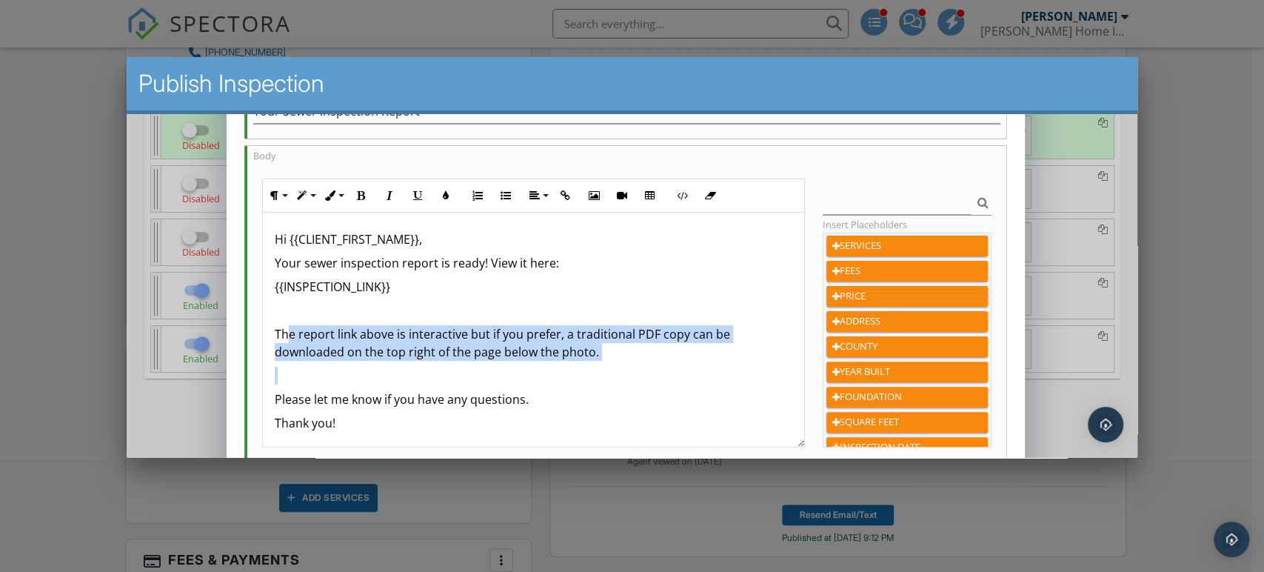
drag, startPoint x: 351, startPoint y: 367, endPoint x: 286, endPoint y: 326, distance: 77.2
click at [286, 326] on div "Hi {{CLIENT_FIRST_NAME}}, Your sewer inspection report is ready! View it here: …" at bounding box center [532, 331] width 541 height 237
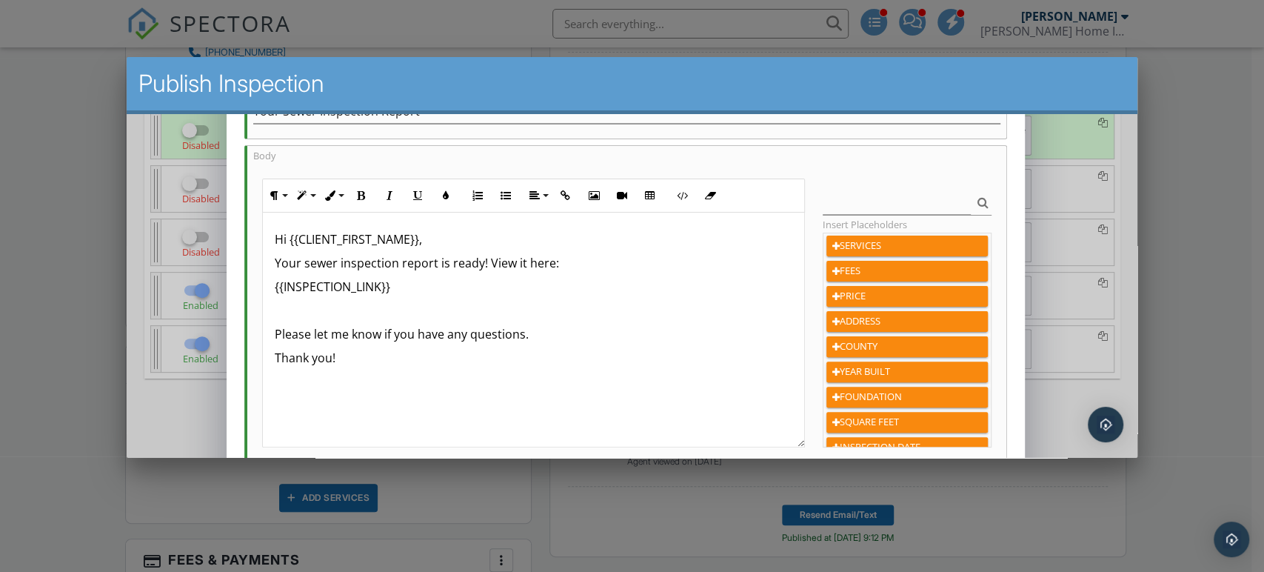
scroll to position [435, 0]
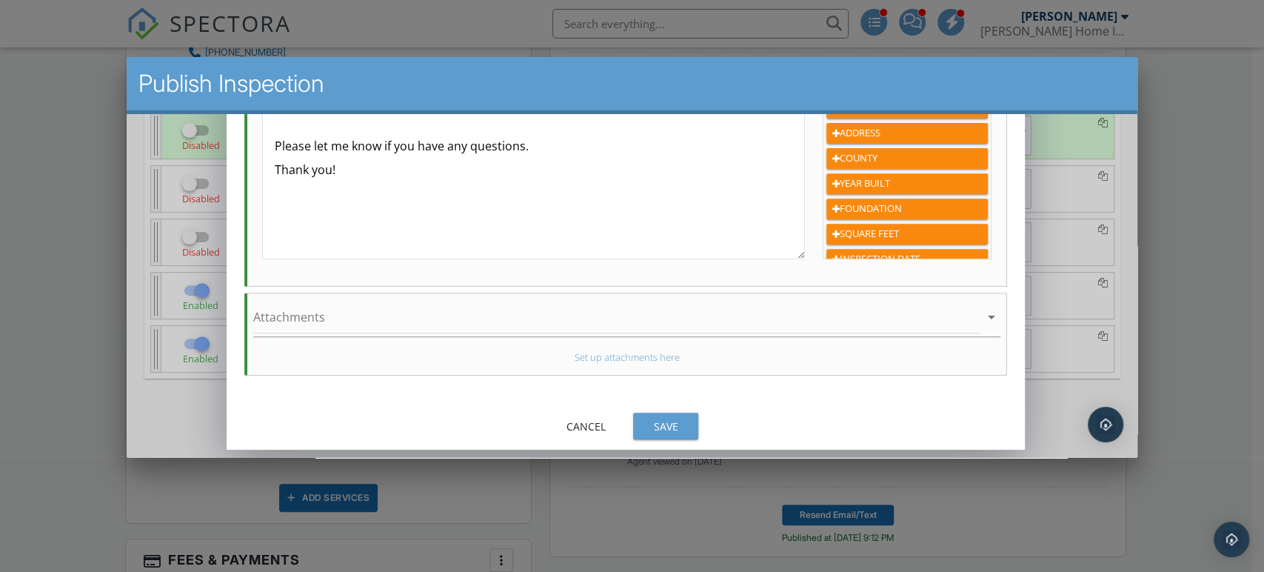
click at [651, 422] on div "Save" at bounding box center [664, 426] width 41 height 16
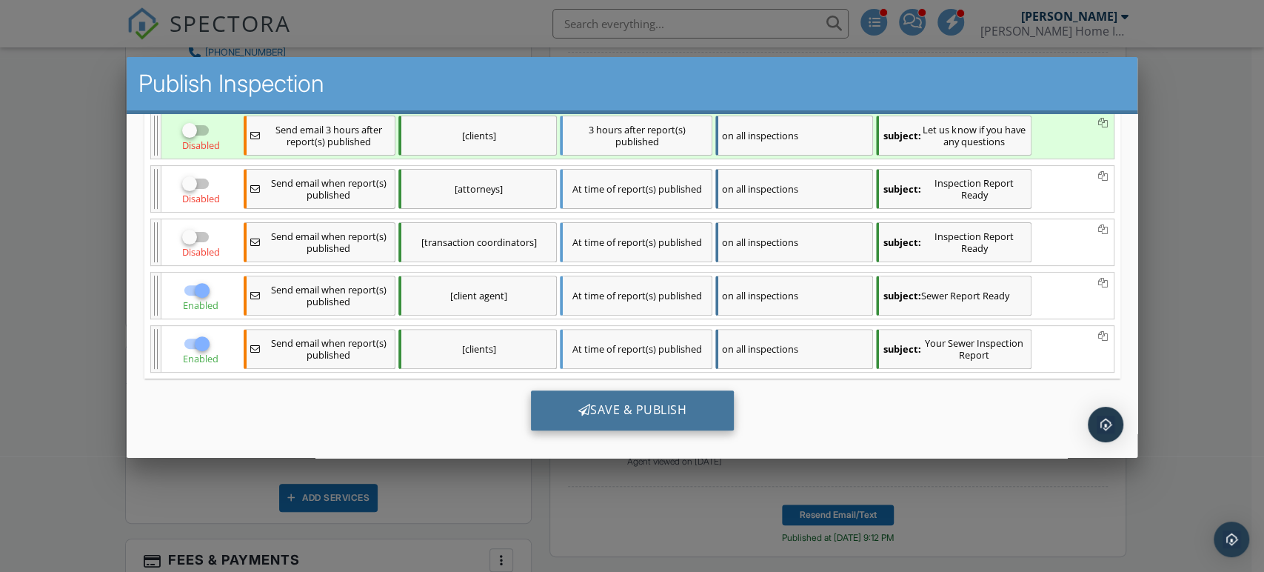
click at [656, 418] on div "Save & Publish" at bounding box center [632, 410] width 204 height 40
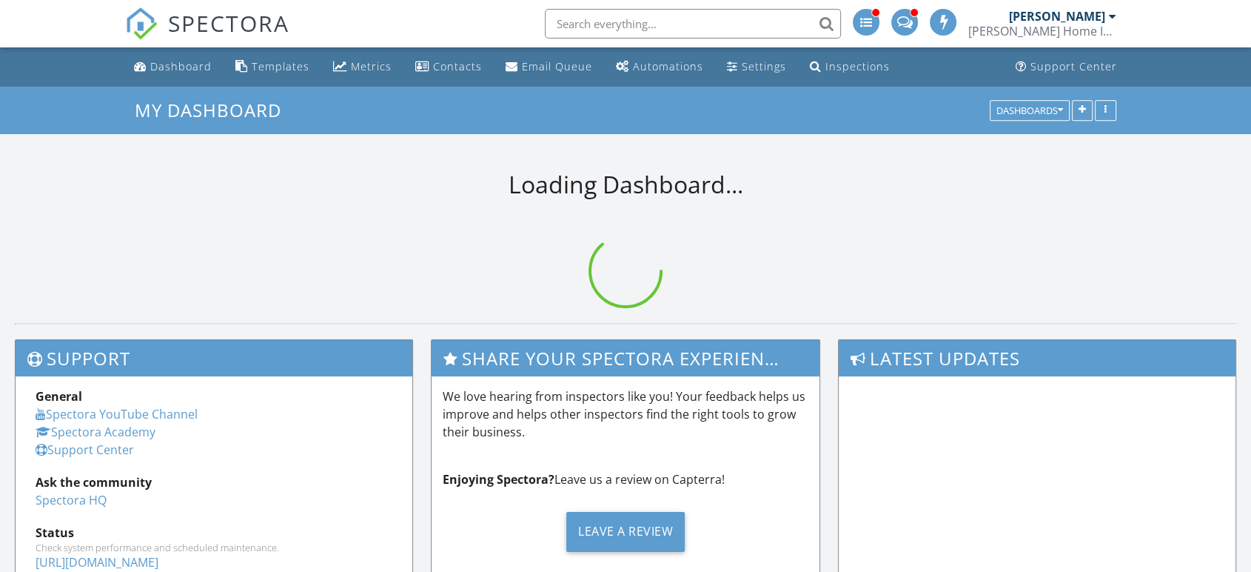
click at [204, 24] on span "SPECTORA" at bounding box center [228, 22] width 121 height 31
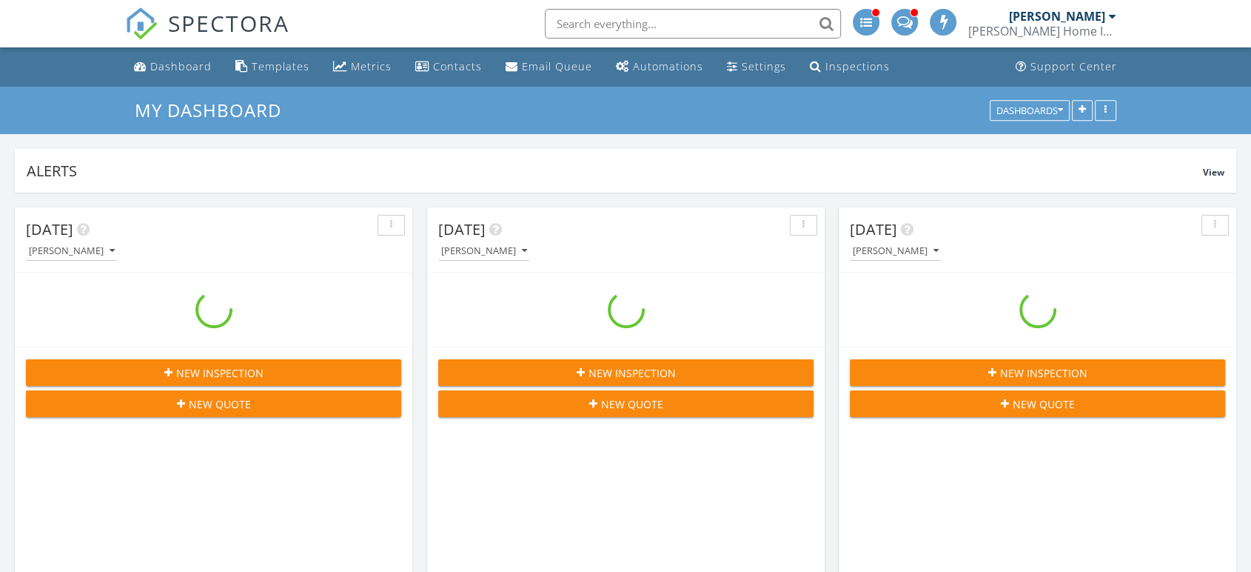
scroll to position [2855, 1277]
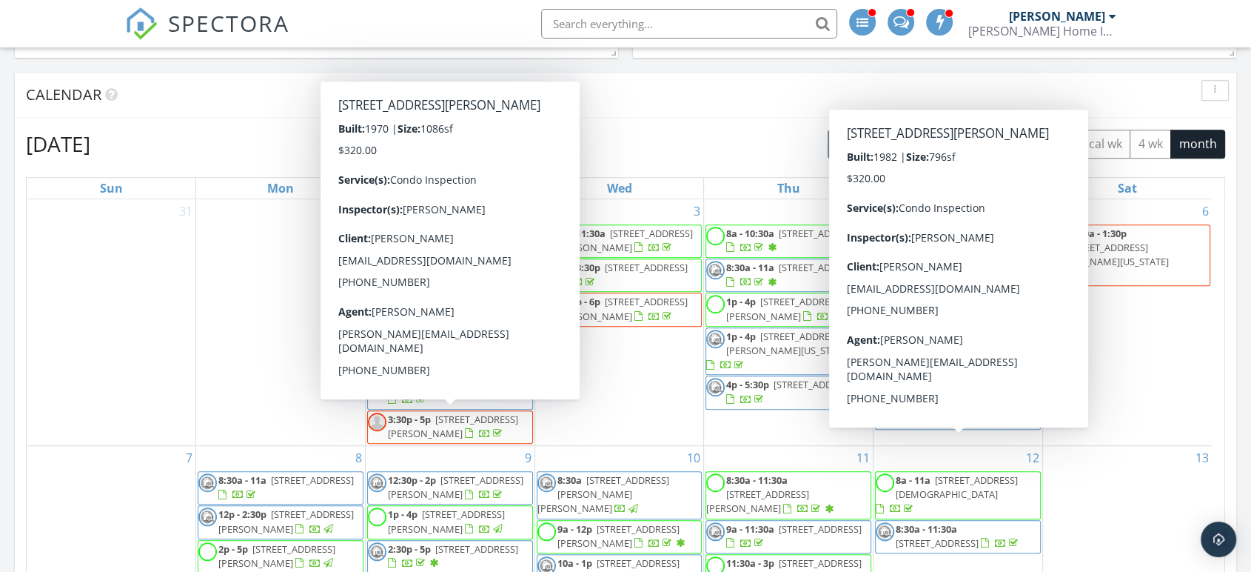
scroll to position [1069, 0]
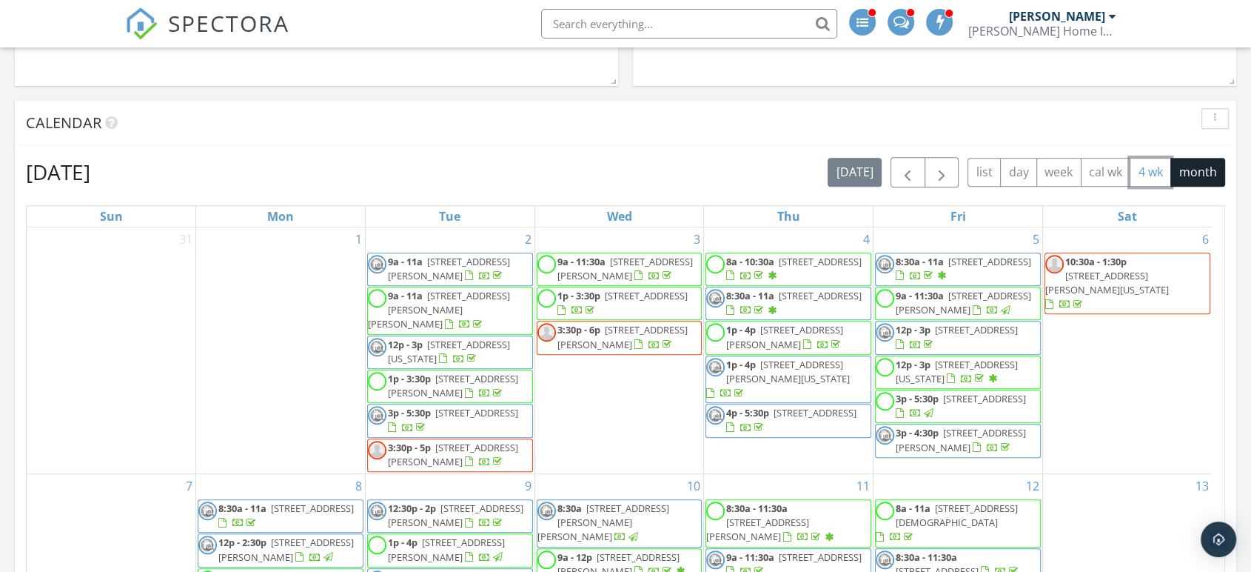
click at [1158, 161] on button "4 wk" at bounding box center [1150, 172] width 41 height 29
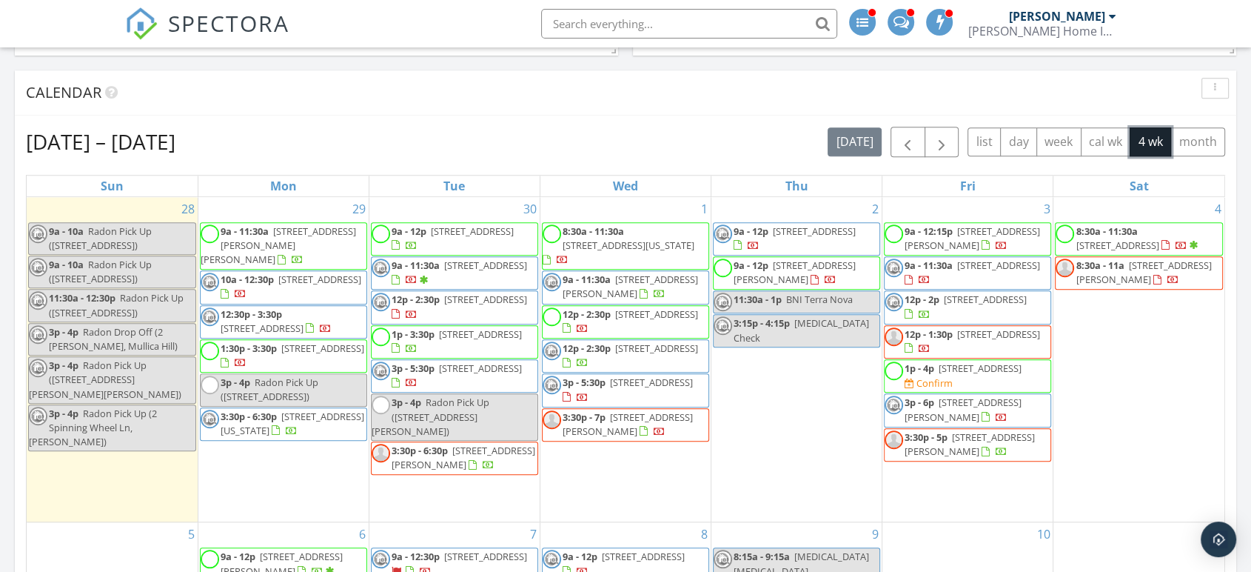
scroll to position [1152, 0]
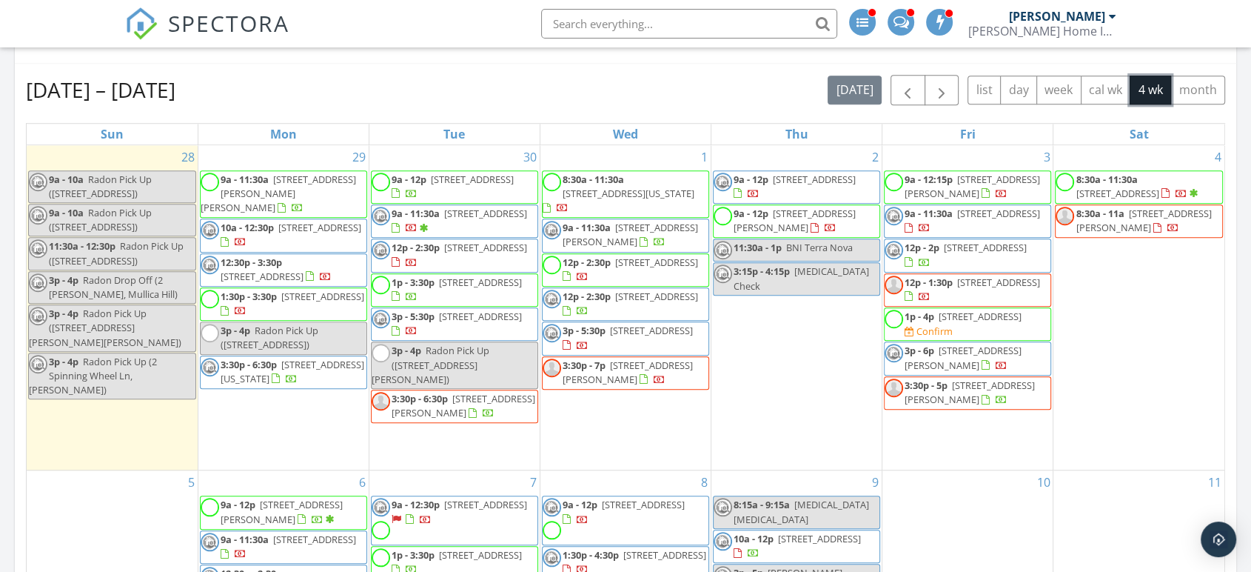
click at [107, 367] on div "3p - 4p Radon Pick Up (2 Spinning Wheel Ln, Clementon)" at bounding box center [112, 376] width 167 height 43
select select "8"
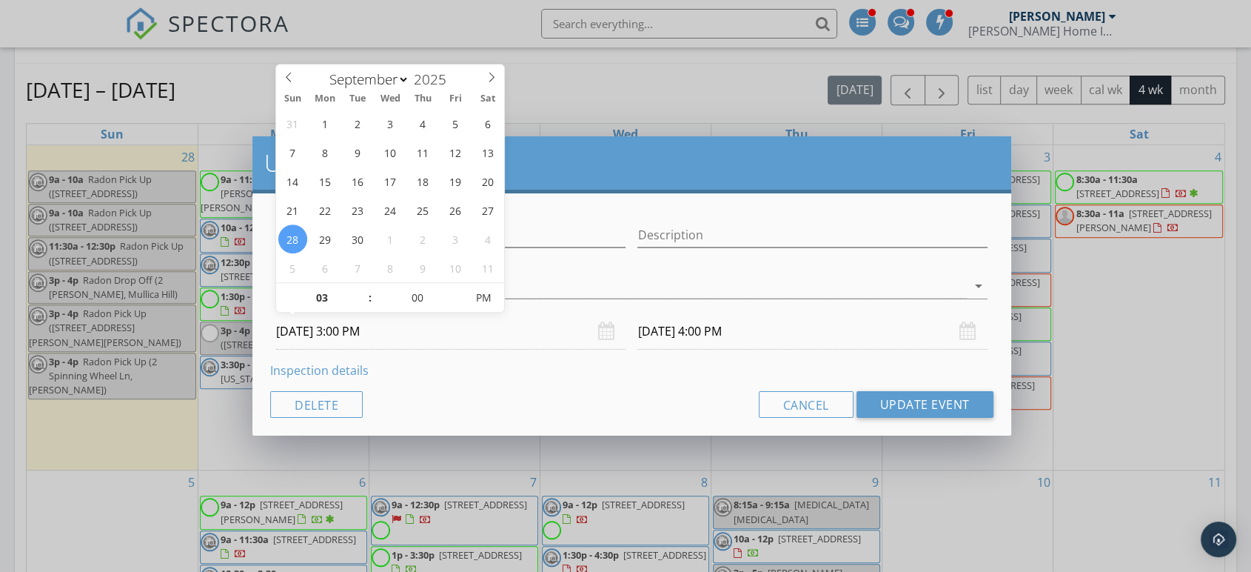
click at [377, 330] on input "09/28/2025 3:00 PM" at bounding box center [451, 331] width 350 height 36
type input "04"
type input "09/28/2025 4:00 PM"
click at [363, 287] on span at bounding box center [363, 290] width 10 height 15
type input "09/28/2025 5:00 PM"
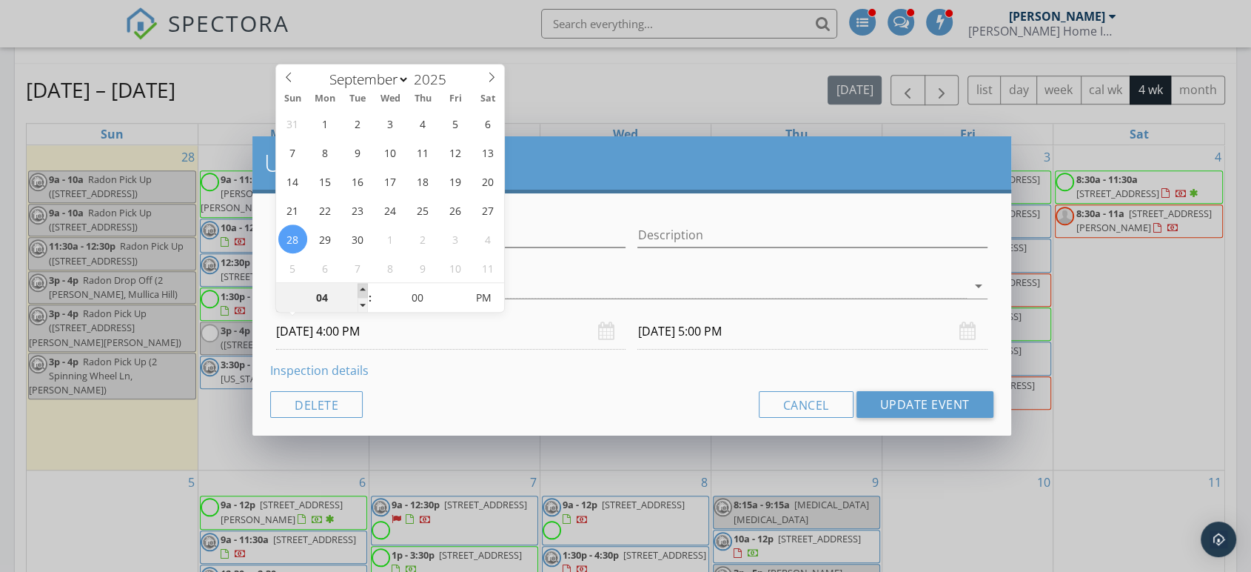
type input "05"
type input "09/28/2025 5:00 PM"
click at [361, 293] on span at bounding box center [363, 290] width 10 height 15
type input "06"
type input "09/28/2025 6:00 PM"
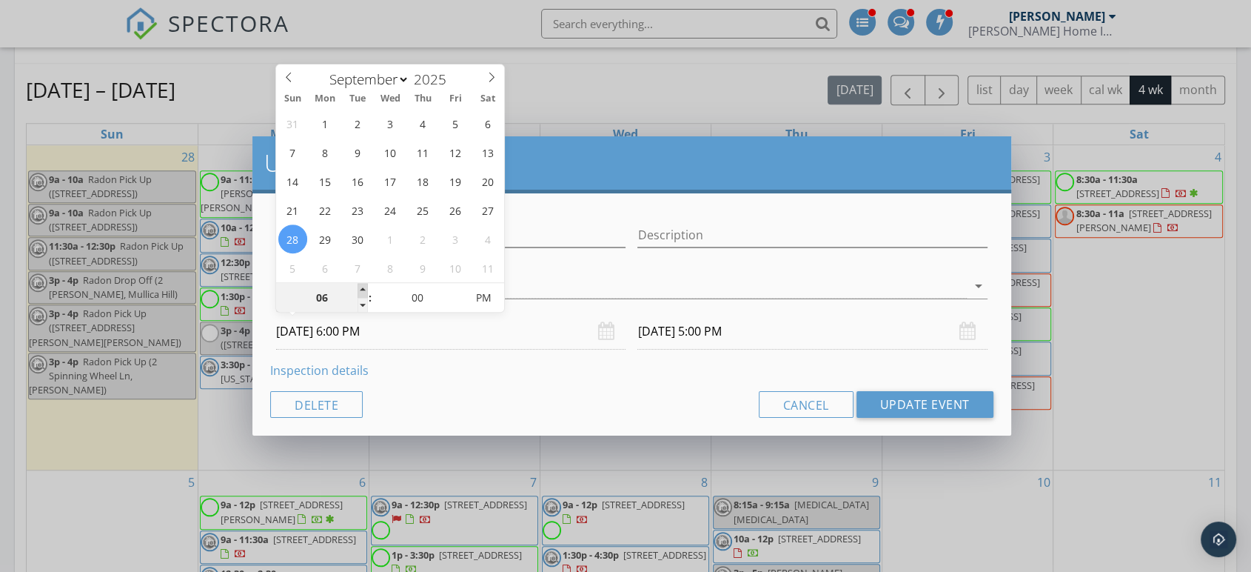
click at [361, 293] on span at bounding box center [363, 290] width 10 height 15
type input "07"
type input "09/28/2025 7:00 PM"
click at [361, 293] on span at bounding box center [363, 290] width 10 height 15
type input "09/28/2025 8:00 PM"
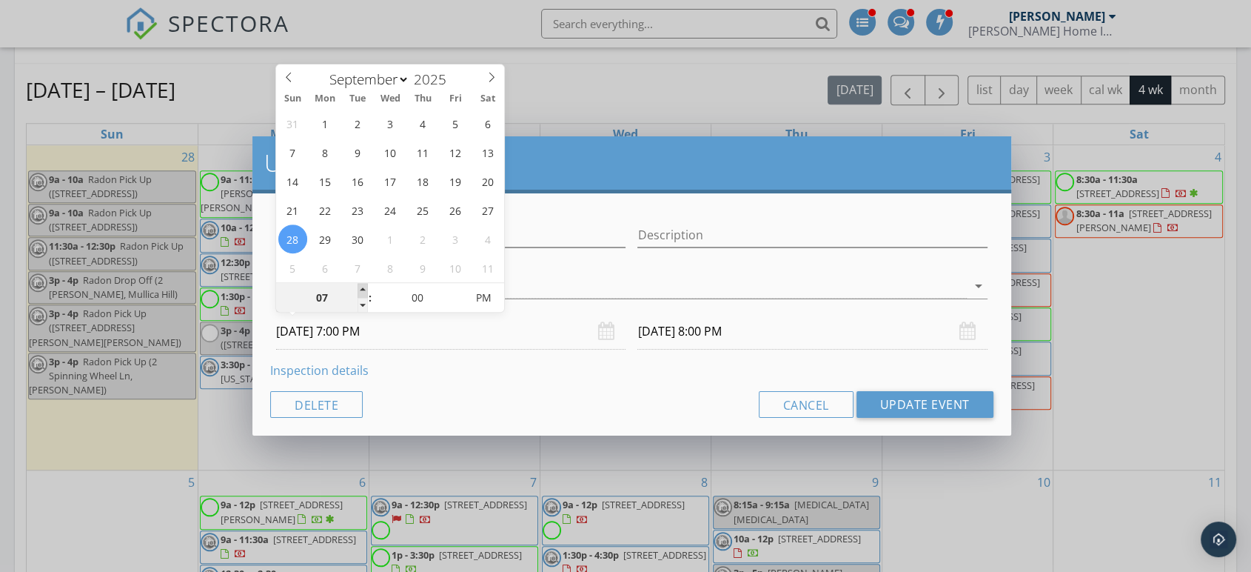
type input "08"
type input "09/28/2025 8:00 PM"
click at [361, 293] on span at bounding box center [363, 290] width 10 height 15
type input "09/28/2025 9:00 PM"
type input "09/28/2025 8:00 AM"
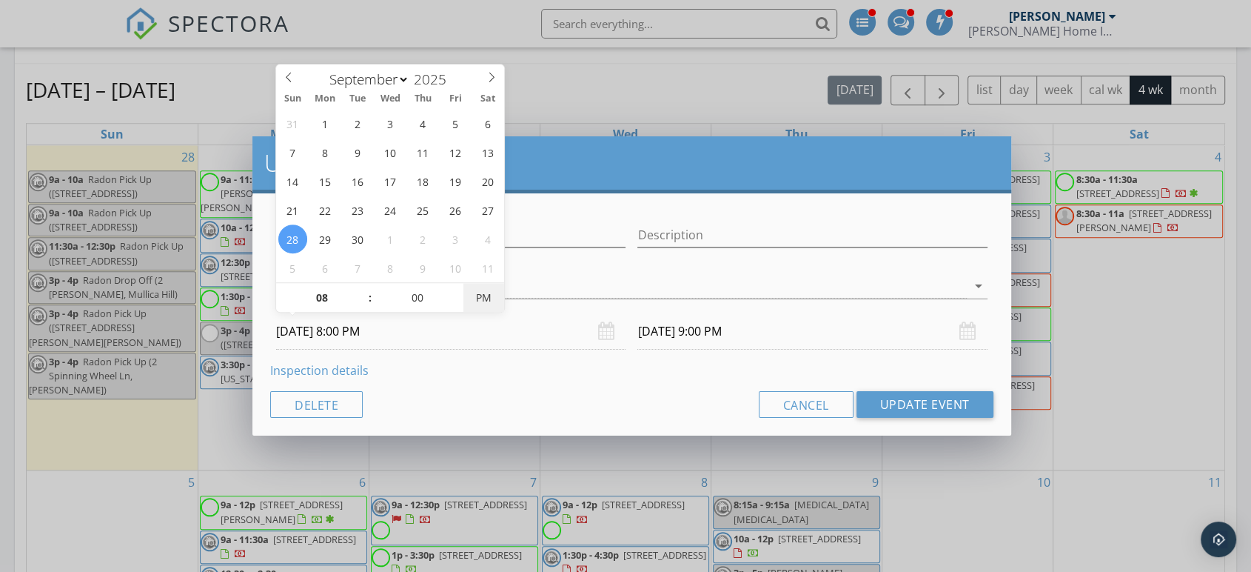
type input "[DATE] 9:00 AM"
click at [480, 298] on span "PM" at bounding box center [484, 298] width 41 height 30
type input "09/29/2025 8:00 AM"
type input "09/29/2025 9:00 AM"
click at [908, 403] on button "Update Event" at bounding box center [925, 404] width 137 height 27
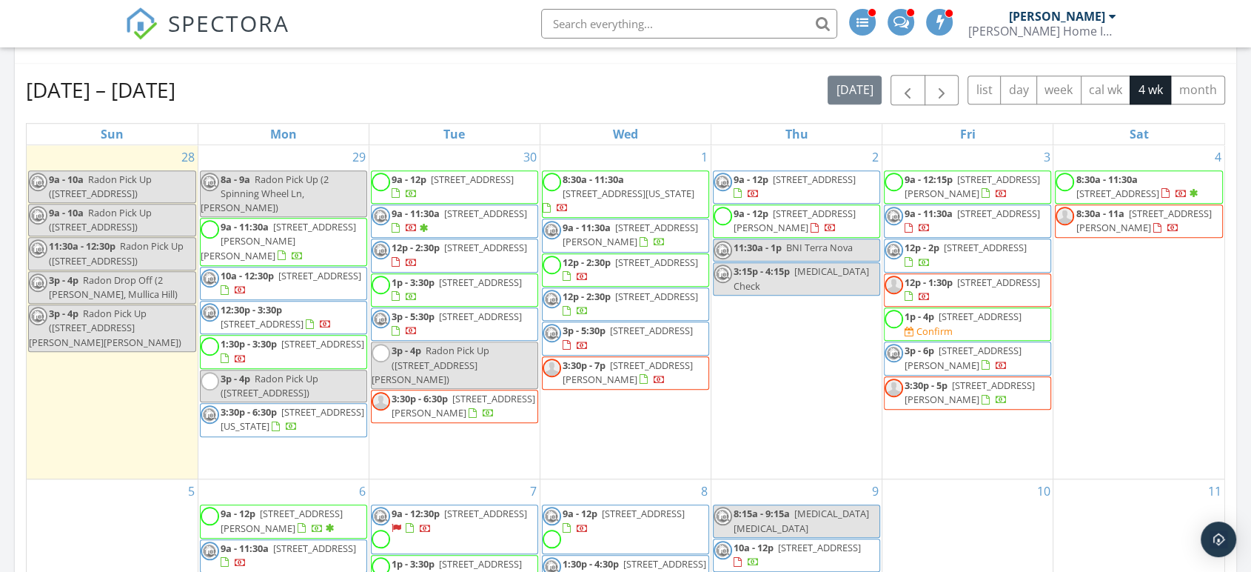
click at [121, 249] on span "Radon Pick Up ([STREET_ADDRESS])" at bounding box center [116, 252] width 135 height 27
select select "8"
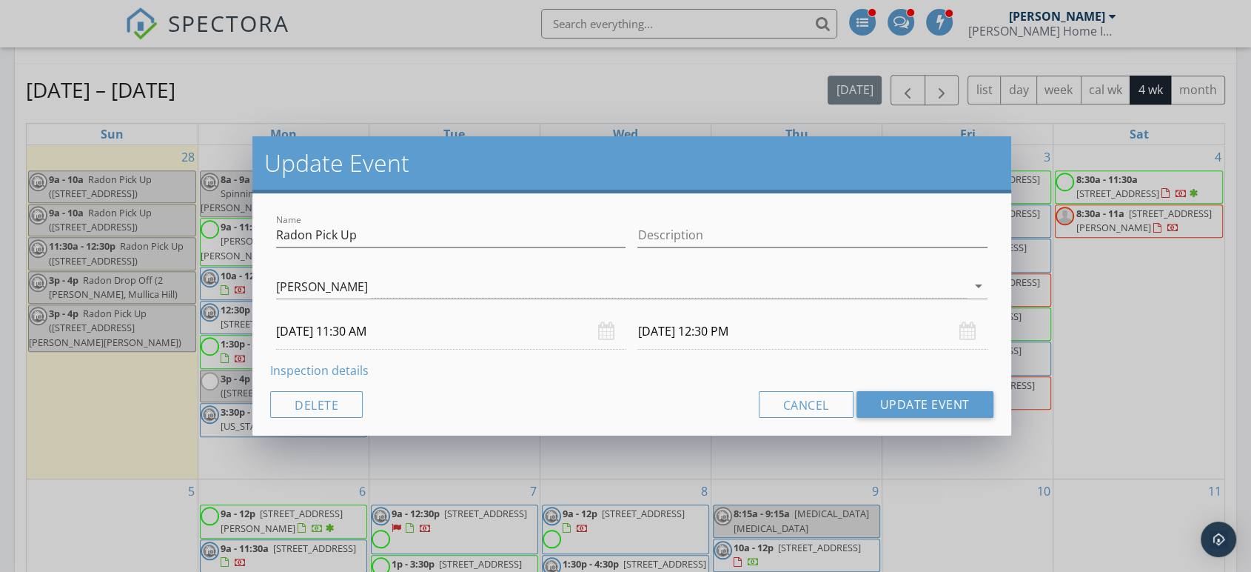
click at [323, 324] on input "09/28/2025 11:30 AM" at bounding box center [451, 331] width 350 height 36
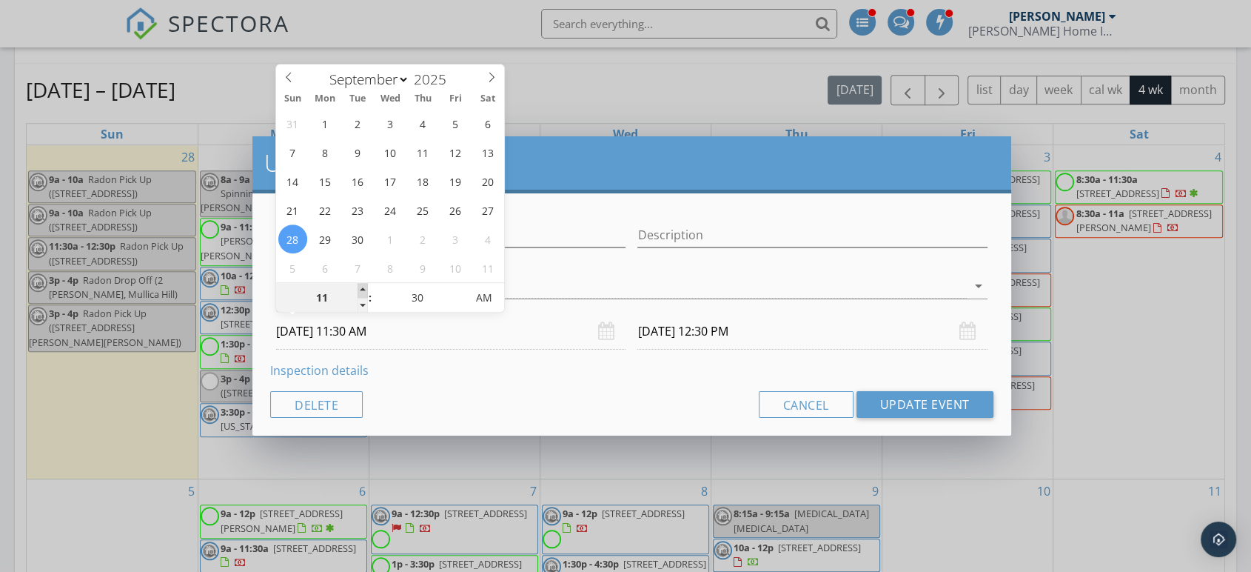
type input "12"
type input "09/28/2025 12:30 PM"
click at [367, 285] on span at bounding box center [363, 290] width 10 height 15
type input "09/28/2025 1:30 PM"
type input "01"
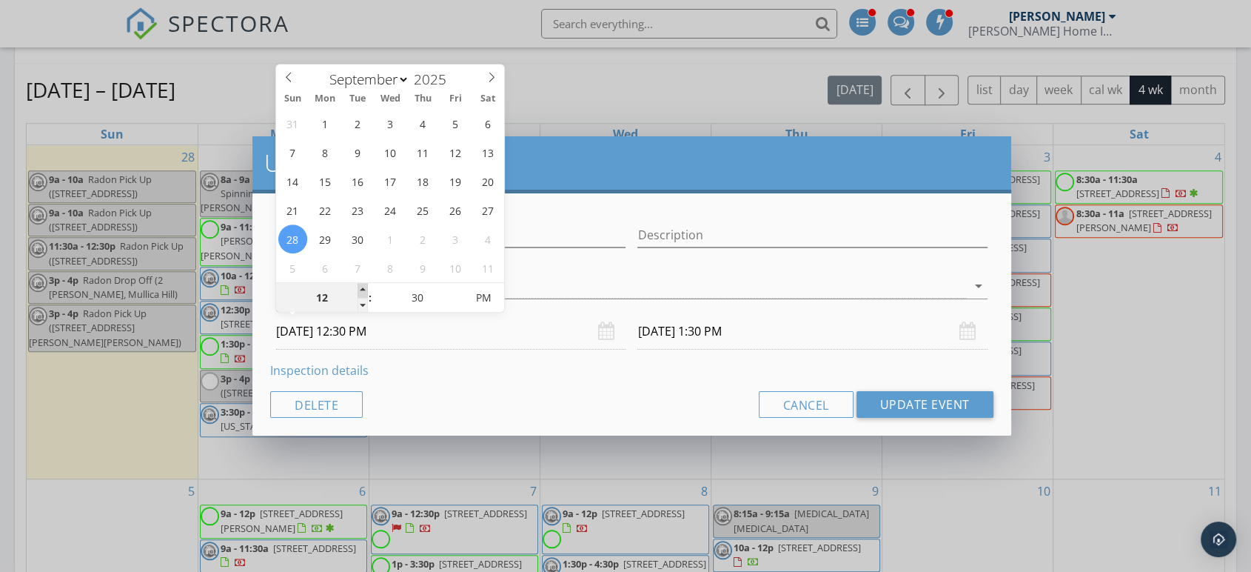
type input "09/28/2025 1:30 PM"
click at [364, 285] on span at bounding box center [363, 290] width 10 height 15
type input "[DATE] 2:30 PM"
type input "12"
type input "09/28/2025 12:30 PM"
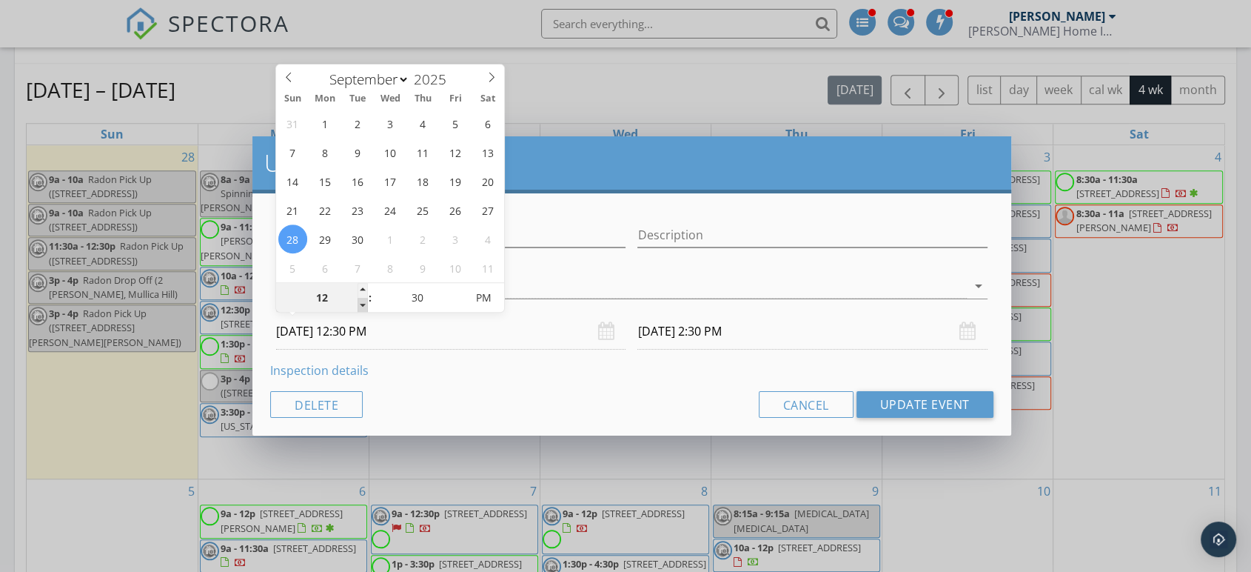
click at [363, 303] on span at bounding box center [363, 305] width 10 height 15
type input "11"
type input "09/28/2025 11:30 AM"
click at [363, 303] on span at bounding box center [363, 305] width 10 height 15
type input "10"
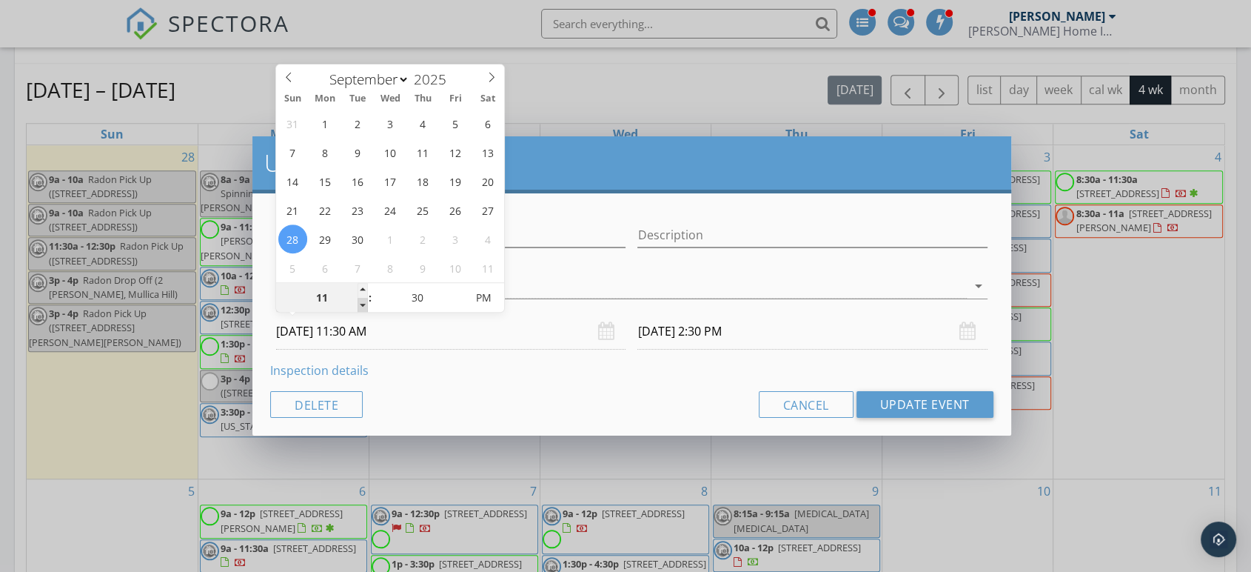
type input "09/28/2025 10:30 AM"
click at [363, 303] on span at bounding box center [363, 305] width 10 height 15
type input "09/28/2025 11:30 AM"
type input "09"
type input "09/28/2025 9:30 AM"
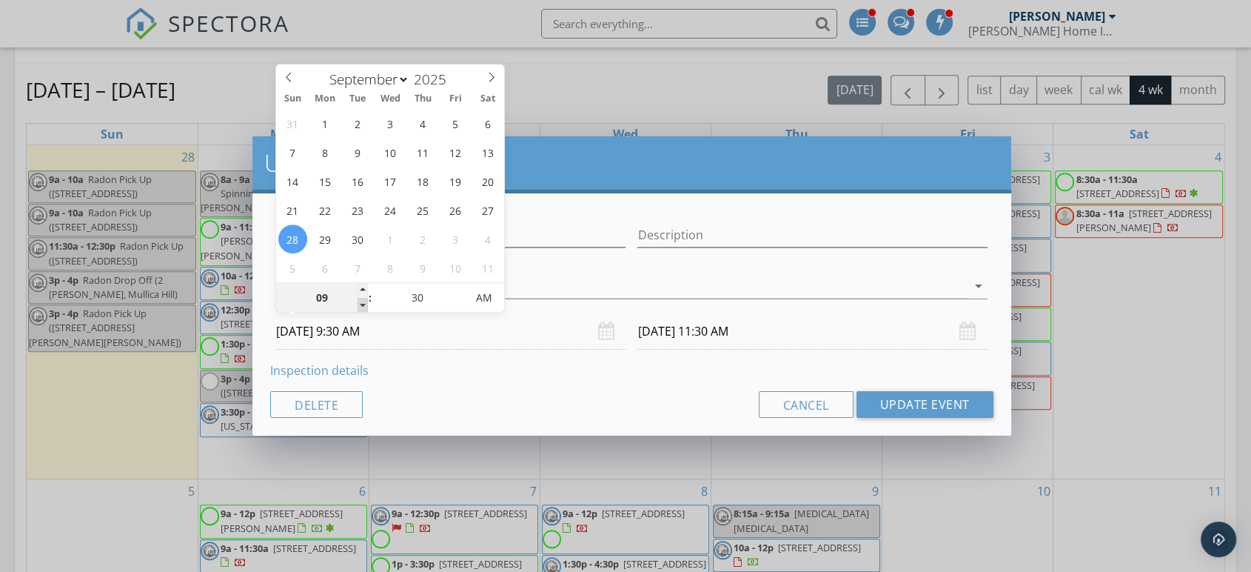
click at [363, 303] on span at bounding box center [363, 305] width 10 height 15
type input "09/28/2025 10:30 AM"
type input "08"
type input "09/28/2025 8:30 AM"
click at [363, 303] on span at bounding box center [363, 305] width 10 height 15
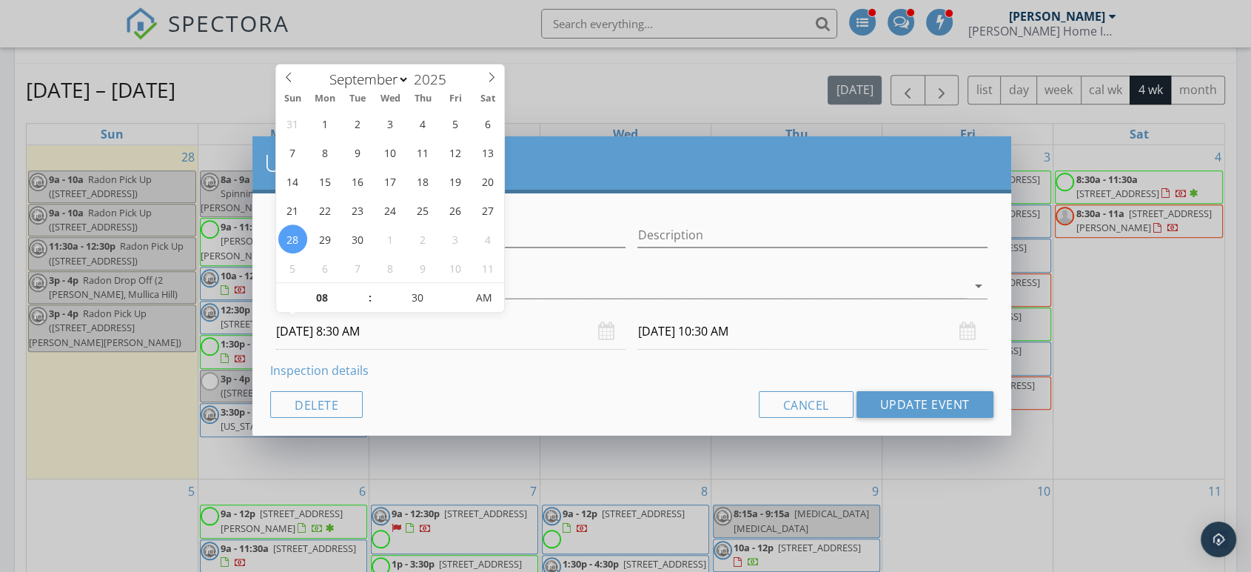
type input "09/28/2025 9:30 AM"
type input "09/29/2025 8:30 AM"
type input "09/29/2025 9:30 AM"
click at [875, 401] on button "Update Event" at bounding box center [925, 404] width 137 height 27
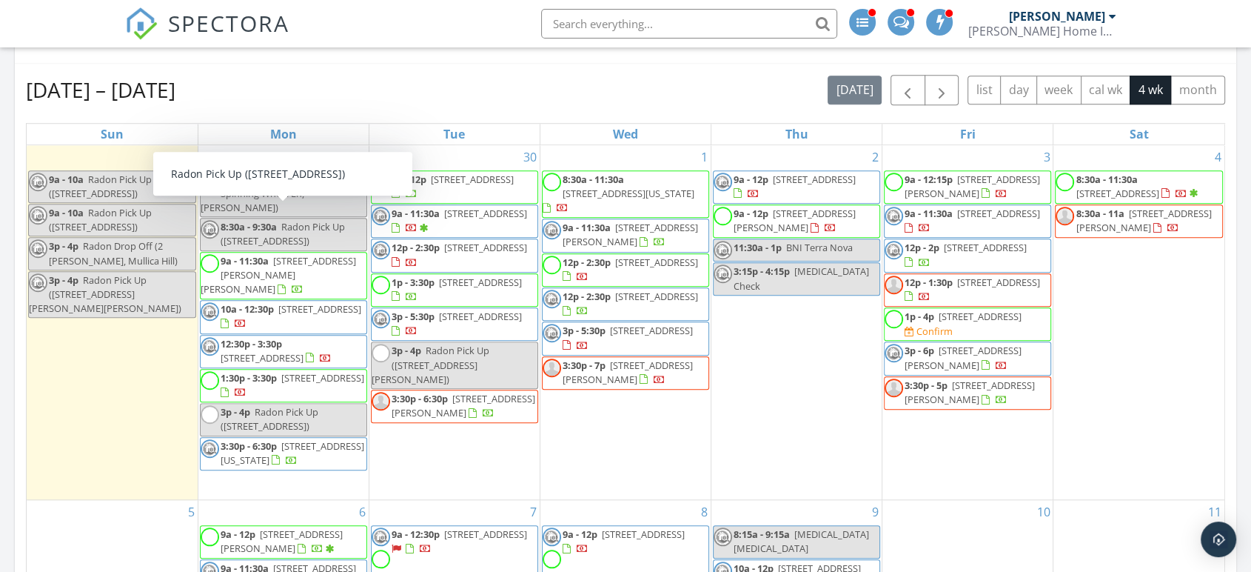
click at [263, 220] on span "8:30a - 9:30a" at bounding box center [249, 226] width 56 height 13
select select "8"
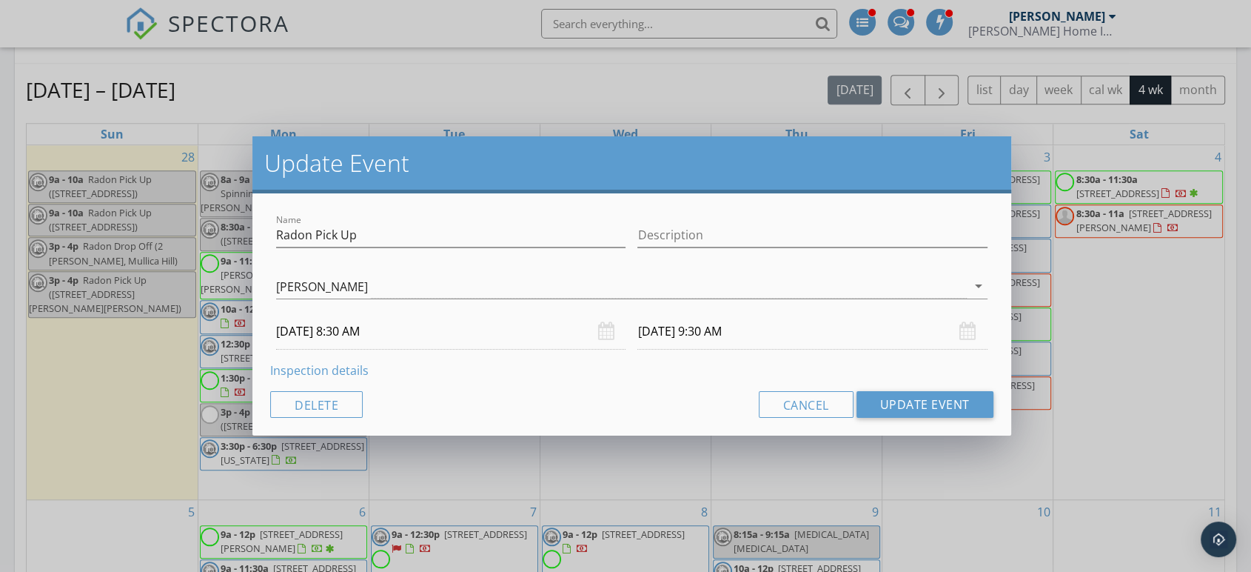
click at [355, 342] on input "09/29/2025 8:30 AM" at bounding box center [451, 331] width 350 height 36
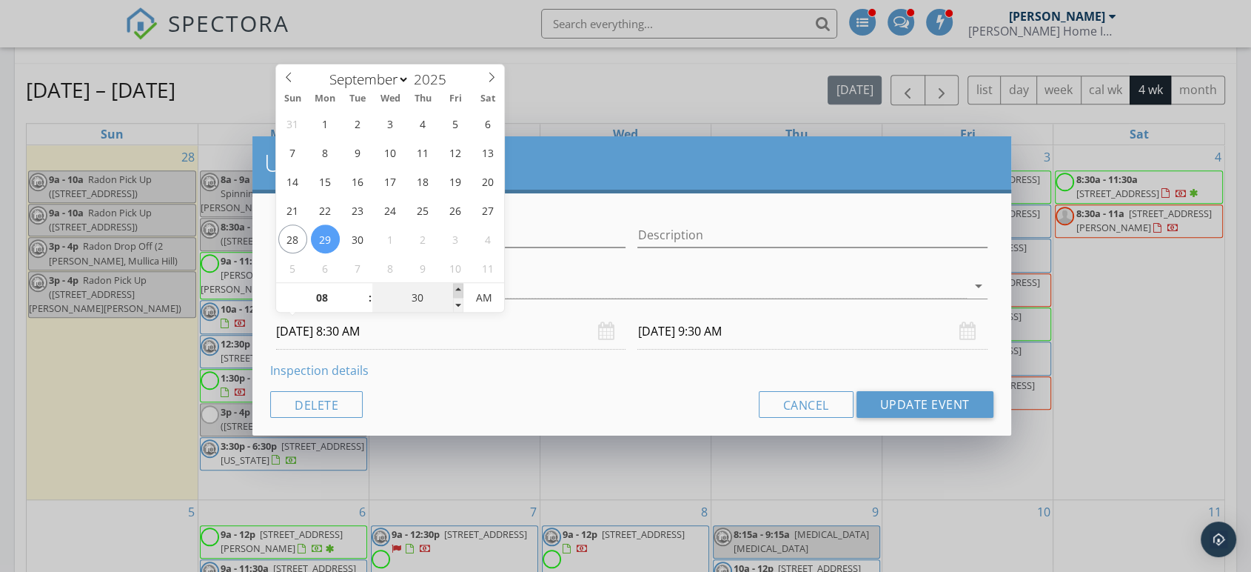
type input "35"
type input "09/29/2025 8:35 AM"
click at [458, 286] on span at bounding box center [458, 290] width 10 height 15
type input "40"
type input "09/29/2025 8:40 AM"
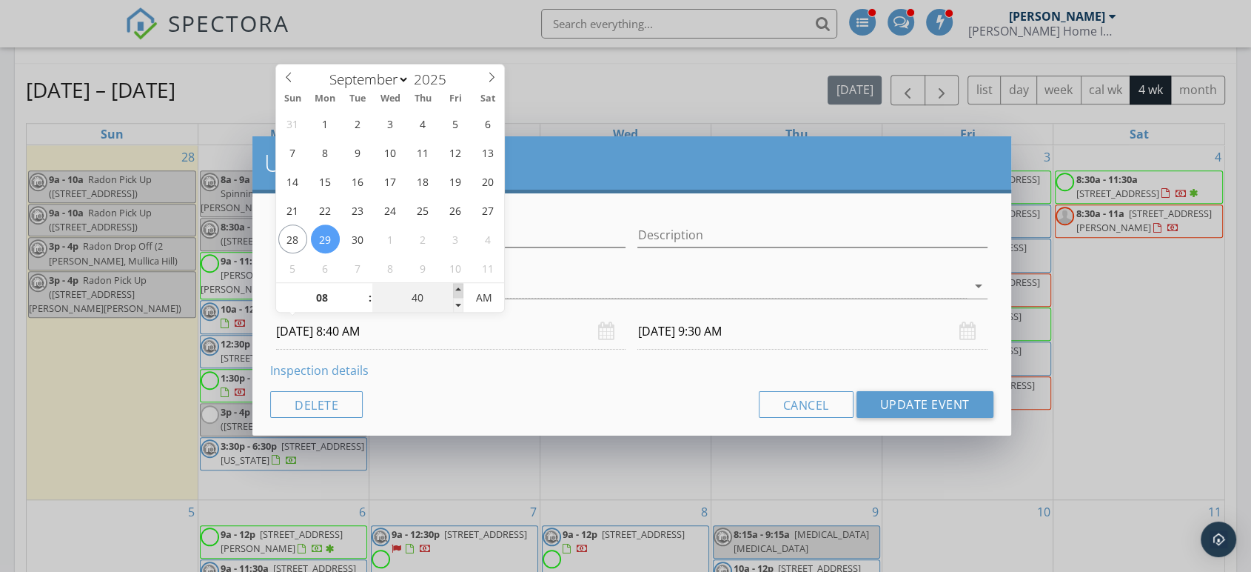
click at [458, 286] on span at bounding box center [458, 290] width 10 height 15
type input "45"
type input "09/29/2025 8:45 AM"
click at [458, 287] on span at bounding box center [458, 290] width 10 height 15
type input "50"
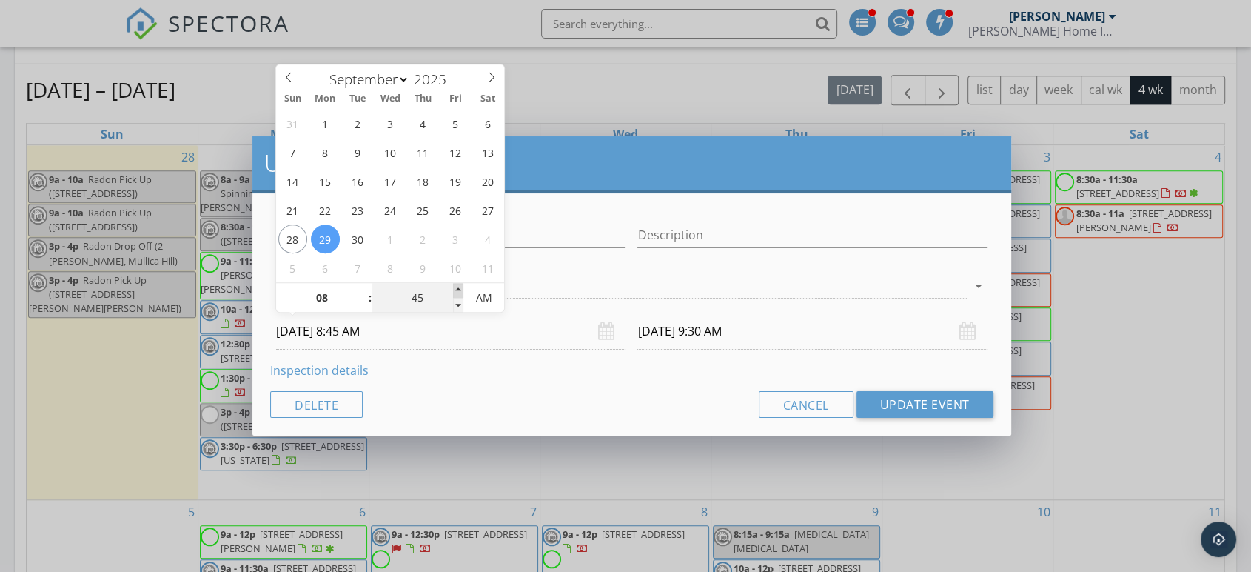
type input "09/29/2025 8:50 AM"
click at [458, 287] on span at bounding box center [458, 290] width 10 height 15
type input "55"
type input "09/29/2025 8:55 AM"
click at [458, 287] on span at bounding box center [458, 290] width 10 height 15
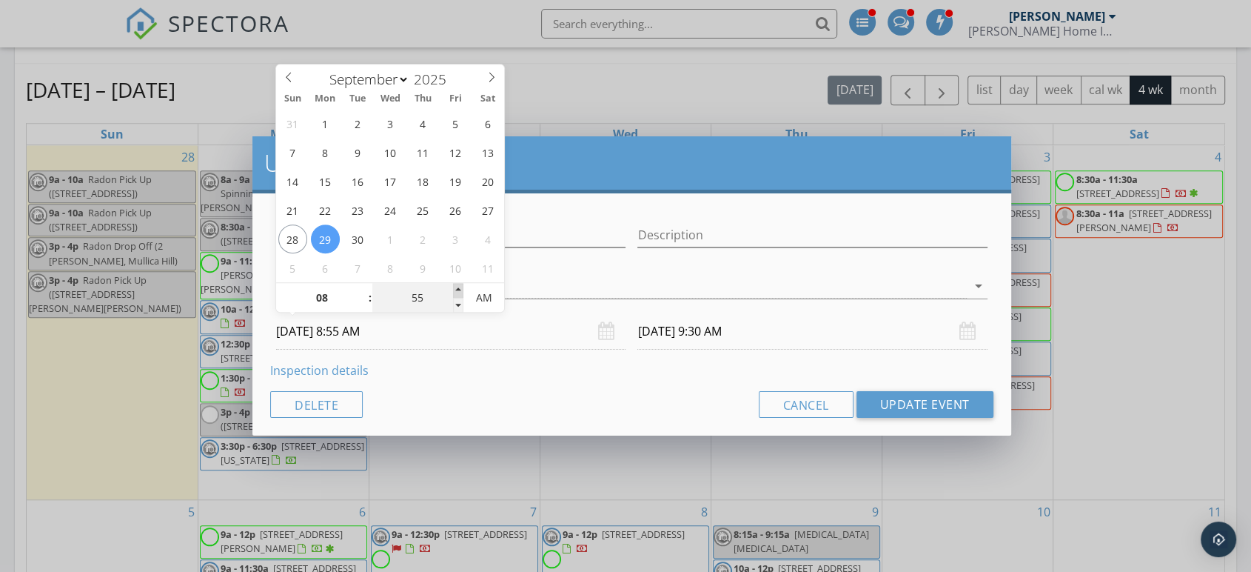
type input "09/29/2025 9:55 AM"
type input "09"
type input "00"
type input "09/29/2025 9:00 AM"
click at [461, 288] on span at bounding box center [458, 290] width 10 height 15
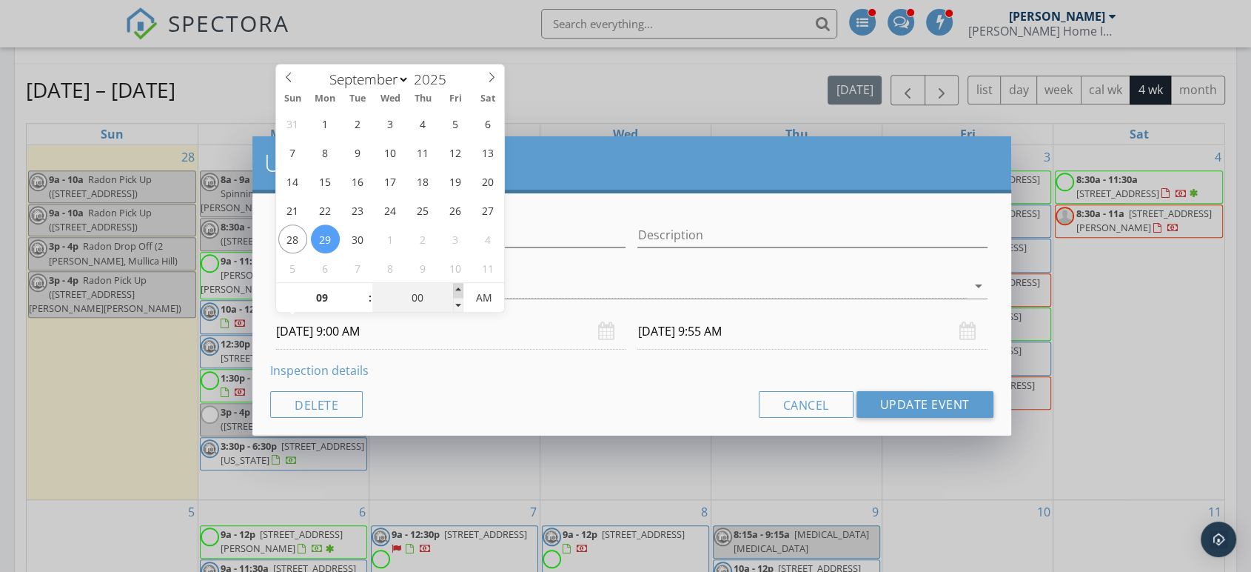
type input "09/29/2025 10:00 AM"
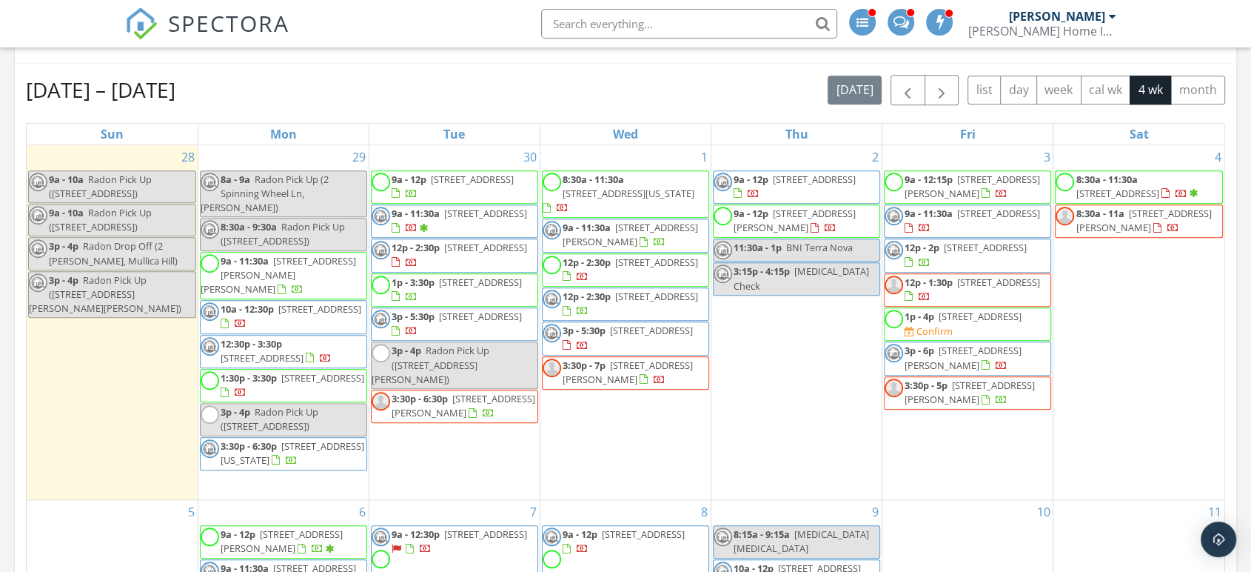
click at [118, 183] on div at bounding box center [625, 286] width 1251 height 572
select select "8"
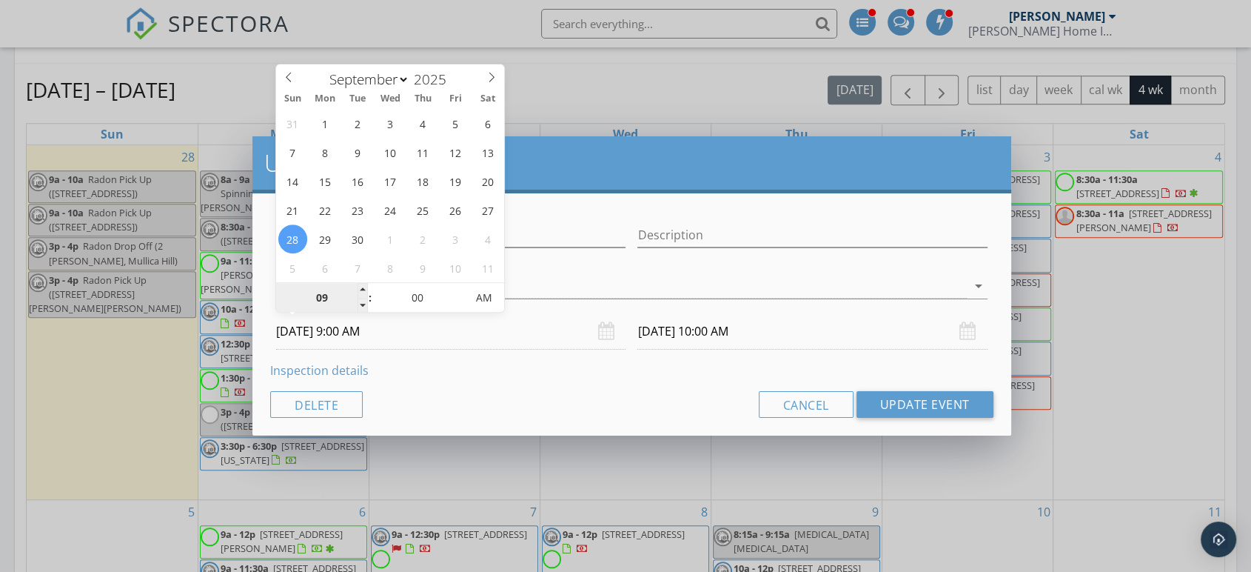
drag, startPoint x: 304, startPoint y: 320, endPoint x: 308, endPoint y: 303, distance: 17.6
click at [303, 319] on input "[DATE] 9:00 AM" at bounding box center [451, 331] width 350 height 36
type input "09/29/2025 9:00 AM"
type input "09/29/2025 10:00 AM"
type input "08"
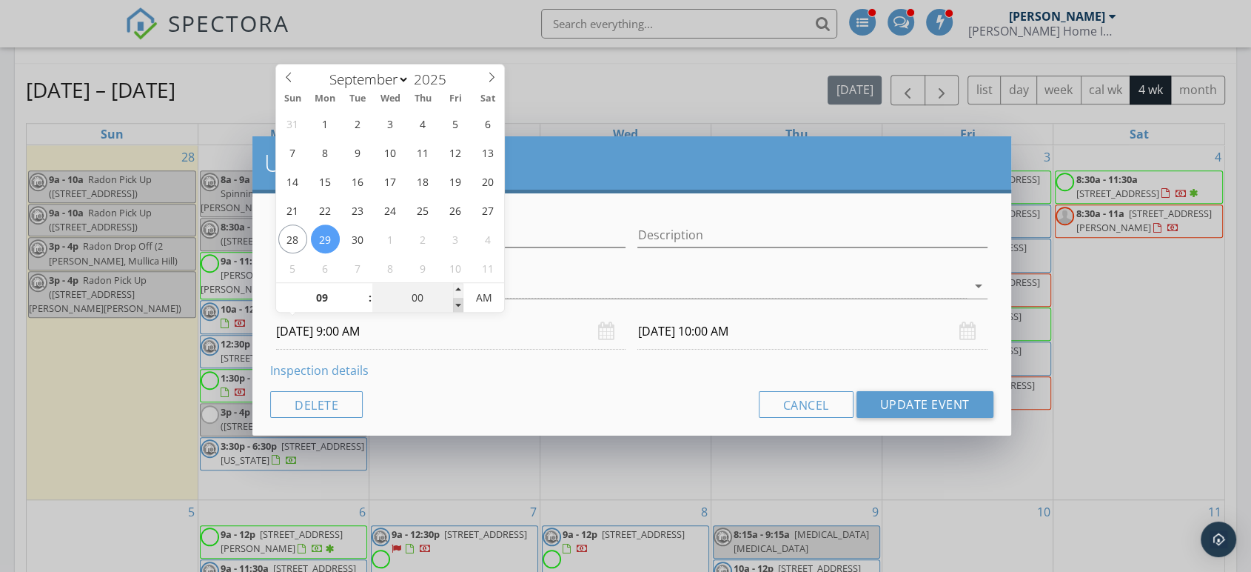
type input "55"
type input "09/29/2025 8:55 AM"
click at [458, 308] on span at bounding box center [458, 305] width 10 height 15
type input "50"
type input "09/29/2025 8:50 AM"
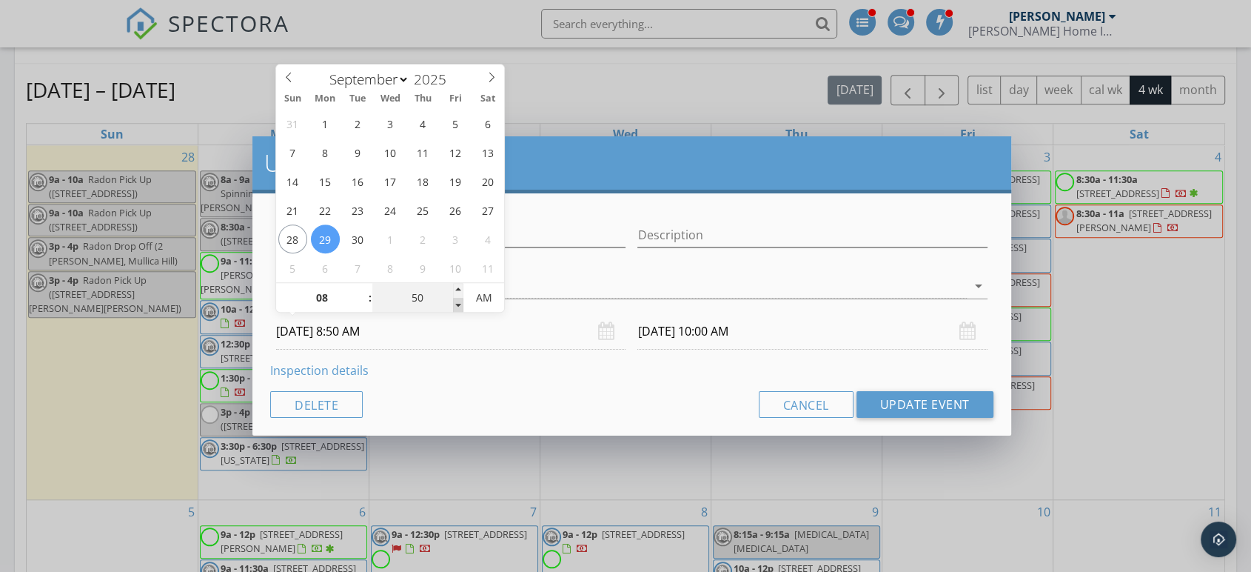
click at [458, 308] on span at bounding box center [458, 305] width 10 height 15
type input "45"
type input "09/29/2025 8:45 AM"
click at [458, 308] on span at bounding box center [458, 305] width 10 height 15
type input "40"
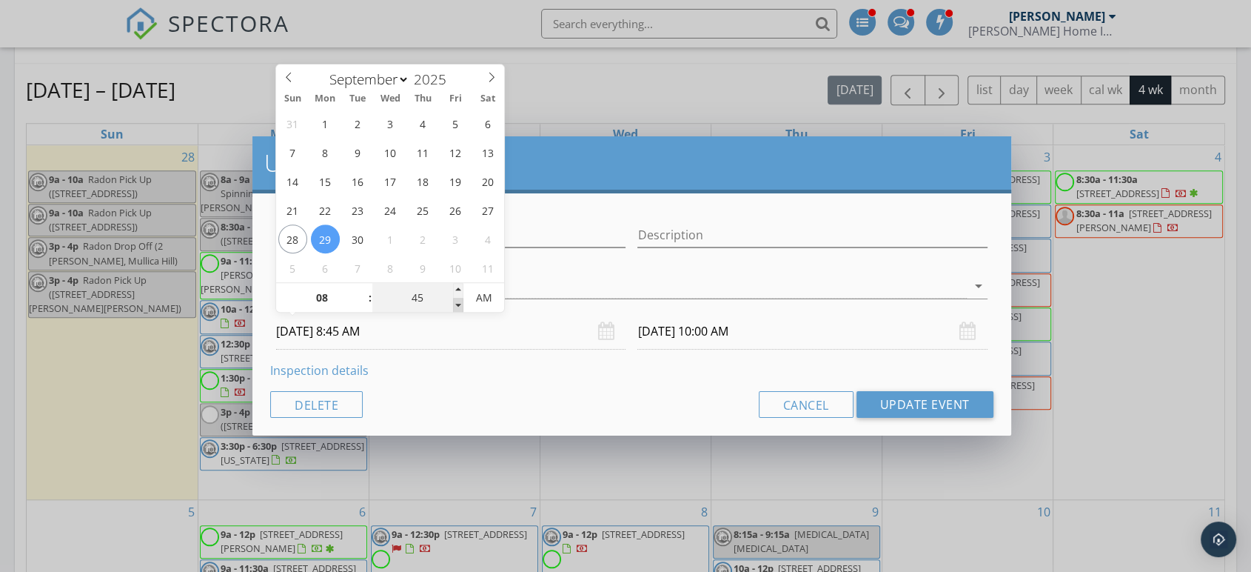
type input "09/29/2025 8:40 AM"
click at [458, 308] on span at bounding box center [458, 305] width 10 height 15
type input "35"
type input "09/29/2025 8:35 AM"
click at [458, 308] on span at bounding box center [458, 305] width 10 height 15
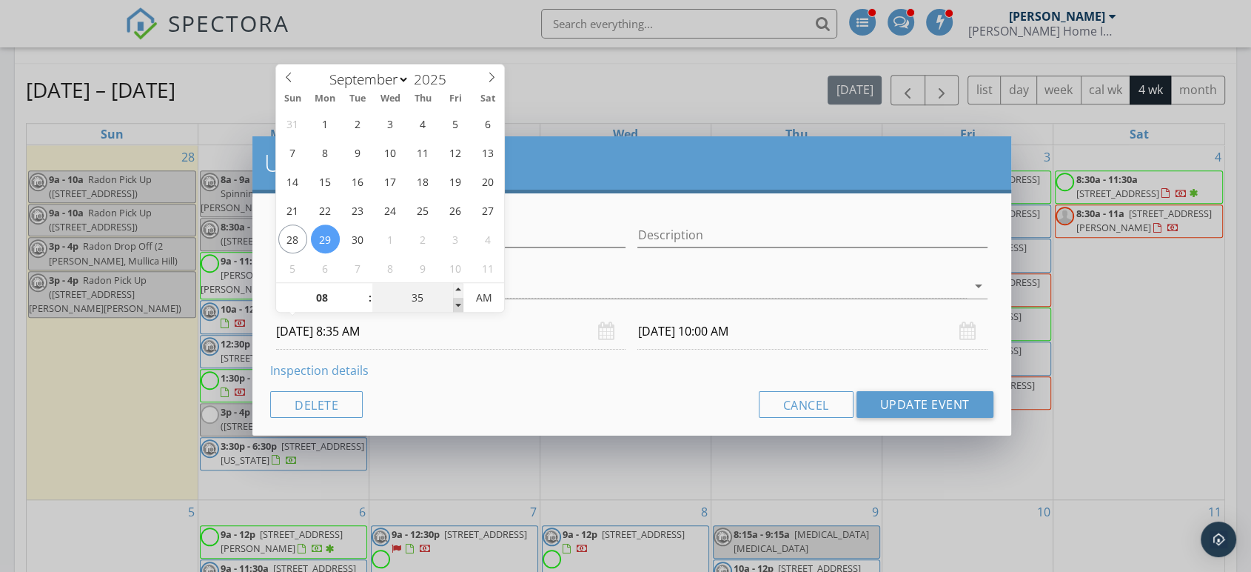
type input "09/29/2025 9:35 AM"
type input "30"
type input "09/29/2025 8:30 AM"
click at [458, 308] on span at bounding box center [458, 305] width 10 height 15
type input "09/29/2025 9:30 AM"
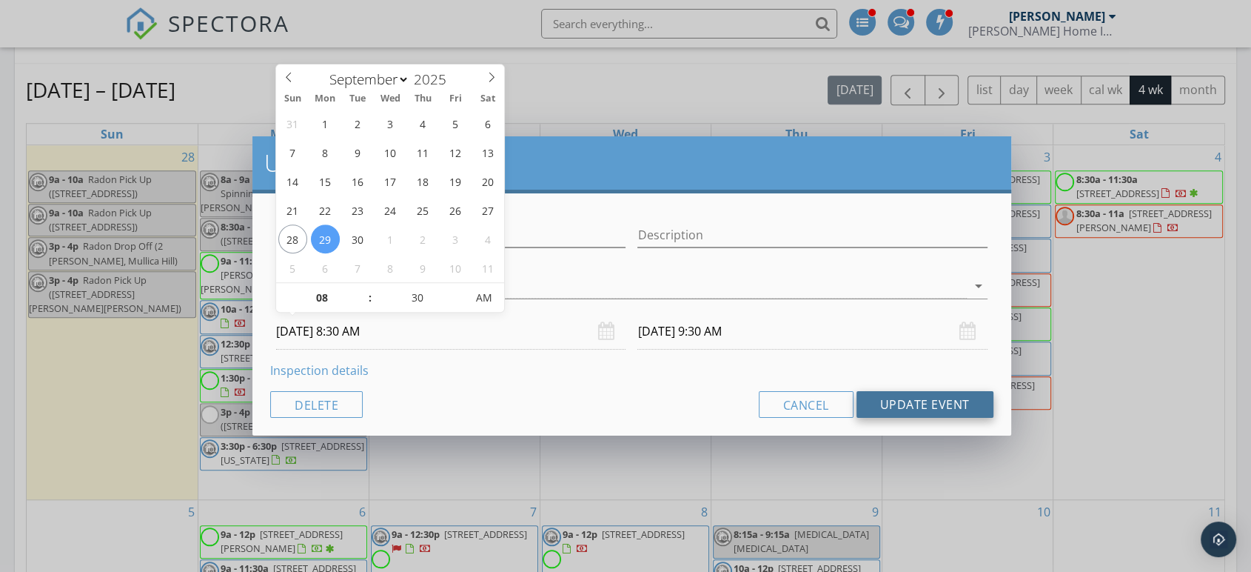
click at [878, 402] on button "Update Event" at bounding box center [925, 404] width 137 height 27
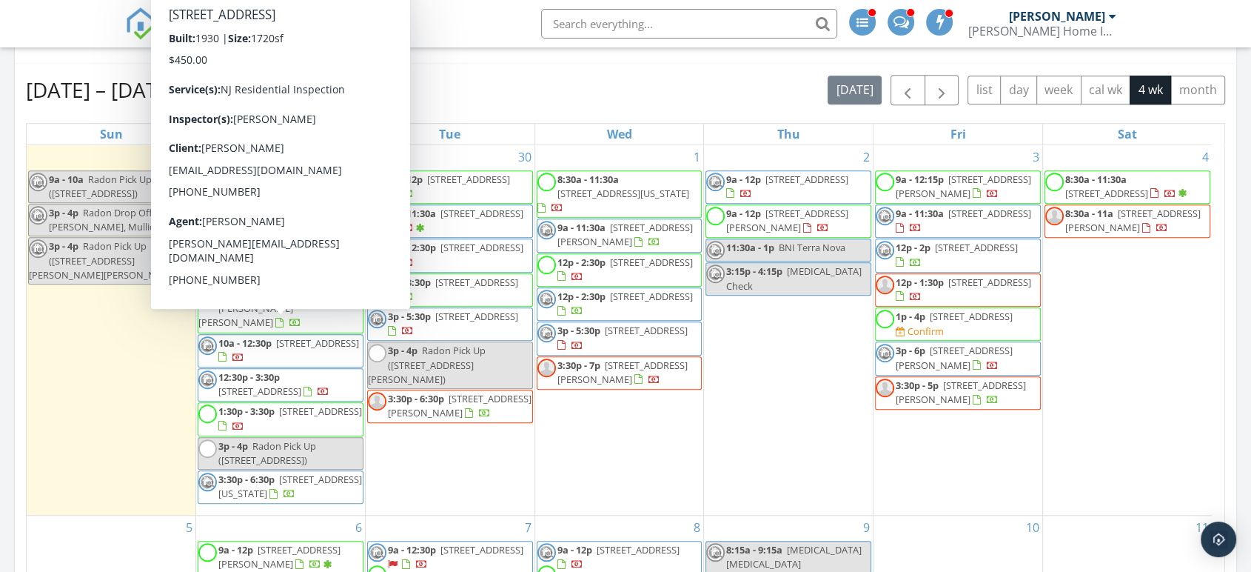
click at [0, 332] on div "Today Andrew Dobbins 9:00 am 28 Kingsbridge Dr, Burlington, NJ 08016 Radon Pick…" at bounding box center [625, 455] width 1251 height 2829
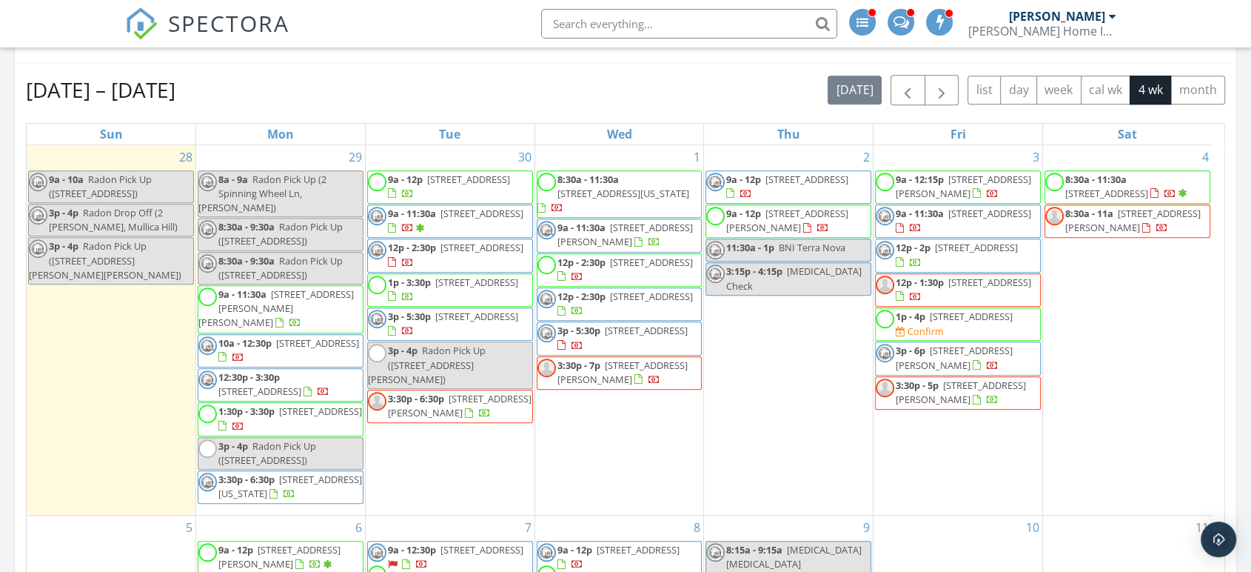
click at [291, 220] on span "Radon Pick Up ([STREET_ADDRESS])" at bounding box center [280, 233] width 124 height 27
select select "8"
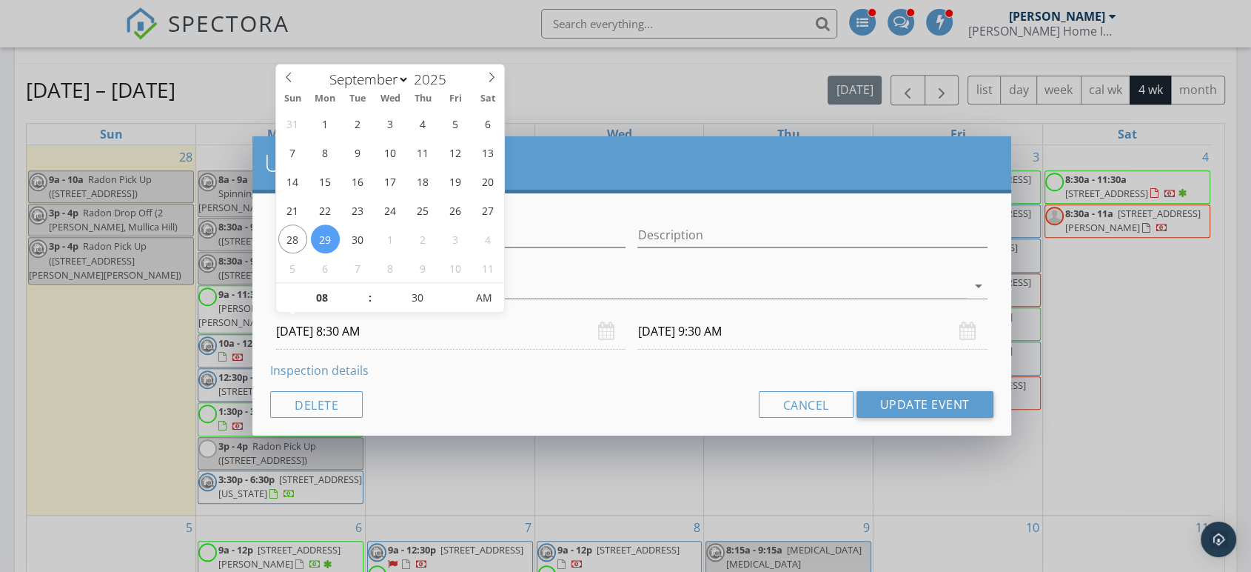
click at [359, 346] on input "09/29/2025 8:30 AM" at bounding box center [451, 331] width 350 height 36
type input "25"
type input "09/29/2025 8:25 AM"
click at [463, 304] on span at bounding box center [458, 305] width 10 height 15
type input "20"
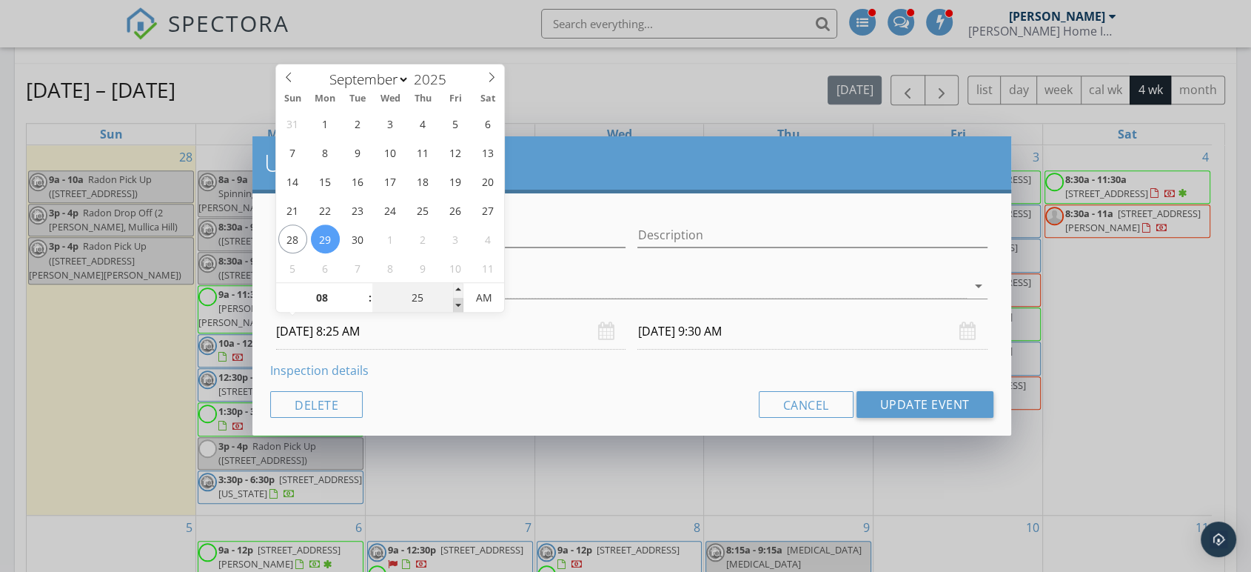
type input "09/29/2025 8:20 AM"
click at [463, 304] on span at bounding box center [458, 305] width 10 height 15
type input "15"
type input "09/29/2025 8:15 AM"
click at [463, 304] on span at bounding box center [458, 305] width 10 height 15
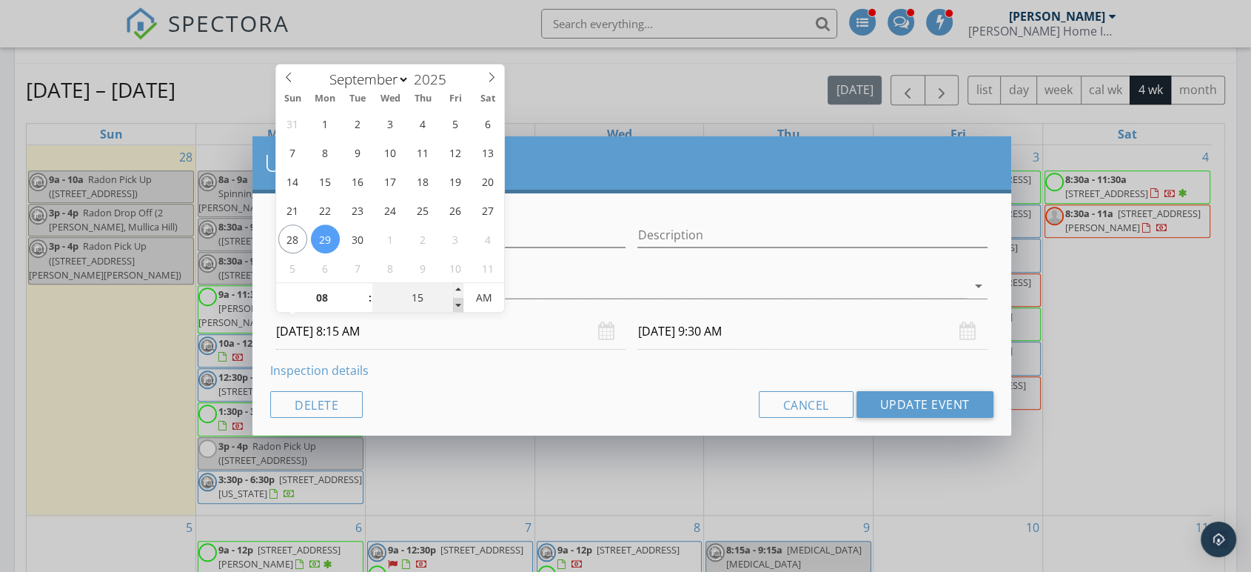
type input "10"
type input "09/29/2025 8:10 AM"
click at [463, 304] on span at bounding box center [458, 305] width 10 height 15
type input "05"
type input "09/29/2025 8:05 AM"
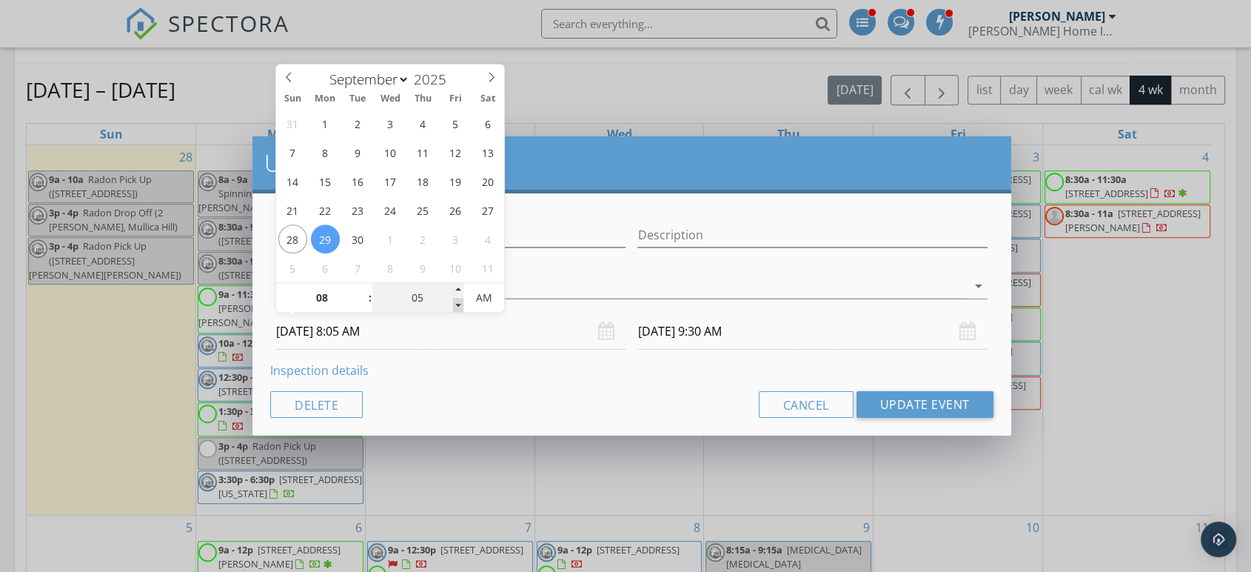
click at [463, 304] on span at bounding box center [458, 305] width 10 height 15
type input "09/29/2025 9:05 AM"
type input "00"
type input "09/29/2025 8:00 AM"
click at [463, 304] on span at bounding box center [458, 305] width 10 height 15
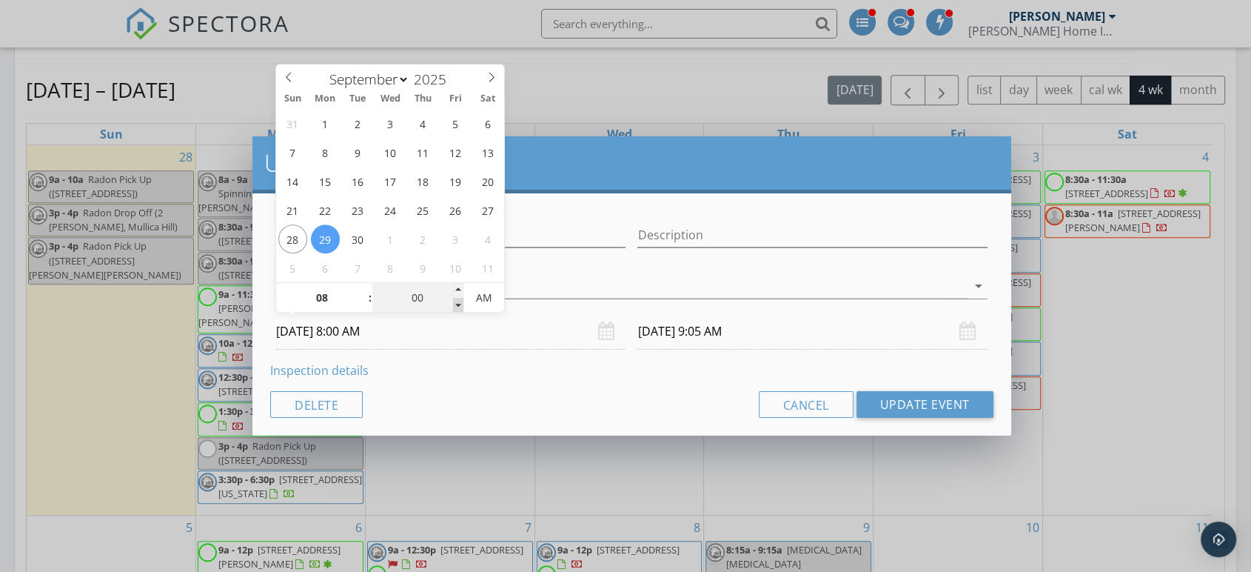
type input "09/29/2025 9:00 AM"
click at [589, 289] on div "[PERSON_NAME]" at bounding box center [621, 286] width 690 height 24
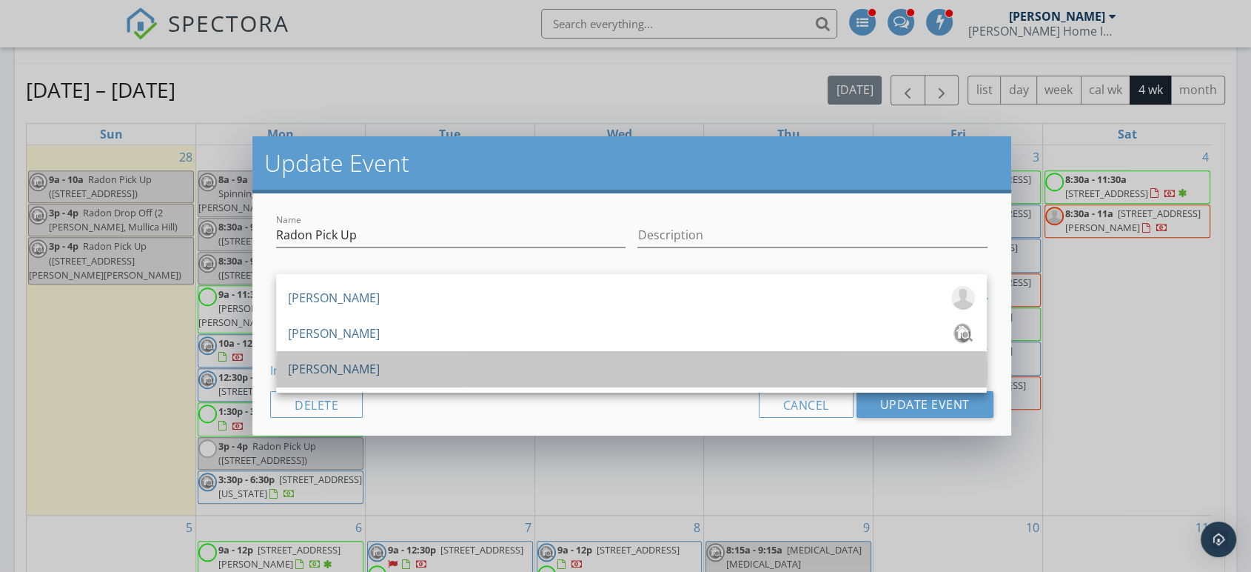
click at [425, 368] on div "[PERSON_NAME]" at bounding box center [631, 369] width 687 height 24
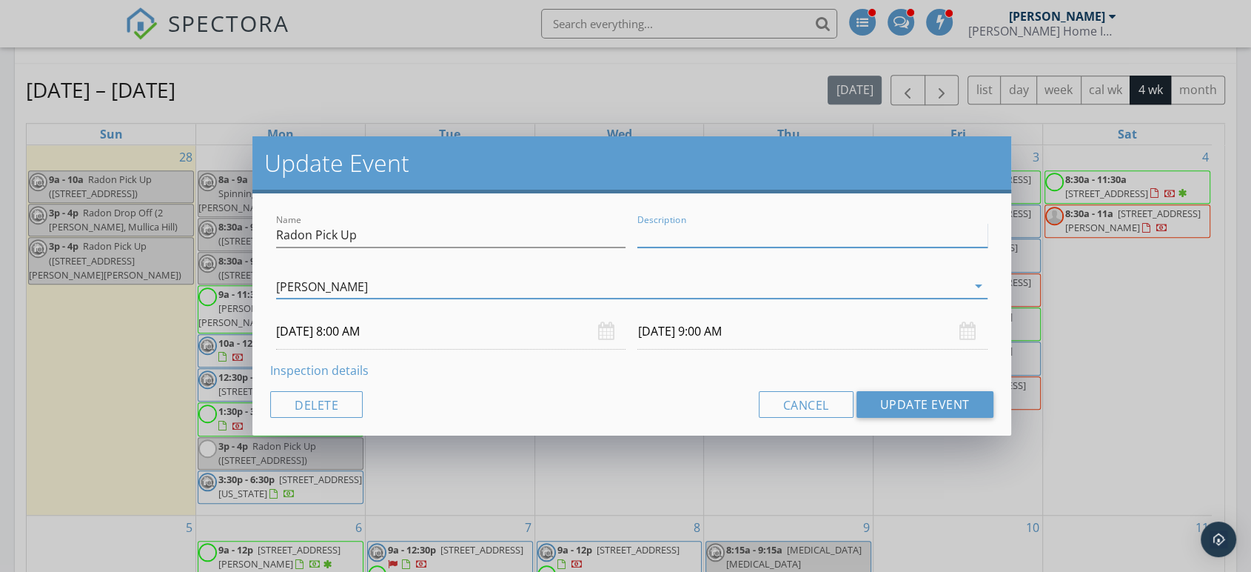
click at [723, 237] on input "Description" at bounding box center [813, 235] width 350 height 24
type input "Code: 7070"
drag, startPoint x: 978, startPoint y: 416, endPoint x: 961, endPoint y: 416, distance: 17.0
click at [978, 415] on button "Update Event" at bounding box center [925, 404] width 137 height 27
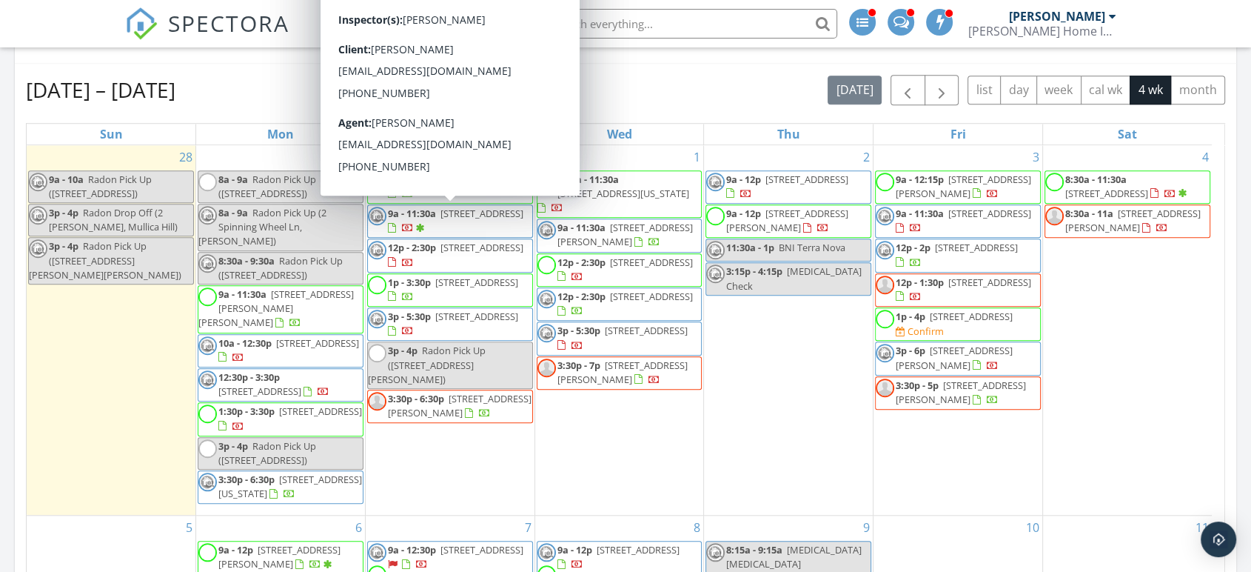
click at [290, 93] on div "Sep 28 – Oct 25, 2025 today list day week cal wk 4 wk month" at bounding box center [626, 90] width 1200 height 30
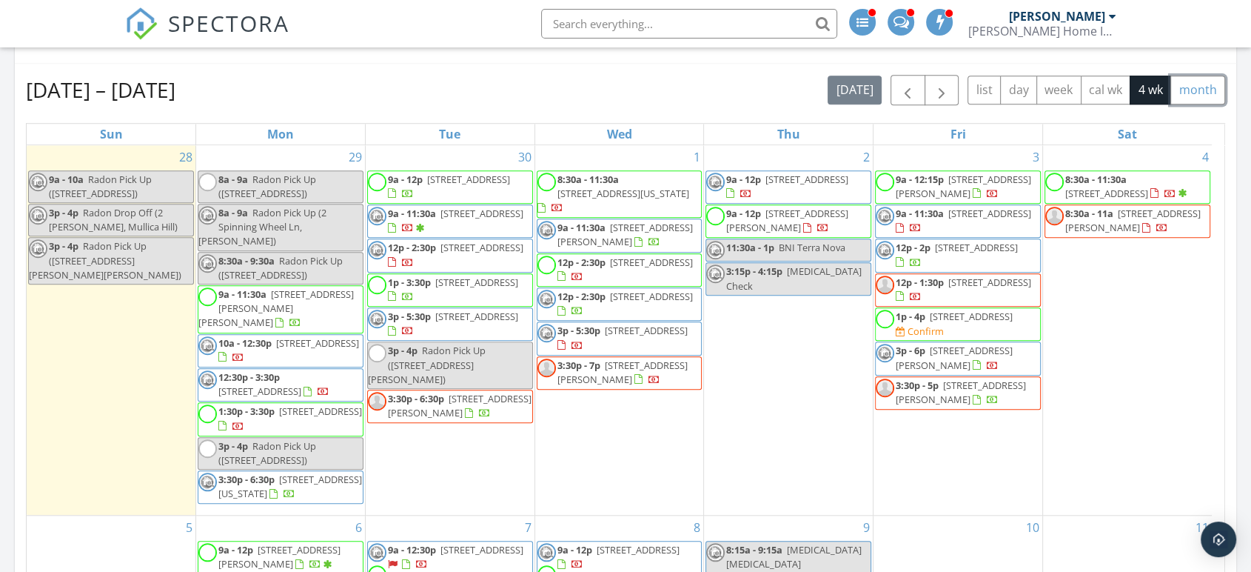
click at [1196, 93] on button "month" at bounding box center [1198, 90] width 55 height 29
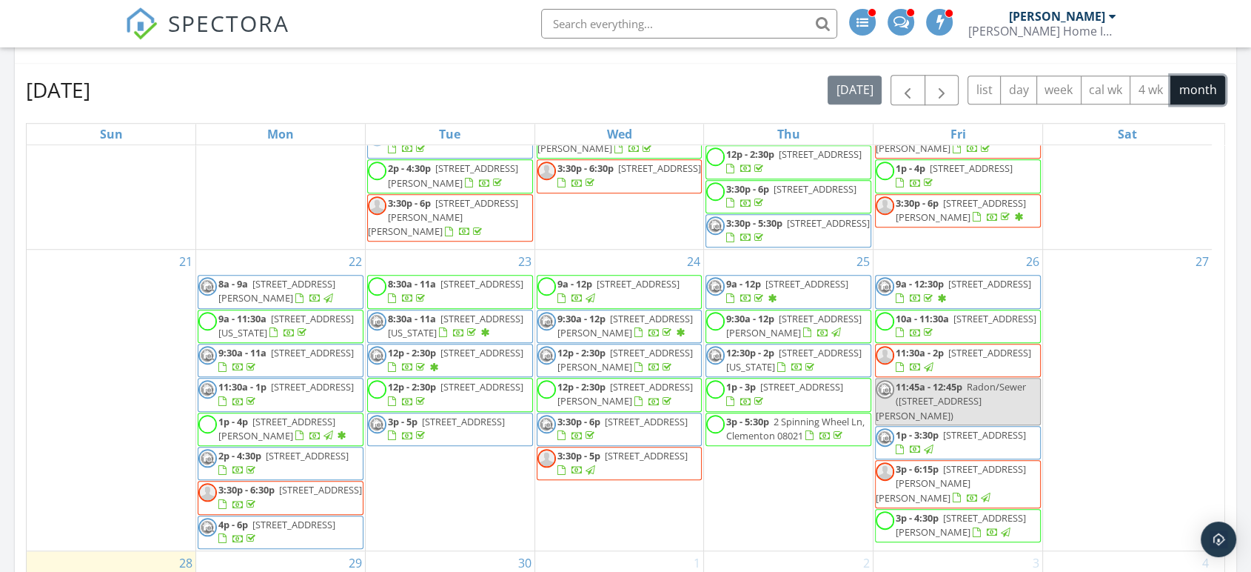
scroll to position [803, 0]
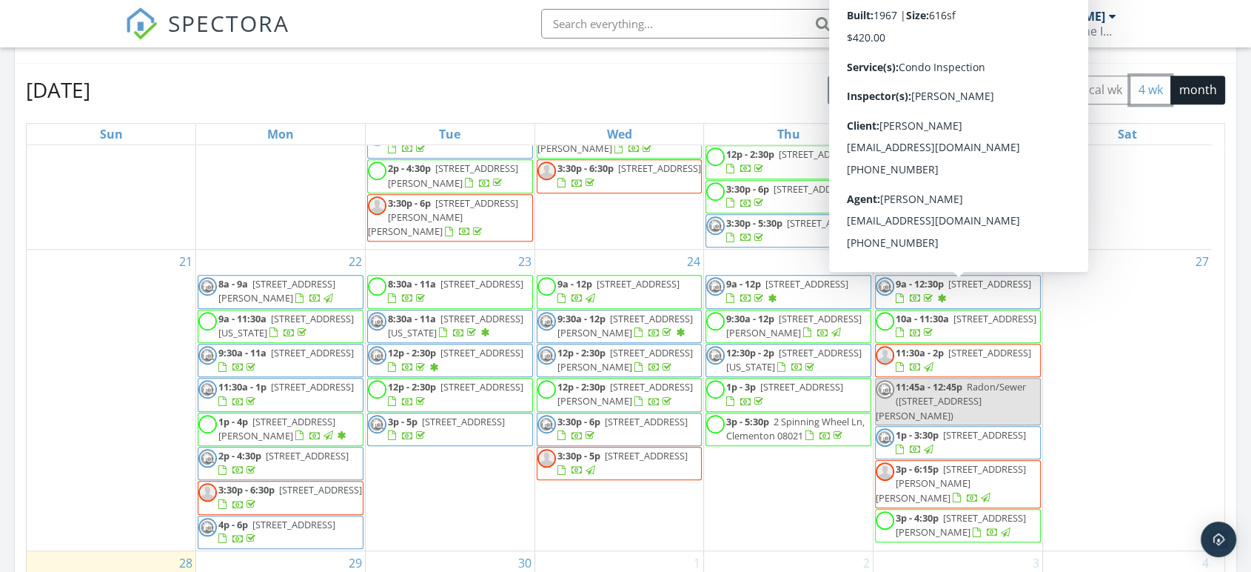
click at [1149, 93] on button "4 wk" at bounding box center [1150, 90] width 41 height 29
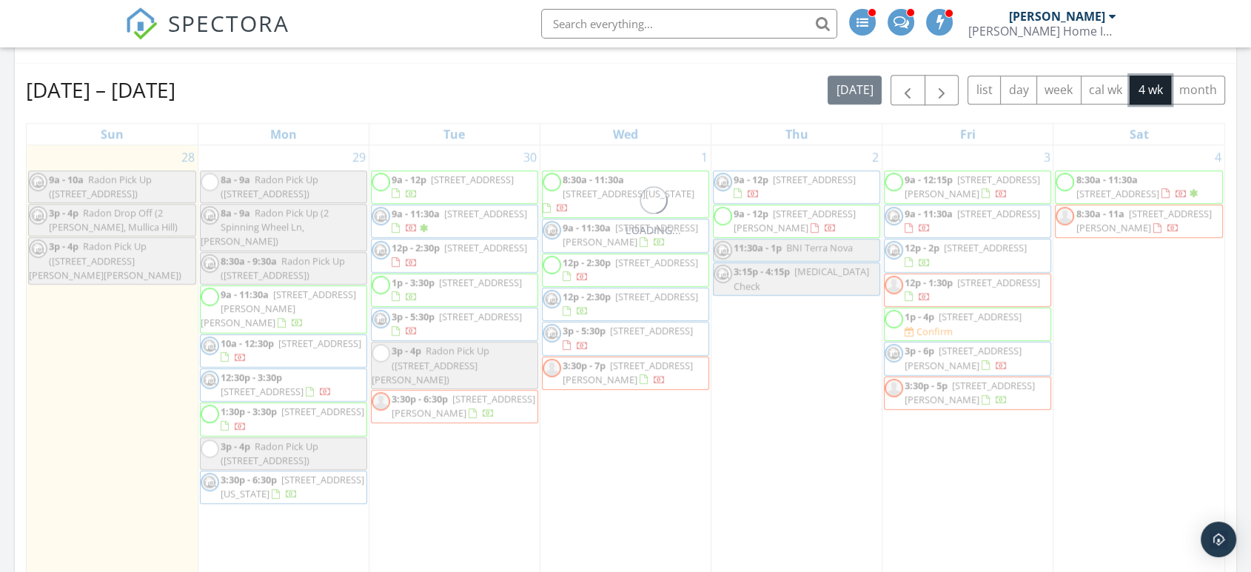
scroll to position [0, 0]
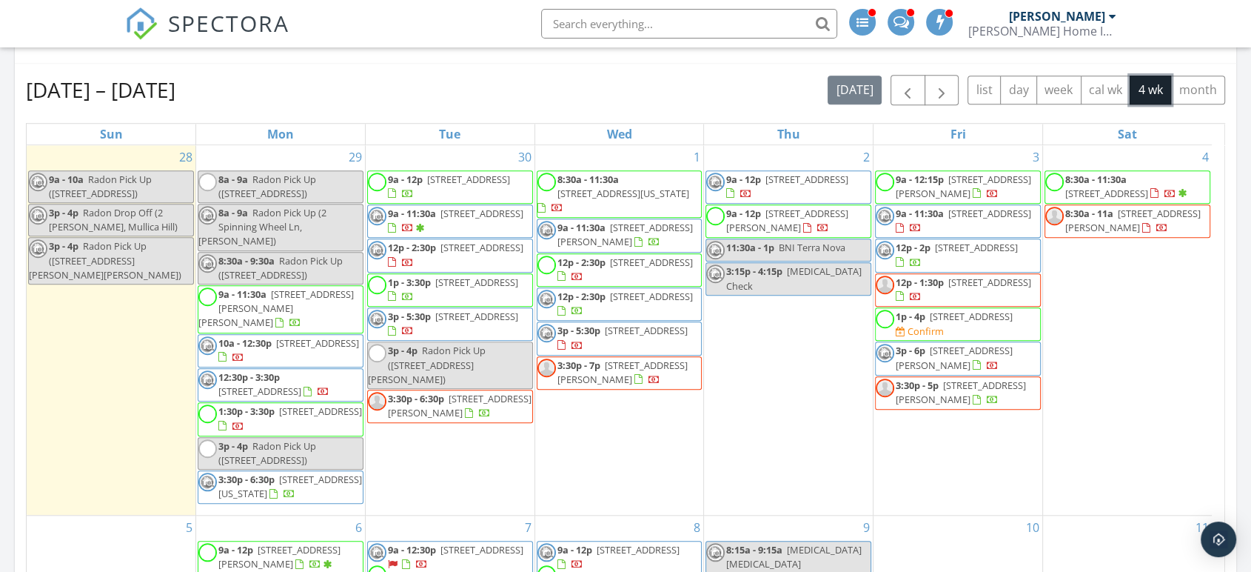
click at [147, 230] on div "3p - 4p Radon Drop Off (2 Evelyn Ct, Mullica Hill)" at bounding box center [111, 220] width 164 height 28
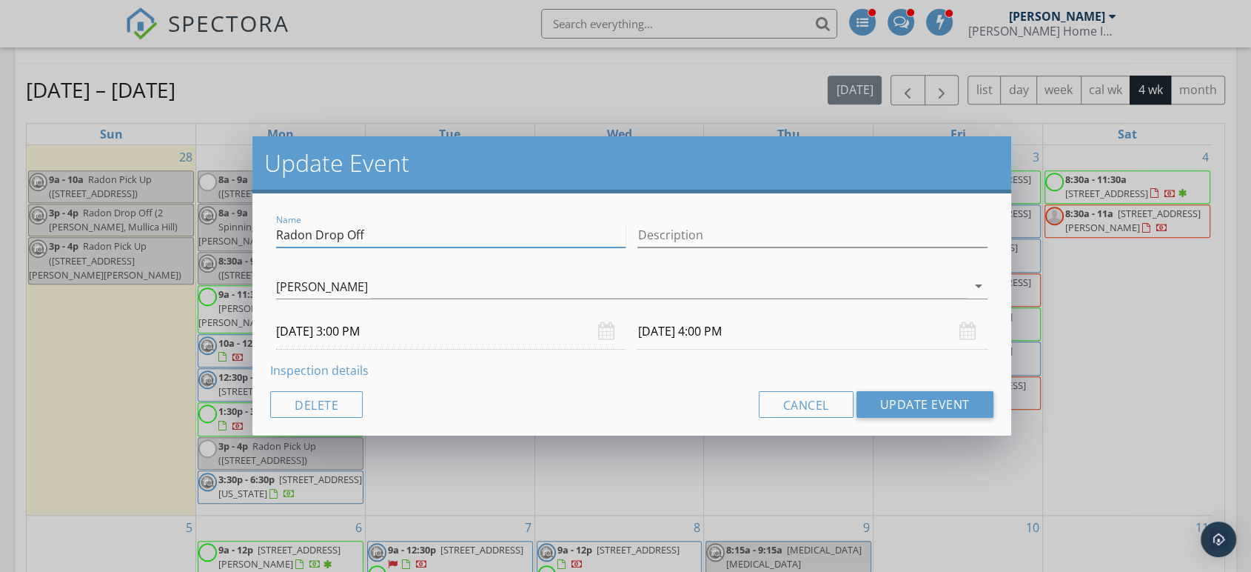
drag, startPoint x: 391, startPoint y: 236, endPoint x: 320, endPoint y: 231, distance: 71.3
click at [320, 231] on input "Radon Drop Off" at bounding box center [451, 235] width 350 height 24
type input "Radon Pick Up"
click at [894, 407] on button "Update Event" at bounding box center [925, 404] width 137 height 27
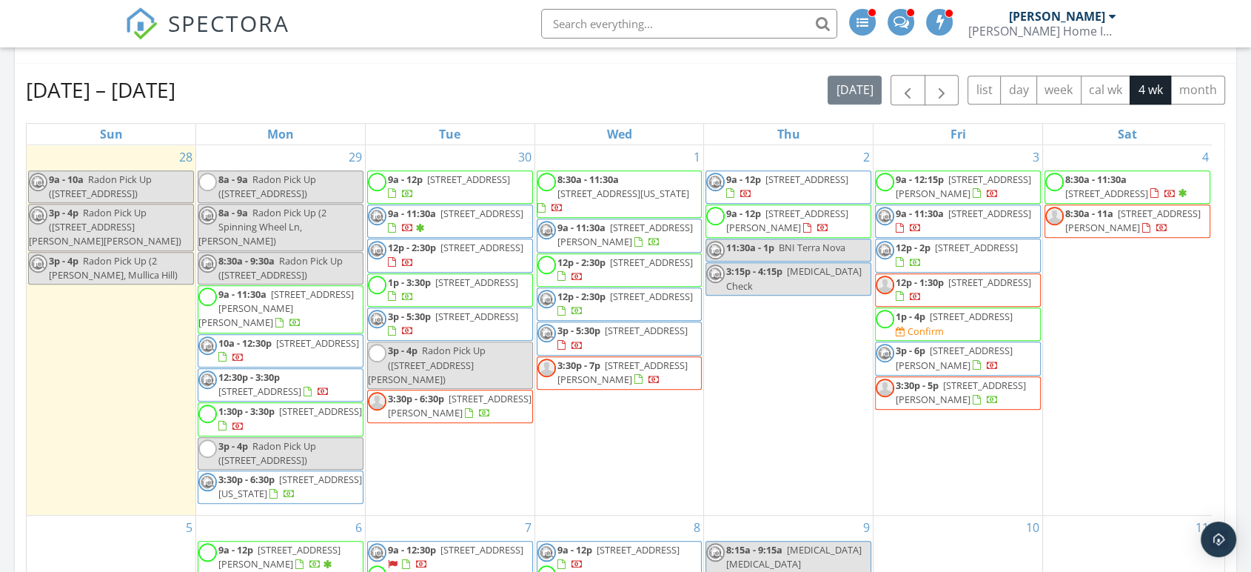
click at [0, 111] on div "Today Andrew Dobbins 9:00 am 28 Kingsbridge Dr, Burlington, NJ 08016 Radon Pick…" at bounding box center [625, 455] width 1251 height 2829
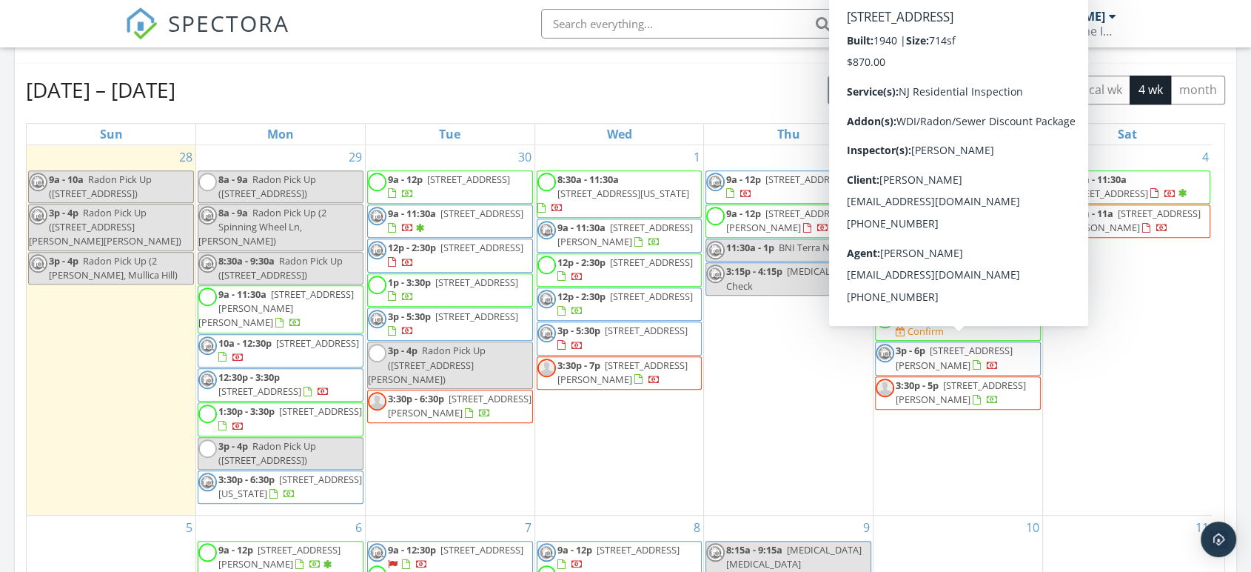
click at [545, 92] on div "Sep 28 – Oct 25, 2025 today list day week cal wk 4 wk month" at bounding box center [626, 90] width 1200 height 30
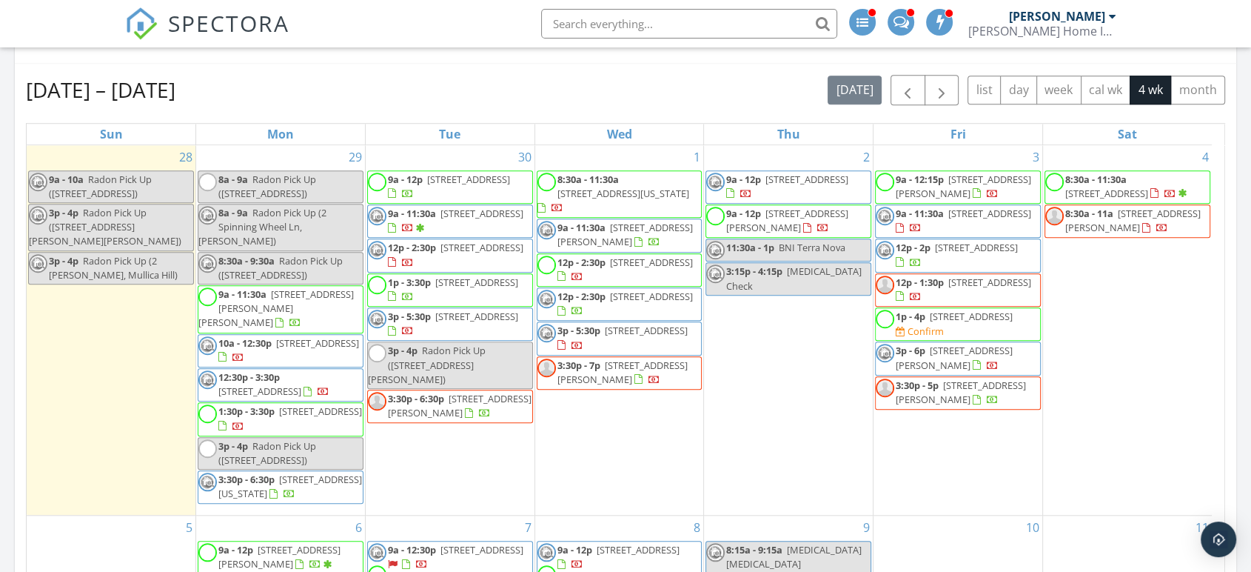
click at [284, 150] on div "29 8a - 9a Radon Pick Up (1554 Good Intent Rd, Deptford) 8a - 9a Radon Pick Up …" at bounding box center [280, 330] width 169 height 370
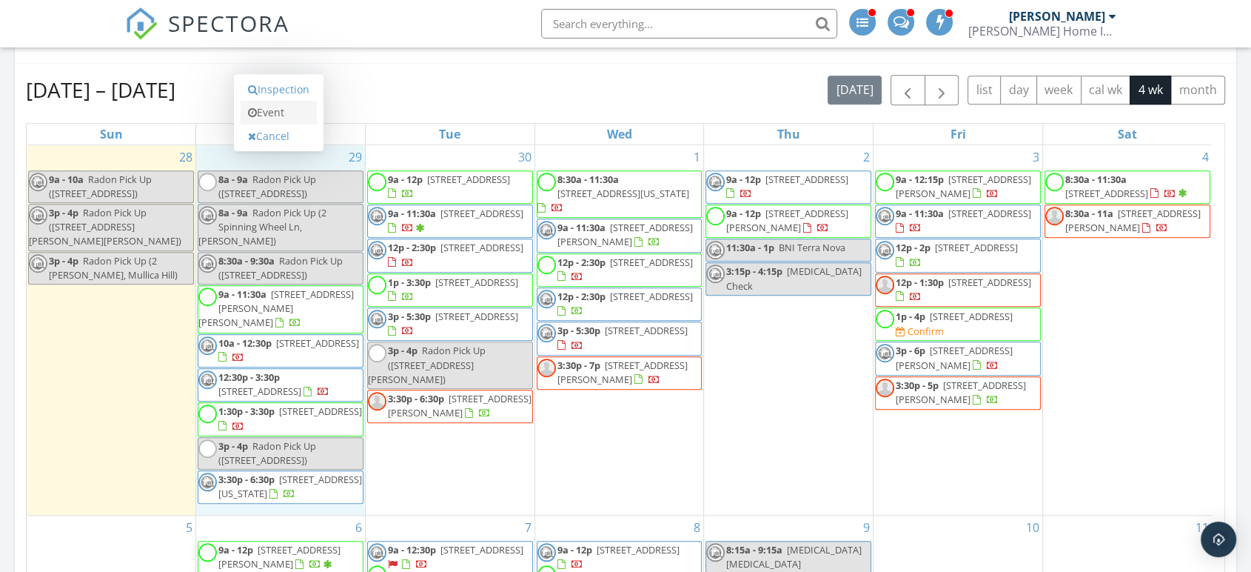
click at [276, 111] on link "Event" at bounding box center [279, 113] width 76 height 24
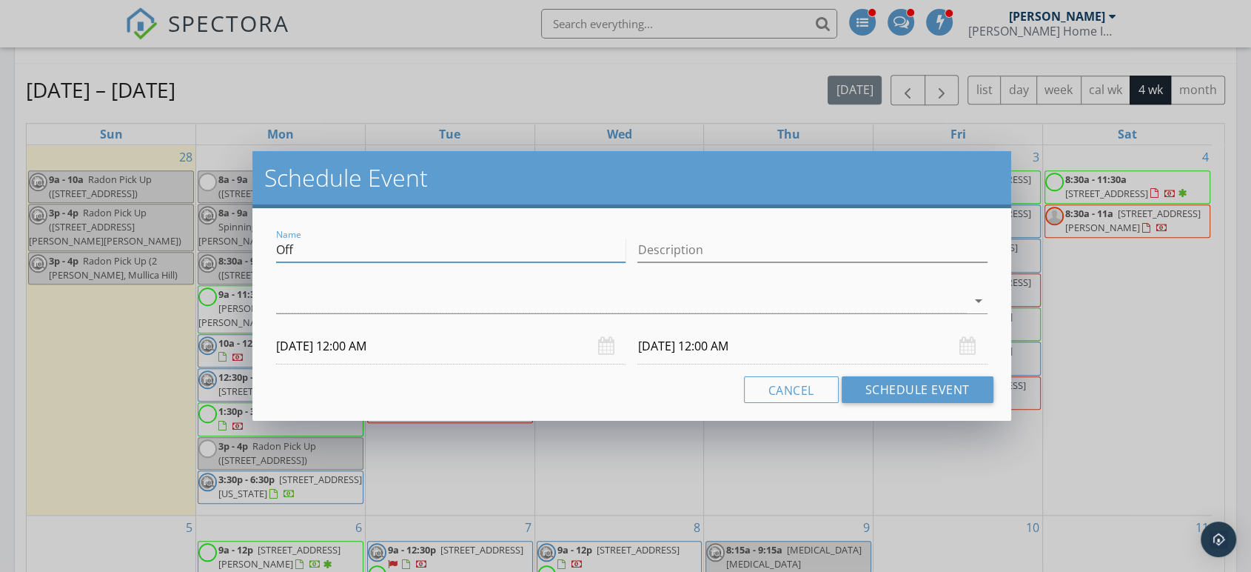
drag, startPoint x: 324, startPoint y: 253, endPoint x: 261, endPoint y: 233, distance: 66.7
click at [261, 233] on div "Name Off Description arrow_drop_down 09/29/2025 12:00 AM 09/30/2025 12:00 AM Ca…" at bounding box center [632, 314] width 758 height 213
type input "Stop at [PERSON_NAME]'s - Radons on Porch"
click at [346, 298] on div at bounding box center [621, 301] width 690 height 24
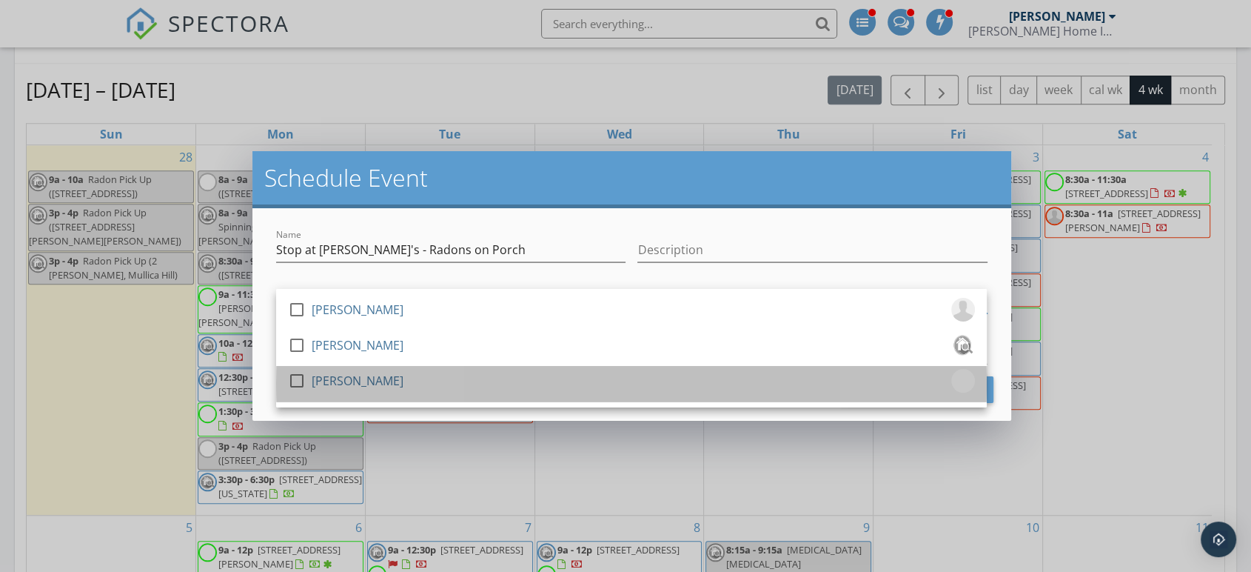
click at [350, 375] on div "[PERSON_NAME]" at bounding box center [358, 381] width 92 height 24
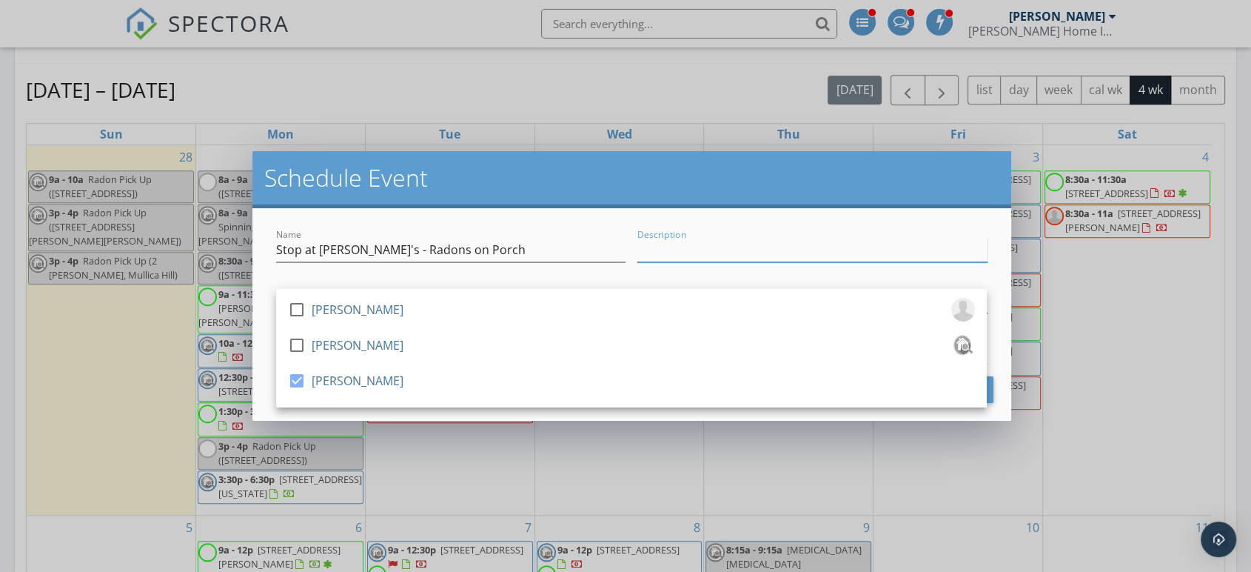
click at [651, 253] on input "Description" at bounding box center [813, 250] width 350 height 24
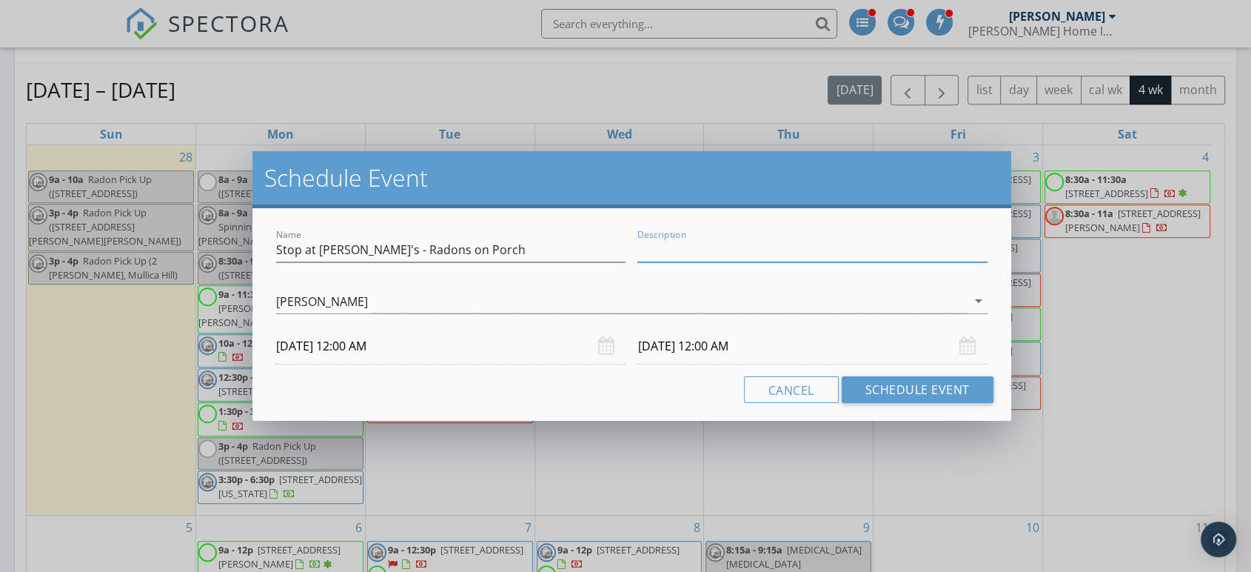
click at [363, 351] on input "09/29/2025 12:00 AM" at bounding box center [451, 346] width 350 height 36
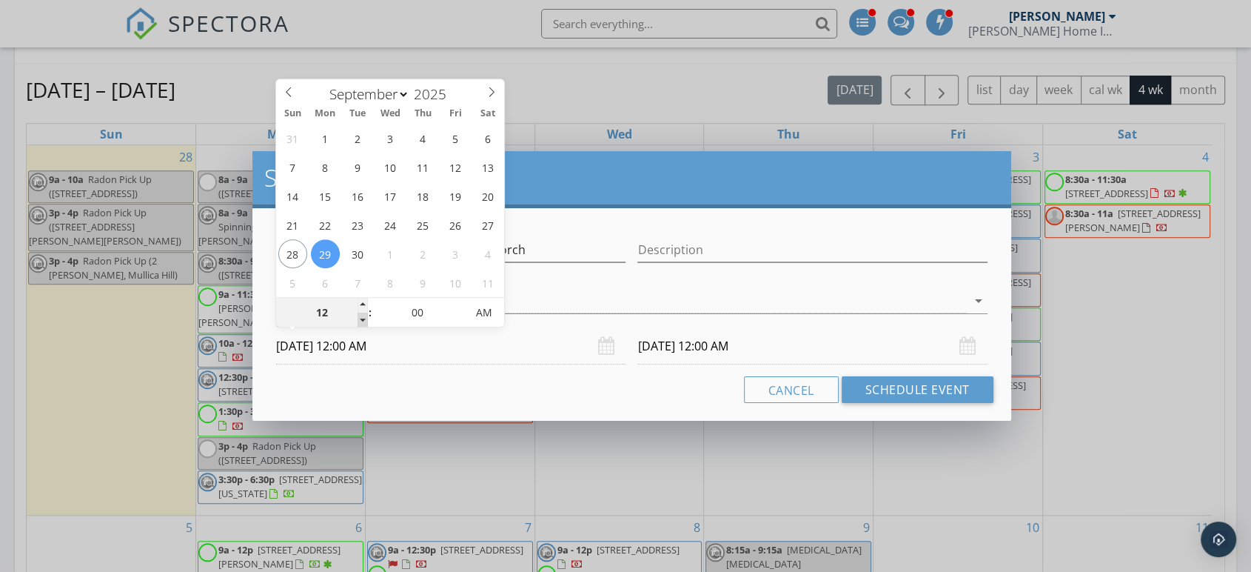
type input "11"
type input "09/29/2025 11:00 PM"
click at [361, 320] on span at bounding box center [363, 319] width 10 height 15
type input "11"
type input "09/30/2025 11:00 PM"
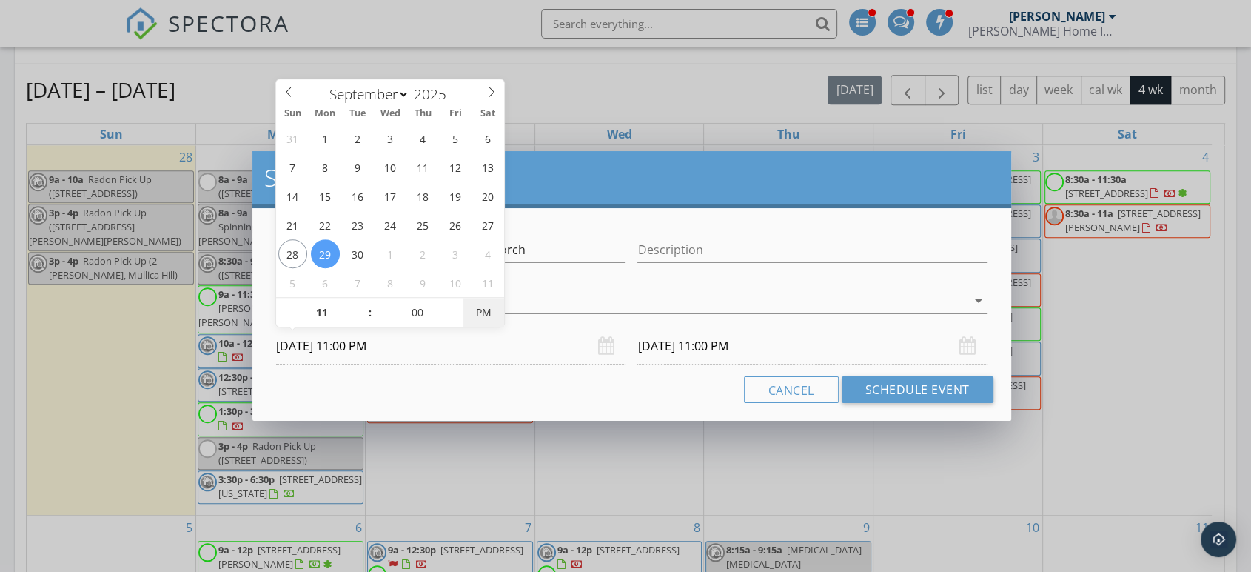
type input "09/29/2025 11:00 AM"
type input "09/30/2025 11:00 AM"
click at [486, 315] on span "AM" at bounding box center [484, 313] width 41 height 30
click at [683, 347] on input "09/30/2025 11:00 AM" at bounding box center [813, 346] width 350 height 36
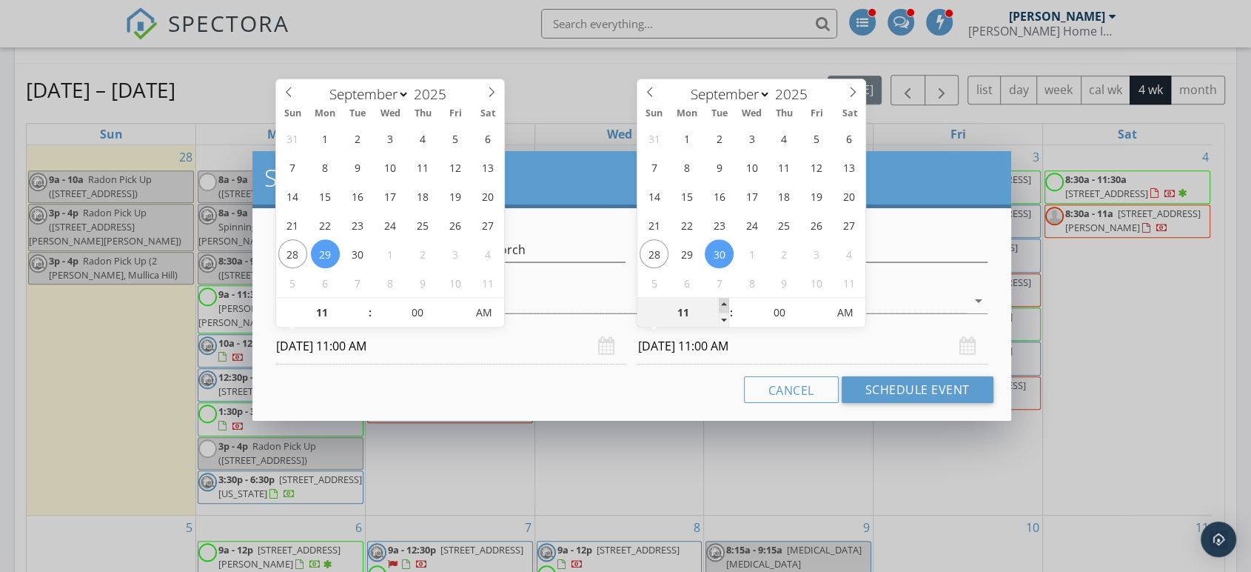
type input "12"
type input "09/30/2025 12:00 PM"
click at [727, 303] on span at bounding box center [724, 305] width 10 height 15
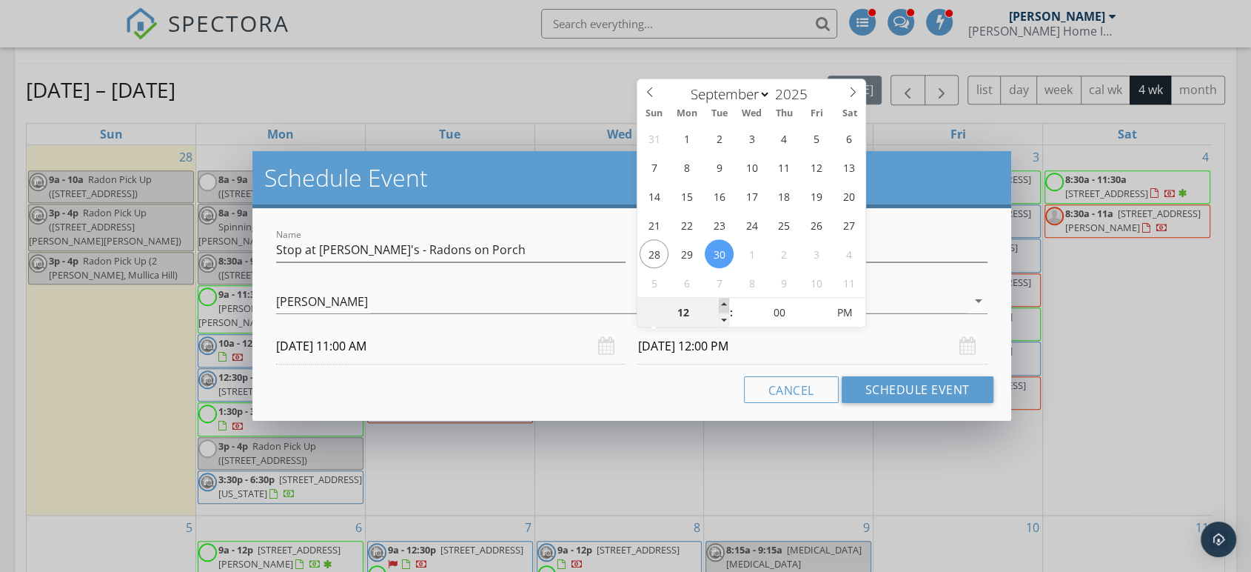
type input "01"
click at [727, 304] on span at bounding box center [724, 305] width 10 height 15
type input "09/29/2025 1:00 PM"
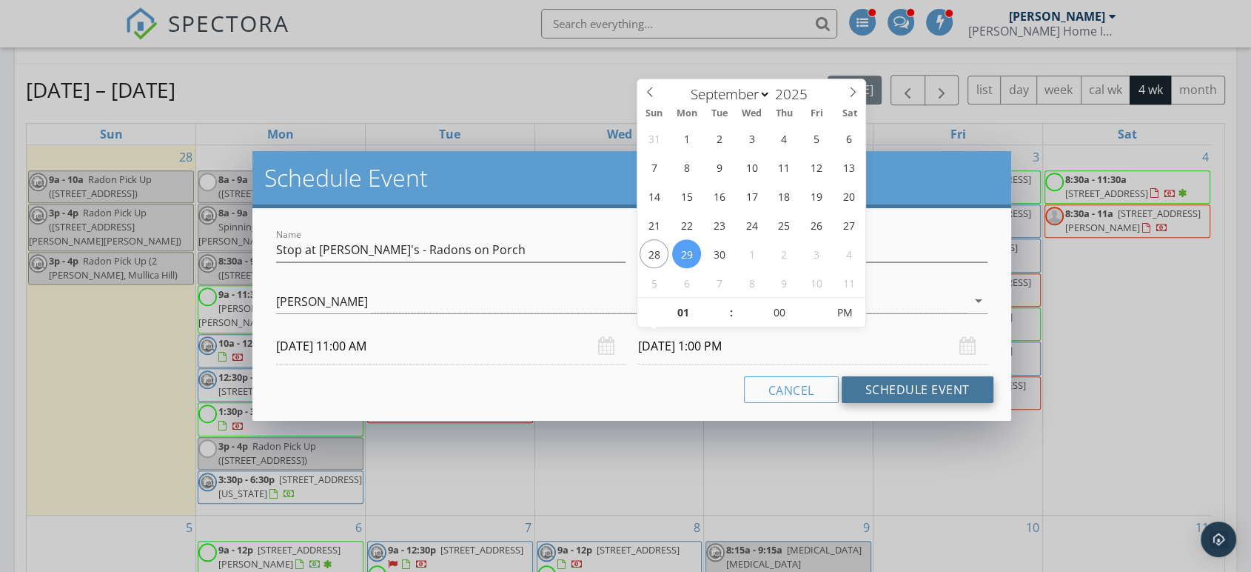
click at [886, 384] on button "Schedule Event" at bounding box center [918, 389] width 152 height 27
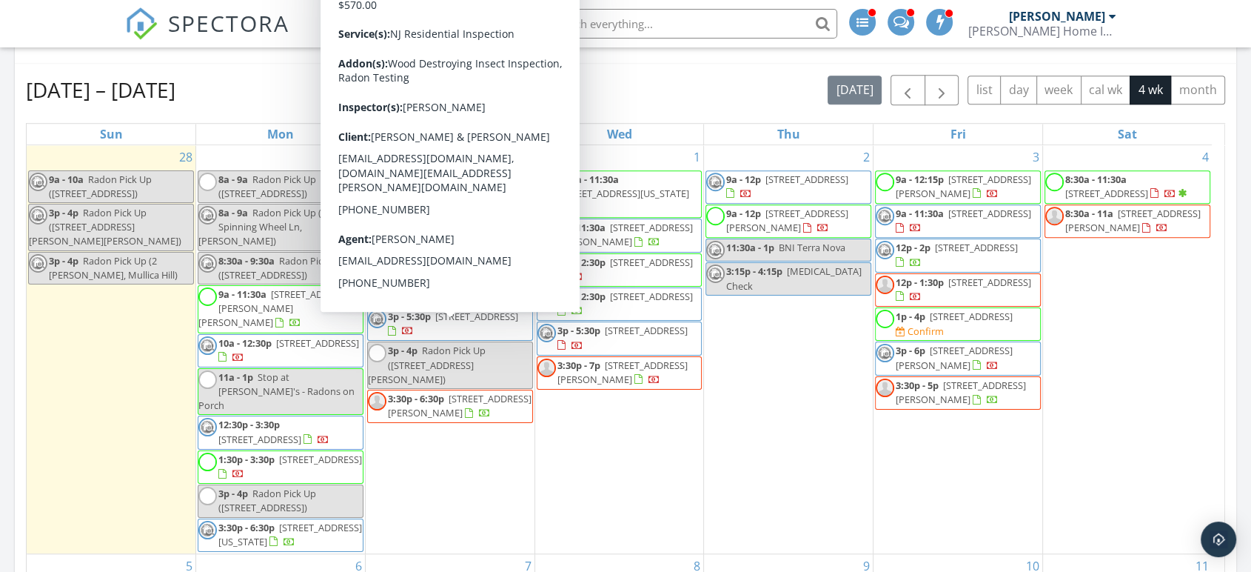
click at [287, 98] on div "Sep 28 – Oct 25, 2025 today list day week cal wk 4 wk month" at bounding box center [626, 90] width 1200 height 30
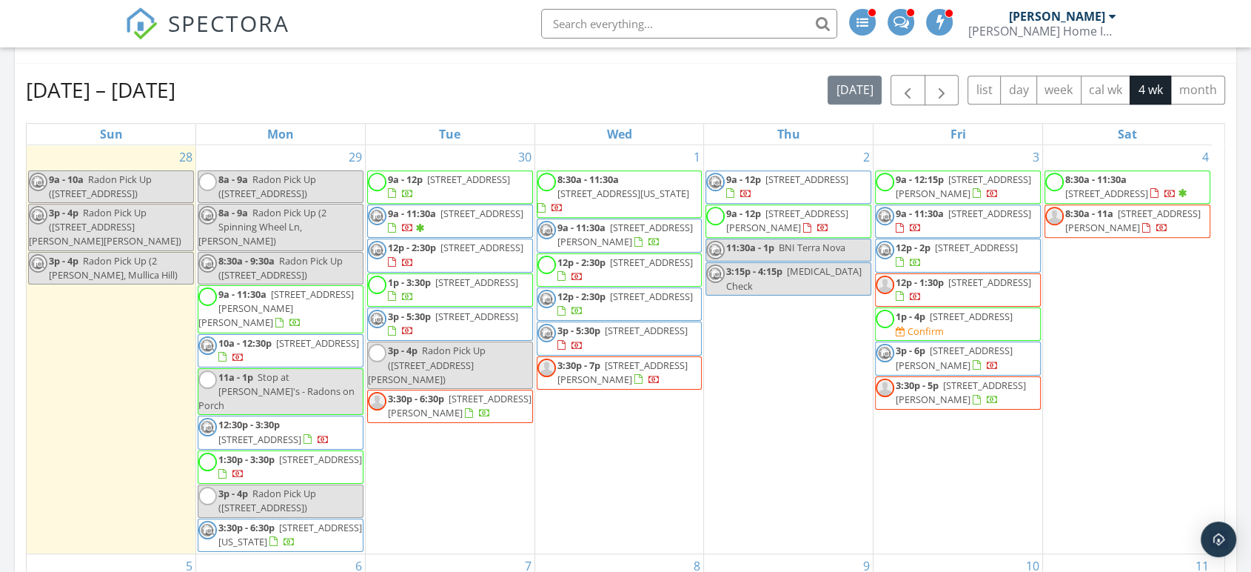
click at [283, 524] on span "[STREET_ADDRESS][US_STATE]" at bounding box center [290, 534] width 144 height 27
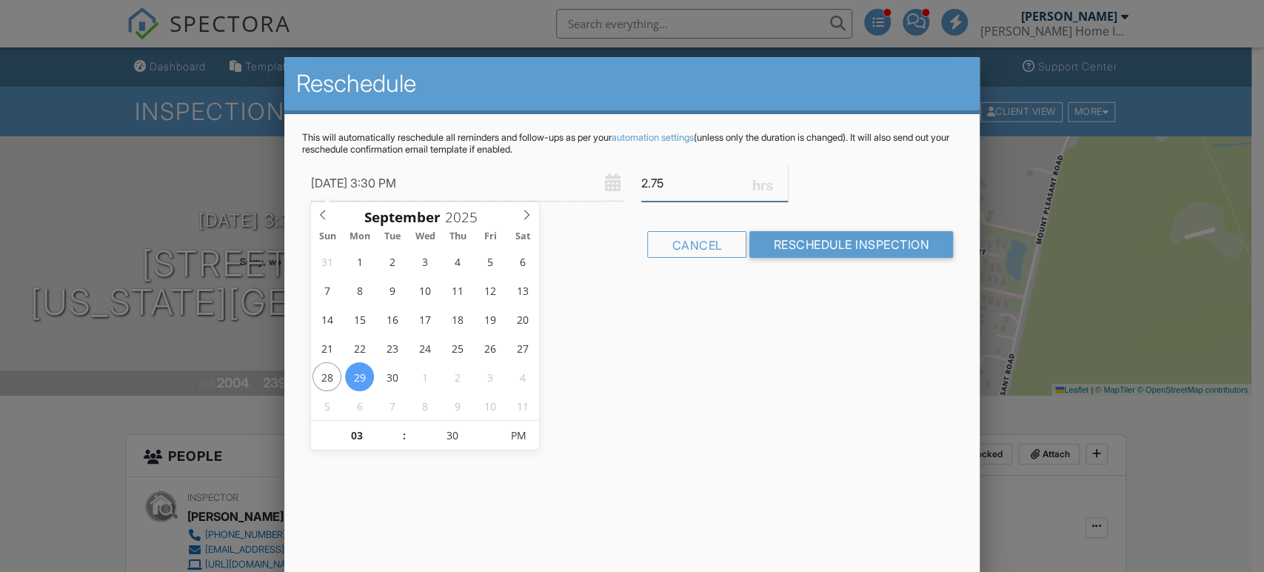
click at [783, 191] on input "2.75" at bounding box center [714, 183] width 147 height 36
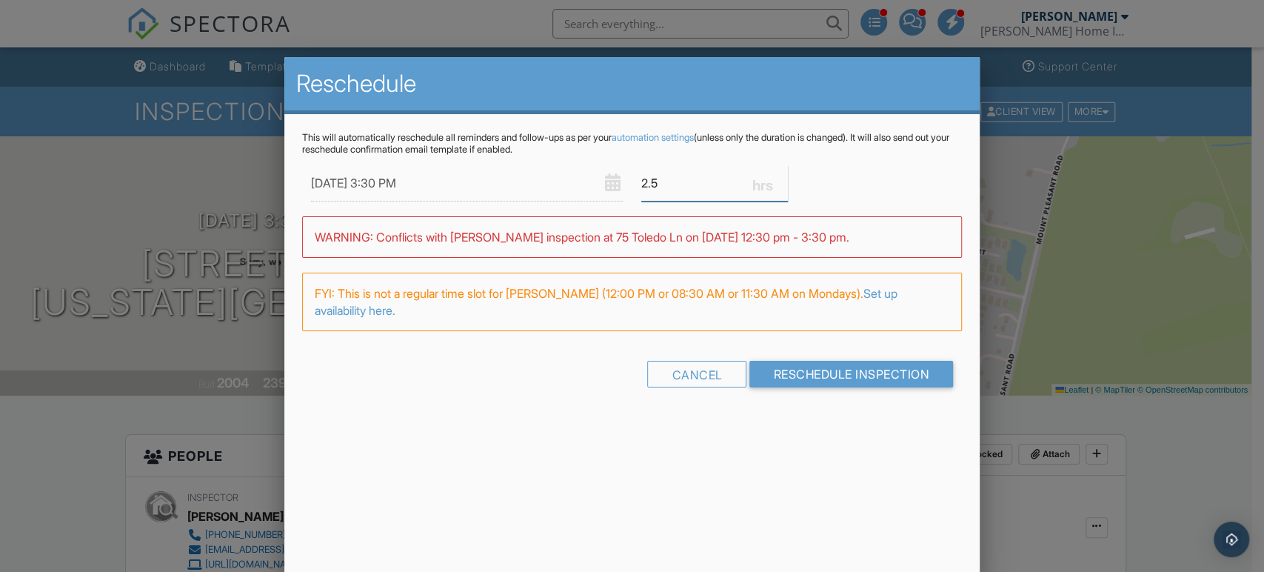
click at [785, 188] on input "2.5" at bounding box center [714, 183] width 147 height 36
click at [781, 188] on input "2.25" at bounding box center [714, 183] width 147 height 36
type input "2"
click at [782, 188] on input "2" at bounding box center [714, 183] width 147 height 36
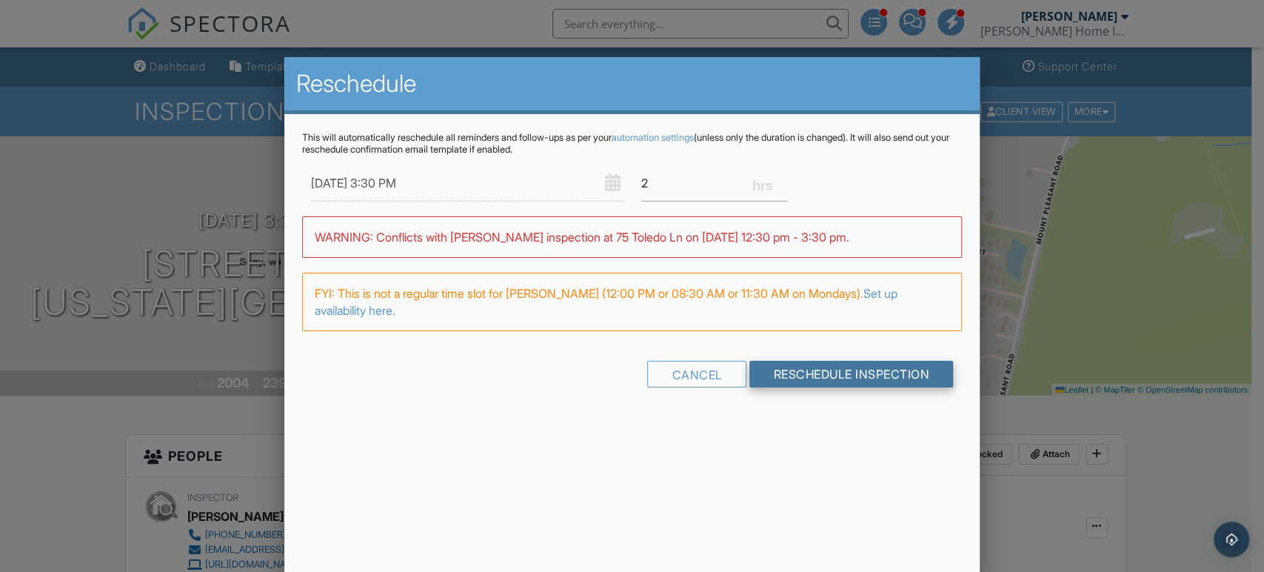
click at [784, 375] on input "Reschedule Inspection" at bounding box center [851, 374] width 204 height 27
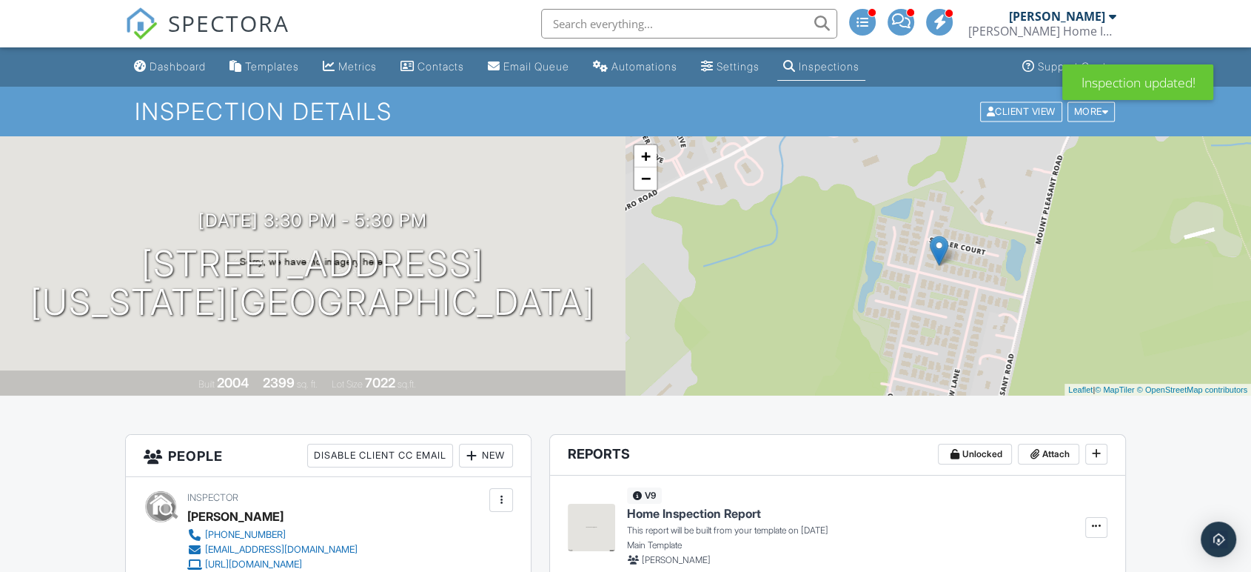
click at [185, 64] on div "Dashboard" at bounding box center [178, 66] width 56 height 13
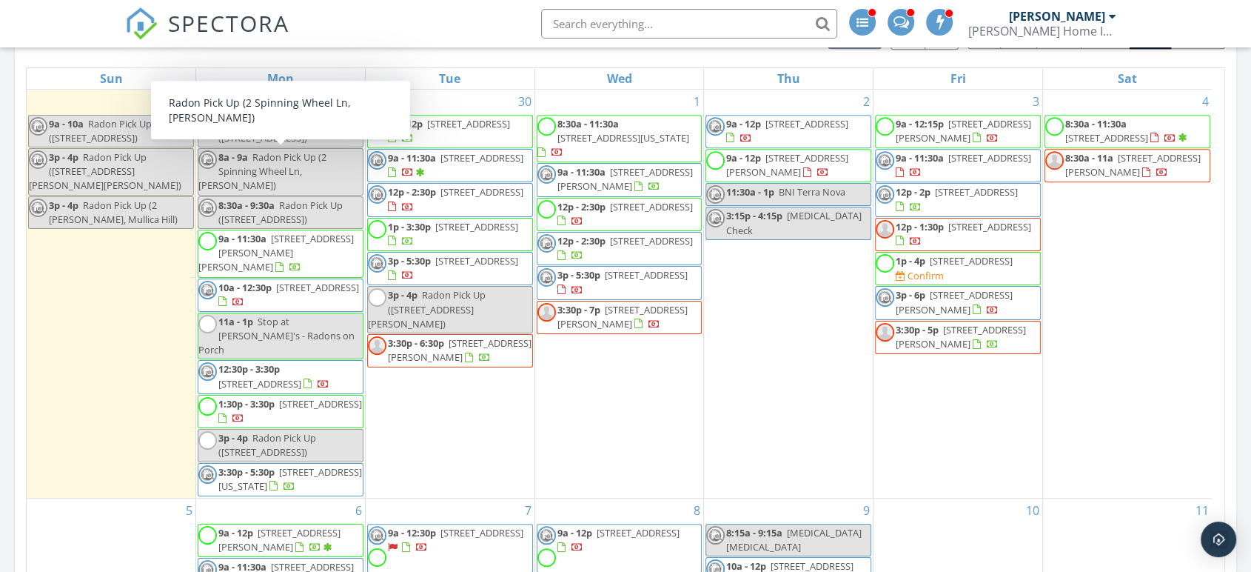
scroll to position [1234, 0]
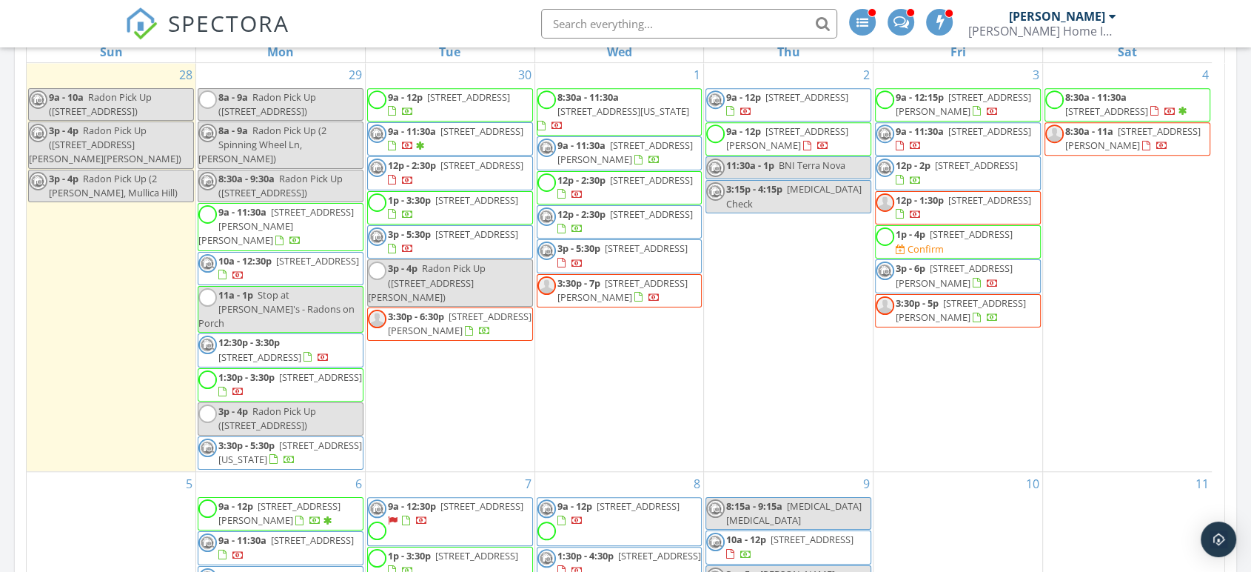
click at [113, 99] on span "Radon Pick Up ([STREET_ADDRESS])" at bounding box center [100, 103] width 103 height 27
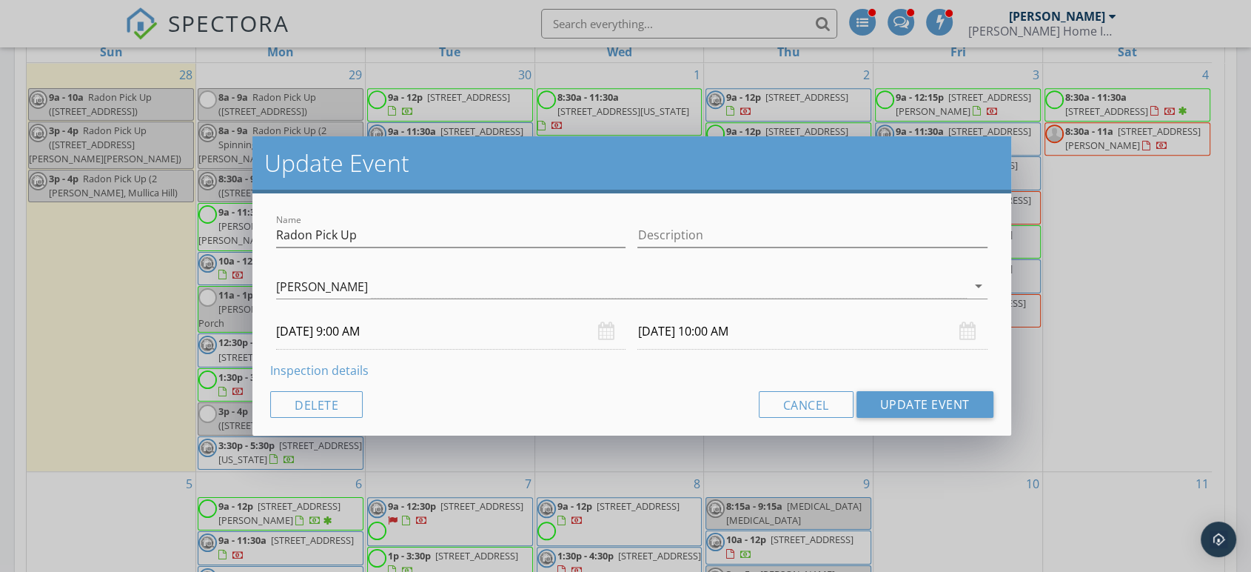
click at [384, 327] on input "[DATE] 9:00 AM" at bounding box center [451, 331] width 350 height 36
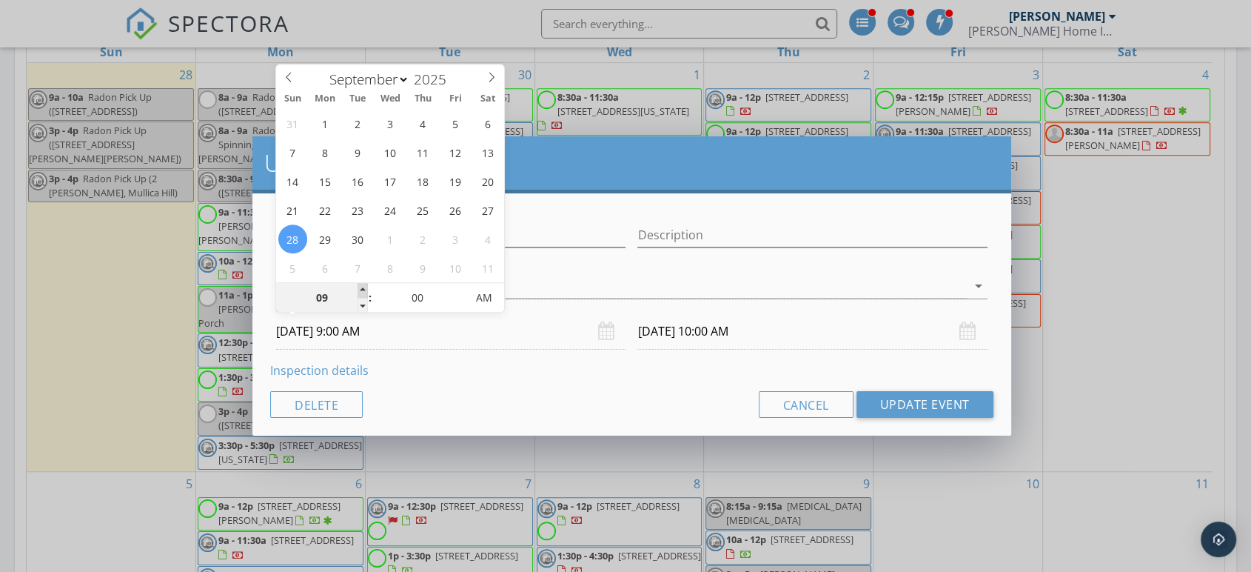
type input "10"
type input "[DATE] 10:00 AM"
click at [359, 290] on span at bounding box center [363, 290] width 10 height 15
type input "11"
type input "[DATE] 11:00 AM"
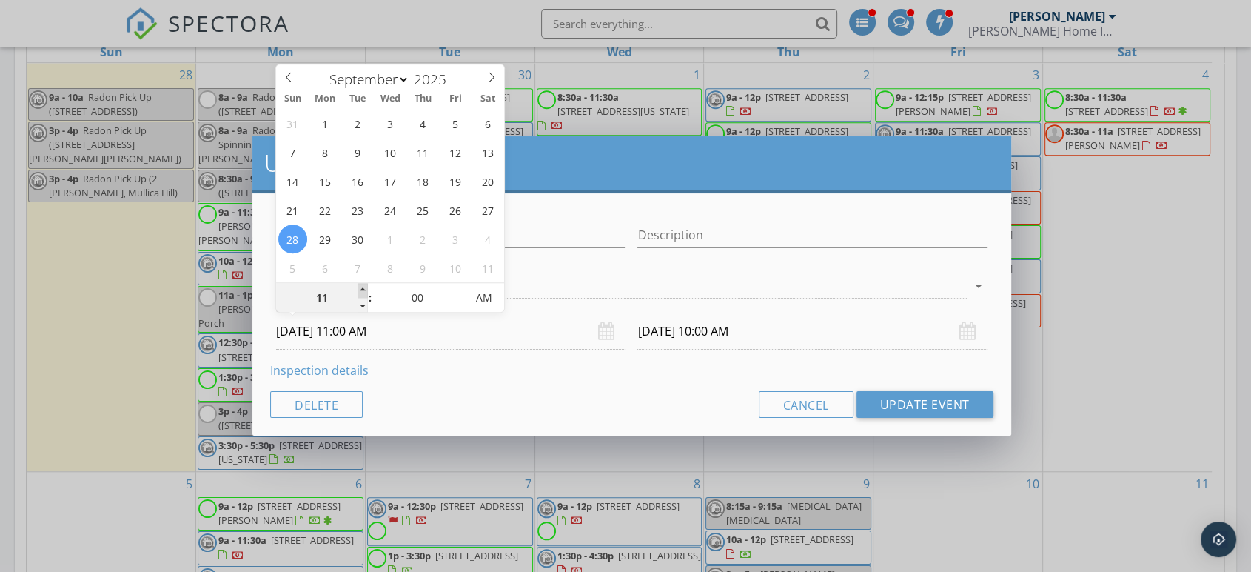
click at [360, 290] on span at bounding box center [363, 290] width 10 height 15
type input "12"
type input "[DATE] 12:00 PM"
click at [360, 290] on span at bounding box center [363, 290] width 10 height 15
type input "[DATE] 1:00 PM"
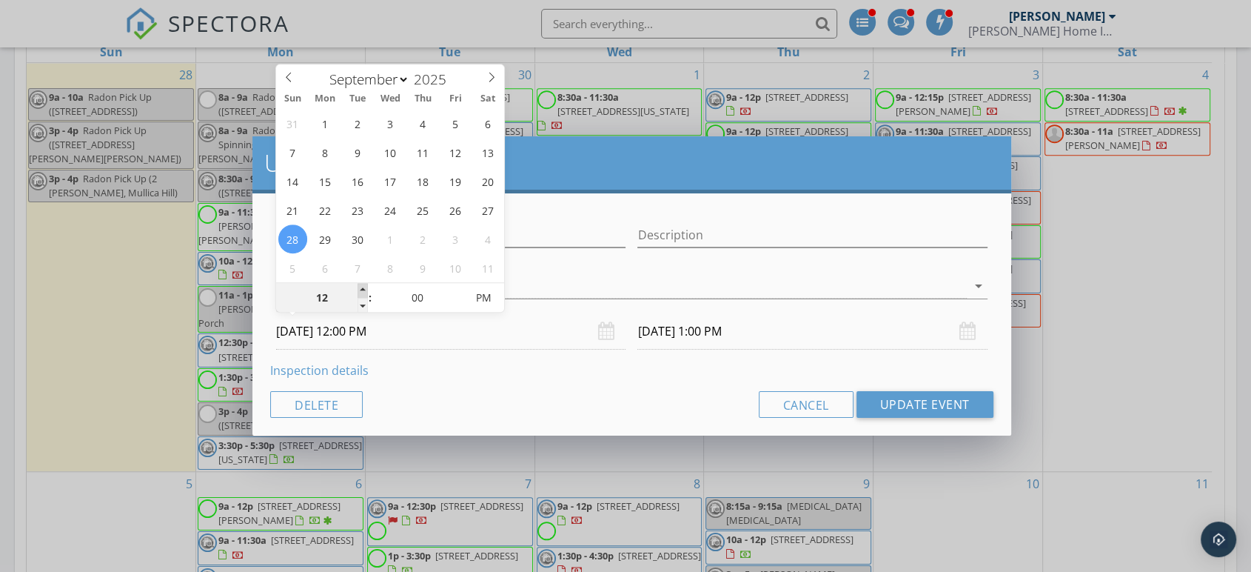
type input "01"
type input "[DATE] 1:00 PM"
click at [361, 290] on span at bounding box center [363, 290] width 10 height 15
type input "[DATE] 2:00 PM"
type input "02"
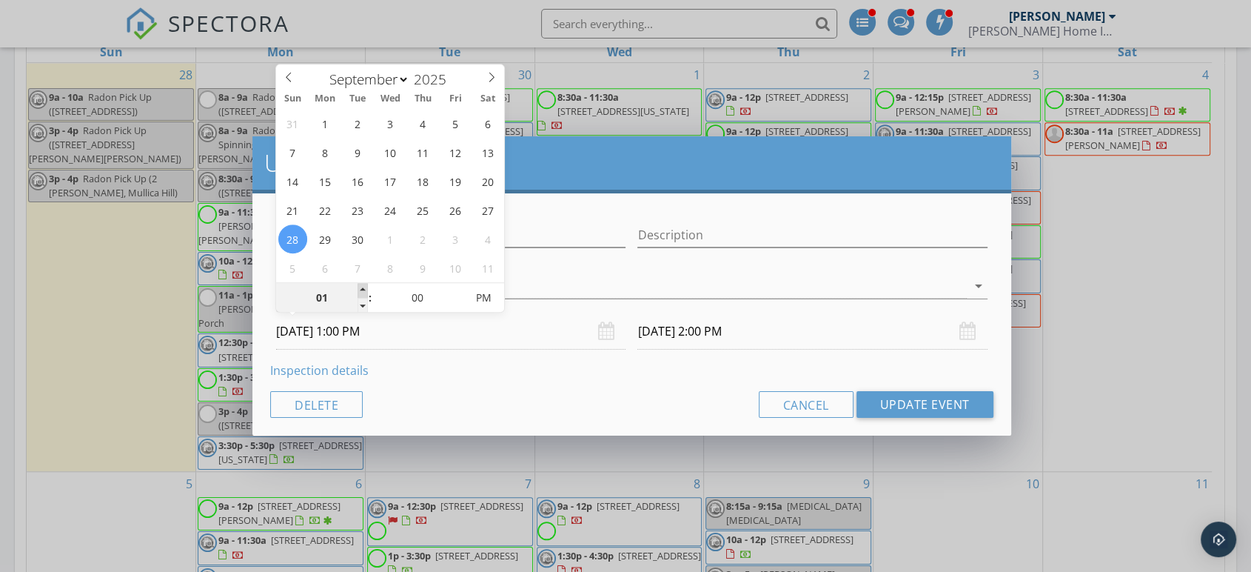
type input "[DATE] 2:00 PM"
click at [362, 289] on span at bounding box center [363, 290] width 10 height 15
type input "[DATE] 3:00 PM"
type input "05"
type input "[DATE] 2:05 PM"
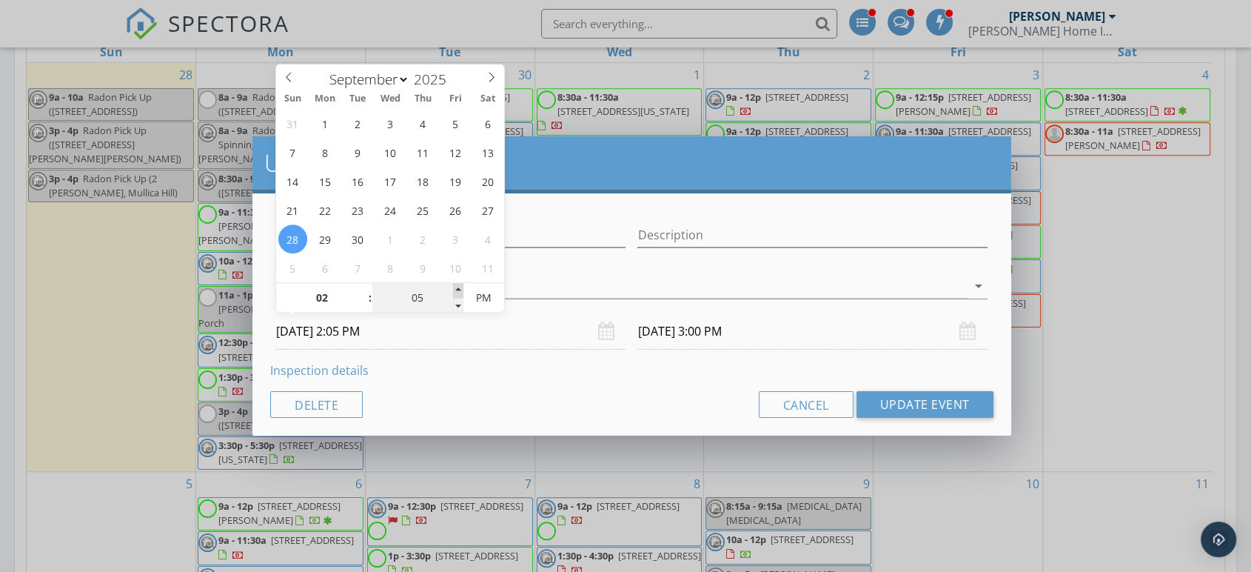
click at [457, 291] on span at bounding box center [458, 290] width 10 height 15
type input "10"
type input "[DATE] 2:10 PM"
click at [457, 291] on span at bounding box center [458, 290] width 10 height 15
type input "15"
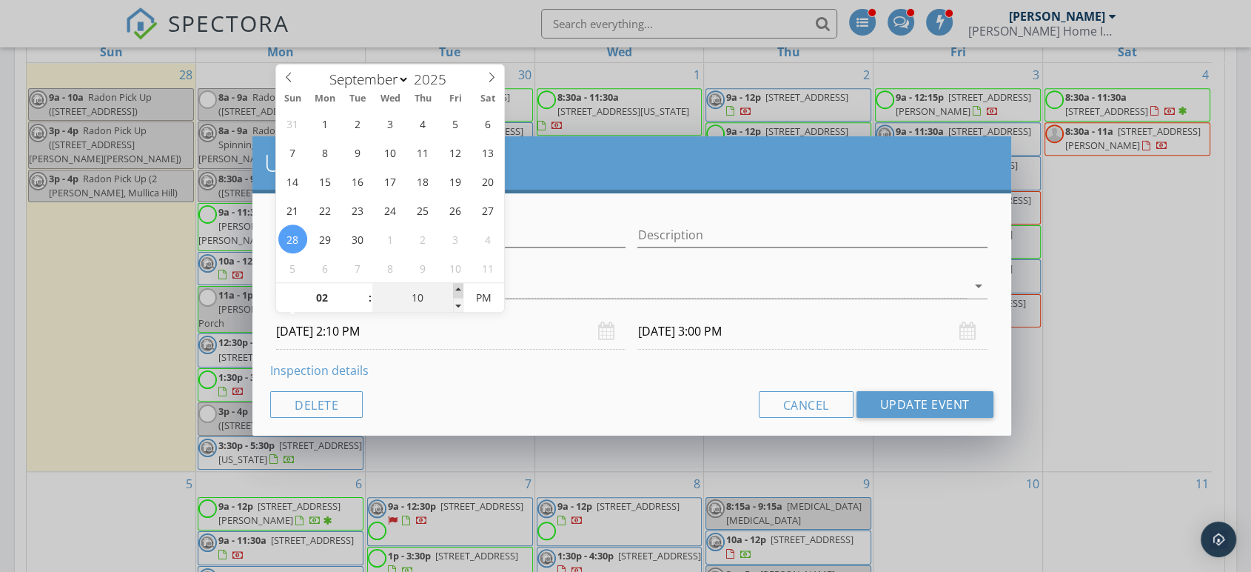
type input "[DATE] 2:15 PM"
click at [457, 291] on span at bounding box center [458, 290] width 10 height 15
type input "20"
type input "[DATE] 2:20 PM"
click at [457, 291] on span at bounding box center [458, 290] width 10 height 15
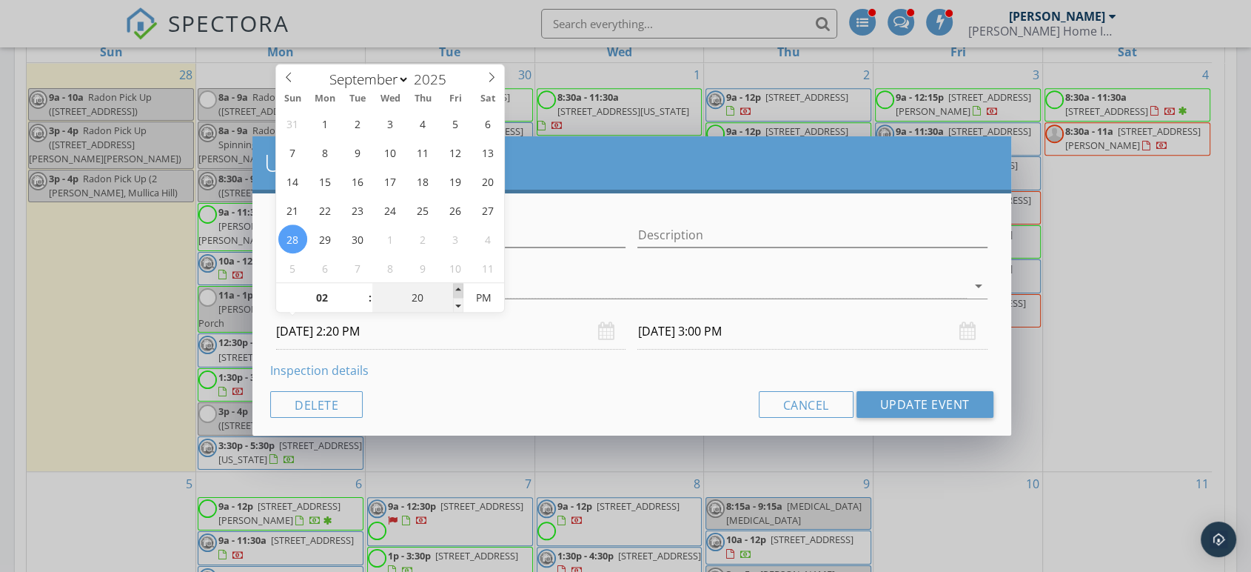
type input "25"
type input "[DATE] 2:25 PM"
click at [458, 288] on span at bounding box center [458, 290] width 10 height 15
type input "[DATE] 3:25 PM"
type input "30"
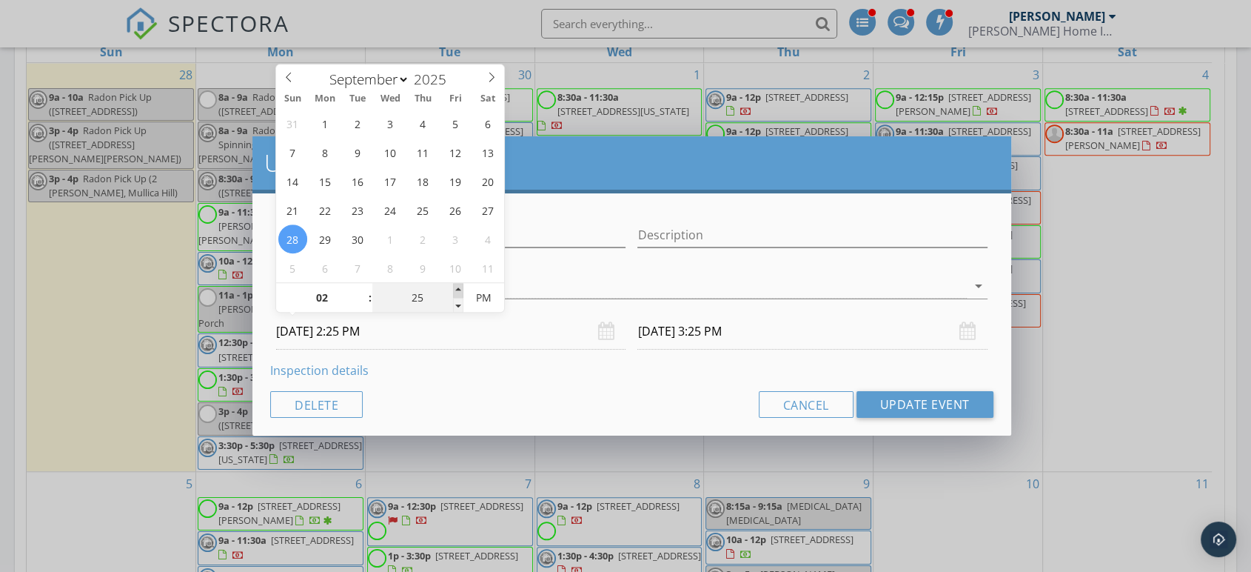
type input "[DATE] 2:30 PM"
click at [459, 286] on span at bounding box center [458, 290] width 10 height 15
type input "[DATE] 3:30 PM"
type input "[DATE] 2:30 PM"
type input "[DATE] 3:30 PM"
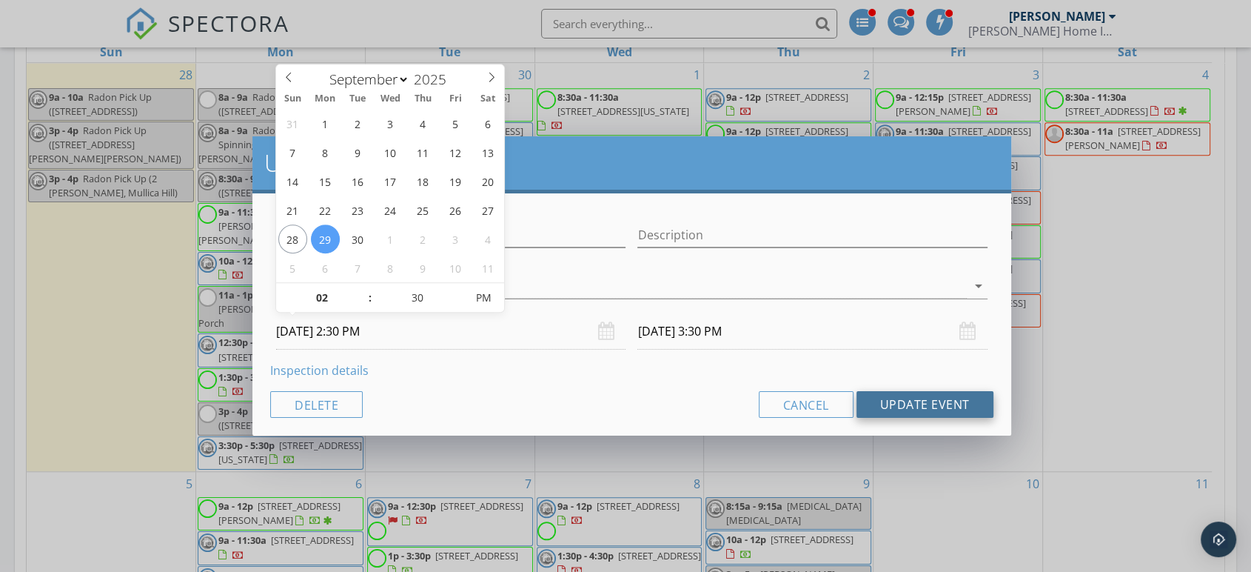
click at [892, 403] on button "Update Event" at bounding box center [925, 404] width 137 height 27
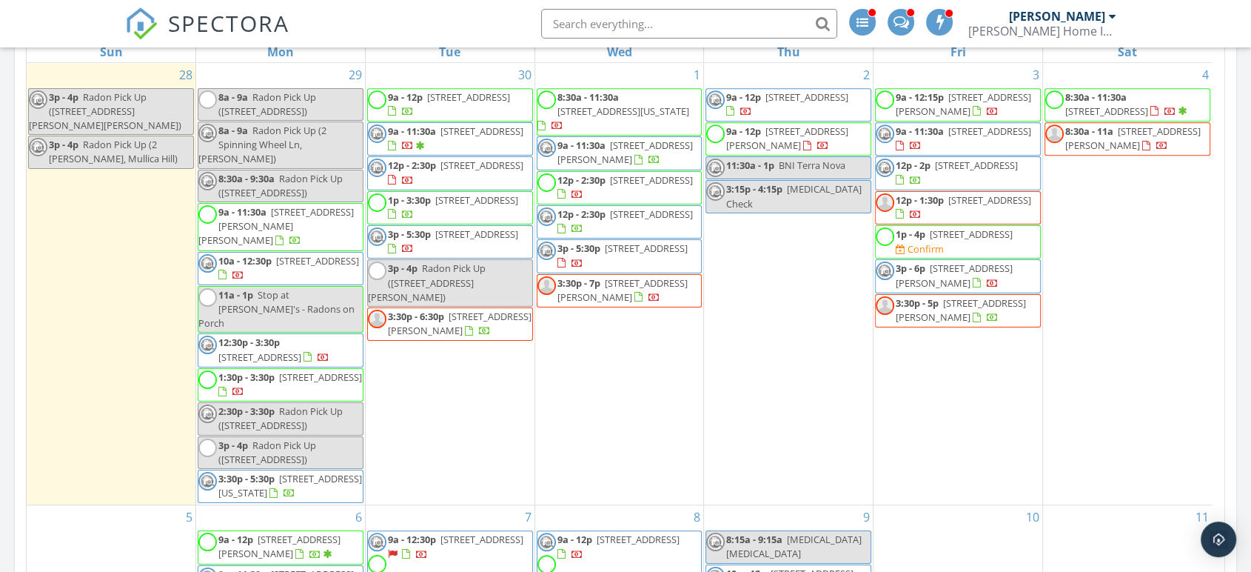
click at [0, 339] on div "[DATE] [PERSON_NAME] 9:00 am [STREET_ADDRESS] Radon Pick Up [PERSON_NAME] 3:00 …" at bounding box center [625, 373] width 1251 height 2829
